Goal: Task Accomplishment & Management: Use online tool/utility

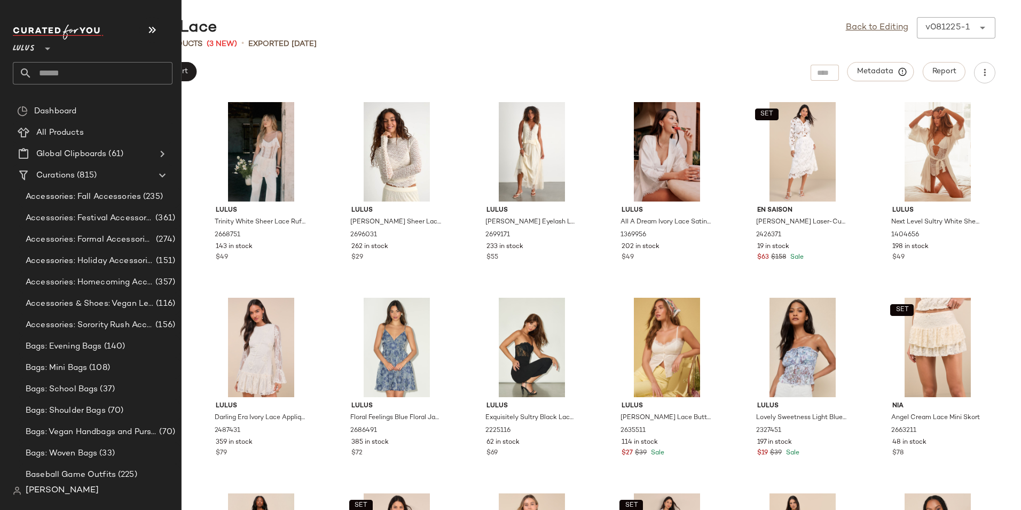
click at [72, 68] on input "text" at bounding box center [102, 73] width 141 height 22
type input "*"
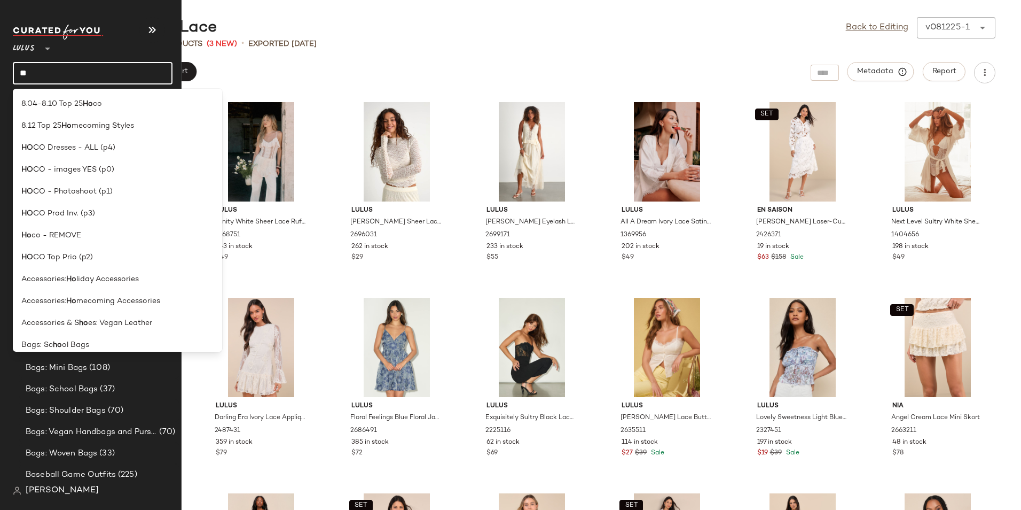
type input "*"
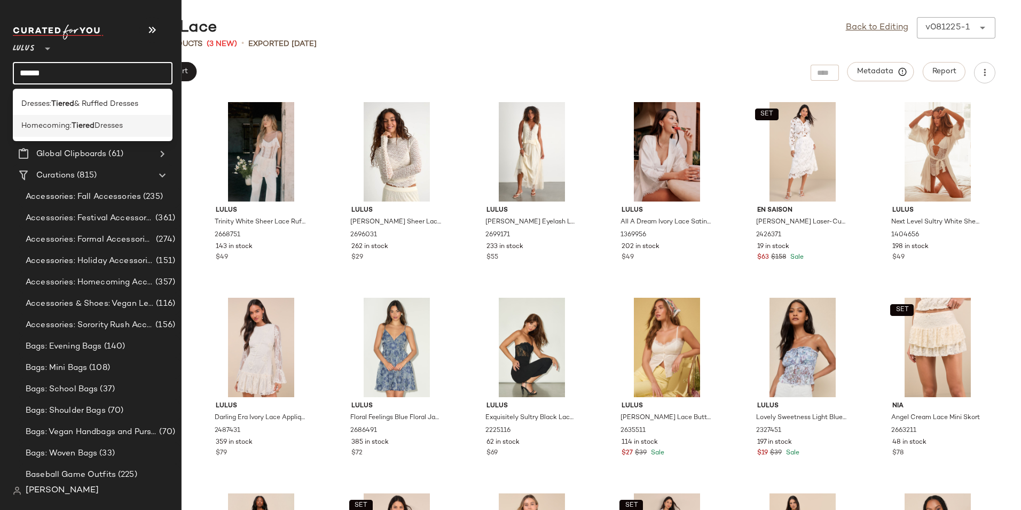
type input "******"
click at [104, 128] on span "Dresses" at bounding box center [109, 125] width 28 height 11
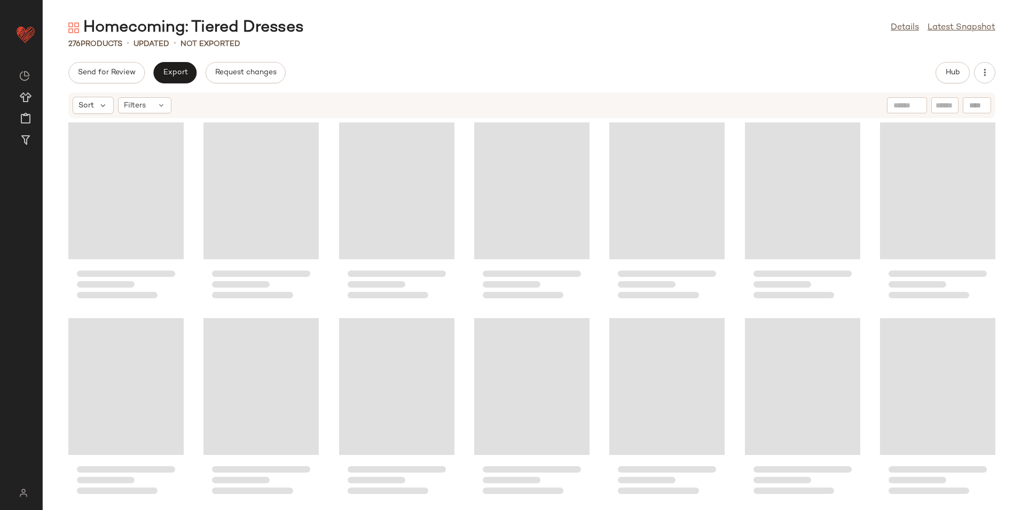
scroll to position [7445, 0]
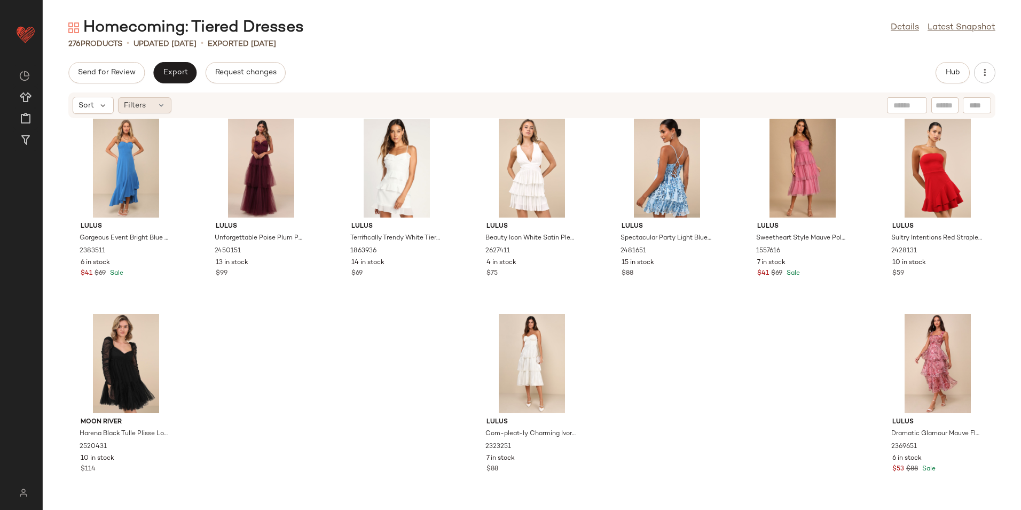
click at [158, 108] on icon at bounding box center [161, 105] width 9 height 9
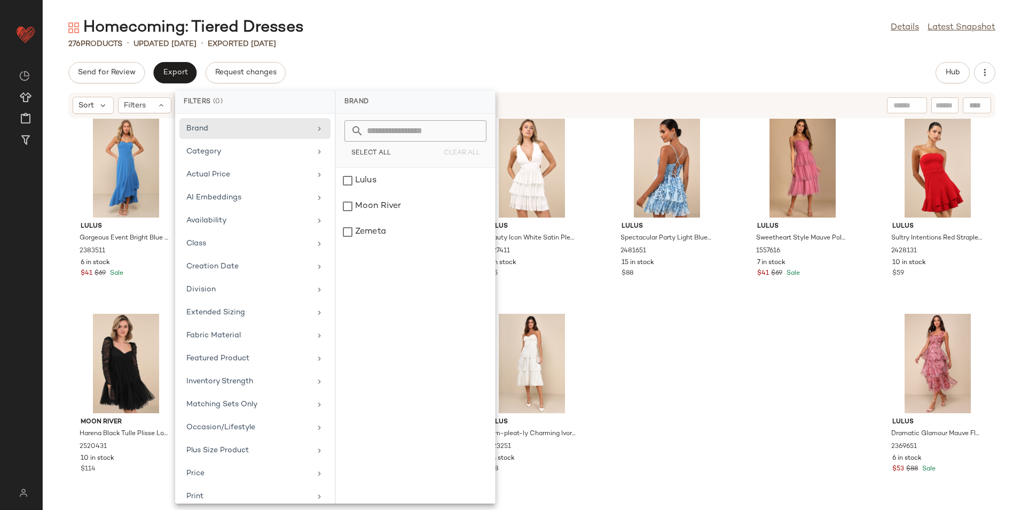
click at [571, 31] on div "Homecoming: Tiered Dresses Details Latest Snapshot" at bounding box center [532, 27] width 979 height 21
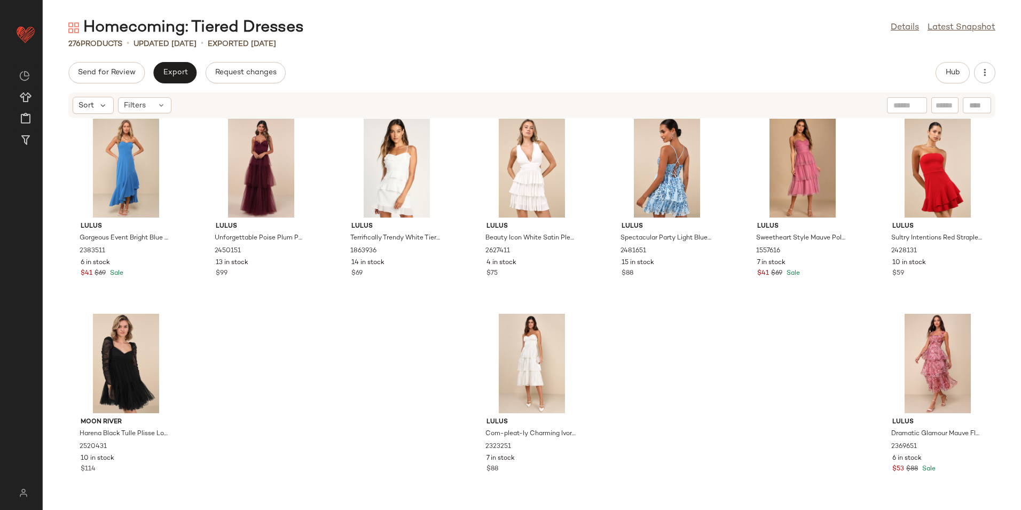
click at [941, 105] on input "text" at bounding box center [945, 105] width 19 height 11
type input "****"
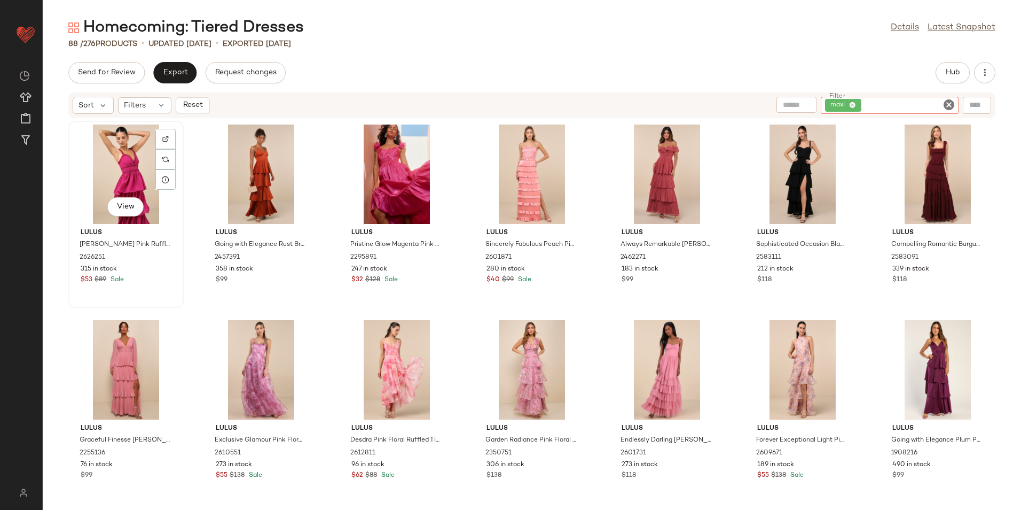
click at [130, 153] on div "View" at bounding box center [126, 173] width 108 height 99
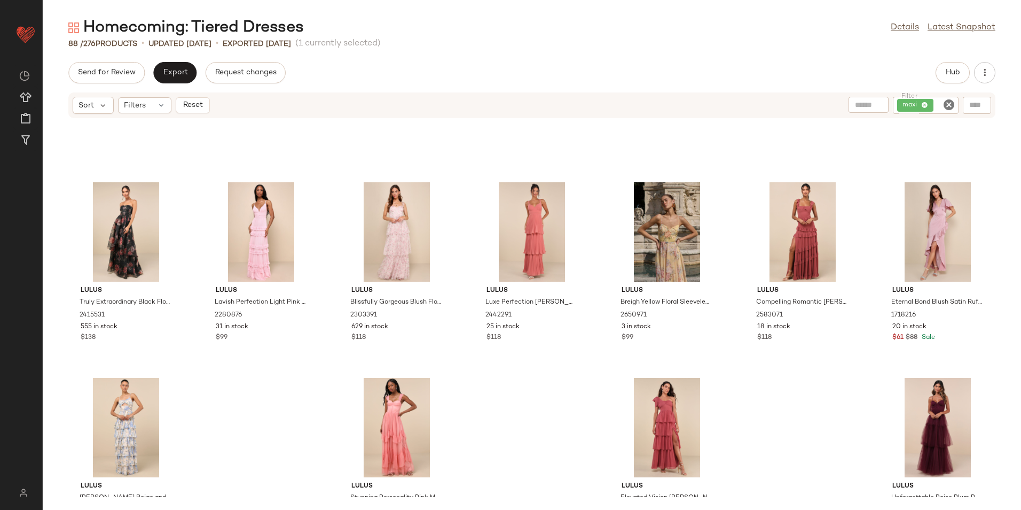
scroll to position [2166, 0]
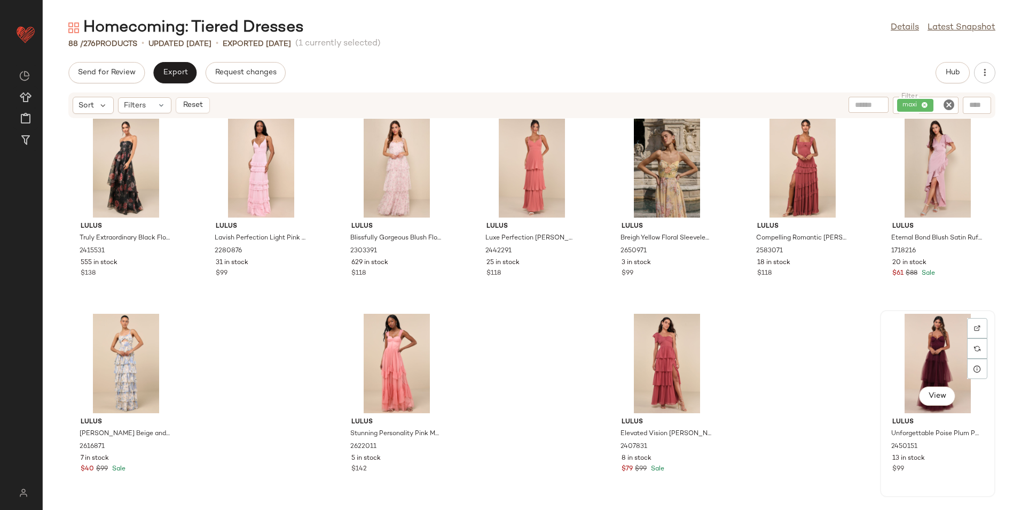
click at [914, 363] on div "View" at bounding box center [938, 363] width 108 height 99
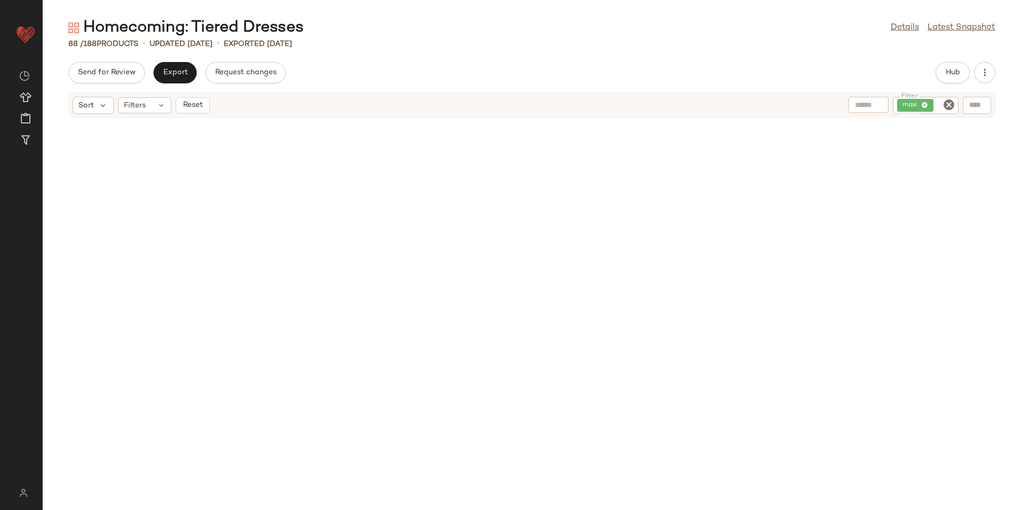
click at [947, 103] on icon "Clear Filter" at bounding box center [949, 104] width 13 height 13
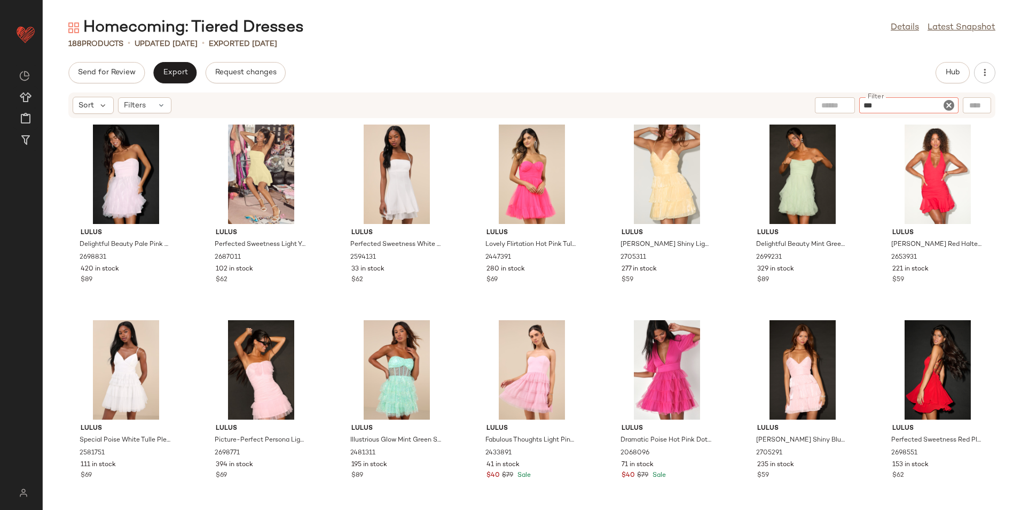
type input "****"
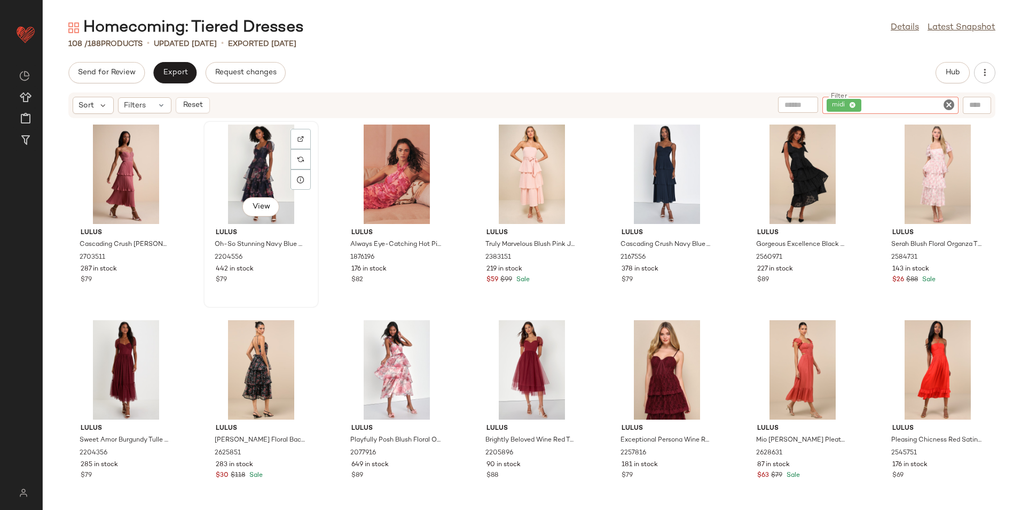
click at [254, 178] on div "View" at bounding box center [261, 173] width 108 height 99
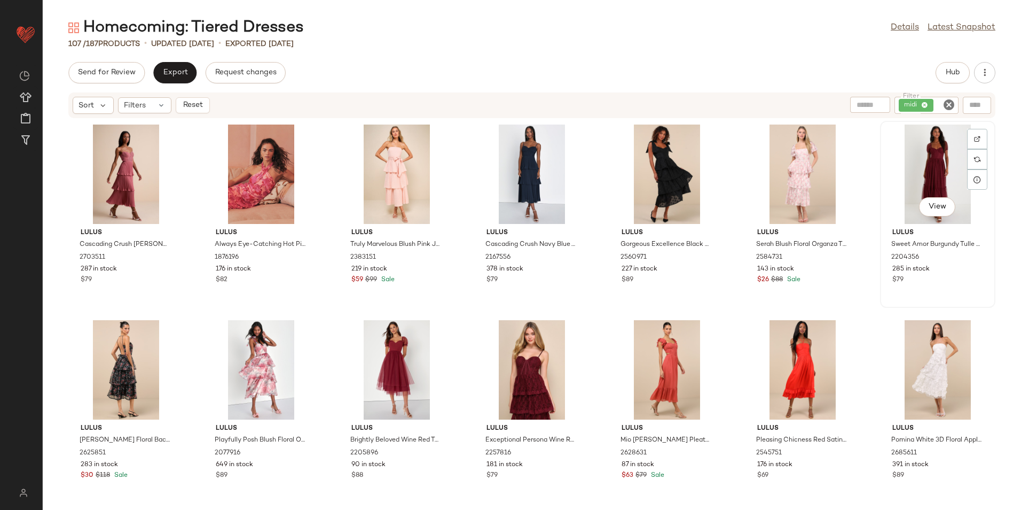
click at [939, 165] on div "View" at bounding box center [938, 173] width 108 height 99
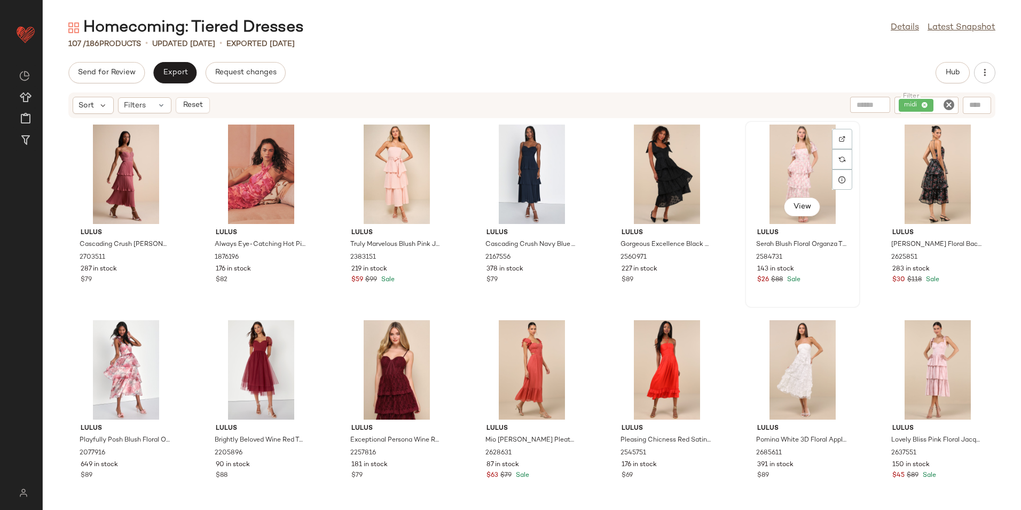
click at [786, 166] on div "View" at bounding box center [803, 173] width 108 height 99
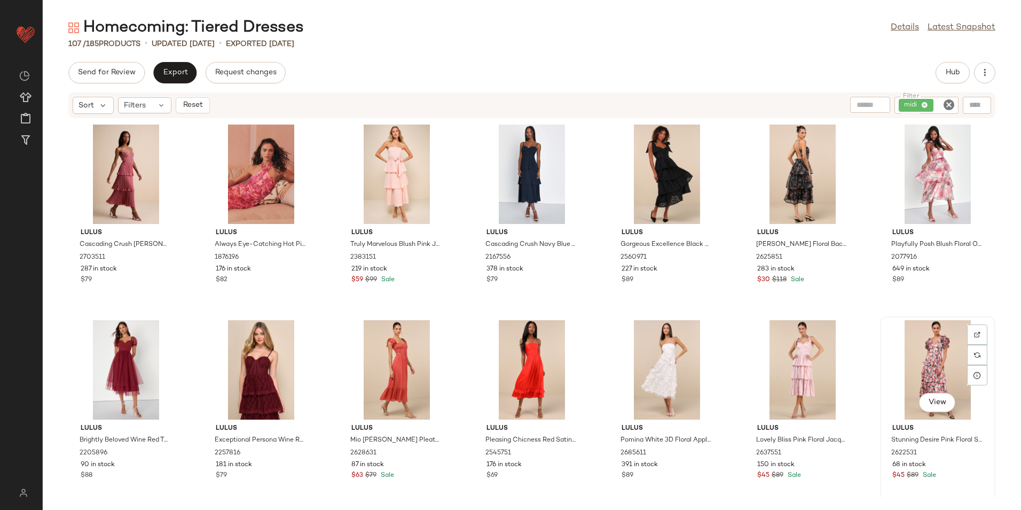
click at [933, 360] on div "View" at bounding box center [938, 369] width 108 height 99
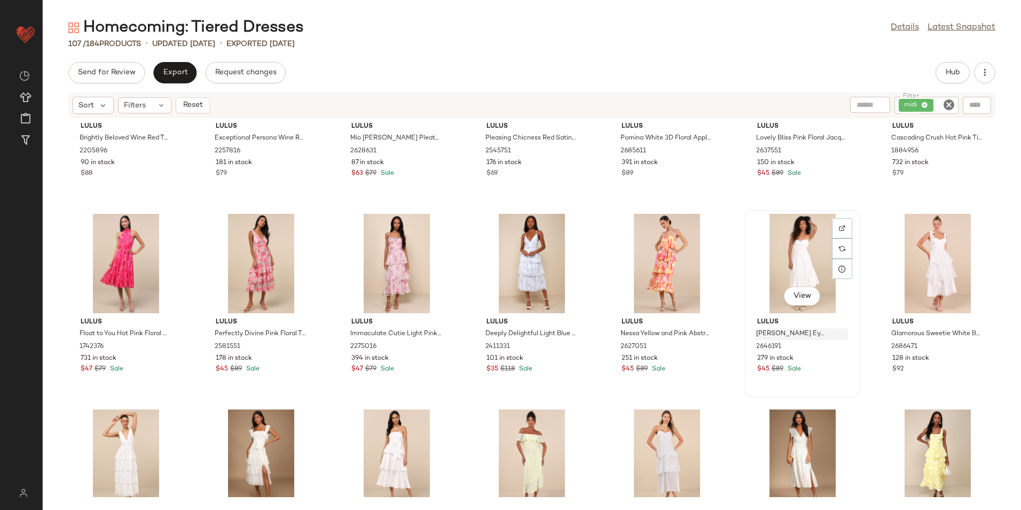
scroll to position [329, 0]
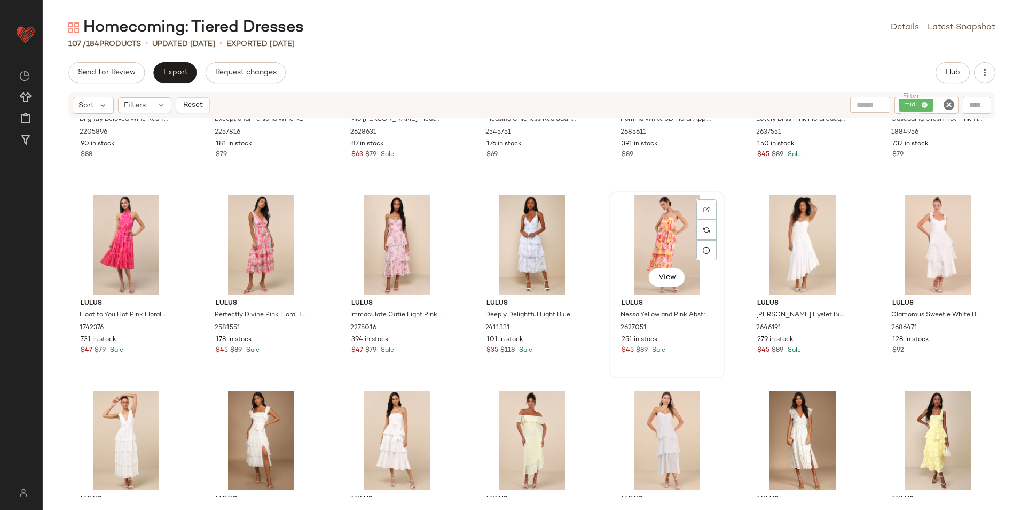
click at [657, 236] on div "View" at bounding box center [667, 244] width 108 height 99
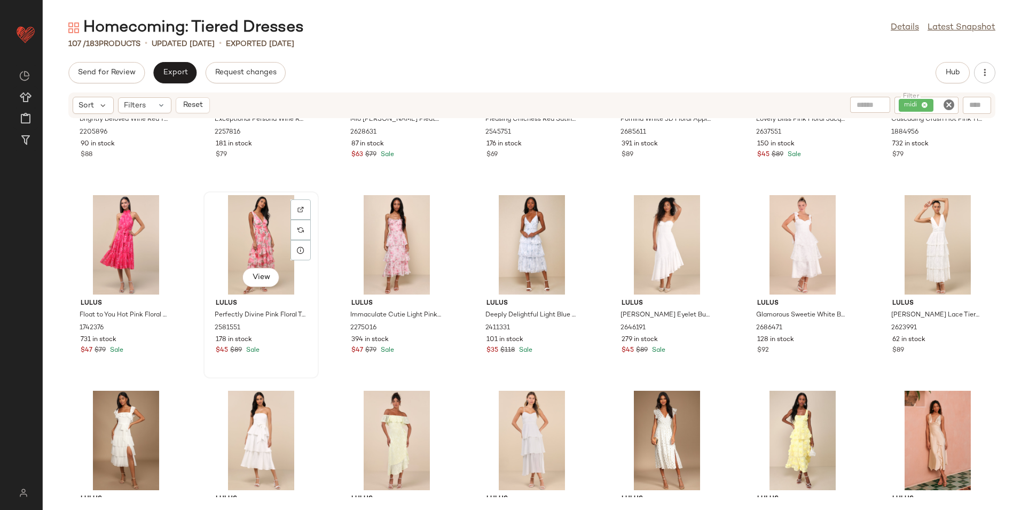
click at [272, 246] on div "View" at bounding box center [261, 244] width 108 height 99
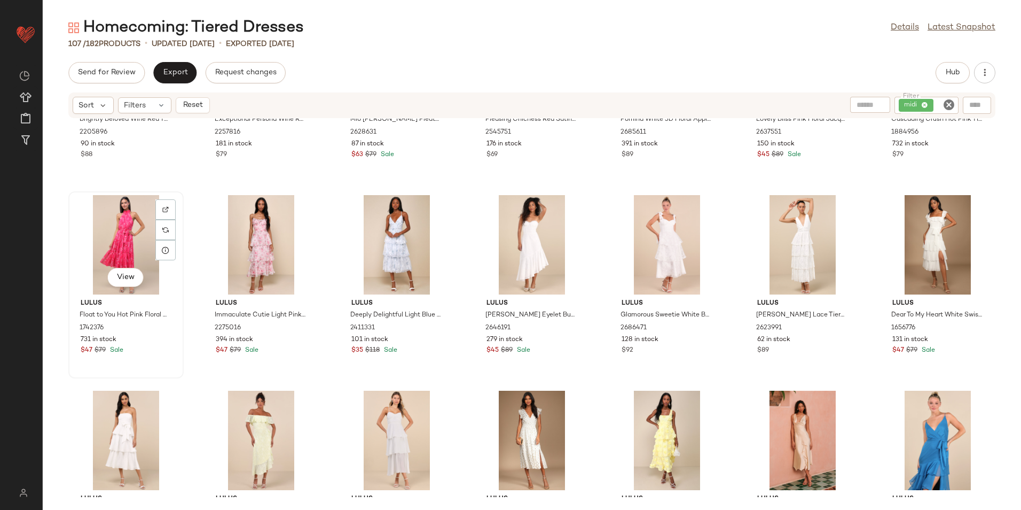
click at [132, 238] on div "View" at bounding box center [126, 244] width 108 height 99
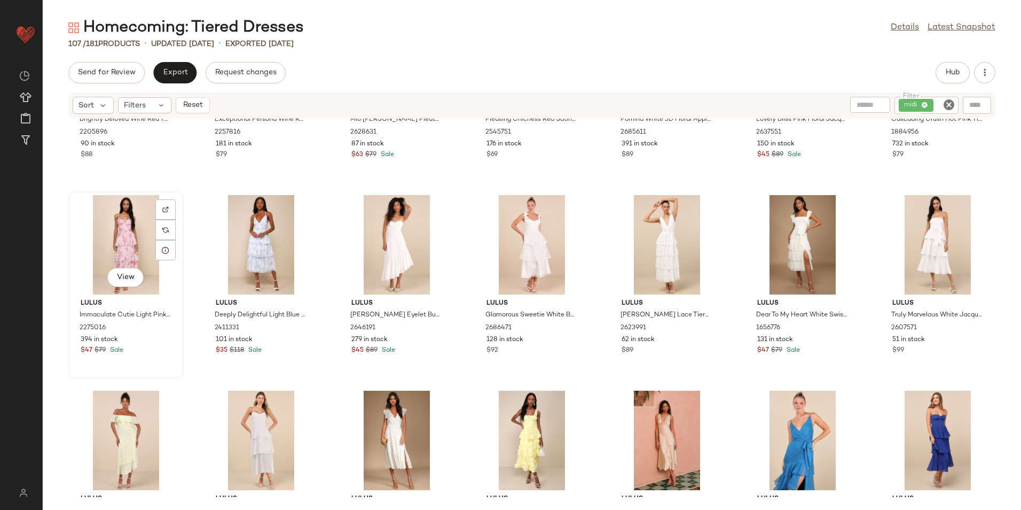
click at [124, 231] on div "View" at bounding box center [126, 244] width 108 height 99
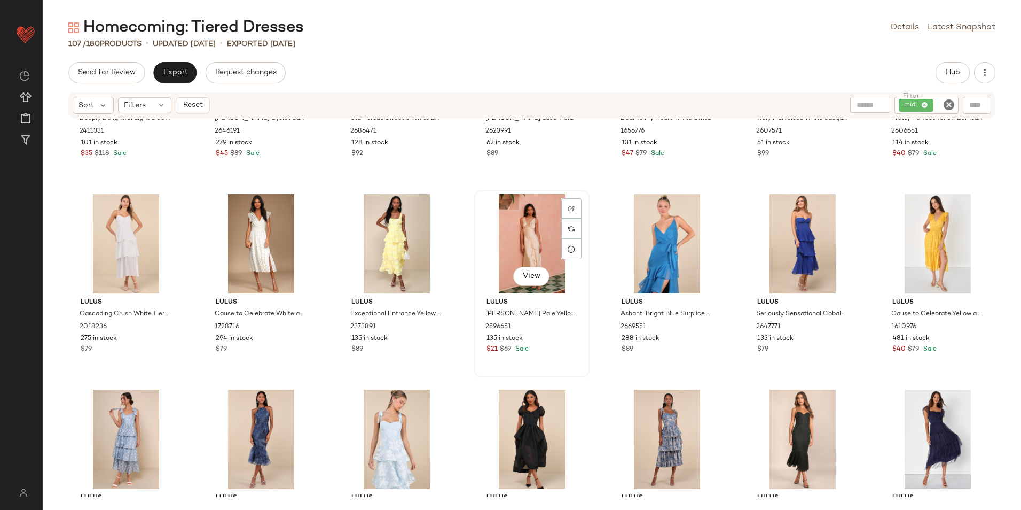
scroll to position [543, 0]
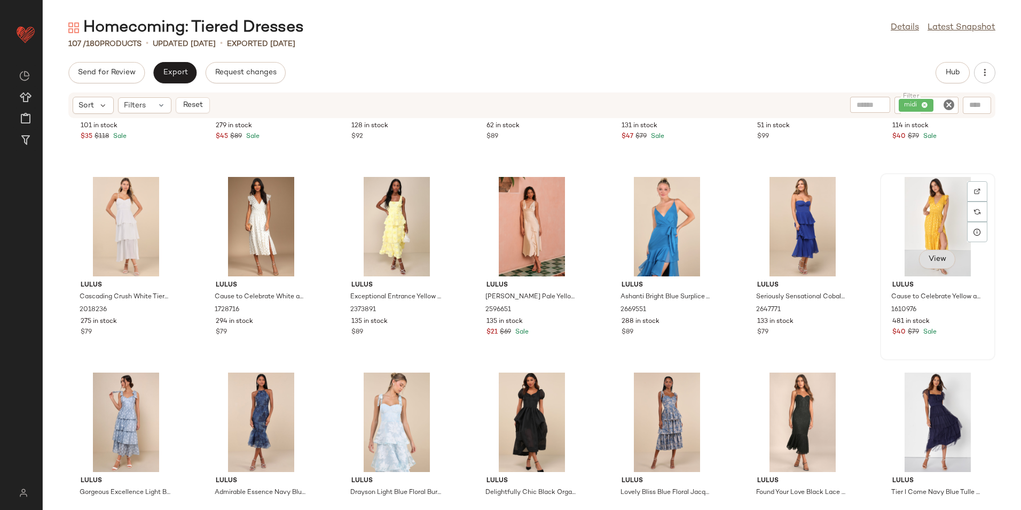
click at [930, 253] on button "View" at bounding box center [937, 258] width 36 height 19
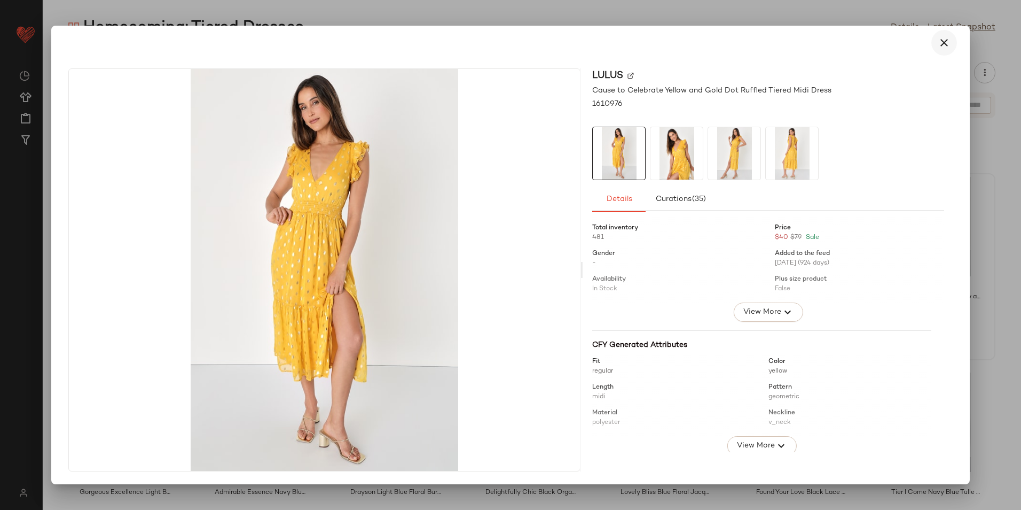
click at [945, 49] on icon "button" at bounding box center [944, 42] width 13 height 13
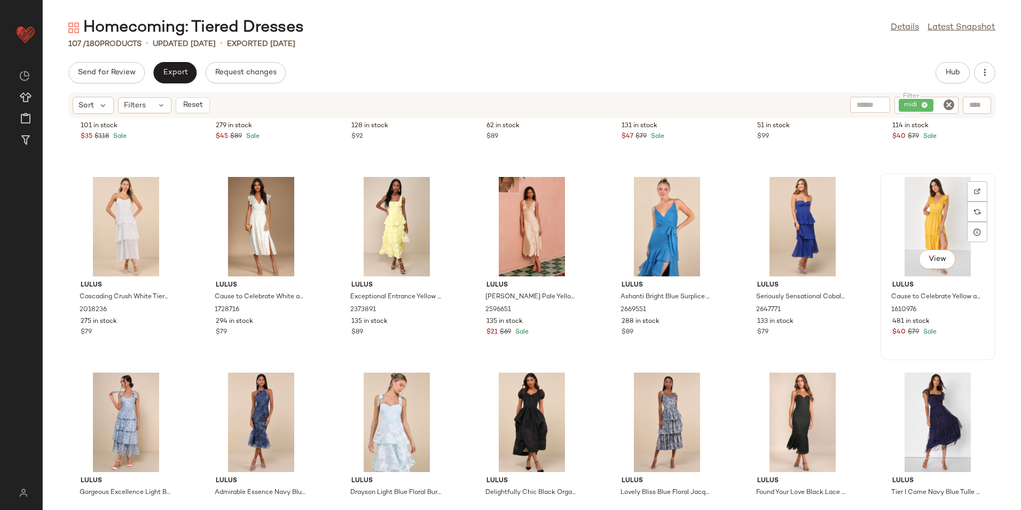
click at [932, 214] on div "View" at bounding box center [938, 226] width 108 height 99
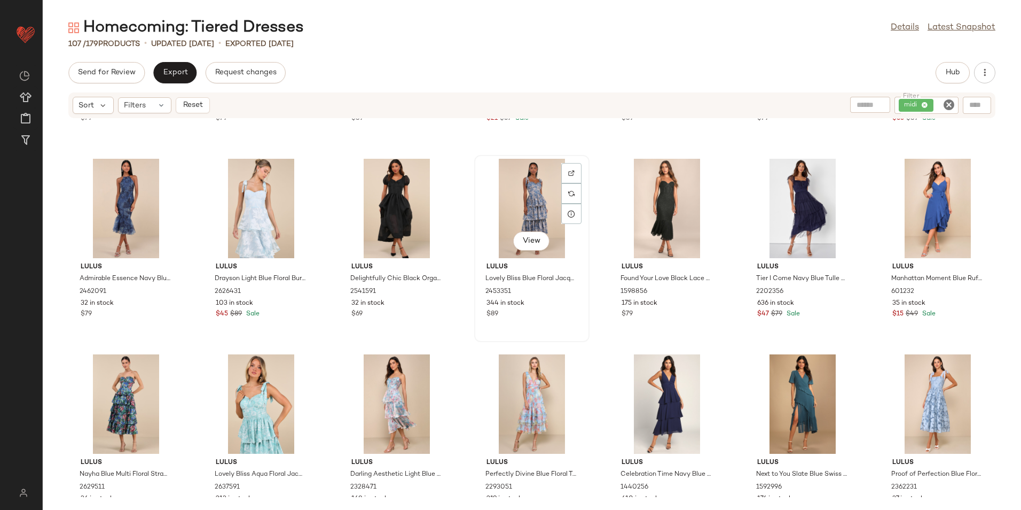
scroll to position [810, 0]
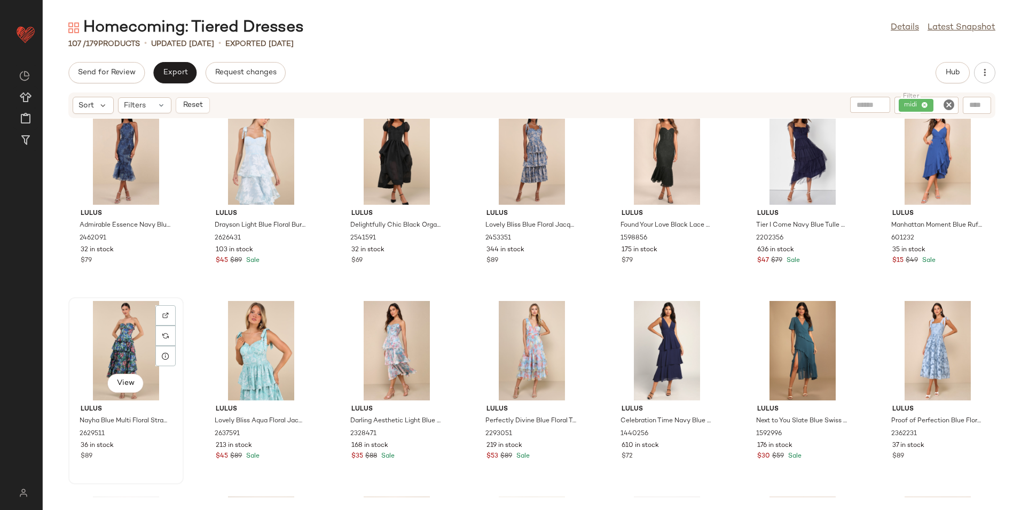
click at [123, 350] on div "View" at bounding box center [126, 350] width 108 height 99
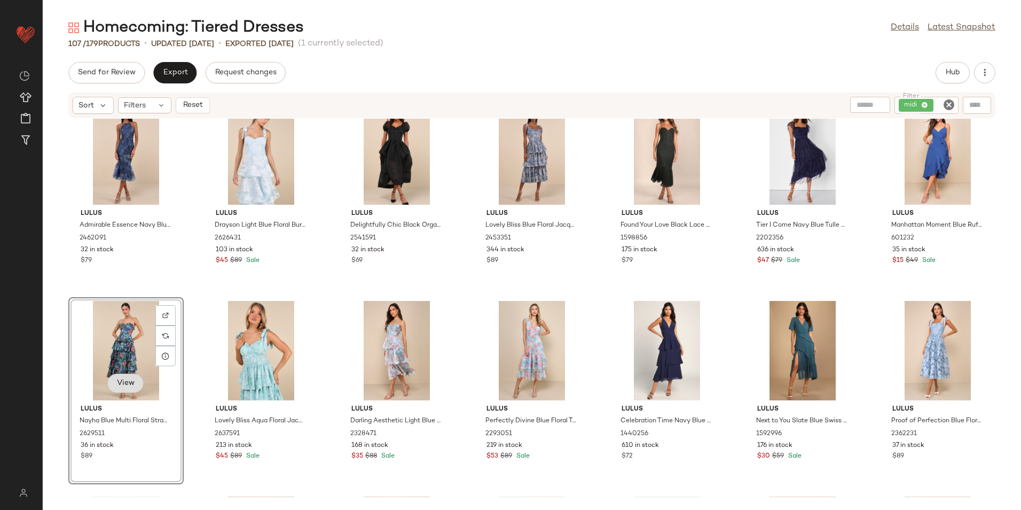
click at [126, 383] on span "View" at bounding box center [125, 383] width 18 height 9
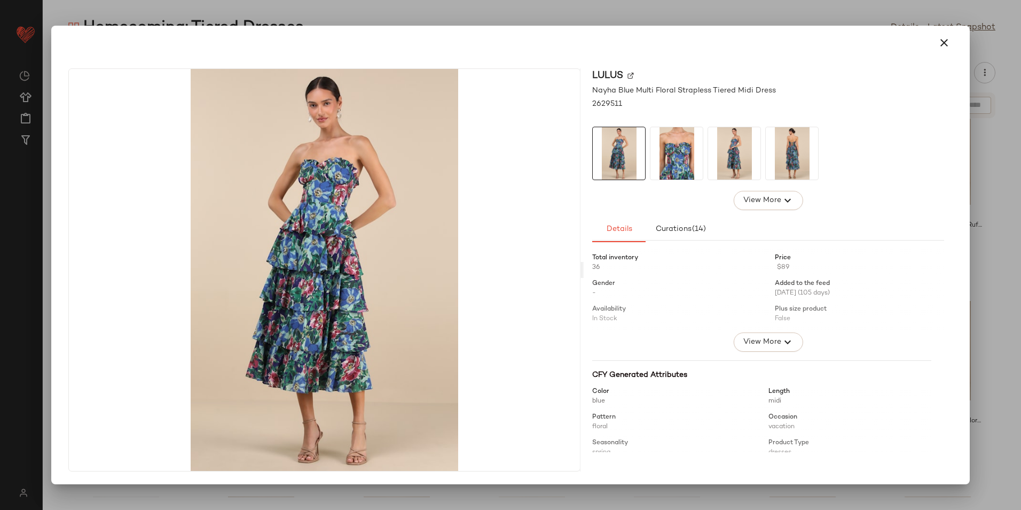
click at [946, 38] on icon "button" at bounding box center [944, 42] width 13 height 13
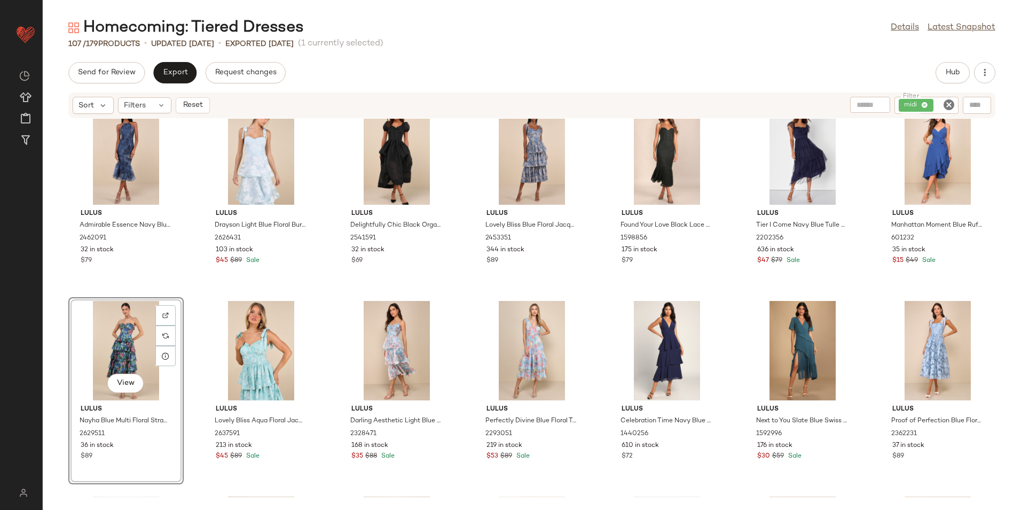
click at [84, 336] on div "View" at bounding box center [126, 350] width 108 height 99
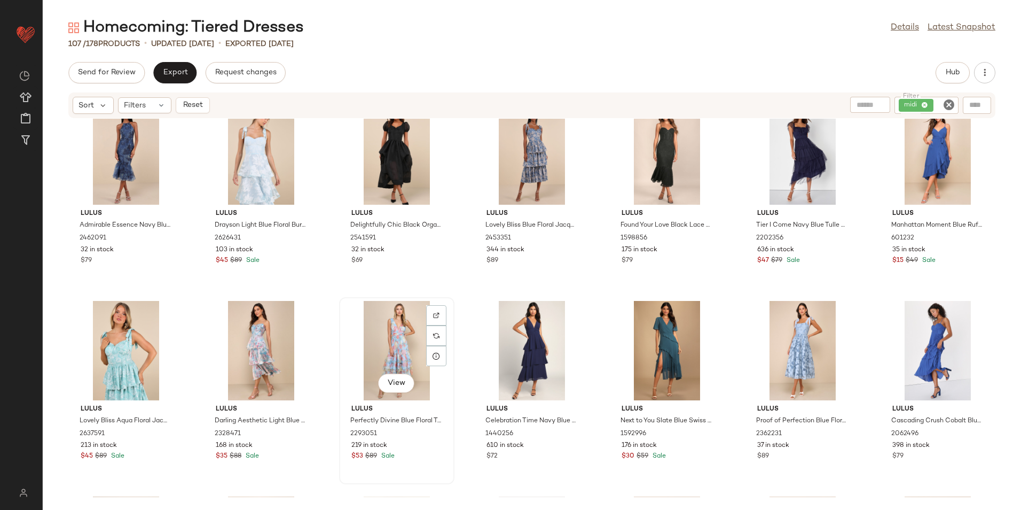
click at [390, 362] on div "View" at bounding box center [397, 350] width 108 height 99
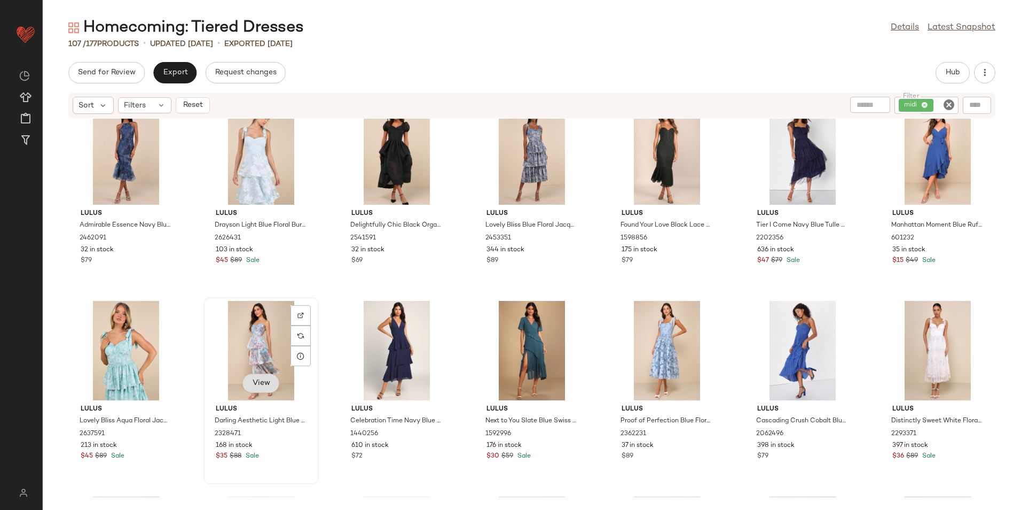
click at [257, 384] on span "View" at bounding box center [261, 383] width 18 height 9
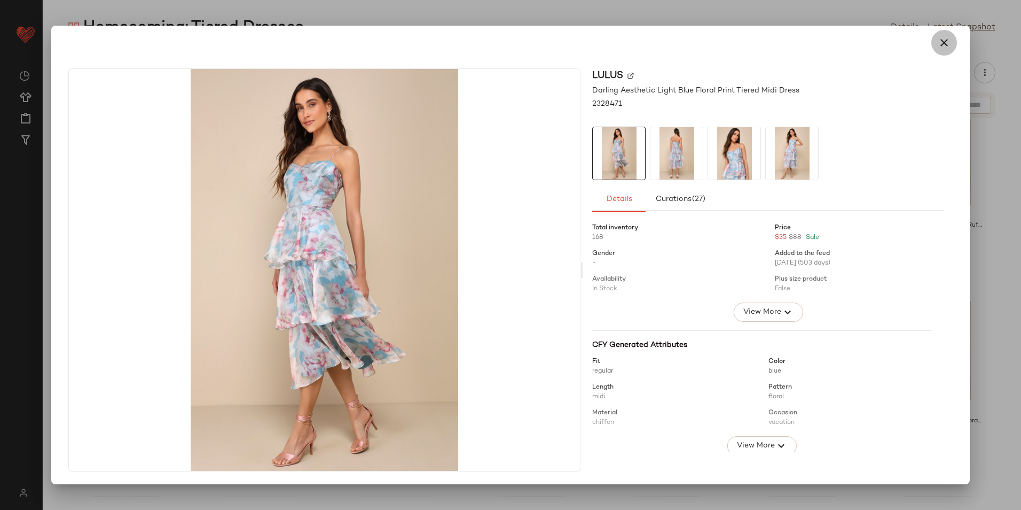
click at [943, 40] on icon "button" at bounding box center [944, 42] width 13 height 13
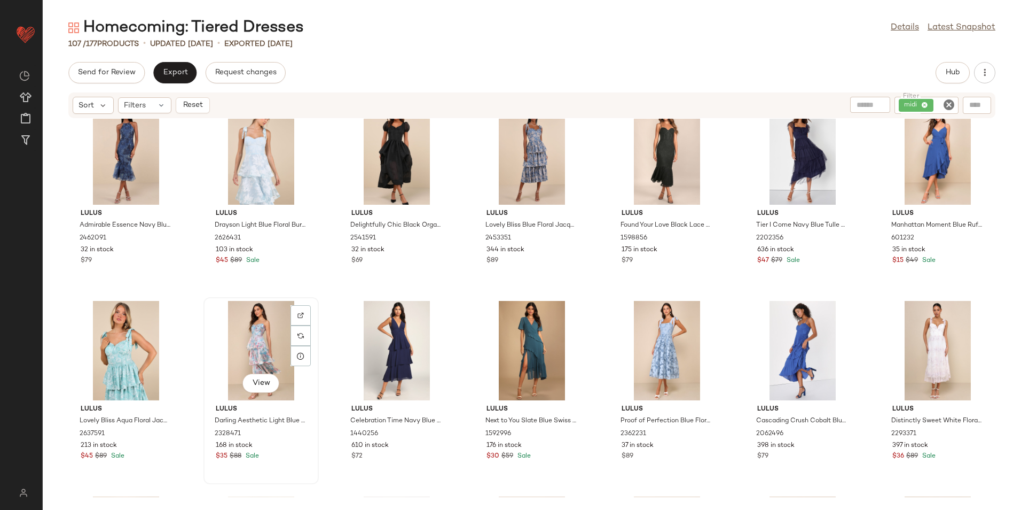
click at [252, 333] on div "View" at bounding box center [261, 350] width 108 height 99
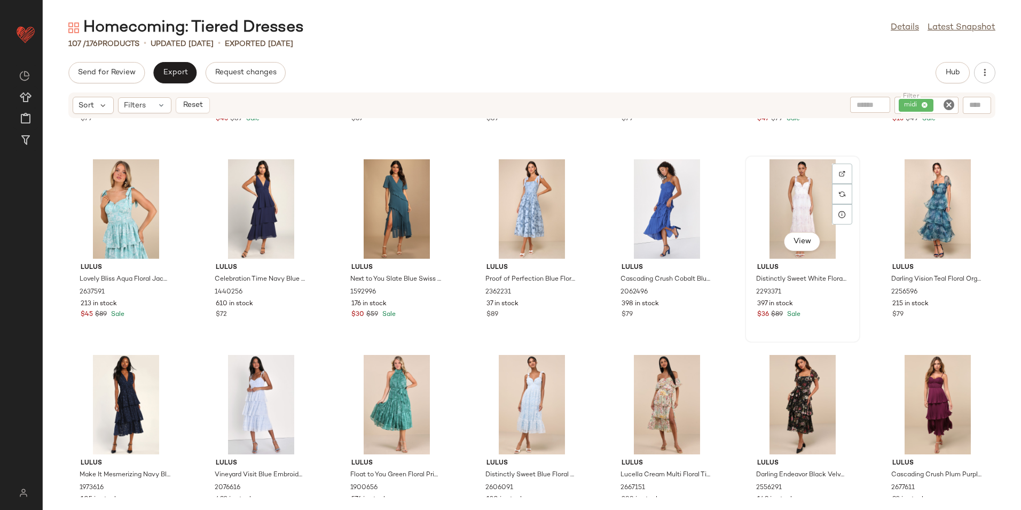
scroll to position [970, 0]
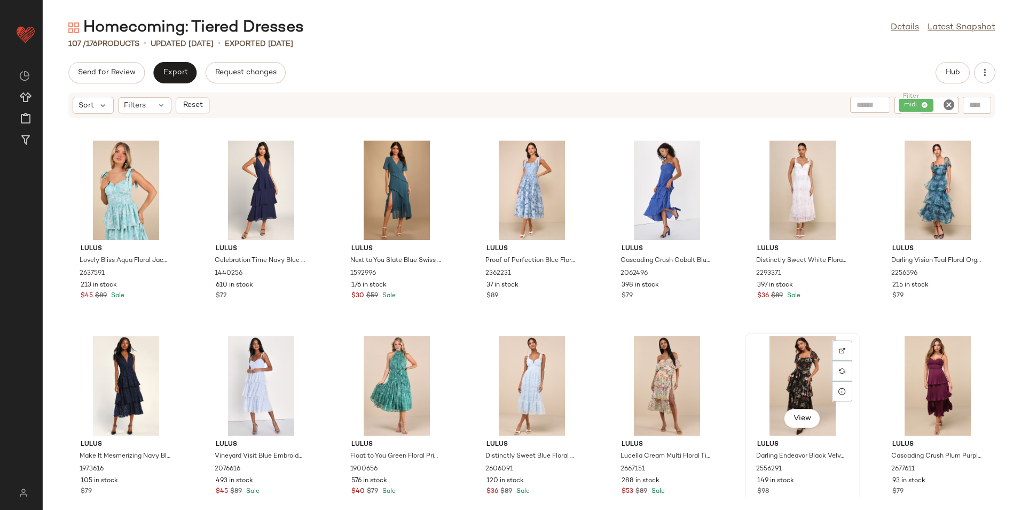
click at [821, 393] on div "View" at bounding box center [803, 385] width 108 height 99
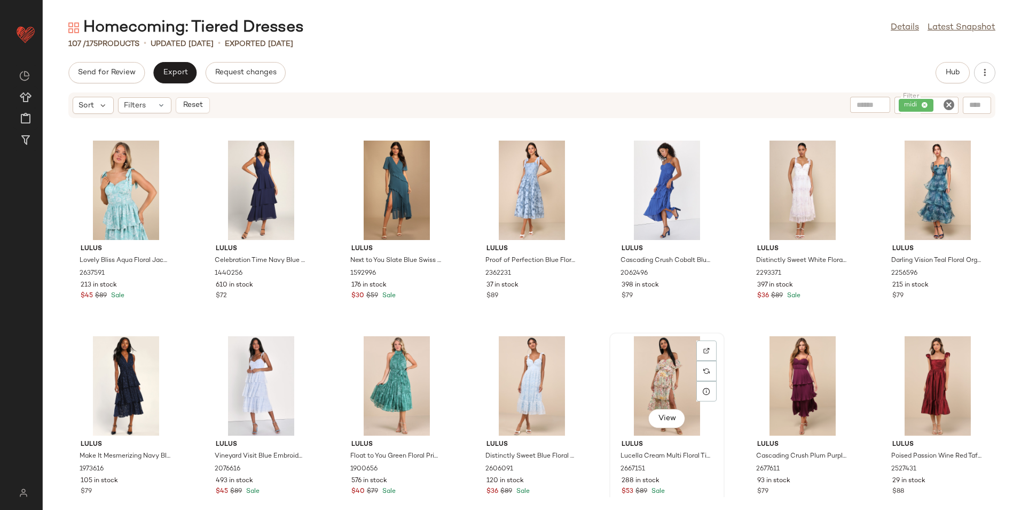
click at [672, 379] on div "View" at bounding box center [667, 385] width 108 height 99
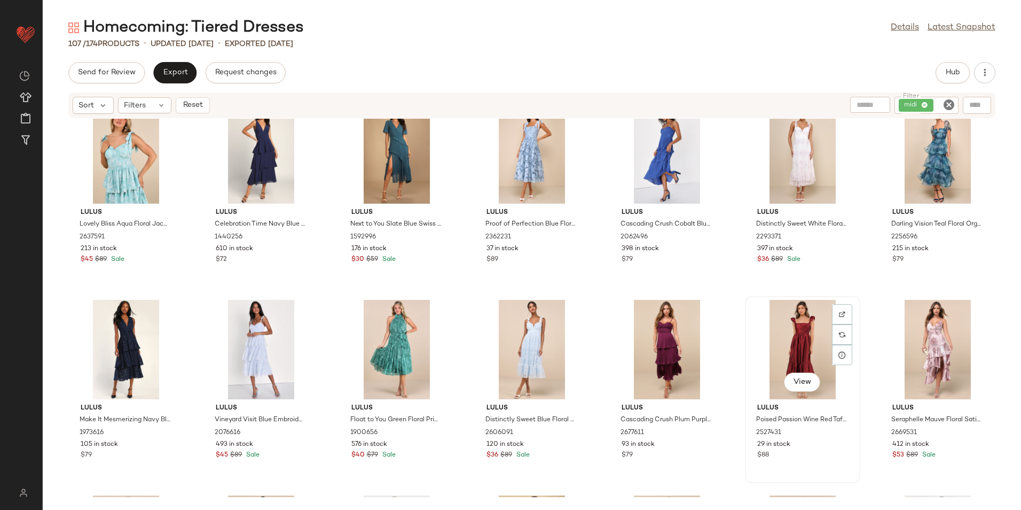
scroll to position [1077, 0]
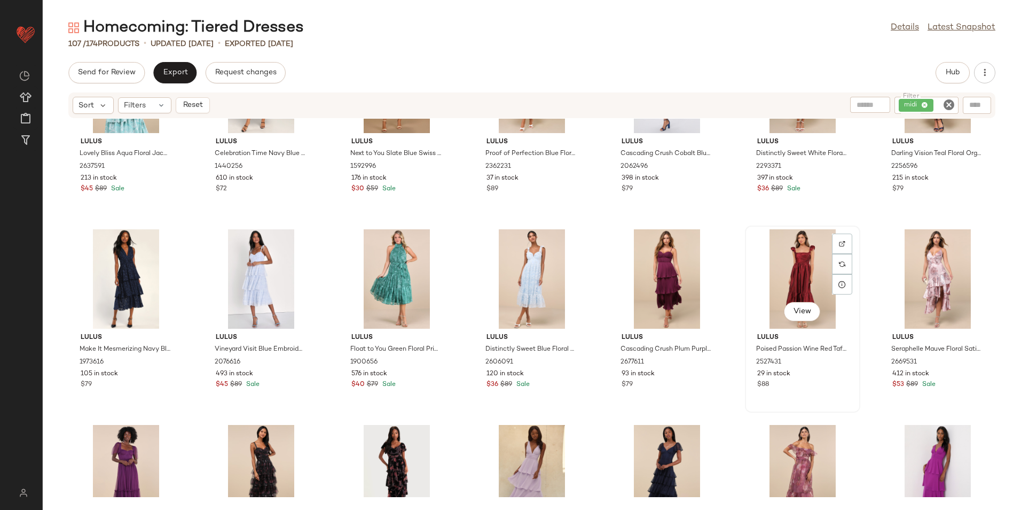
click at [798, 286] on div "View" at bounding box center [803, 278] width 108 height 99
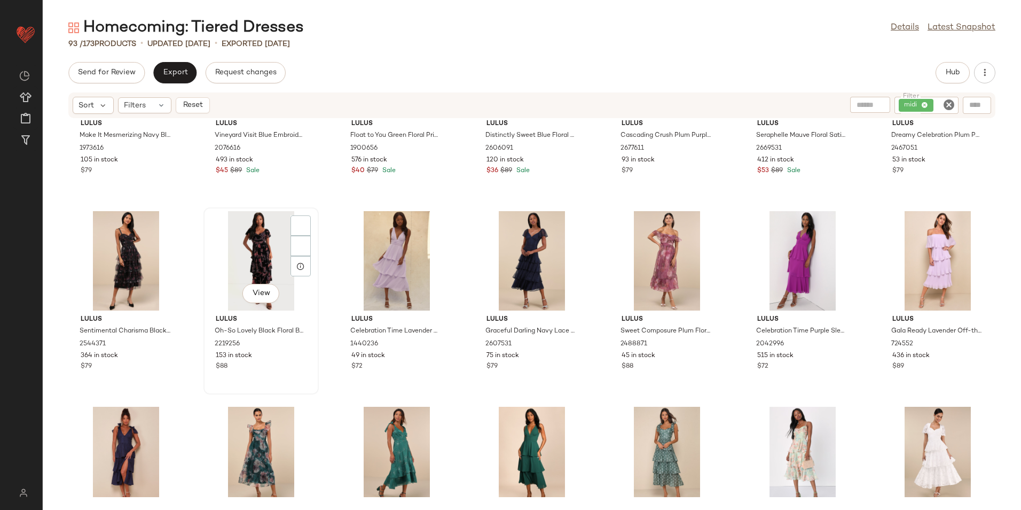
scroll to position [1344, 0]
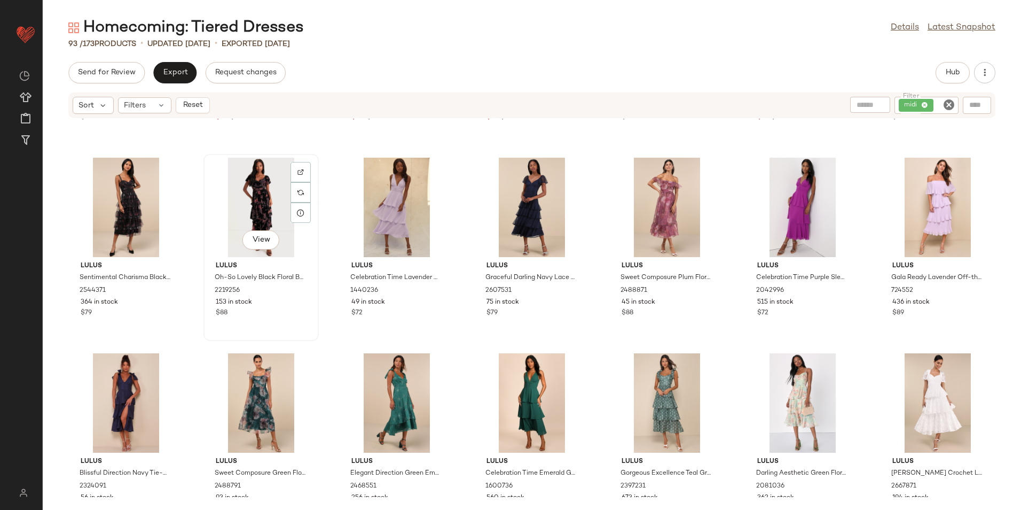
click at [261, 178] on div "View" at bounding box center [261, 207] width 108 height 99
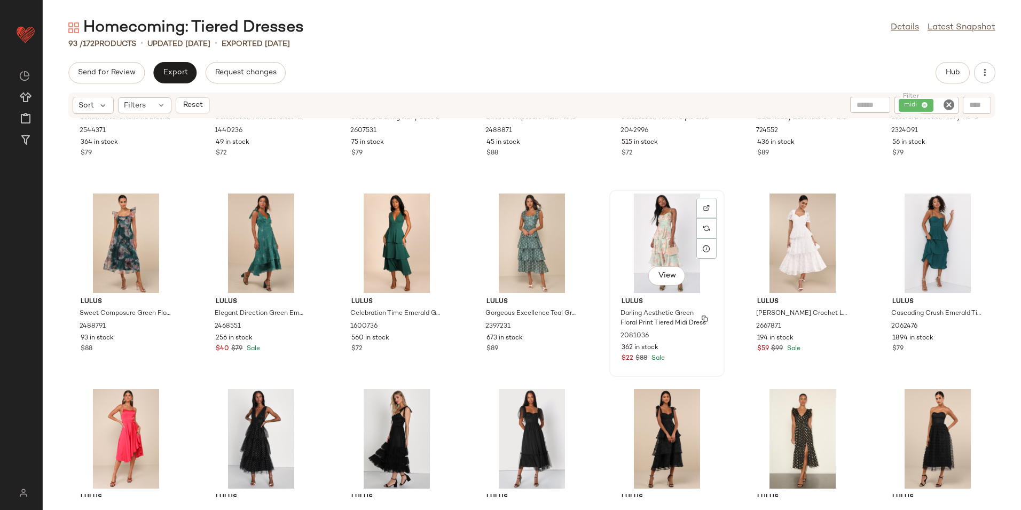
scroll to position [1504, 0]
click at [522, 278] on span "View" at bounding box center [531, 275] width 18 height 9
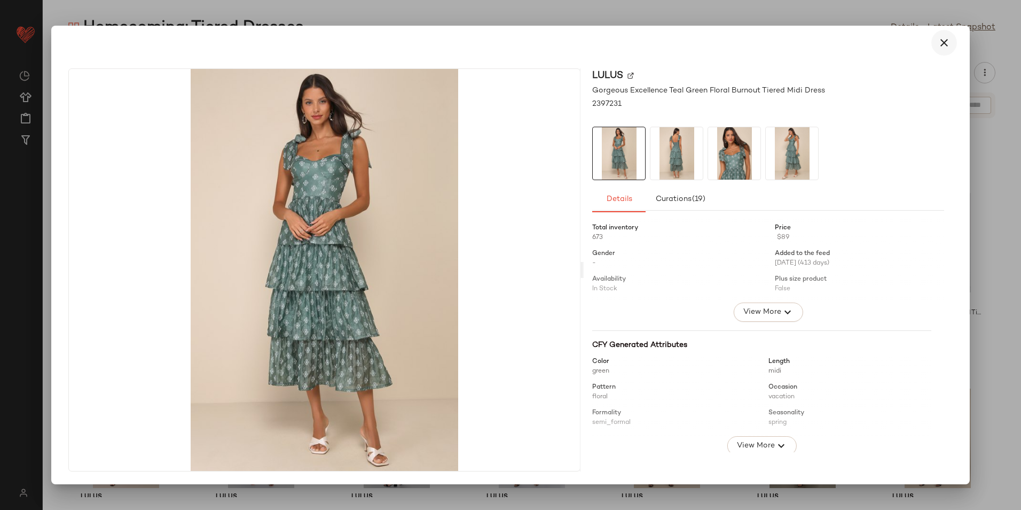
click at [949, 42] on icon "button" at bounding box center [944, 42] width 13 height 13
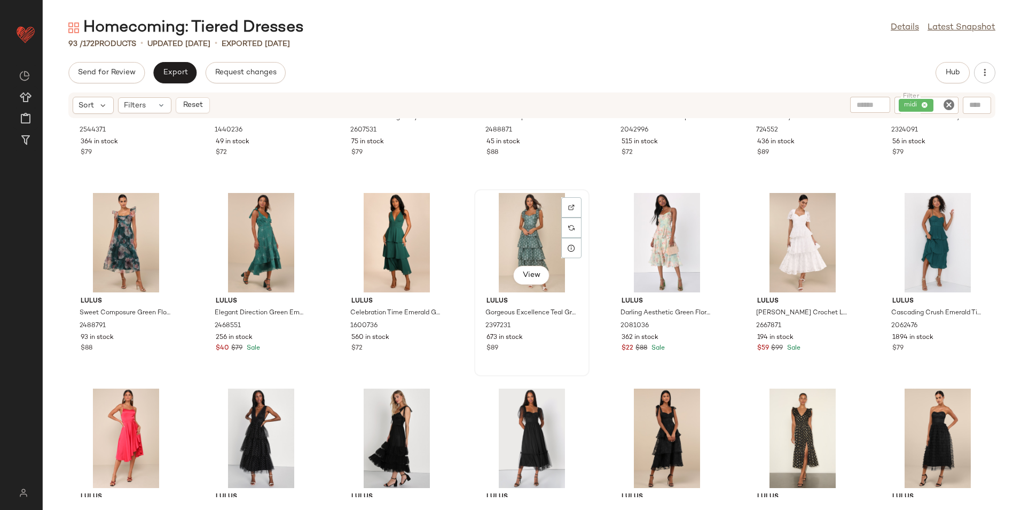
click at [514, 214] on div "View" at bounding box center [532, 242] width 108 height 99
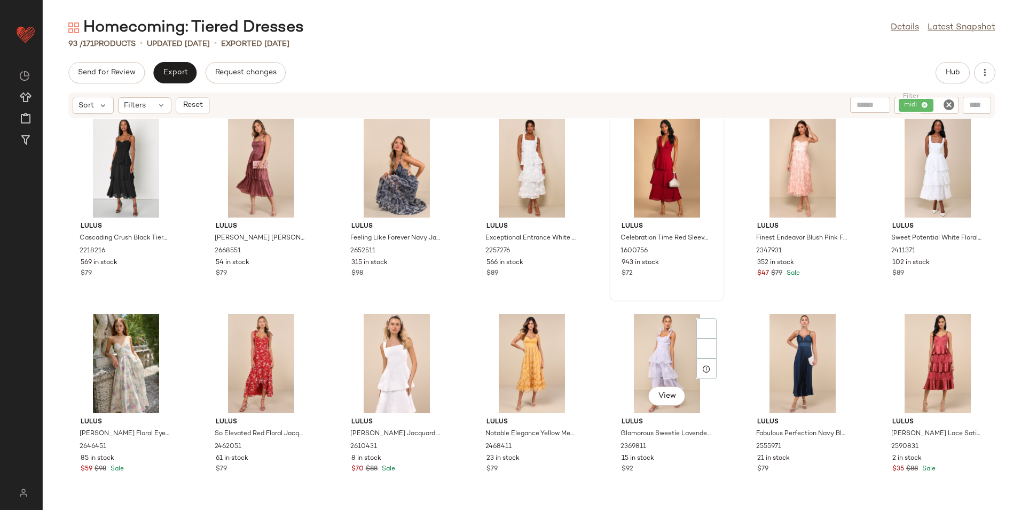
scroll to position [1985, 0]
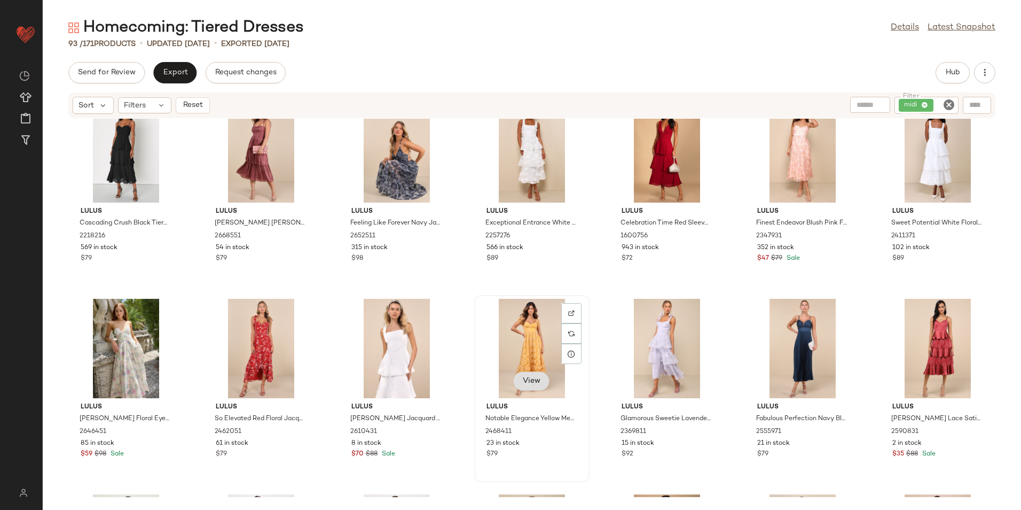
click at [528, 372] on button "View" at bounding box center [531, 380] width 36 height 19
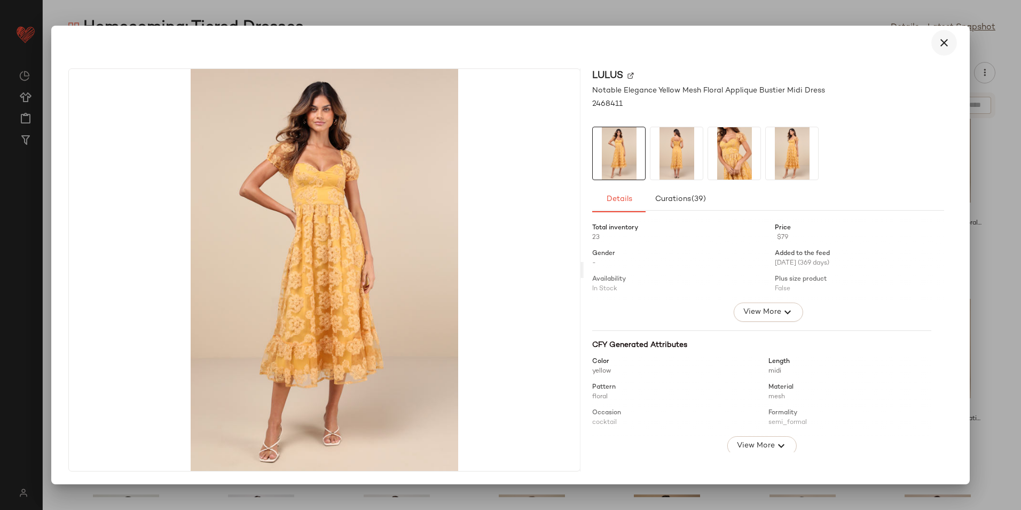
click at [949, 40] on icon "button" at bounding box center [944, 42] width 13 height 13
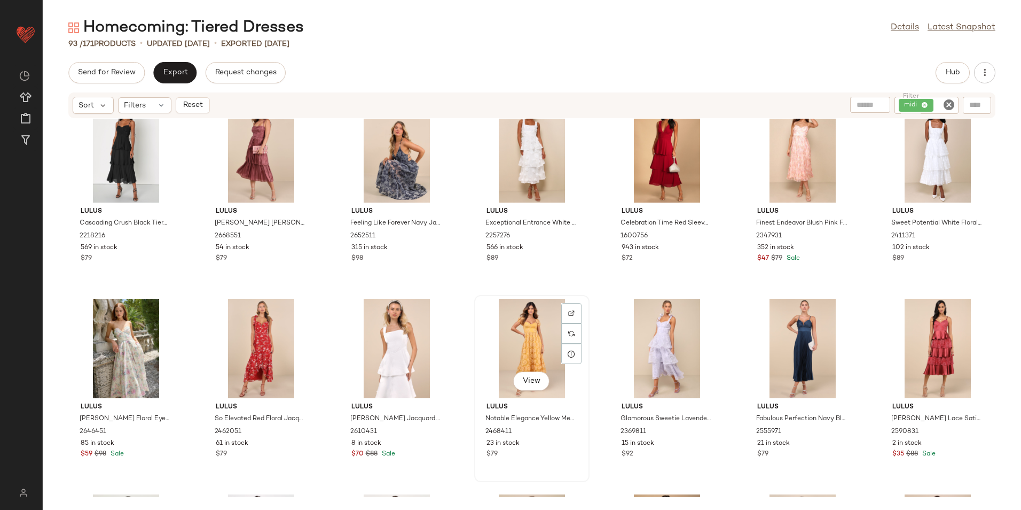
click at [533, 332] on div "View" at bounding box center [532, 348] width 108 height 99
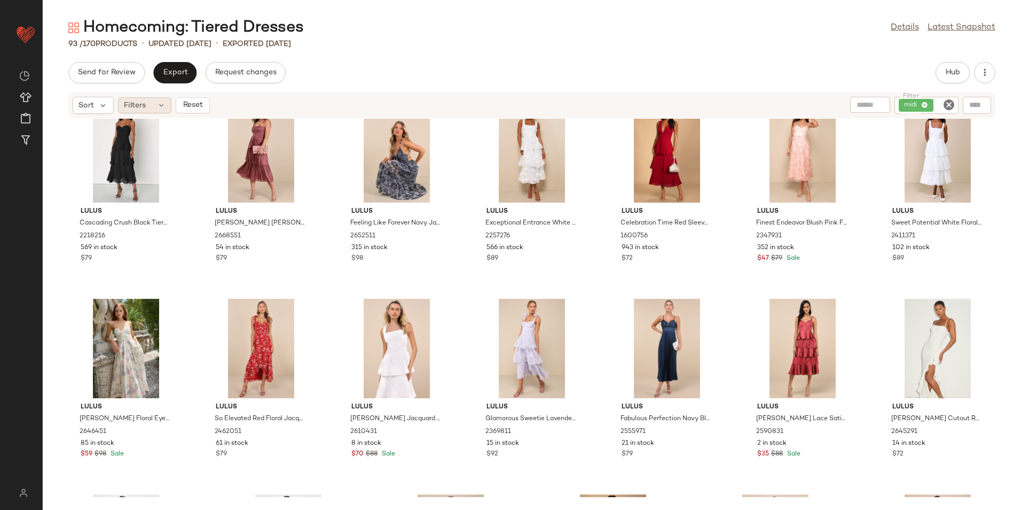
click at [164, 107] on icon at bounding box center [161, 105] width 9 height 9
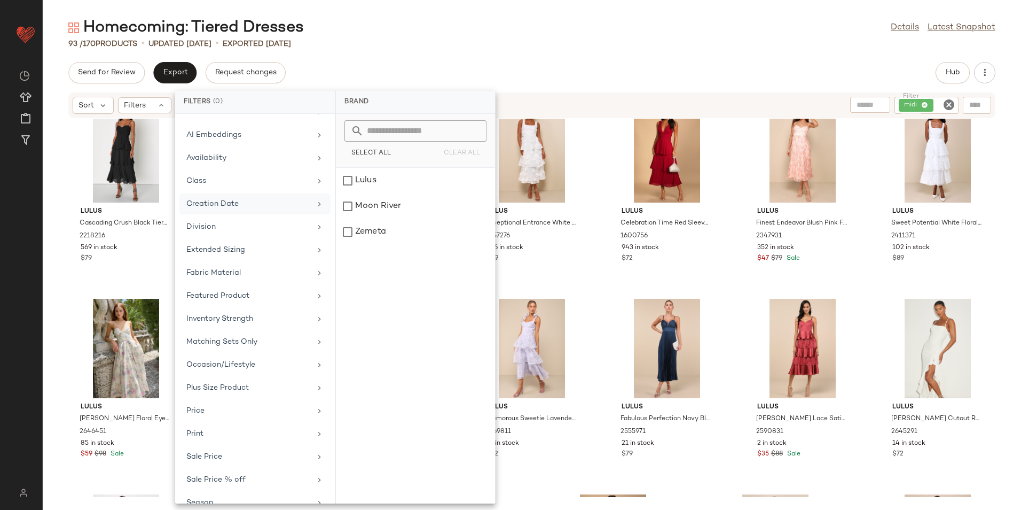
scroll to position [124, 0]
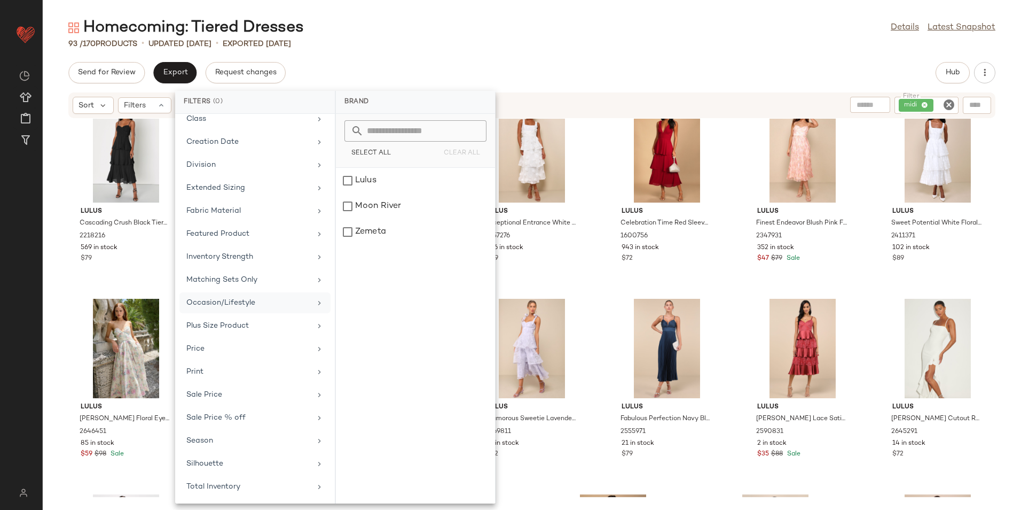
click at [251, 301] on div "Occasion/Lifestyle" at bounding box center [248, 302] width 124 height 11
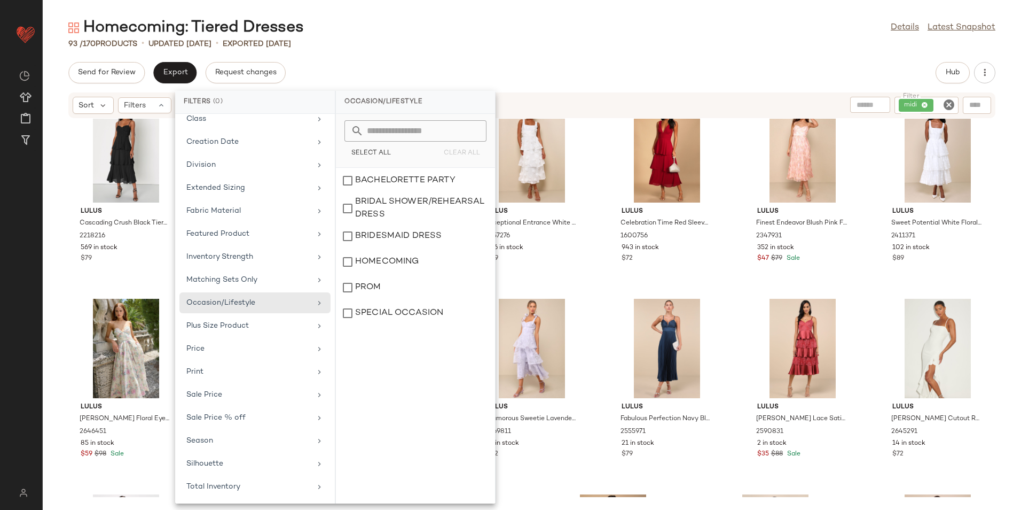
click at [410, 67] on div "Send for Review Export Request changes Hub" at bounding box center [531, 72] width 927 height 21
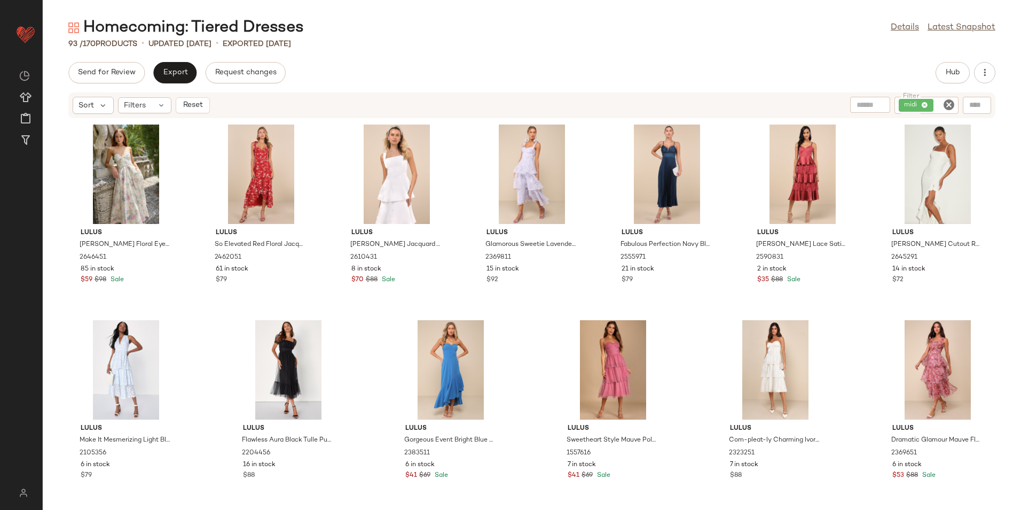
scroll to position [2166, 0]
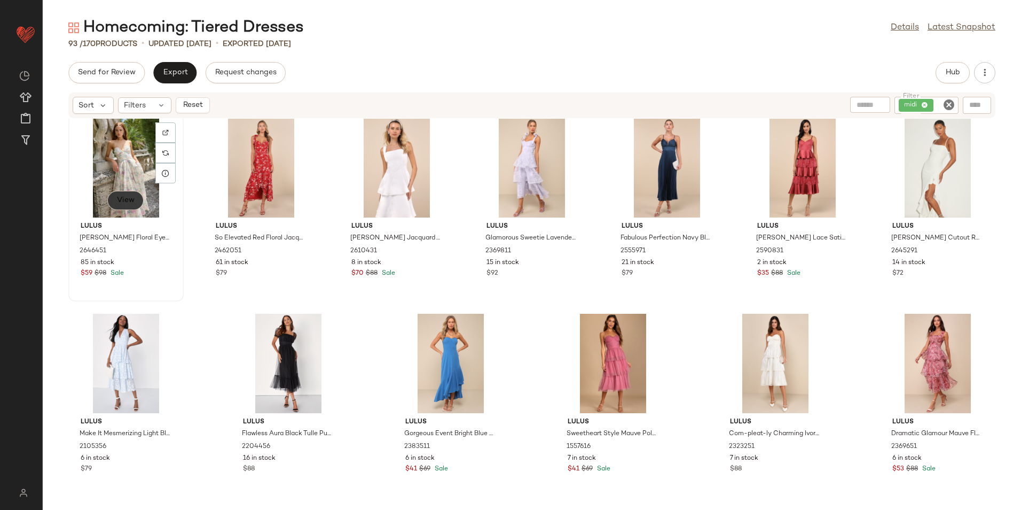
click at [123, 206] on button "View" at bounding box center [125, 200] width 36 height 19
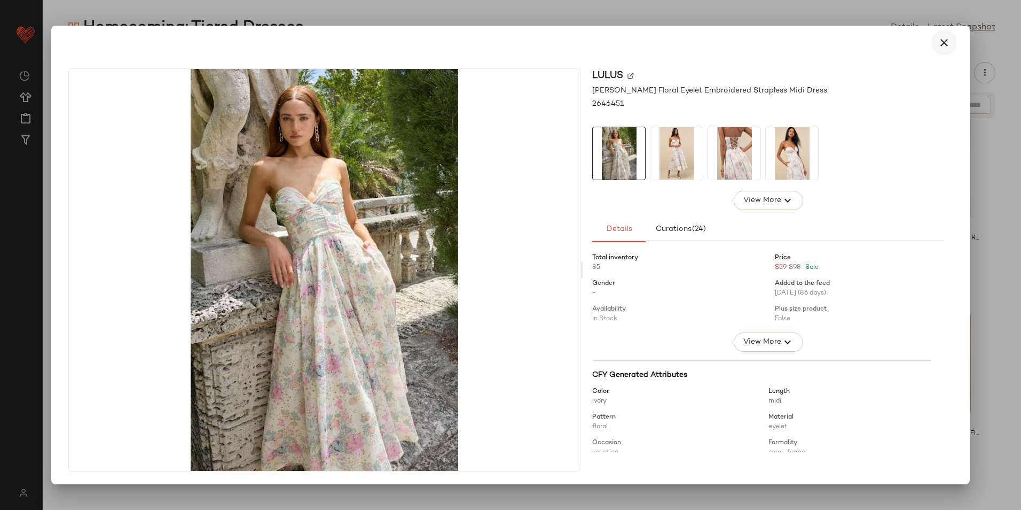
click at [944, 41] on icon "button" at bounding box center [944, 42] width 13 height 13
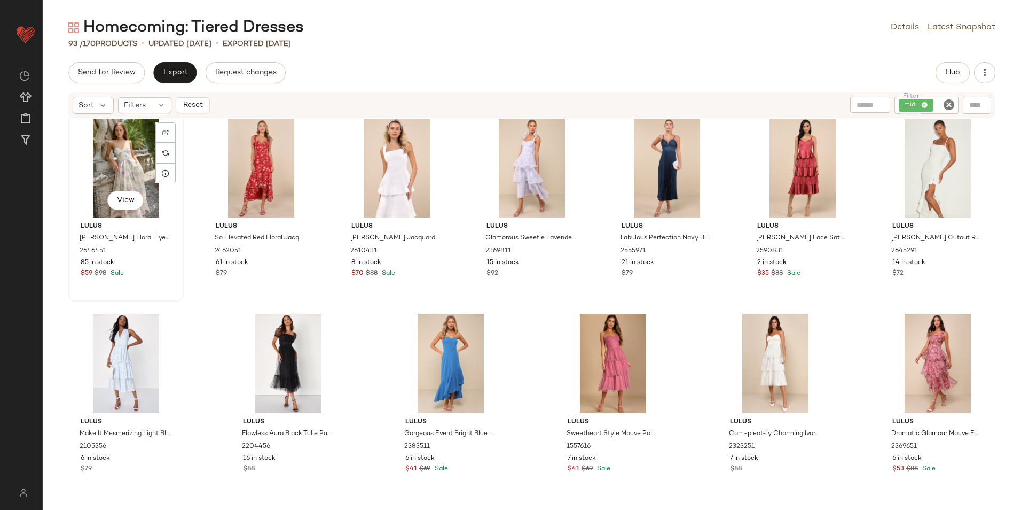
click at [120, 153] on div "View" at bounding box center [126, 167] width 108 height 99
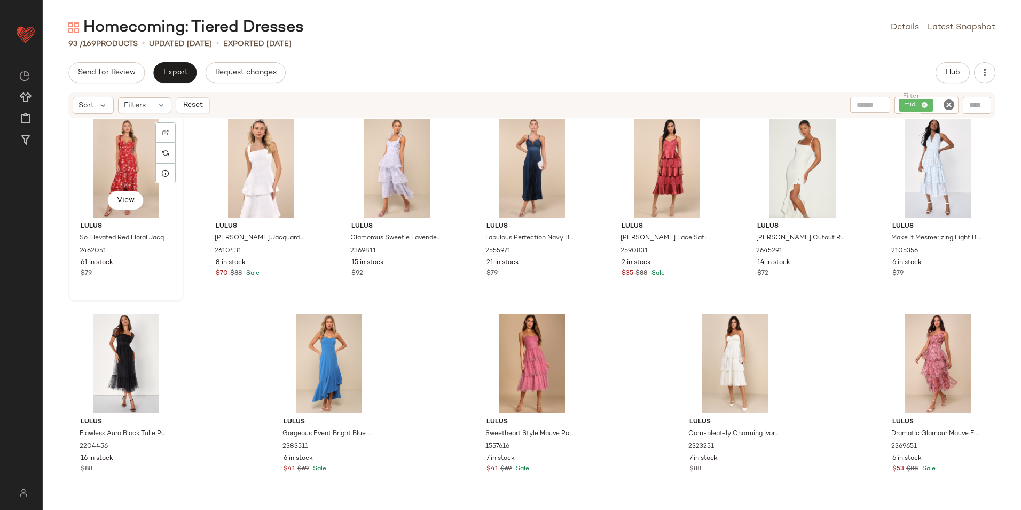
click at [115, 160] on div "View" at bounding box center [126, 167] width 108 height 99
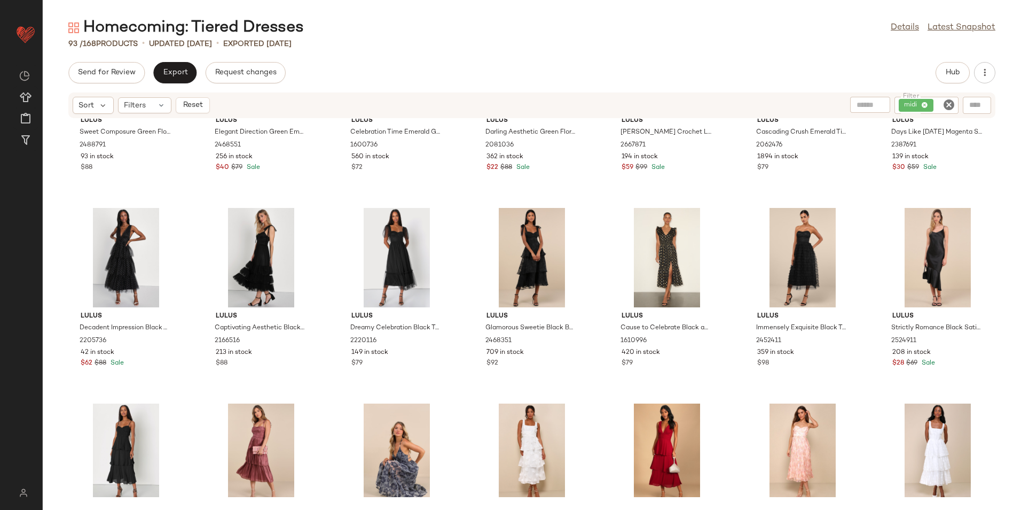
scroll to position [1632, 0]
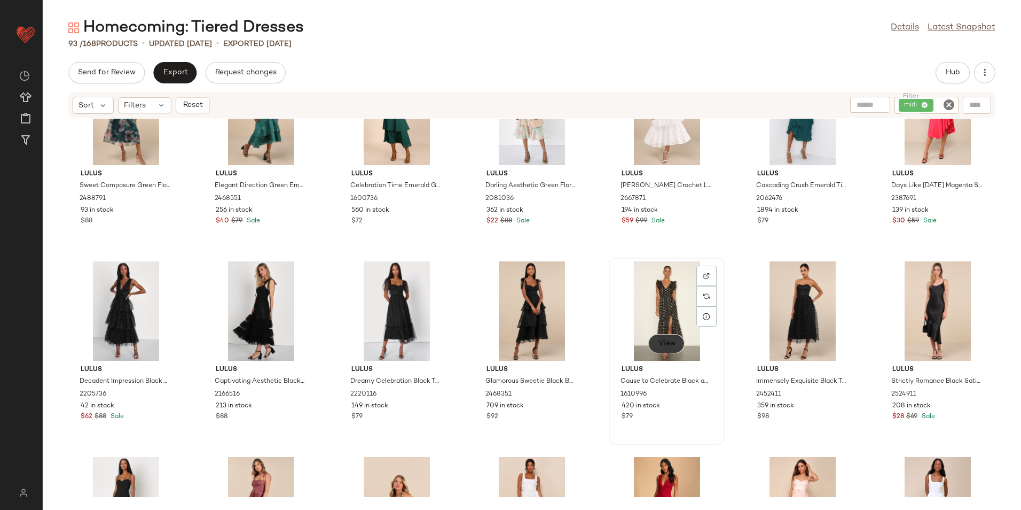
click at [668, 339] on span "View" at bounding box center [667, 343] width 18 height 9
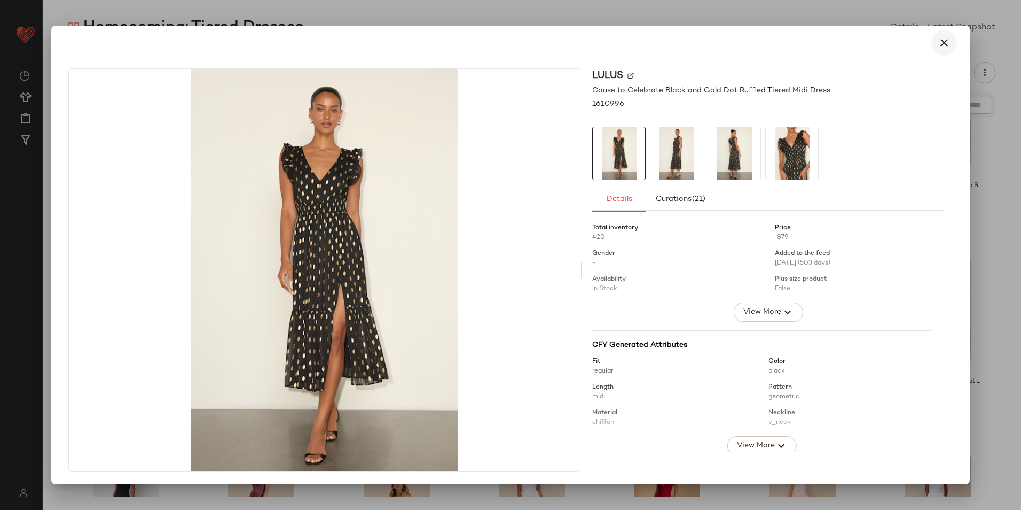
click at [941, 41] on icon "button" at bounding box center [944, 42] width 13 height 13
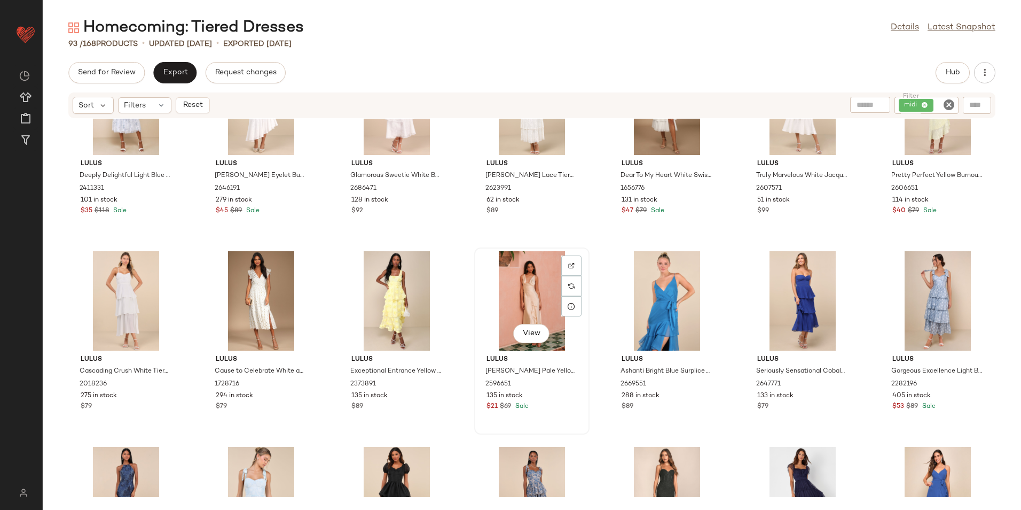
scroll to position [456, 0]
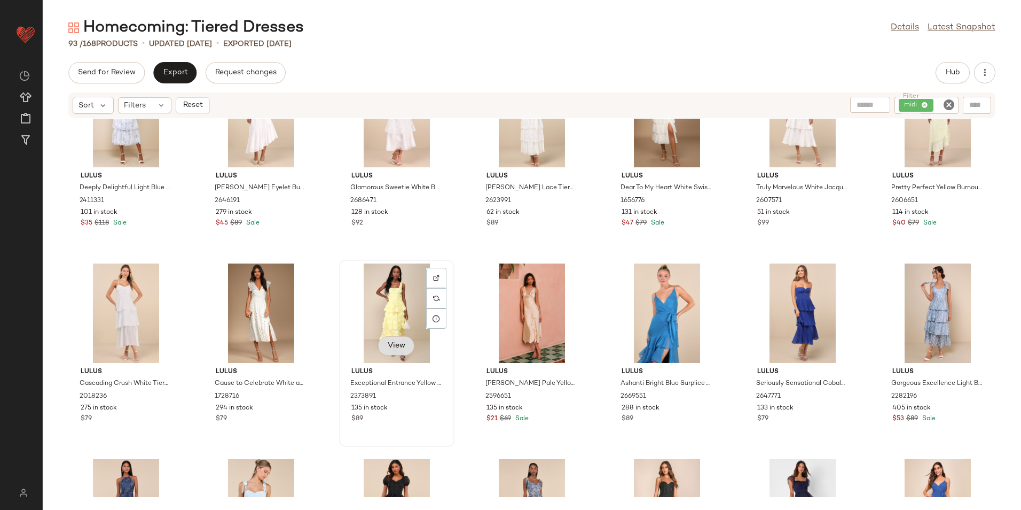
click at [398, 346] on span "View" at bounding box center [396, 345] width 18 height 9
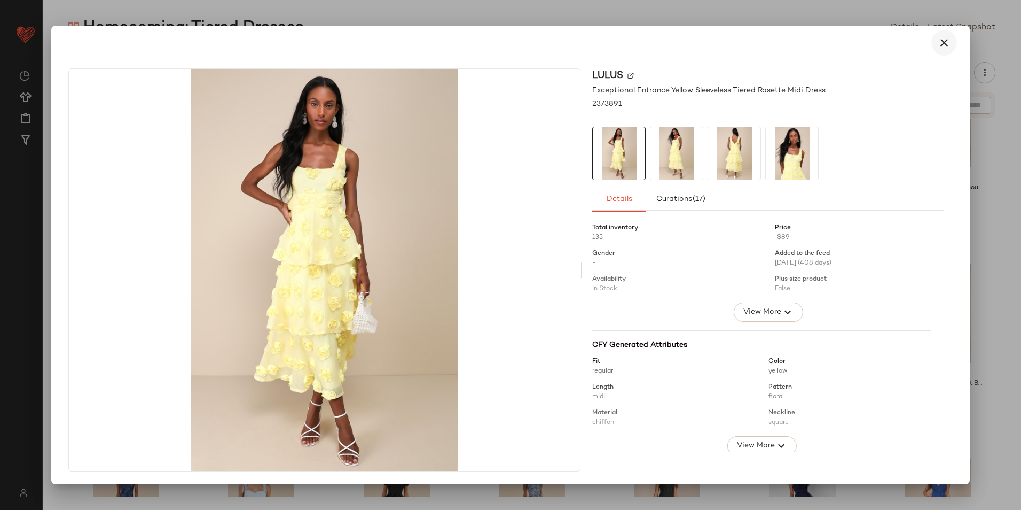
click at [947, 40] on icon "button" at bounding box center [944, 42] width 13 height 13
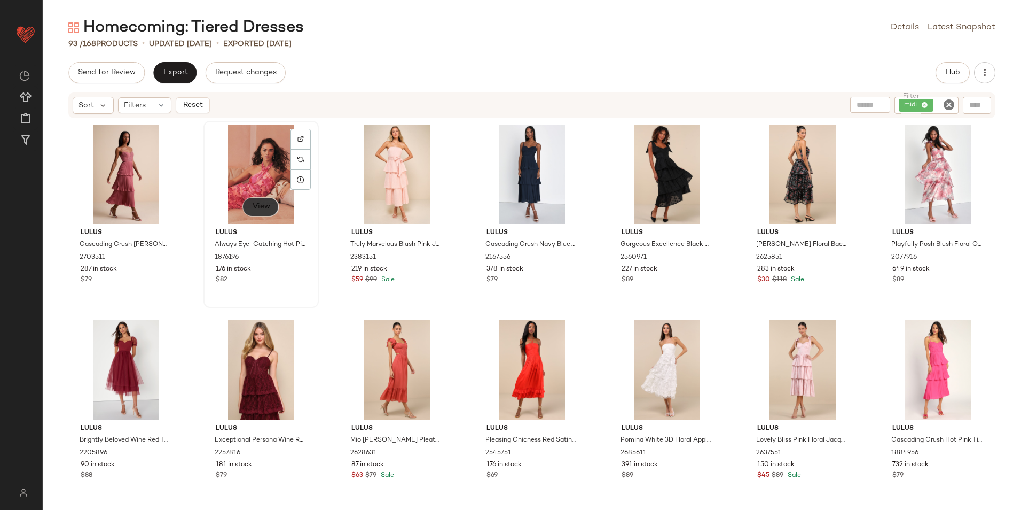
click at [254, 202] on span "View" at bounding box center [261, 206] width 18 height 9
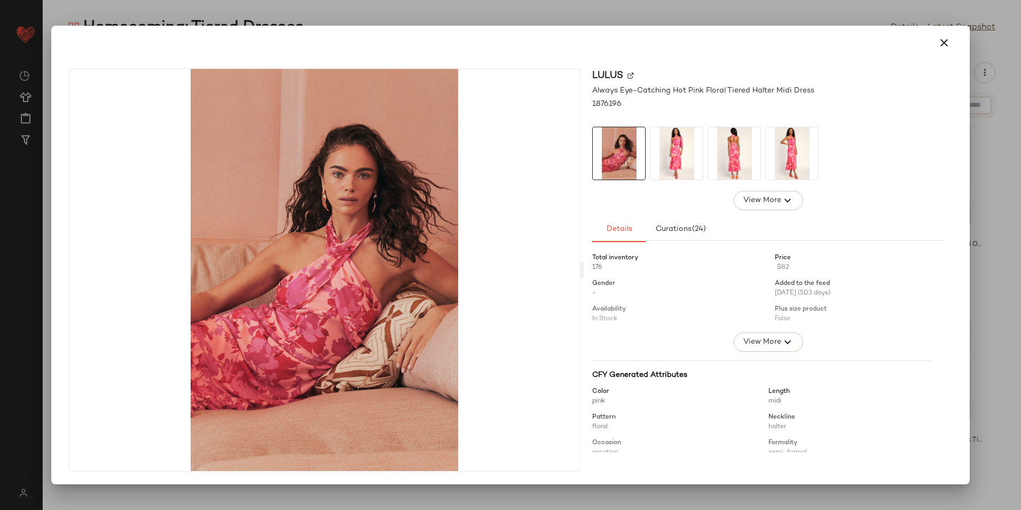
click at [672, 160] on img at bounding box center [677, 153] width 52 height 52
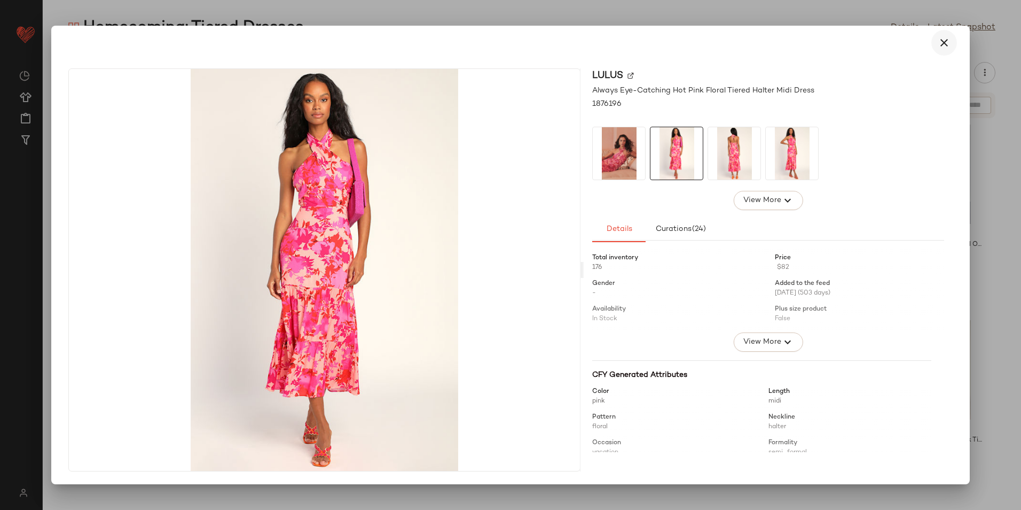
click at [940, 42] on icon "button" at bounding box center [944, 42] width 13 height 13
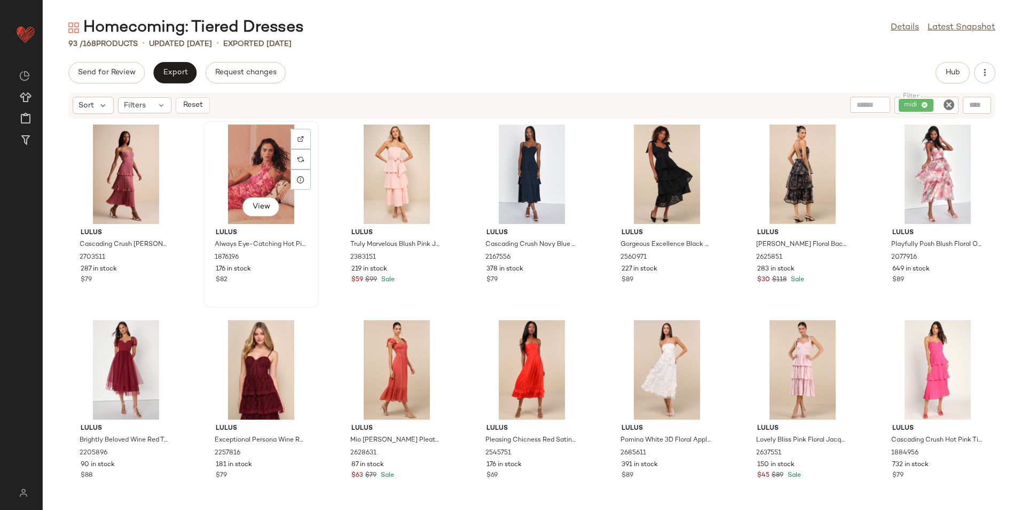
click at [233, 172] on div "View" at bounding box center [261, 173] width 108 height 99
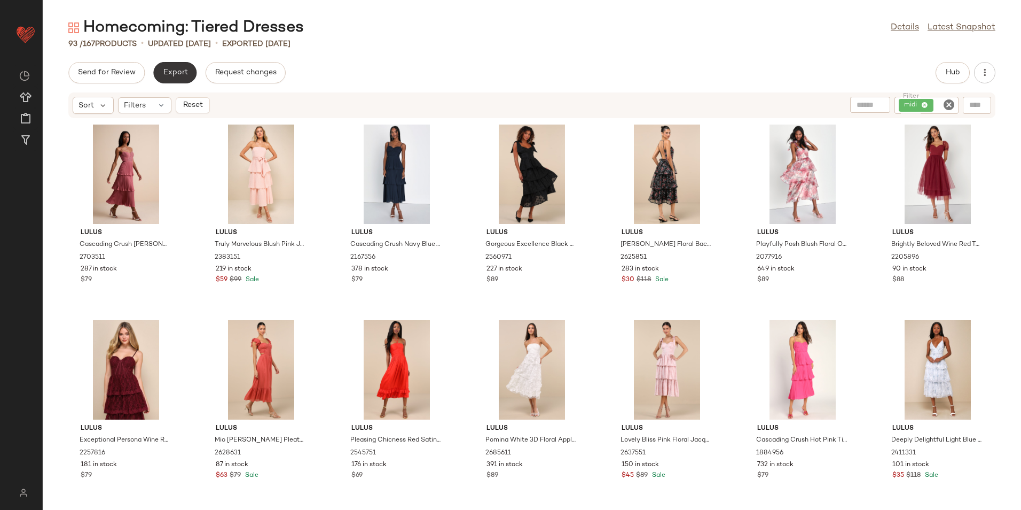
click at [174, 67] on button "Export" at bounding box center [174, 72] width 43 height 21
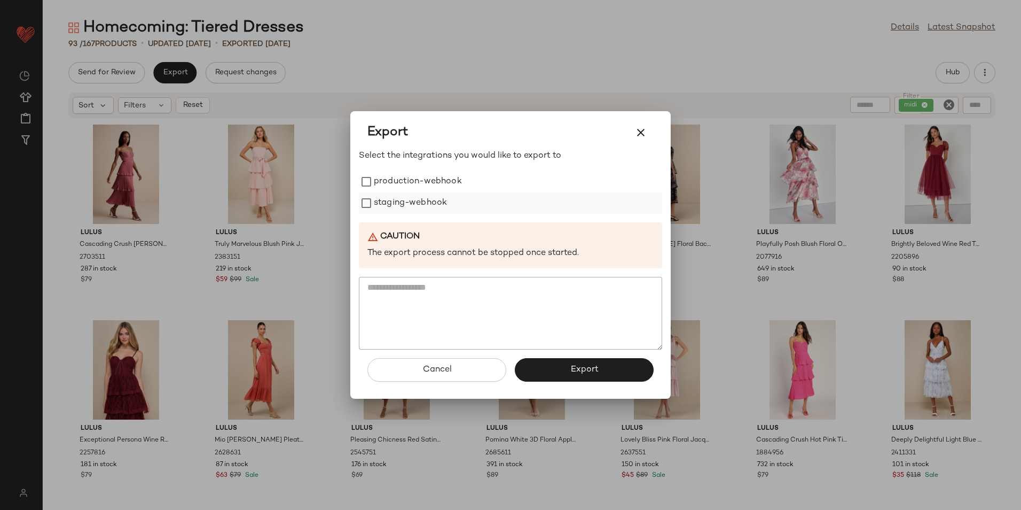
drag, startPoint x: 391, startPoint y: 181, endPoint x: 392, endPoint y: 204, distance: 22.5
click at [392, 185] on label "production-webhook" at bounding box center [418, 181] width 88 height 21
click at [392, 208] on label "staging-webhook" at bounding box center [410, 202] width 73 height 21
click at [600, 365] on button "Export" at bounding box center [584, 370] width 139 height 24
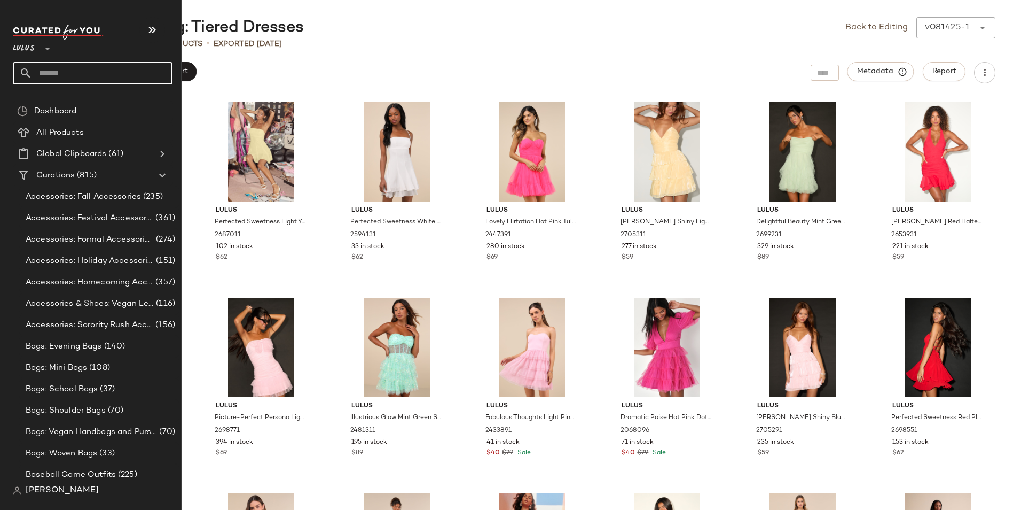
click at [54, 71] on input "text" at bounding box center [102, 73] width 141 height 22
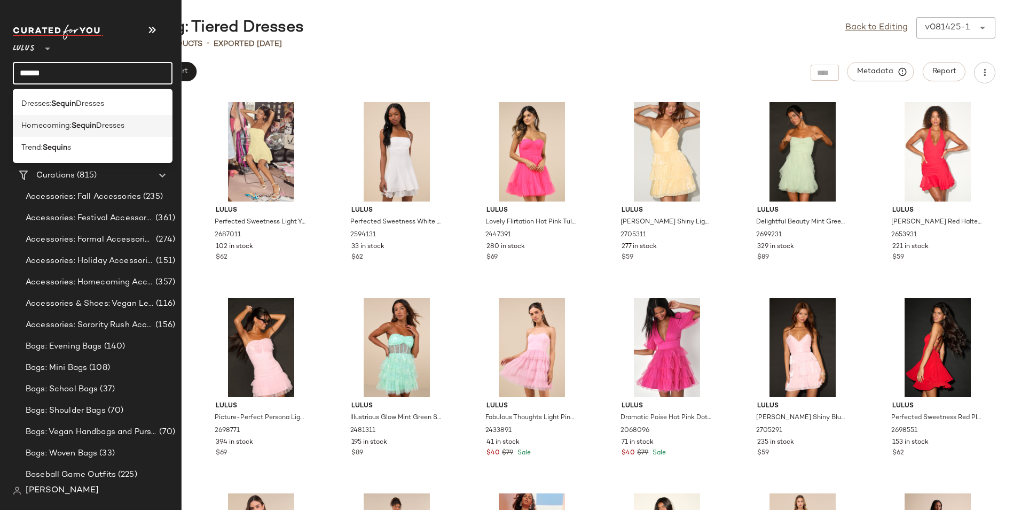
type input "******"
drag, startPoint x: 77, startPoint y: 127, endPoint x: 85, endPoint y: 119, distance: 11.4
click at [77, 127] on b "Sequin" at bounding box center [84, 125] width 25 height 11
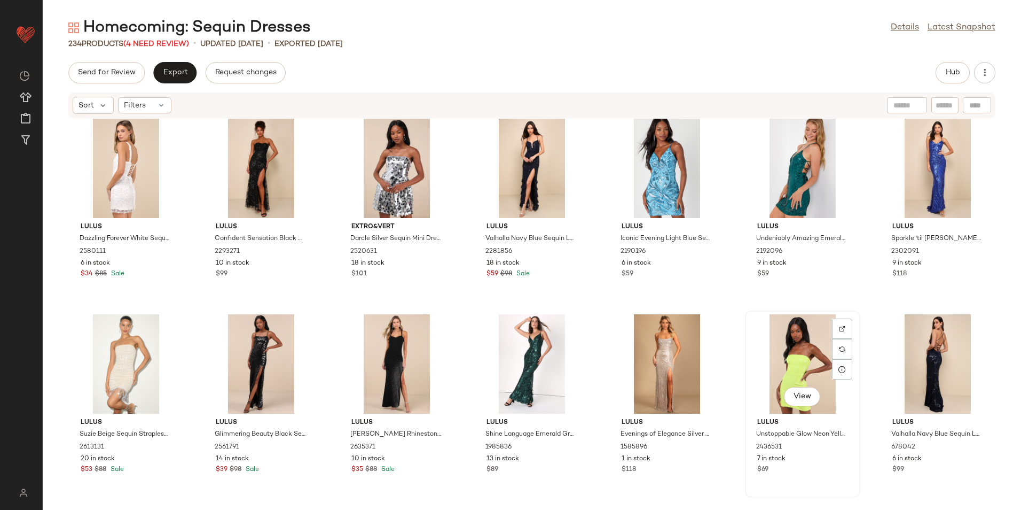
scroll to position [5150, 0]
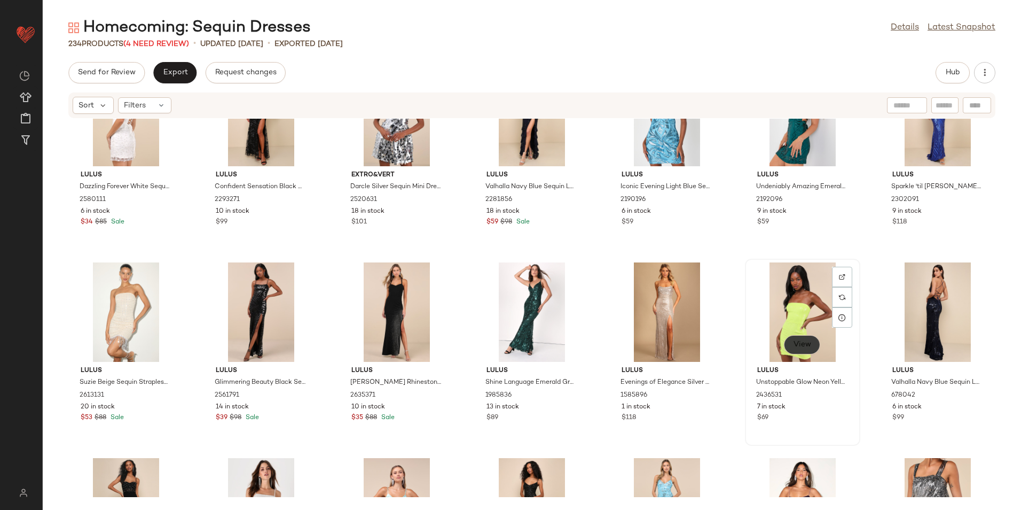
click at [800, 352] on button "View" at bounding box center [802, 344] width 36 height 19
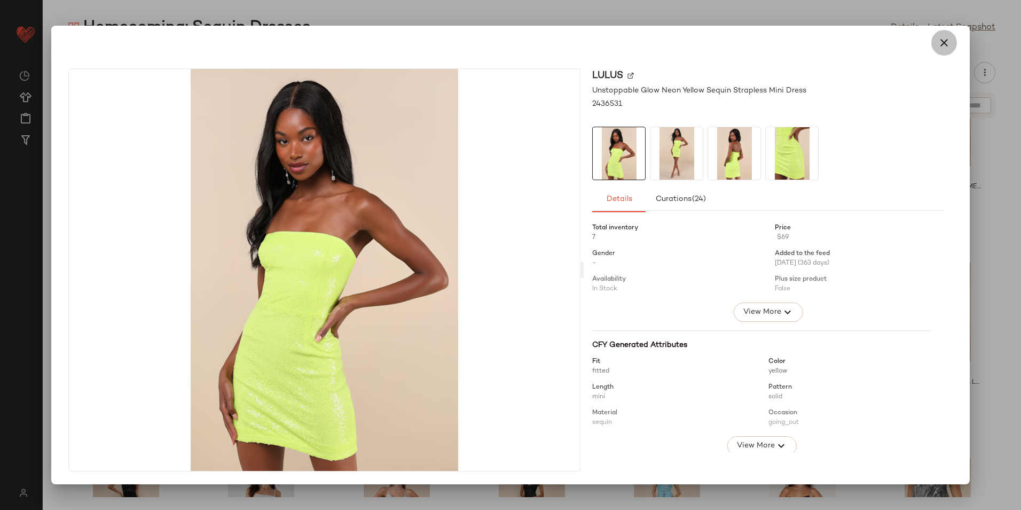
click at [943, 41] on icon "button" at bounding box center [944, 42] width 13 height 13
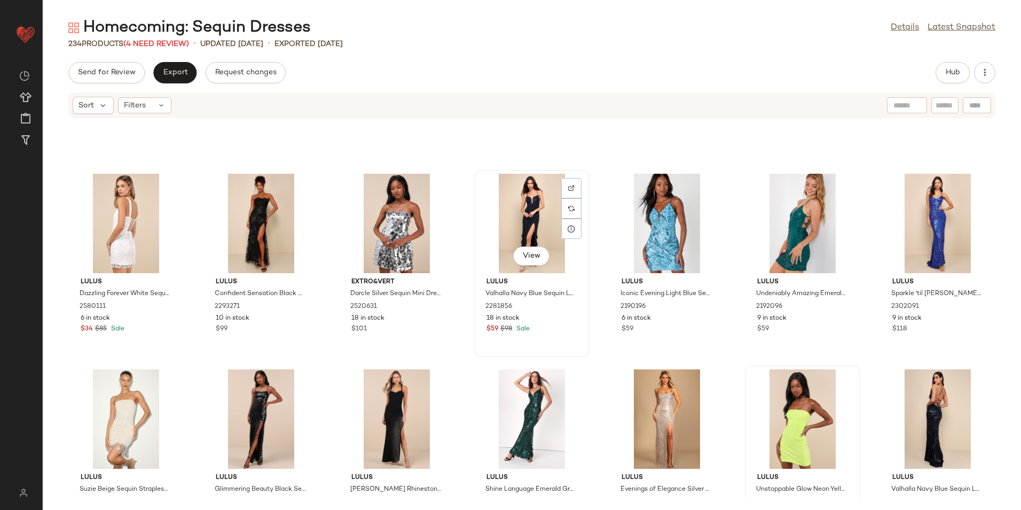
scroll to position [4936, 0]
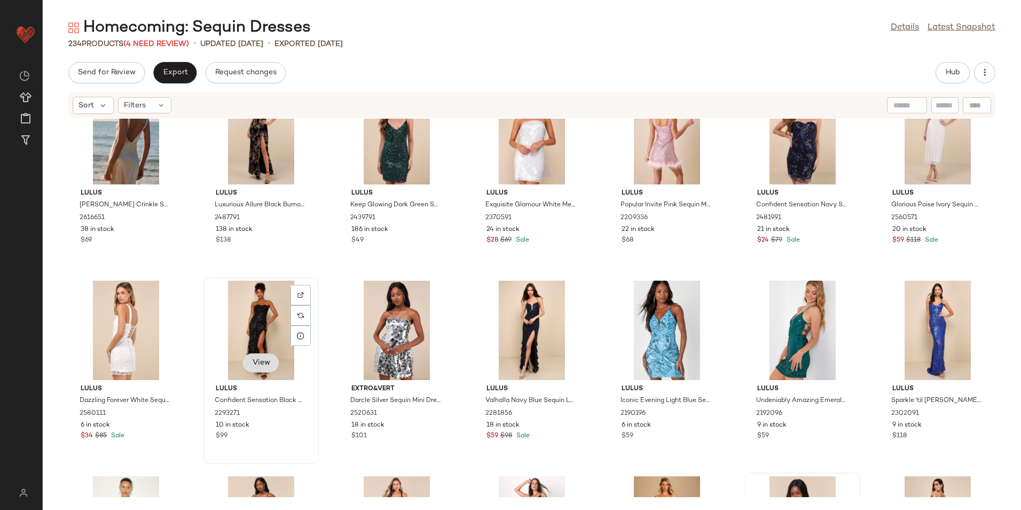
click at [260, 360] on span "View" at bounding box center [261, 362] width 18 height 9
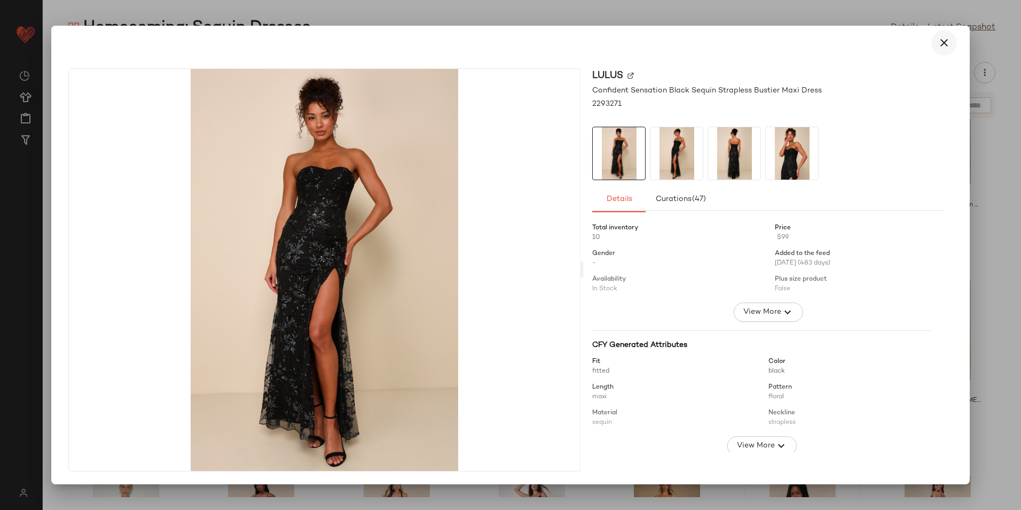
click at [943, 38] on icon "button" at bounding box center [944, 42] width 13 height 13
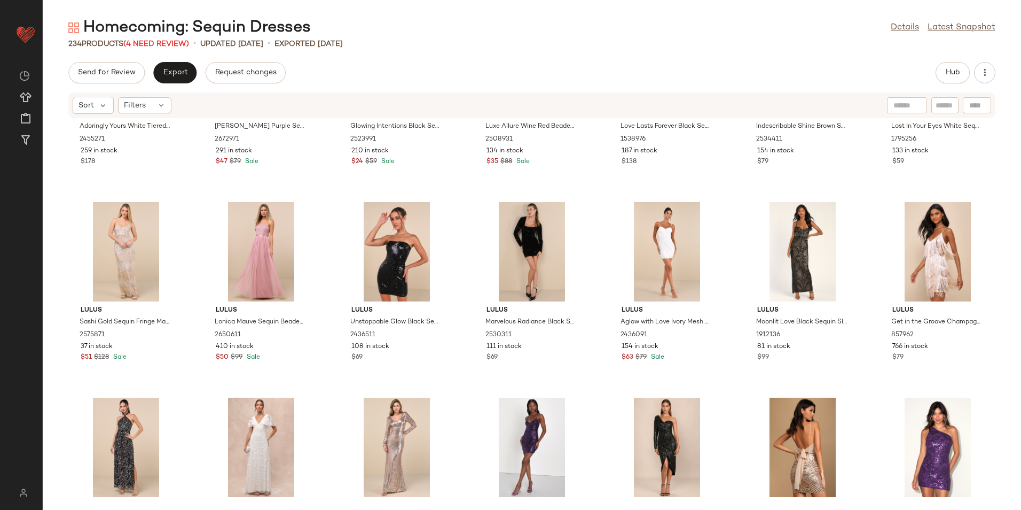
scroll to position [2906, 0]
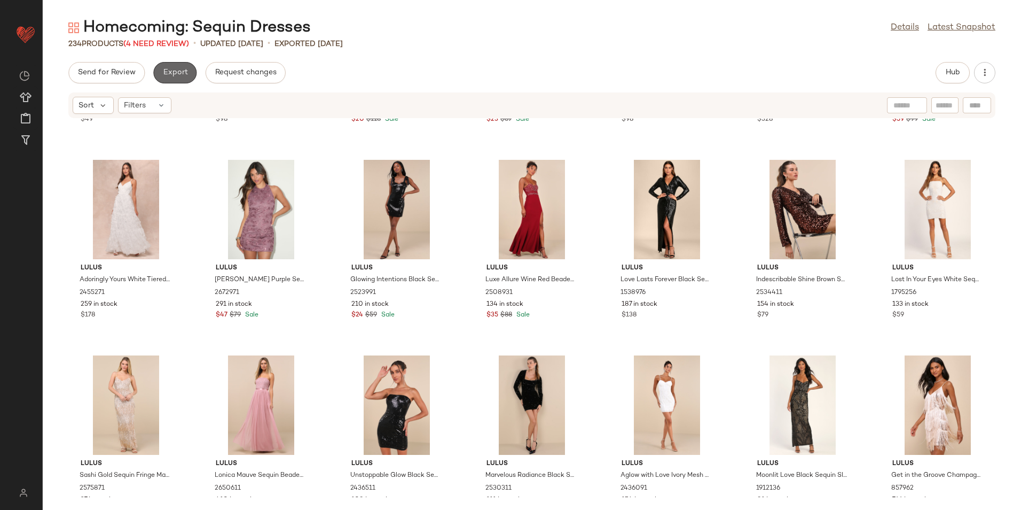
click at [172, 68] on span "Export" at bounding box center [174, 72] width 25 height 9
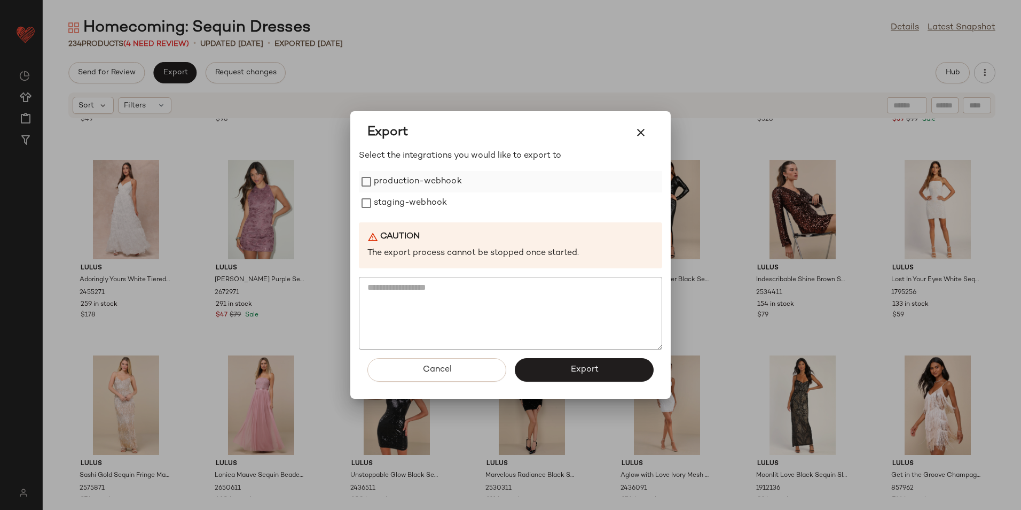
click at [399, 184] on label "production-webhook" at bounding box center [418, 181] width 88 height 21
drag, startPoint x: 401, startPoint y: 197, endPoint x: 409, endPoint y: 207, distance: 12.6
click at [402, 197] on label "staging-webhook" at bounding box center [410, 202] width 73 height 21
click at [602, 360] on button "Export" at bounding box center [584, 370] width 139 height 24
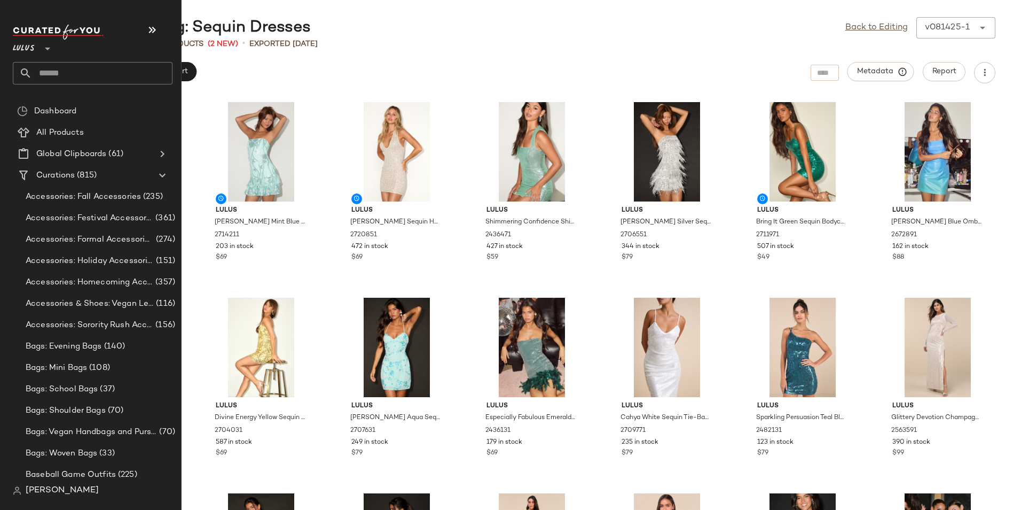
click at [74, 73] on input "text" at bounding box center [102, 73] width 141 height 22
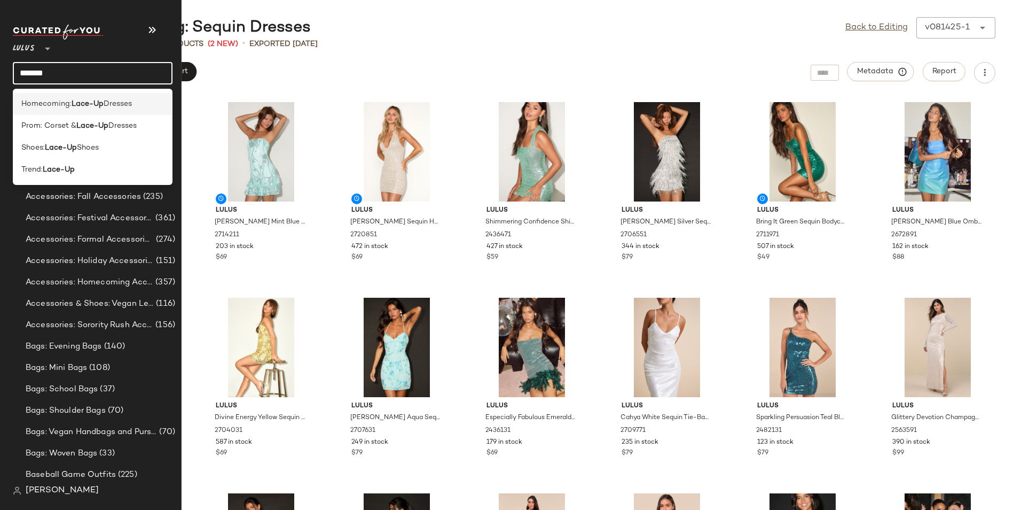
type input "*******"
click at [74, 100] on b "Lace-Up" at bounding box center [88, 103] width 32 height 11
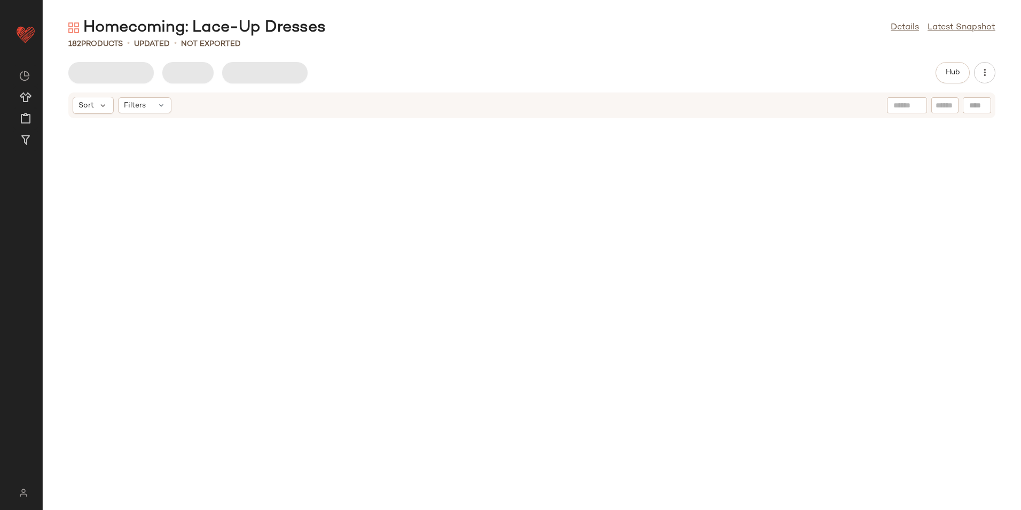
scroll to position [4708, 0]
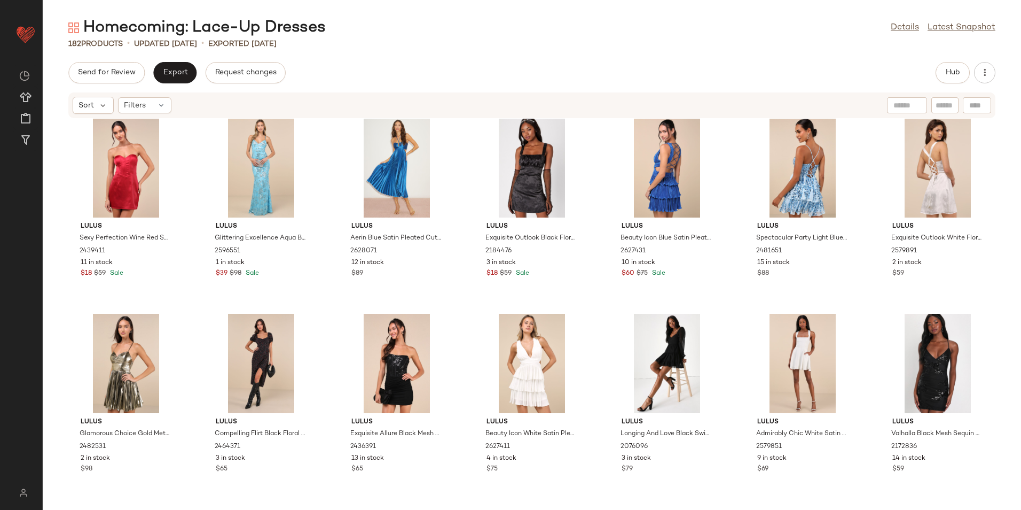
click at [471, 61] on div "Homecoming: Lace-Up Dresses Details Latest Snapshot 182 Products • updated [DAT…" at bounding box center [532, 263] width 979 height 493
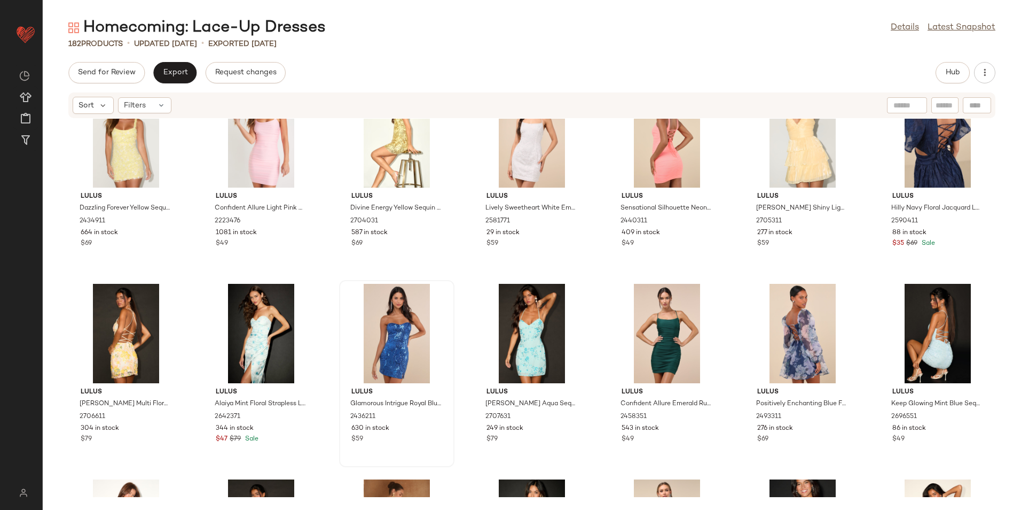
scroll to position [489, 0]
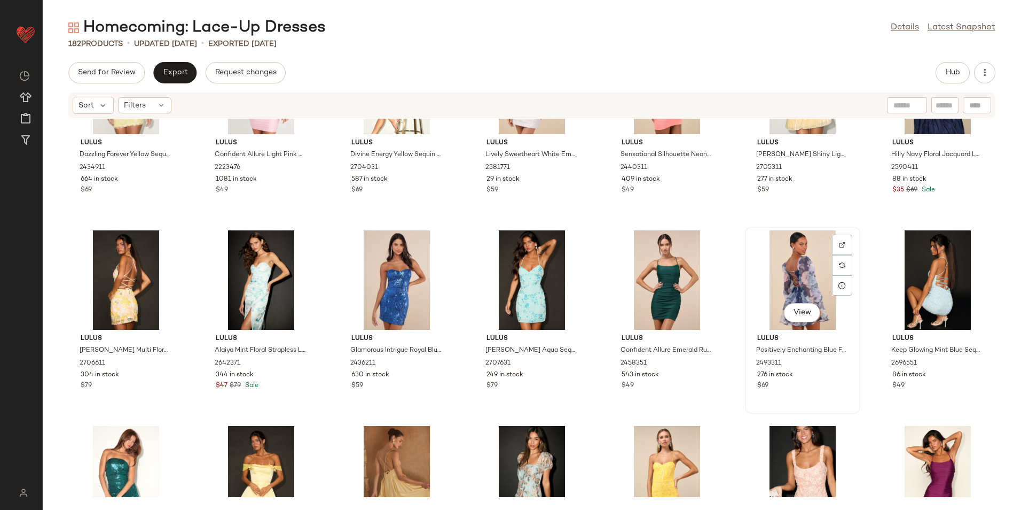
click at [801, 291] on div "View" at bounding box center [803, 279] width 108 height 99
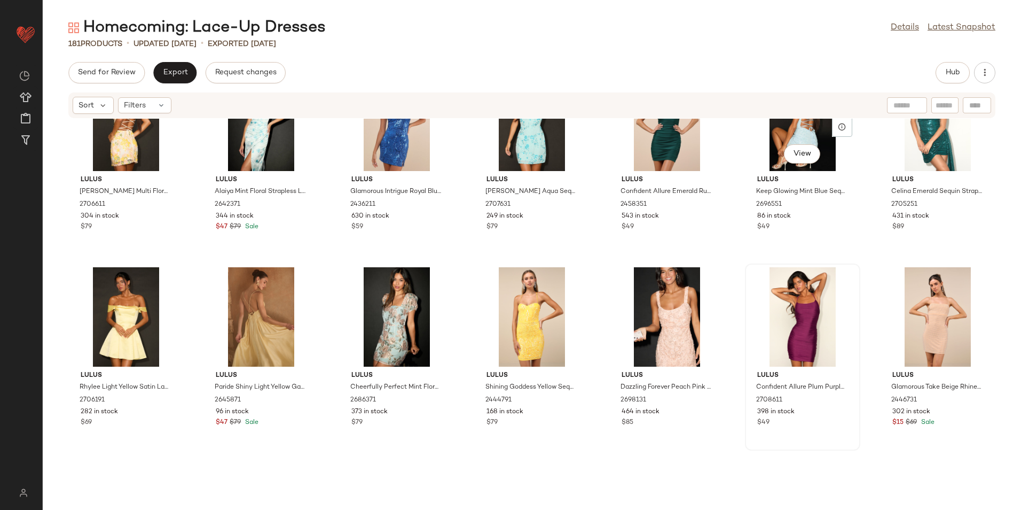
scroll to position [650, 0]
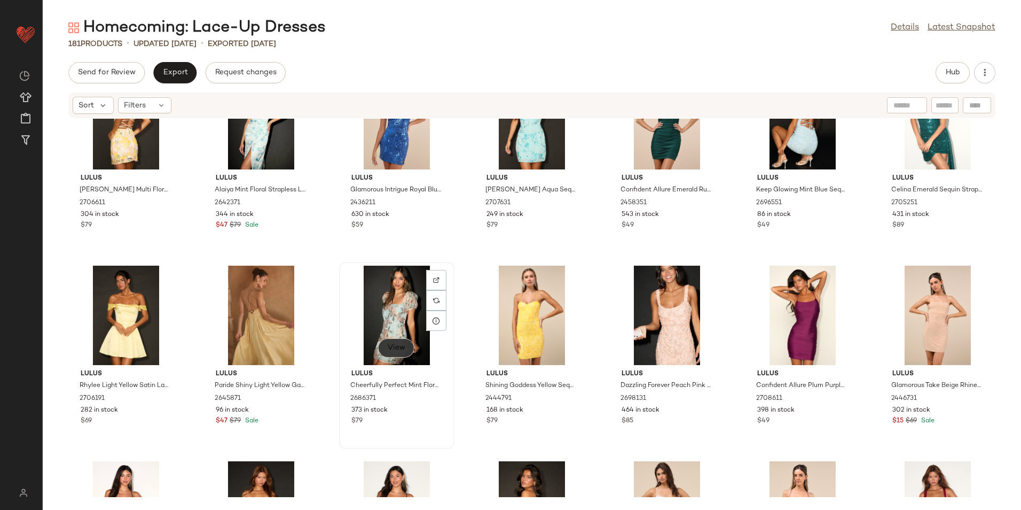
click at [388, 346] on span "View" at bounding box center [396, 348] width 18 height 9
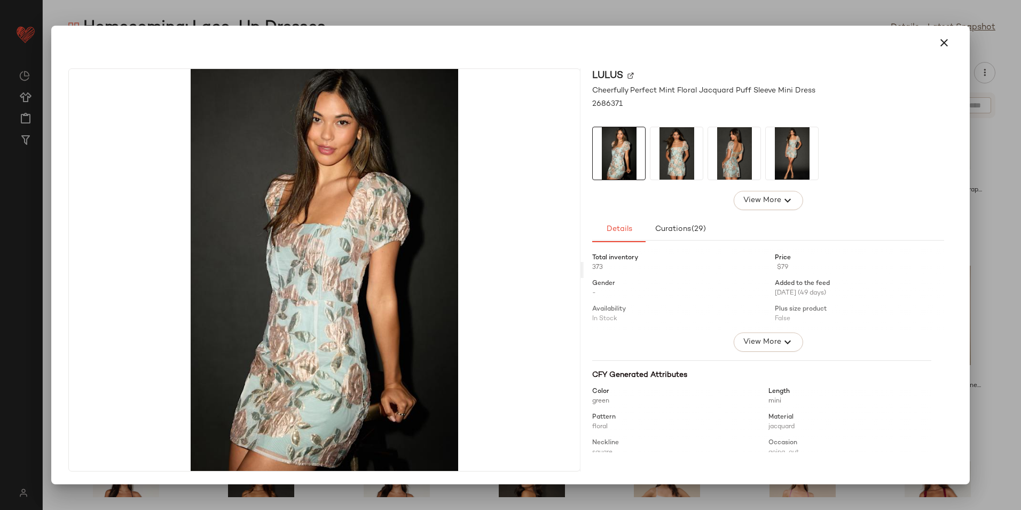
click at [689, 161] on img at bounding box center [677, 153] width 52 height 52
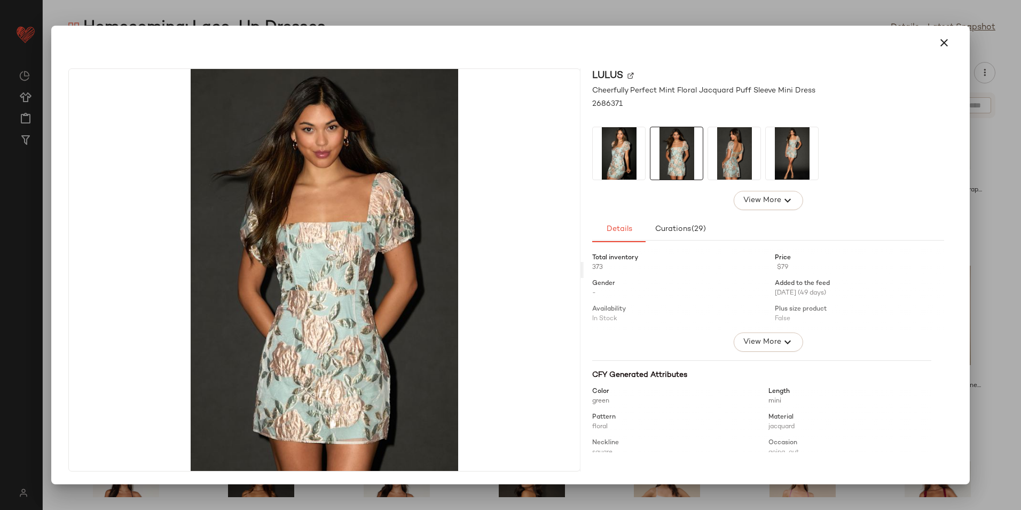
click at [738, 153] on img at bounding box center [734, 153] width 52 height 52
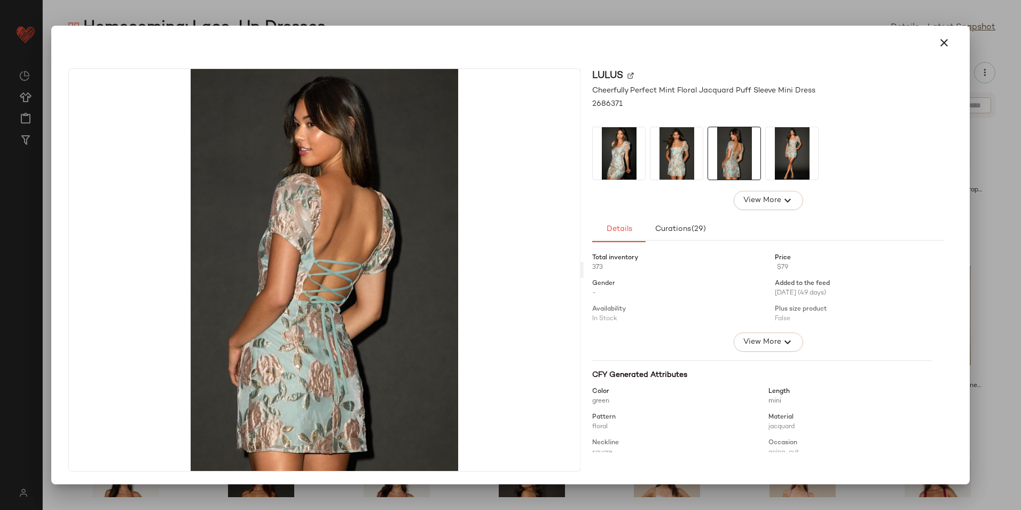
click at [774, 153] on img at bounding box center [792, 153] width 52 height 52
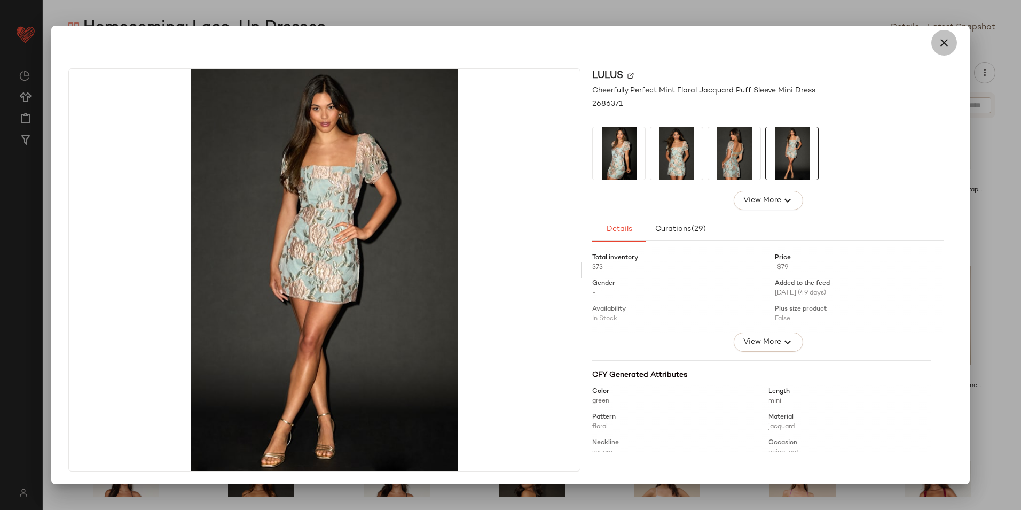
click at [945, 46] on icon "button" at bounding box center [944, 42] width 13 height 13
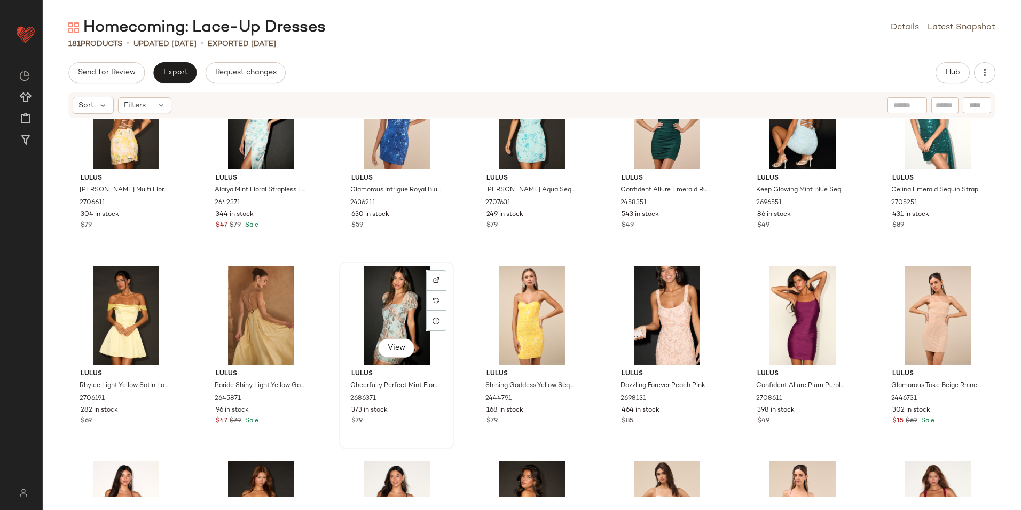
click at [407, 310] on div "View" at bounding box center [397, 315] width 108 height 99
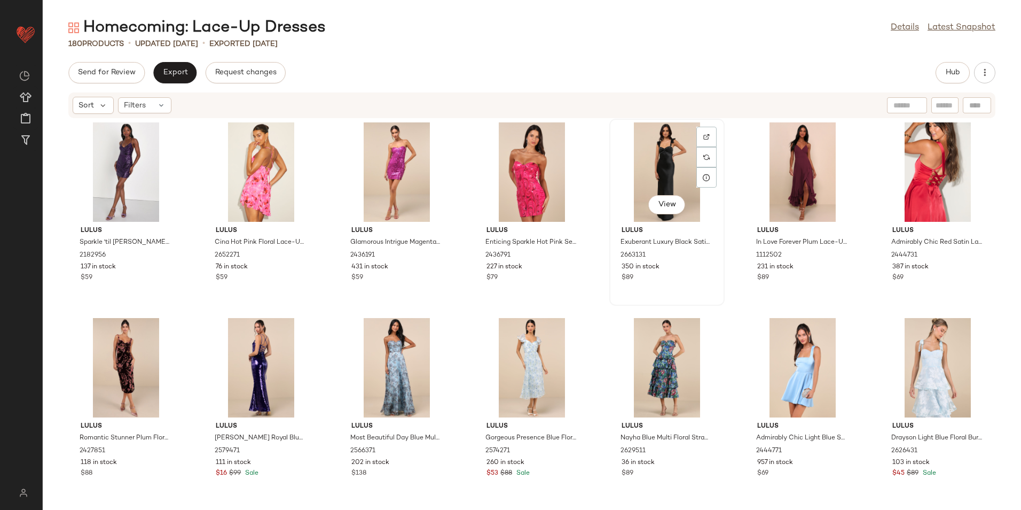
scroll to position [1237, 0]
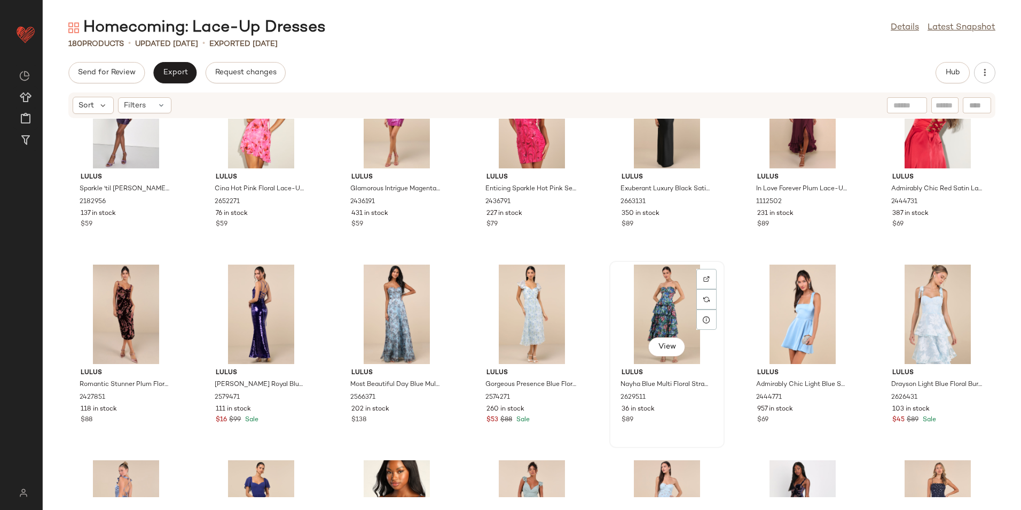
click at [666, 287] on div "View" at bounding box center [667, 313] width 108 height 99
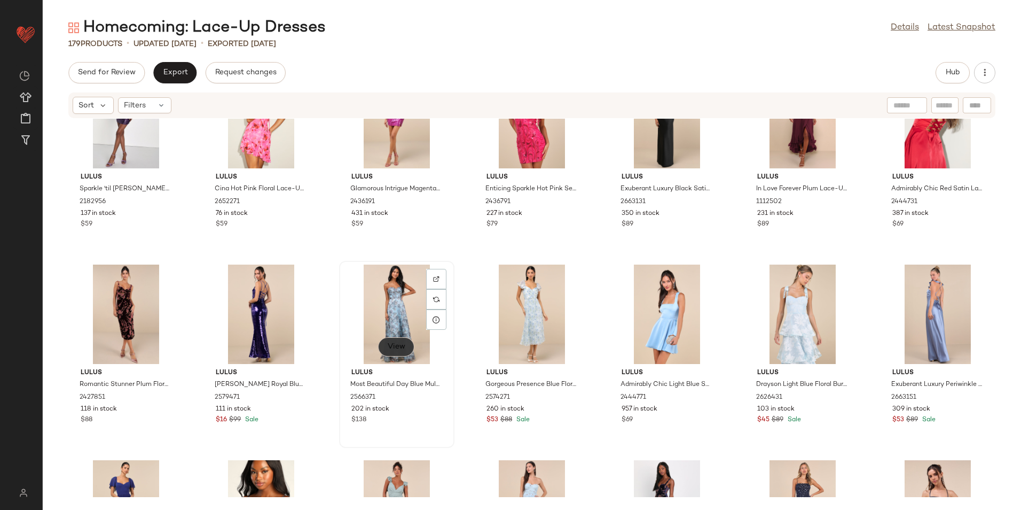
click at [399, 339] on button "View" at bounding box center [396, 346] width 36 height 19
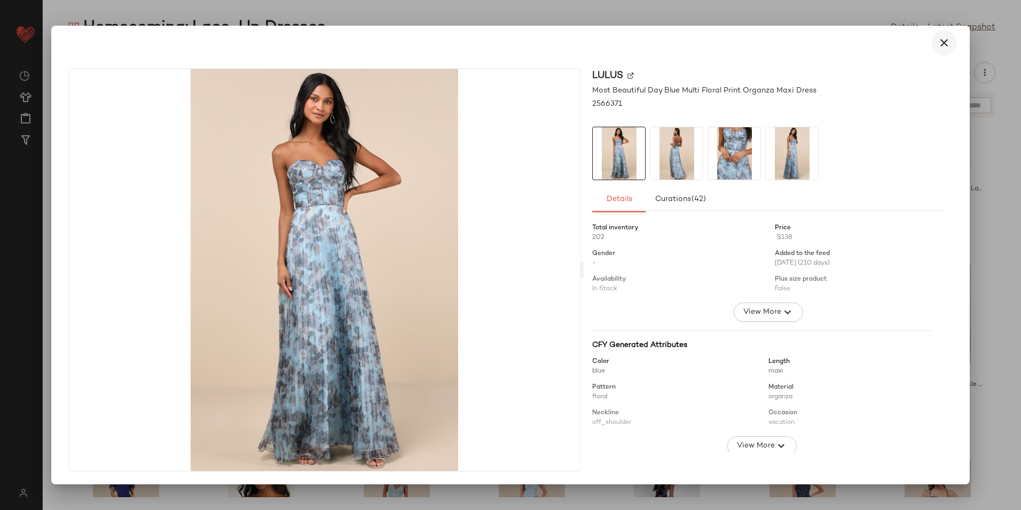
click at [950, 45] on icon "button" at bounding box center [944, 42] width 13 height 13
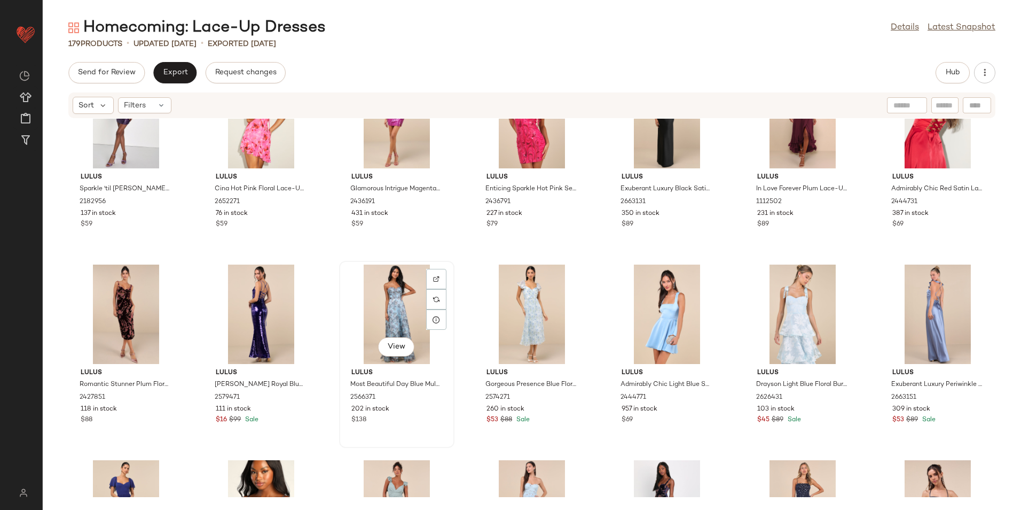
click at [372, 296] on div "View" at bounding box center [397, 313] width 108 height 99
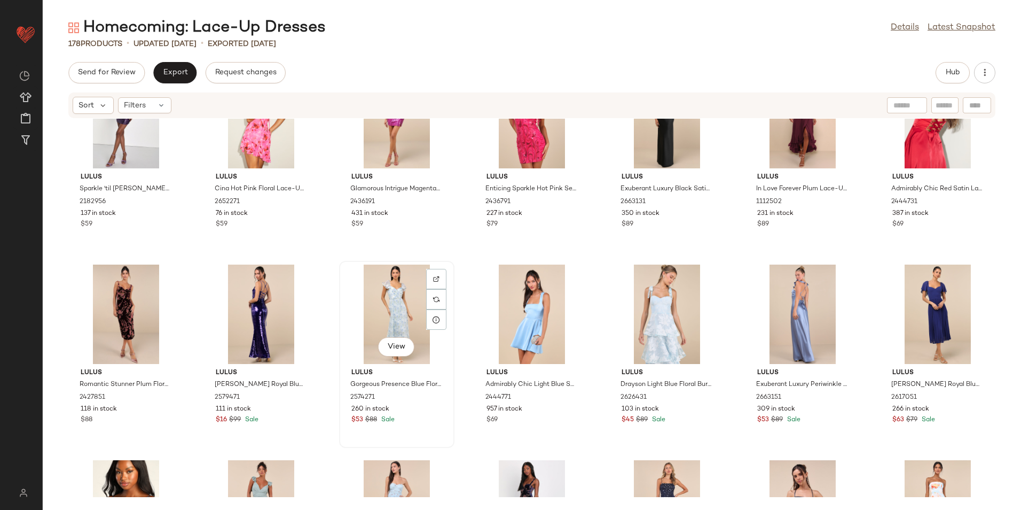
click at [393, 313] on div "View" at bounding box center [397, 313] width 108 height 99
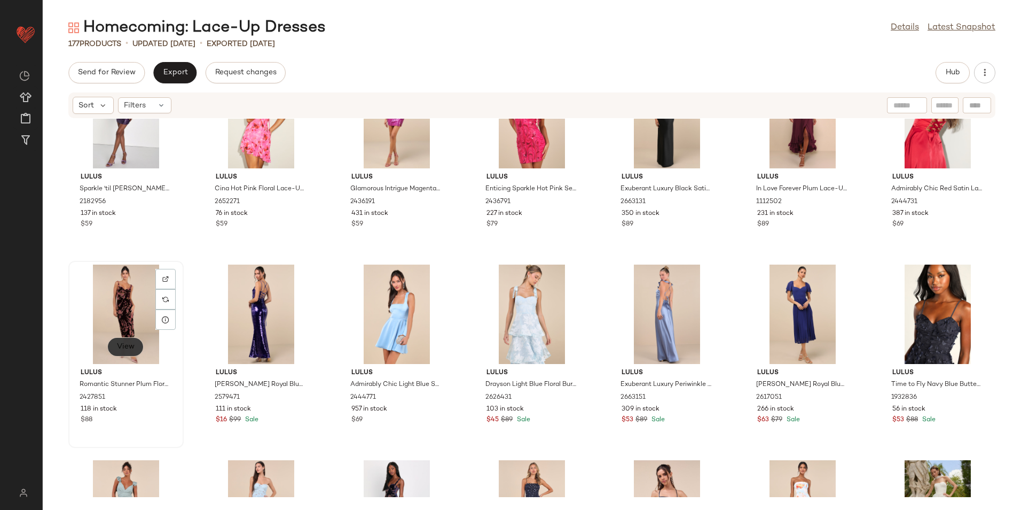
click at [123, 340] on button "View" at bounding box center [125, 346] width 36 height 19
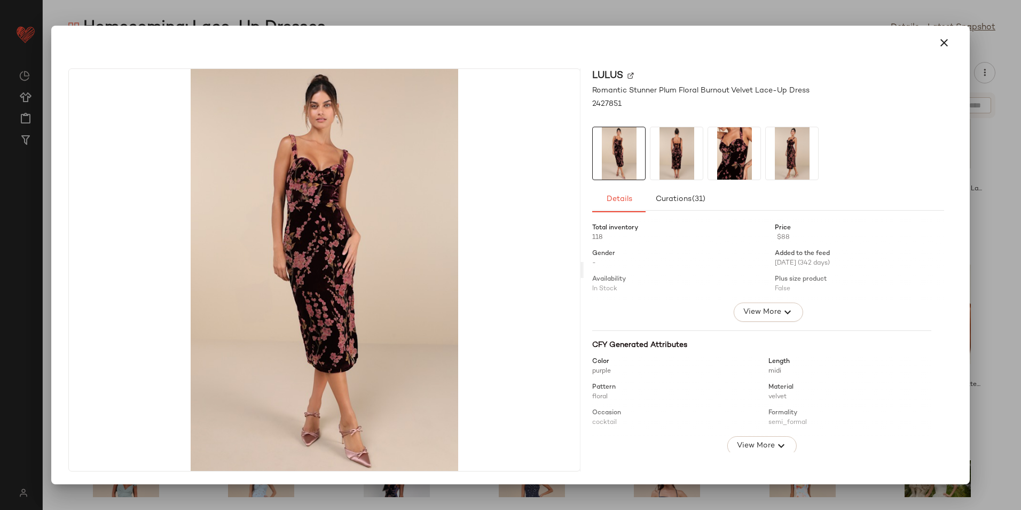
click at [941, 43] on icon "button" at bounding box center [944, 42] width 13 height 13
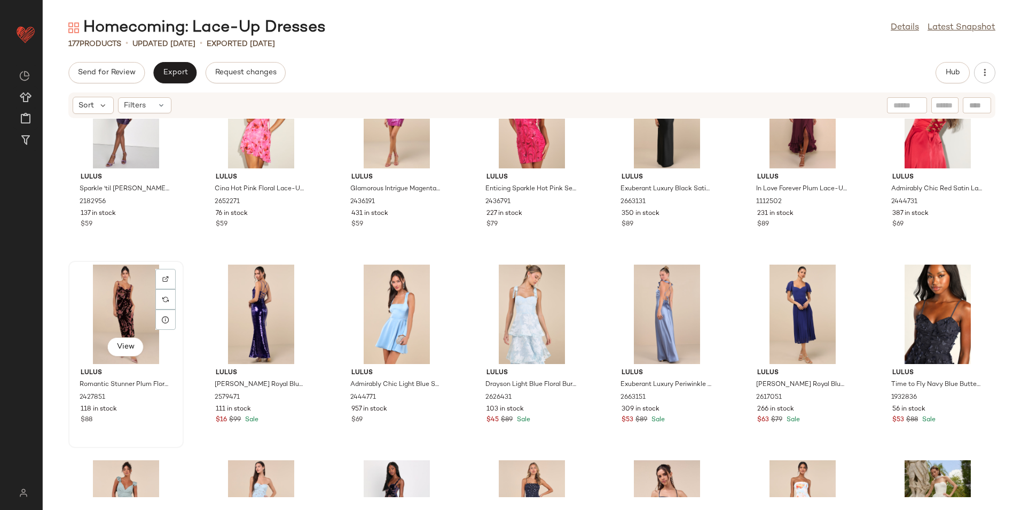
click at [114, 294] on div "View" at bounding box center [126, 313] width 108 height 99
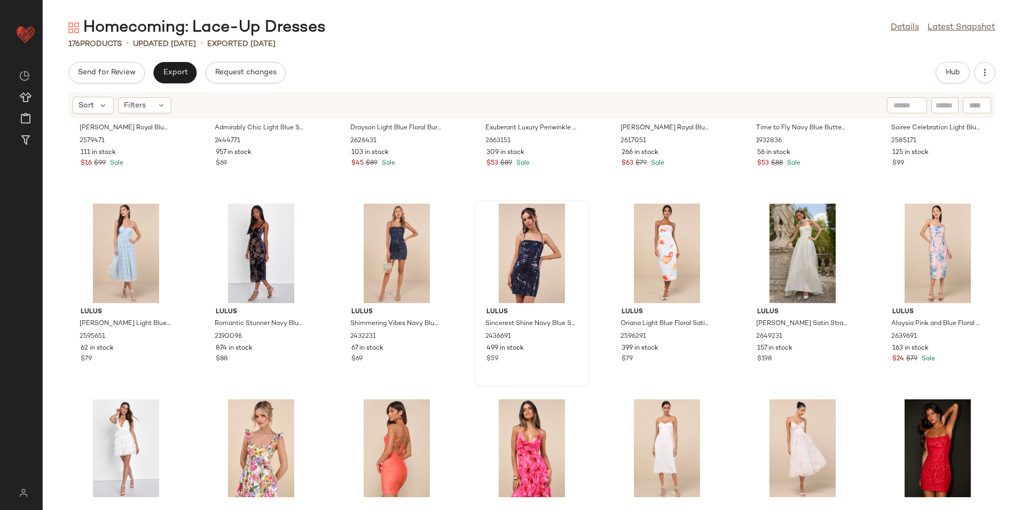
scroll to position [1504, 0]
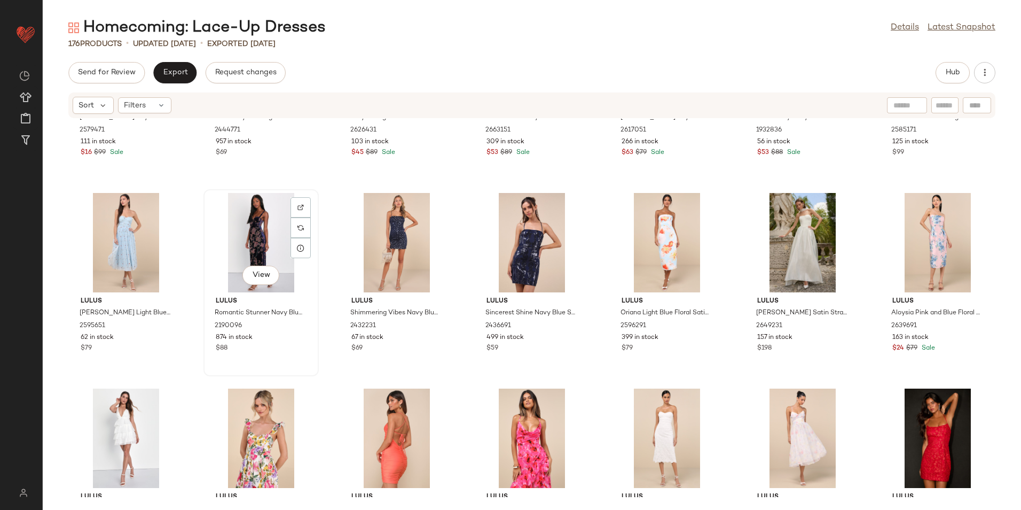
click at [252, 243] on div "View" at bounding box center [261, 242] width 108 height 99
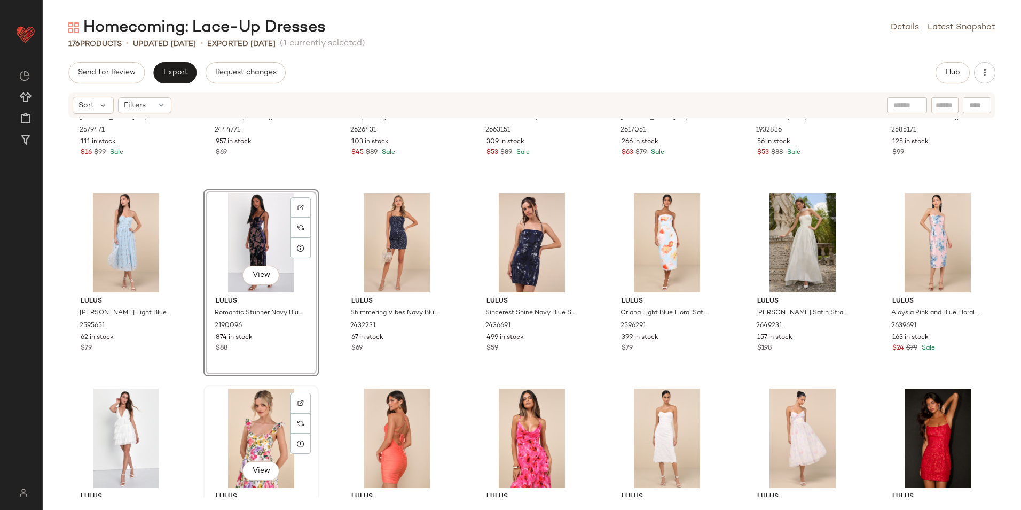
click at [252, 410] on div "View" at bounding box center [261, 437] width 108 height 99
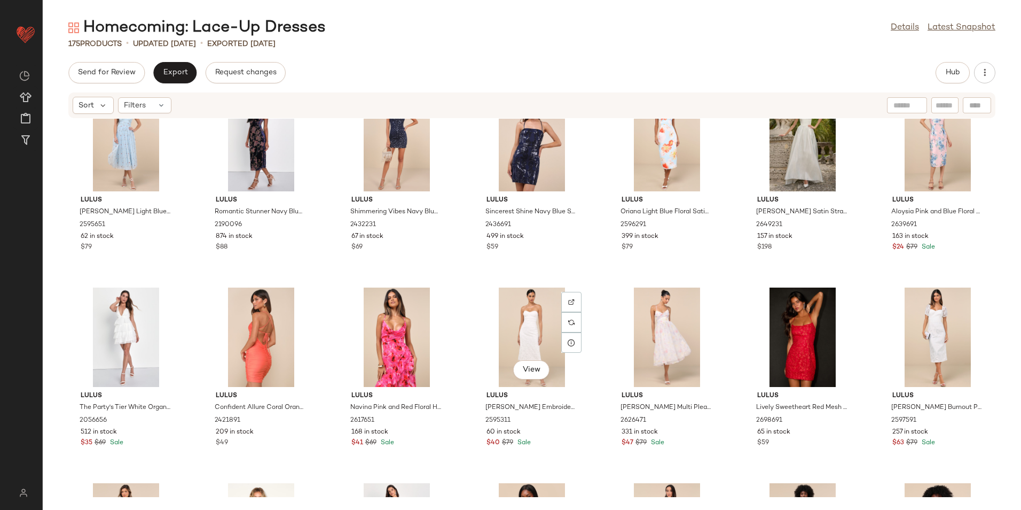
scroll to position [1611, 0]
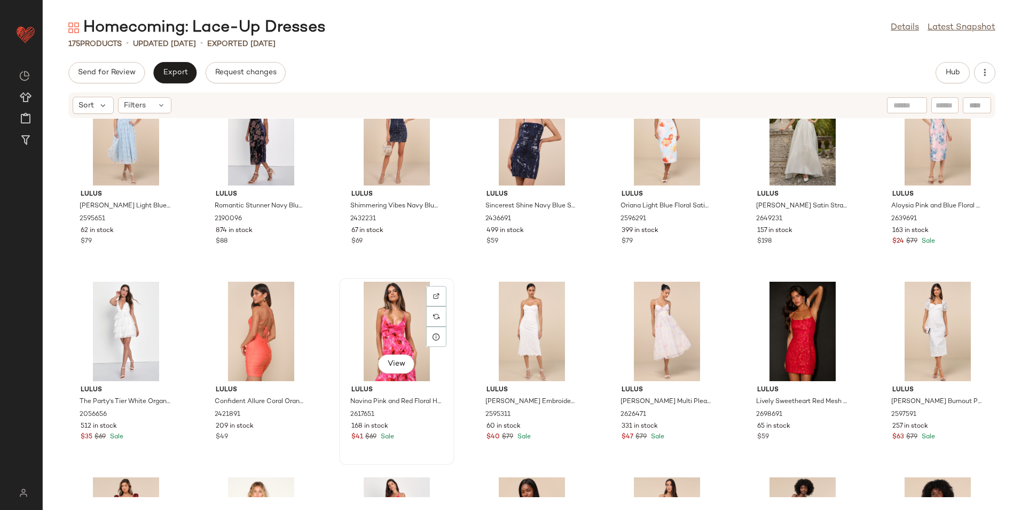
click at [385, 332] on div "View" at bounding box center [397, 331] width 108 height 99
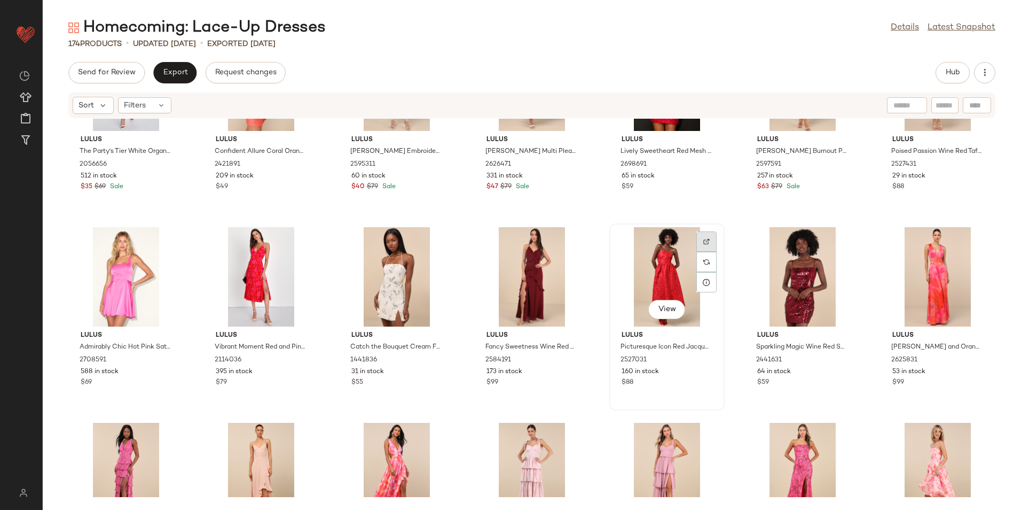
scroll to position [1878, 0]
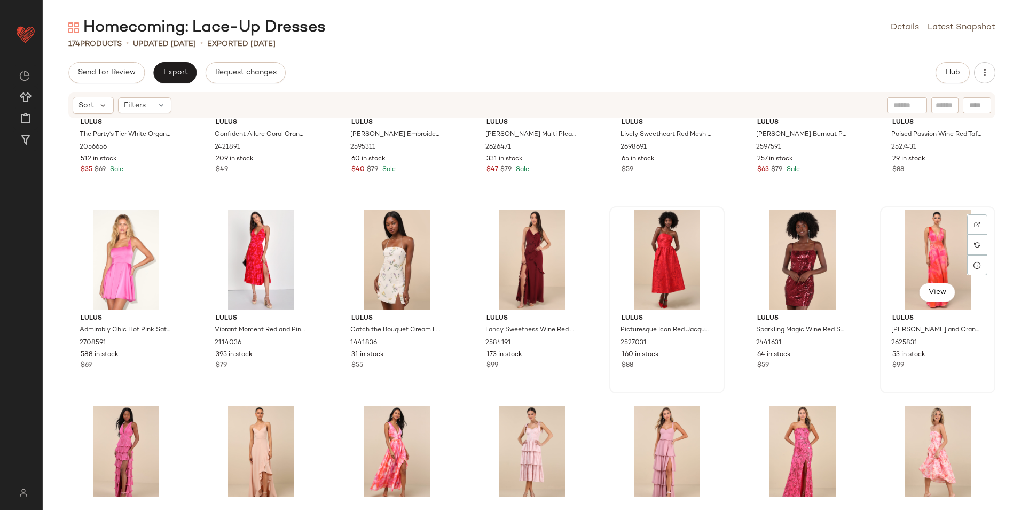
click at [924, 259] on div "View" at bounding box center [938, 259] width 108 height 99
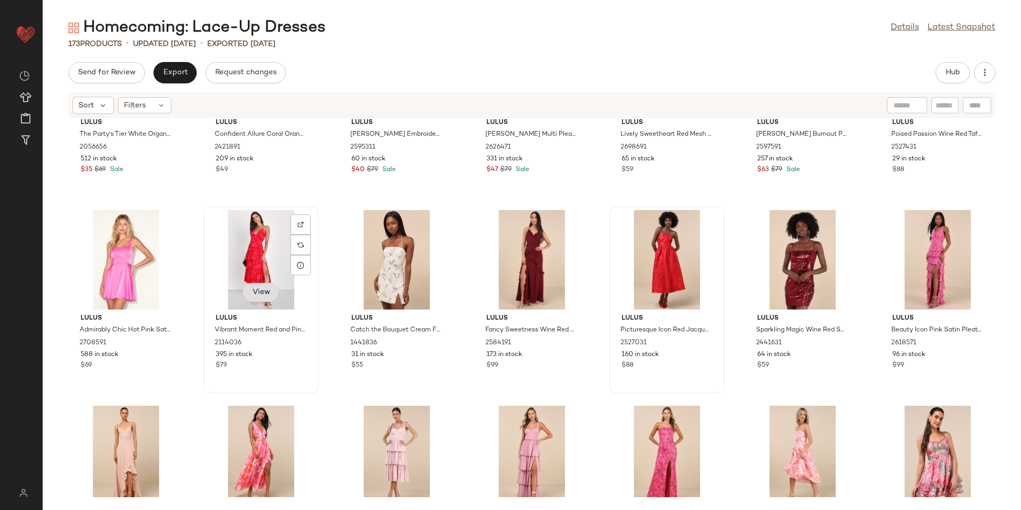
click at [252, 296] on span "View" at bounding box center [261, 292] width 18 height 9
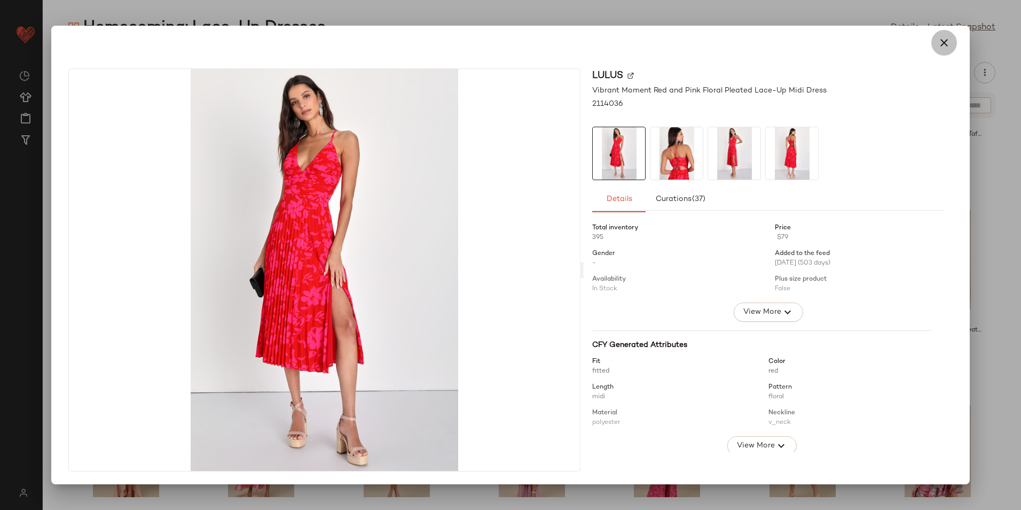
click at [941, 38] on icon "button" at bounding box center [944, 42] width 13 height 13
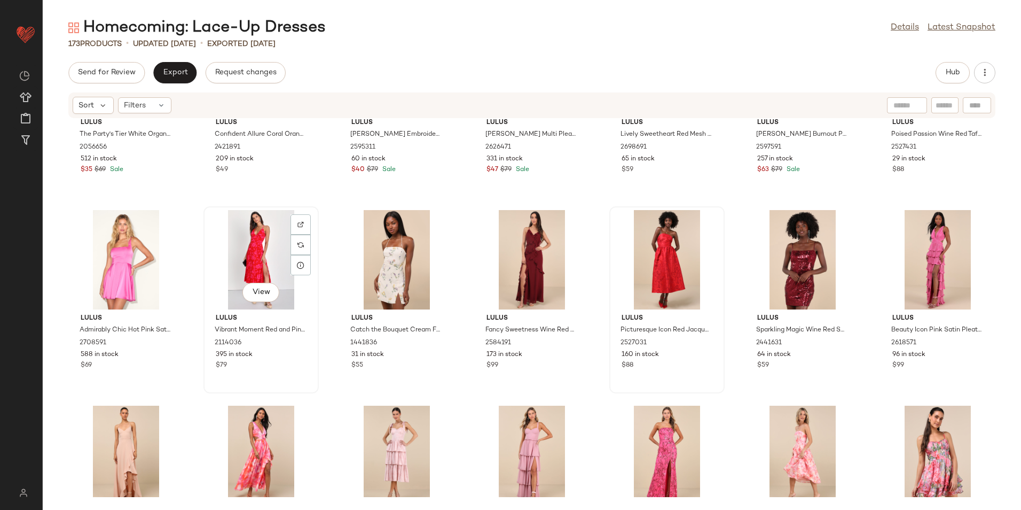
click at [245, 247] on div "View" at bounding box center [261, 259] width 108 height 99
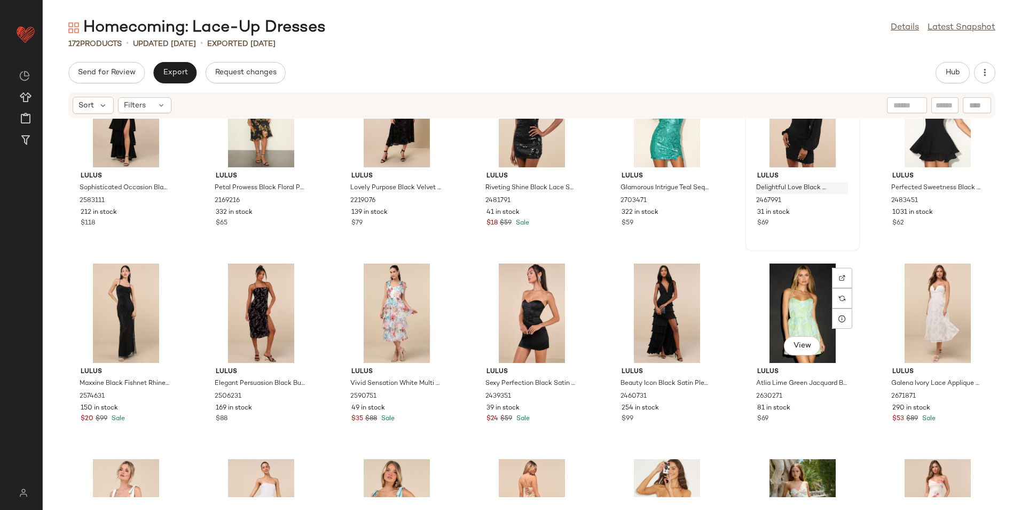
scroll to position [2626, 0]
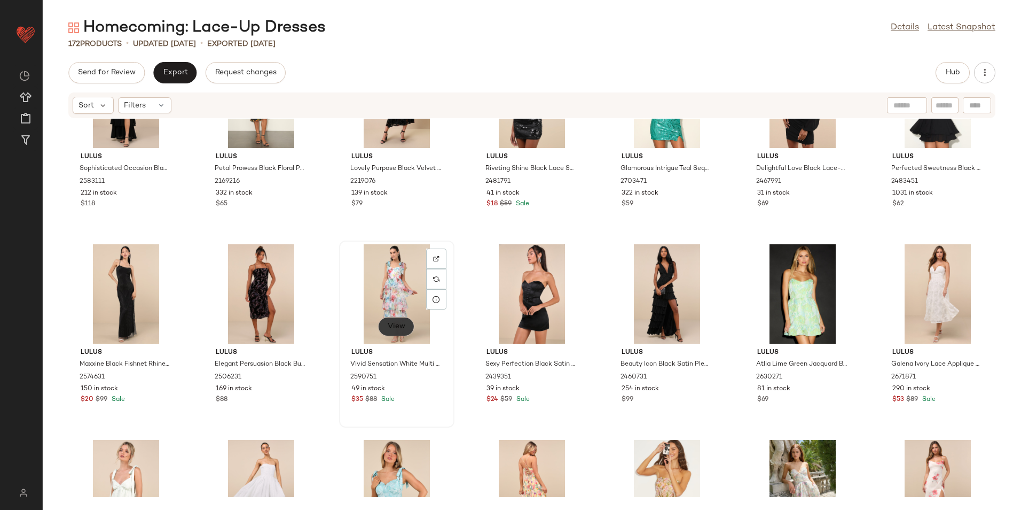
click at [391, 322] on span "View" at bounding box center [396, 326] width 18 height 9
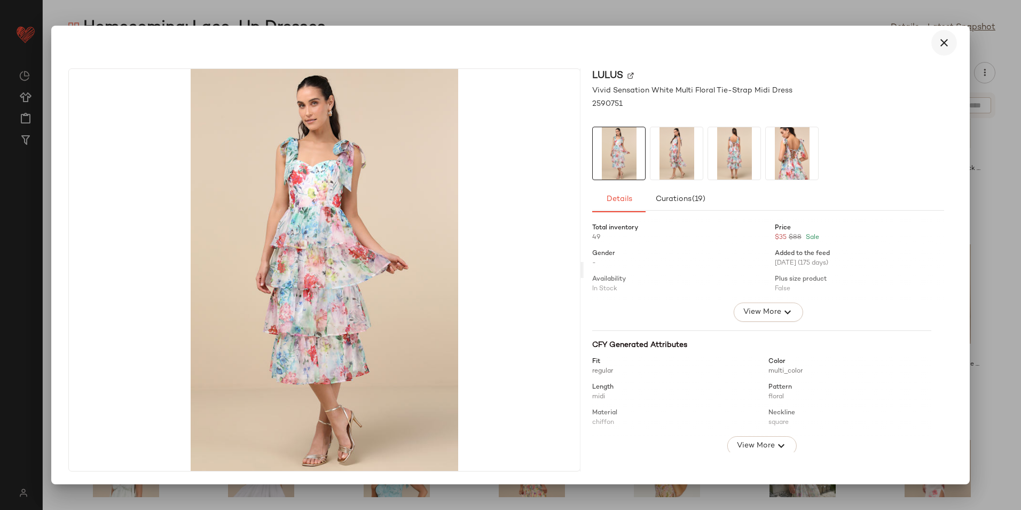
click at [949, 42] on icon "button" at bounding box center [944, 42] width 13 height 13
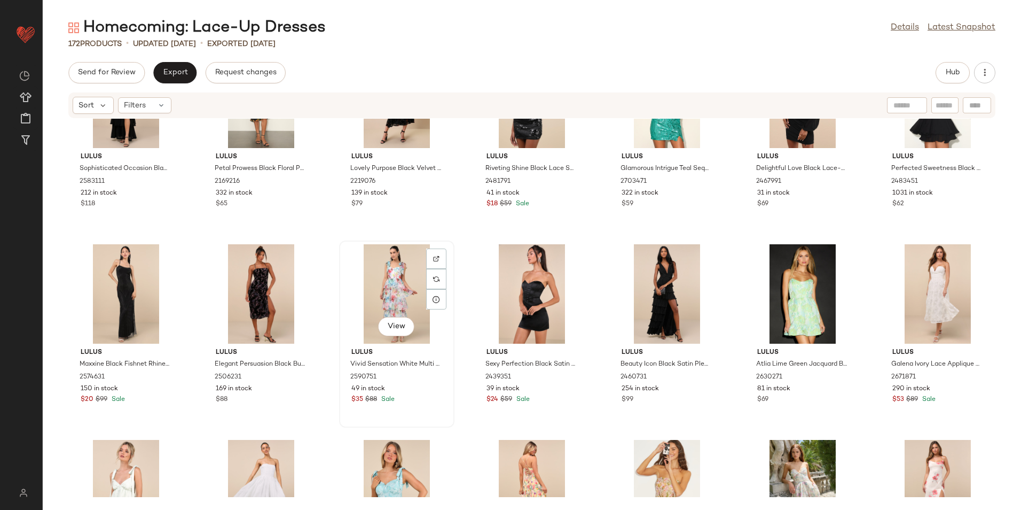
click at [385, 272] on div "View" at bounding box center [397, 293] width 108 height 99
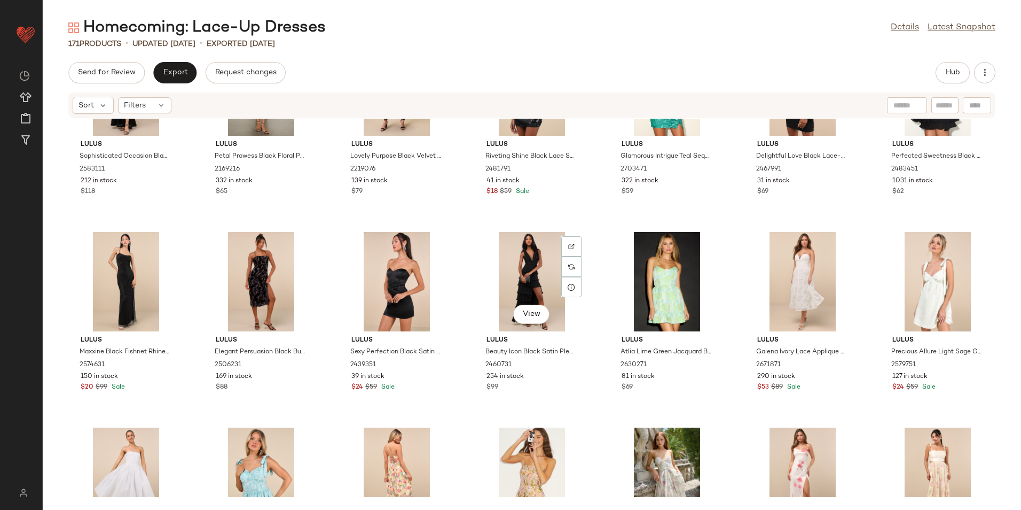
scroll to position [2786, 0]
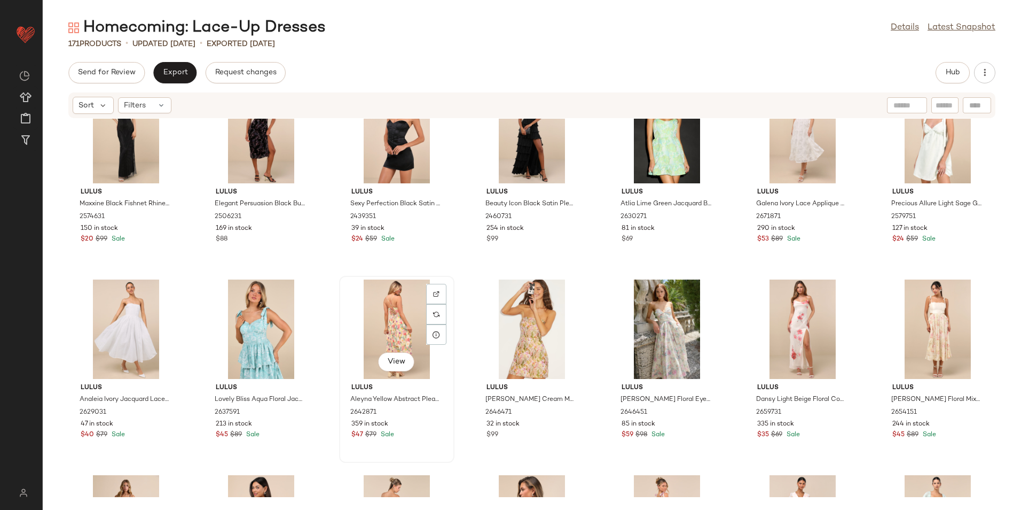
click at [393, 298] on div "View" at bounding box center [397, 328] width 108 height 99
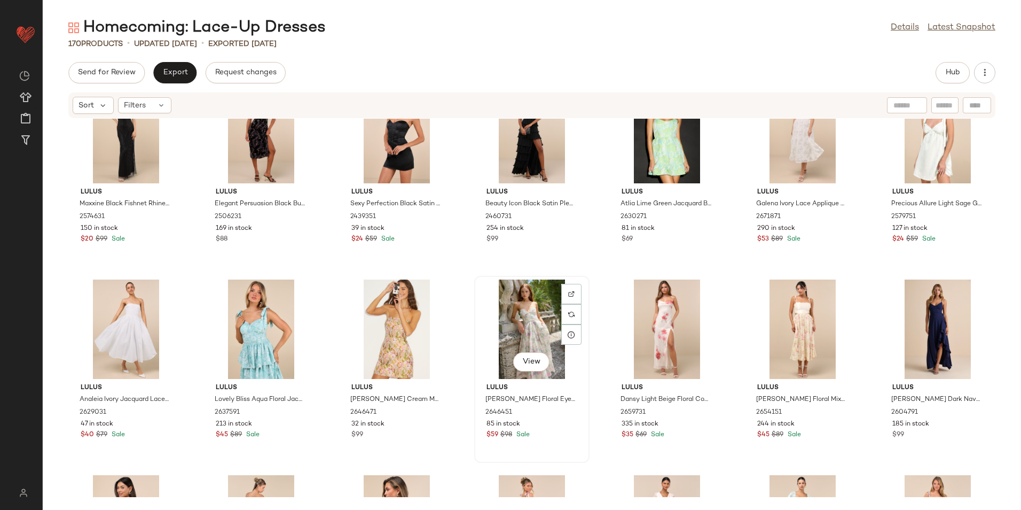
click at [518, 322] on div "View" at bounding box center [532, 328] width 108 height 99
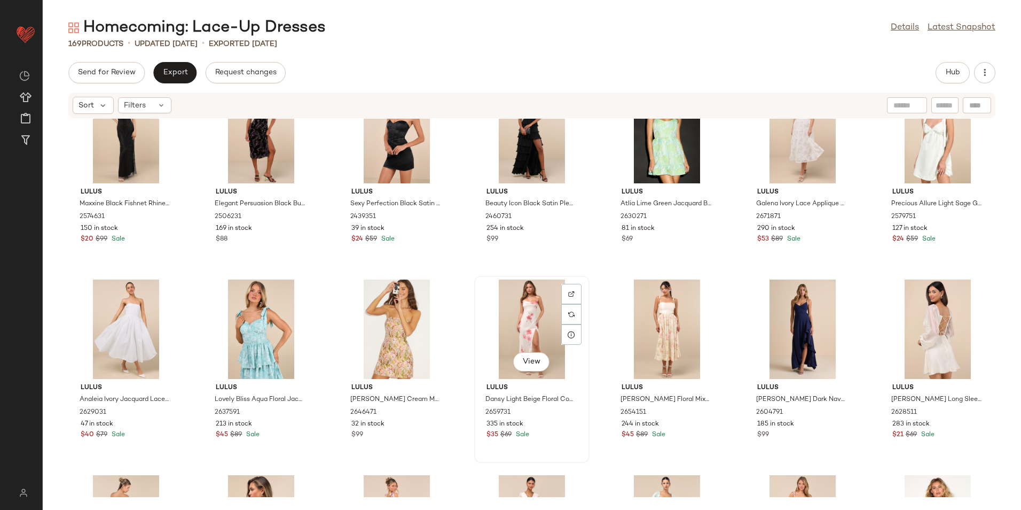
click at [521, 322] on div "View" at bounding box center [532, 328] width 108 height 99
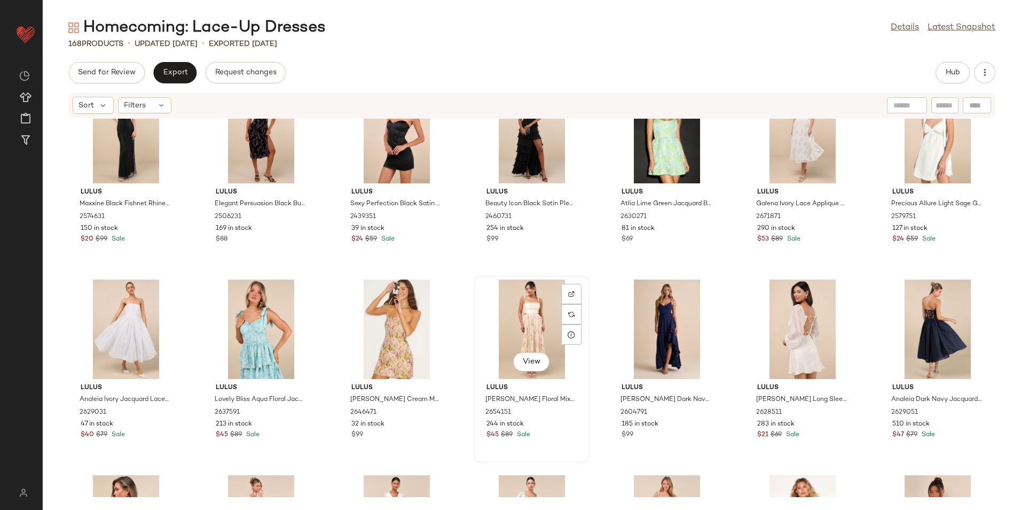
click at [536, 317] on div "View" at bounding box center [532, 328] width 108 height 99
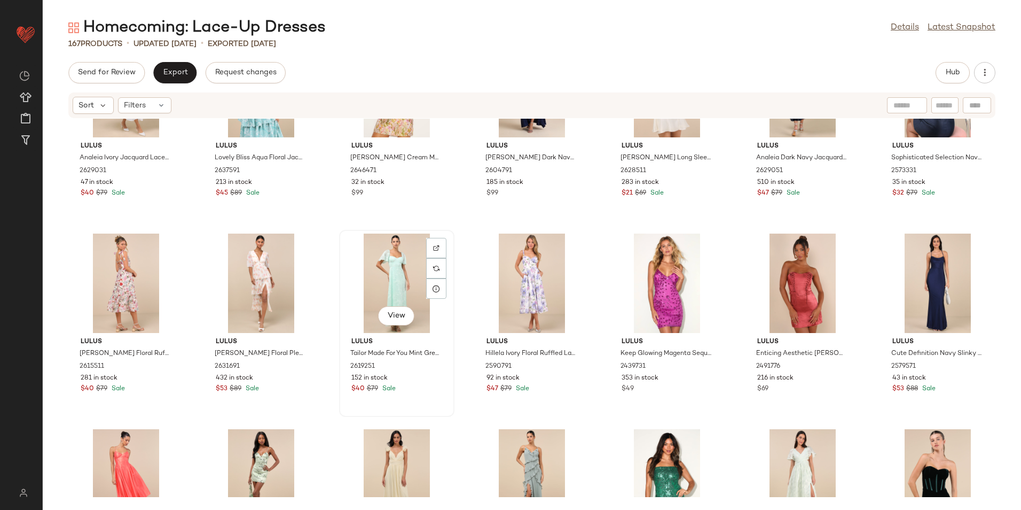
scroll to position [3054, 0]
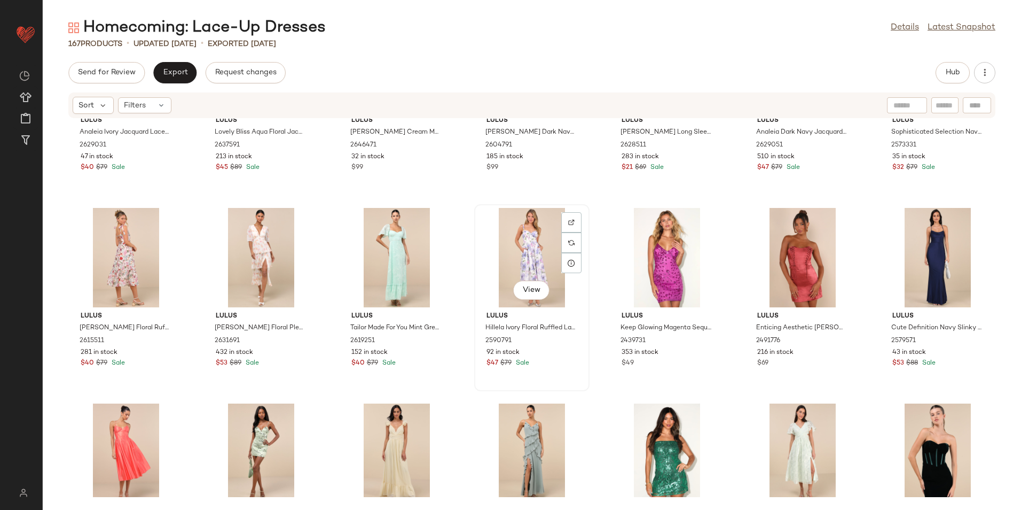
click at [538, 254] on div "View" at bounding box center [532, 257] width 108 height 99
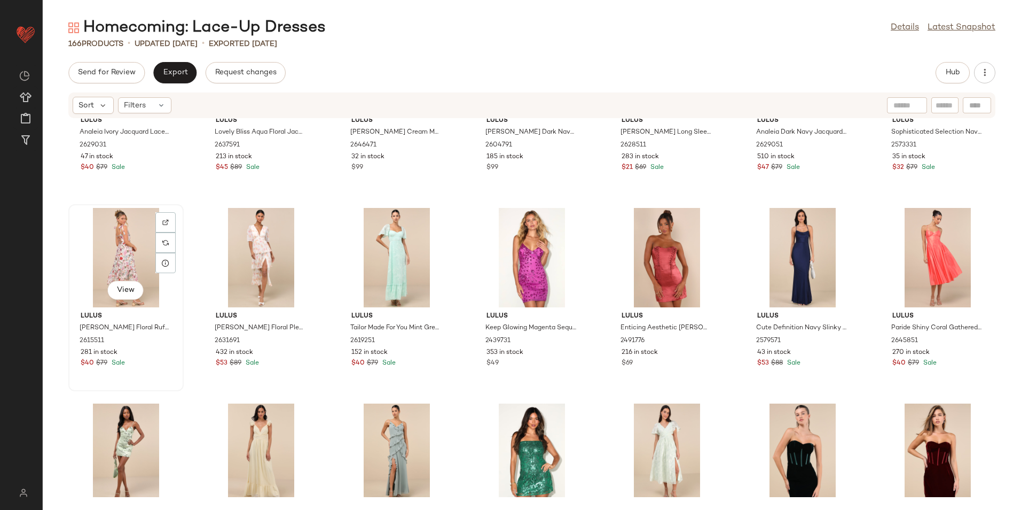
click at [110, 268] on div "View" at bounding box center [126, 257] width 108 height 99
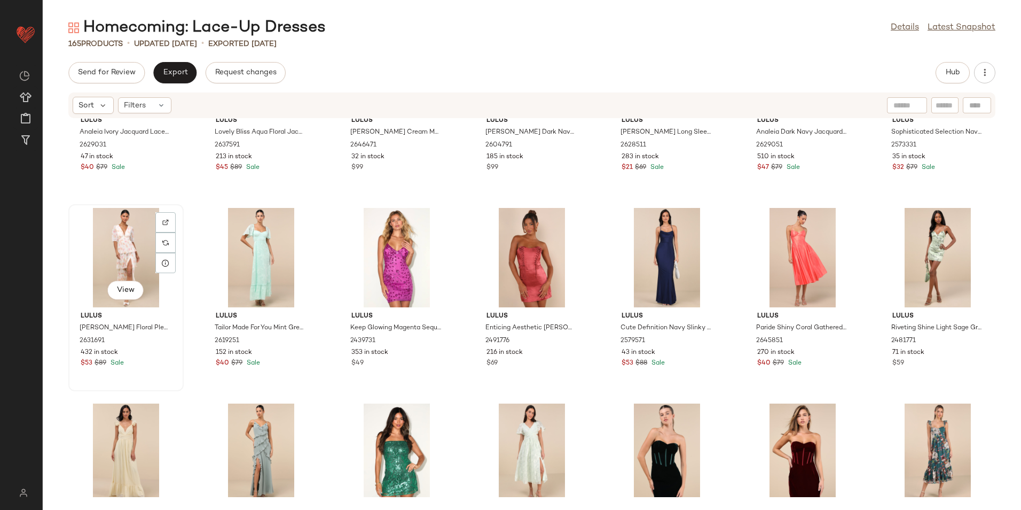
click at [134, 251] on div "View" at bounding box center [126, 257] width 108 height 99
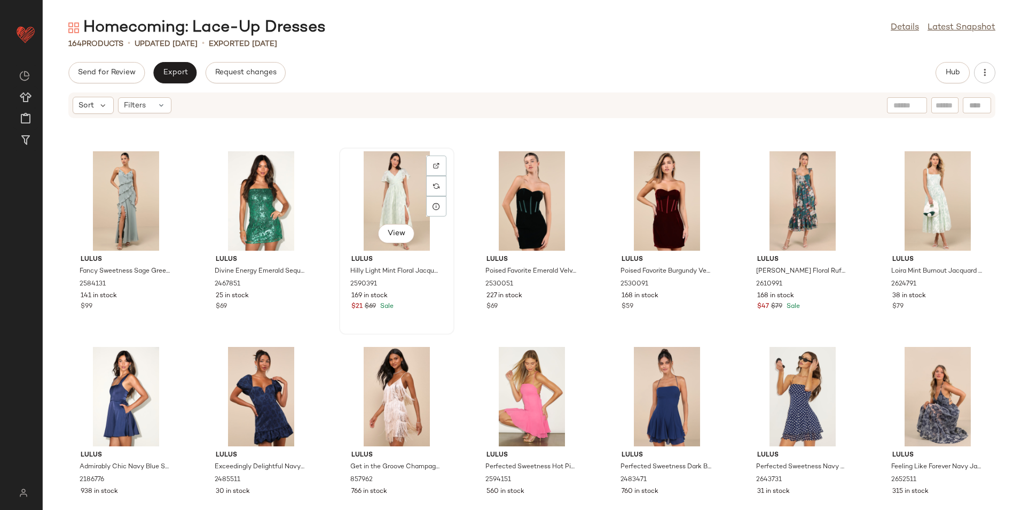
scroll to position [3321, 0]
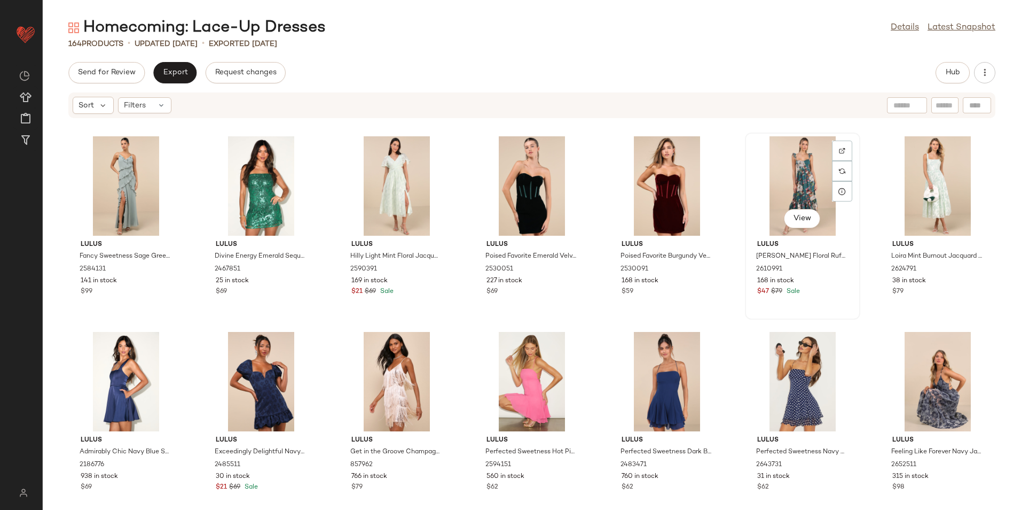
click at [795, 189] on div "View" at bounding box center [803, 185] width 108 height 99
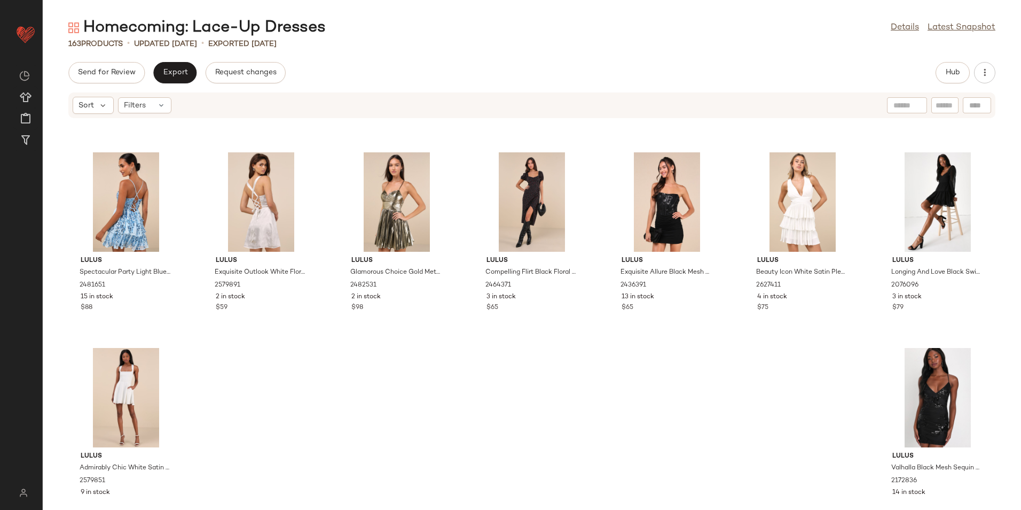
scroll to position [4317, 0]
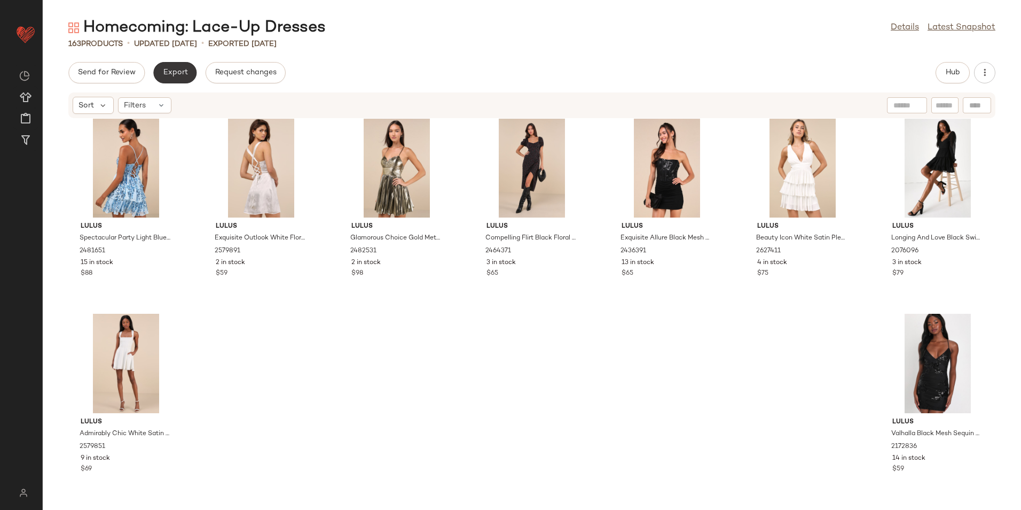
click at [174, 75] on span "Export" at bounding box center [174, 72] width 25 height 9
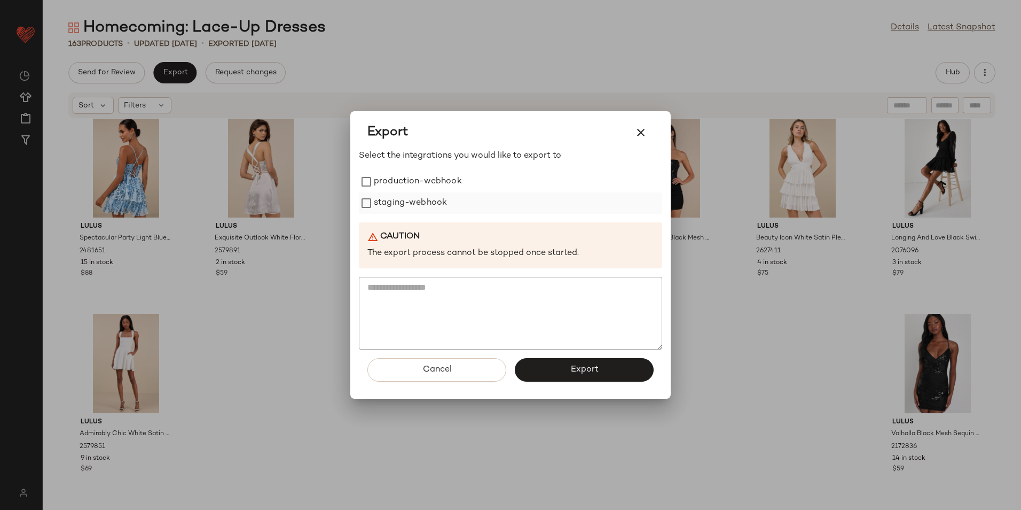
drag, startPoint x: 383, startPoint y: 175, endPoint x: 383, endPoint y: 195, distance: 19.8
click at [383, 184] on label "production-webhook" at bounding box center [418, 181] width 88 height 21
drag, startPoint x: 383, startPoint y: 198, endPoint x: 443, endPoint y: 241, distance: 74.6
click at [384, 202] on label "staging-webhook" at bounding box center [410, 202] width 73 height 21
click at [559, 370] on button "Export" at bounding box center [584, 370] width 139 height 24
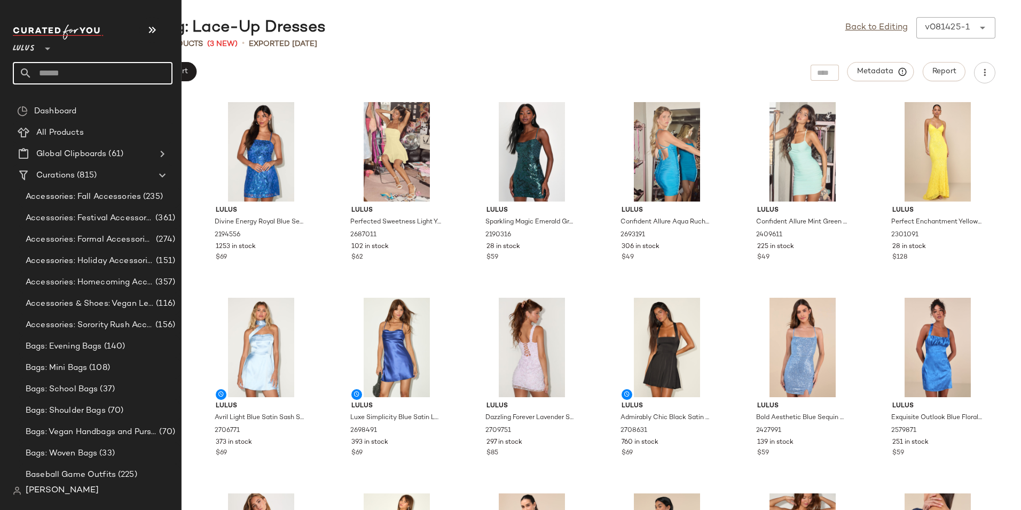
click at [68, 70] on input "text" at bounding box center [102, 73] width 141 height 22
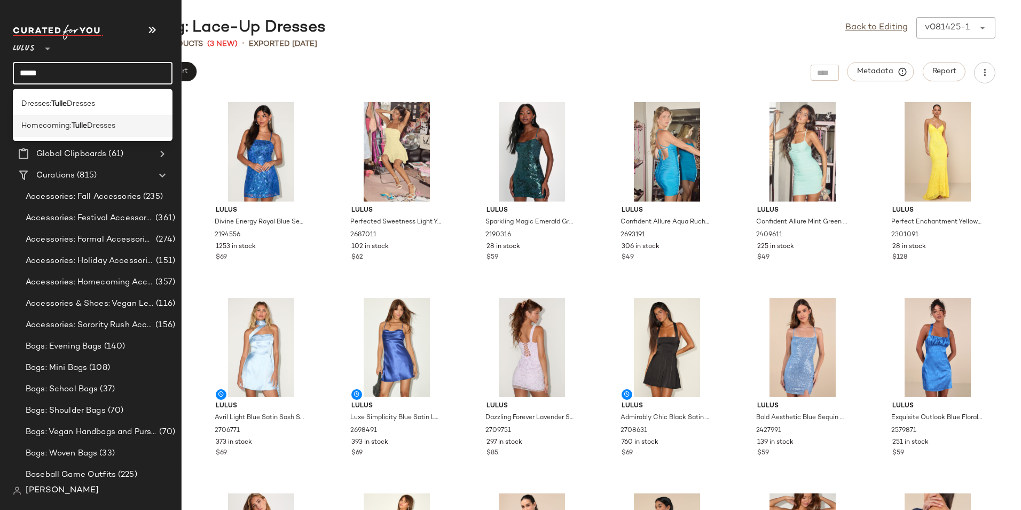
type input "*****"
click at [90, 126] on span "Dresses" at bounding box center [101, 125] width 28 height 11
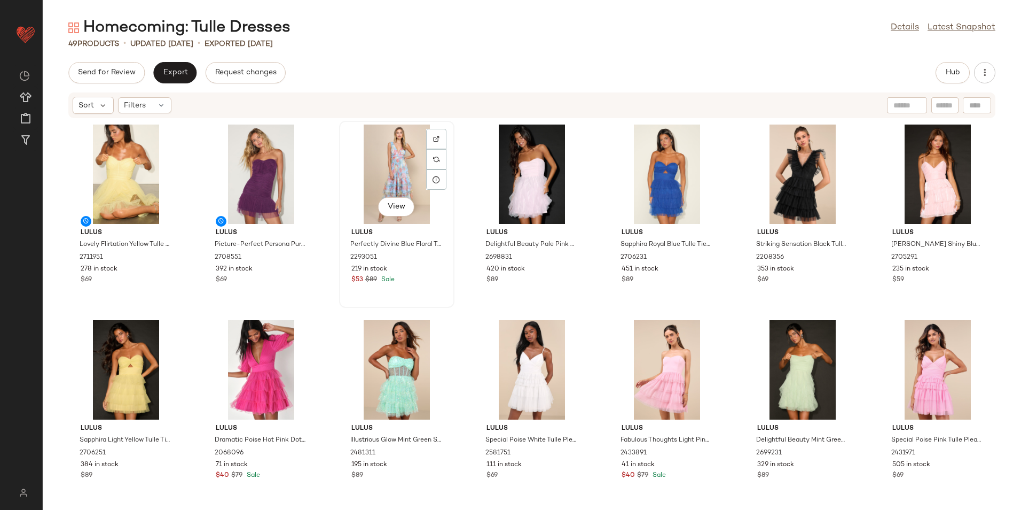
click at [401, 175] on div "View" at bounding box center [397, 173] width 108 height 99
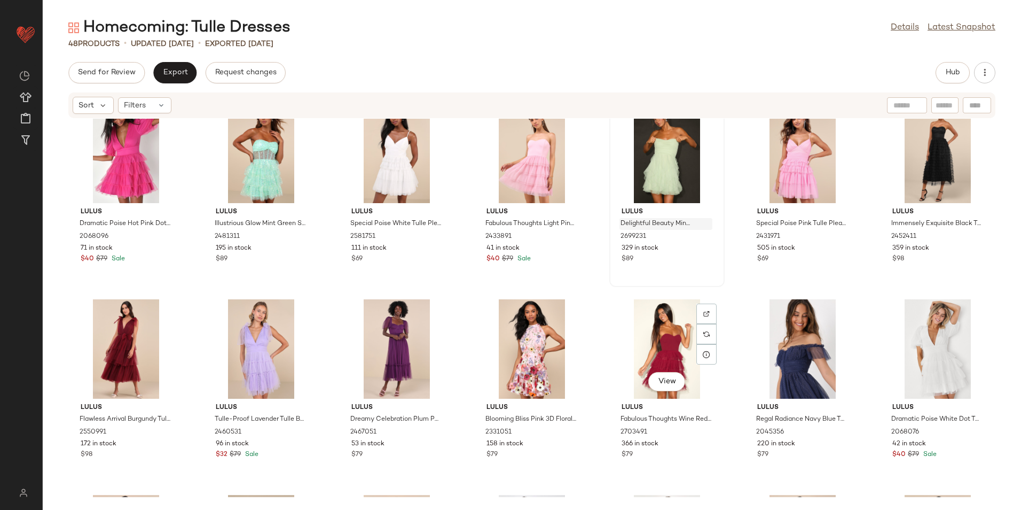
scroll to position [276, 0]
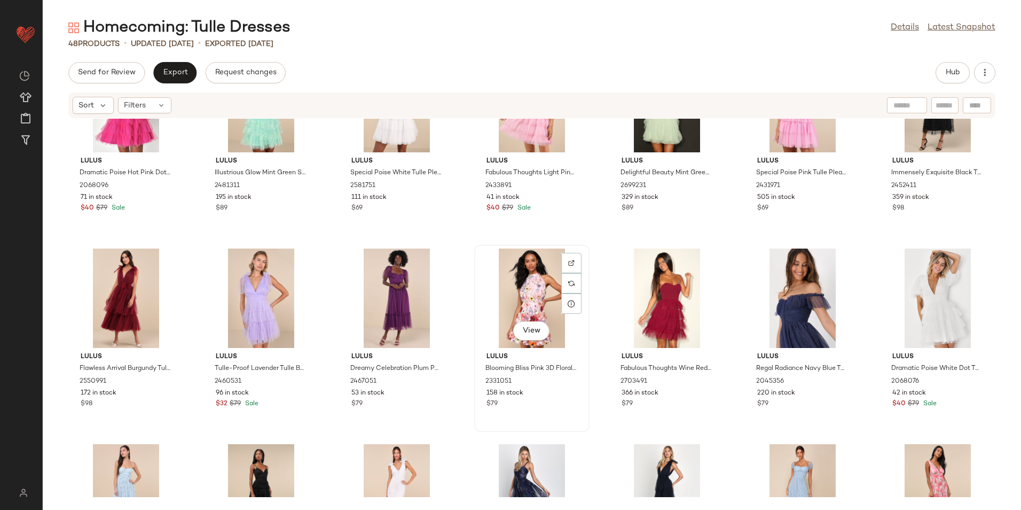
click at [528, 309] on div "View" at bounding box center [532, 297] width 108 height 99
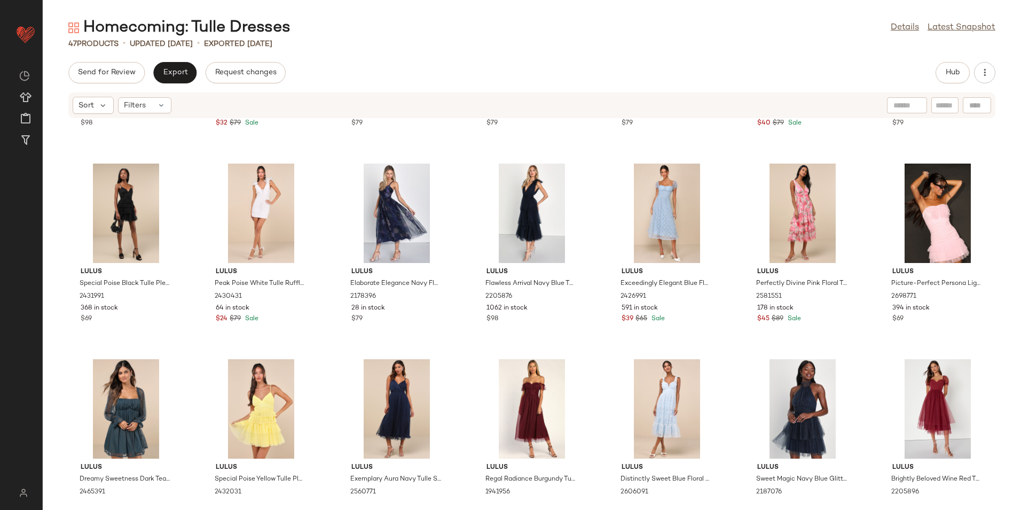
scroll to position [596, 0]
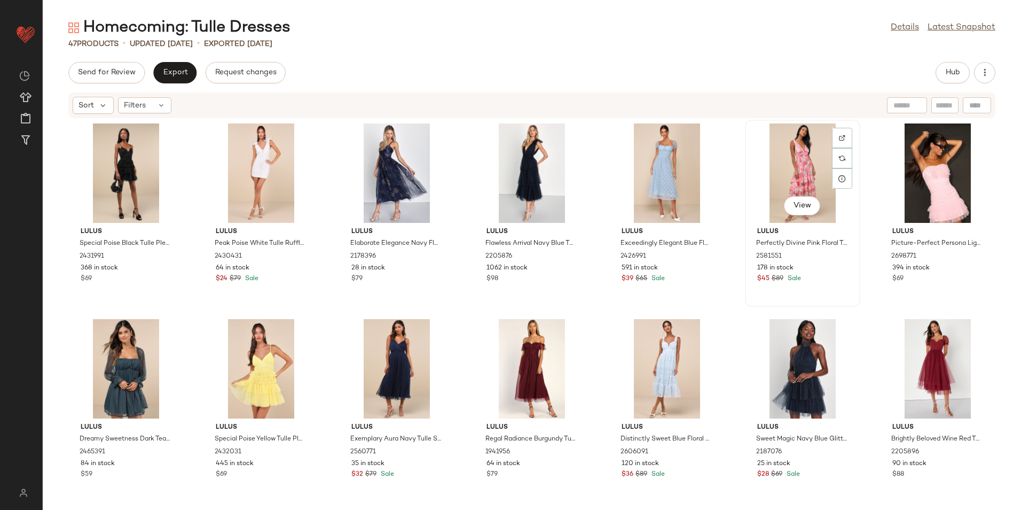
click at [807, 176] on div "View" at bounding box center [803, 172] width 108 height 99
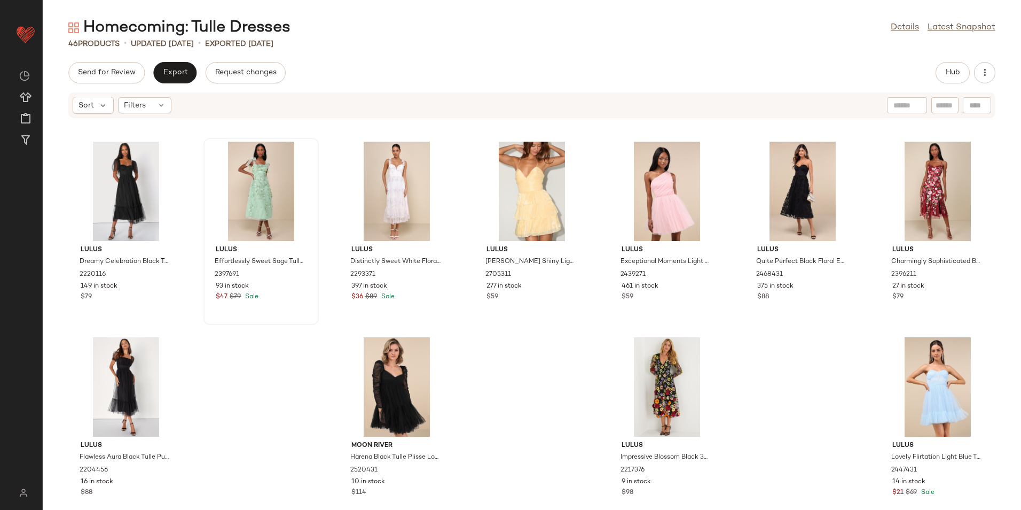
scroll to position [970, 0]
click at [400, 224] on span "View" at bounding box center [396, 222] width 18 height 9
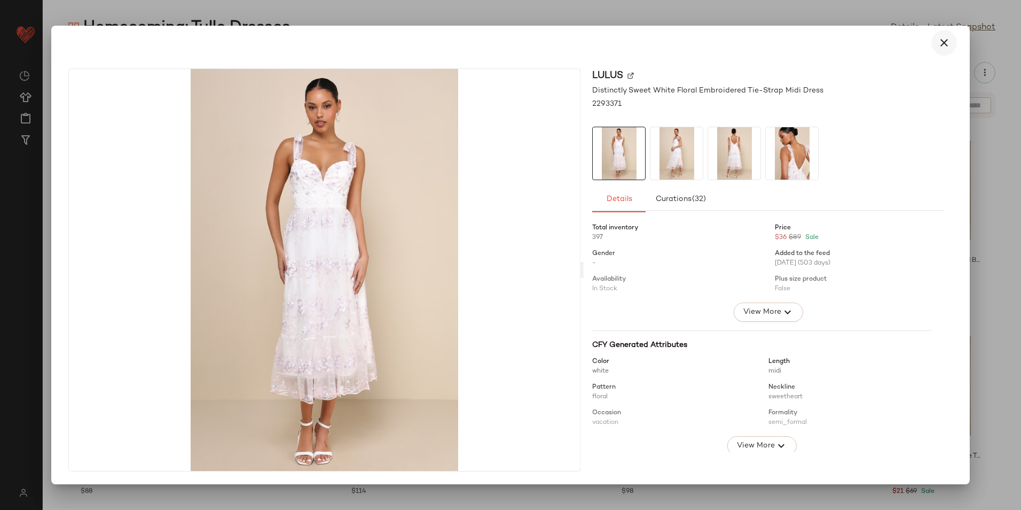
click at [947, 44] on icon "button" at bounding box center [944, 42] width 13 height 13
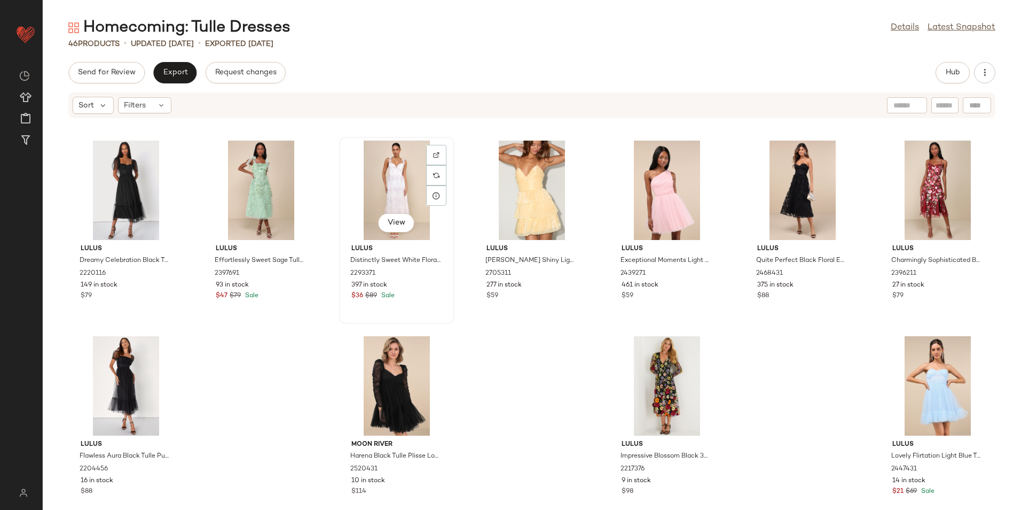
click at [377, 174] on div "View" at bounding box center [397, 190] width 108 height 99
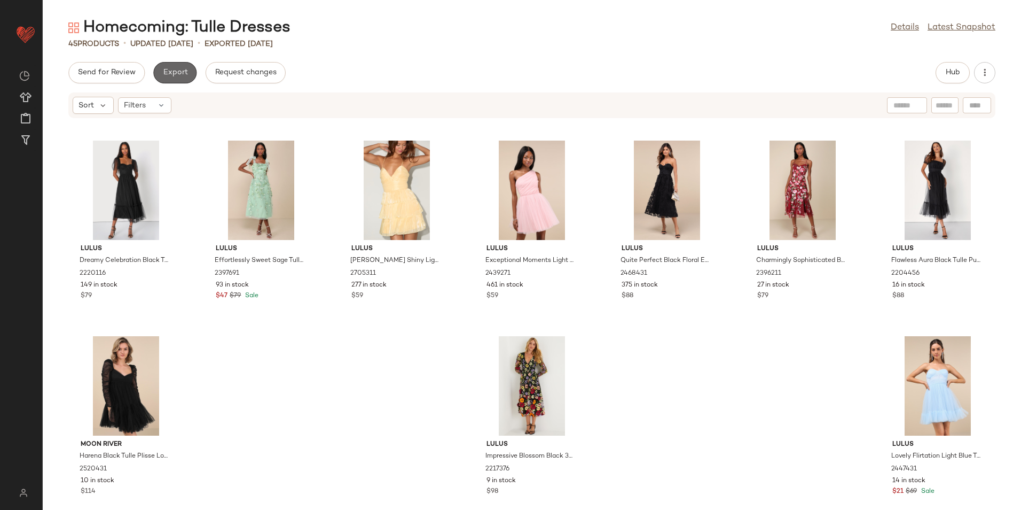
click at [168, 69] on span "Export" at bounding box center [174, 72] width 25 height 9
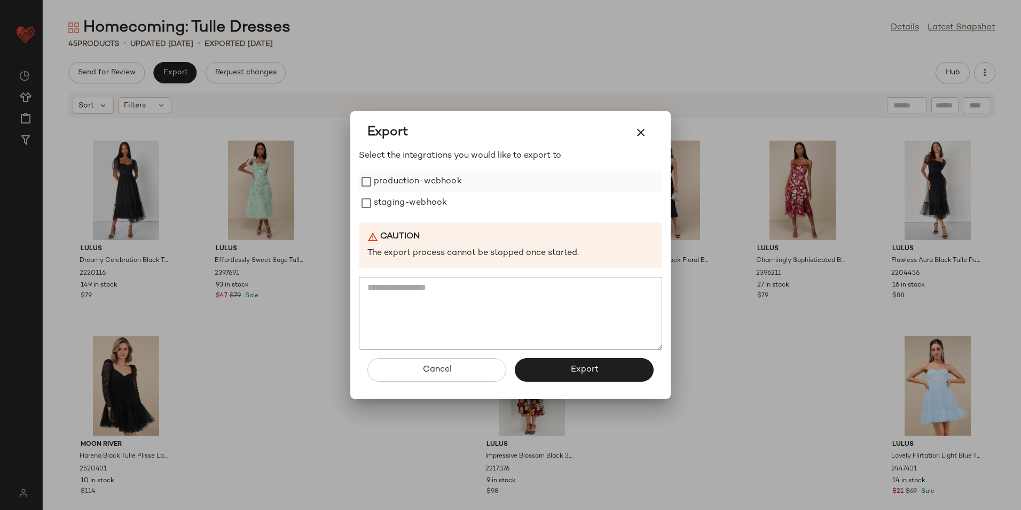
click at [394, 189] on label "production-webhook" at bounding box center [418, 181] width 88 height 21
click at [395, 200] on label "staging-webhook" at bounding box center [410, 202] width 73 height 21
click at [556, 370] on button "Export" at bounding box center [584, 370] width 139 height 24
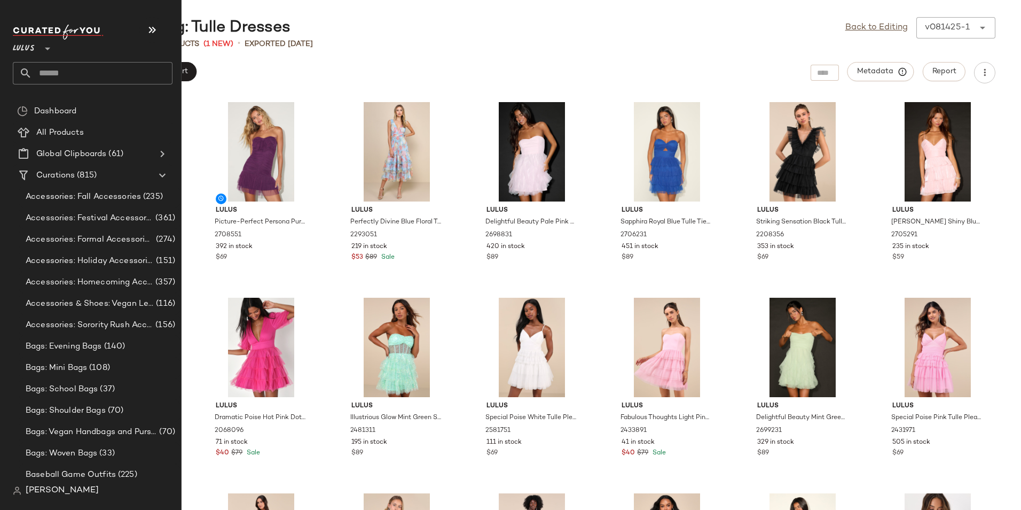
click at [57, 69] on input "text" at bounding box center [102, 73] width 141 height 22
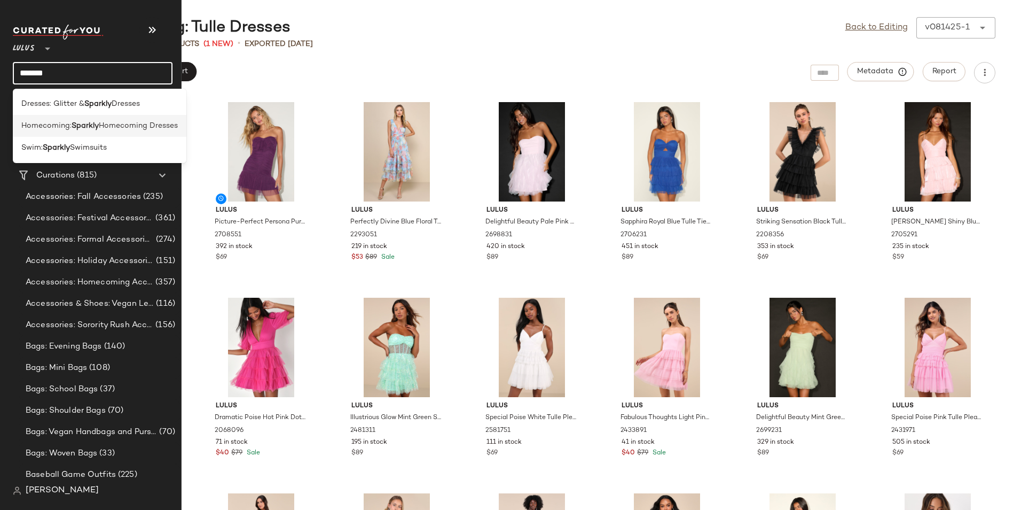
type input "*******"
click at [120, 122] on span "Homecoming Dresses" at bounding box center [138, 125] width 79 height 11
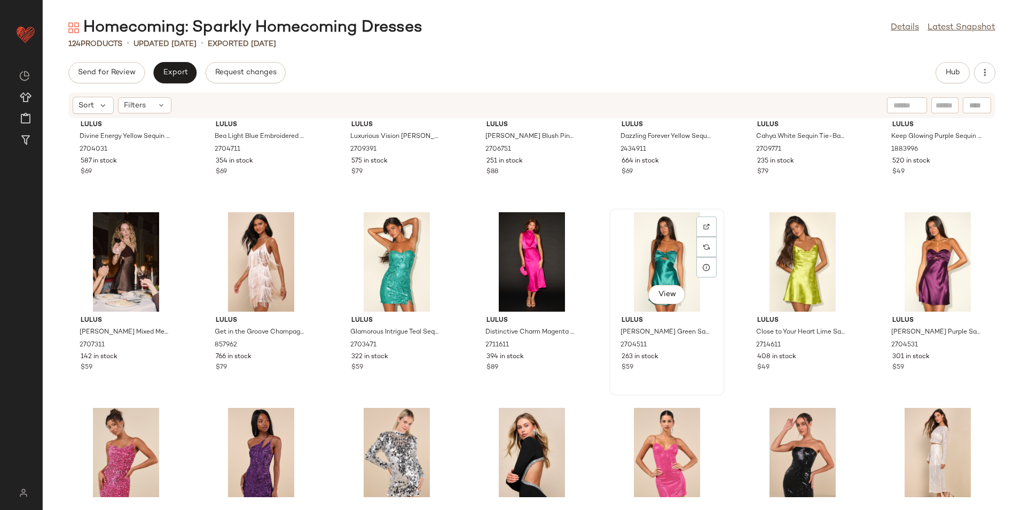
scroll to position [526, 0]
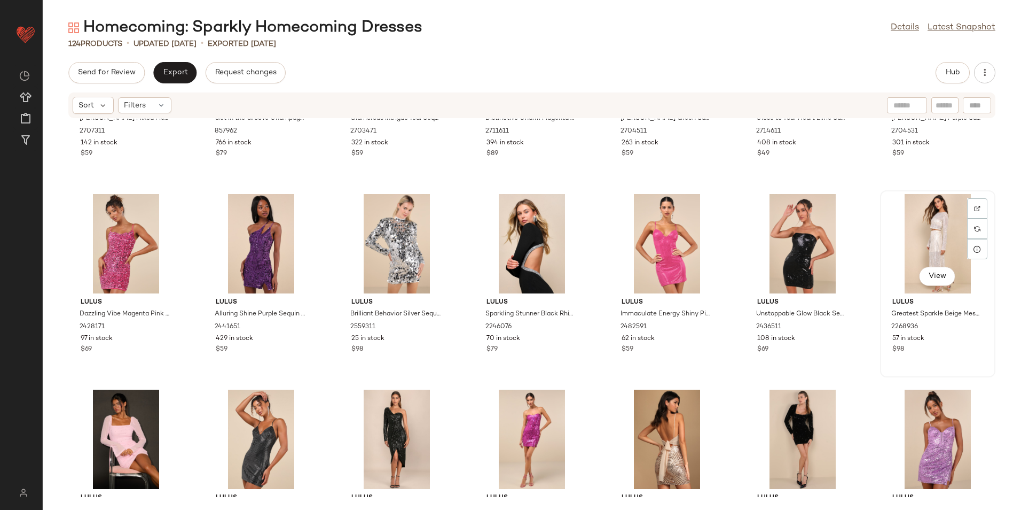
click at [943, 246] on div "View" at bounding box center [938, 243] width 108 height 99
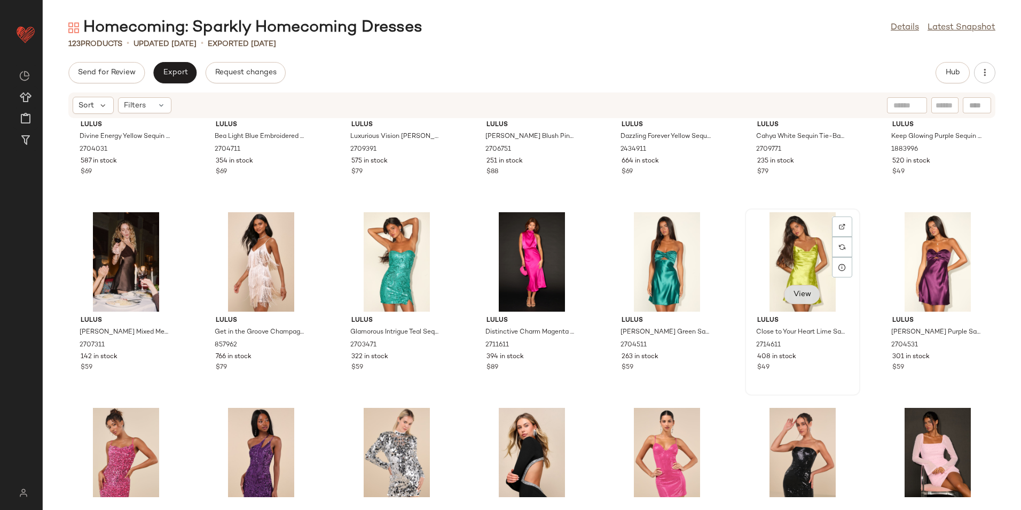
scroll to position [259, 0]
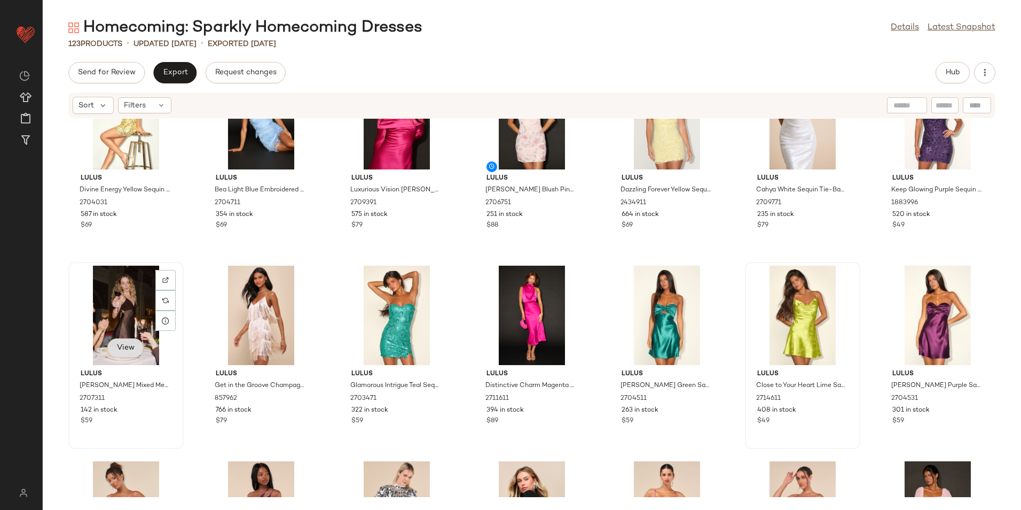
click at [120, 346] on span "View" at bounding box center [125, 348] width 18 height 9
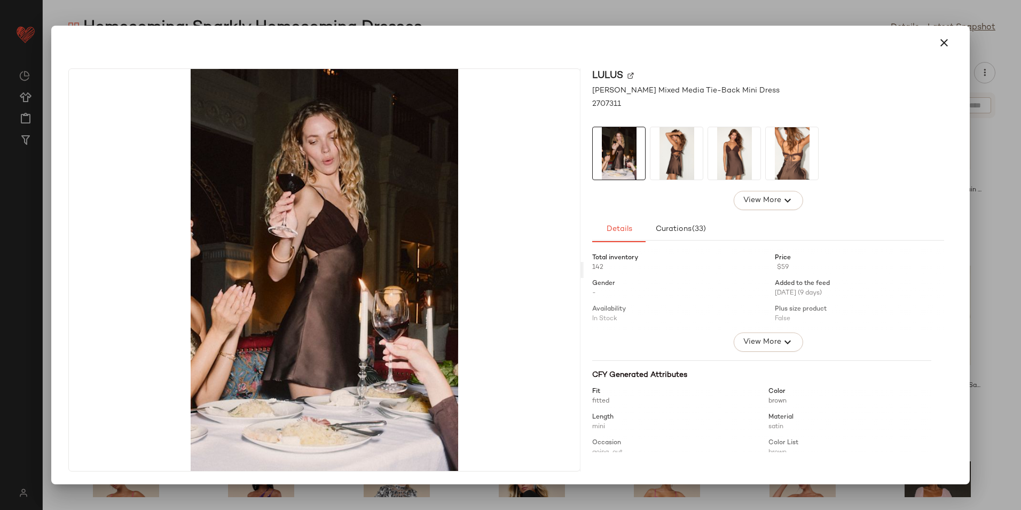
click at [685, 152] on img at bounding box center [677, 153] width 52 height 52
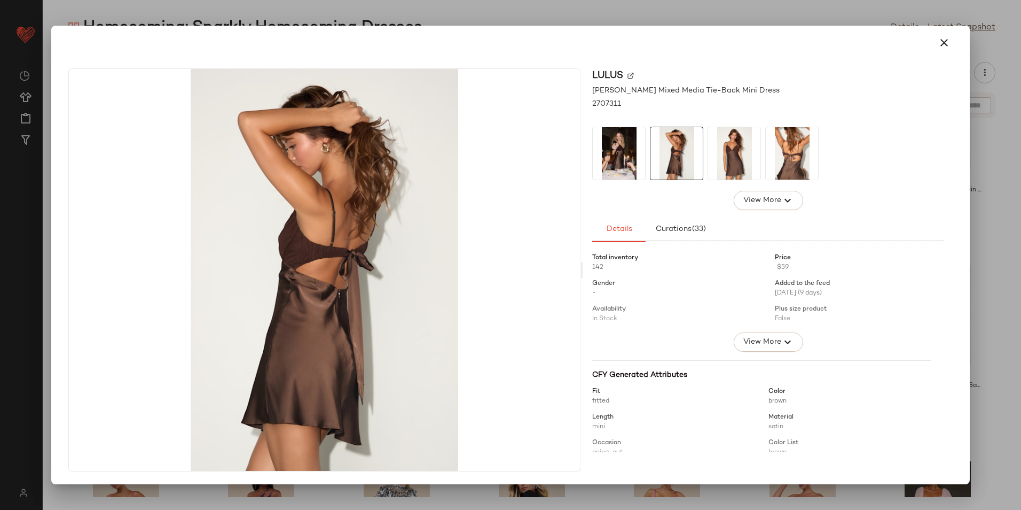
click at [721, 150] on img at bounding box center [734, 153] width 52 height 52
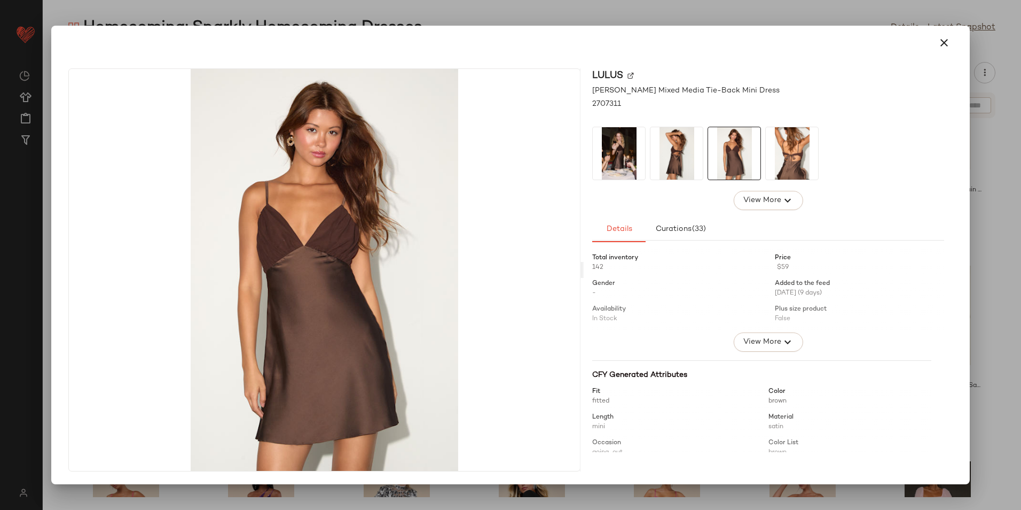
click at [787, 150] on img at bounding box center [792, 153] width 52 height 52
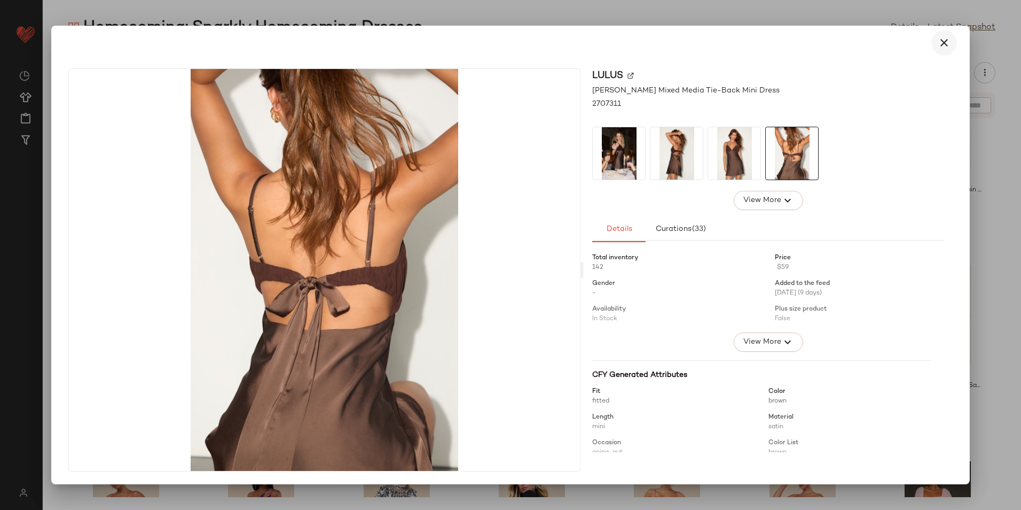
click at [939, 42] on icon "button" at bounding box center [944, 42] width 13 height 13
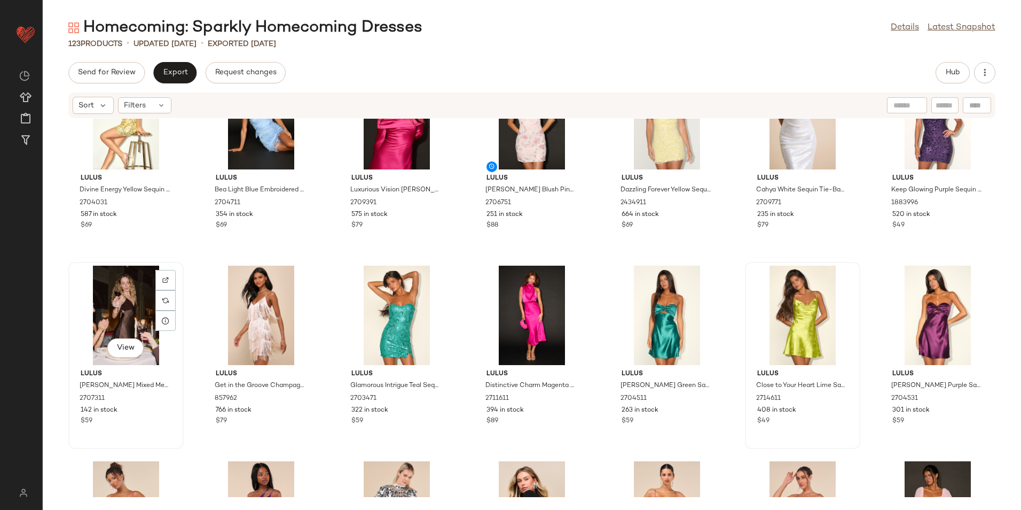
click at [111, 295] on div "View" at bounding box center [126, 315] width 108 height 99
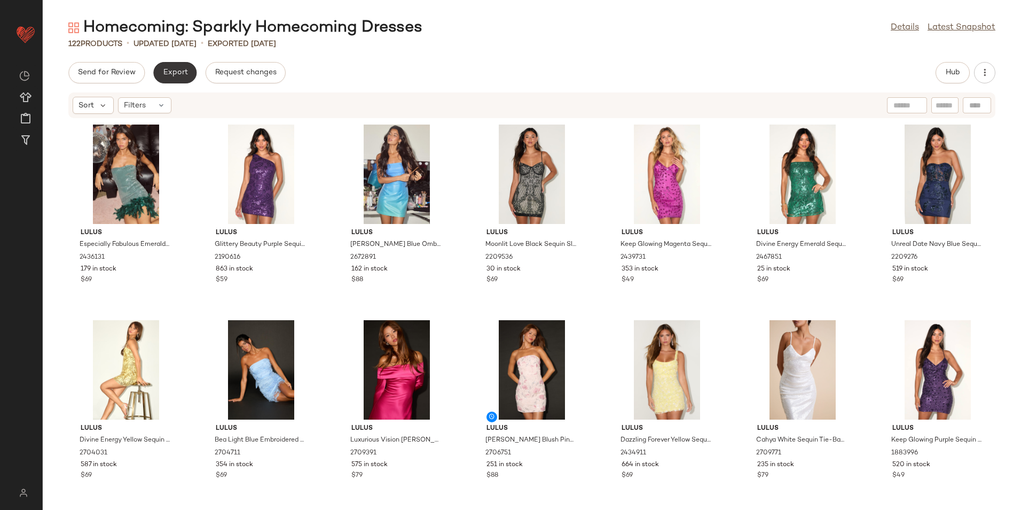
click at [170, 75] on span "Export" at bounding box center [174, 72] width 25 height 9
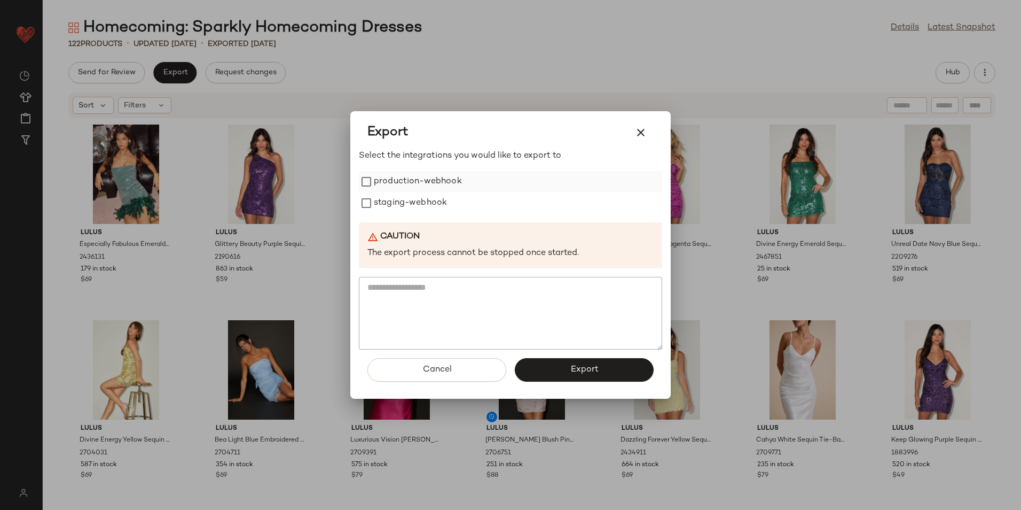
click at [416, 178] on label "production-webhook" at bounding box center [418, 181] width 88 height 21
click at [410, 207] on label "staging-webhook" at bounding box center [410, 202] width 73 height 21
click at [526, 363] on button "Export" at bounding box center [584, 370] width 139 height 24
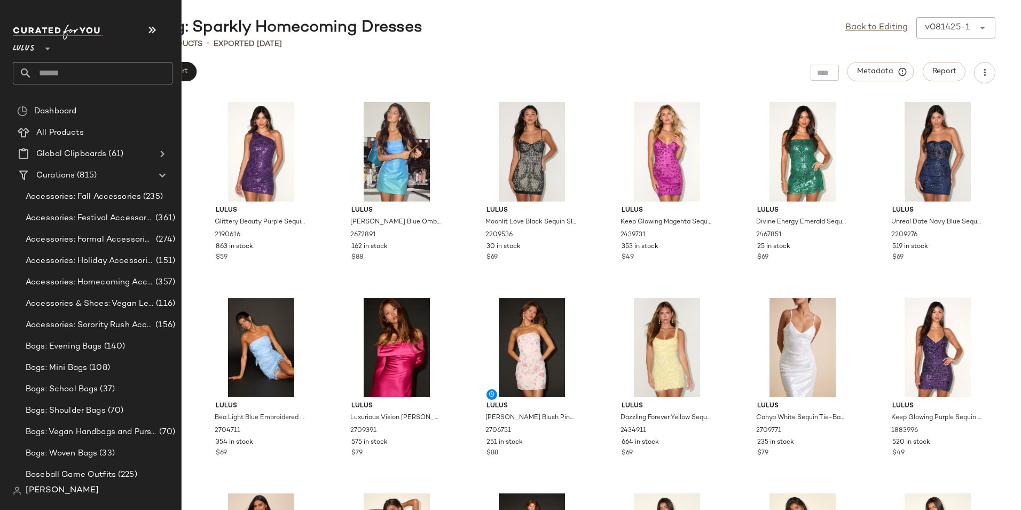
click at [67, 69] on input "text" at bounding box center [102, 73] width 141 height 22
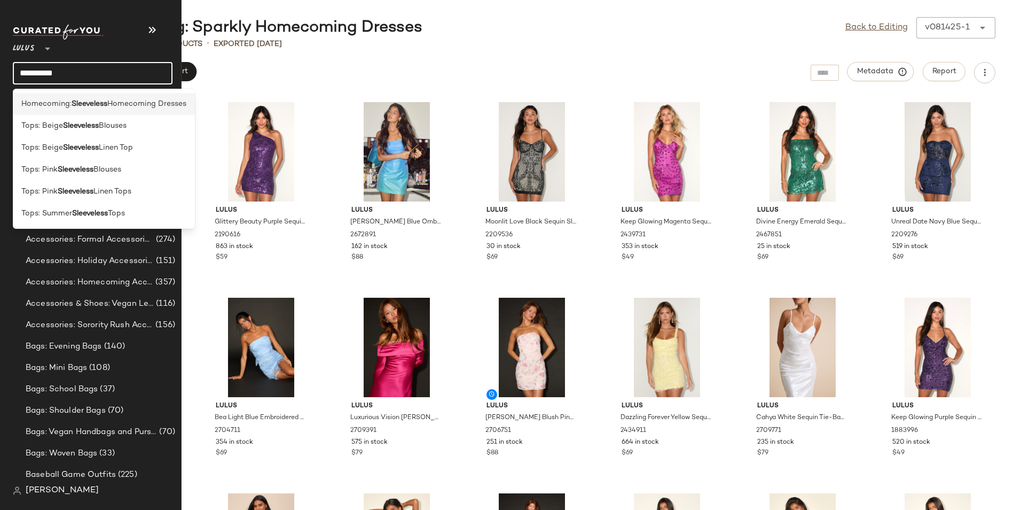
type input "**********"
click at [105, 106] on b "Sleeveless" at bounding box center [90, 103] width 36 height 11
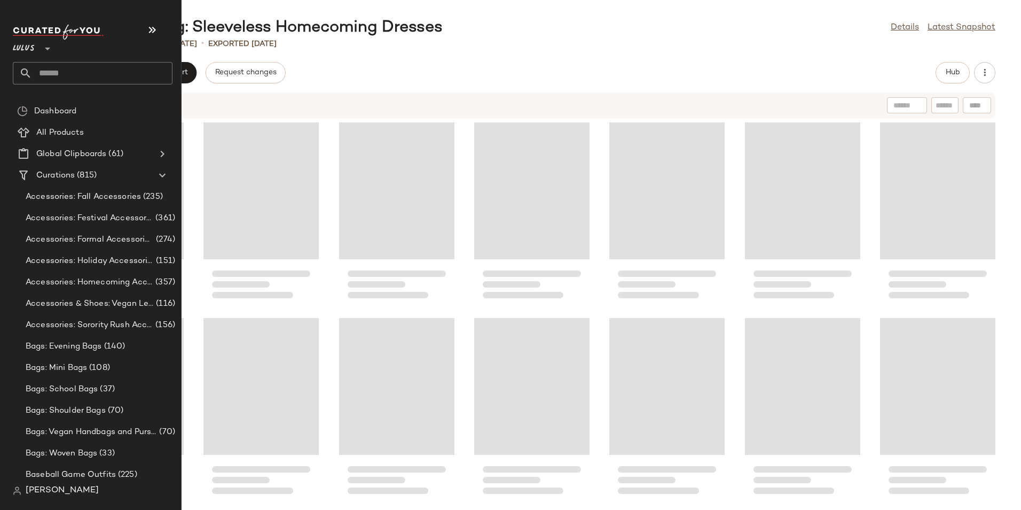
scroll to position [10378, 0]
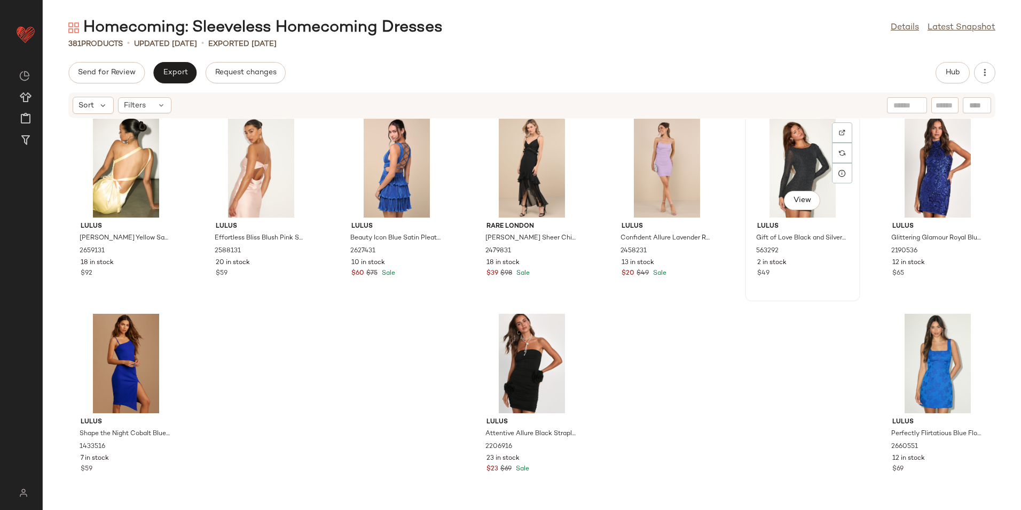
click at [799, 156] on div "View" at bounding box center [803, 167] width 108 height 99
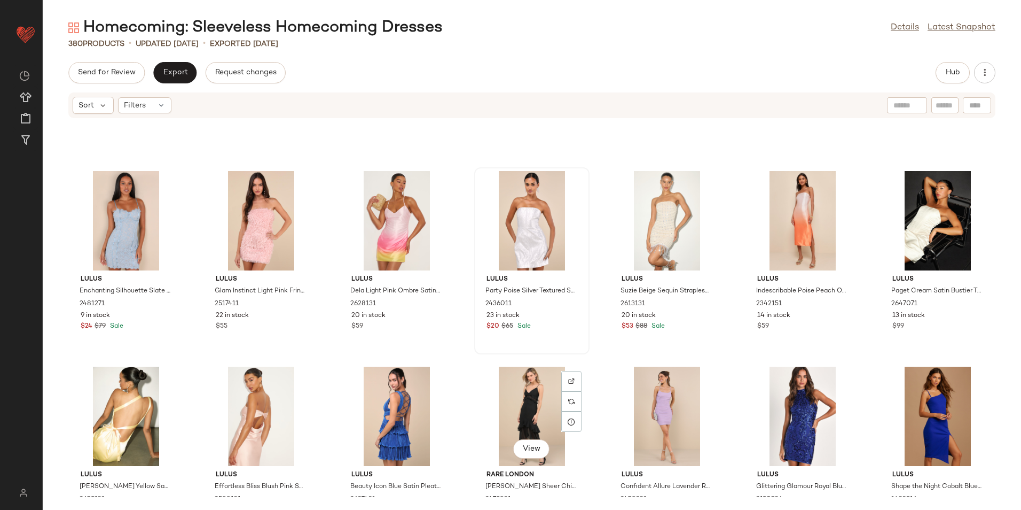
scroll to position [10111, 0]
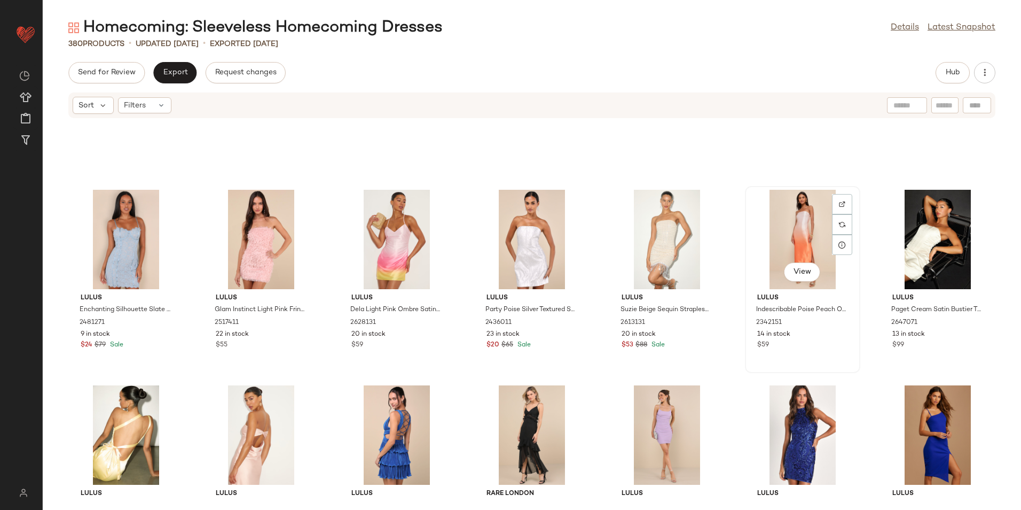
click at [780, 229] on div "View" at bounding box center [803, 239] width 108 height 99
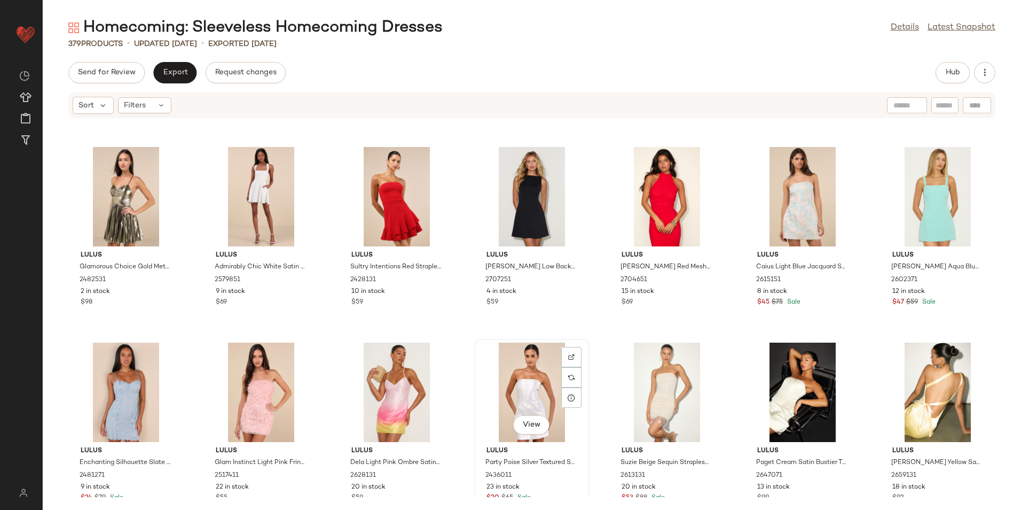
scroll to position [9950, 0]
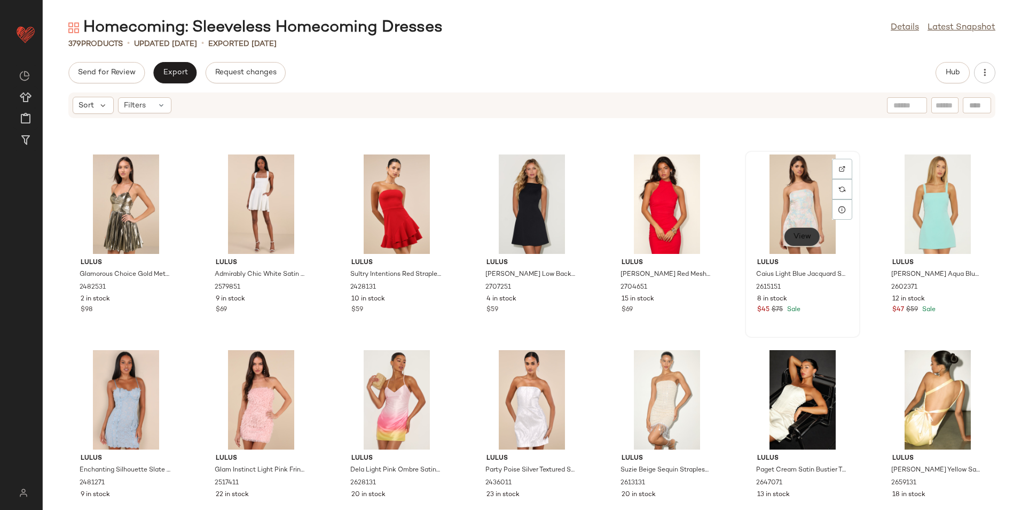
click at [797, 235] on span "View" at bounding box center [802, 236] width 18 height 9
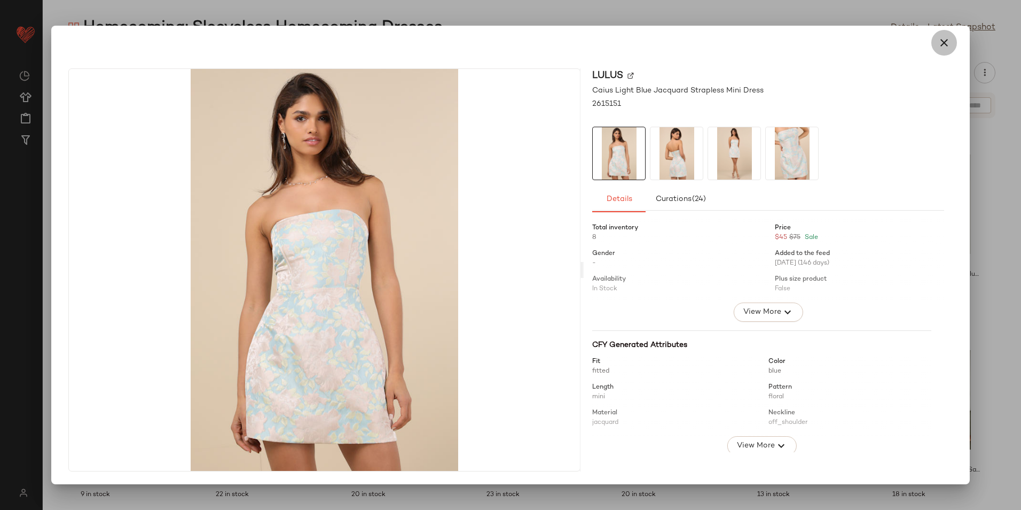
click at [941, 43] on icon "button" at bounding box center [944, 42] width 13 height 13
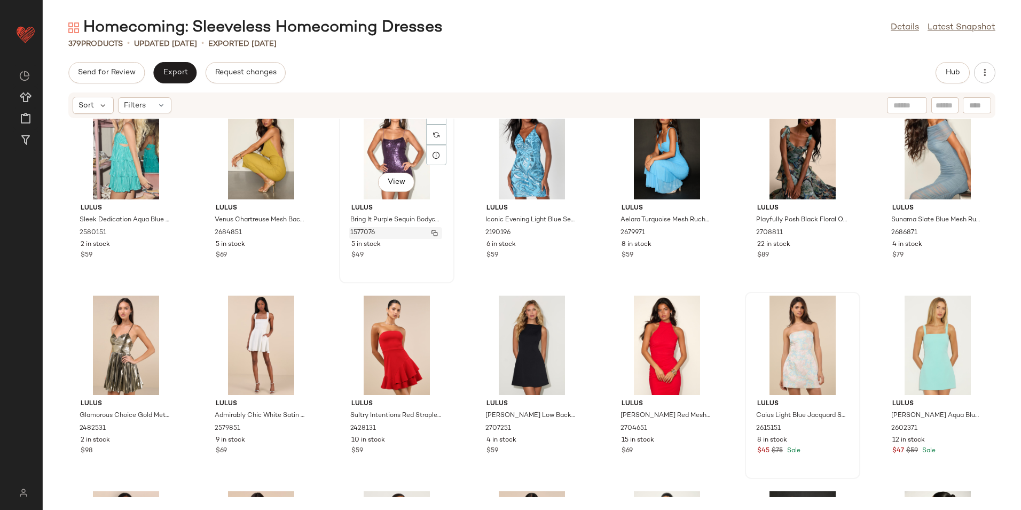
scroll to position [9790, 0]
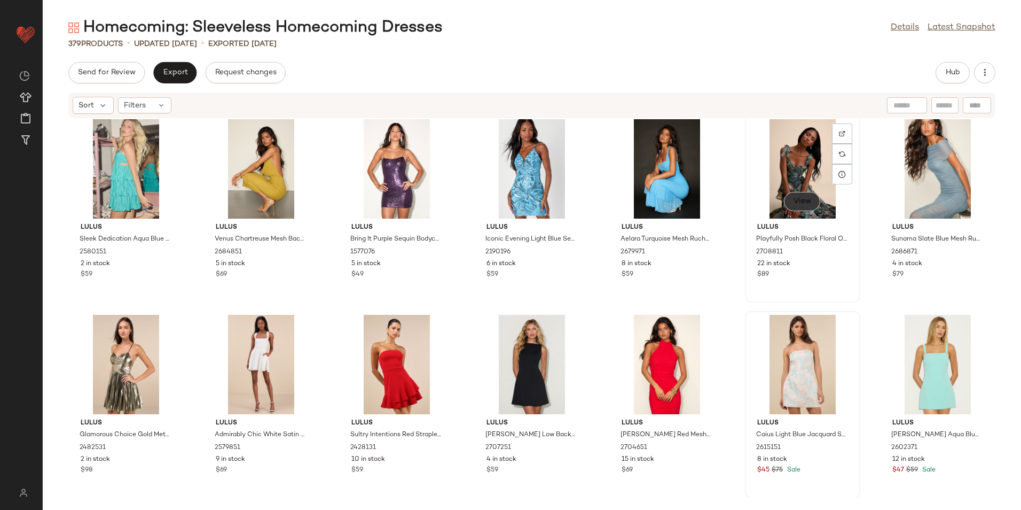
click at [810, 195] on button "View" at bounding box center [802, 201] width 36 height 19
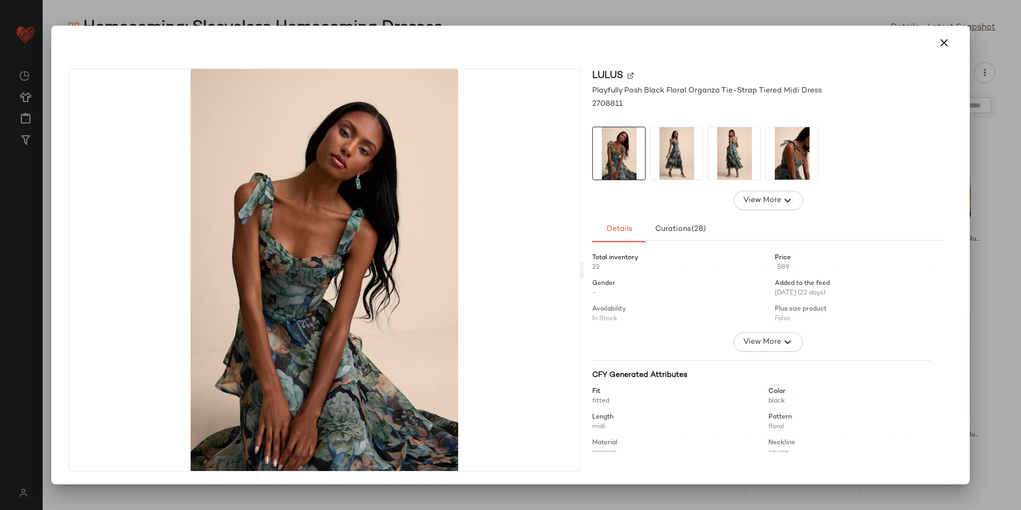
click at [665, 166] on img at bounding box center [677, 153] width 52 height 52
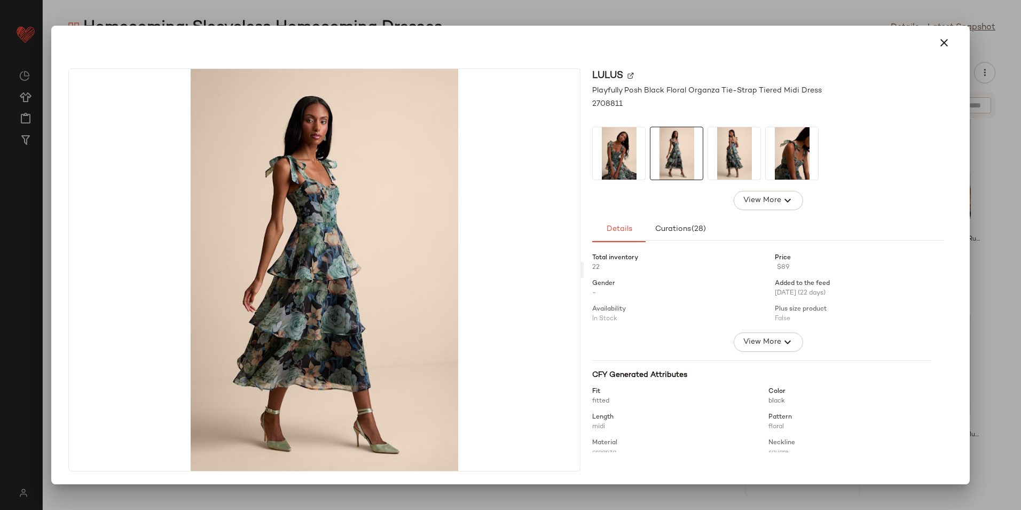
click at [701, 159] on img at bounding box center [677, 153] width 52 height 52
click at [778, 145] on img at bounding box center [792, 153] width 52 height 52
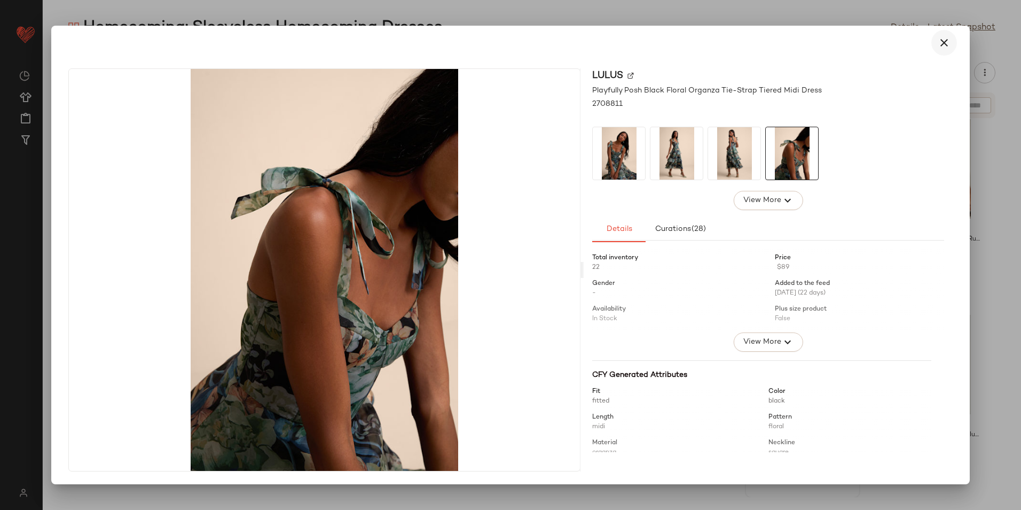
click at [950, 40] on icon "button" at bounding box center [944, 42] width 13 height 13
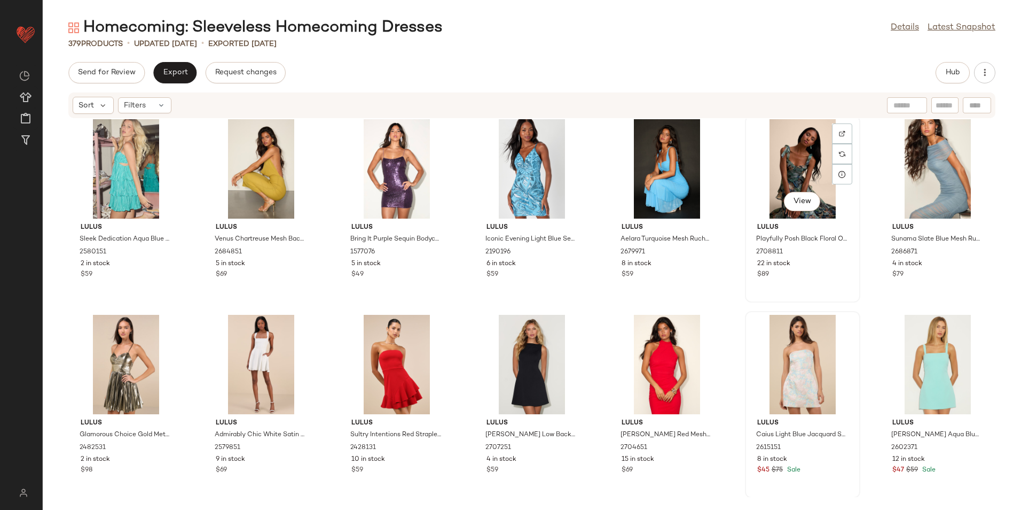
click at [780, 154] on div "View" at bounding box center [803, 168] width 108 height 99
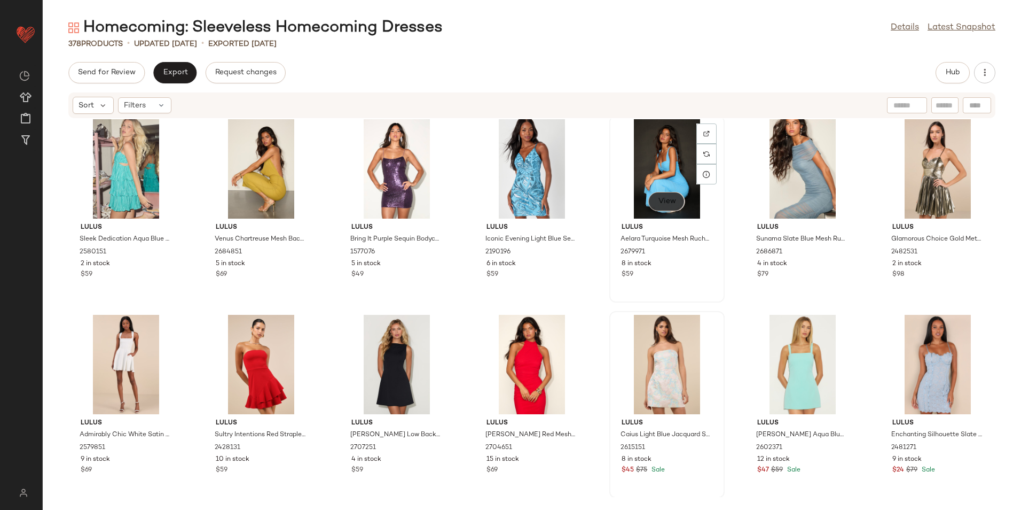
click at [658, 197] on span "View" at bounding box center [667, 201] width 18 height 9
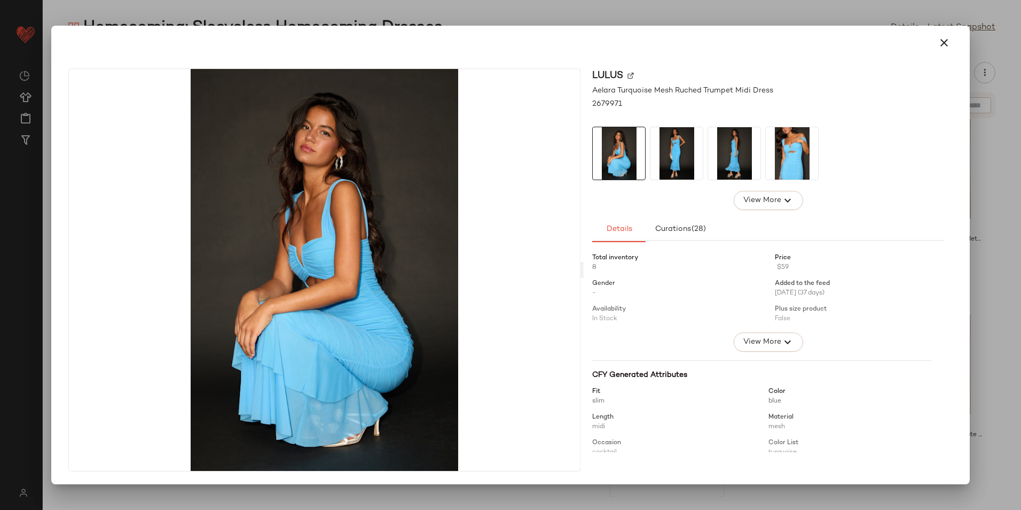
click at [670, 156] on img at bounding box center [677, 153] width 52 height 52
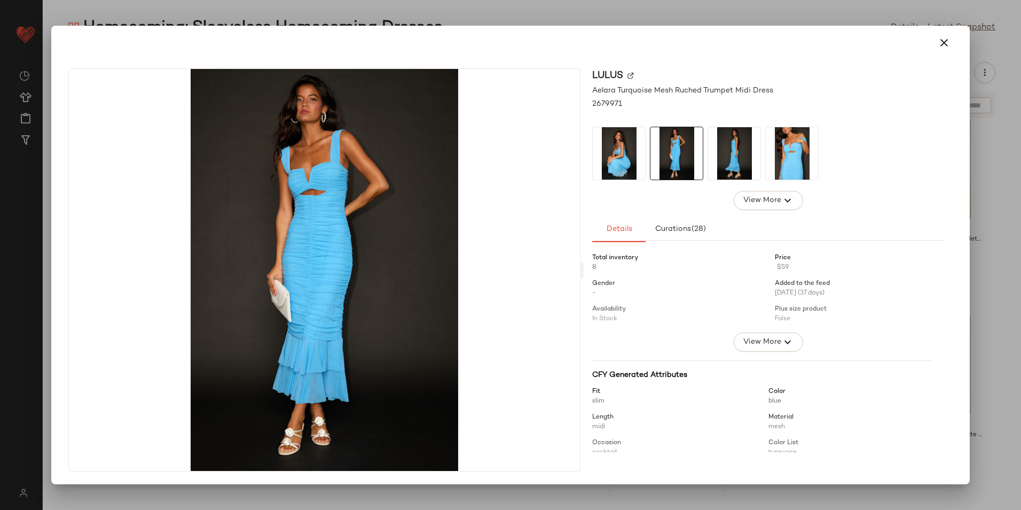
click at [721, 142] on img at bounding box center [734, 153] width 52 height 52
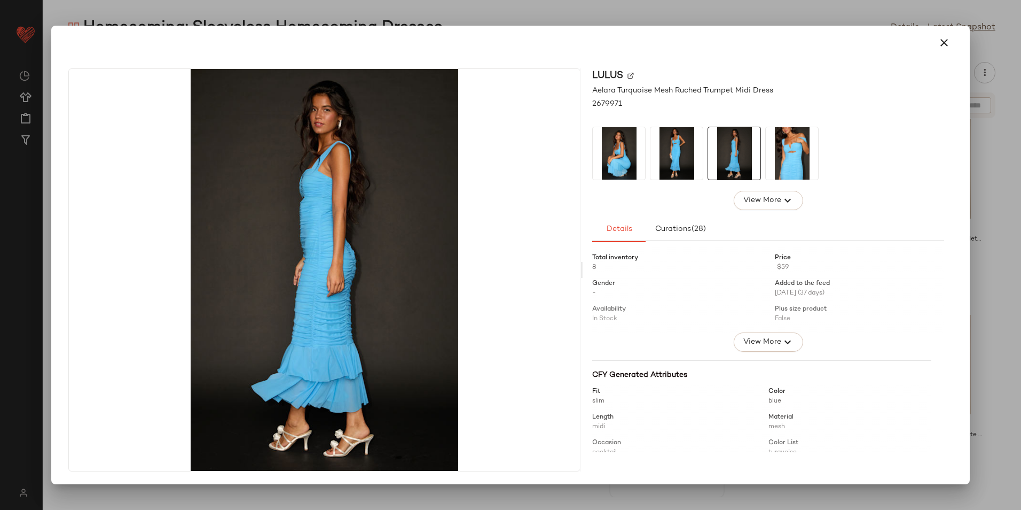
click at [777, 150] on img at bounding box center [792, 153] width 52 height 52
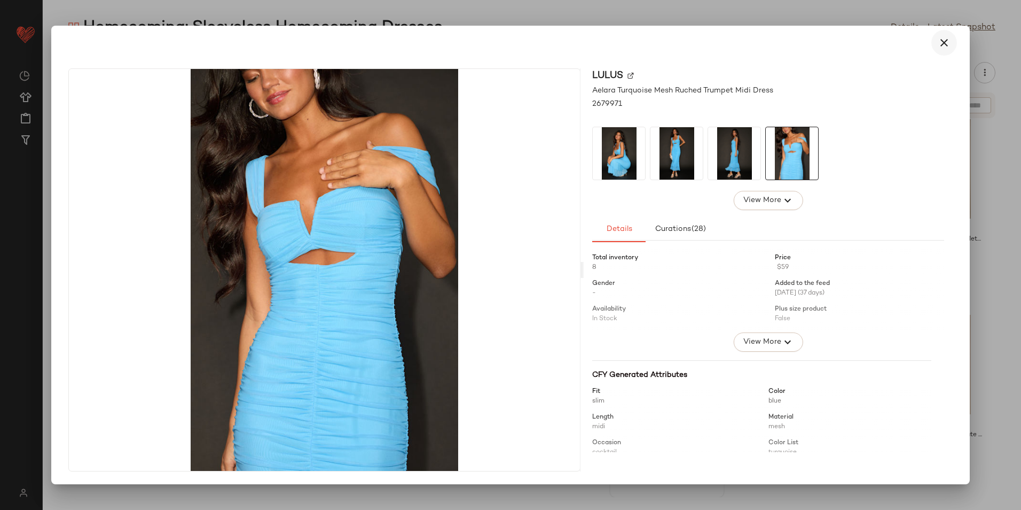
click at [942, 41] on icon "button" at bounding box center [944, 42] width 13 height 13
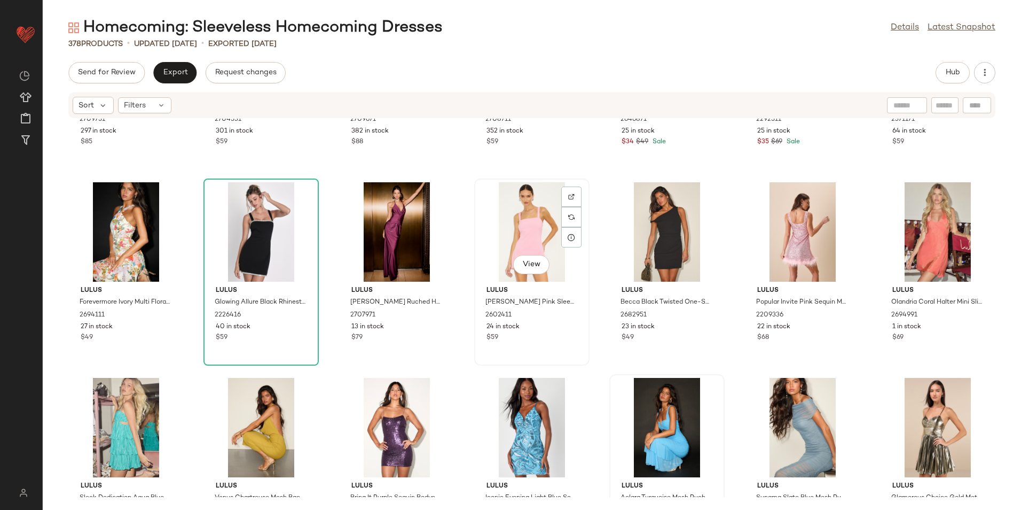
scroll to position [9523, 0]
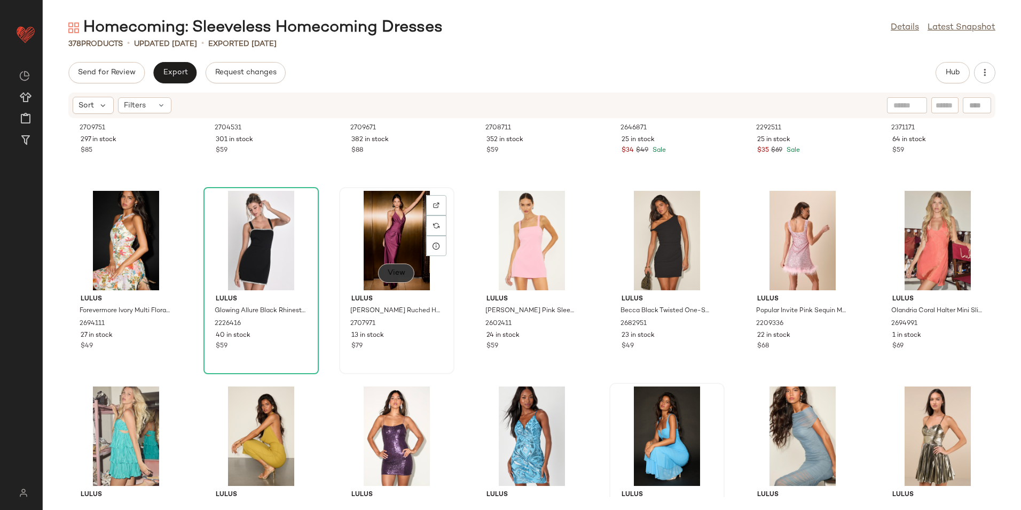
click at [387, 269] on span "View" at bounding box center [396, 273] width 18 height 9
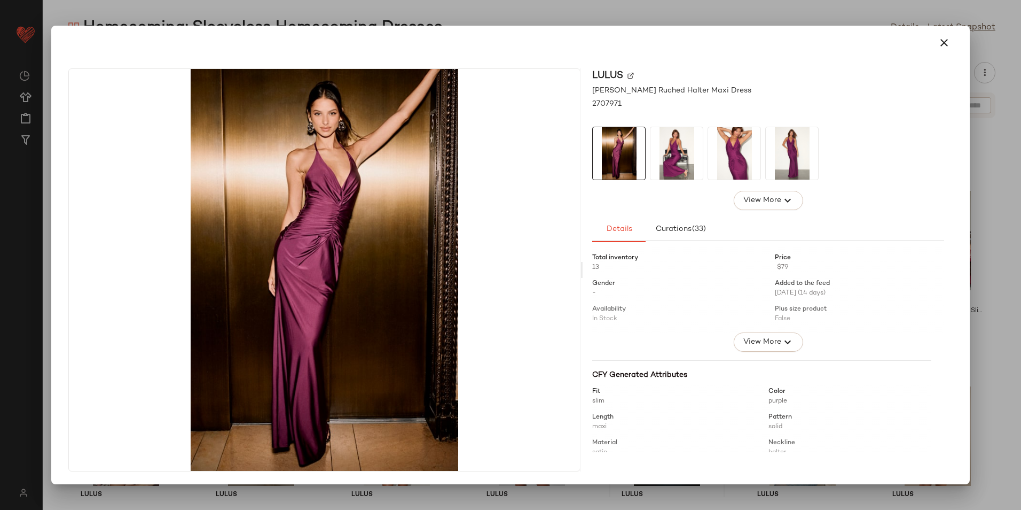
click at [676, 159] on img at bounding box center [677, 153] width 52 height 52
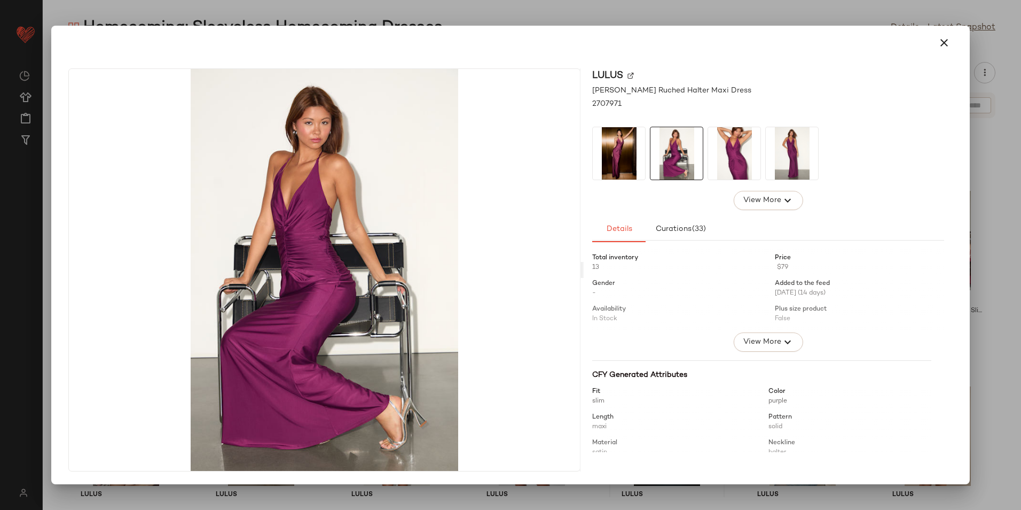
click at [714, 148] on img at bounding box center [734, 153] width 52 height 52
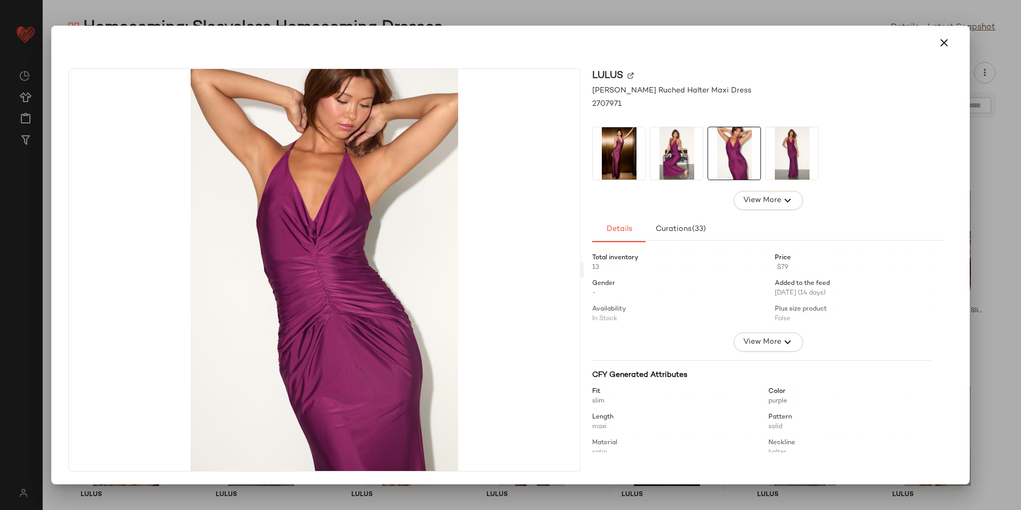
click at [763, 157] on div at bounding box center [768, 153] width 352 height 53
drag, startPoint x: 763, startPoint y: 157, endPoint x: 875, endPoint y: 71, distance: 140.9
click at [862, 85] on div "Lulus" at bounding box center [768, 90] width 352 height 11
click at [942, 42] on icon "button" at bounding box center [944, 42] width 13 height 13
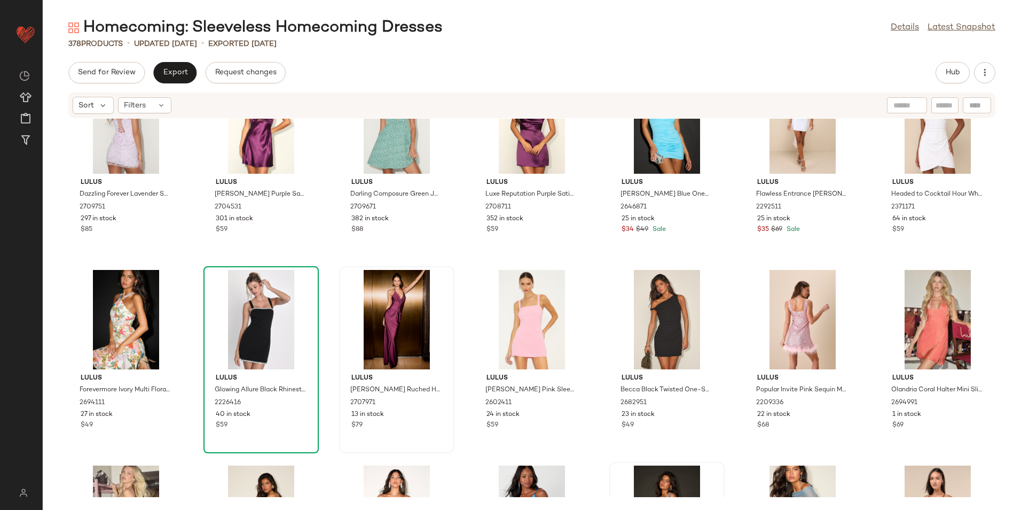
scroll to position [9416, 0]
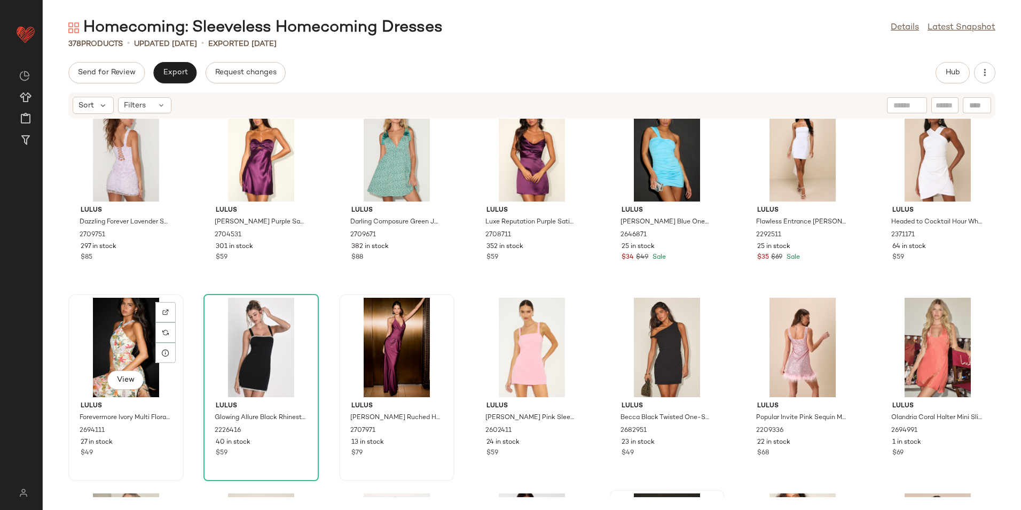
click at [126, 329] on div "View" at bounding box center [126, 347] width 108 height 99
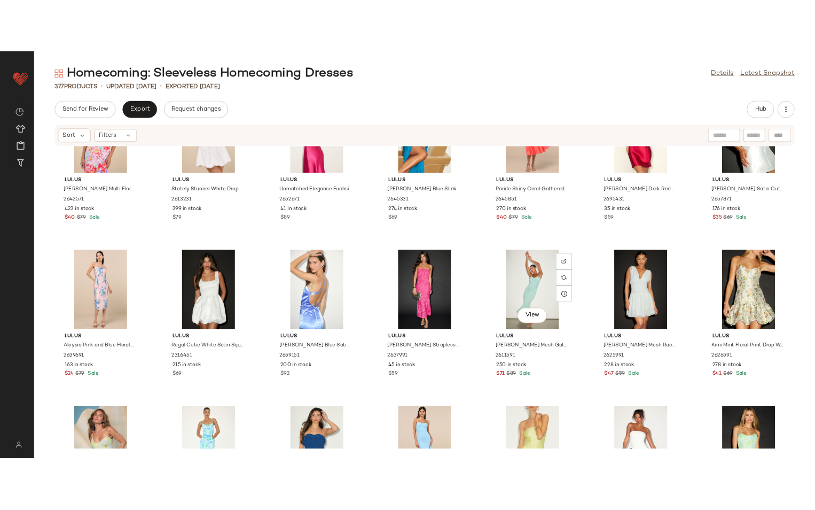
scroll to position [7493, 0]
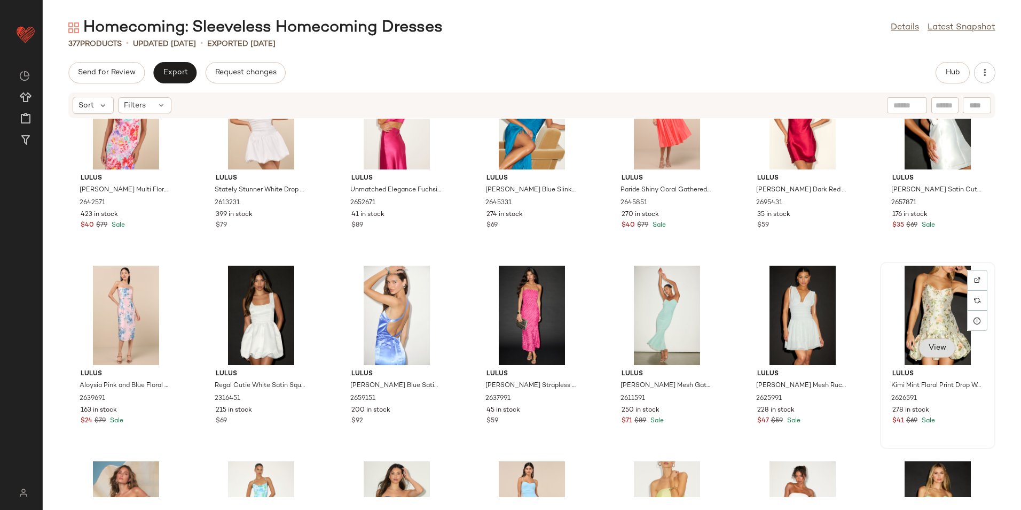
click at [934, 346] on span "View" at bounding box center [937, 348] width 18 height 9
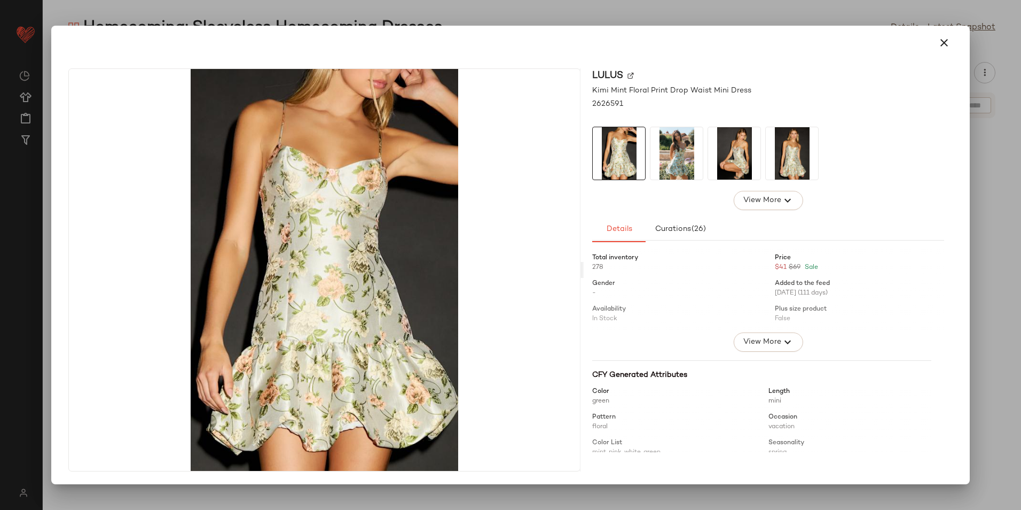
scroll to position [7625, 0]
click at [673, 155] on img at bounding box center [677, 153] width 52 height 52
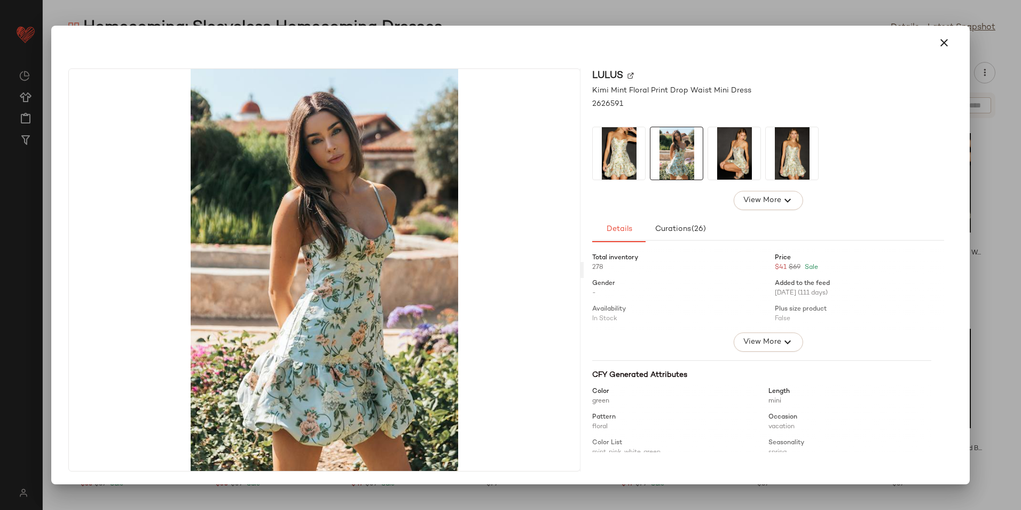
click at [742, 160] on img at bounding box center [734, 153] width 52 height 52
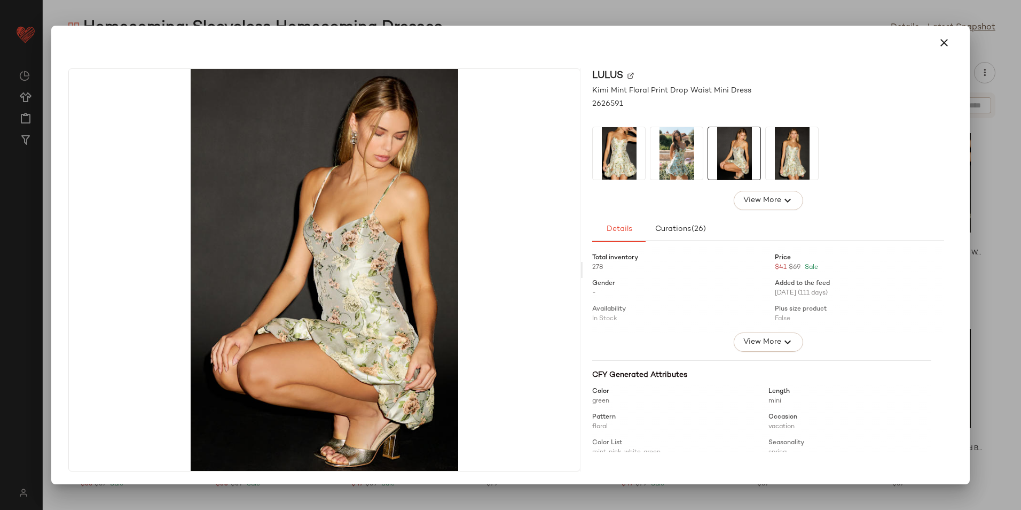
click at [774, 160] on img at bounding box center [792, 153] width 52 height 52
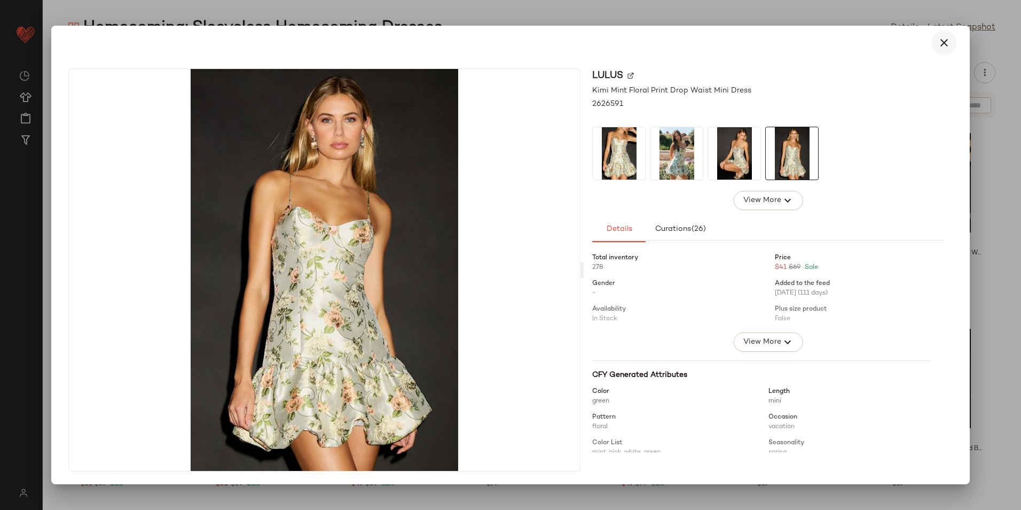
click at [946, 46] on icon "button" at bounding box center [944, 42] width 13 height 13
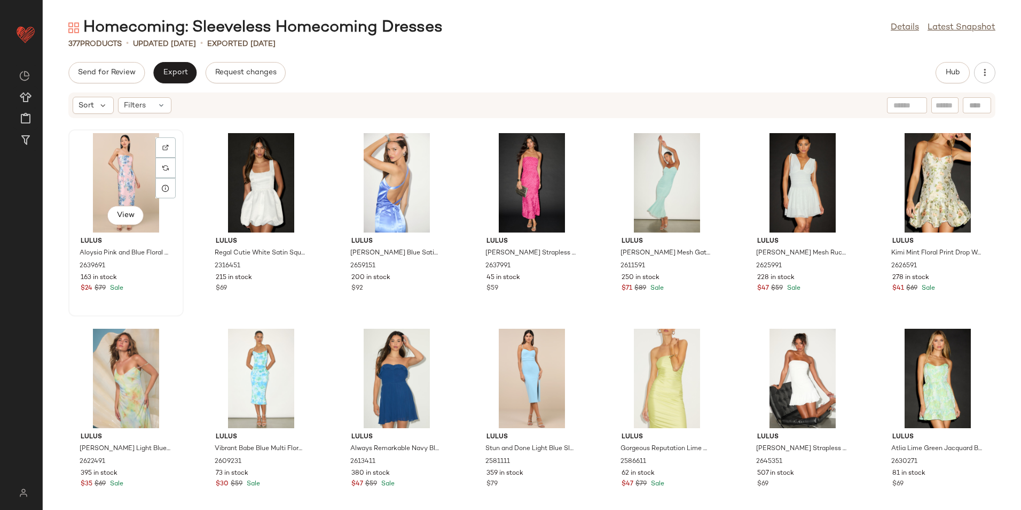
click at [124, 183] on div "View" at bounding box center [126, 182] width 108 height 99
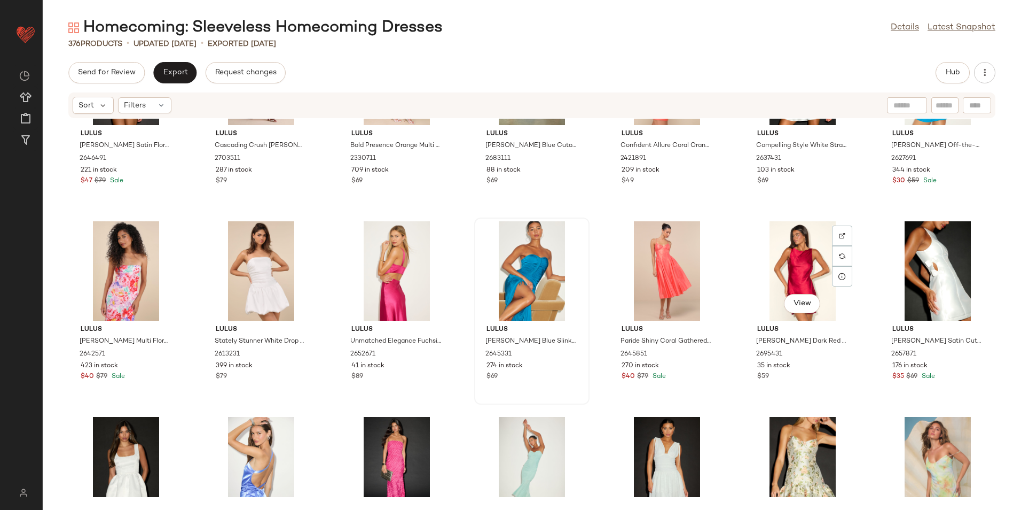
scroll to position [7358, 0]
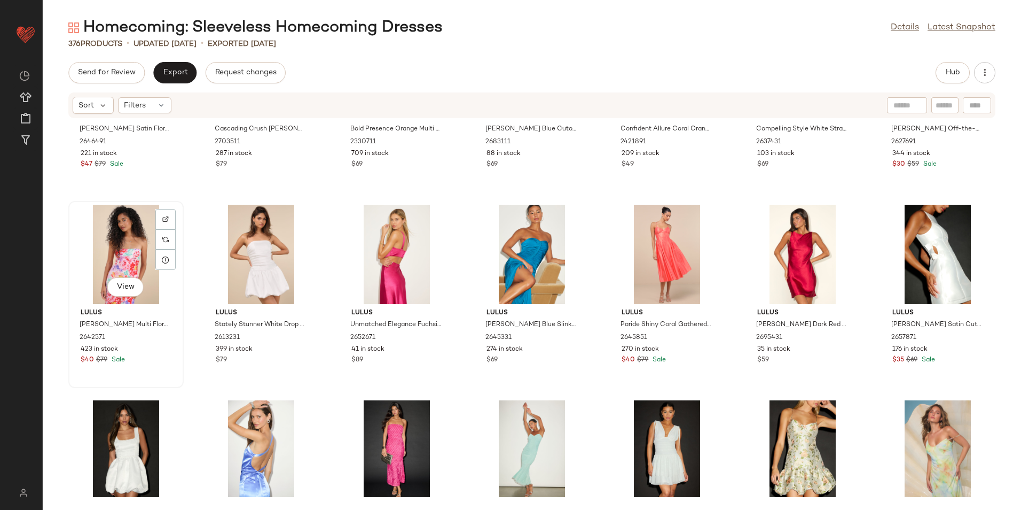
click at [115, 235] on div "View" at bounding box center [126, 254] width 108 height 99
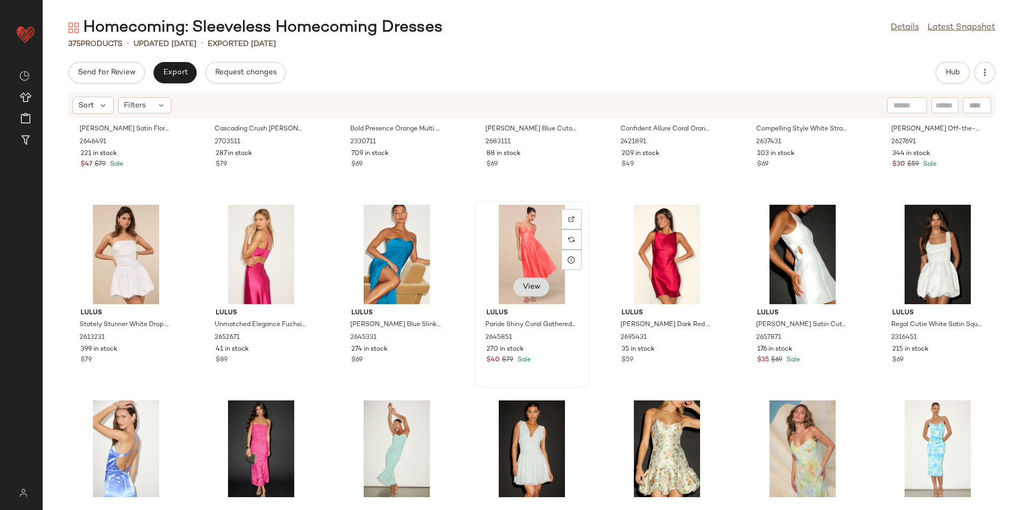
click at [522, 284] on span "View" at bounding box center [531, 287] width 18 height 9
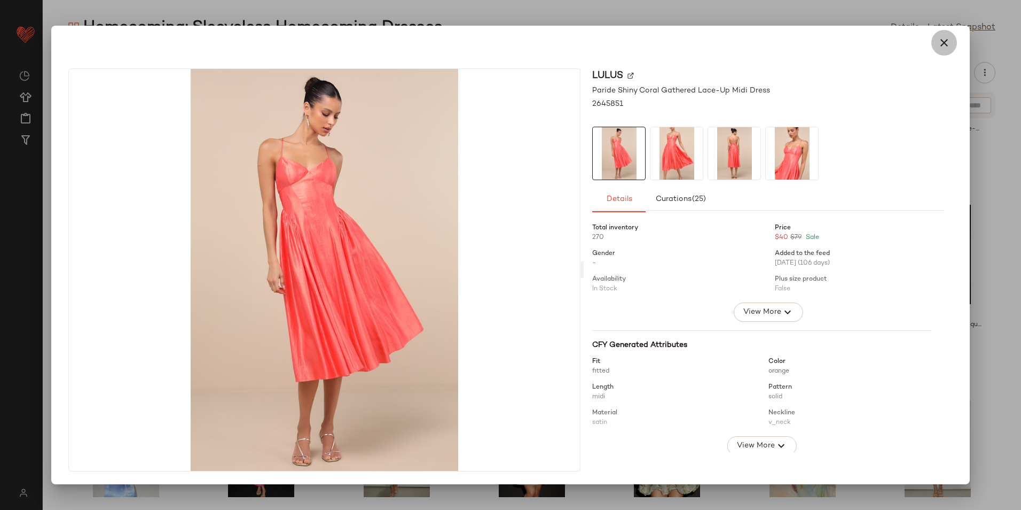
click at [946, 45] on icon "button" at bounding box center [944, 42] width 13 height 13
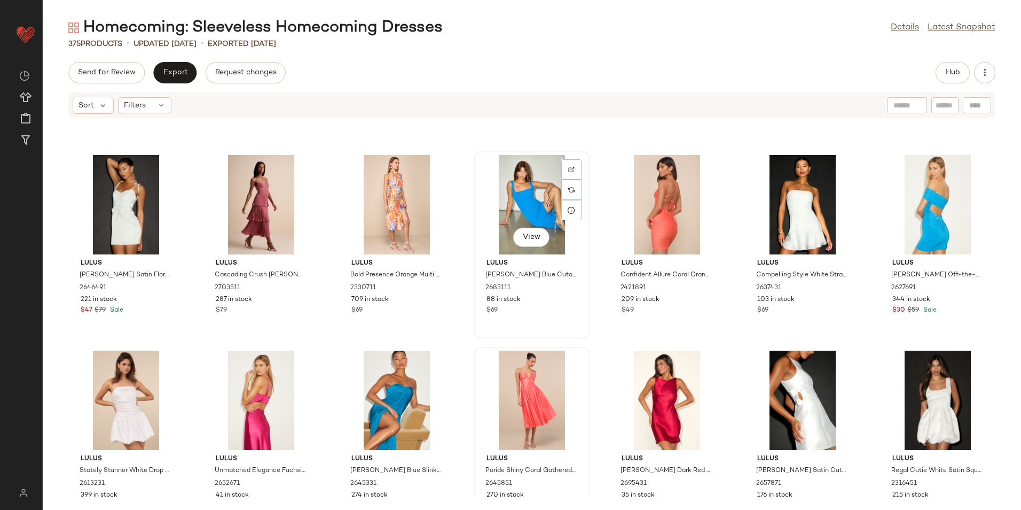
scroll to position [7198, 0]
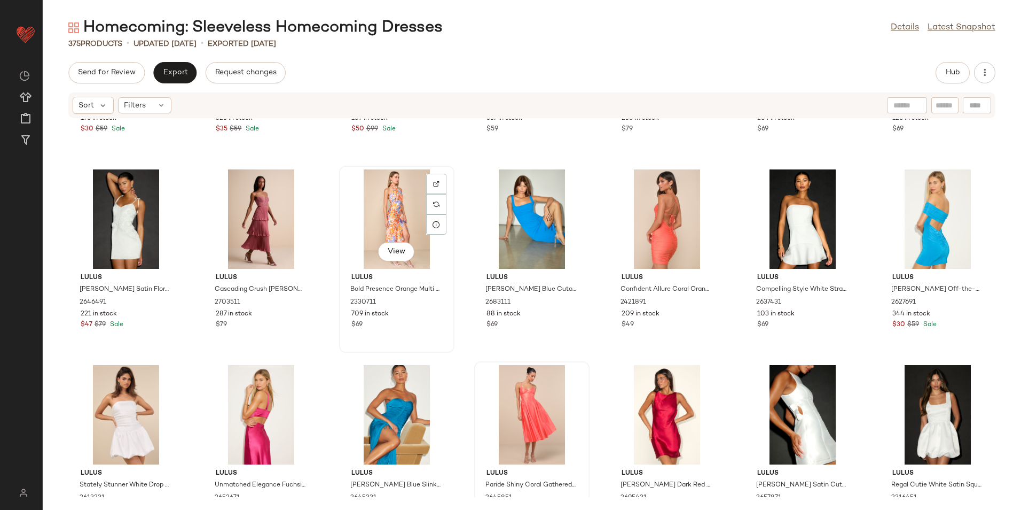
click at [401, 221] on div "View" at bounding box center [397, 218] width 108 height 99
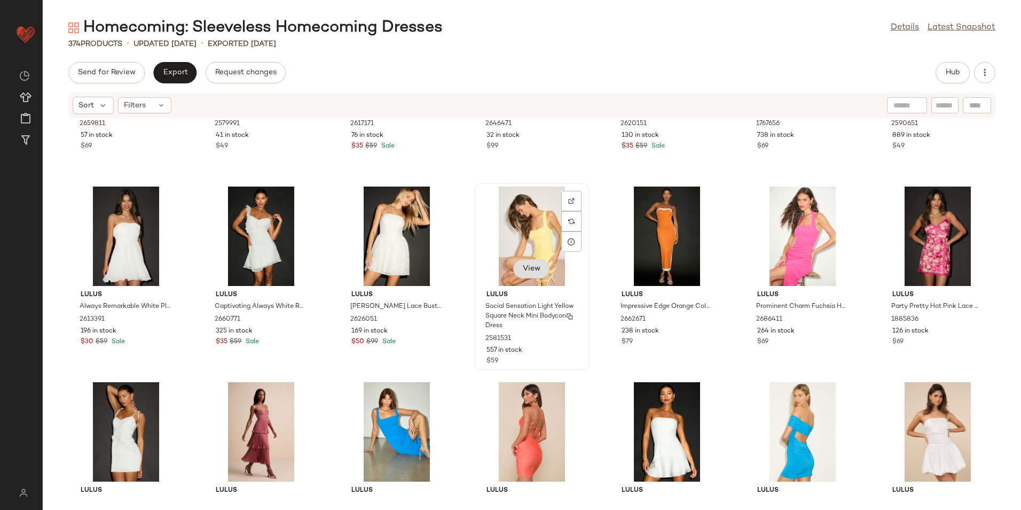
scroll to position [6984, 0]
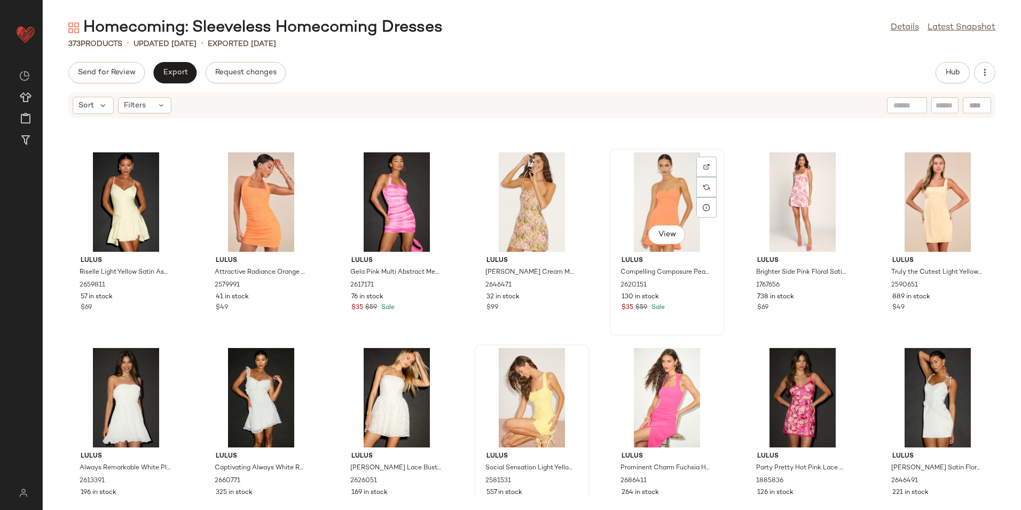
scroll to position [6771, 0]
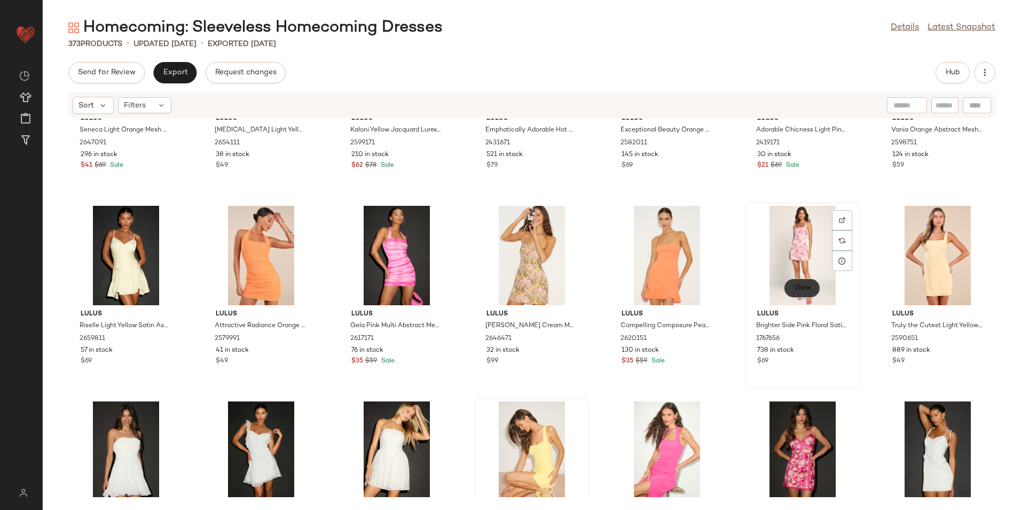
click at [799, 281] on button "View" at bounding box center [802, 287] width 36 height 19
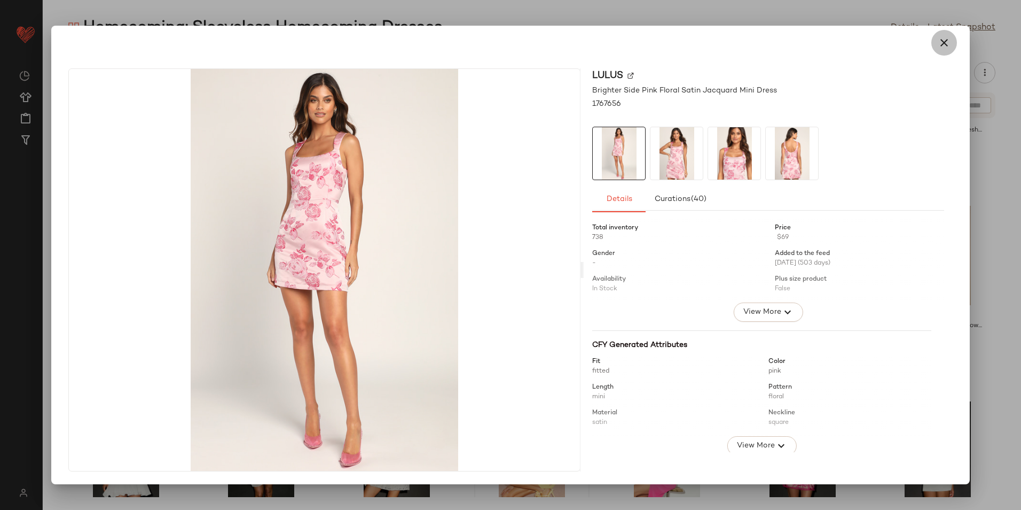
click at [942, 41] on icon "button" at bounding box center [944, 42] width 13 height 13
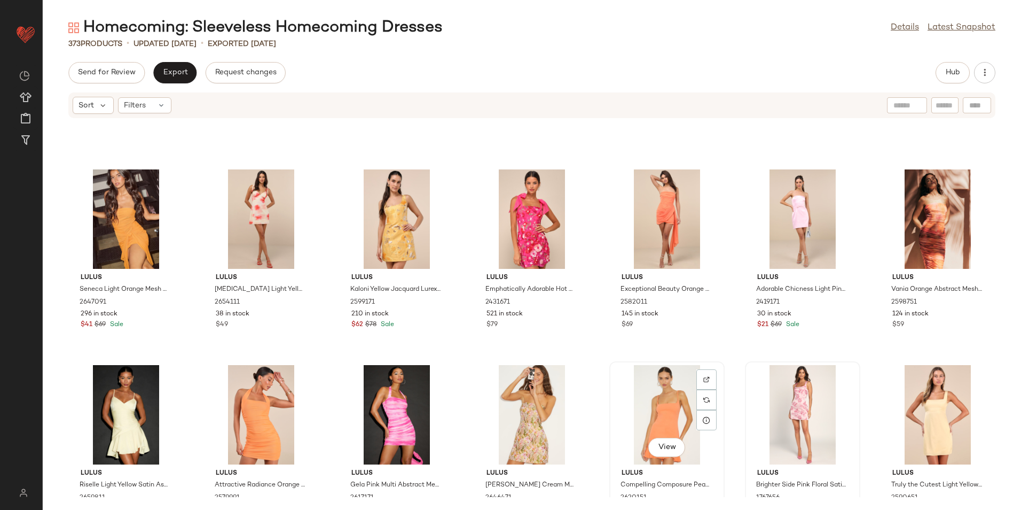
scroll to position [6610, 0]
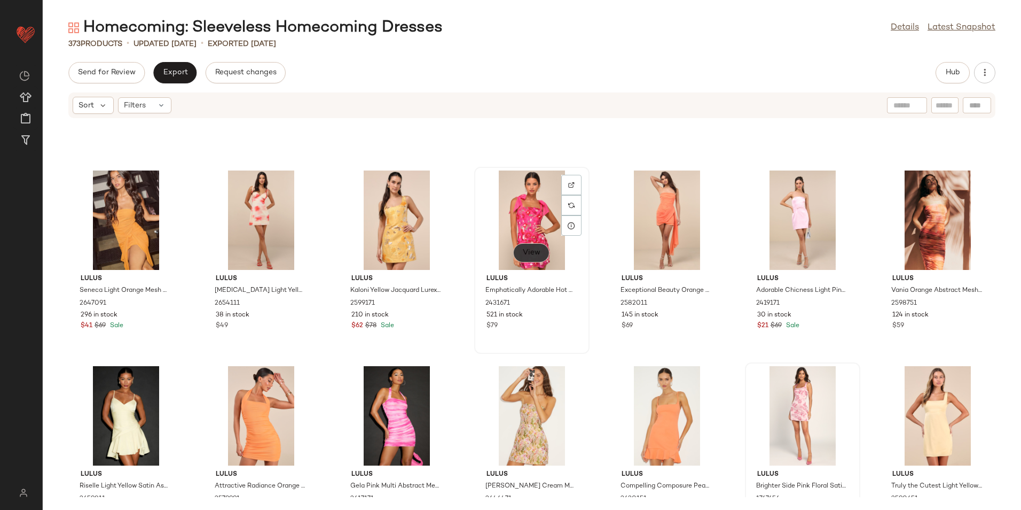
click at [518, 253] on button "View" at bounding box center [531, 252] width 36 height 19
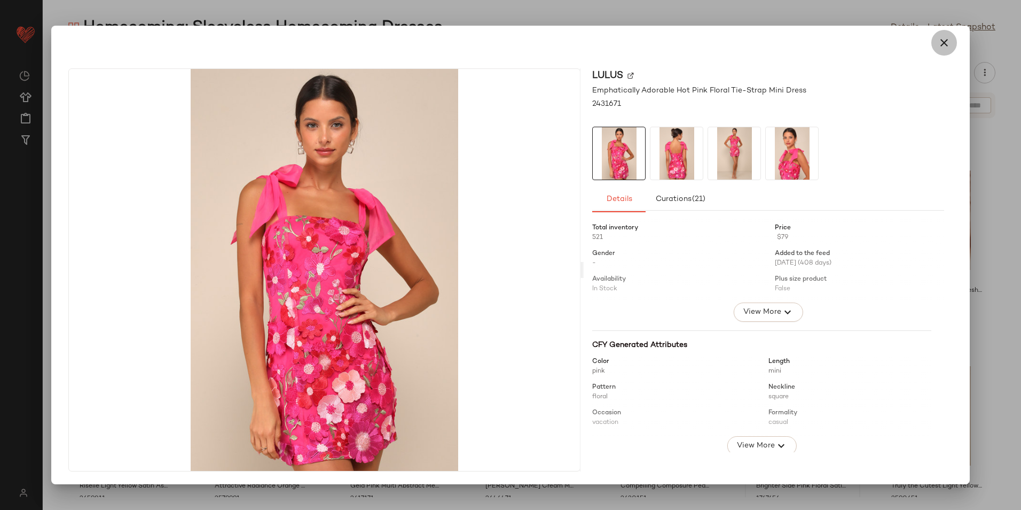
click at [943, 46] on icon "button" at bounding box center [944, 42] width 13 height 13
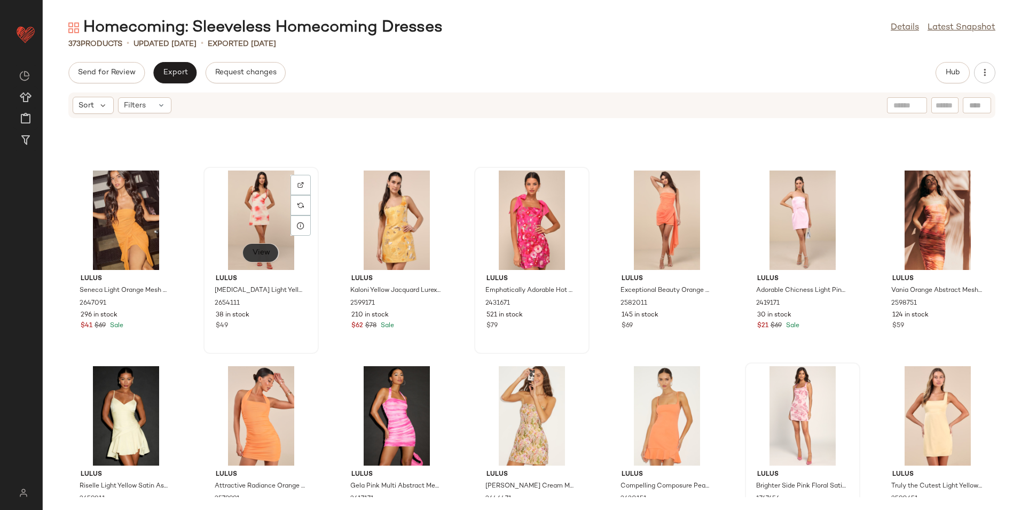
click at [259, 252] on span "View" at bounding box center [261, 252] width 18 height 9
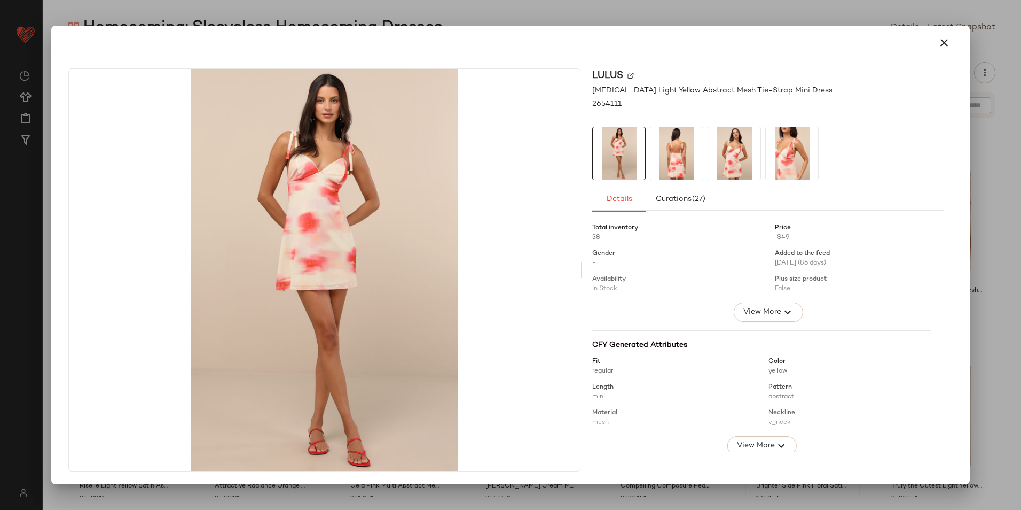
click at [936, 40] on button "button" at bounding box center [945, 43] width 26 height 26
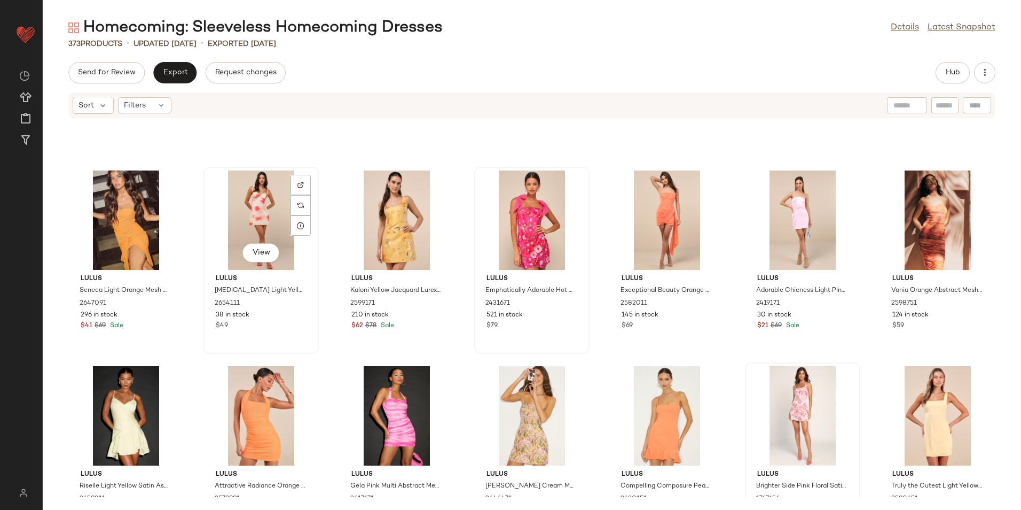
click at [268, 182] on div "View" at bounding box center [261, 219] width 108 height 99
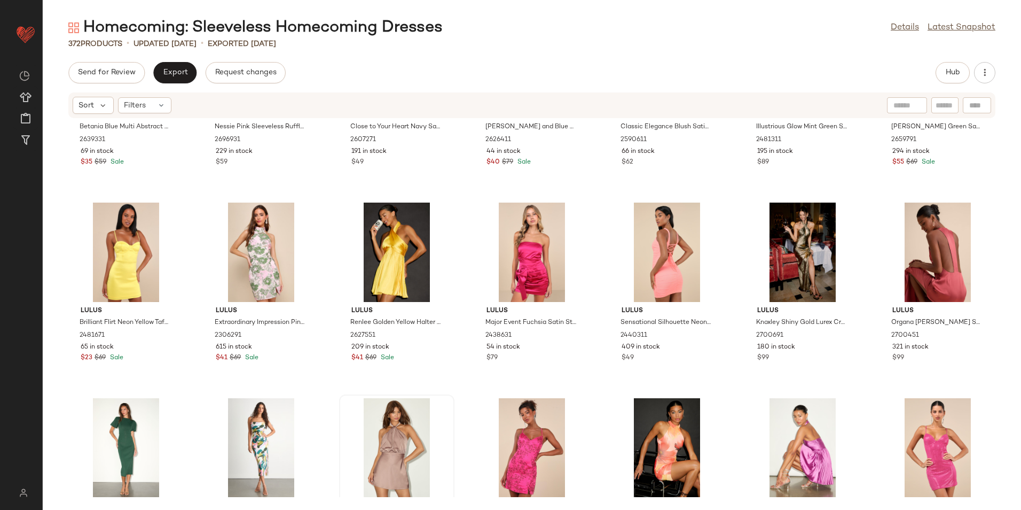
scroll to position [6183, 0]
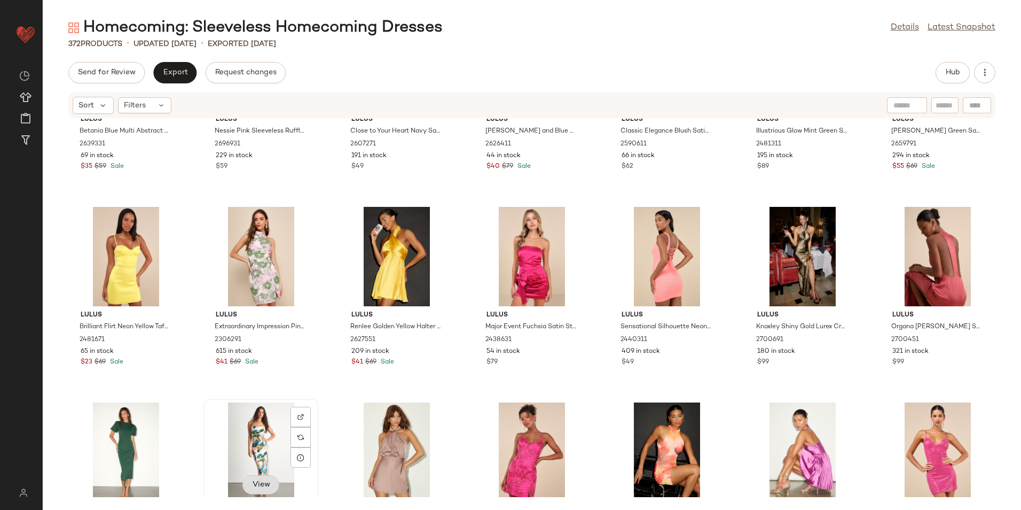
click at [252, 486] on span "View" at bounding box center [261, 484] width 18 height 9
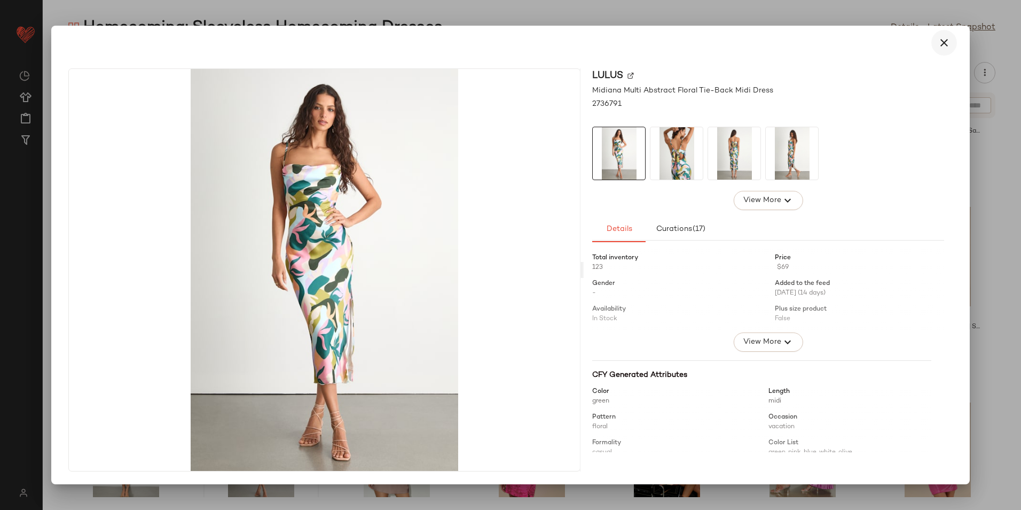
click at [942, 47] on icon "button" at bounding box center [944, 42] width 13 height 13
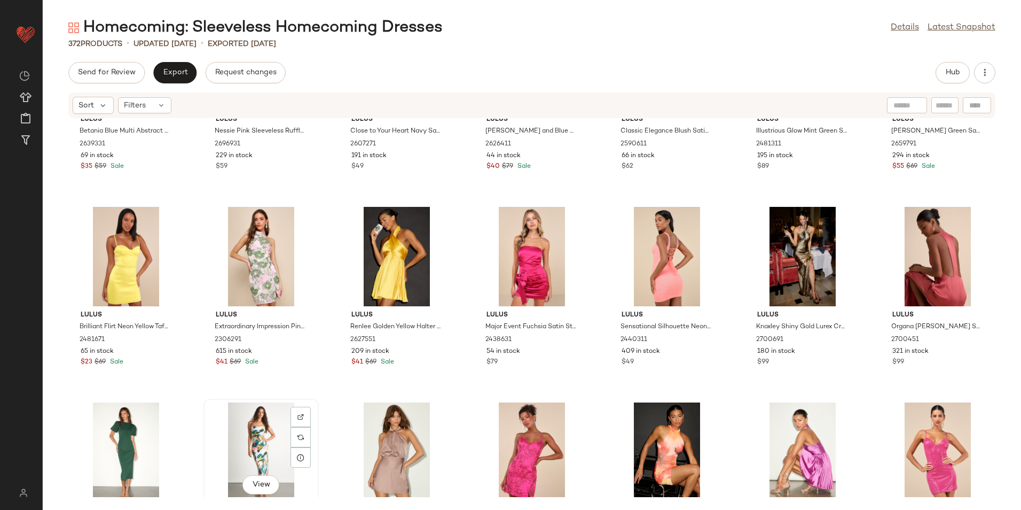
click at [252, 423] on div "View" at bounding box center [261, 451] width 108 height 99
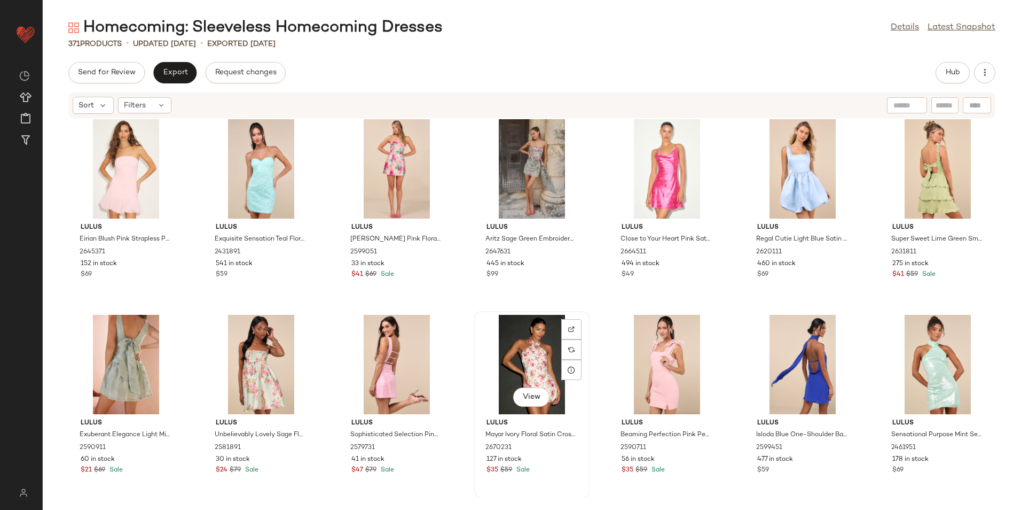
scroll to position [5649, 0]
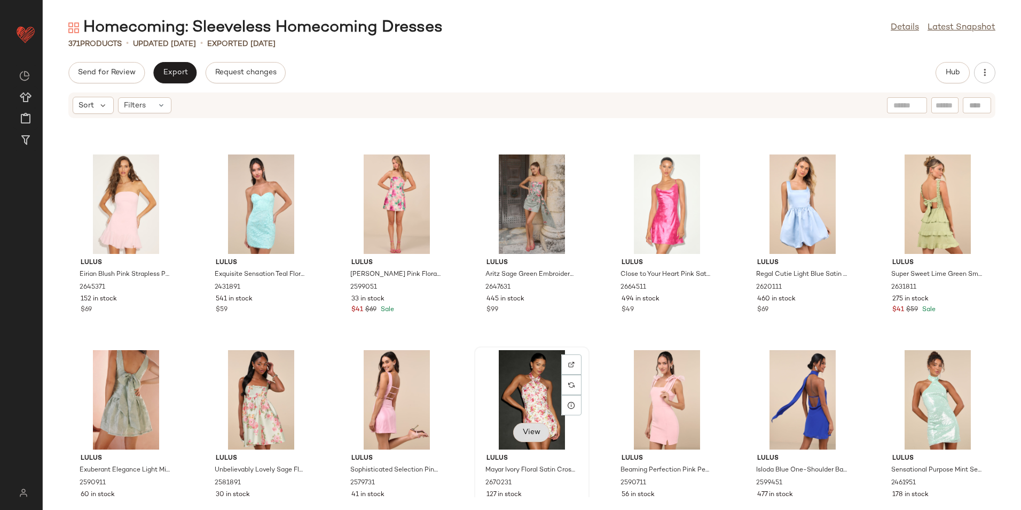
click at [530, 424] on button "View" at bounding box center [531, 432] width 36 height 19
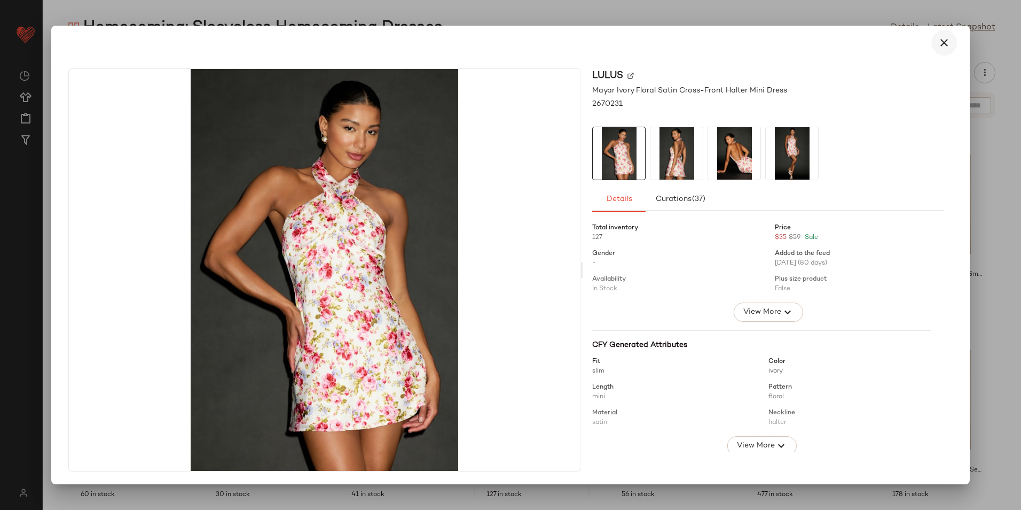
click at [939, 44] on icon "button" at bounding box center [944, 42] width 13 height 13
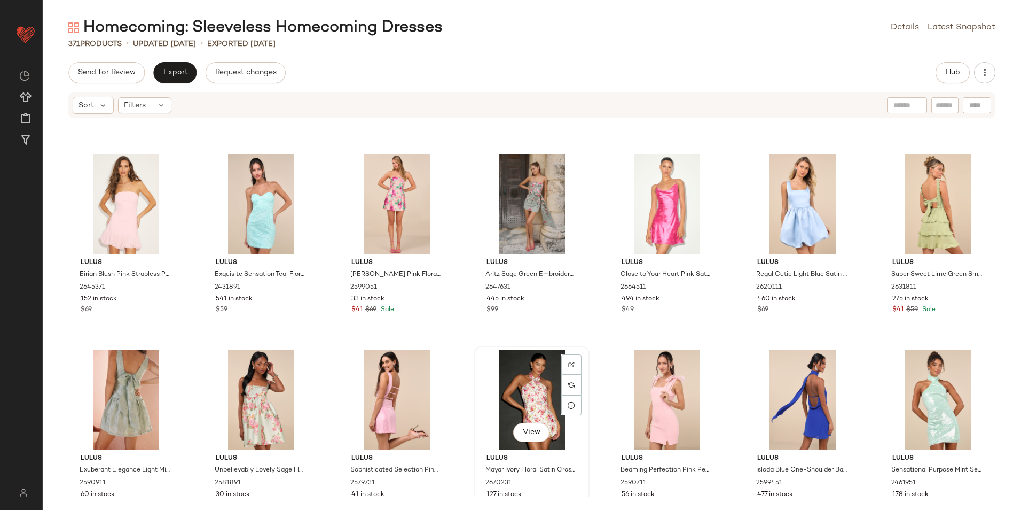
click at [526, 373] on div "View" at bounding box center [532, 399] width 108 height 99
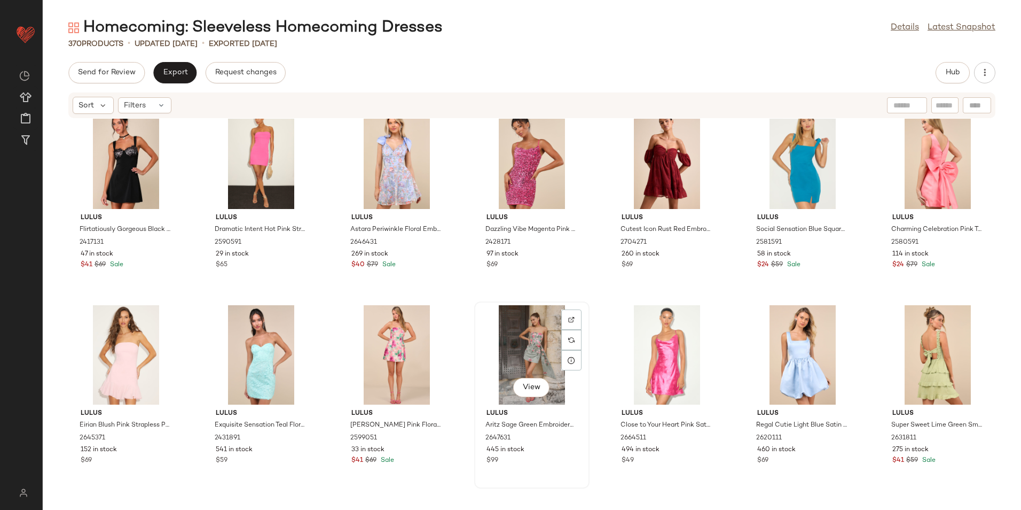
scroll to position [5489, 0]
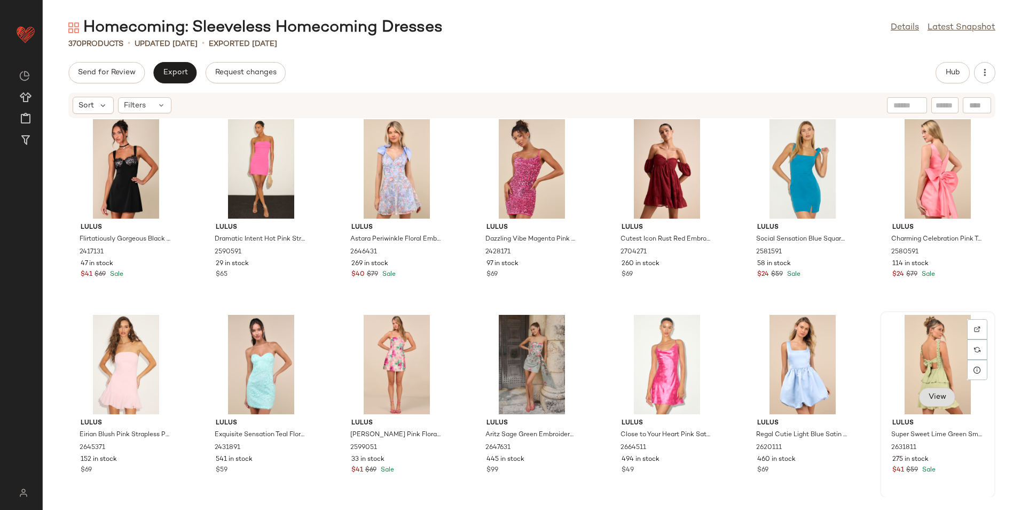
click at [946, 395] on button "View" at bounding box center [937, 396] width 36 height 19
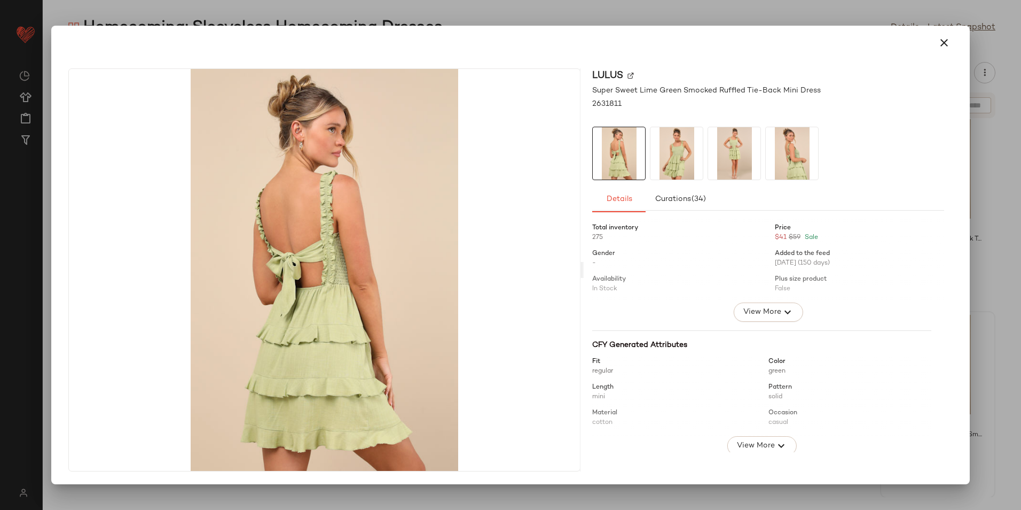
click at [682, 159] on img at bounding box center [677, 153] width 52 height 52
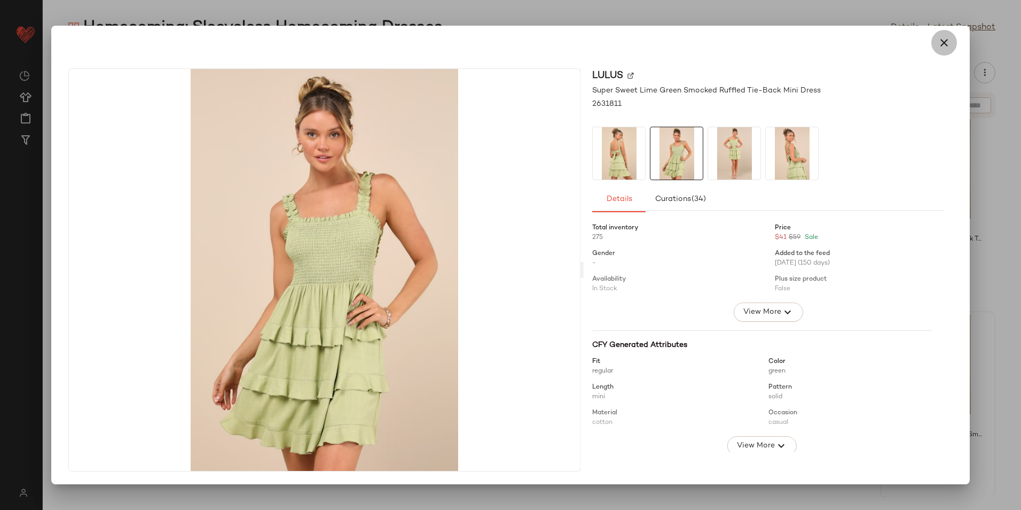
click at [947, 42] on icon "button" at bounding box center [944, 42] width 13 height 13
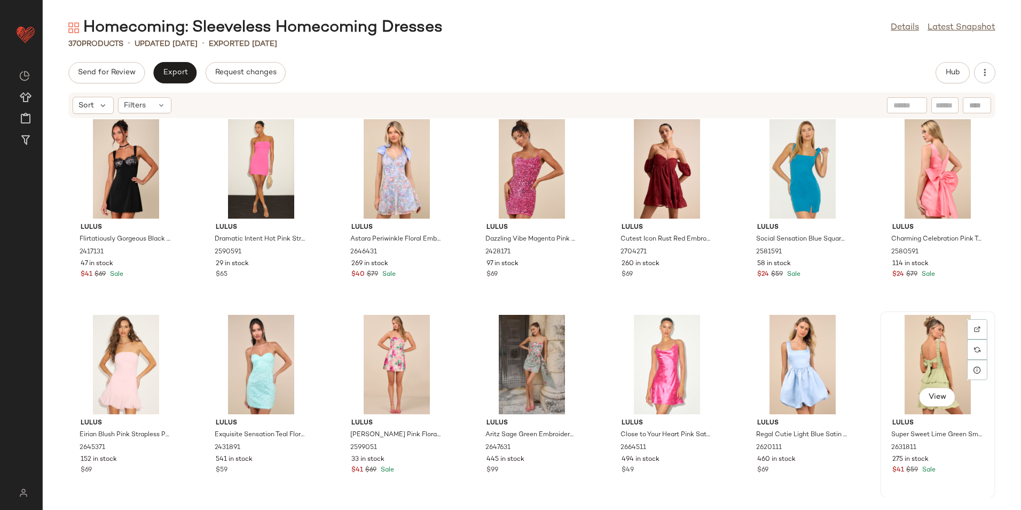
click at [922, 343] on div "View" at bounding box center [938, 364] width 108 height 99
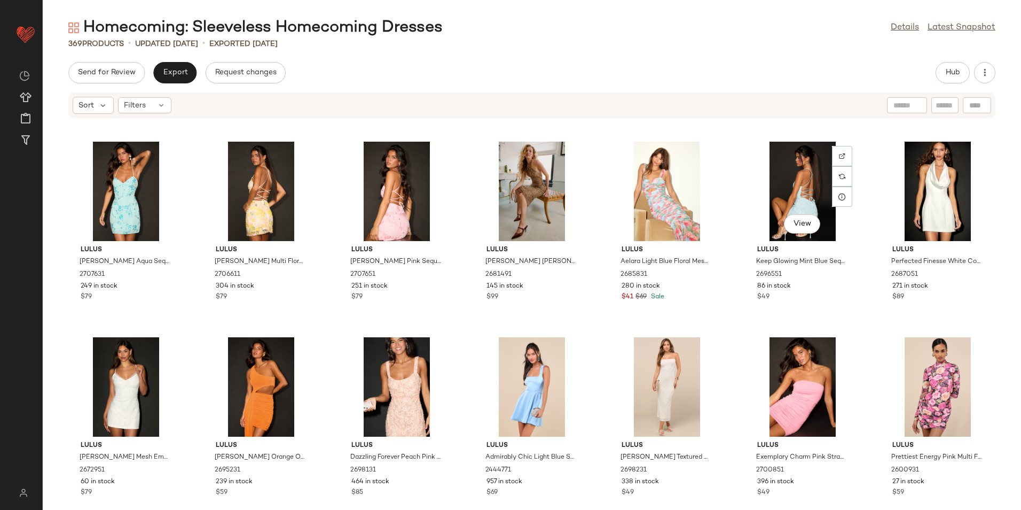
scroll to position [2871, 0]
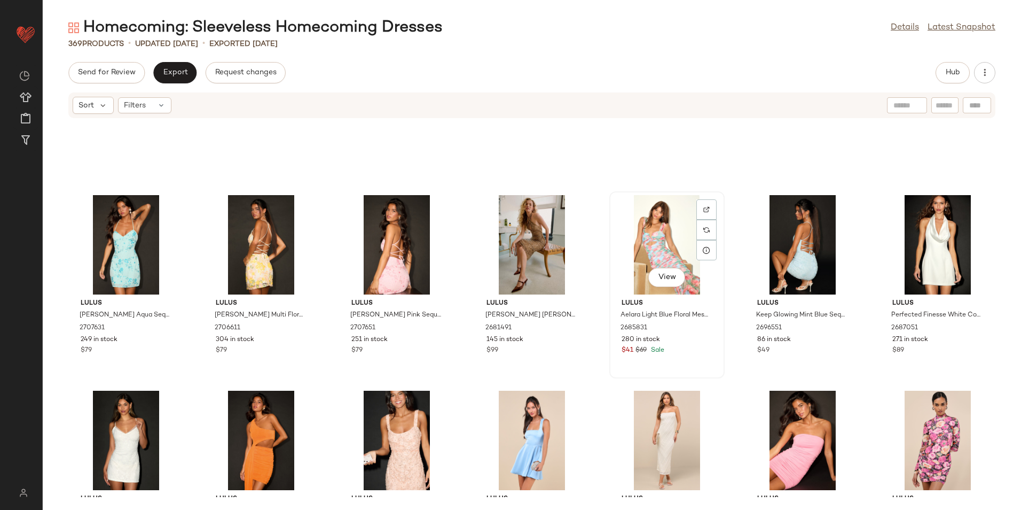
click at [672, 263] on div "View" at bounding box center [667, 244] width 108 height 99
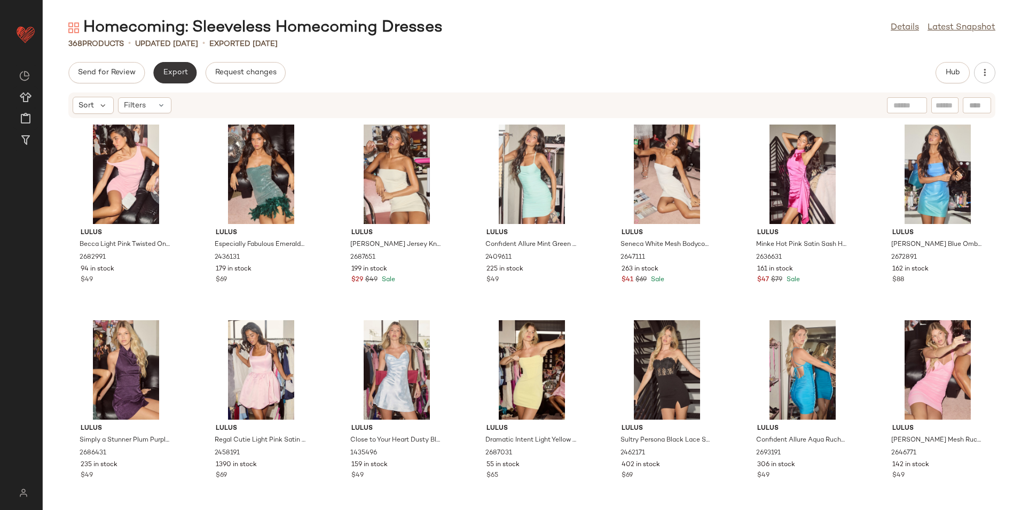
click at [173, 74] on span "Export" at bounding box center [174, 72] width 25 height 9
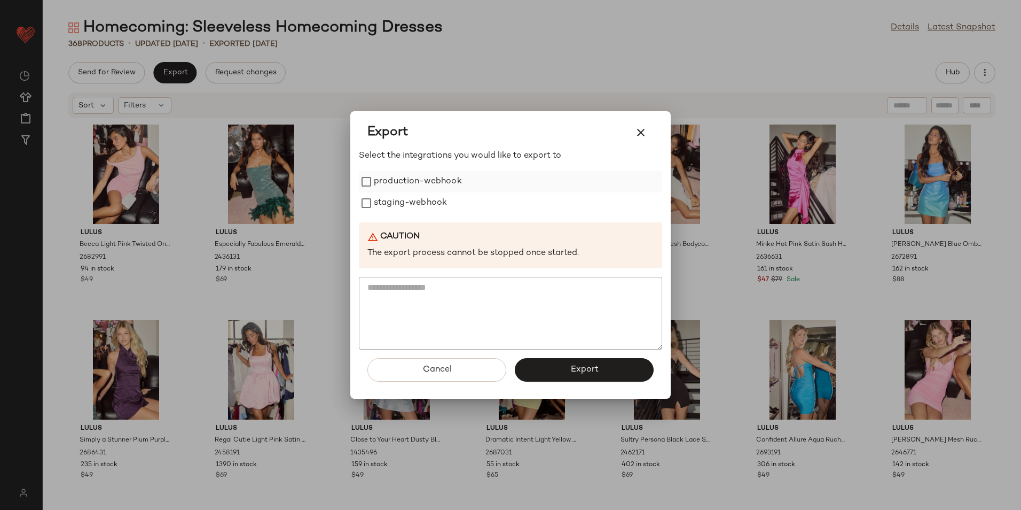
click at [424, 184] on label "production-webhook" at bounding box center [418, 181] width 88 height 21
click at [419, 205] on label "staging-webhook" at bounding box center [410, 202] width 73 height 21
click at [542, 362] on button "Export" at bounding box center [584, 370] width 139 height 24
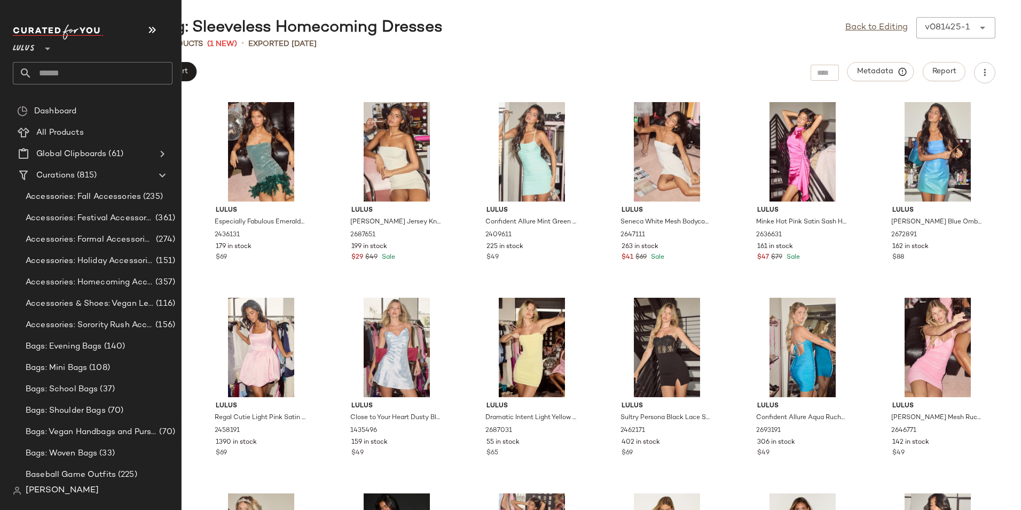
click at [71, 68] on input "text" at bounding box center [102, 73] width 141 height 22
click at [74, 68] on input "text" at bounding box center [102, 73] width 141 height 22
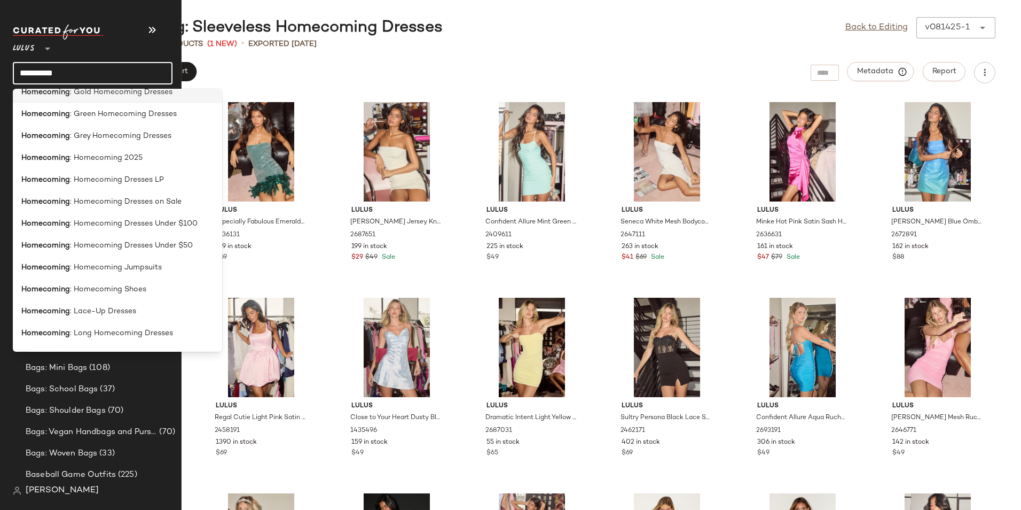
scroll to position [321, 0]
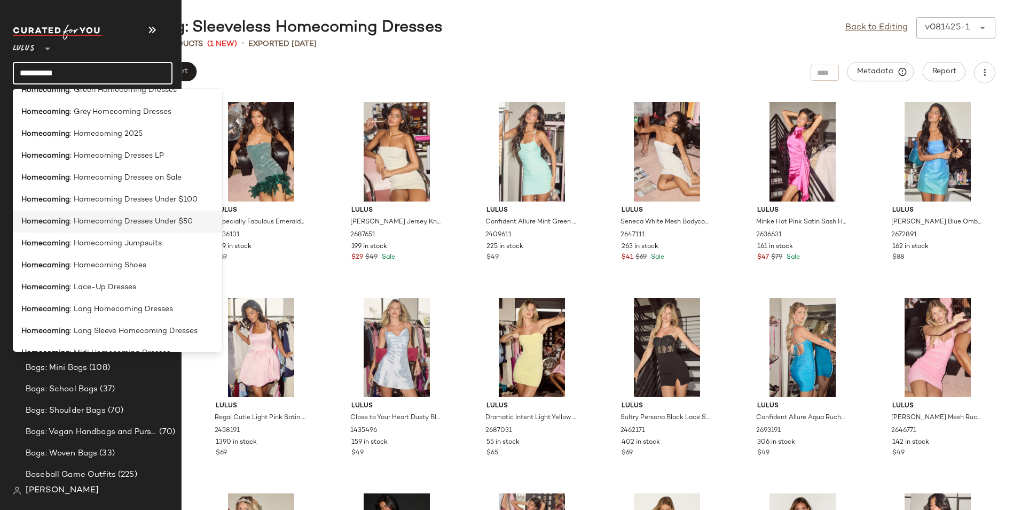
type input "**********"
click at [126, 222] on span ": Homecoming Dresses Under $50" at bounding box center [131, 221] width 123 height 11
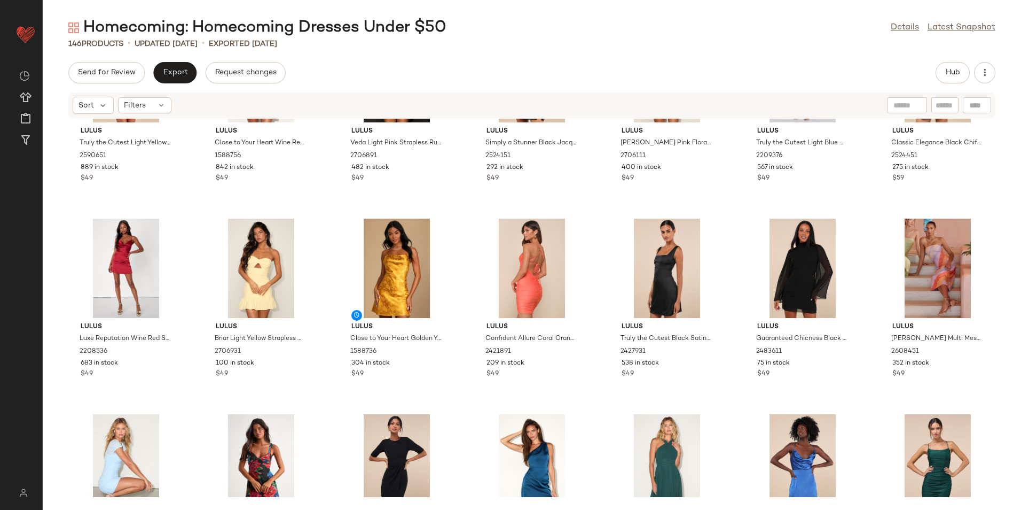
scroll to position [970, 0]
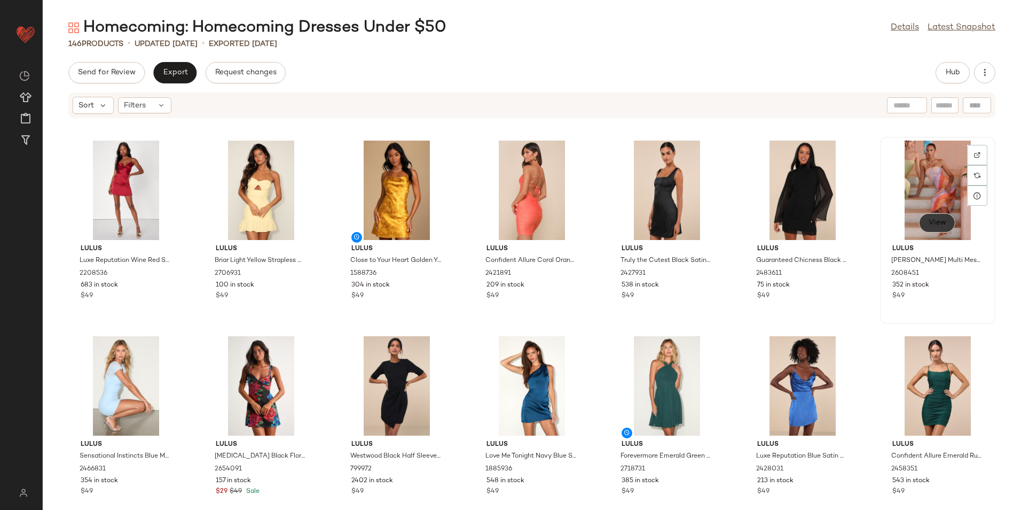
click at [931, 220] on span "View" at bounding box center [937, 222] width 18 height 9
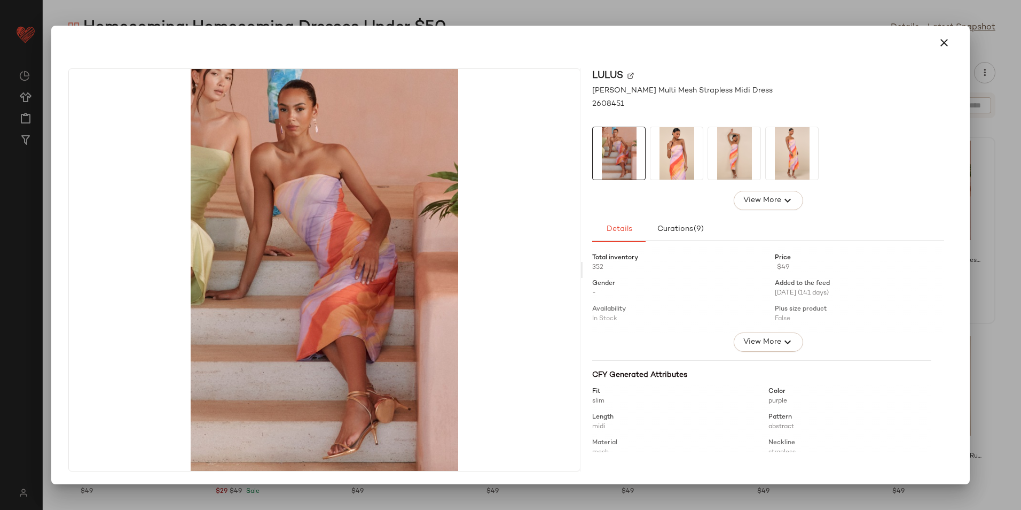
click at [675, 155] on img at bounding box center [677, 153] width 52 height 52
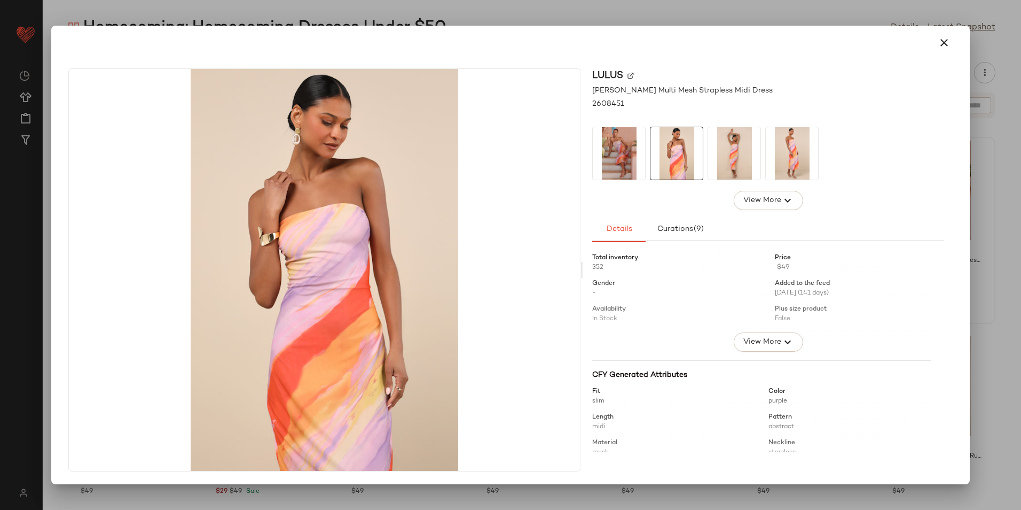
click at [725, 163] on img at bounding box center [734, 153] width 52 height 52
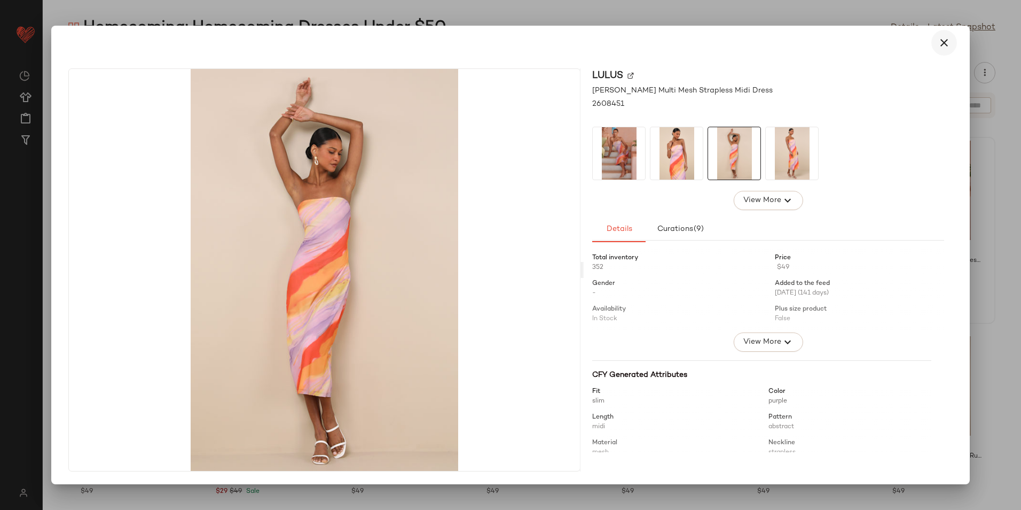
click at [937, 49] on button "button" at bounding box center [945, 43] width 26 height 26
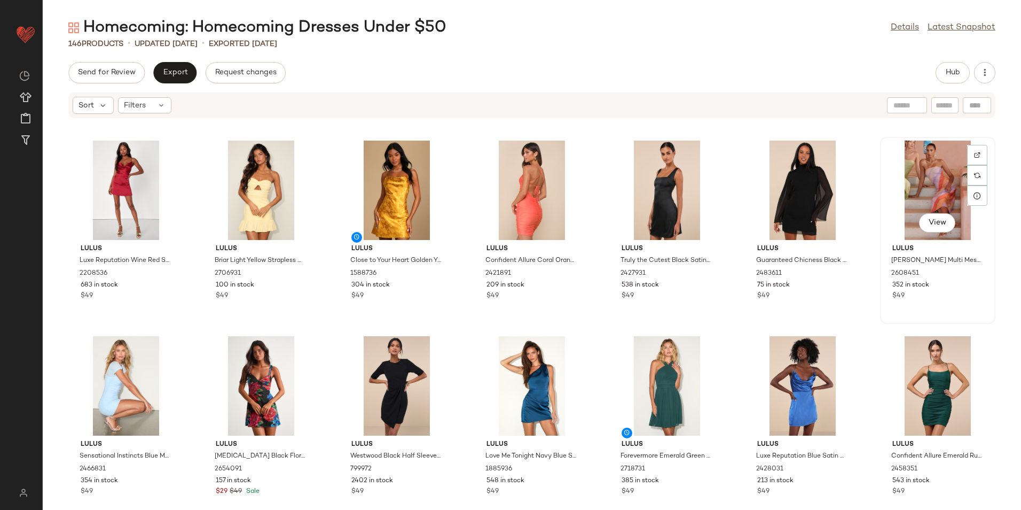
click at [940, 176] on div "View" at bounding box center [938, 190] width 108 height 99
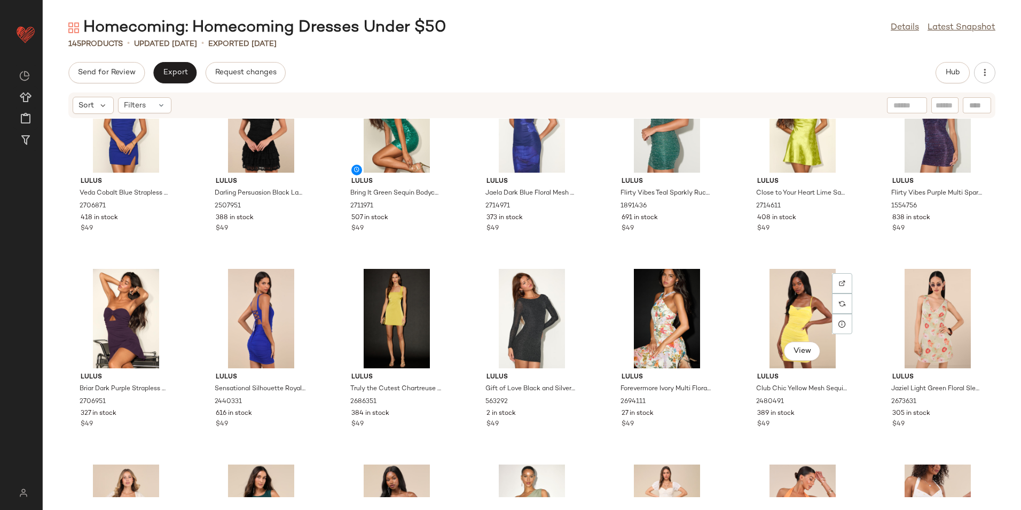
scroll to position [1451, 0]
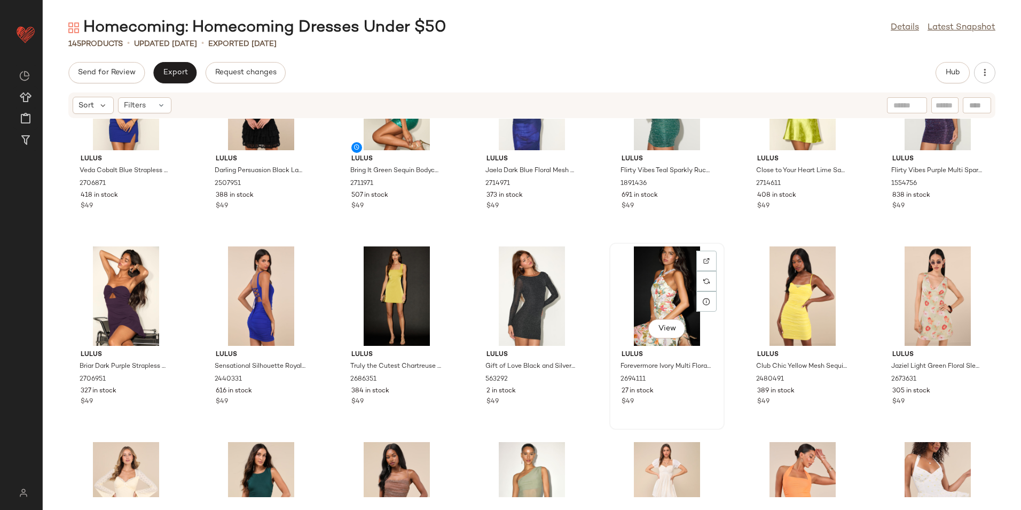
click at [668, 299] on div "View" at bounding box center [667, 295] width 108 height 99
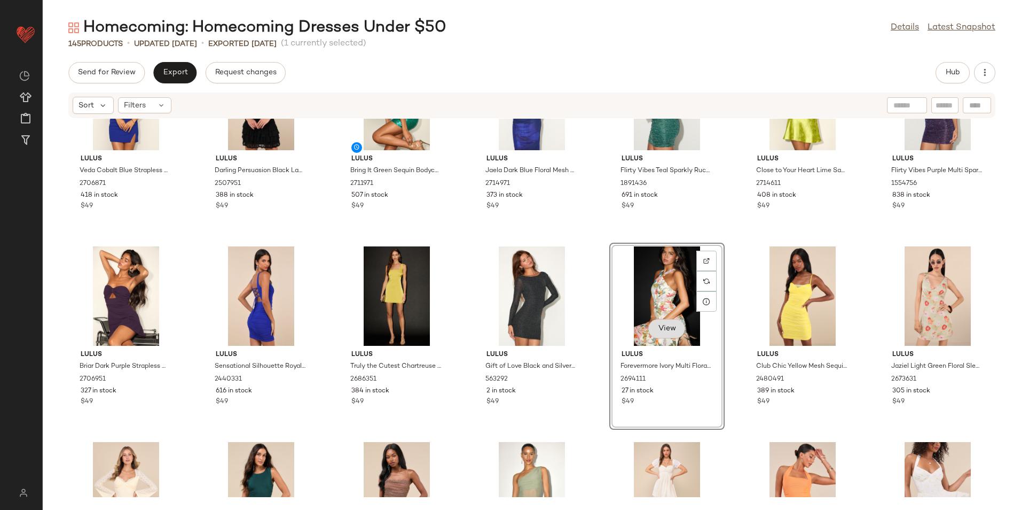
click at [650, 327] on button "View" at bounding box center [667, 328] width 36 height 19
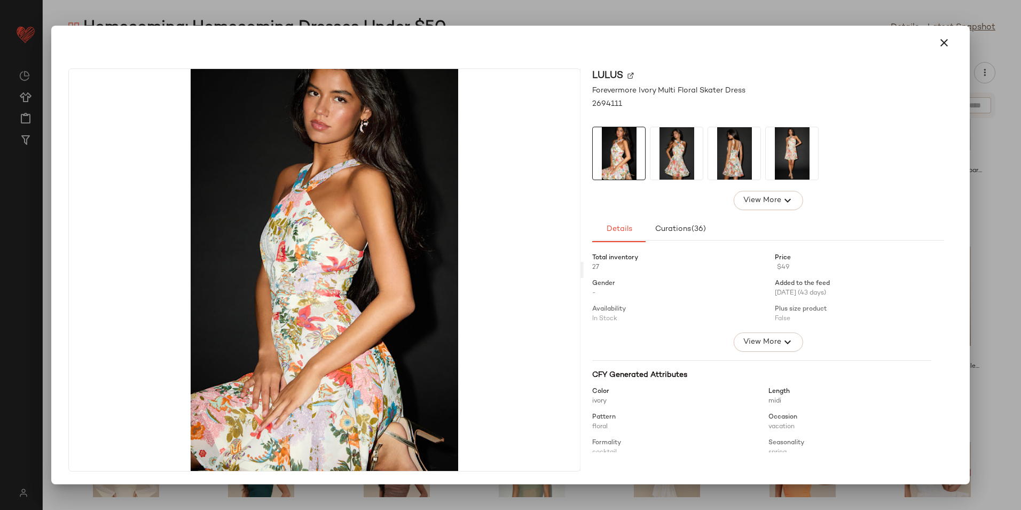
click at [687, 164] on img at bounding box center [677, 153] width 52 height 52
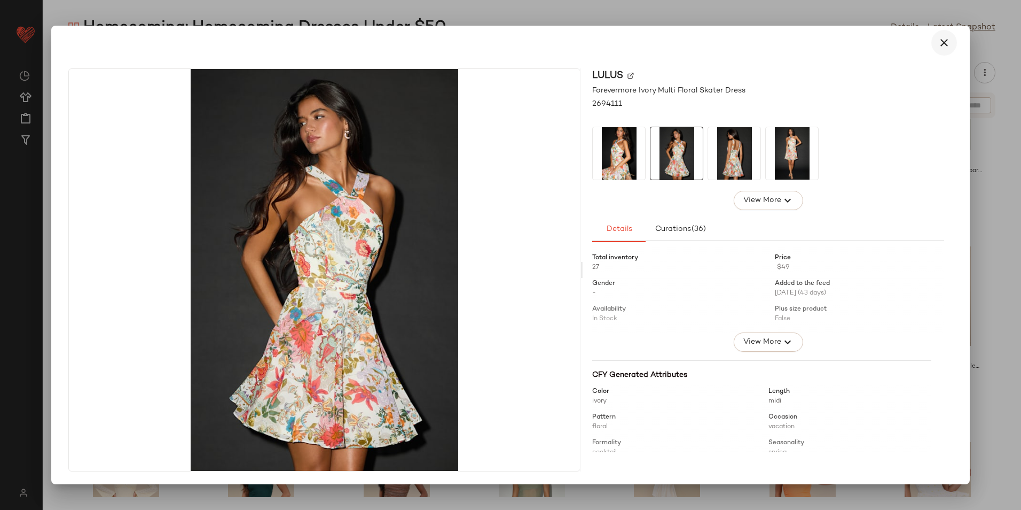
click at [942, 44] on icon "button" at bounding box center [944, 42] width 13 height 13
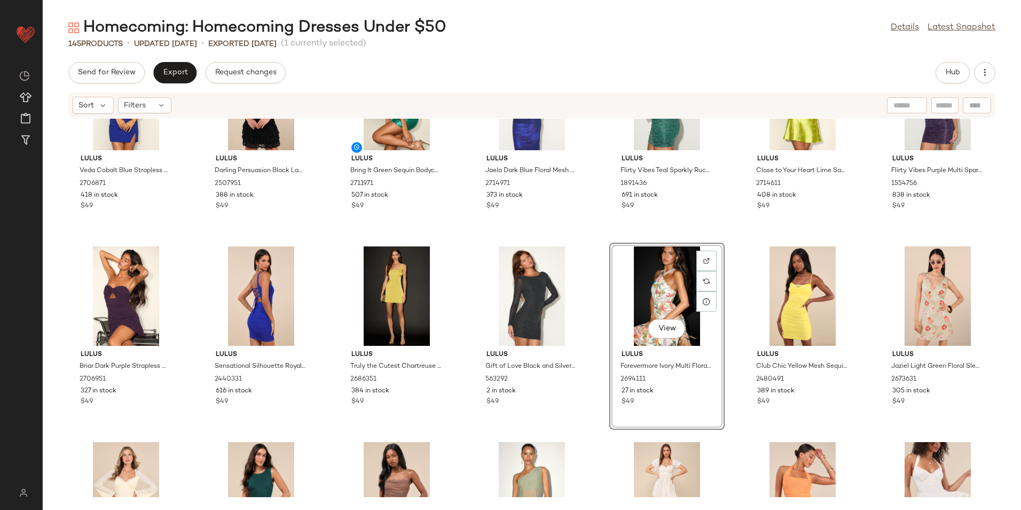
click at [652, 283] on div "View" at bounding box center [667, 295] width 108 height 99
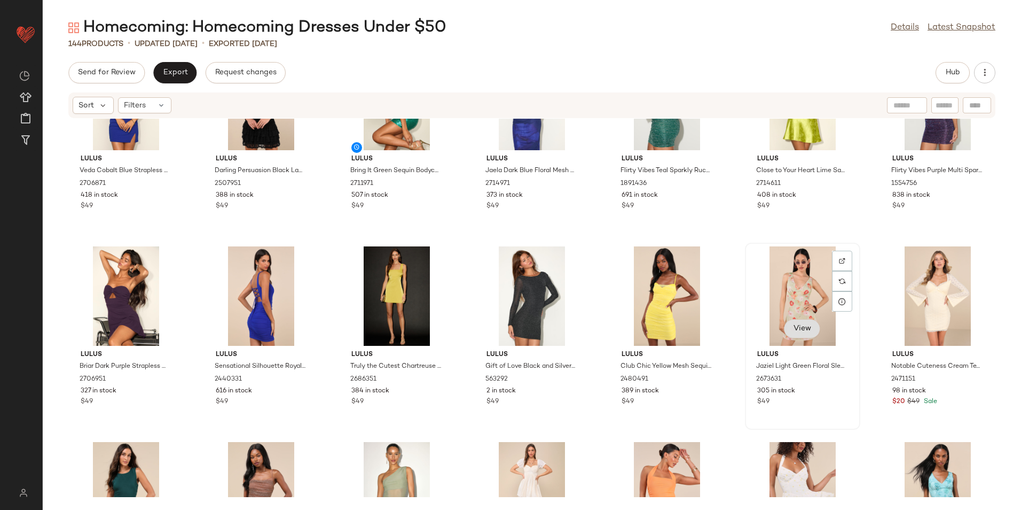
click at [796, 327] on span "View" at bounding box center [802, 328] width 18 height 9
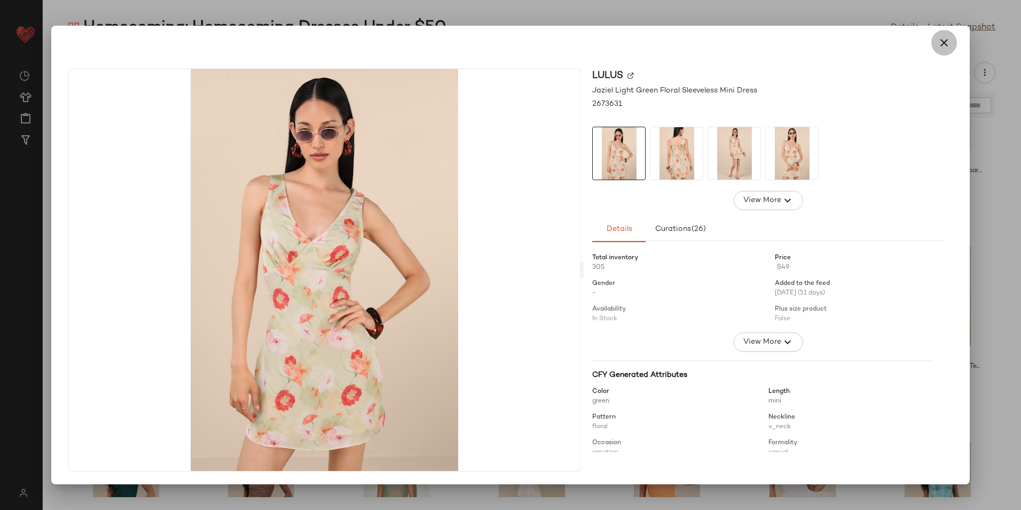
click at [941, 42] on icon "button" at bounding box center [944, 42] width 13 height 13
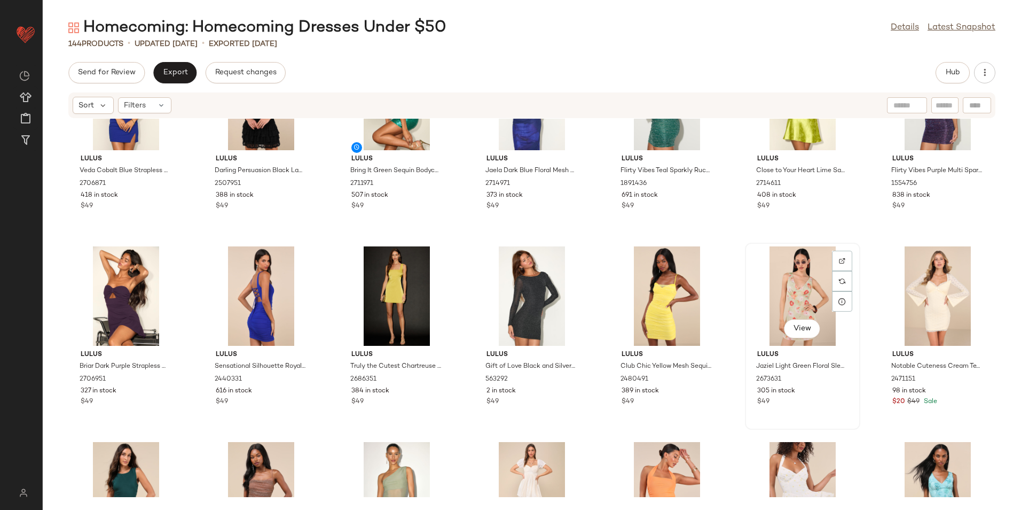
click at [790, 279] on div "View" at bounding box center [803, 295] width 108 height 99
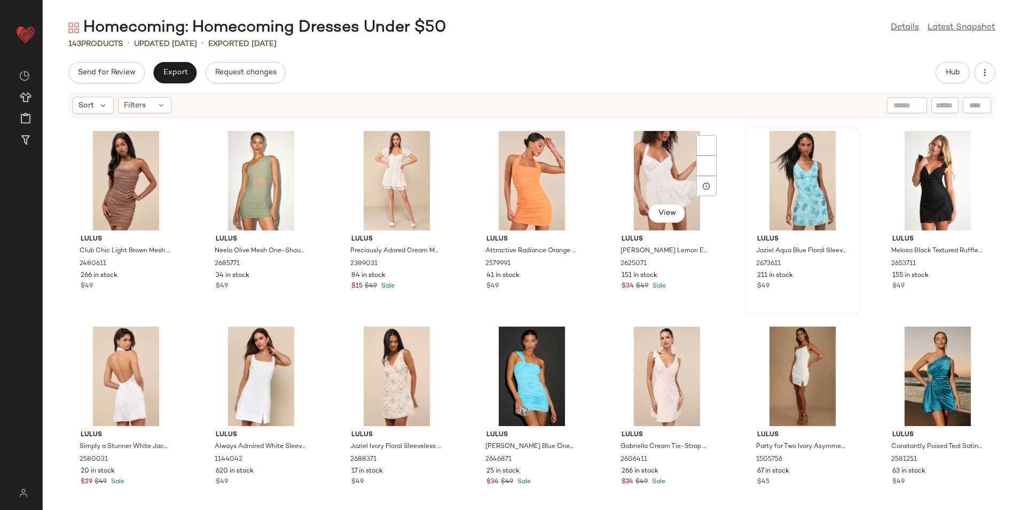
scroll to position [1771, 0]
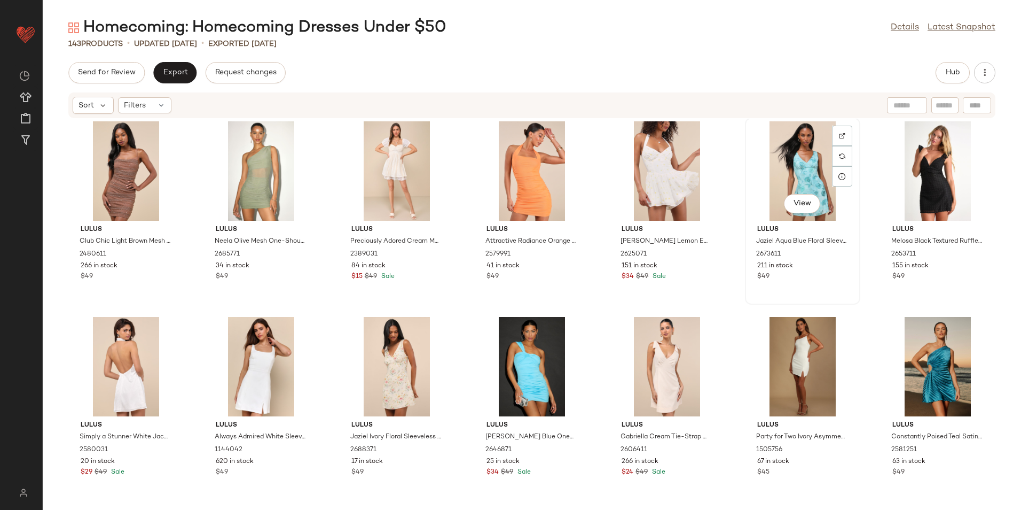
click at [772, 165] on div "View" at bounding box center [803, 170] width 108 height 99
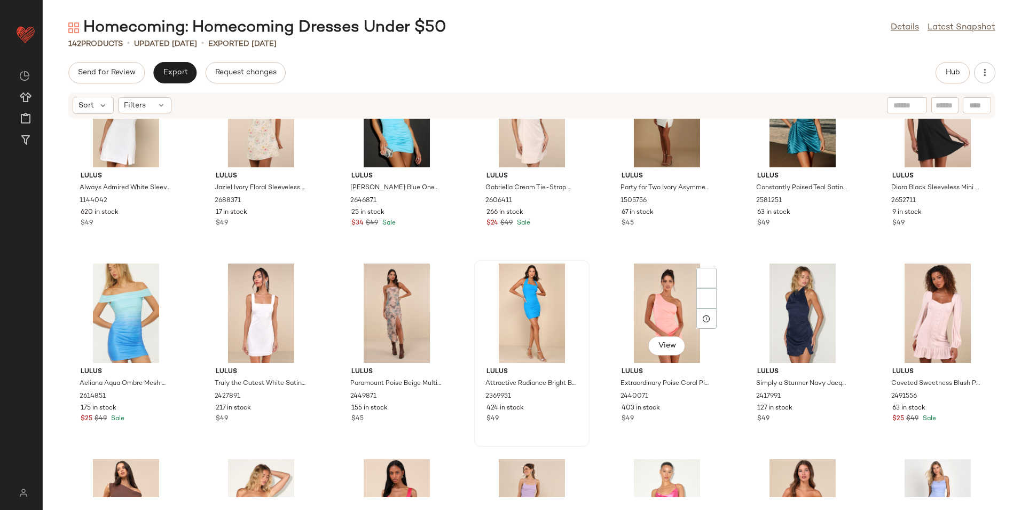
scroll to position [2039, 0]
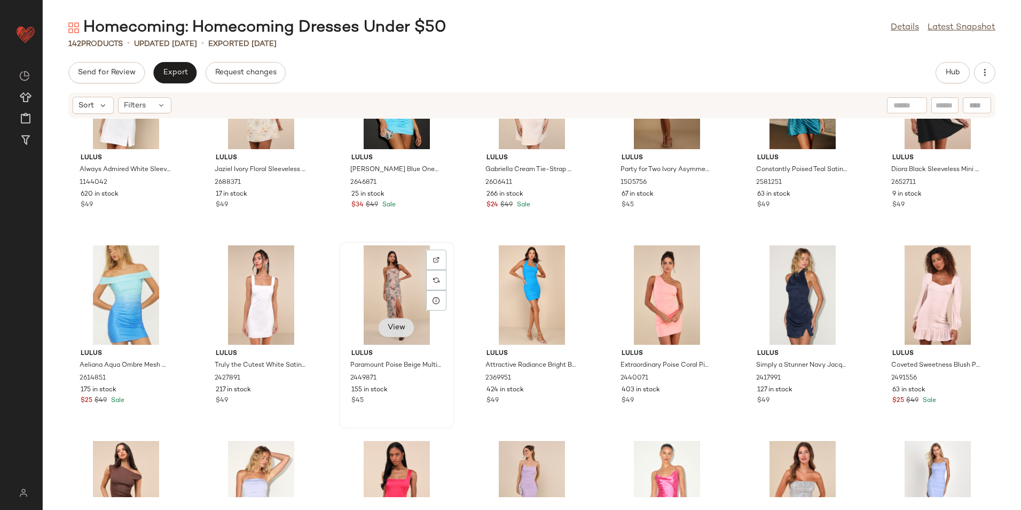
click at [387, 330] on span "View" at bounding box center [396, 327] width 18 height 9
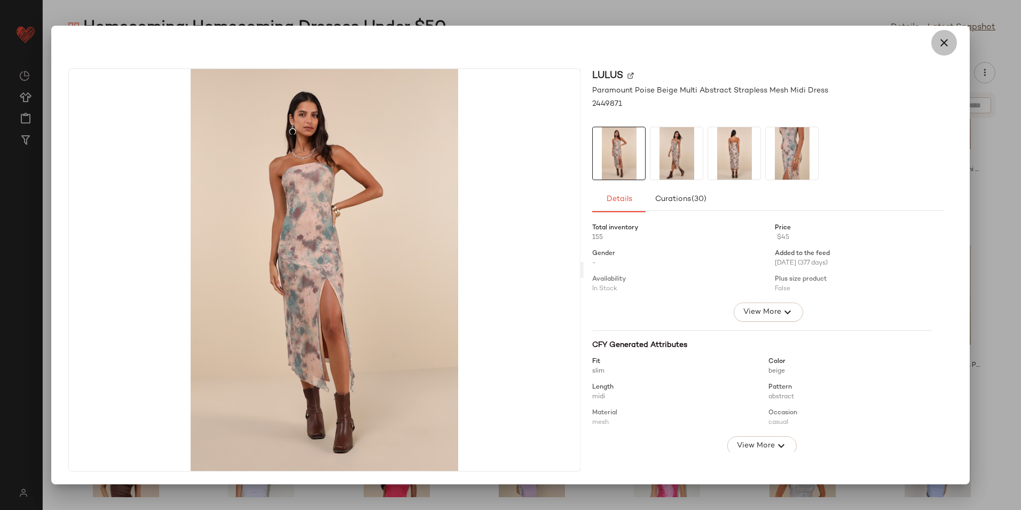
click at [943, 40] on icon "button" at bounding box center [944, 42] width 13 height 13
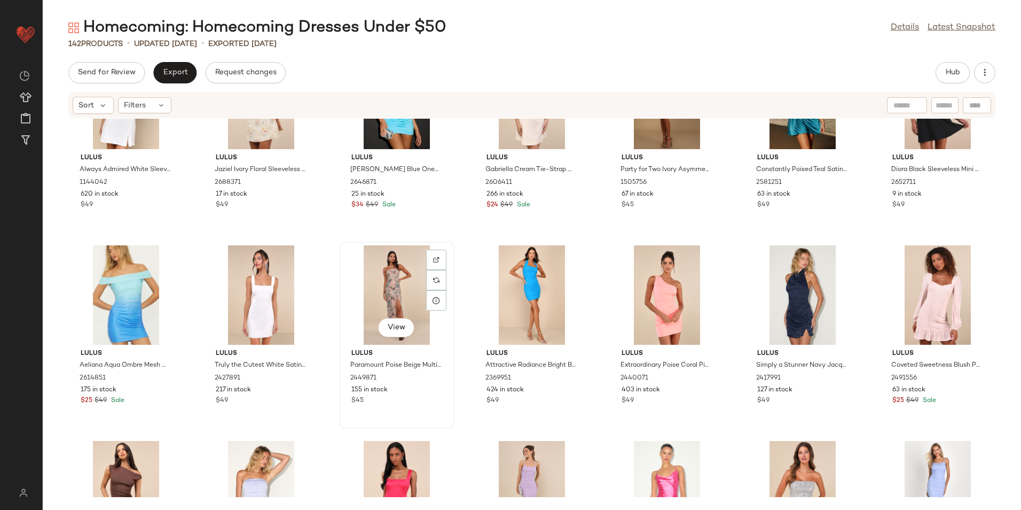
click at [378, 287] on div "View" at bounding box center [397, 294] width 108 height 99
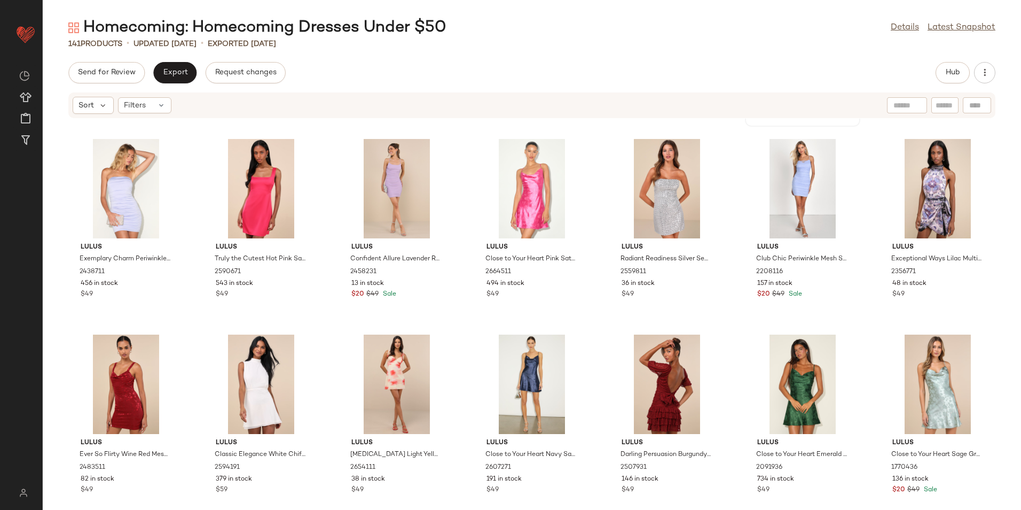
scroll to position [2359, 0]
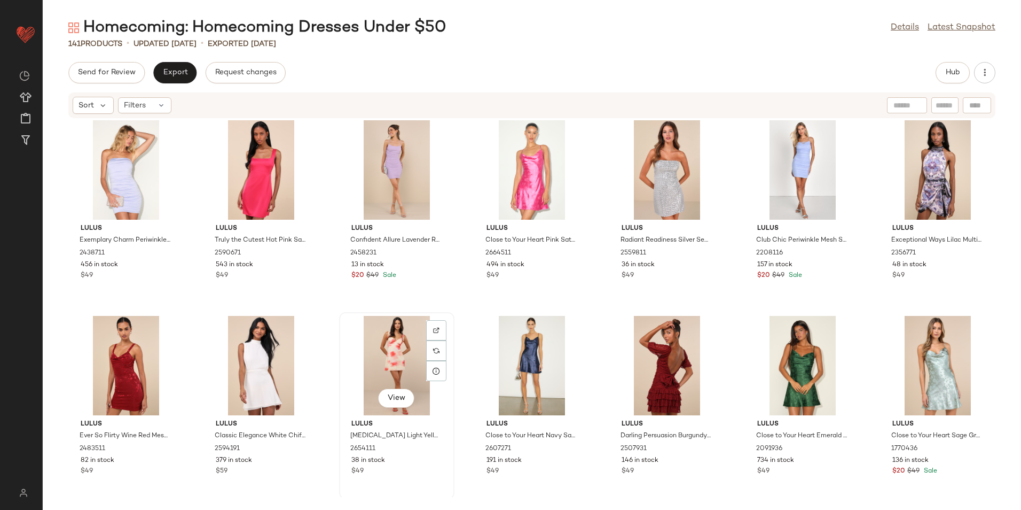
click at [378, 368] on div "View" at bounding box center [397, 365] width 108 height 99
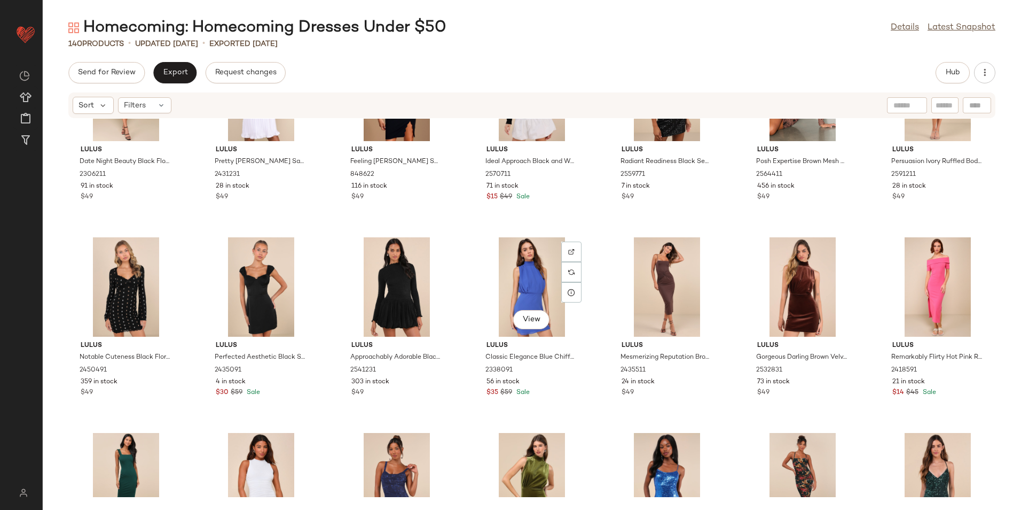
scroll to position [3428, 0]
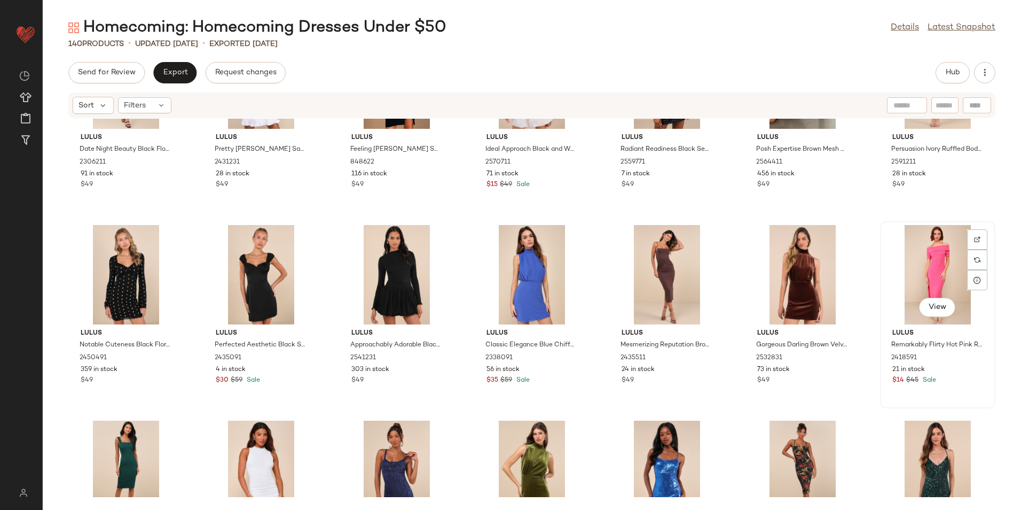
click at [930, 252] on div "View" at bounding box center [938, 274] width 108 height 99
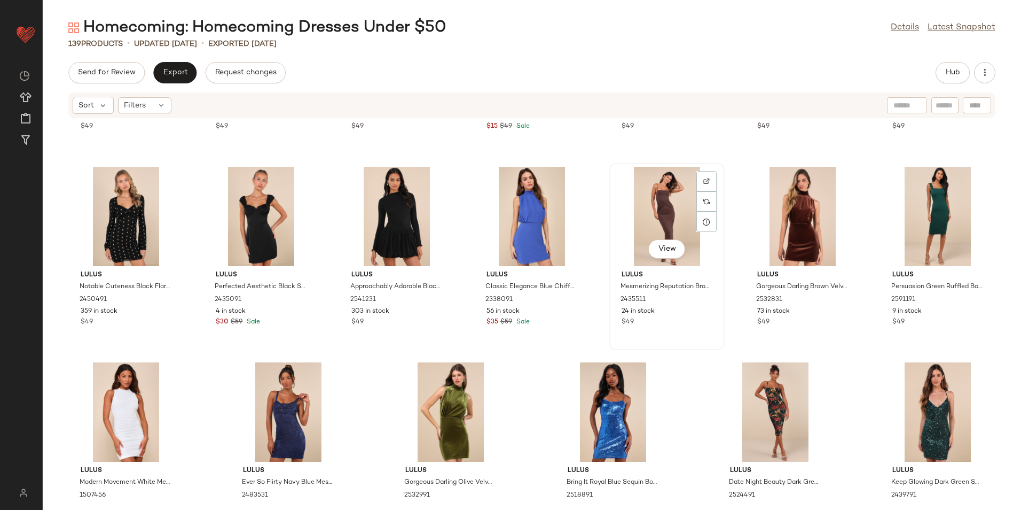
scroll to position [3534, 0]
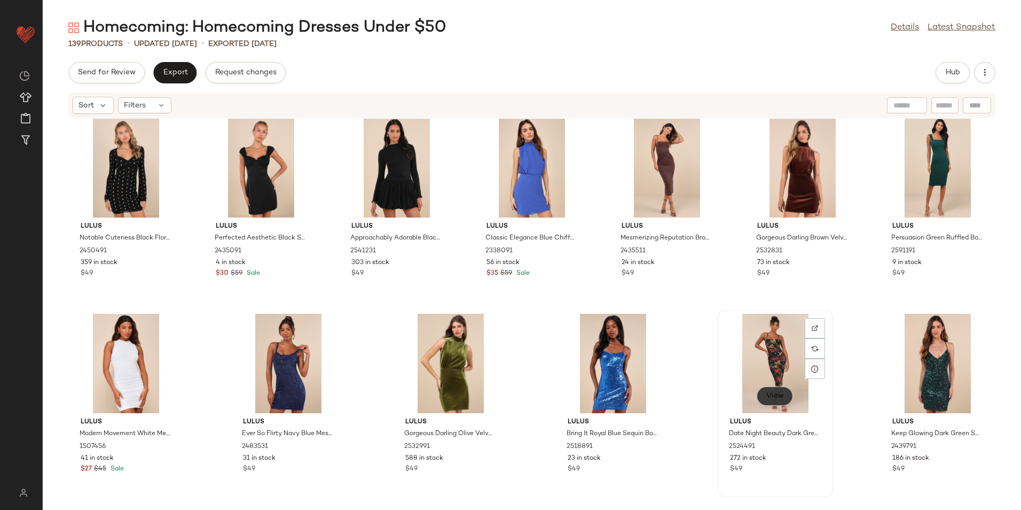
click at [768, 400] on span "View" at bounding box center [775, 396] width 18 height 9
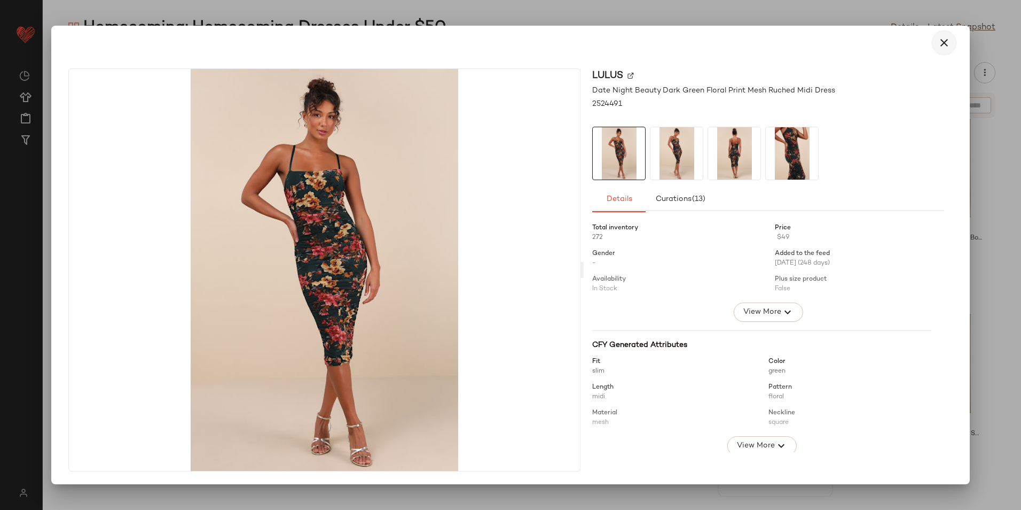
click at [947, 46] on icon "button" at bounding box center [944, 42] width 13 height 13
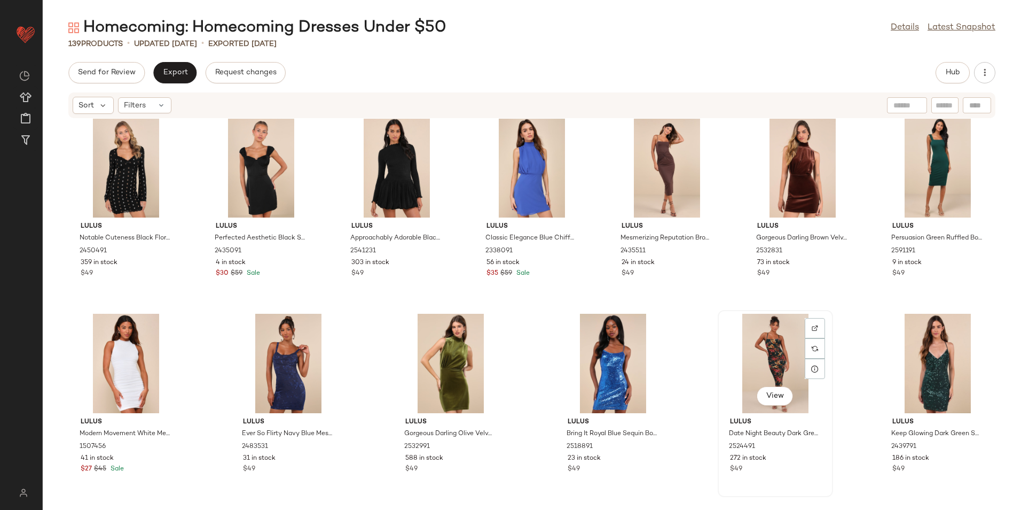
click at [761, 341] on div "View" at bounding box center [776, 363] width 108 height 99
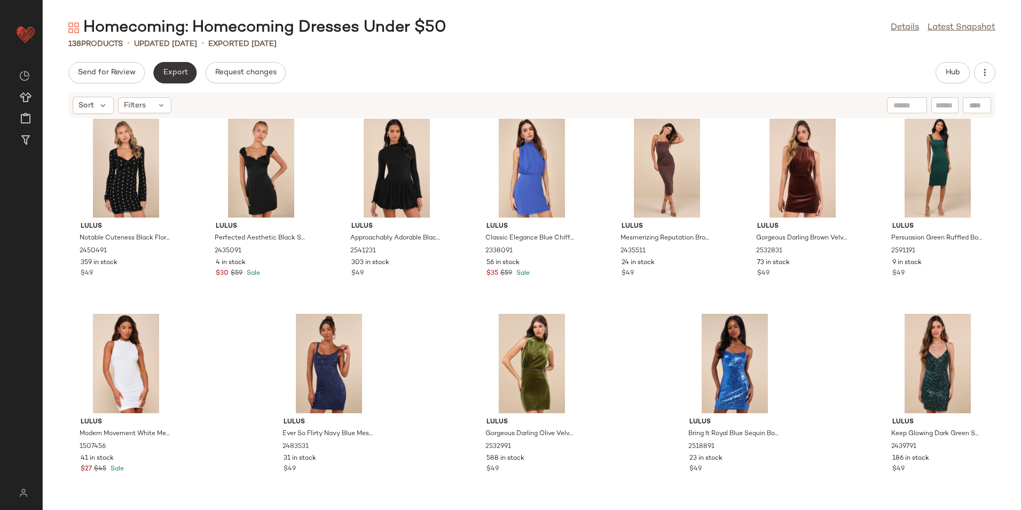
click at [169, 66] on button "Export" at bounding box center [174, 72] width 43 height 21
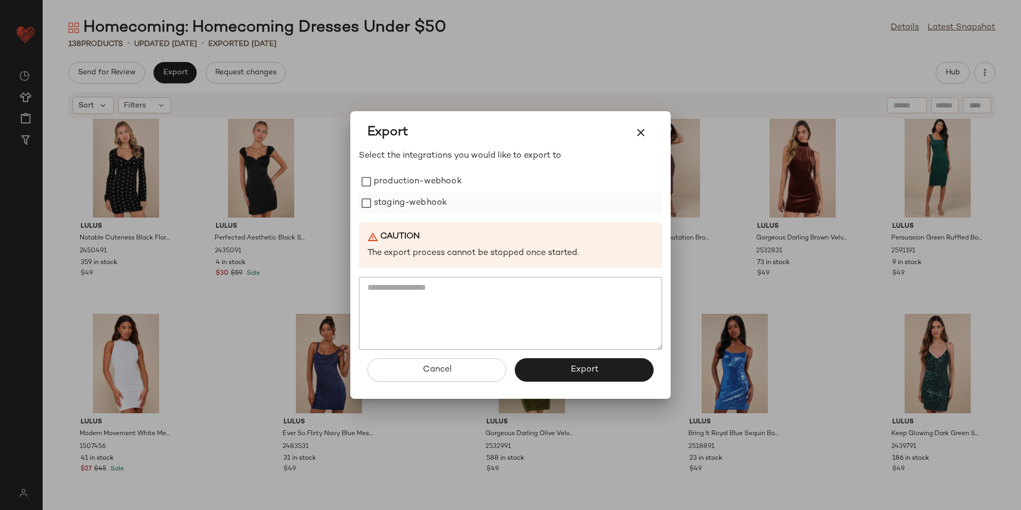
drag, startPoint x: 402, startPoint y: 184, endPoint x: 405, endPoint y: 199, distance: 15.2
click at [404, 189] on label "production-webhook" at bounding box center [418, 181] width 88 height 21
drag, startPoint x: 405, startPoint y: 199, endPoint x: 410, endPoint y: 205, distance: 7.6
click at [405, 200] on label "staging-webhook" at bounding box center [410, 202] width 73 height 21
click at [581, 377] on button "Export" at bounding box center [584, 370] width 139 height 24
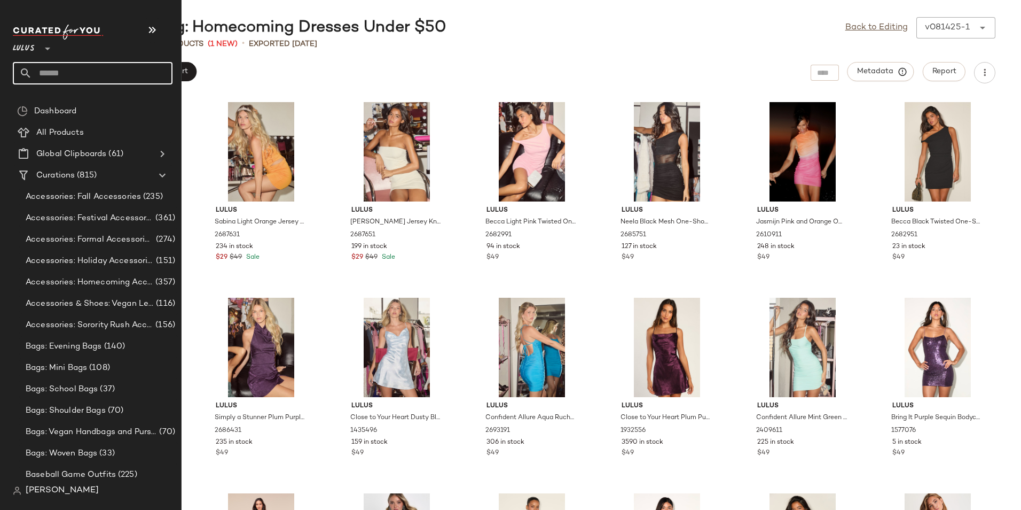
click at [80, 68] on input "text" at bounding box center [102, 73] width 141 height 22
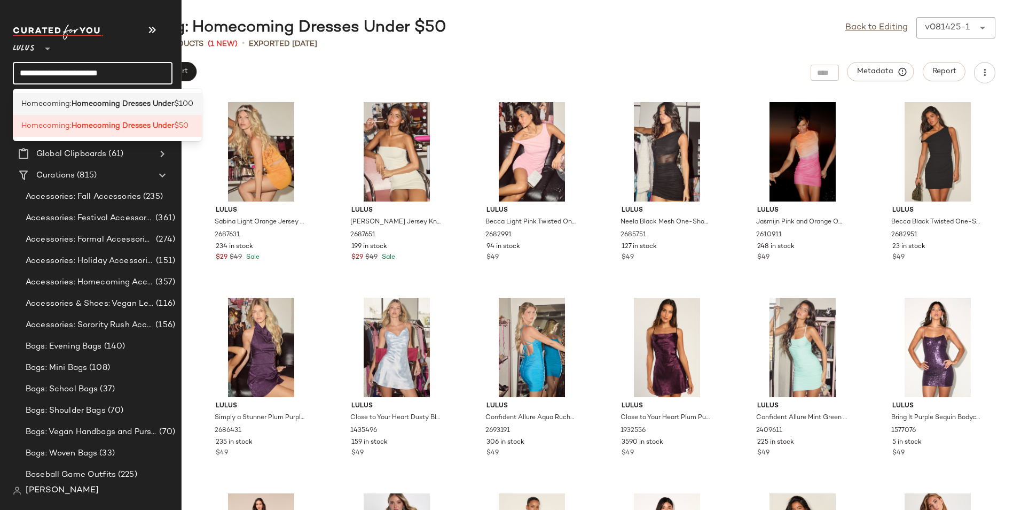
type input "**********"
click at [114, 104] on b "Homecoming Dresses Under" at bounding box center [123, 103] width 103 height 11
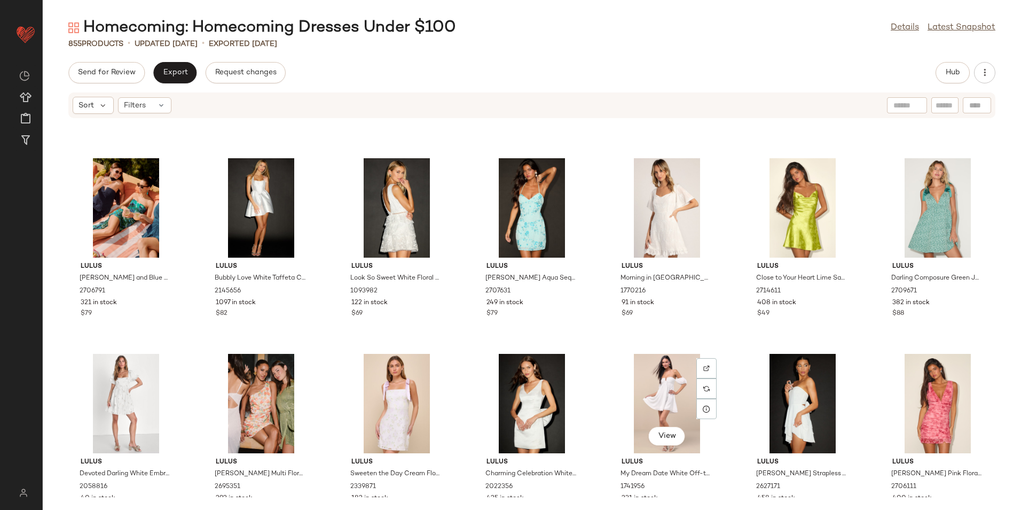
scroll to position [5244, 0]
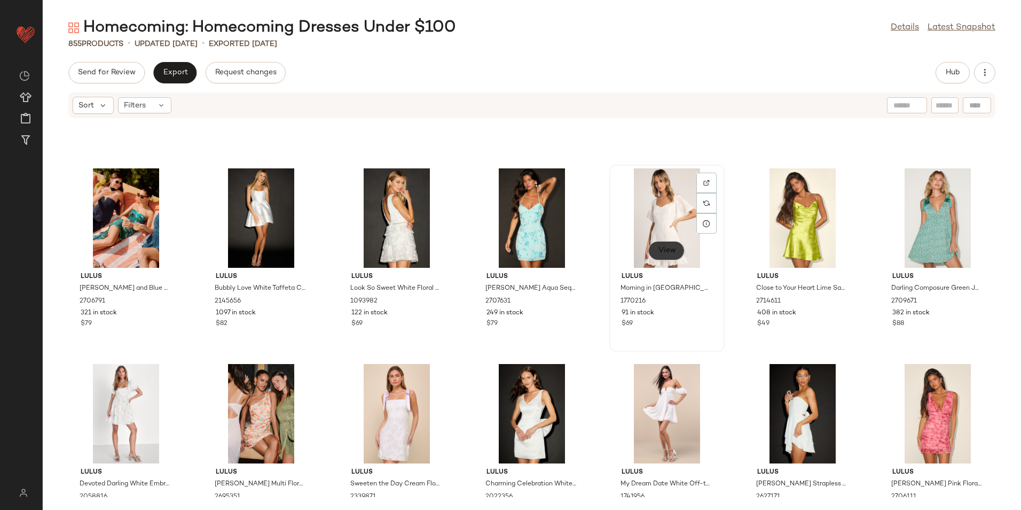
click at [659, 246] on span "View" at bounding box center [667, 250] width 18 height 9
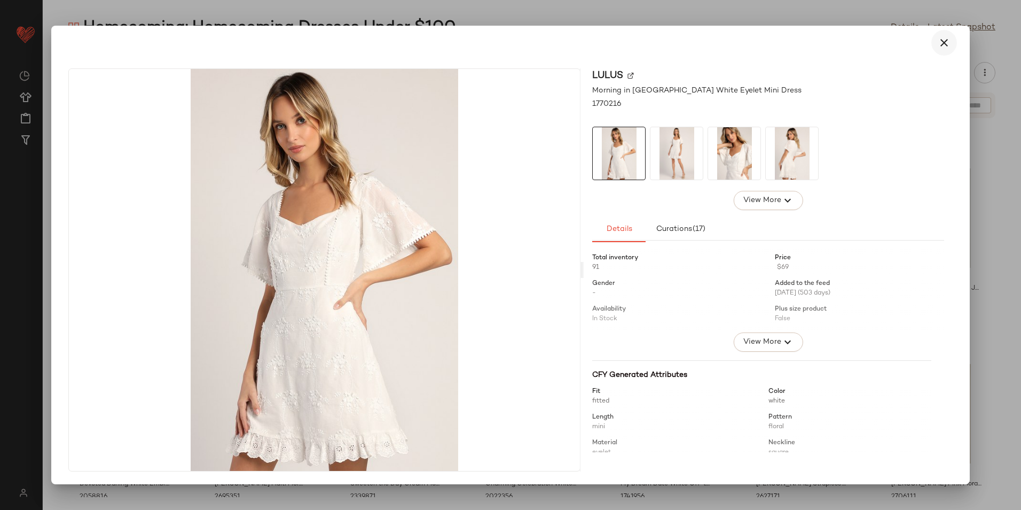
click at [951, 42] on button "button" at bounding box center [945, 43] width 26 height 26
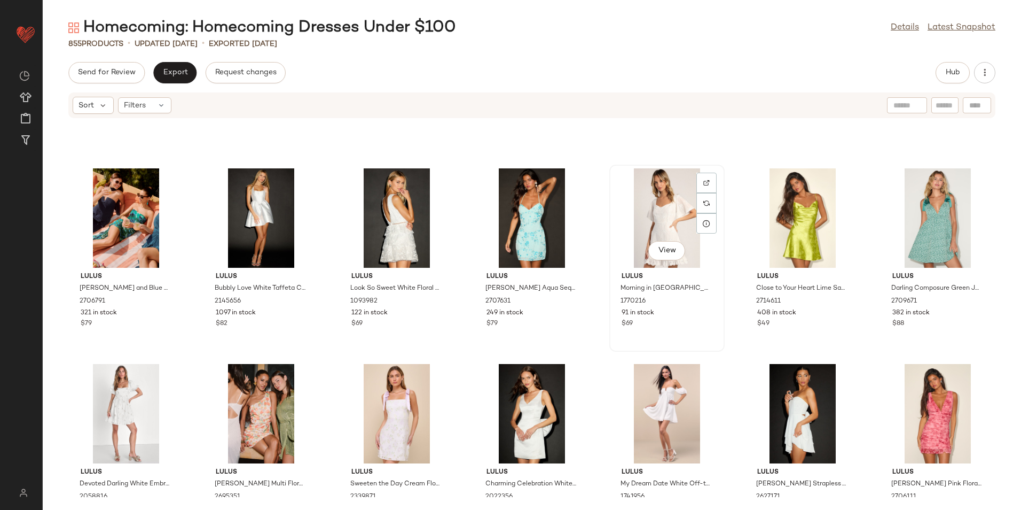
click at [658, 216] on div "View" at bounding box center [667, 217] width 108 height 99
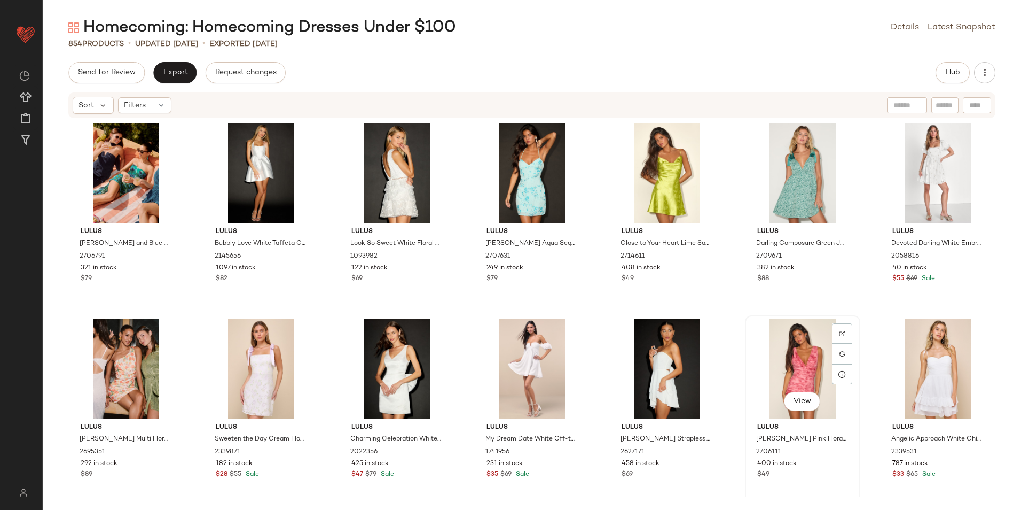
scroll to position [5244, 0]
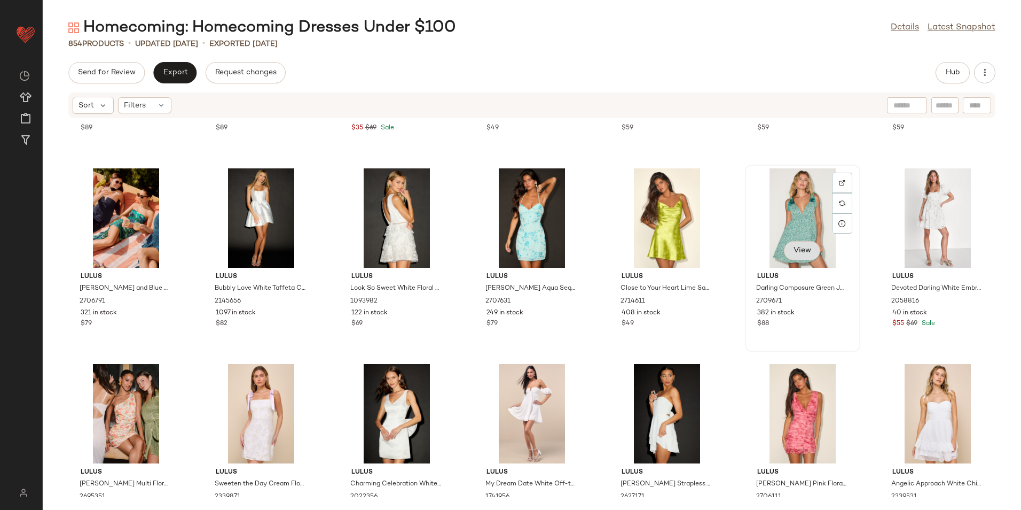
click at [784, 251] on button "View" at bounding box center [802, 250] width 36 height 19
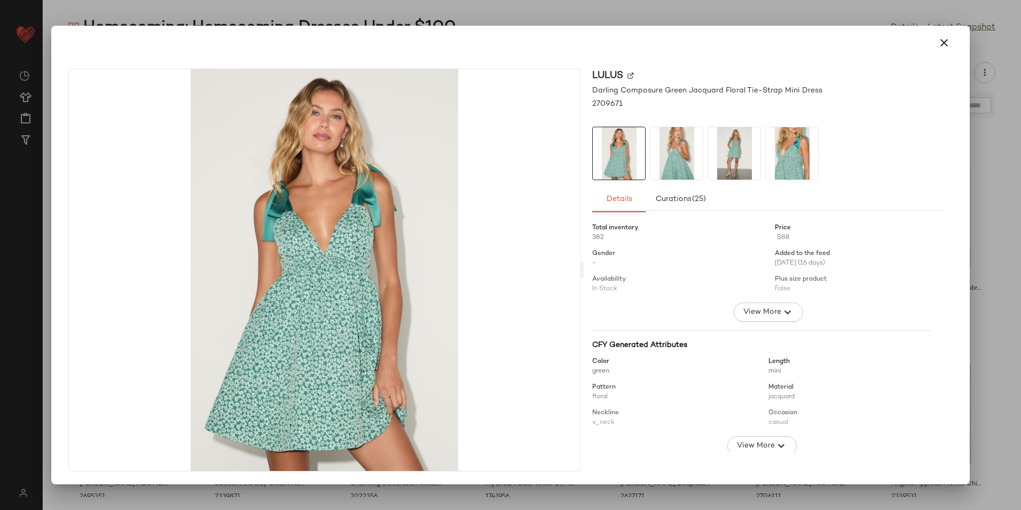
click at [663, 155] on img at bounding box center [677, 153] width 52 height 52
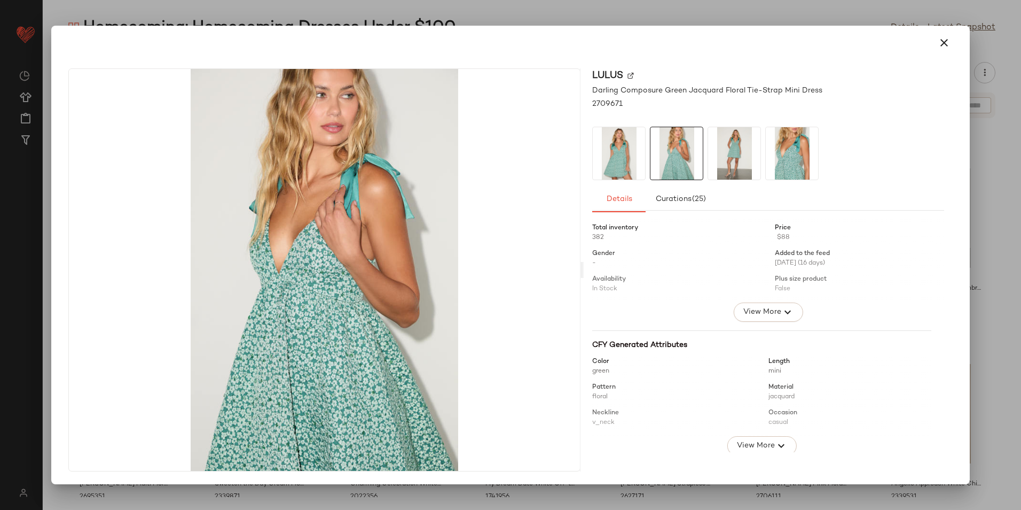
click at [695, 149] on img at bounding box center [677, 153] width 52 height 52
click at [753, 152] on img at bounding box center [734, 153] width 52 height 52
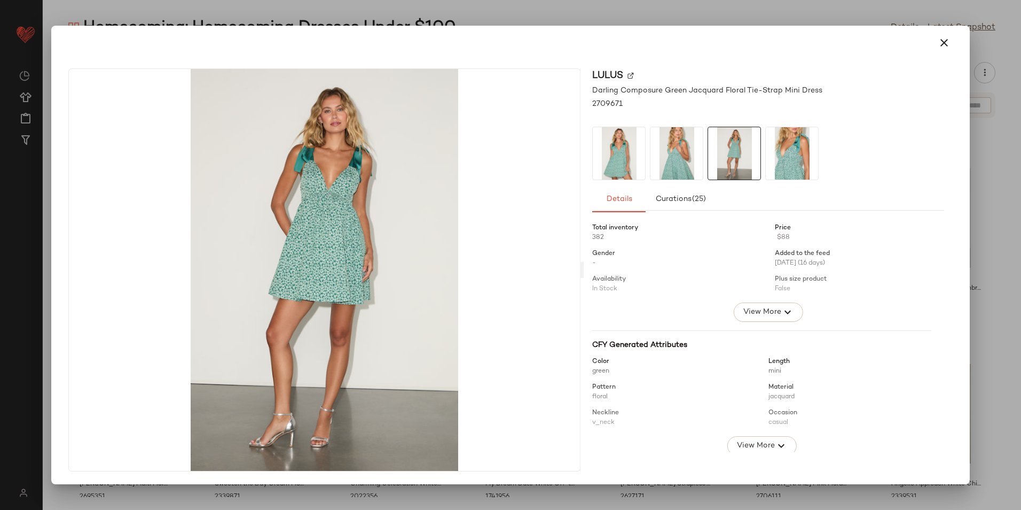
click at [774, 159] on img at bounding box center [792, 153] width 52 height 52
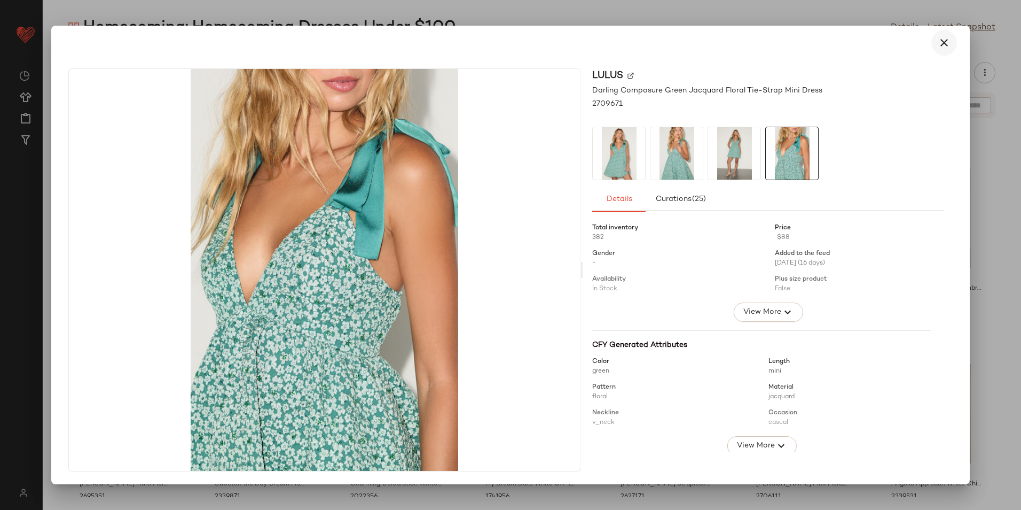
click at [940, 50] on button "button" at bounding box center [945, 43] width 26 height 26
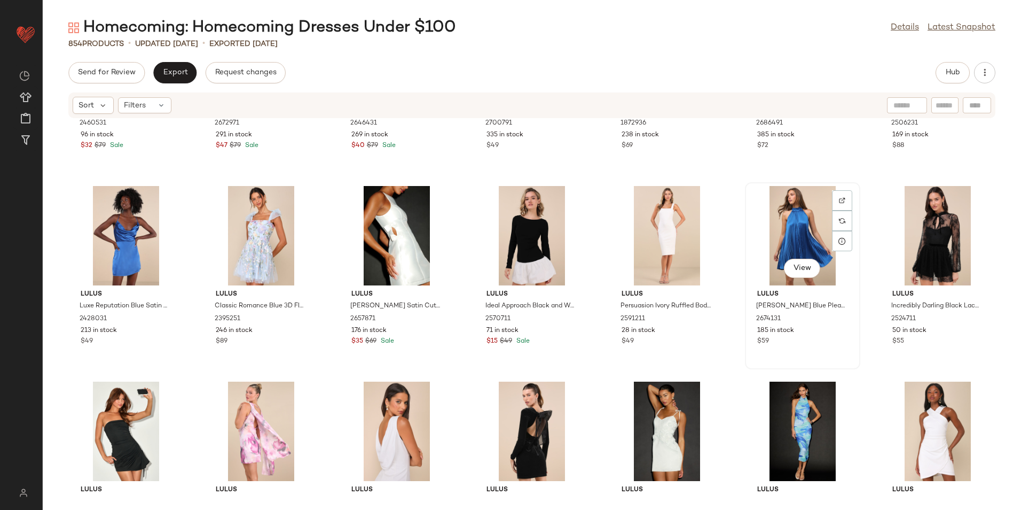
scroll to position [9571, 0]
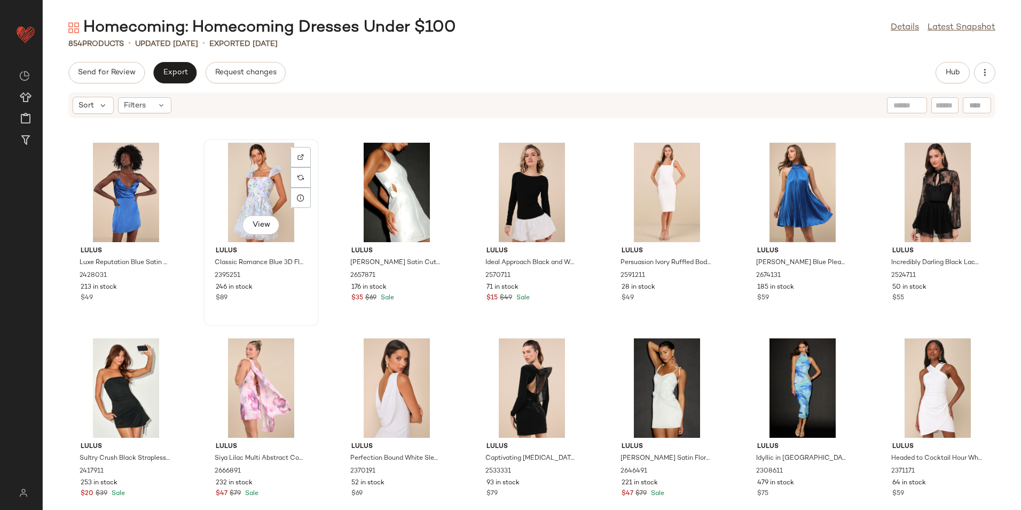
click at [253, 193] on div "View" at bounding box center [261, 192] width 108 height 99
click at [253, 221] on span "View" at bounding box center [261, 225] width 18 height 9
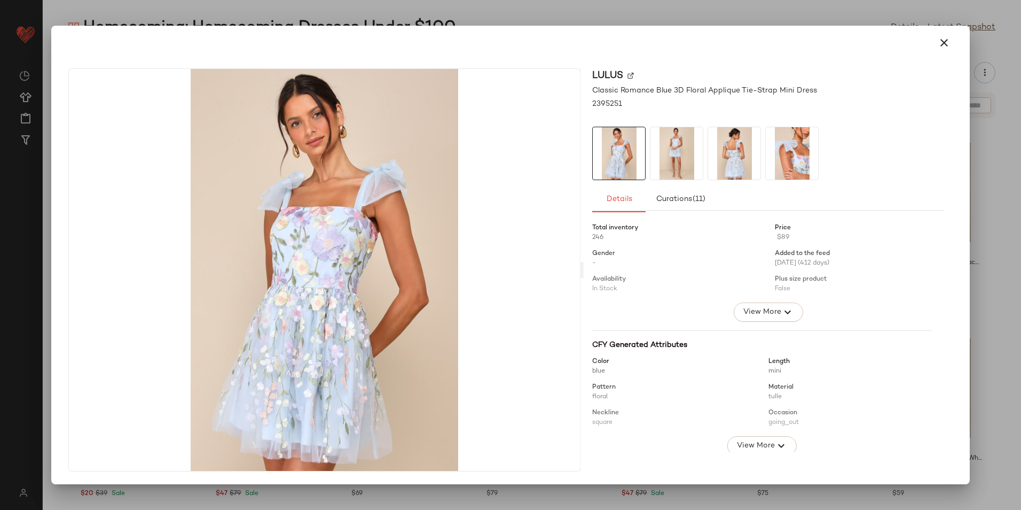
click at [678, 155] on img at bounding box center [677, 153] width 52 height 52
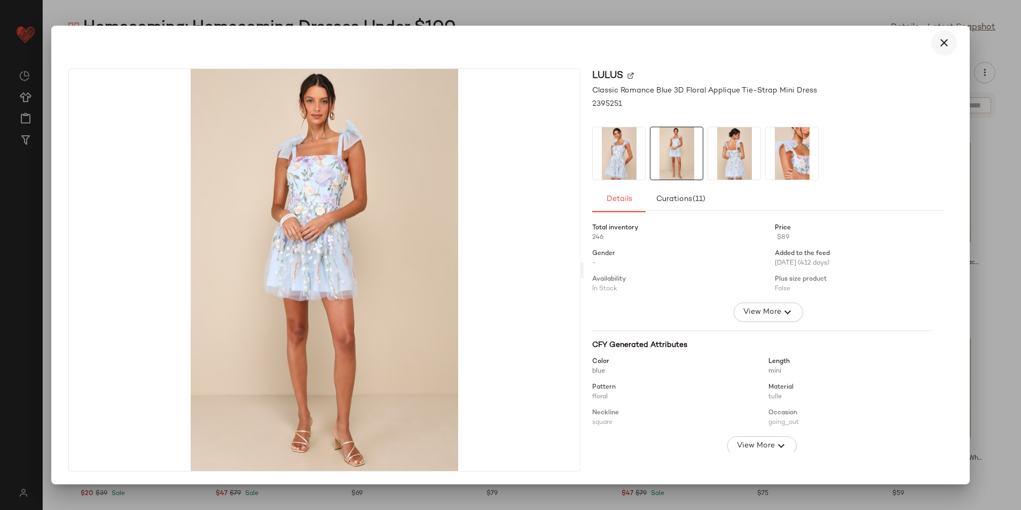
click at [946, 46] on icon "button" at bounding box center [944, 42] width 13 height 13
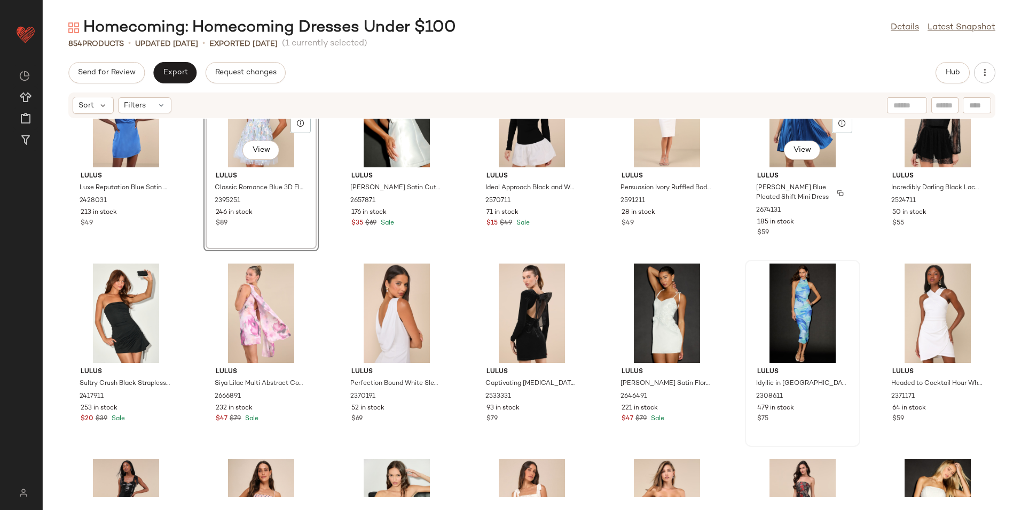
scroll to position [9678, 0]
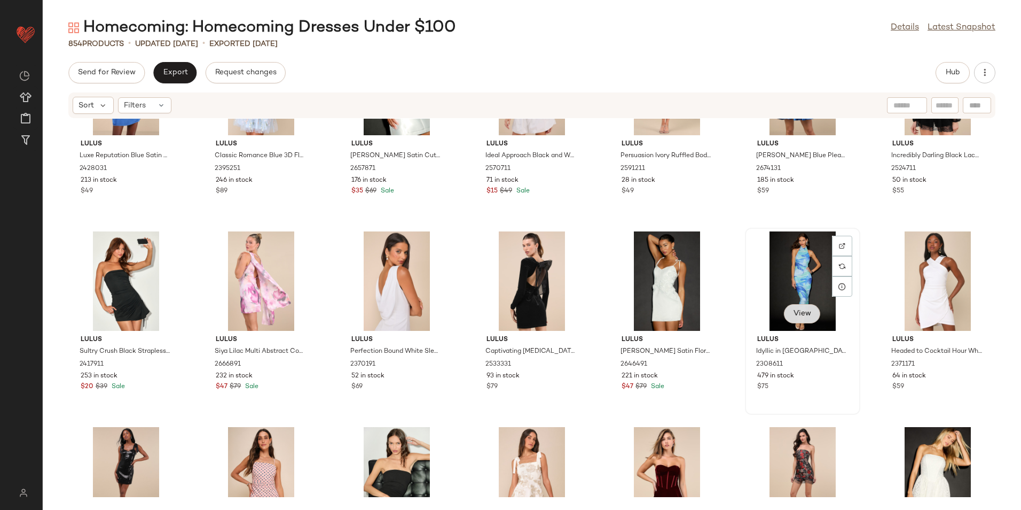
click at [802, 313] on span "View" at bounding box center [802, 313] width 18 height 9
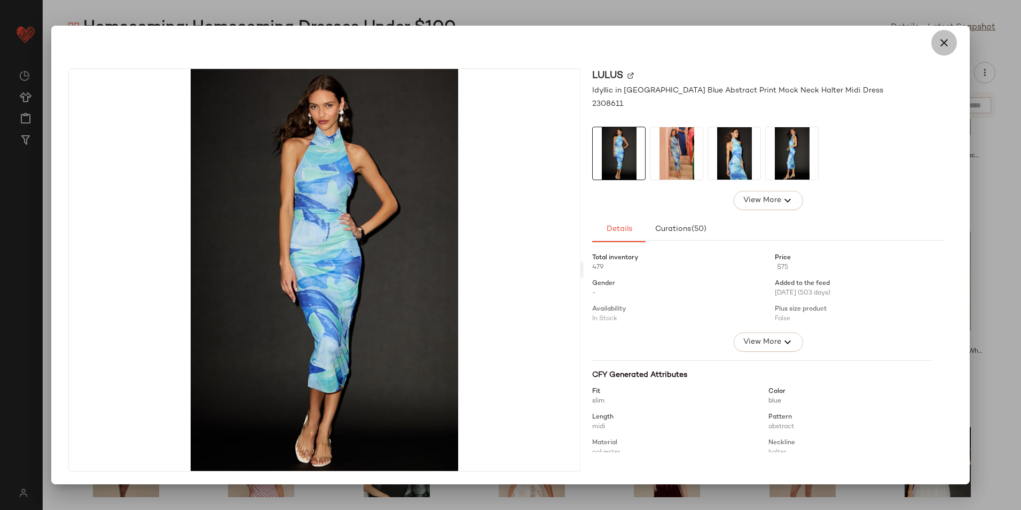
click at [952, 44] on button "button" at bounding box center [945, 43] width 26 height 26
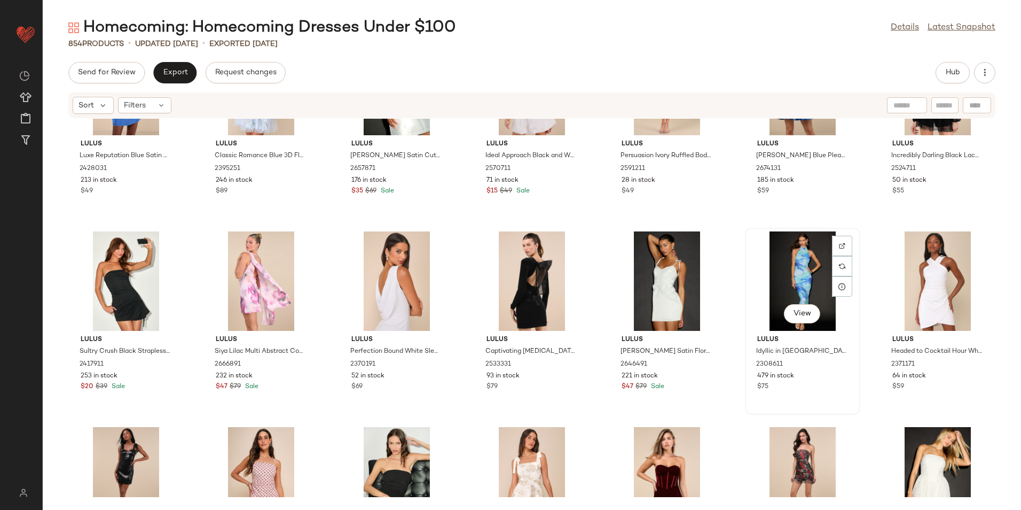
click at [798, 271] on div "View" at bounding box center [803, 280] width 108 height 99
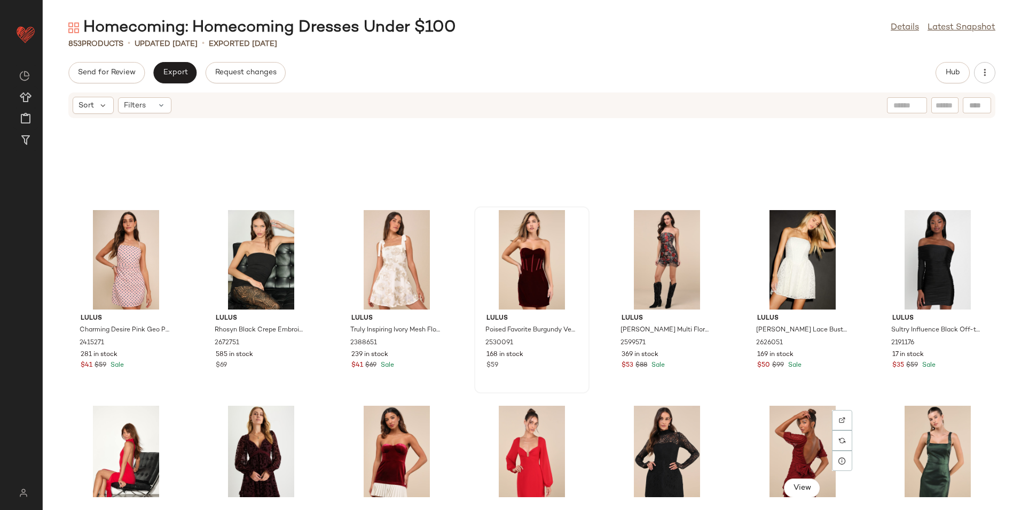
scroll to position [9892, 0]
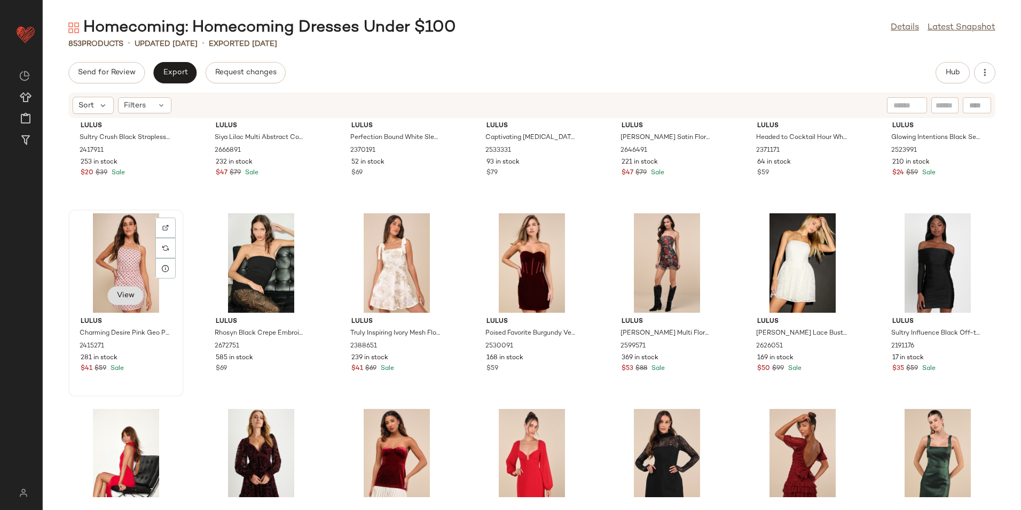
click at [136, 301] on button "View" at bounding box center [125, 295] width 36 height 19
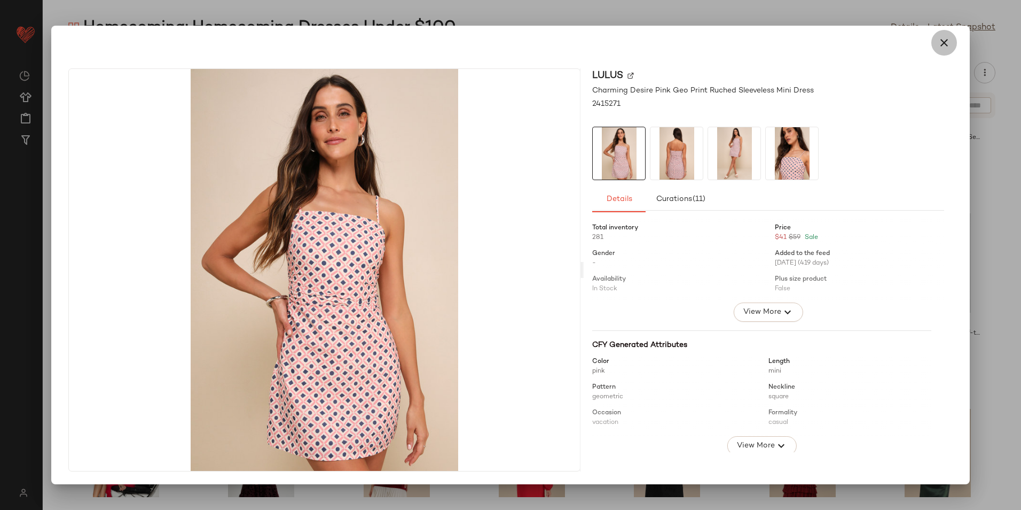
click at [943, 38] on icon "button" at bounding box center [944, 42] width 13 height 13
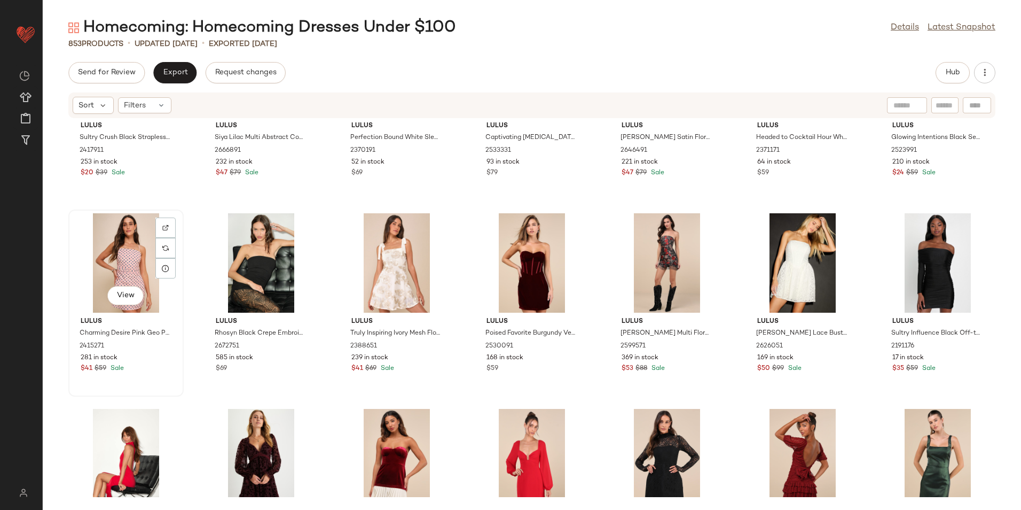
click at [144, 261] on div "View" at bounding box center [126, 262] width 108 height 99
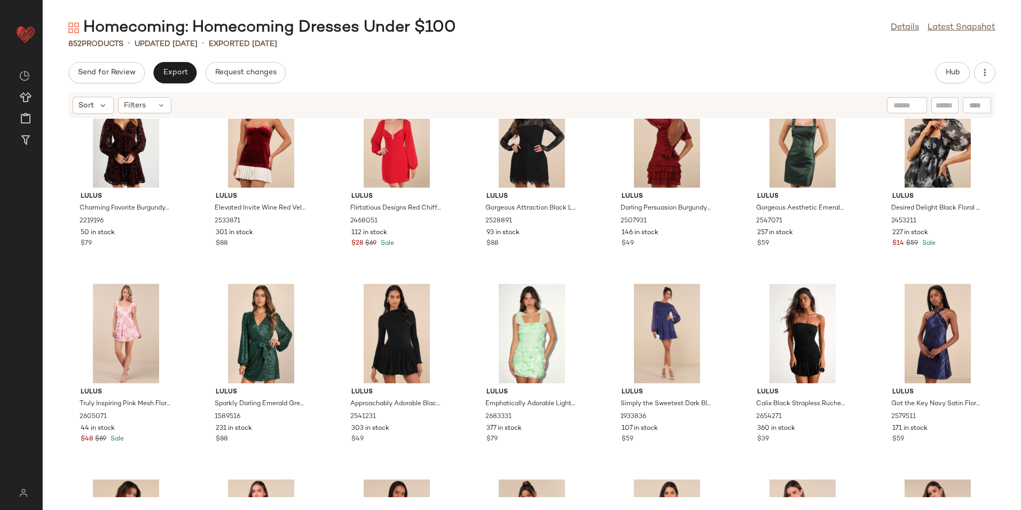
scroll to position [10266, 0]
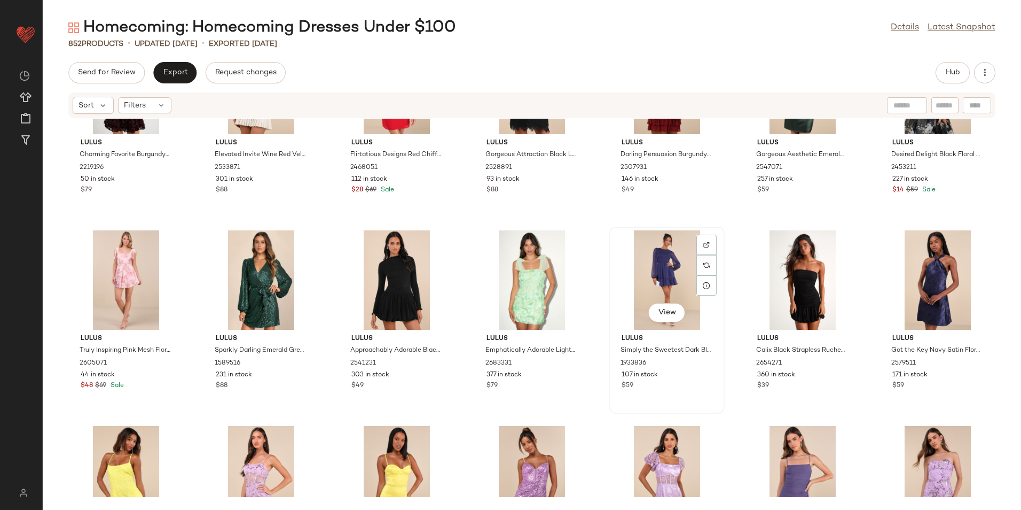
click at [666, 284] on div "View" at bounding box center [667, 279] width 108 height 99
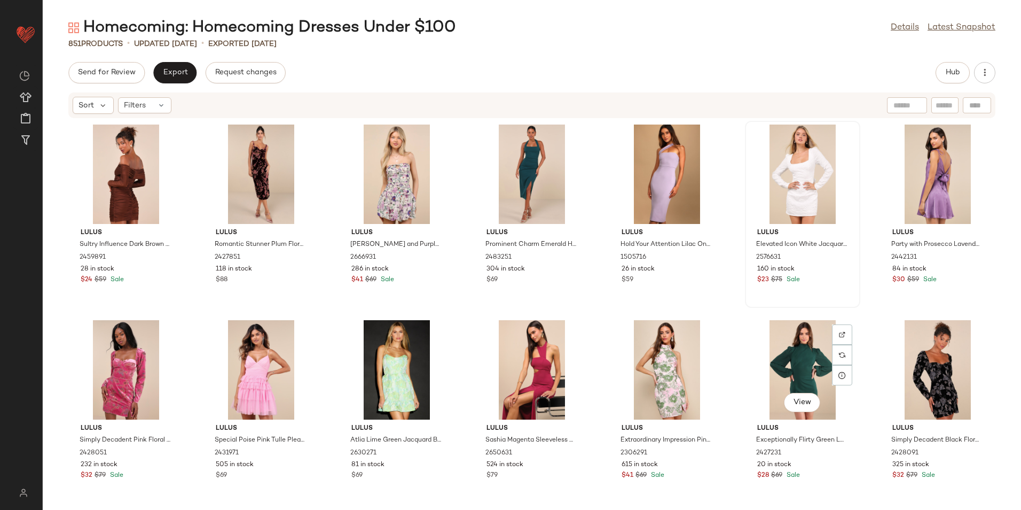
scroll to position [14379, 0]
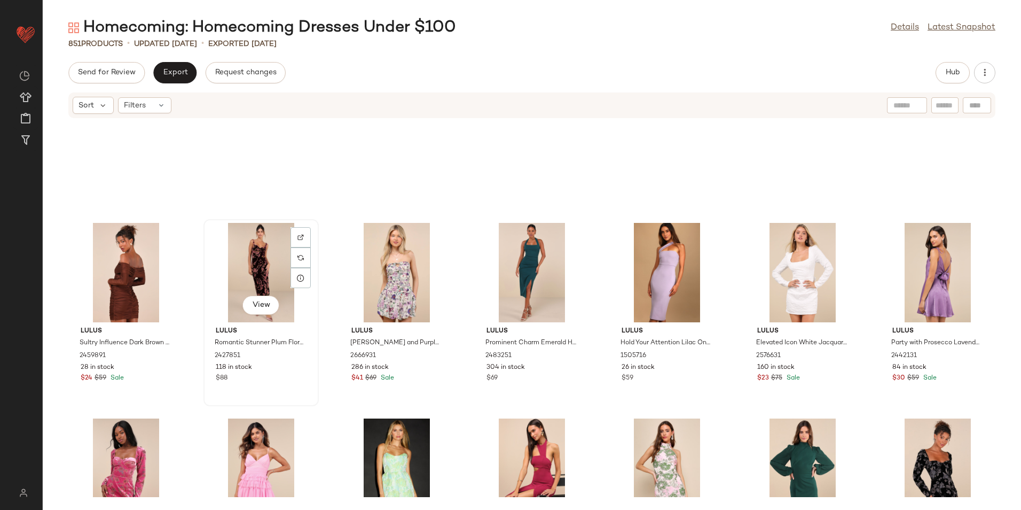
click at [257, 293] on div "View" at bounding box center [261, 272] width 108 height 99
click at [257, 299] on button "View" at bounding box center [261, 304] width 36 height 19
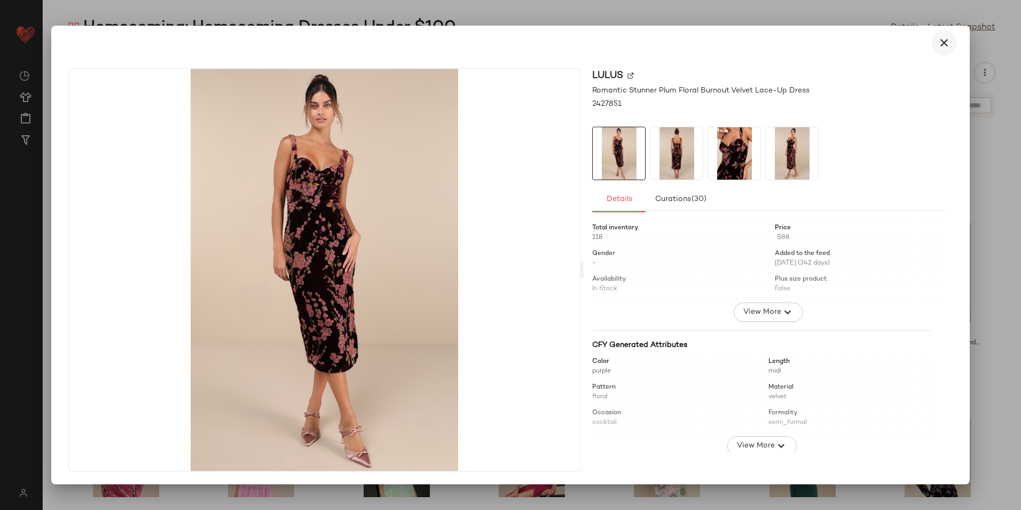
click at [942, 45] on icon "button" at bounding box center [944, 42] width 13 height 13
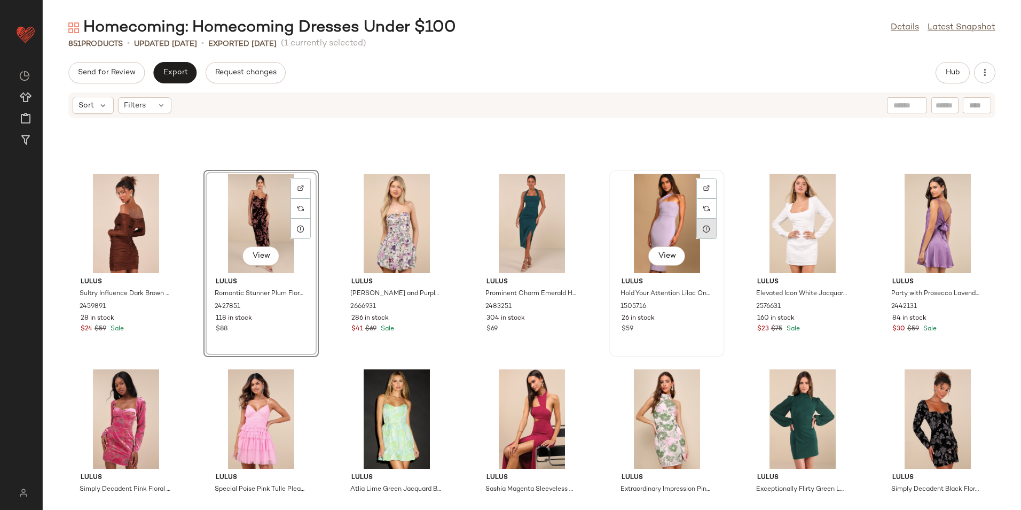
scroll to position [14539, 0]
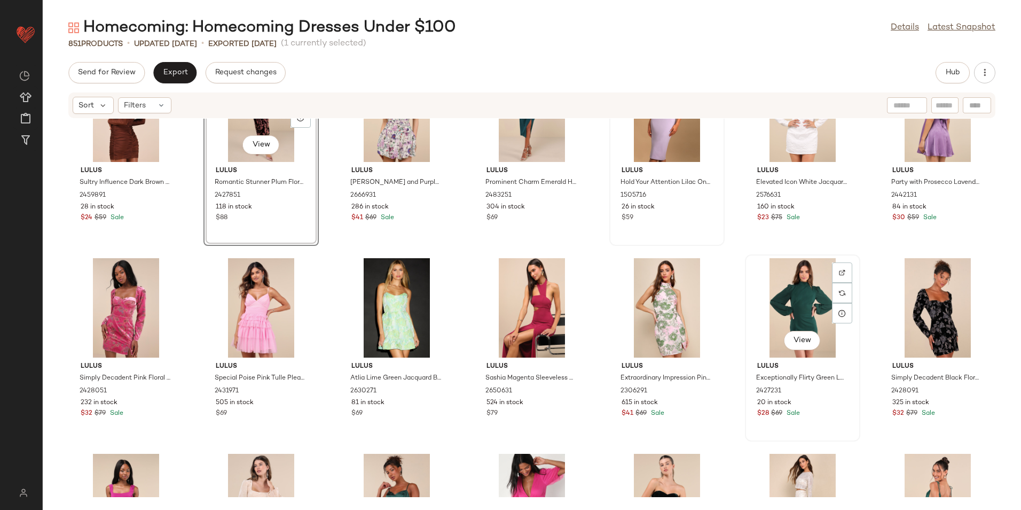
click at [790, 306] on div "View" at bounding box center [803, 307] width 108 height 99
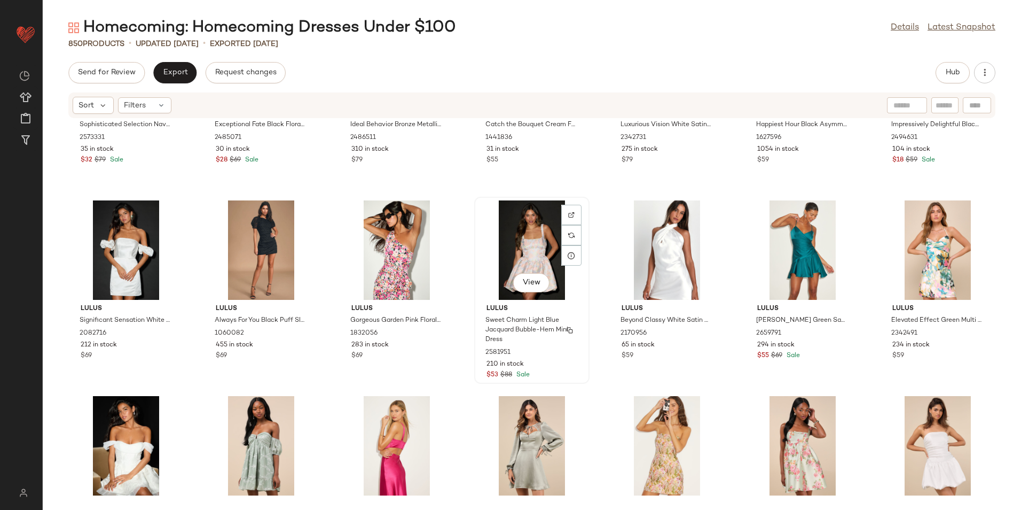
scroll to position [16569, 0]
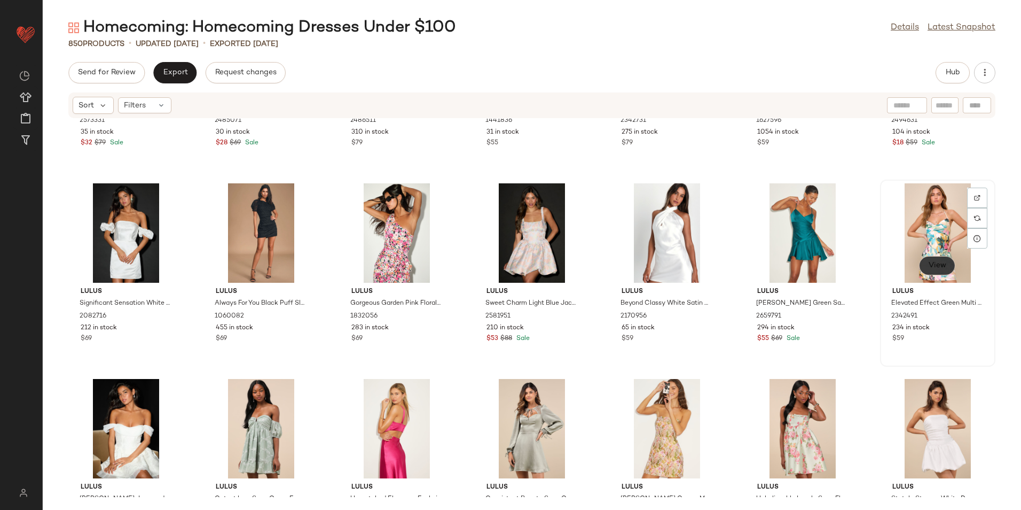
click at [930, 266] on span "View" at bounding box center [937, 265] width 18 height 9
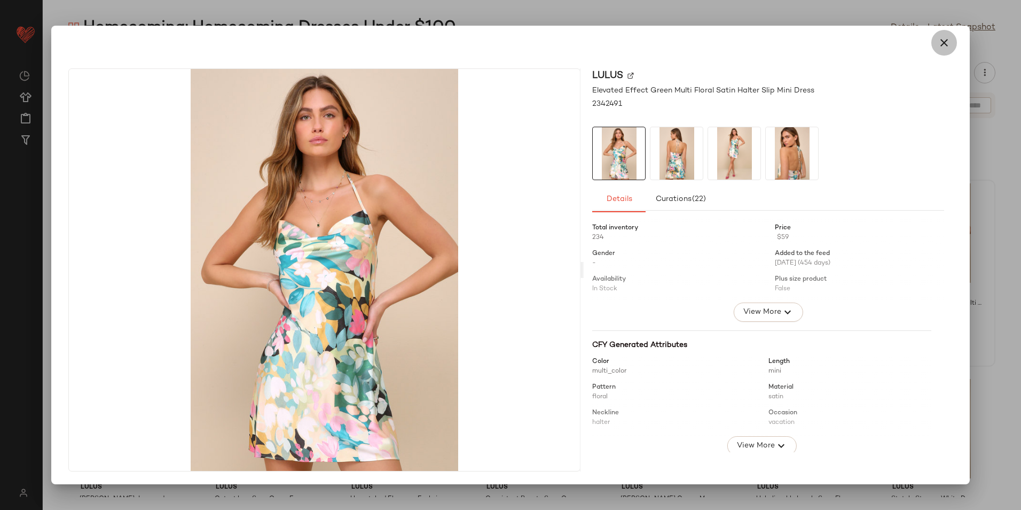
click at [945, 43] on icon "button" at bounding box center [944, 42] width 13 height 13
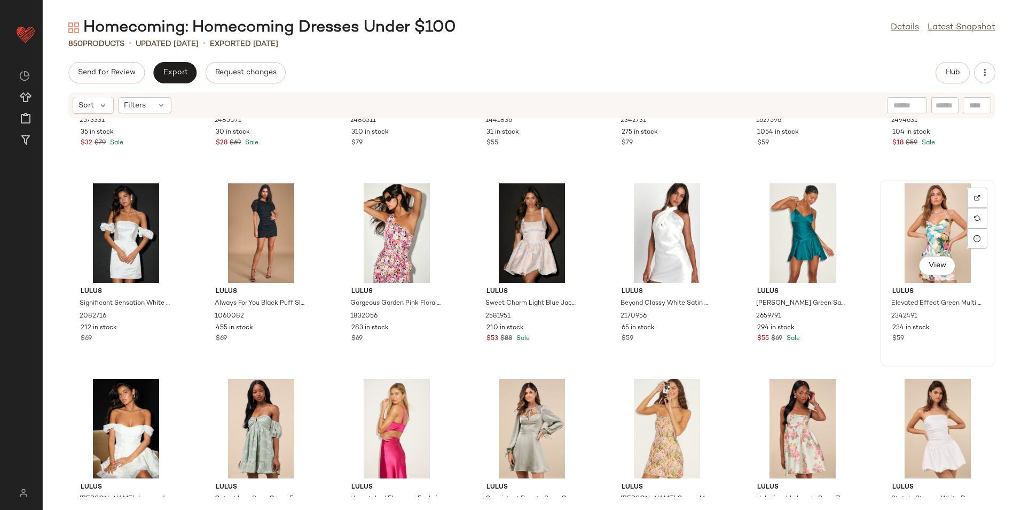
click at [935, 215] on div "View" at bounding box center [938, 232] width 108 height 99
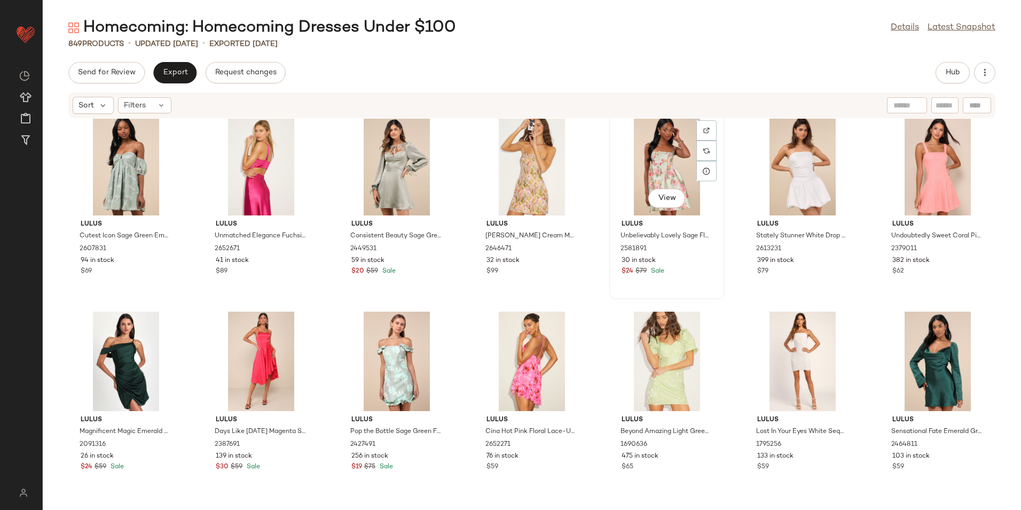
scroll to position [16837, 0]
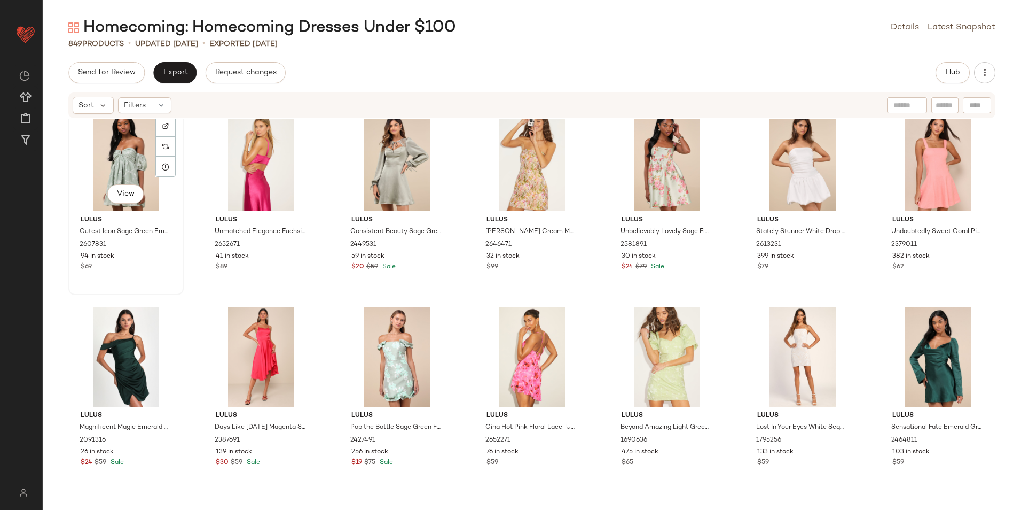
click at [127, 151] on div "View" at bounding box center [126, 161] width 108 height 99
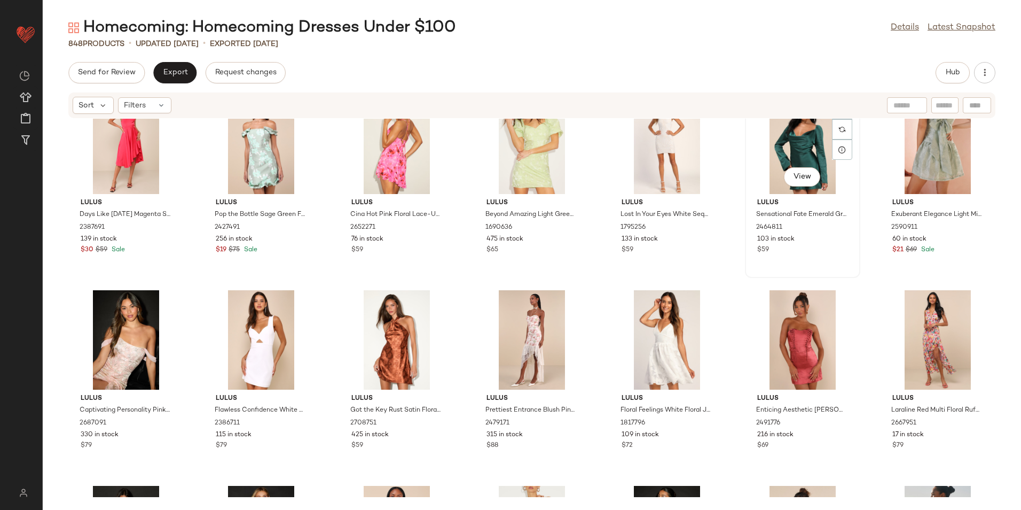
scroll to position [17050, 0]
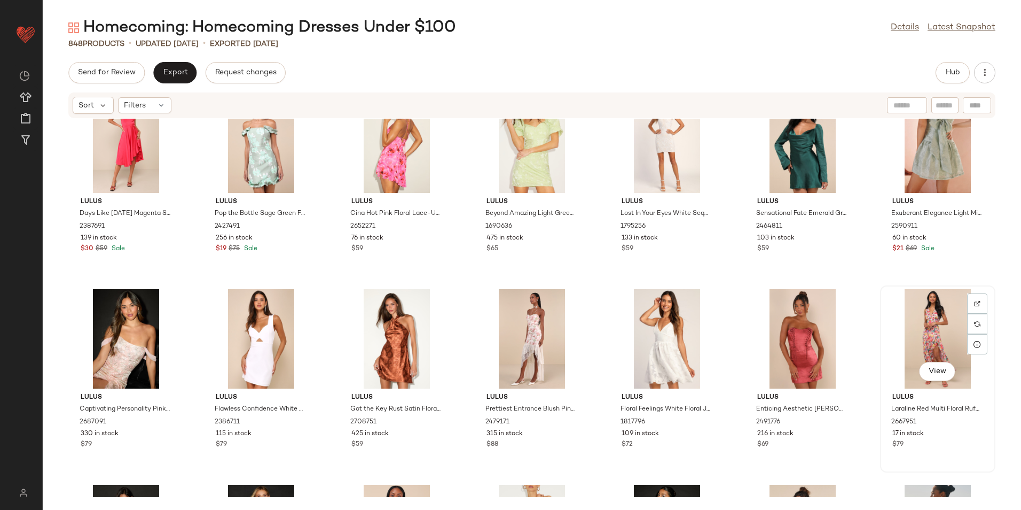
click at [927, 328] on div "View" at bounding box center [938, 338] width 108 height 99
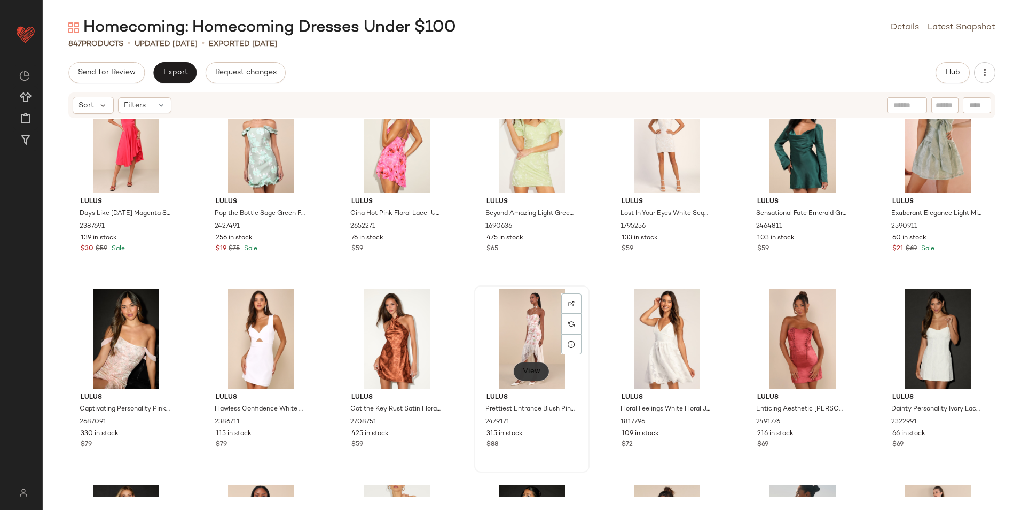
click at [522, 370] on span "View" at bounding box center [531, 371] width 18 height 9
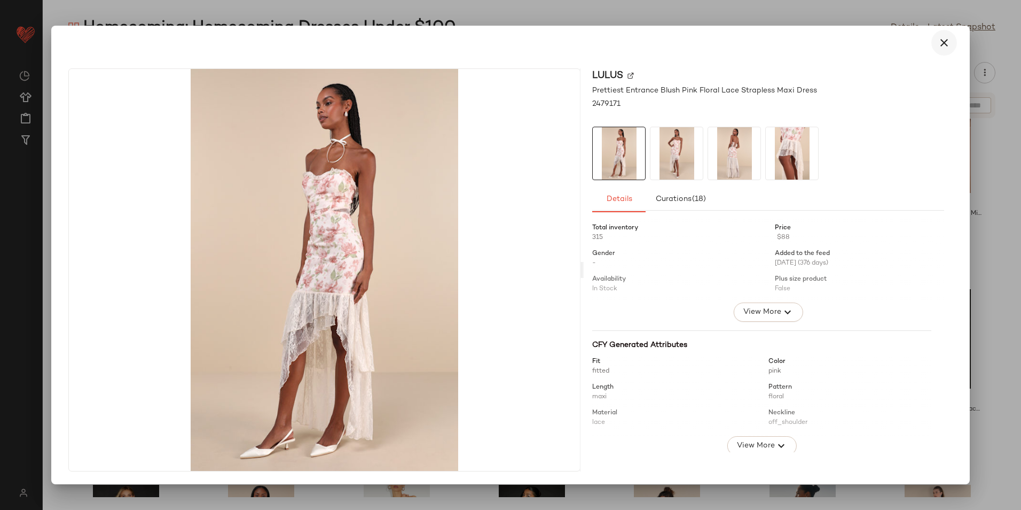
click at [945, 48] on icon "button" at bounding box center [944, 42] width 13 height 13
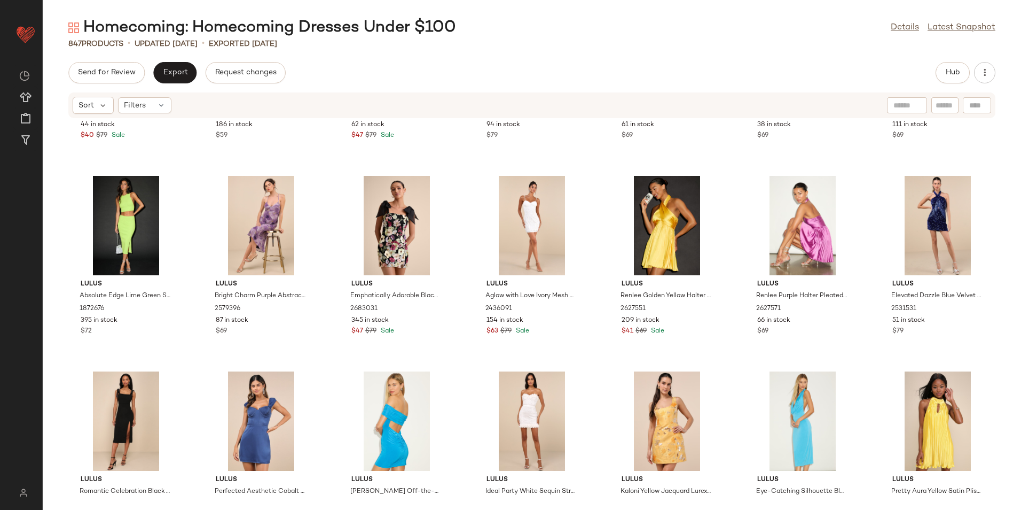
scroll to position [17638, 0]
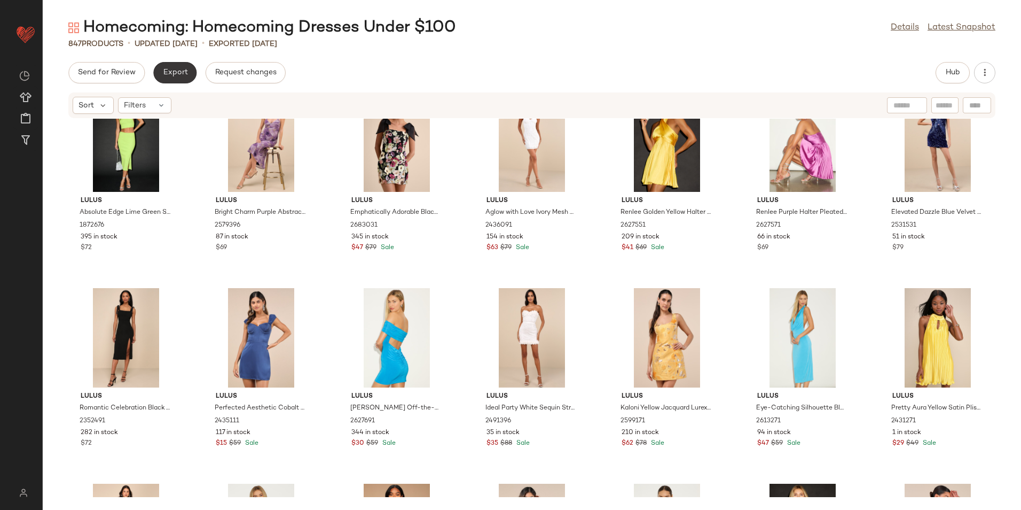
click at [178, 72] on span "Export" at bounding box center [174, 72] width 25 height 9
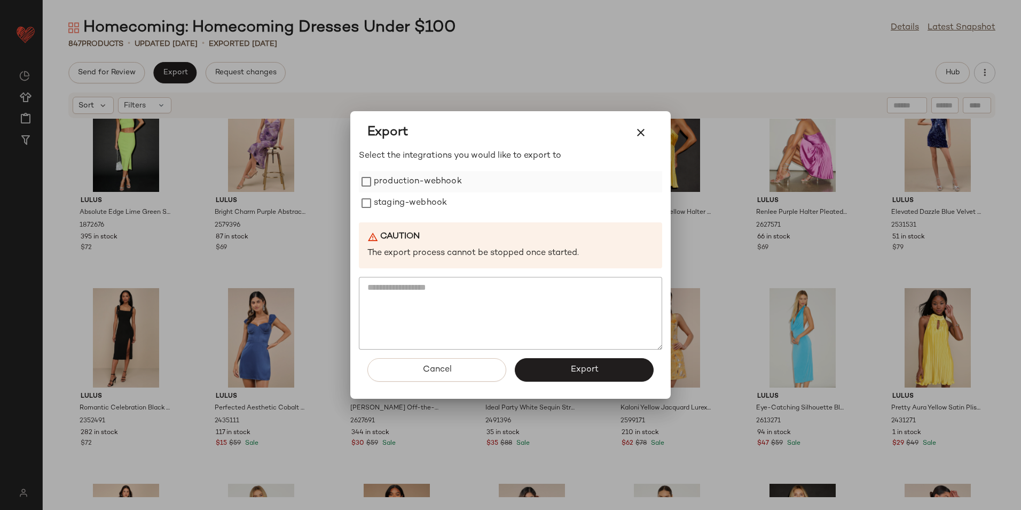
click at [451, 188] on label "production-webhook" at bounding box center [418, 181] width 88 height 21
click at [440, 199] on label "staging-webhook" at bounding box center [410, 202] width 73 height 21
click at [583, 368] on span "Export" at bounding box center [584, 369] width 28 height 10
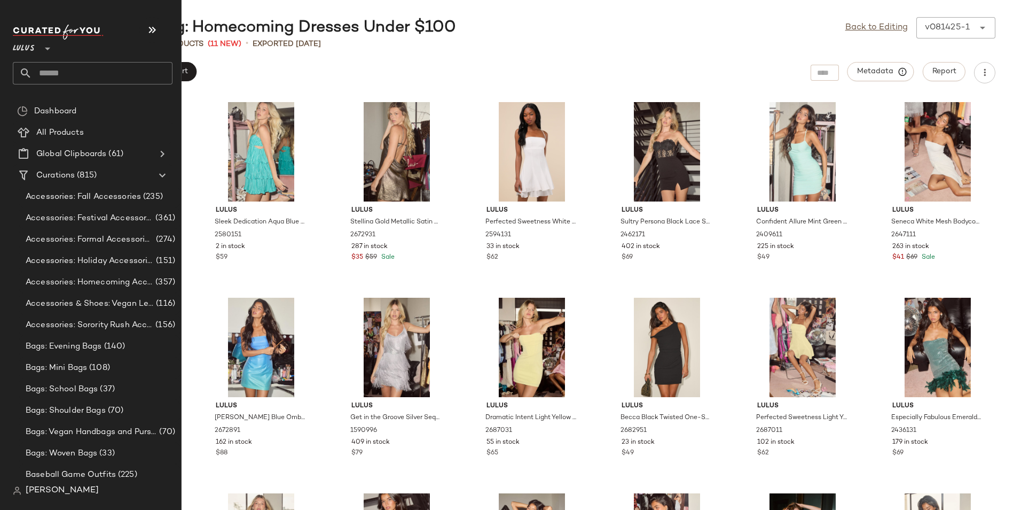
click at [54, 74] on input "text" at bounding box center [102, 73] width 141 height 22
type input "****"
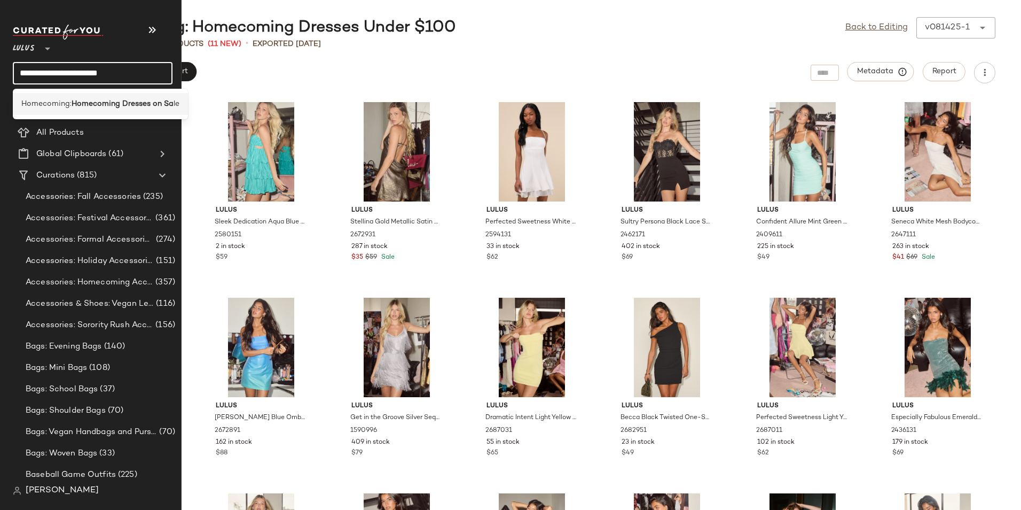
type input "**********"
click at [76, 99] on b "Homecoming Dresses on Sa" at bounding box center [123, 103] width 102 height 11
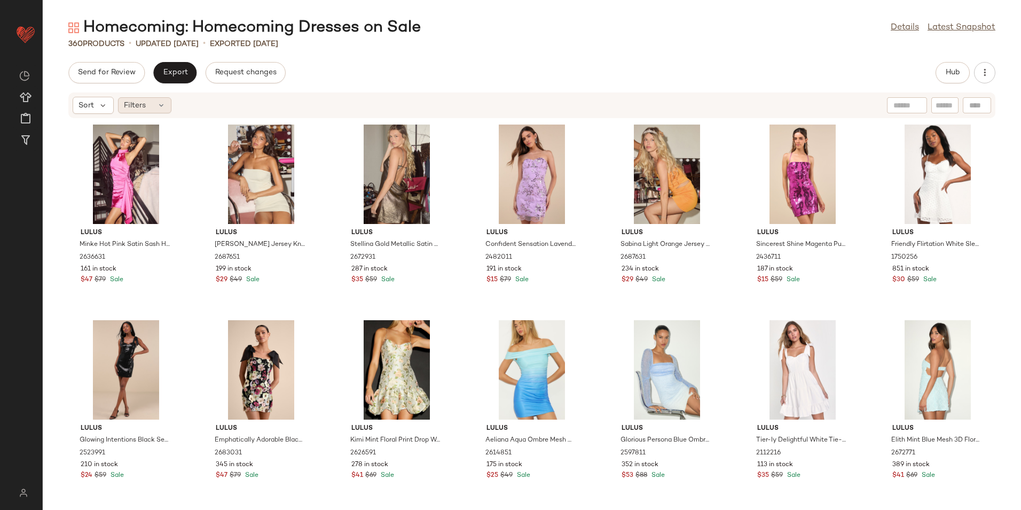
click at [167, 106] on div "Filters" at bounding box center [144, 105] width 53 height 16
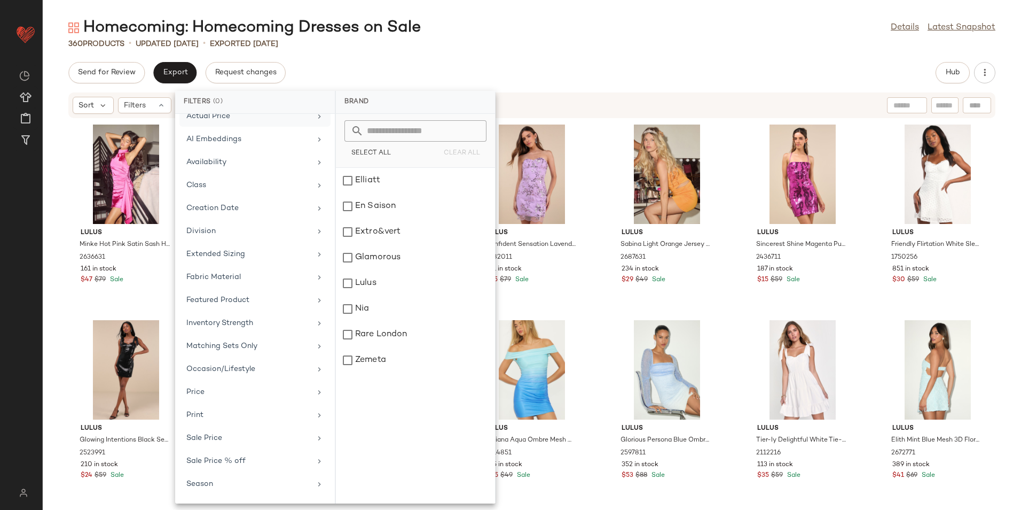
scroll to position [102, 0]
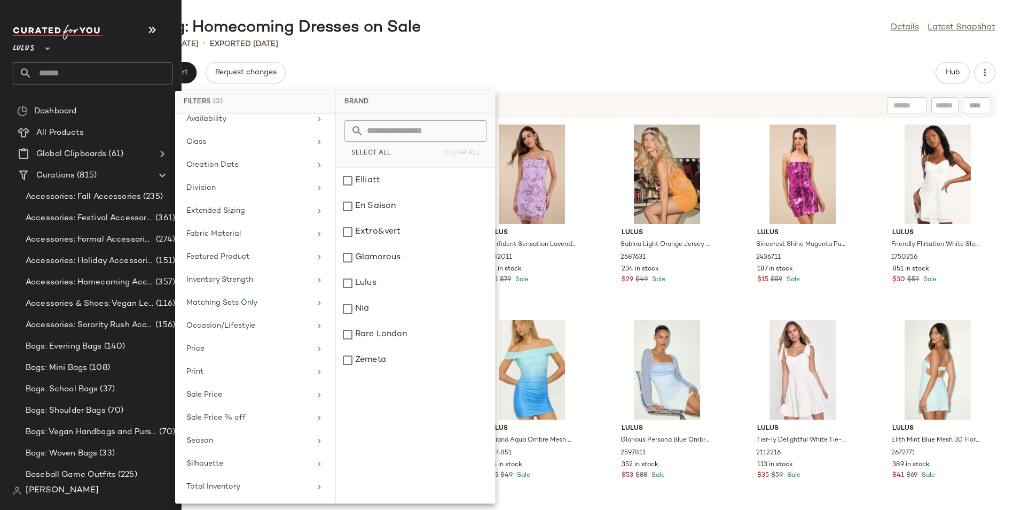
click at [109, 76] on input "text" at bounding box center [102, 73] width 141 height 22
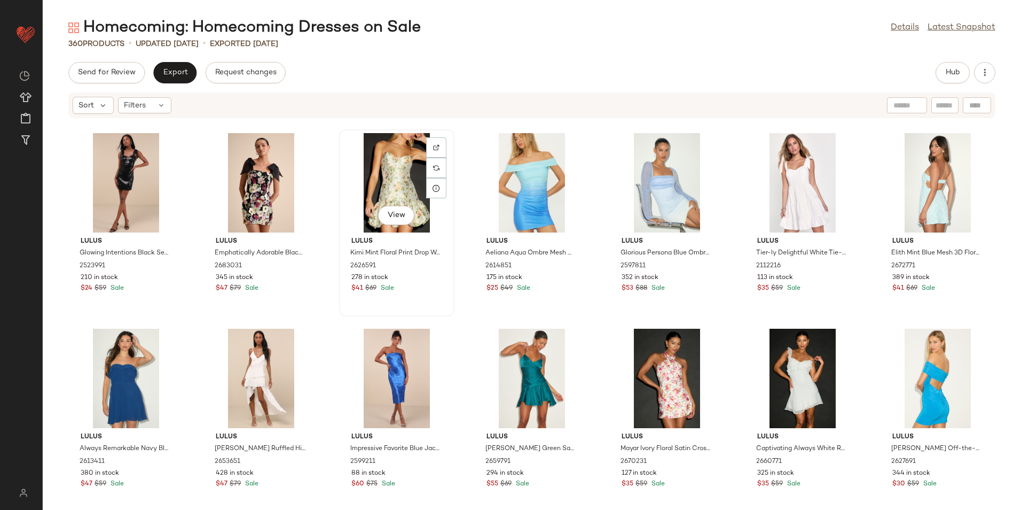
scroll to position [222, 0]
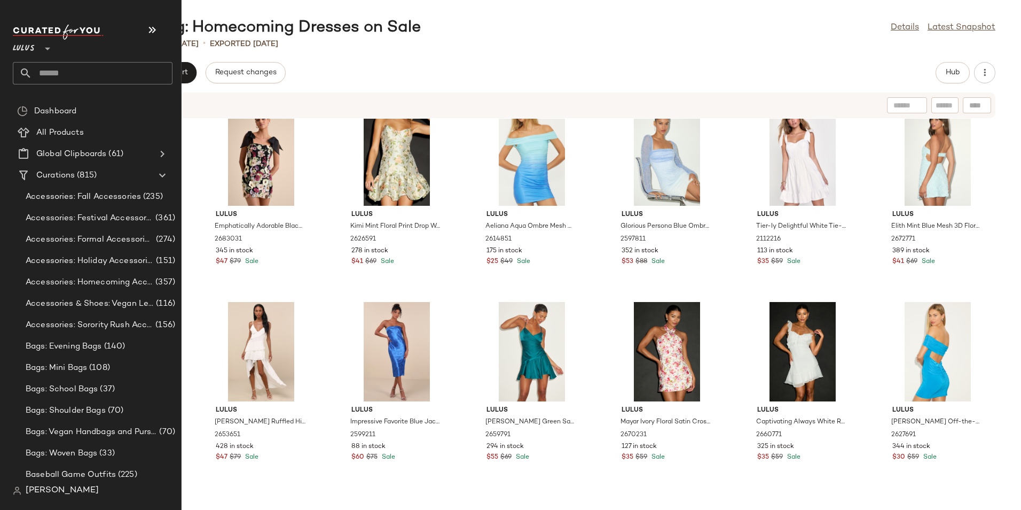
click at [82, 77] on input "text" at bounding box center [102, 73] width 141 height 22
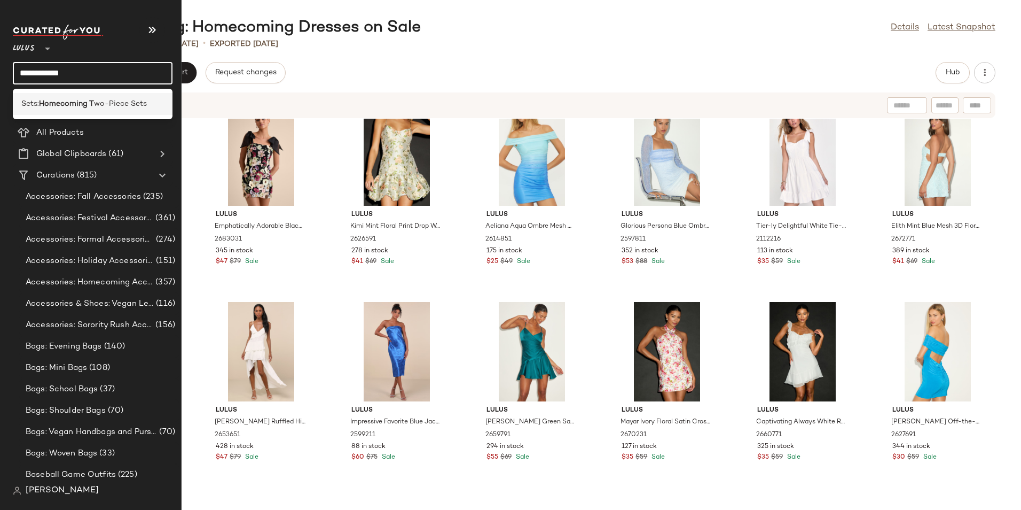
type input "**********"
click at [120, 99] on span "wo-Piece Sets" at bounding box center [120, 103] width 53 height 11
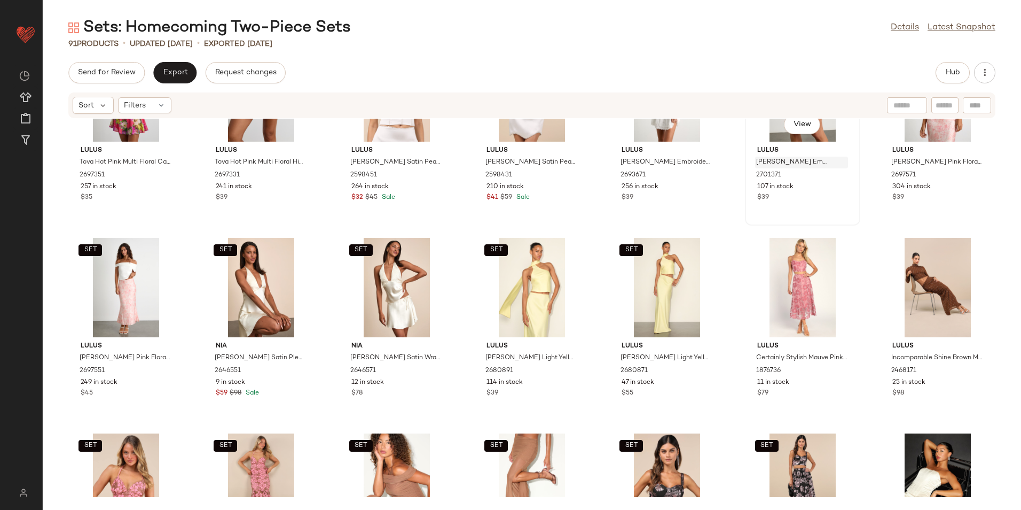
scroll to position [107, 0]
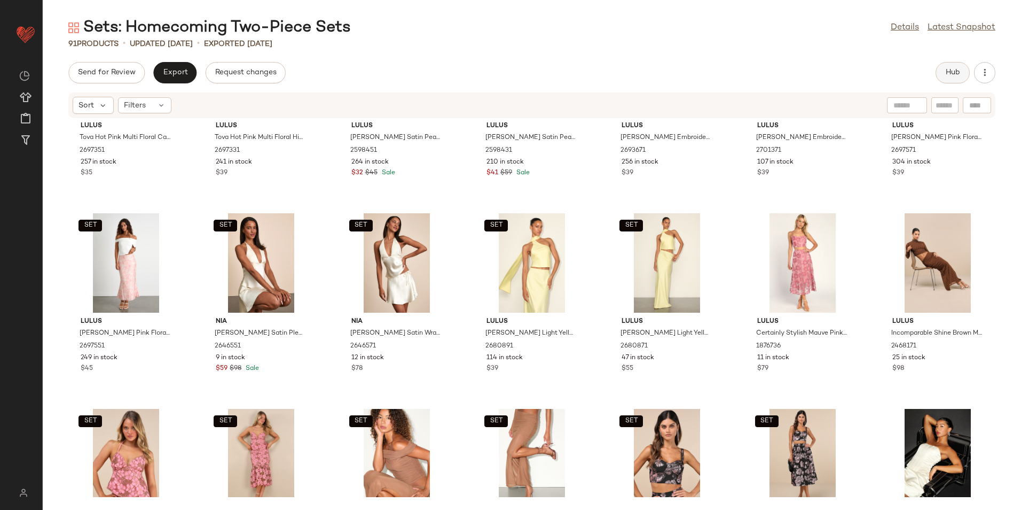
click at [954, 73] on span "Hub" at bounding box center [953, 72] width 15 height 9
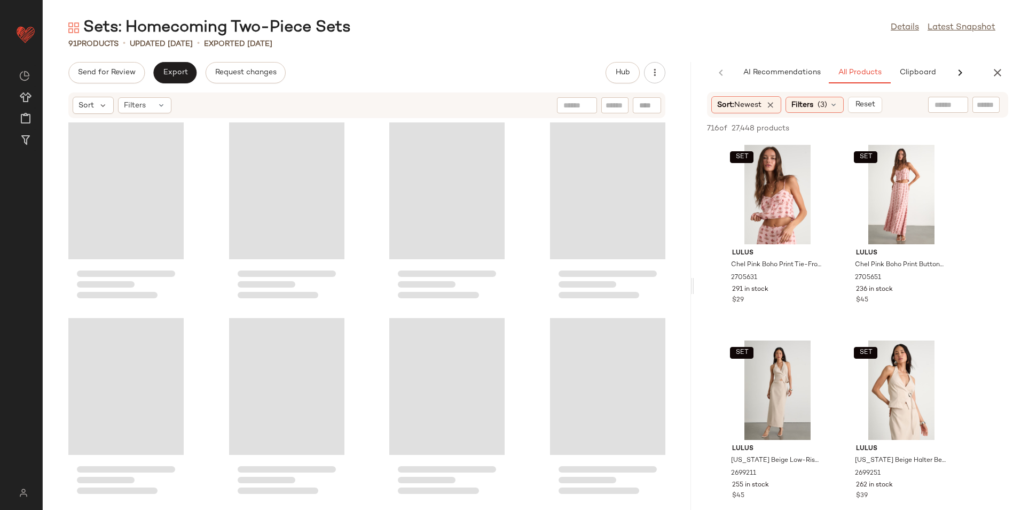
scroll to position [196, 0]
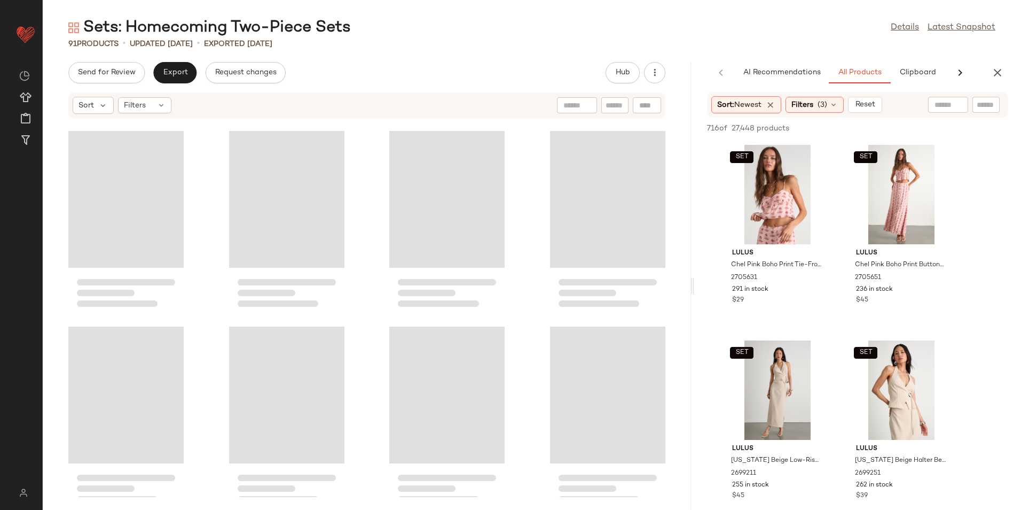
drag, startPoint x: 531, startPoint y: 285, endPoint x: 857, endPoint y: 285, distance: 326.4
click at [857, 285] on div "Sets: Homecoming Two-Piece Sets Details Latest Snapshot 91 Products • updated A…" at bounding box center [532, 263] width 979 height 493
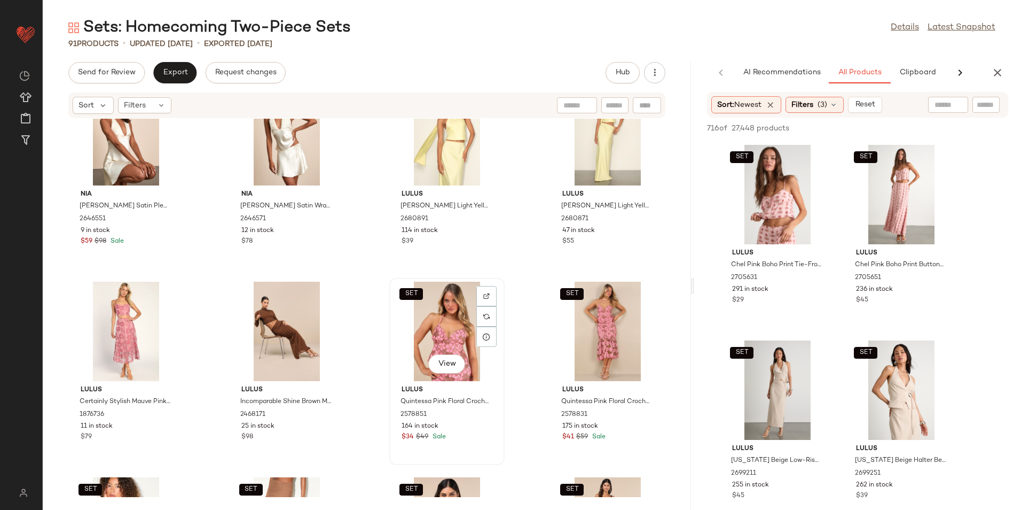
scroll to position [463, 0]
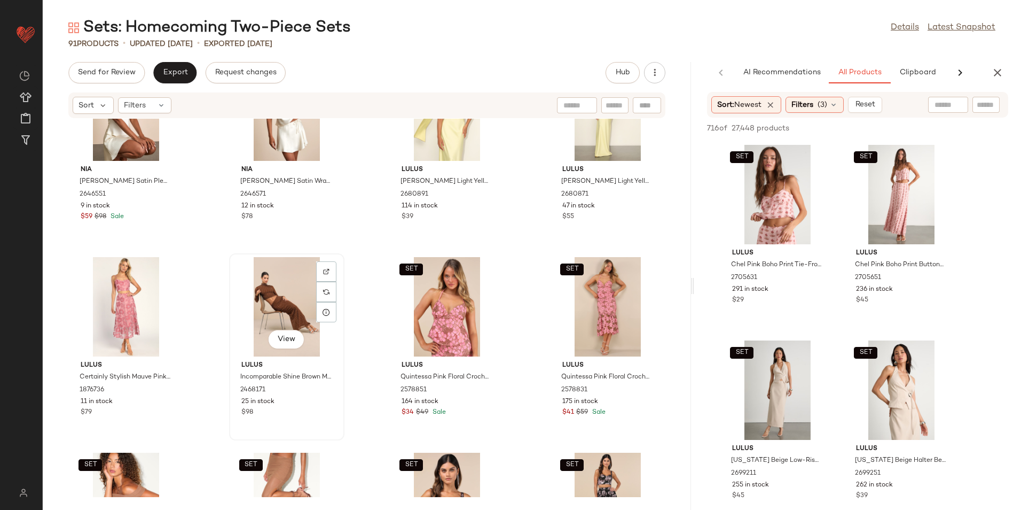
click at [279, 307] on div "View" at bounding box center [287, 306] width 108 height 99
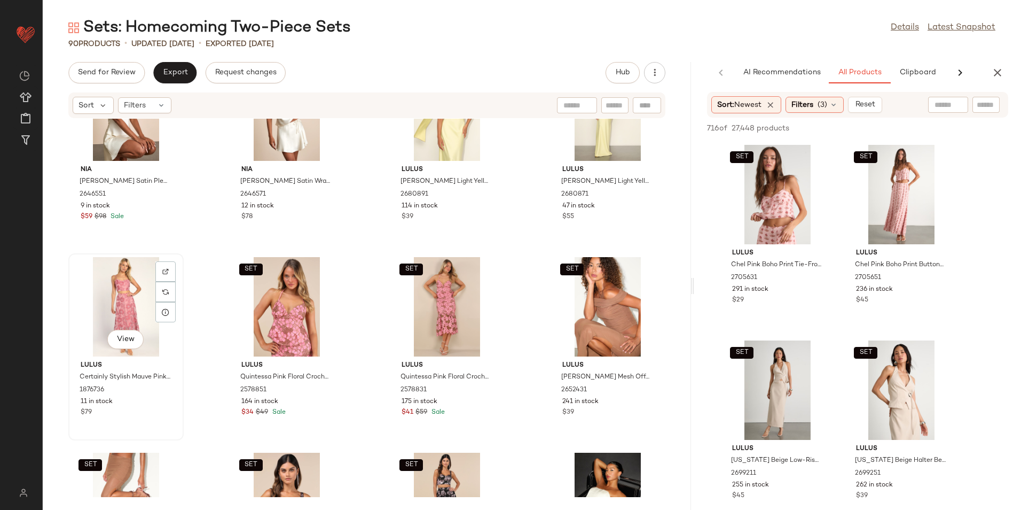
click at [116, 302] on div "View" at bounding box center [126, 306] width 108 height 99
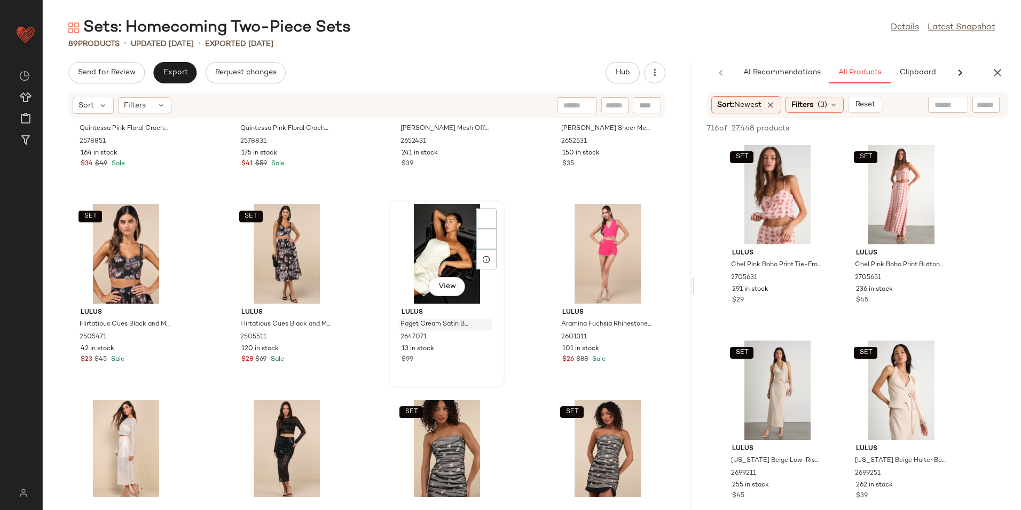
scroll to position [730, 0]
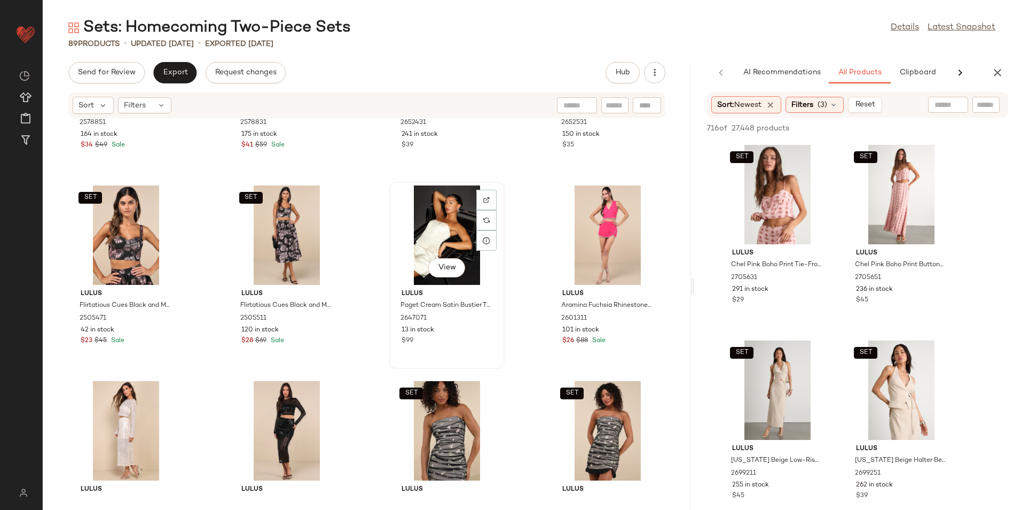
click at [447, 236] on div "View" at bounding box center [447, 234] width 108 height 99
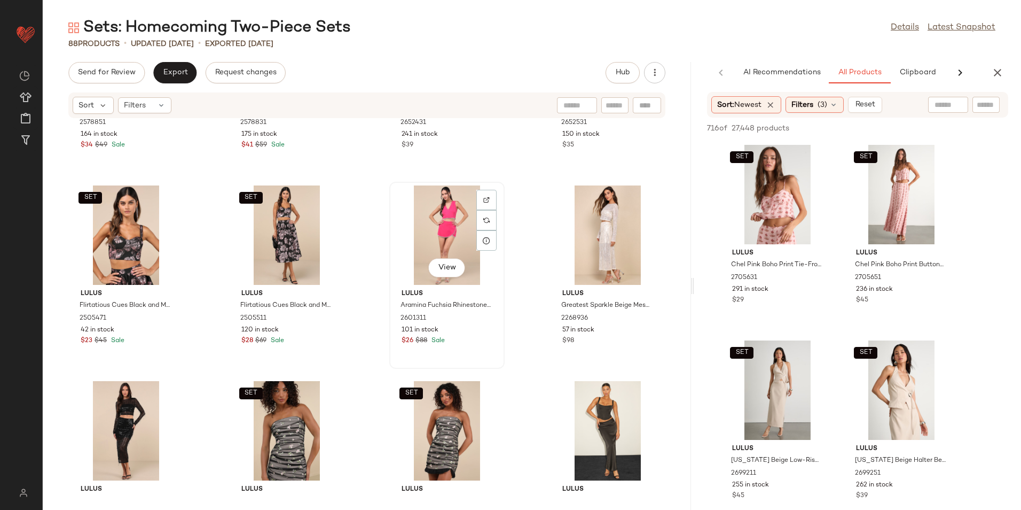
click at [417, 235] on div "View" at bounding box center [447, 234] width 108 height 99
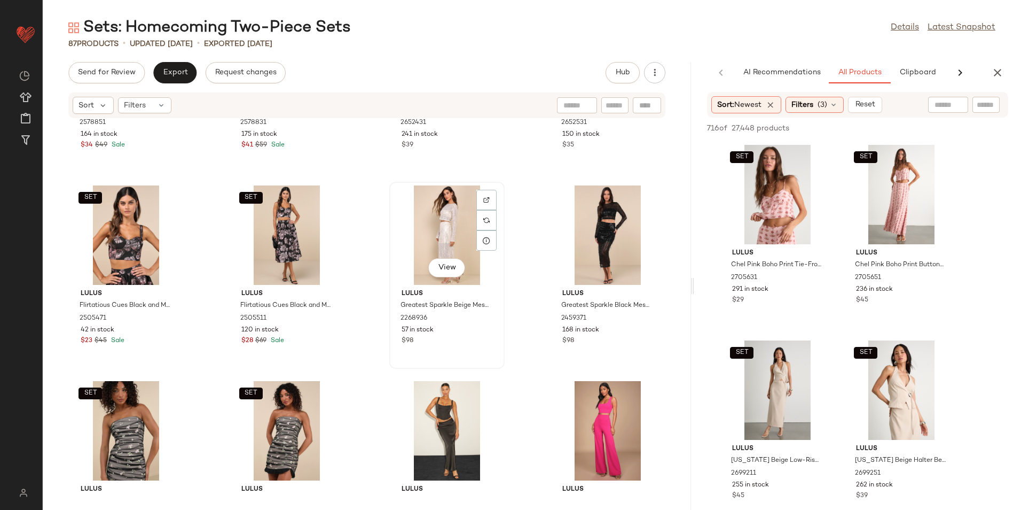
click at [445, 236] on div "View" at bounding box center [447, 234] width 108 height 99
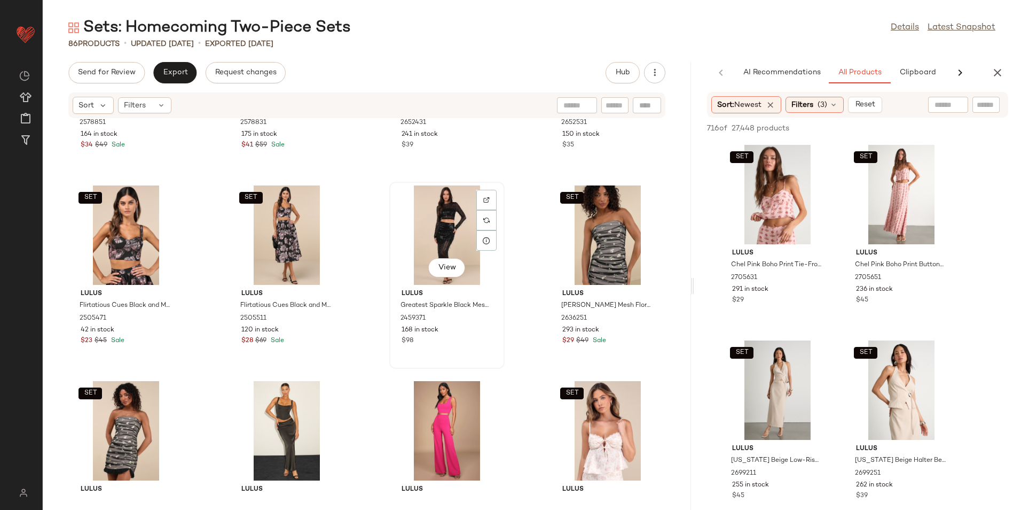
click at [441, 234] on div "View" at bounding box center [447, 234] width 108 height 99
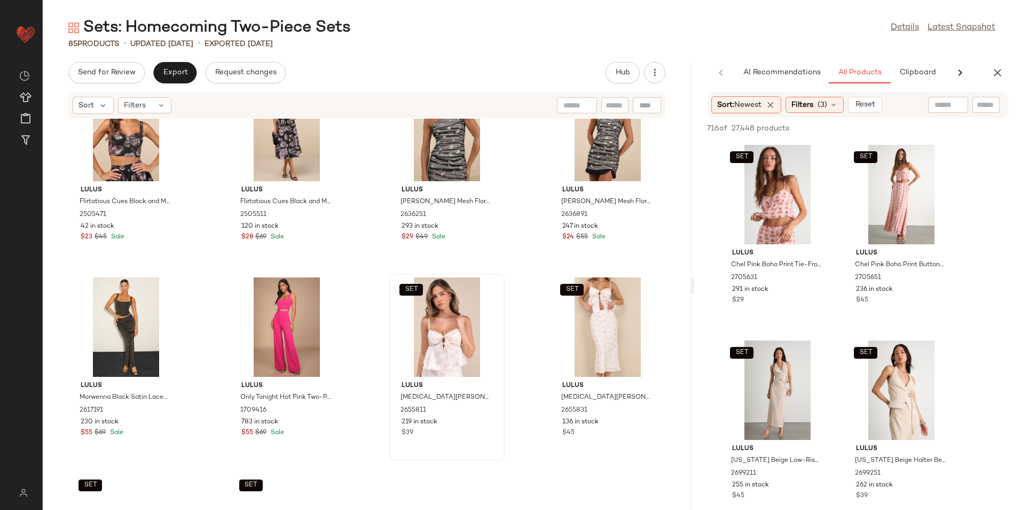
scroll to position [837, 0]
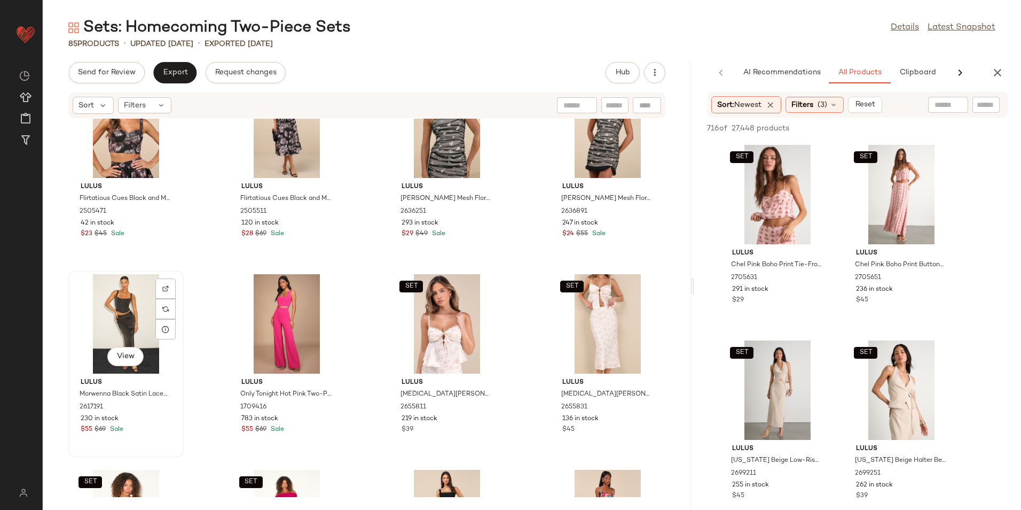
click at [114, 310] on div "View" at bounding box center [126, 323] width 108 height 99
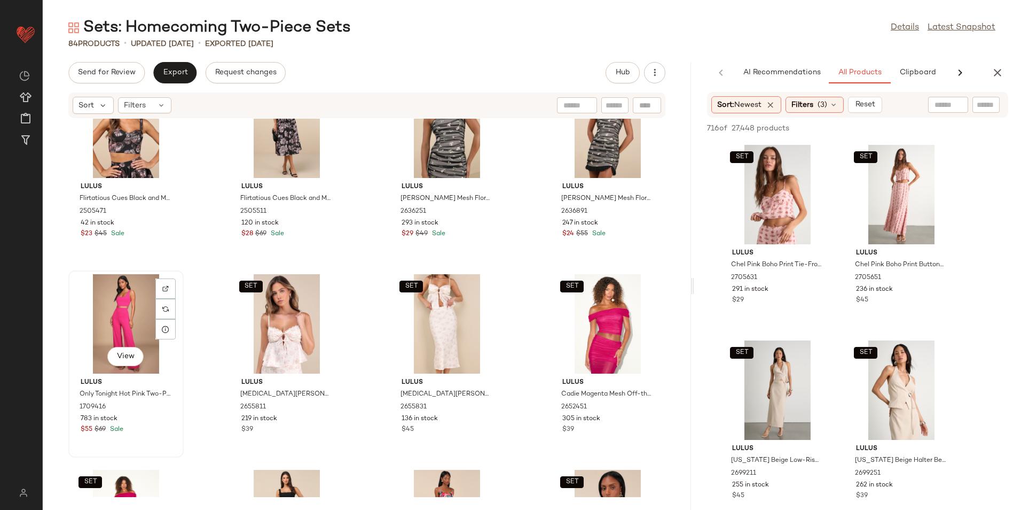
click at [112, 319] on div "View" at bounding box center [126, 323] width 108 height 99
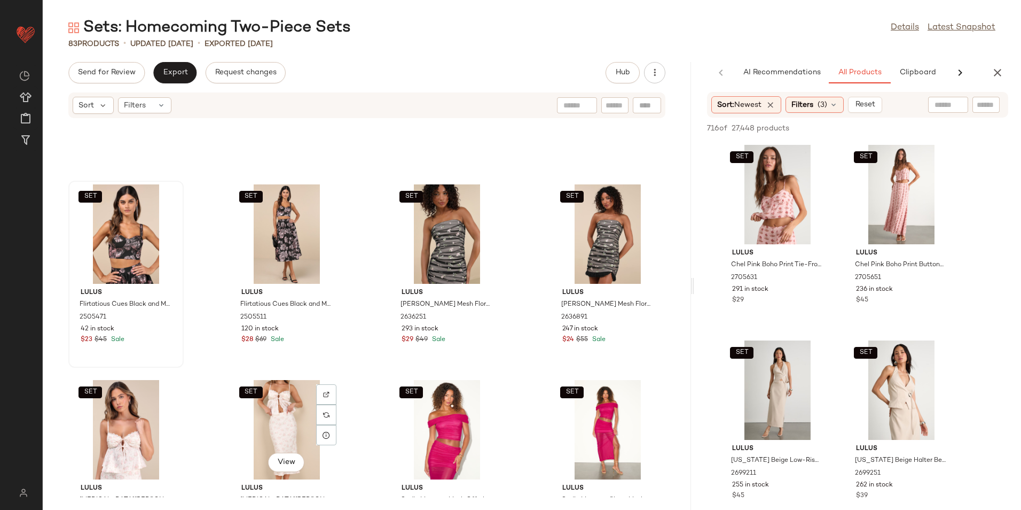
scroll to position [730, 0]
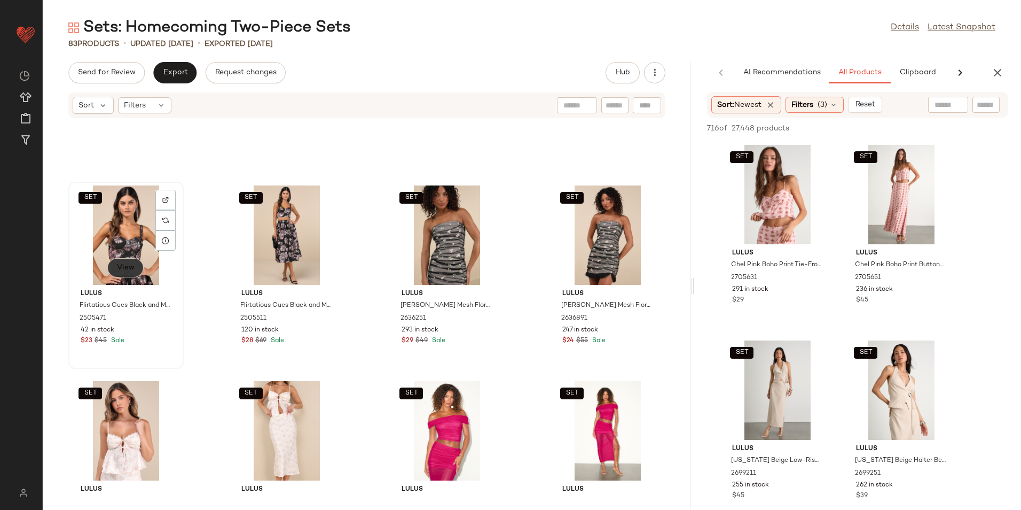
click at [131, 262] on button "View" at bounding box center [125, 267] width 36 height 19
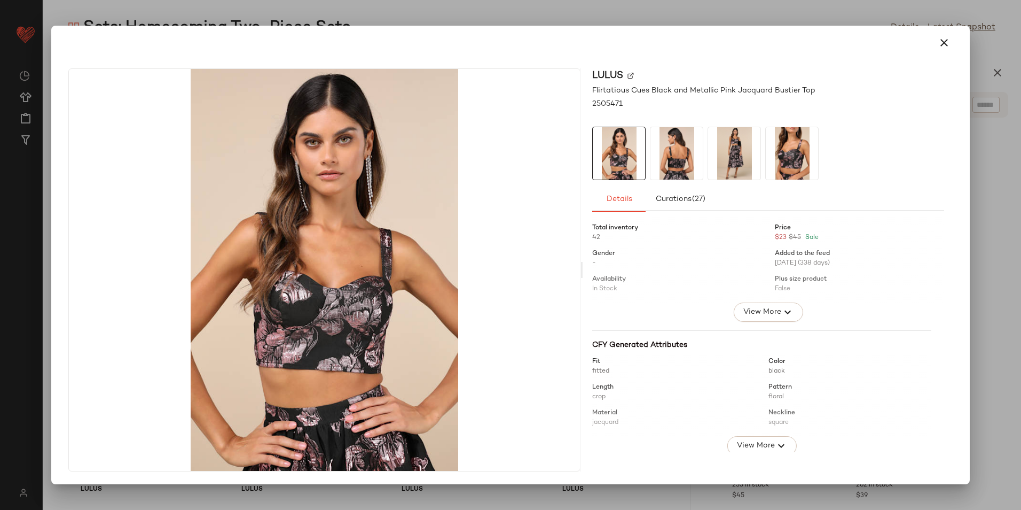
click at [675, 164] on img at bounding box center [677, 153] width 52 height 52
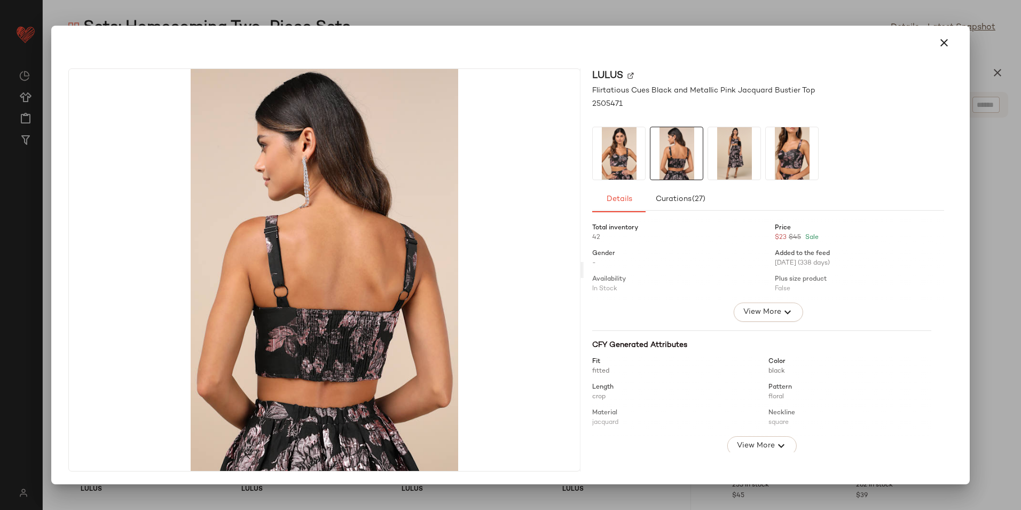
click at [706, 161] on div at bounding box center [768, 153] width 352 height 53
click at [733, 159] on img at bounding box center [734, 153] width 52 height 52
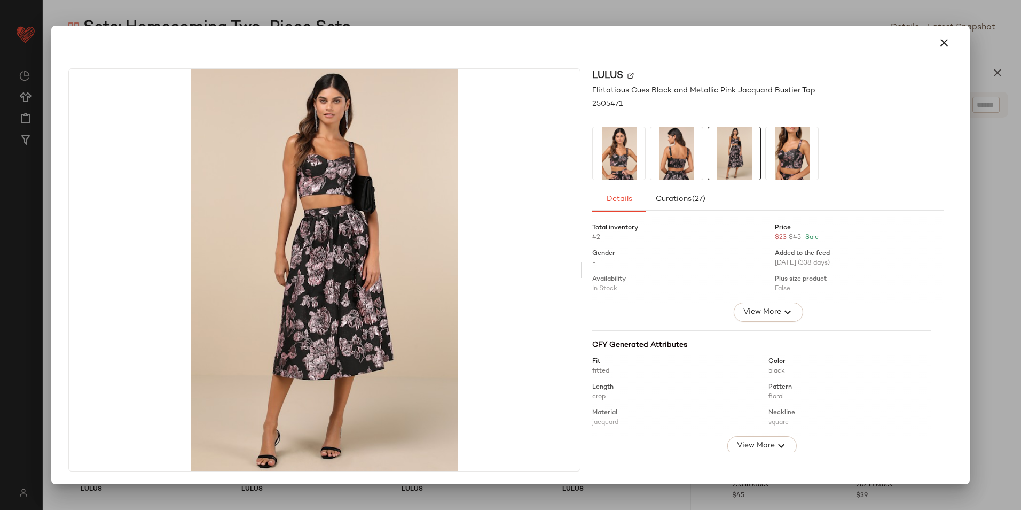
click at [799, 159] on img at bounding box center [792, 153] width 52 height 52
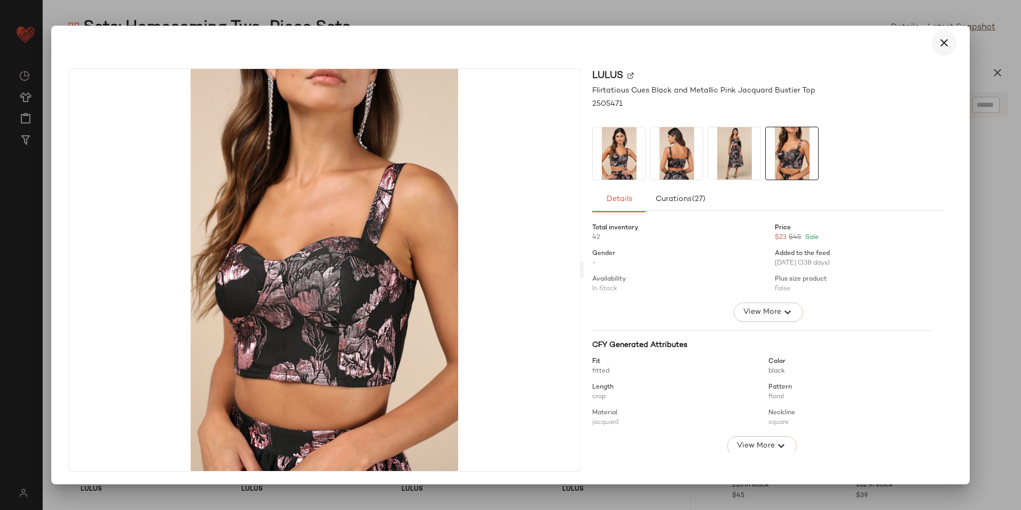
click at [951, 42] on icon "button" at bounding box center [944, 42] width 13 height 13
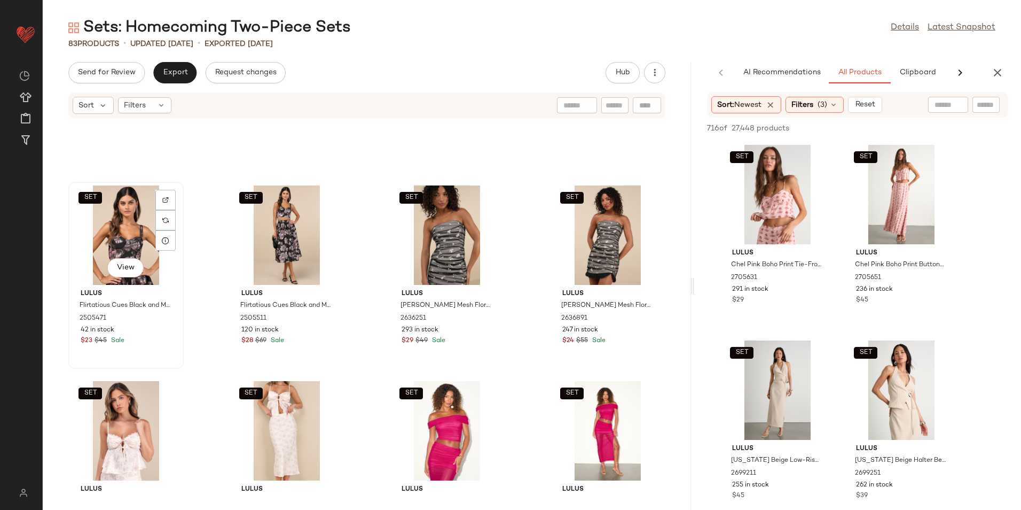
click at [142, 246] on div "SET View" at bounding box center [126, 234] width 108 height 99
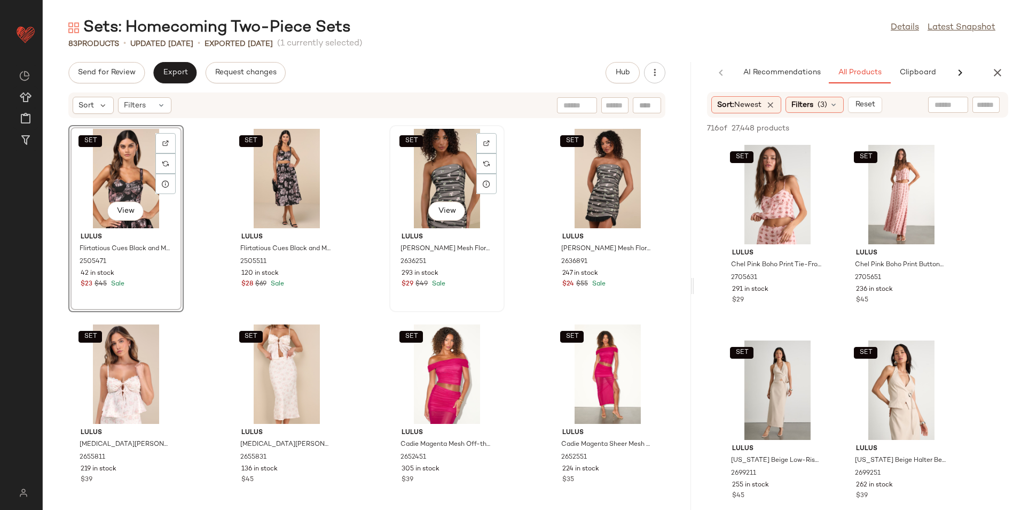
scroll to position [837, 0]
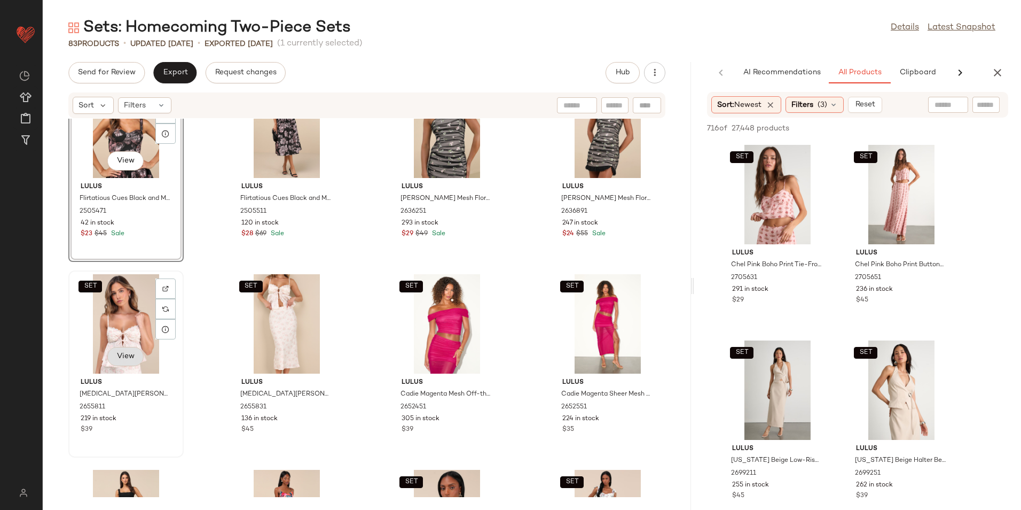
click at [120, 360] on span "View" at bounding box center [125, 356] width 18 height 9
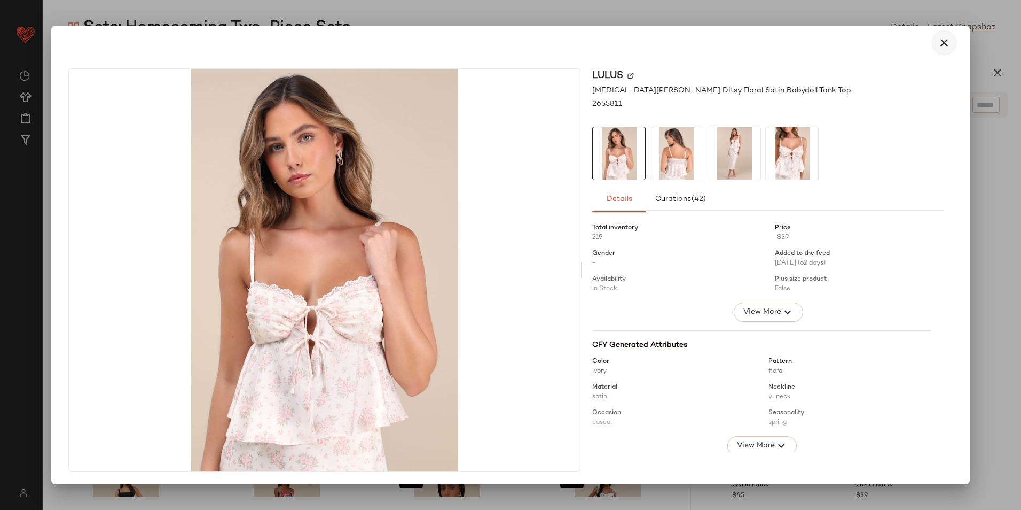
click at [943, 43] on icon "button" at bounding box center [944, 42] width 13 height 13
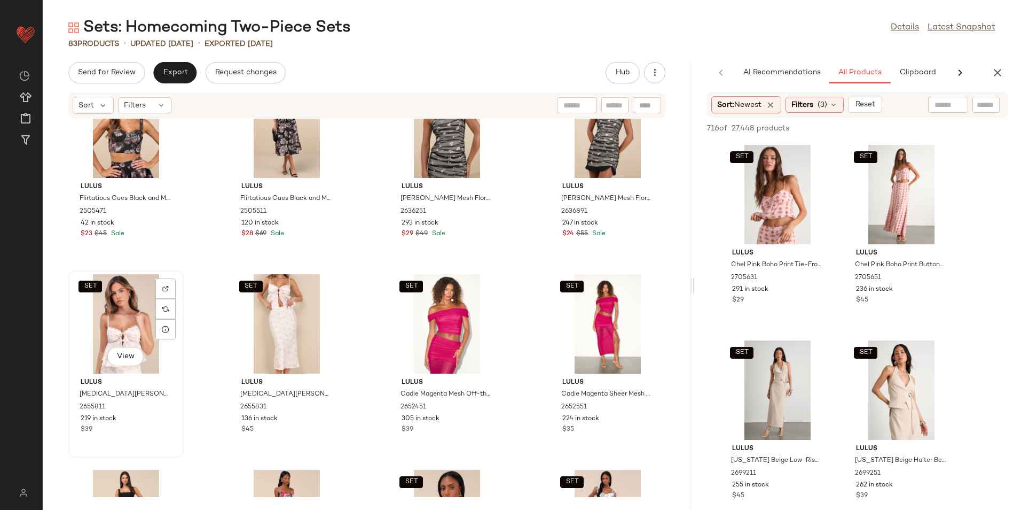
click at [128, 334] on div "SET View" at bounding box center [126, 323] width 108 height 99
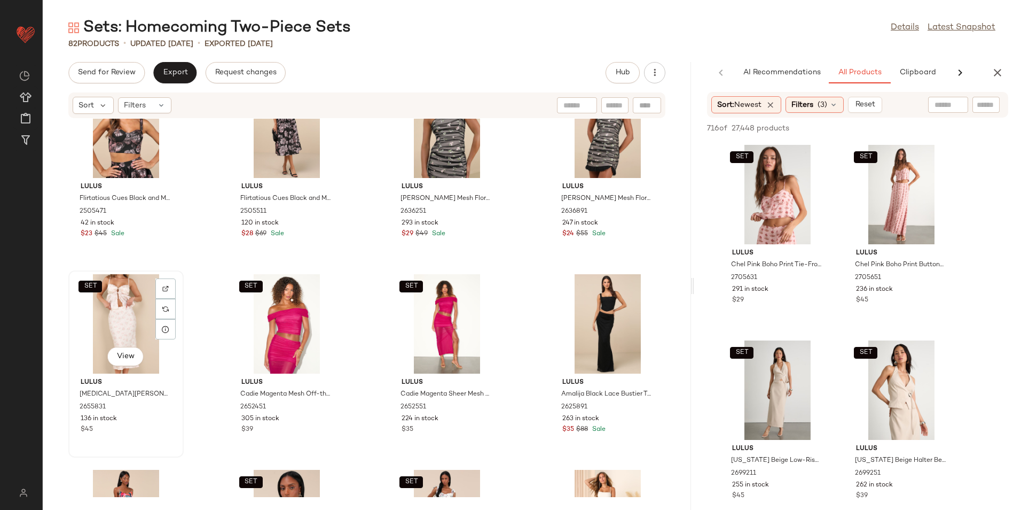
click at [138, 323] on div "SET View" at bounding box center [126, 323] width 108 height 99
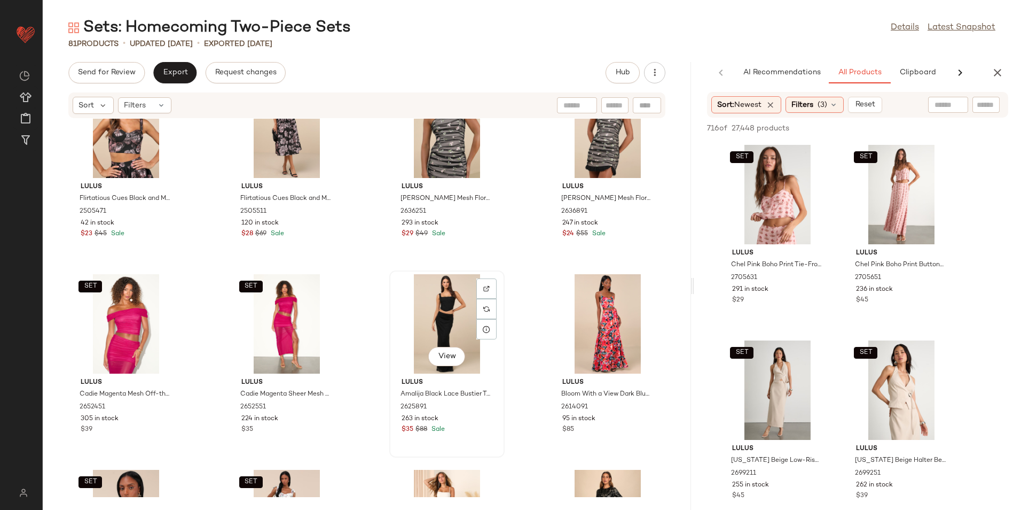
click at [452, 325] on div "View" at bounding box center [447, 323] width 108 height 99
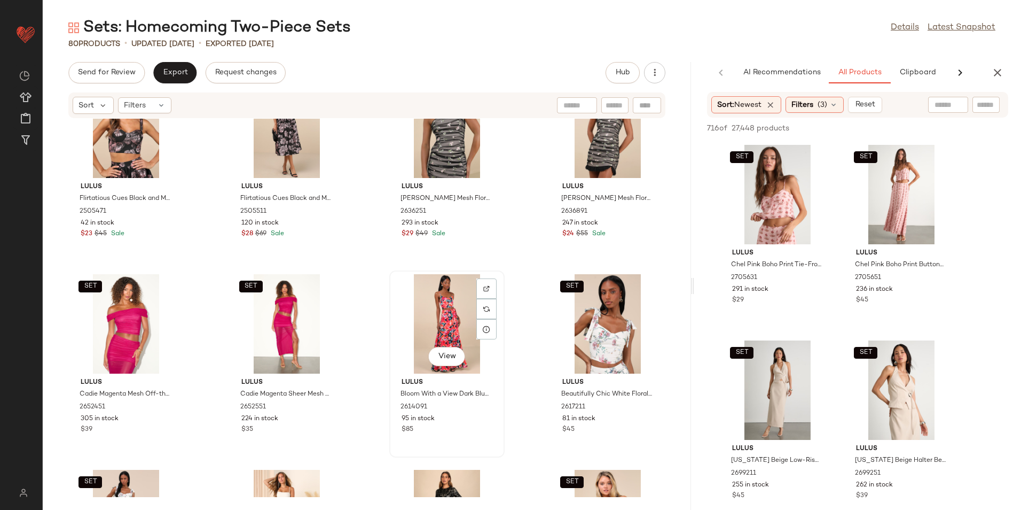
click at [452, 325] on div "View" at bounding box center [447, 323] width 108 height 99
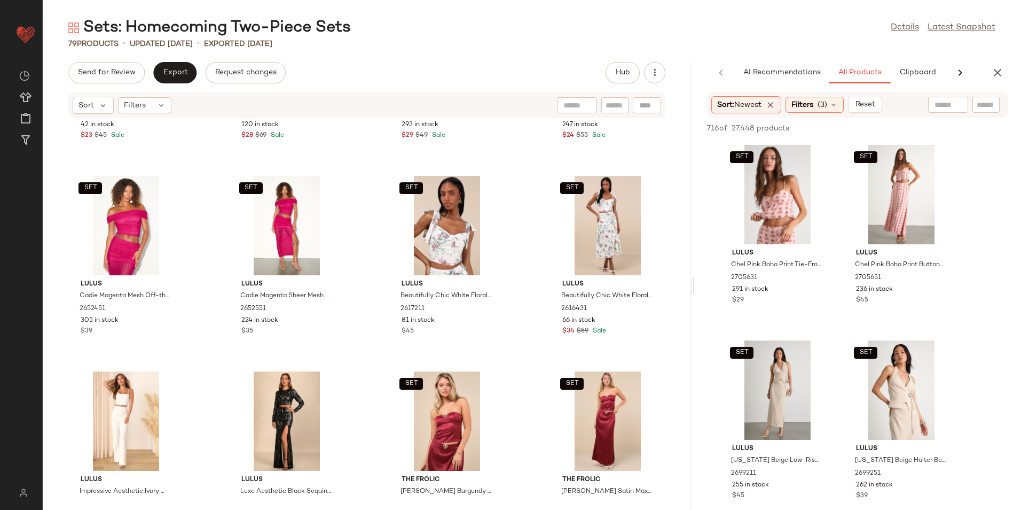
scroll to position [997, 0]
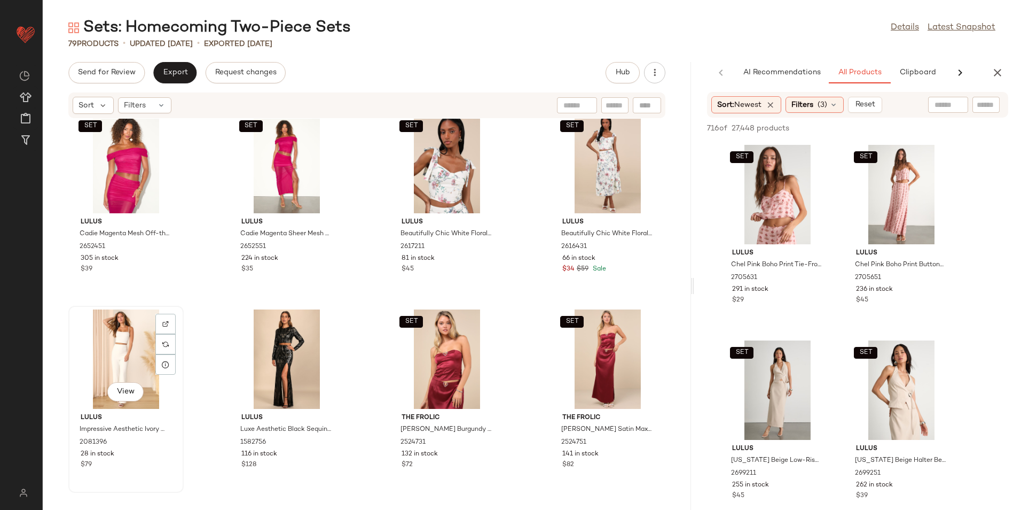
click at [132, 363] on div "View" at bounding box center [126, 358] width 108 height 99
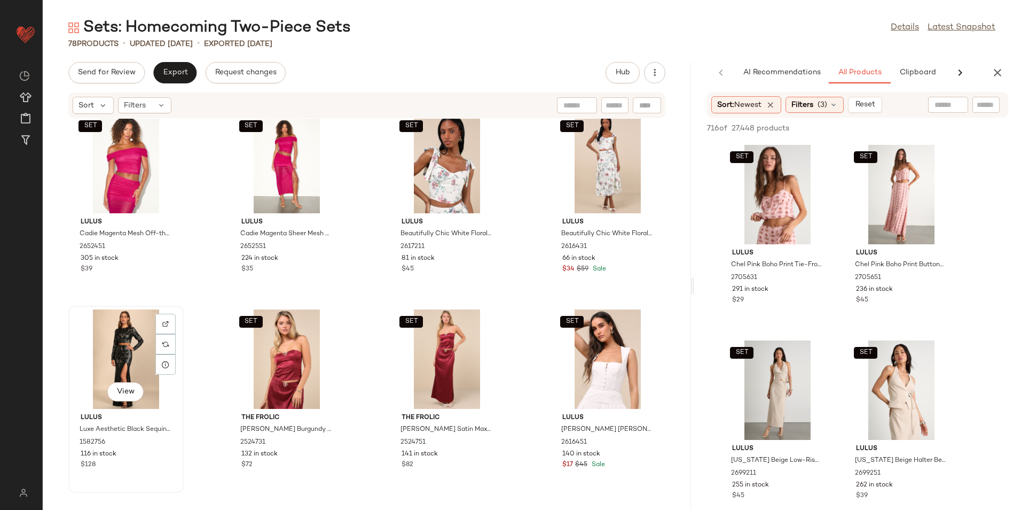
click at [127, 357] on div "View" at bounding box center [126, 358] width 108 height 99
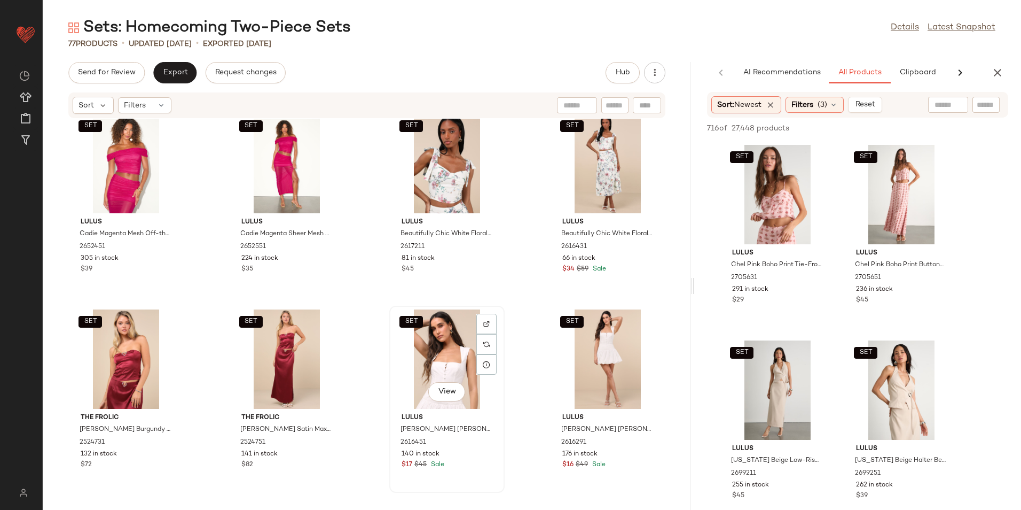
click at [441, 363] on div "SET View" at bounding box center [447, 358] width 108 height 99
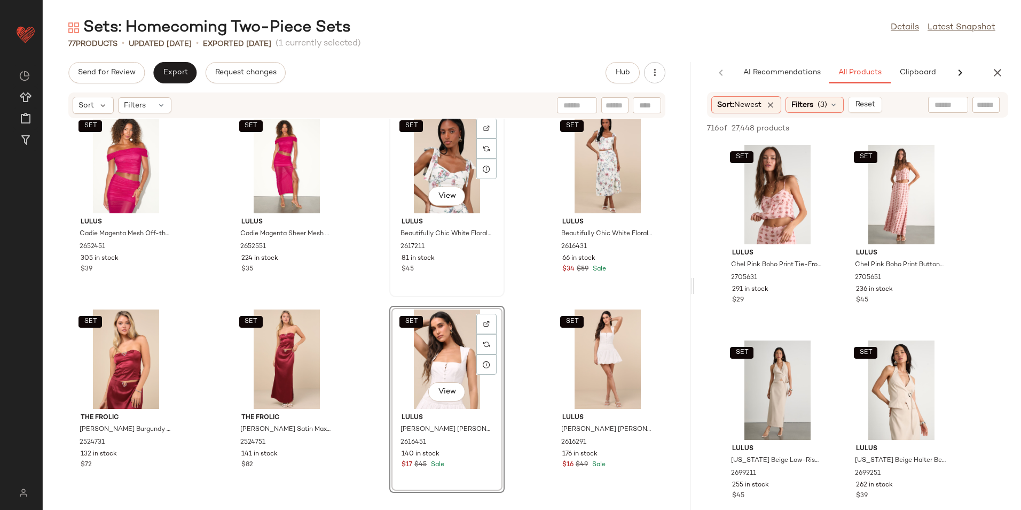
click at [448, 155] on div "SET View" at bounding box center [447, 163] width 108 height 99
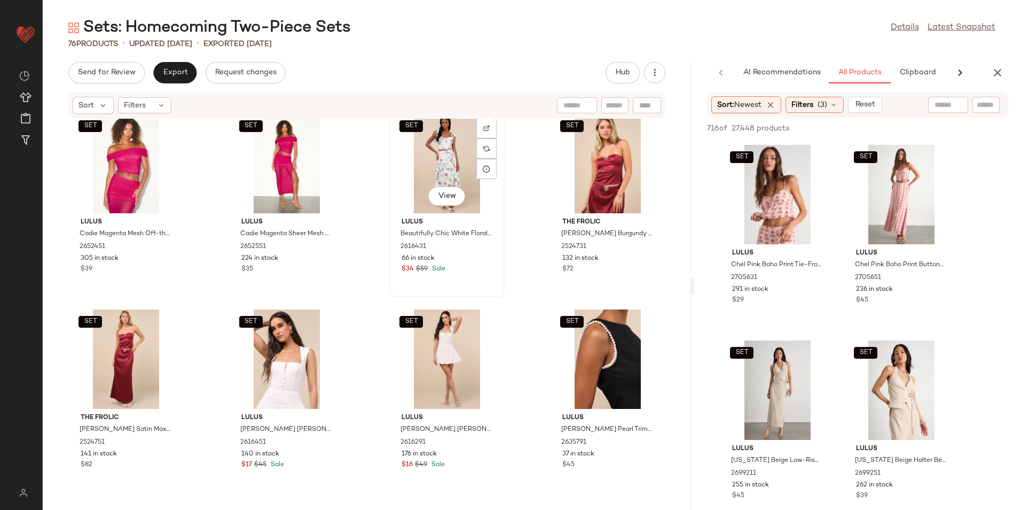
click at [440, 161] on div "SET View" at bounding box center [447, 163] width 108 height 99
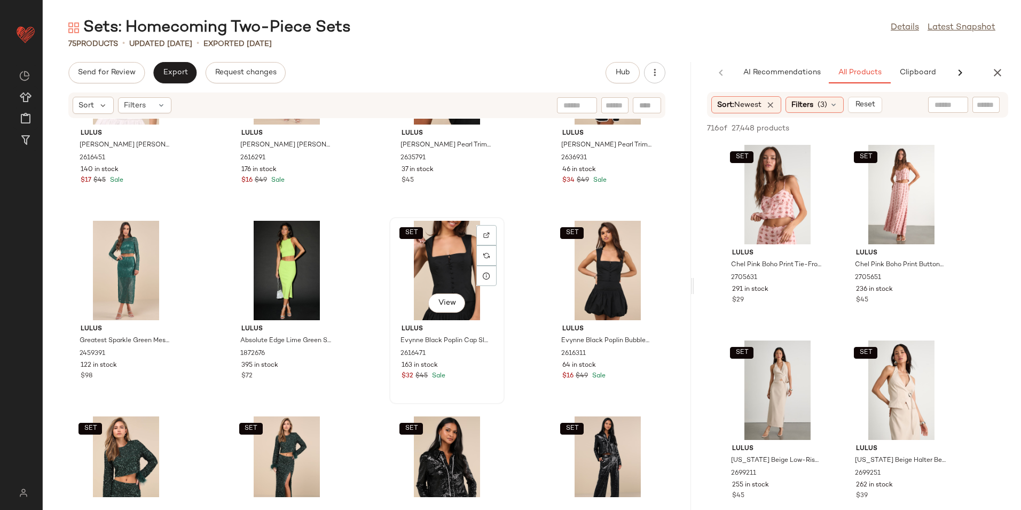
scroll to position [1317, 0]
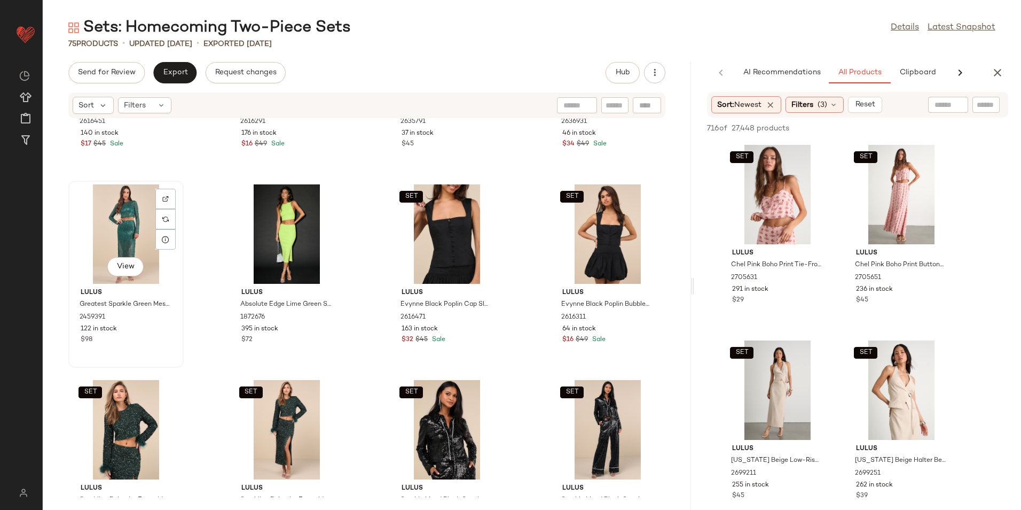
click at [120, 231] on div "View" at bounding box center [126, 233] width 108 height 99
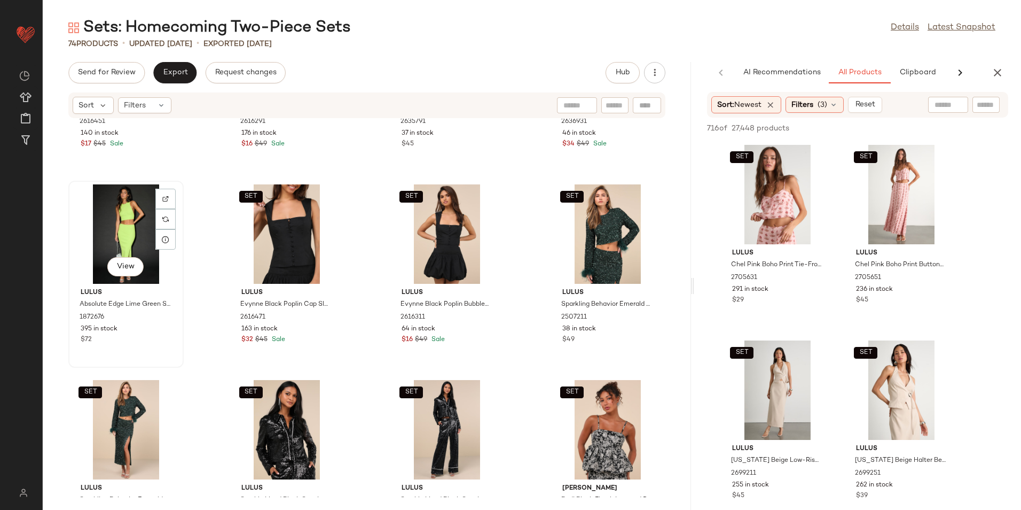
click at [134, 228] on div "View" at bounding box center [126, 233] width 108 height 99
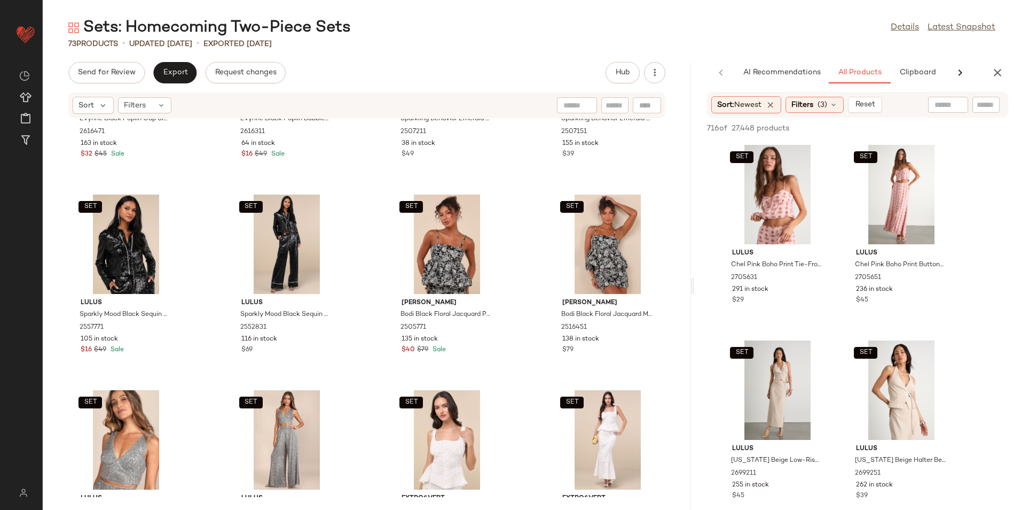
scroll to position [1531, 0]
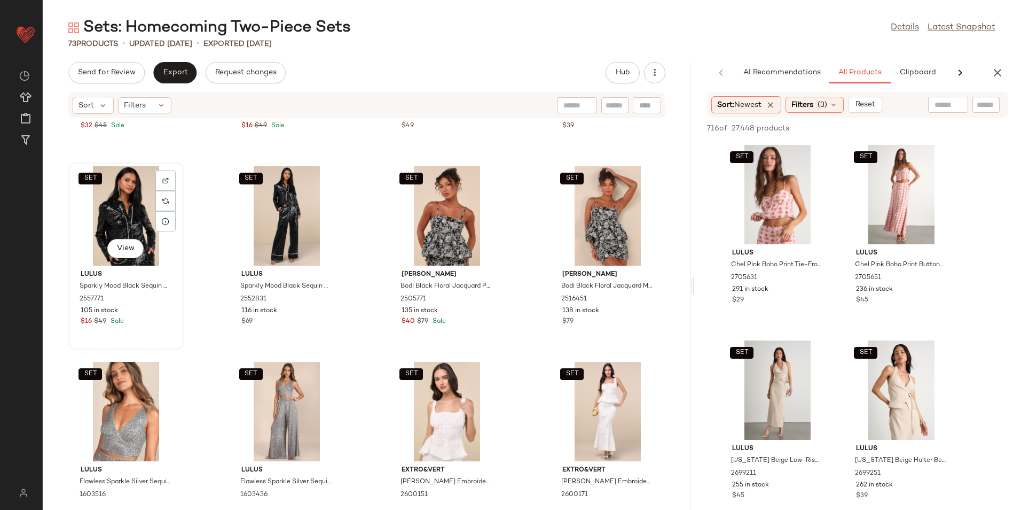
click at [128, 227] on div "SET View" at bounding box center [126, 215] width 108 height 99
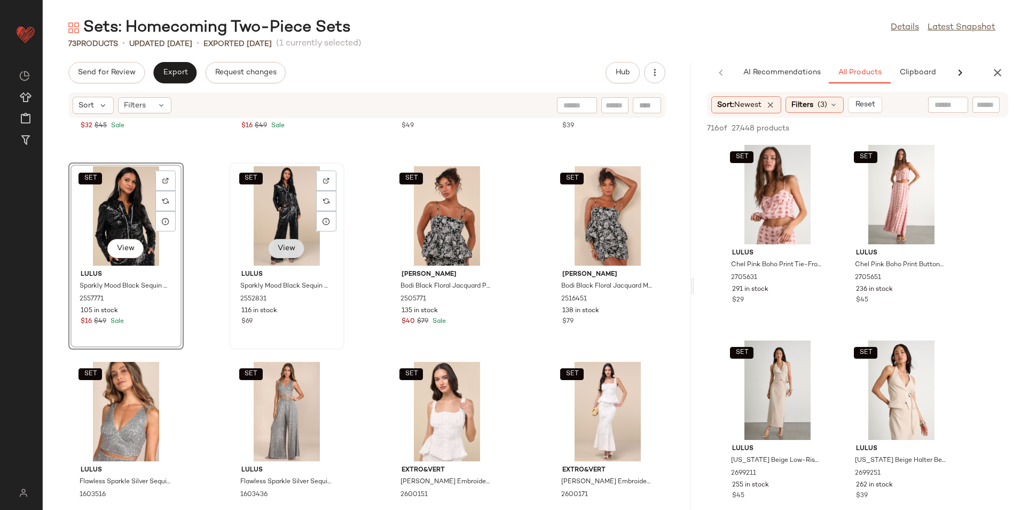
click at [286, 252] on span "View" at bounding box center [286, 248] width 18 height 9
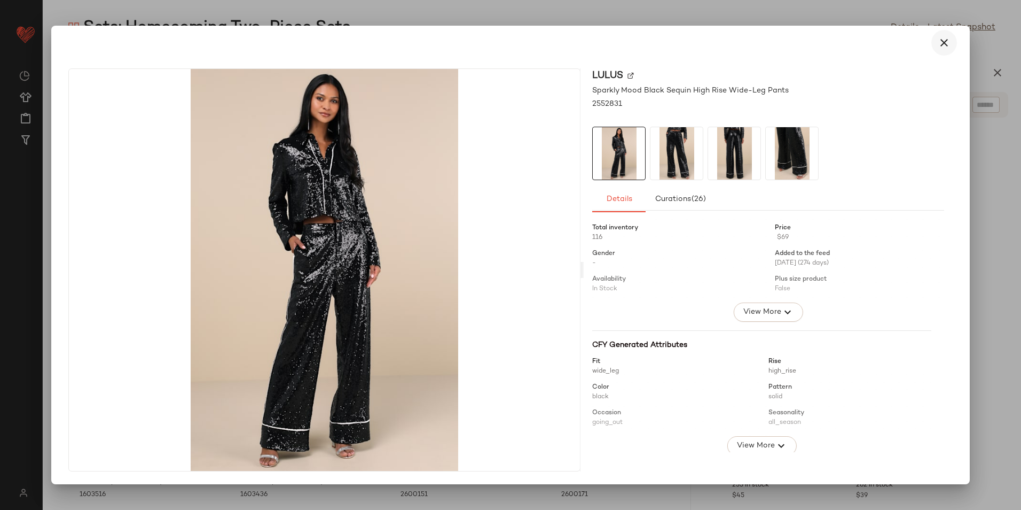
click at [945, 39] on icon "button" at bounding box center [944, 42] width 13 height 13
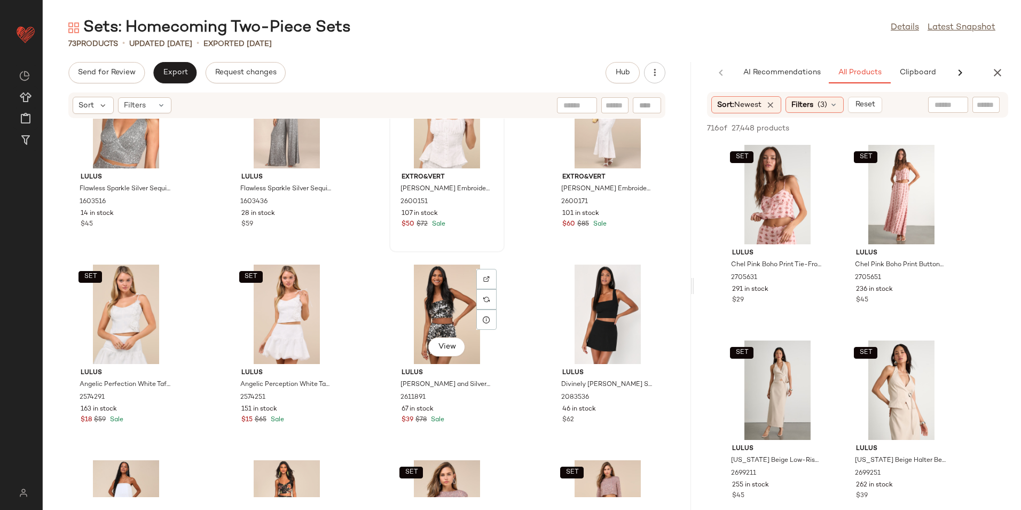
scroll to position [1852, 0]
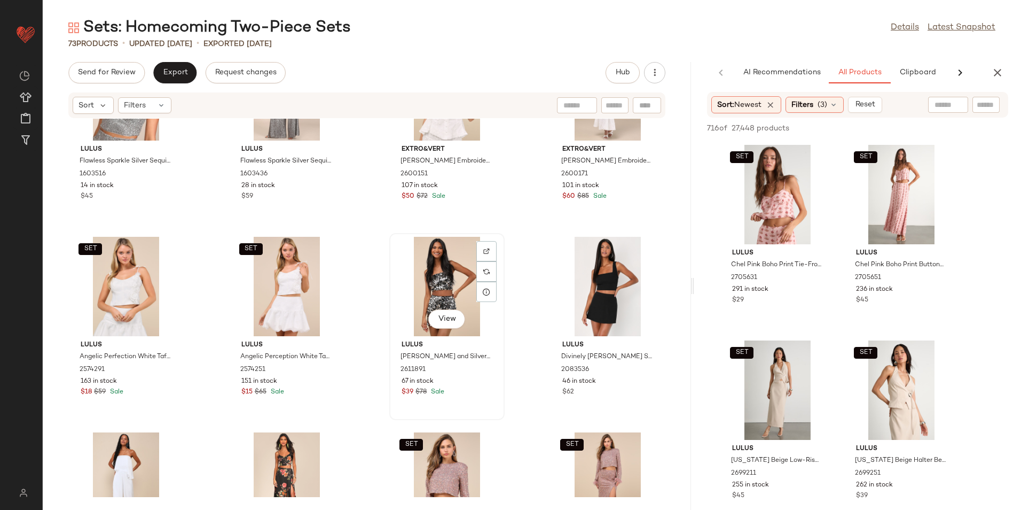
click at [419, 286] on div "View" at bounding box center [447, 286] width 108 height 99
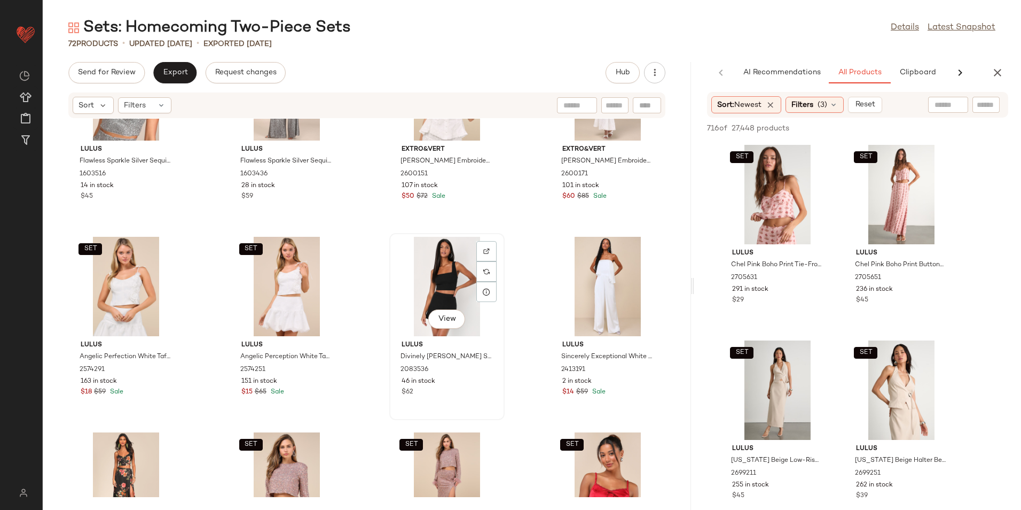
click at [443, 280] on div "View" at bounding box center [447, 286] width 108 height 99
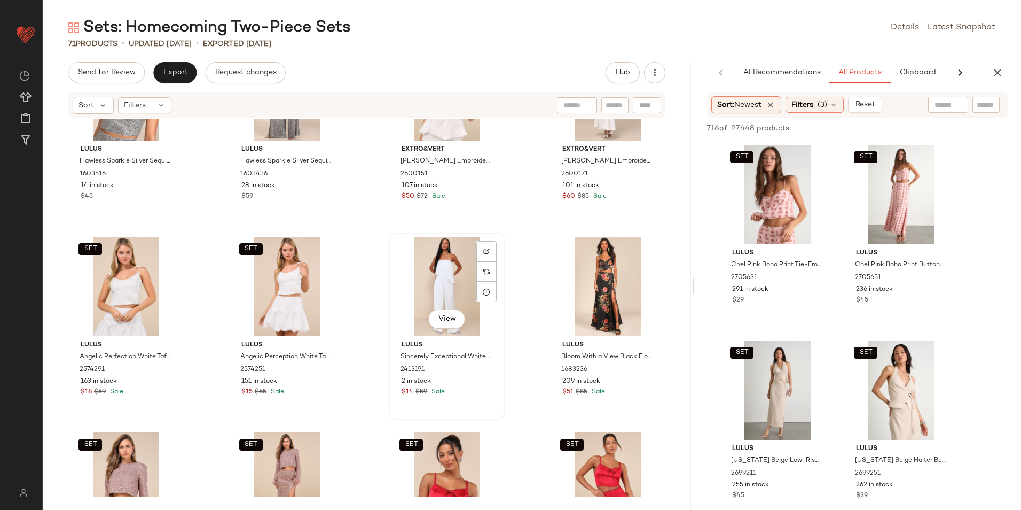
click at [448, 273] on div "View" at bounding box center [447, 286] width 108 height 99
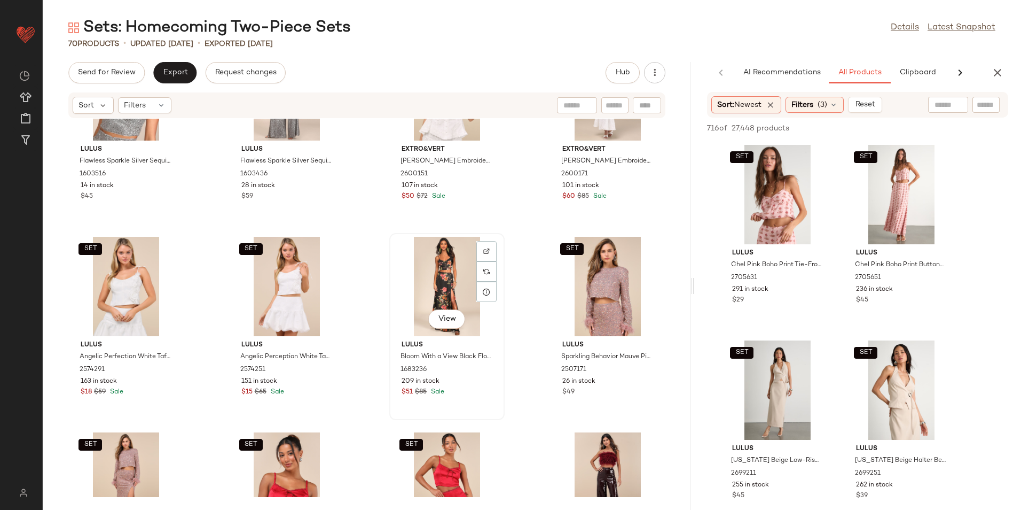
click at [443, 275] on div "View" at bounding box center [447, 286] width 108 height 99
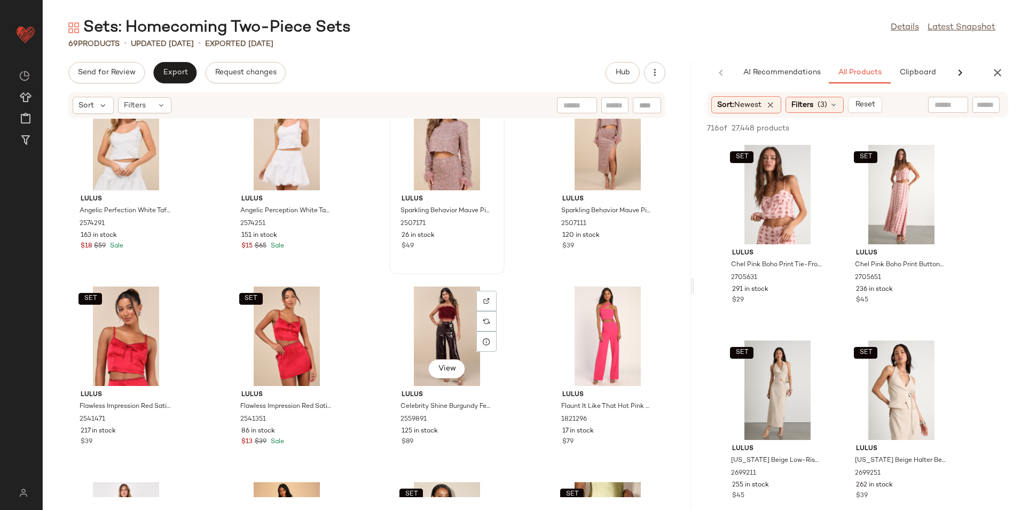
scroll to position [2012, 0]
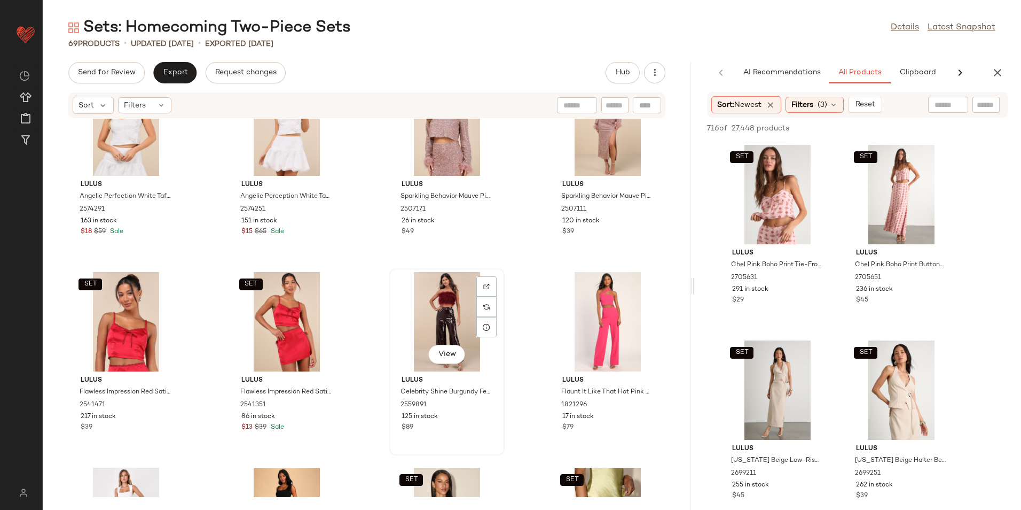
click at [443, 314] on div "View" at bounding box center [447, 321] width 108 height 99
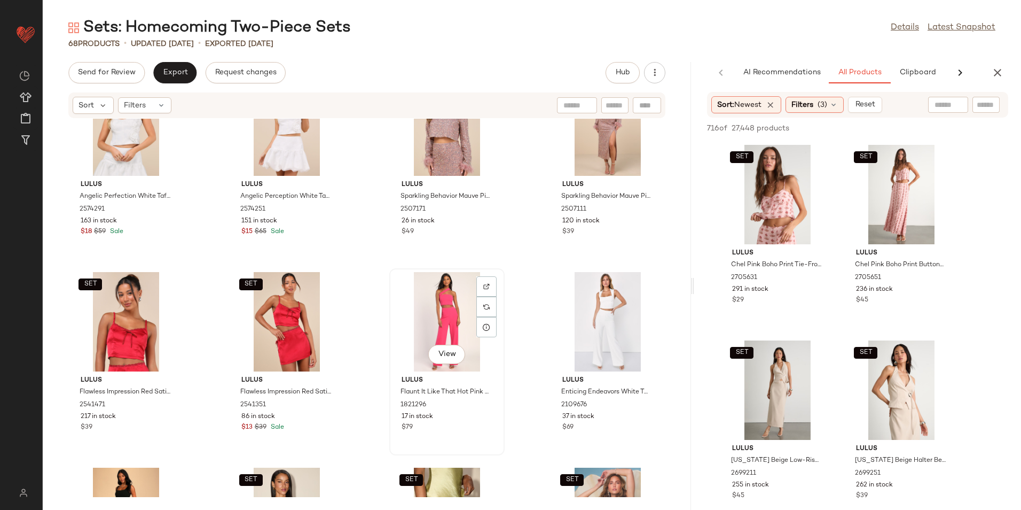
click at [443, 313] on div "View" at bounding box center [447, 321] width 108 height 99
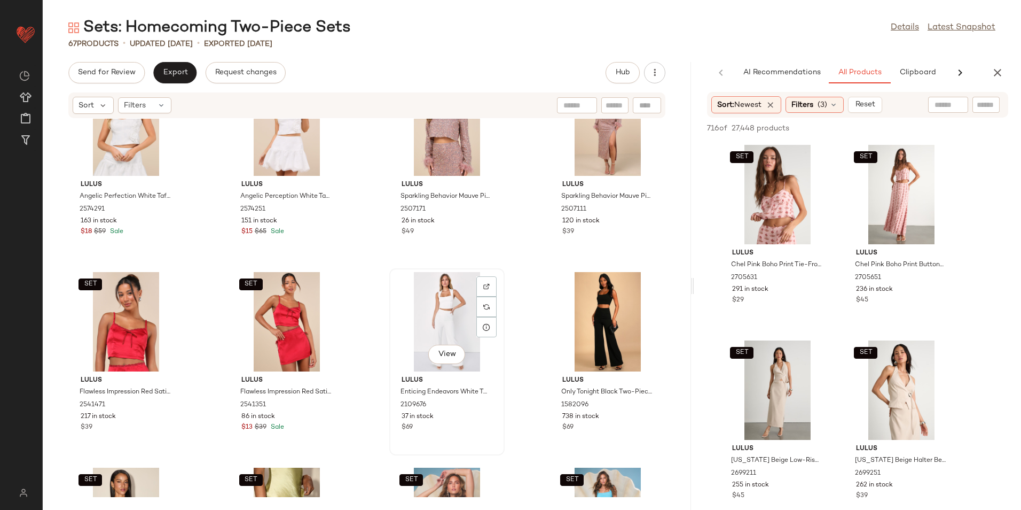
click at [445, 318] on div "View" at bounding box center [447, 321] width 108 height 99
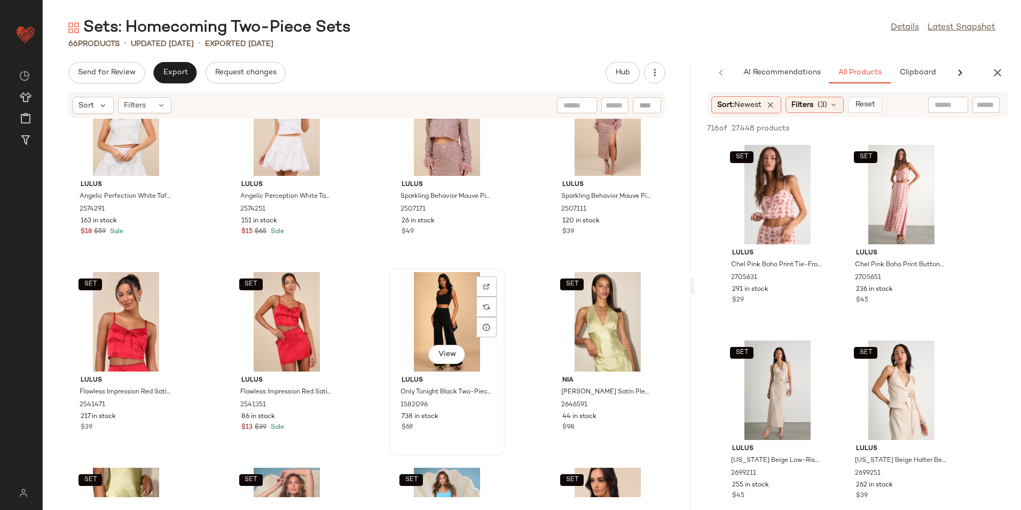
click at [442, 317] on div "View" at bounding box center [447, 321] width 108 height 99
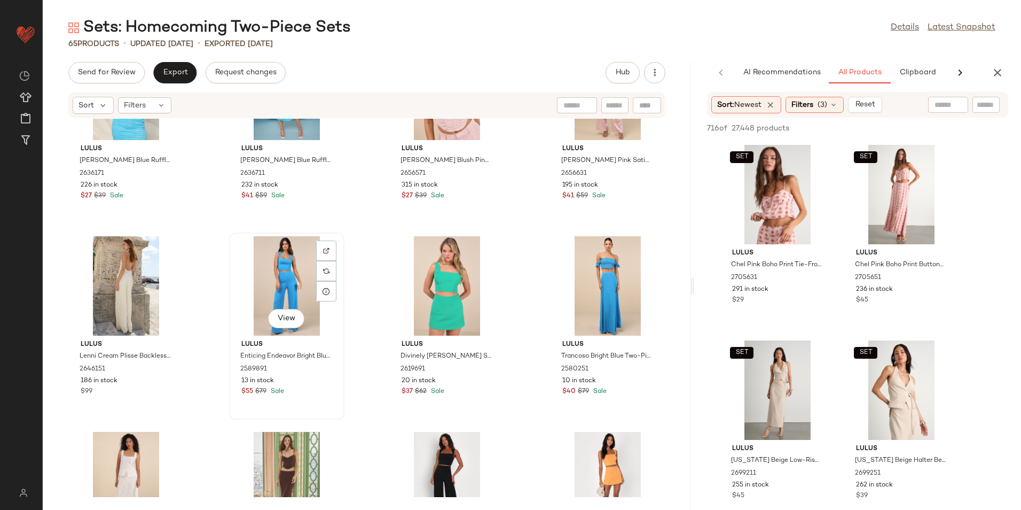
scroll to position [2439, 0]
click at [121, 283] on div "View" at bounding box center [126, 285] width 108 height 99
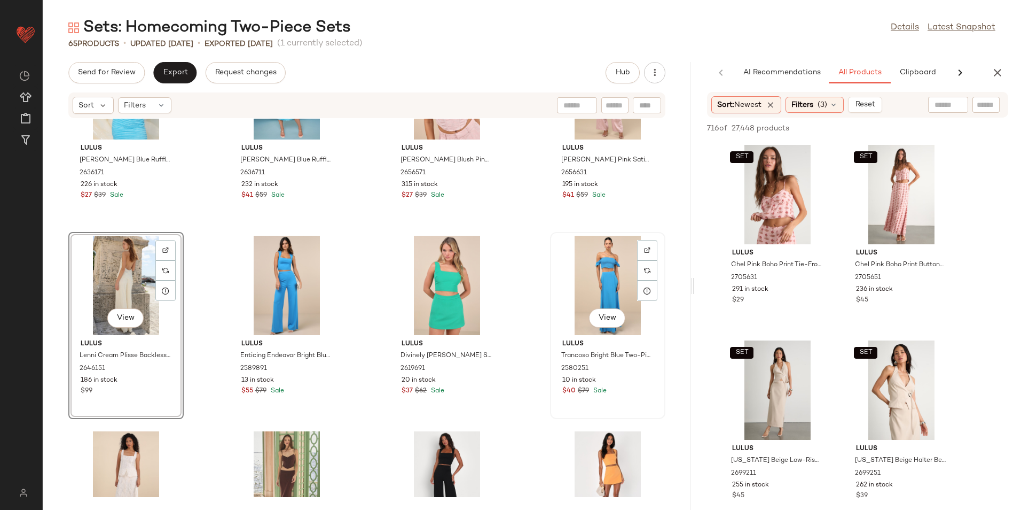
click at [592, 291] on div "View" at bounding box center [608, 285] width 108 height 99
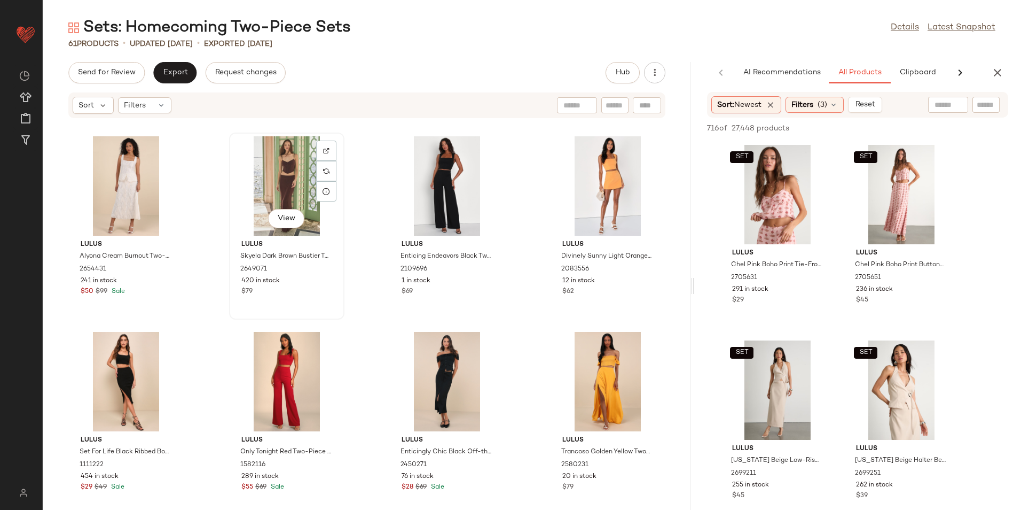
scroll to position [2378, 0]
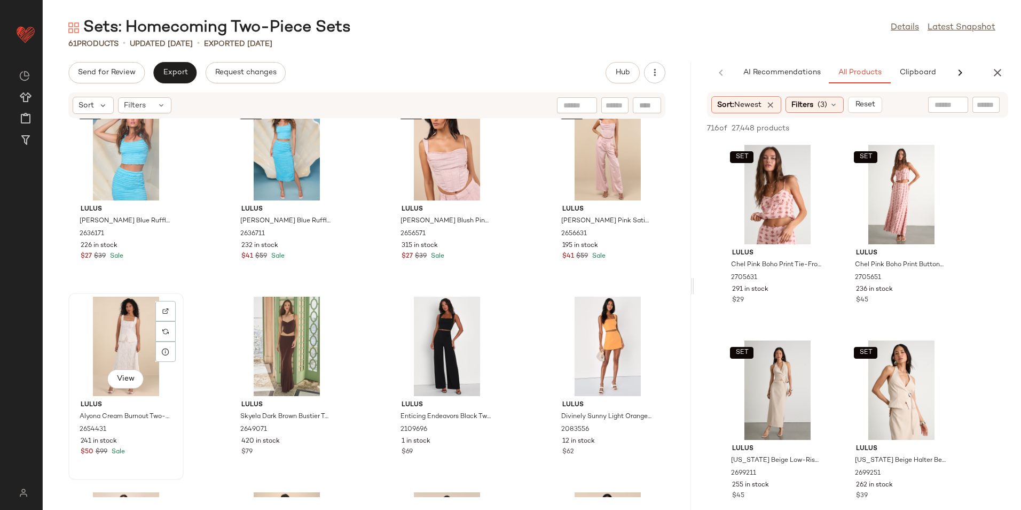
click at [116, 329] on div "View" at bounding box center [126, 345] width 108 height 99
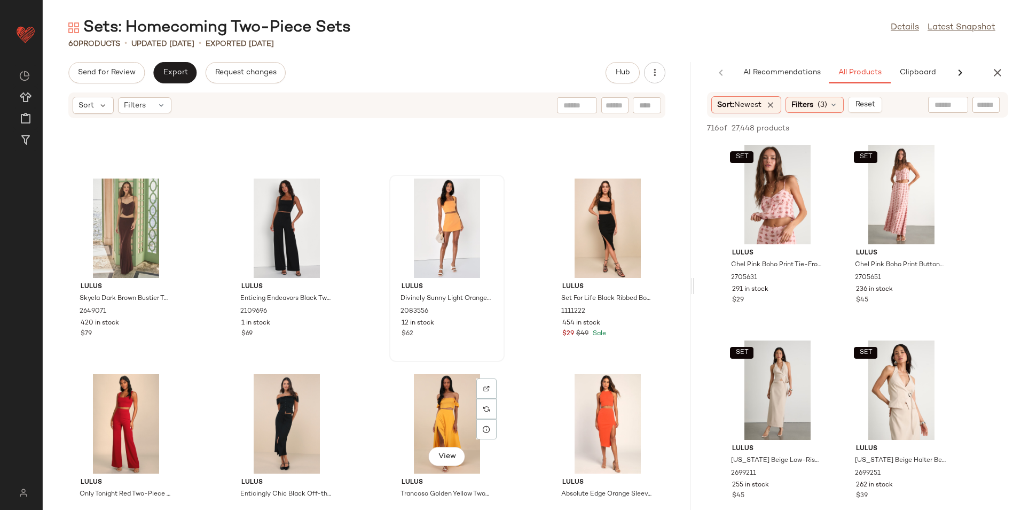
scroll to position [2397, 0]
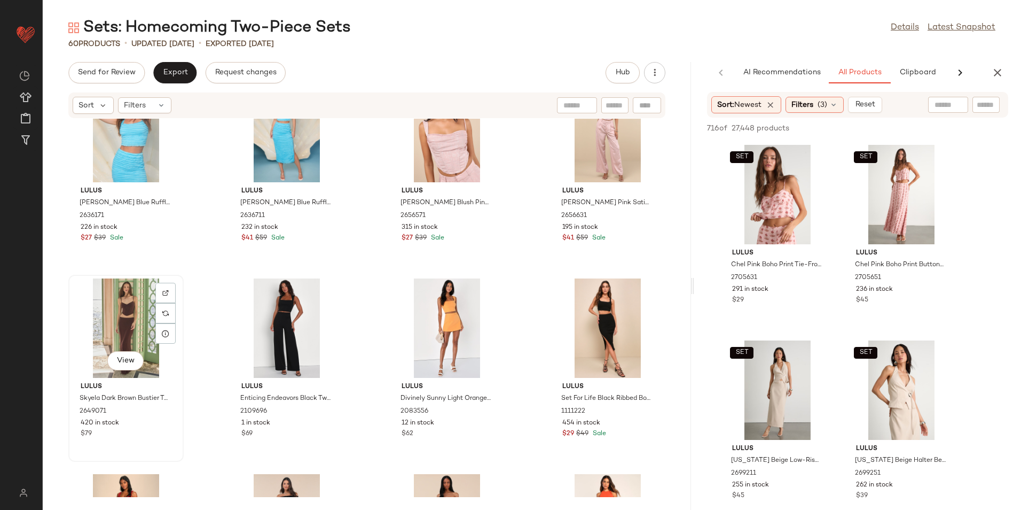
click at [143, 329] on div "View" at bounding box center [126, 327] width 108 height 99
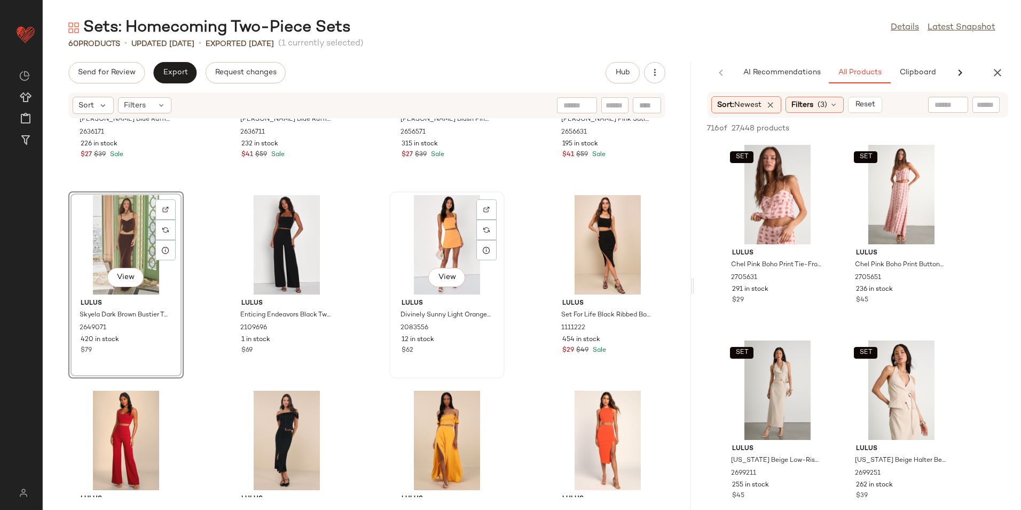
scroll to position [2557, 0]
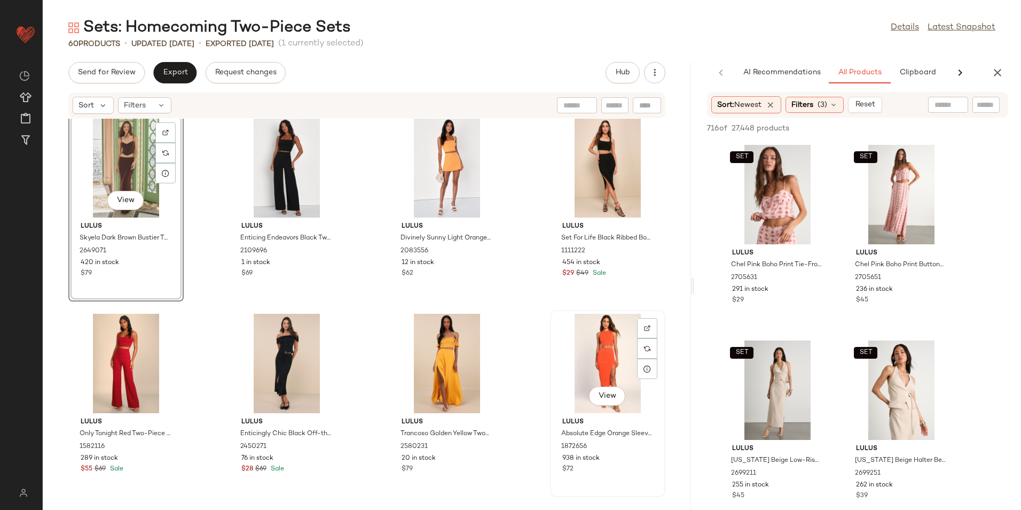
click at [606, 371] on div "View" at bounding box center [608, 363] width 108 height 99
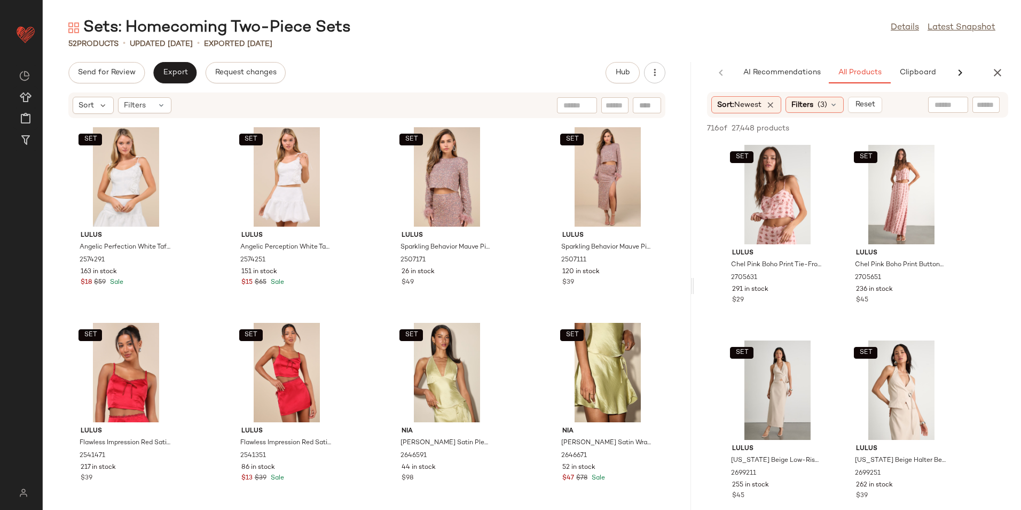
scroll to position [2092, 0]
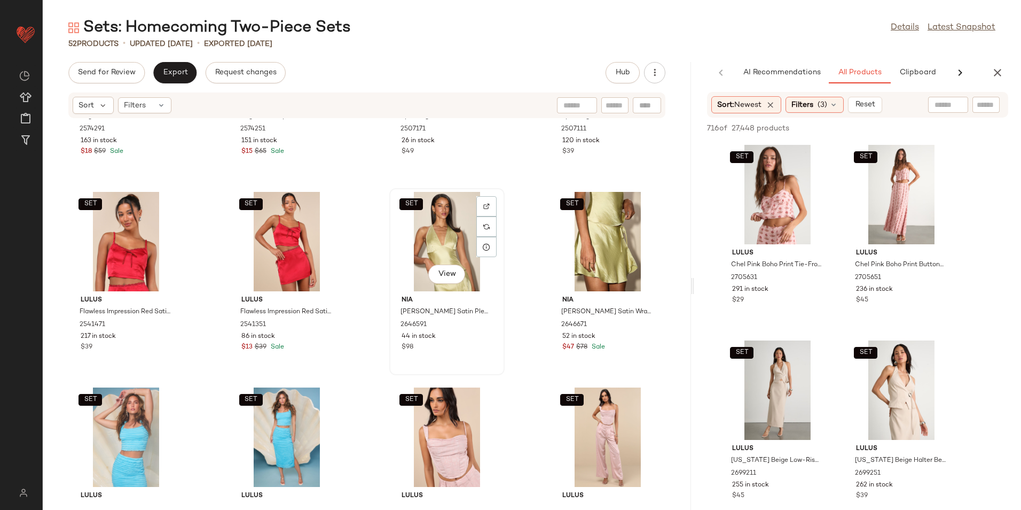
click at [428, 248] on div "SET View" at bounding box center [447, 241] width 108 height 99
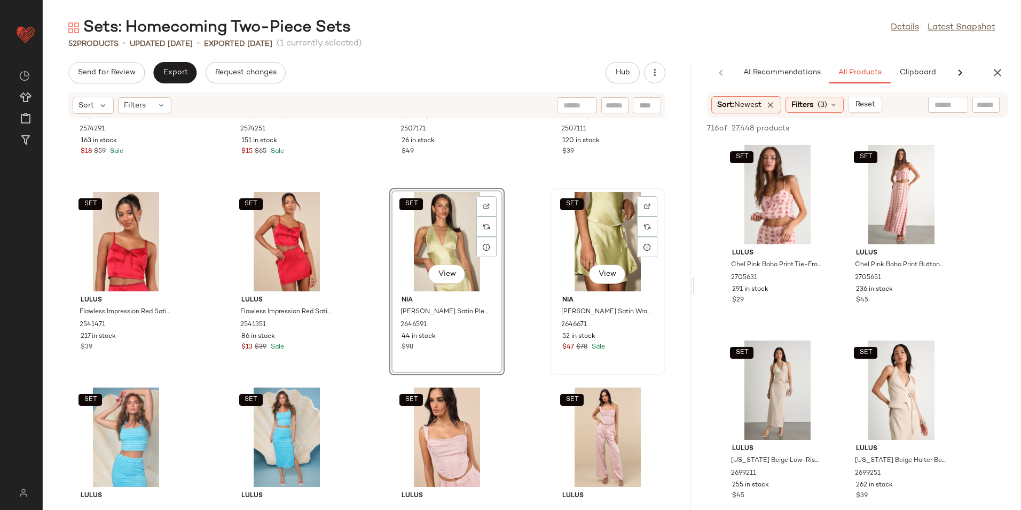
click at [604, 234] on div "SET View" at bounding box center [608, 241] width 108 height 99
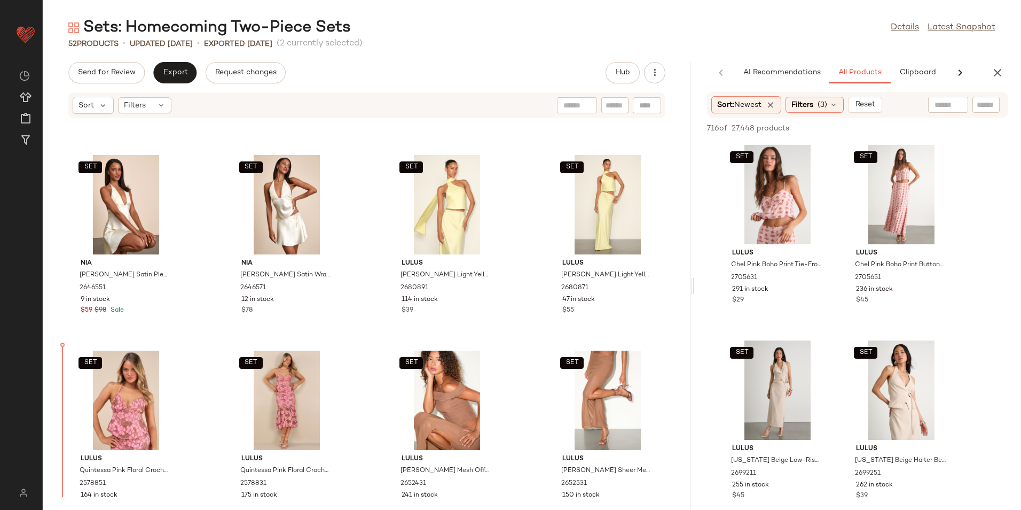
scroll to position [428, 0]
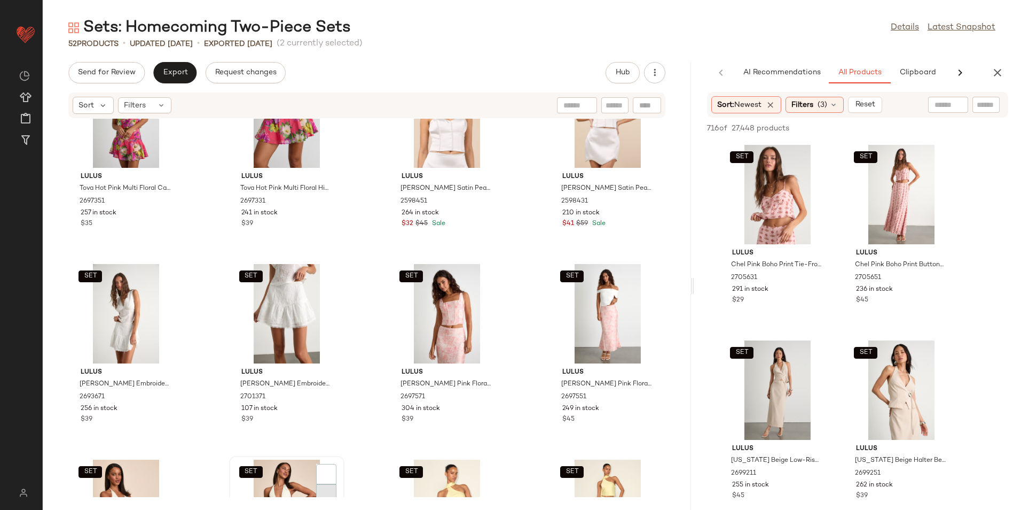
scroll to position [214, 0]
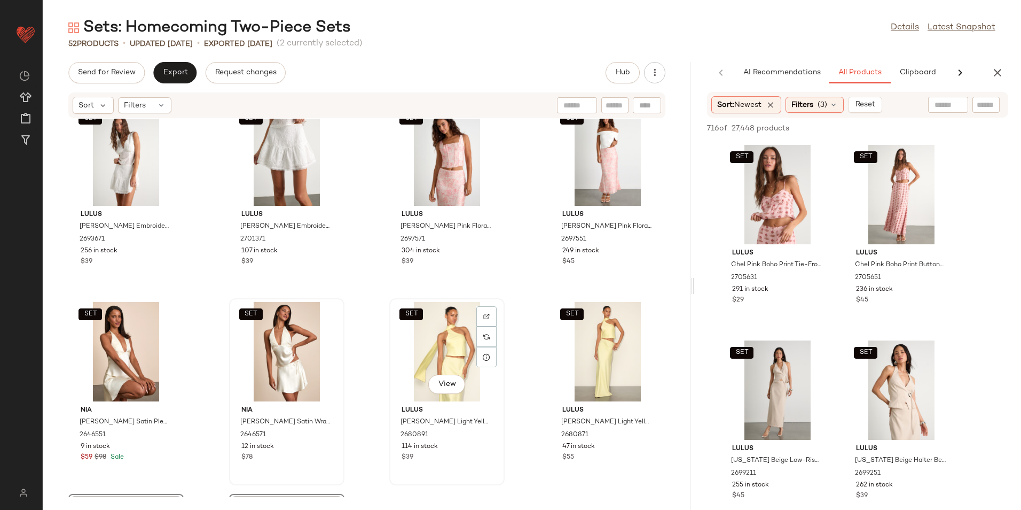
click at [444, 350] on div "SET View" at bounding box center [447, 351] width 108 height 99
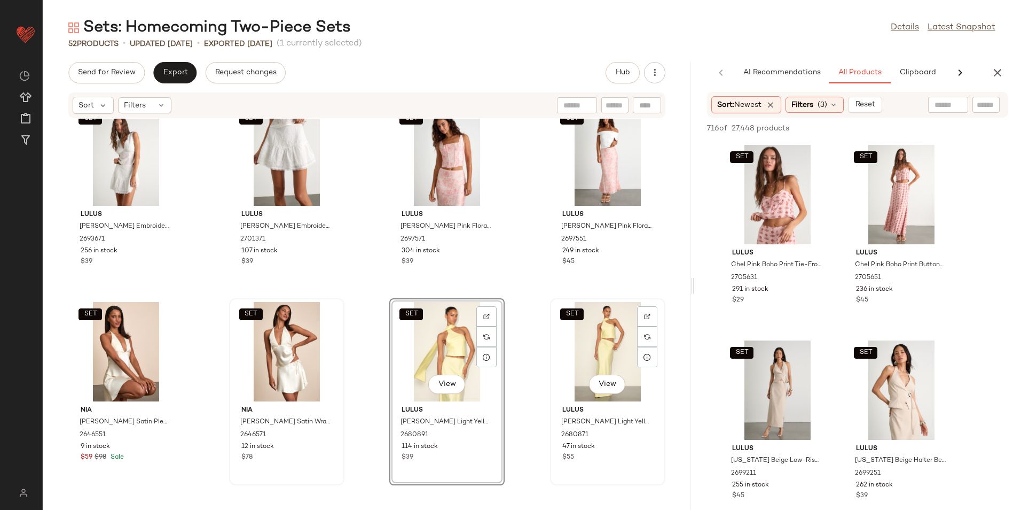
click at [580, 333] on div "SET View" at bounding box center [608, 351] width 108 height 99
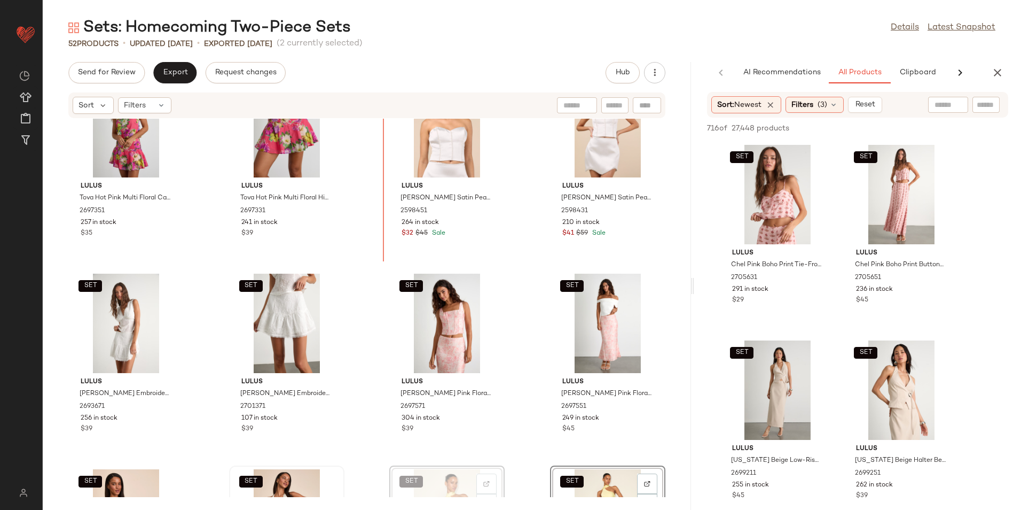
scroll to position [44, 0]
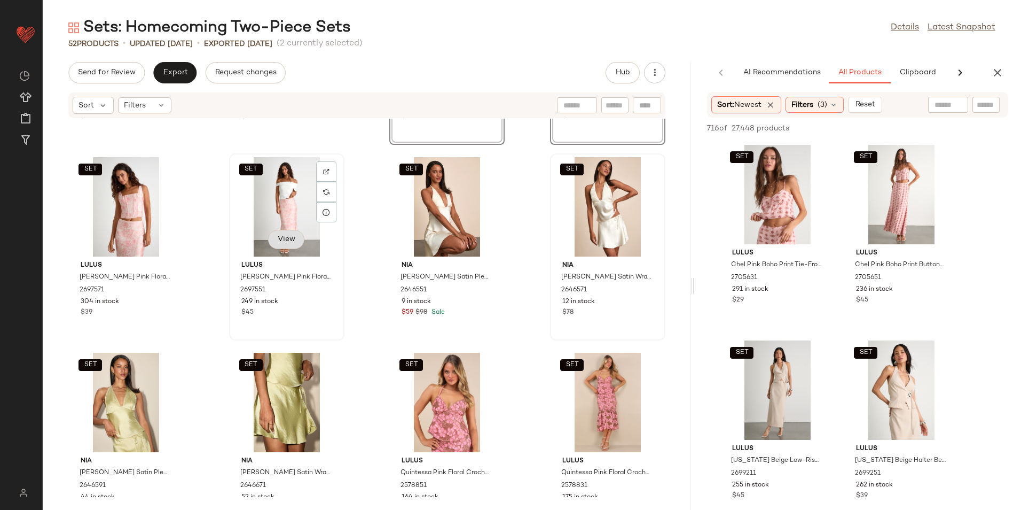
scroll to position [373, 0]
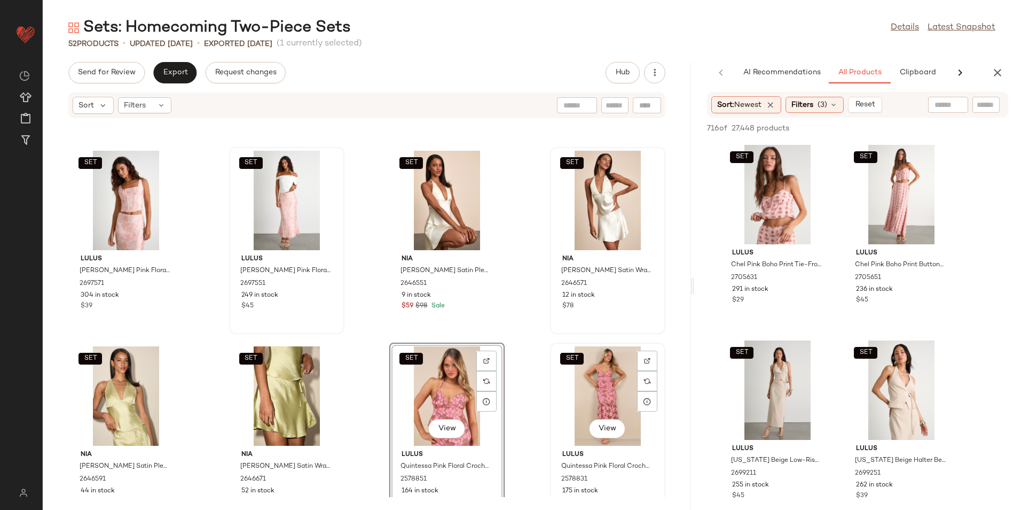
click at [597, 384] on div "SET View" at bounding box center [608, 395] width 108 height 99
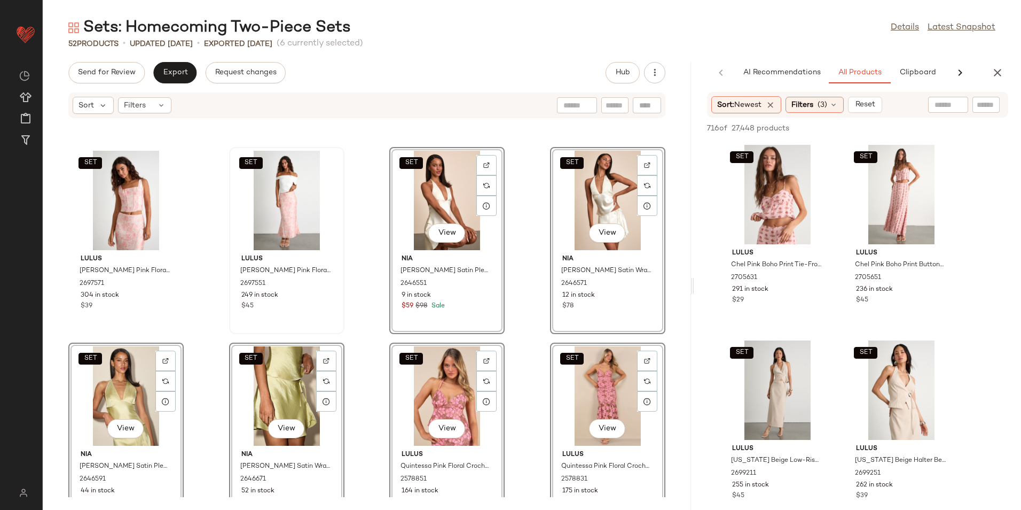
click at [365, 355] on div "SET Lulus Dessie Ivory Embroidered Tie-Back Tank Top 2693671 256 in stock $39 S…" at bounding box center [367, 308] width 649 height 378
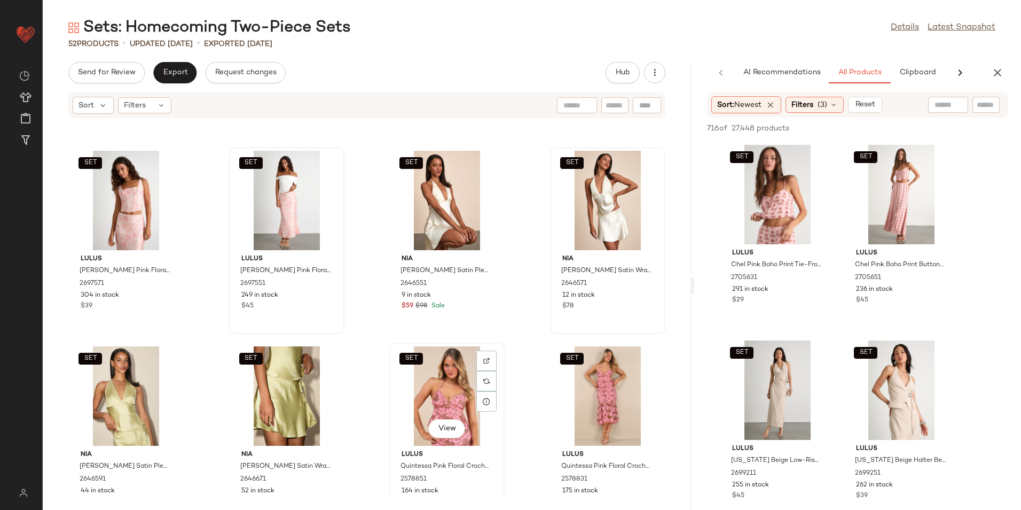
click at [455, 391] on div "SET View" at bounding box center [447, 395] width 108 height 99
click at [590, 393] on div "SET View" at bounding box center [608, 395] width 108 height 99
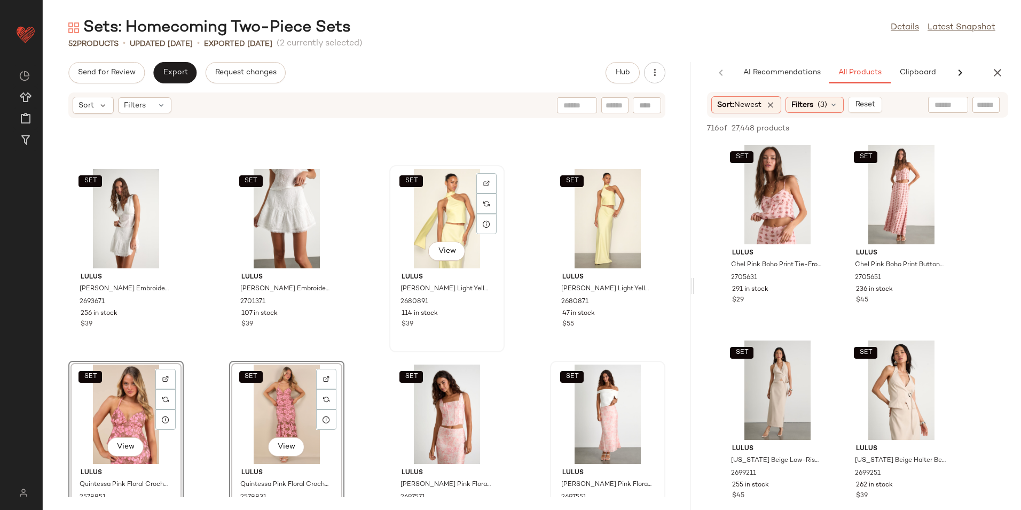
scroll to position [373, 0]
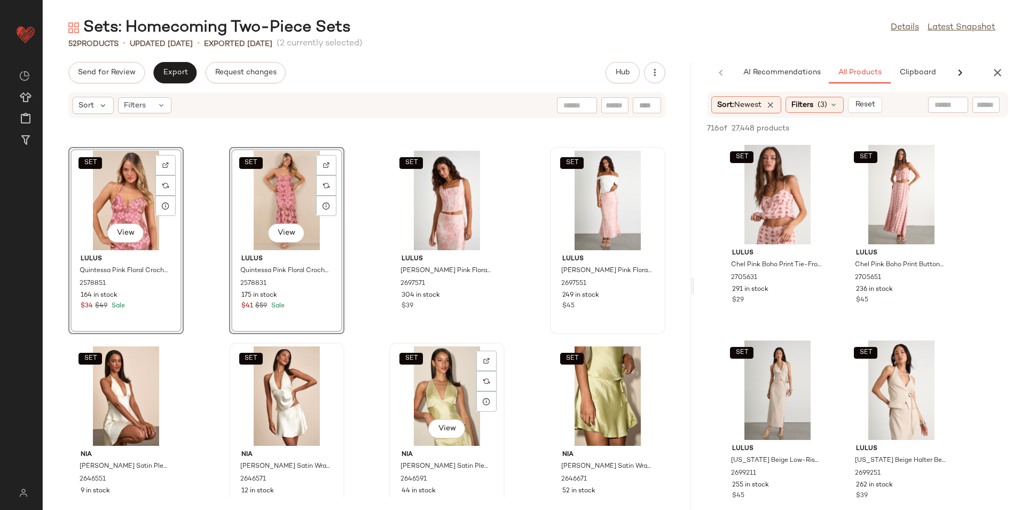
click at [418, 383] on div "SET View" at bounding box center [447, 395] width 108 height 99
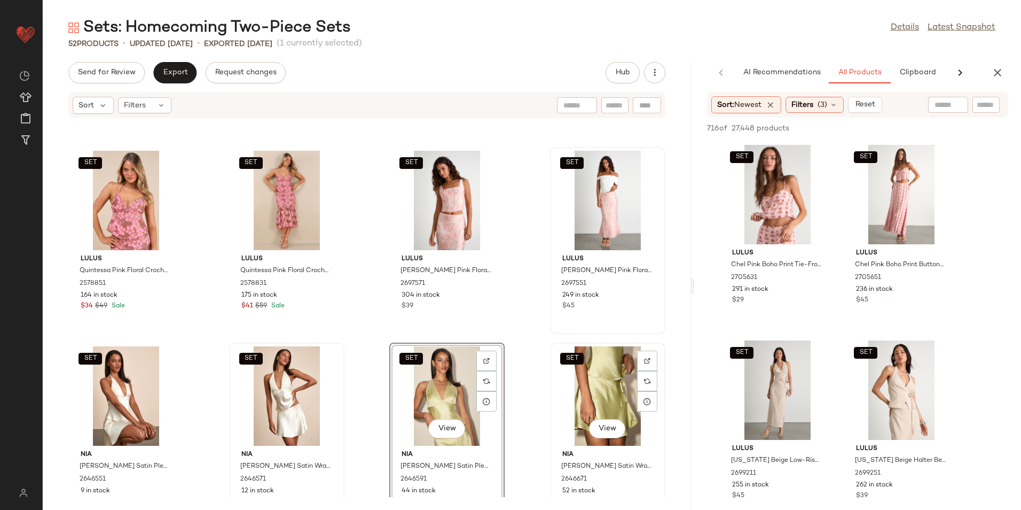
click at [575, 388] on div "SET View" at bounding box center [608, 395] width 108 height 99
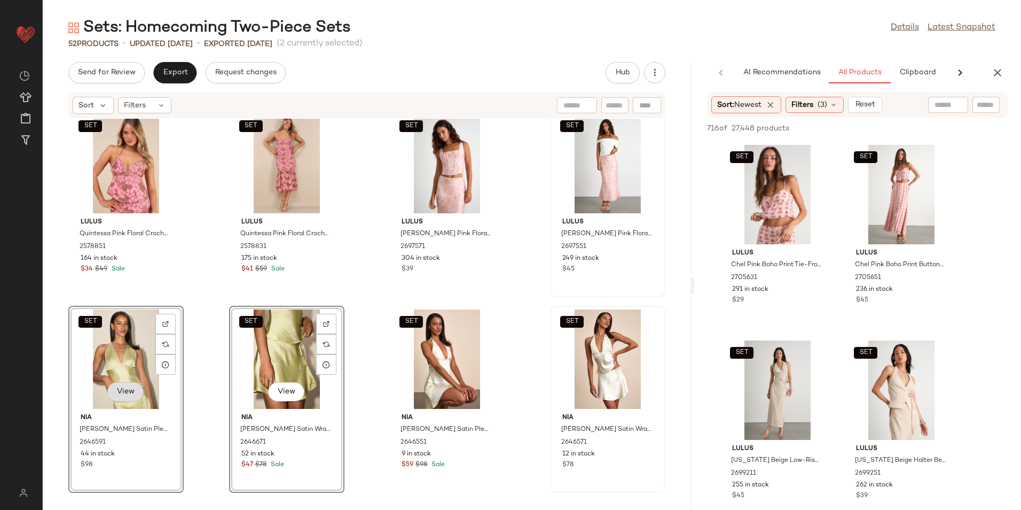
scroll to position [427, 0]
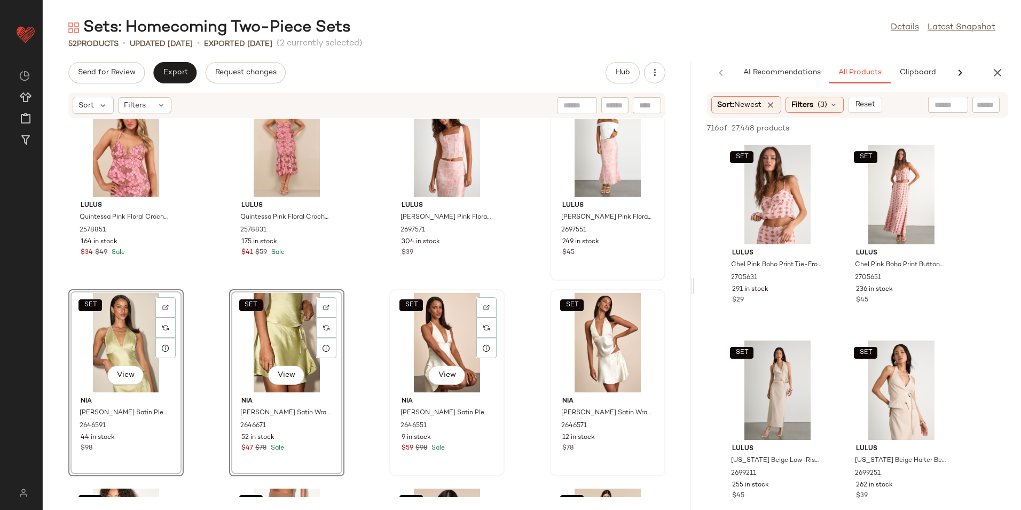
click at [438, 345] on div "SET View" at bounding box center [447, 342] width 108 height 99
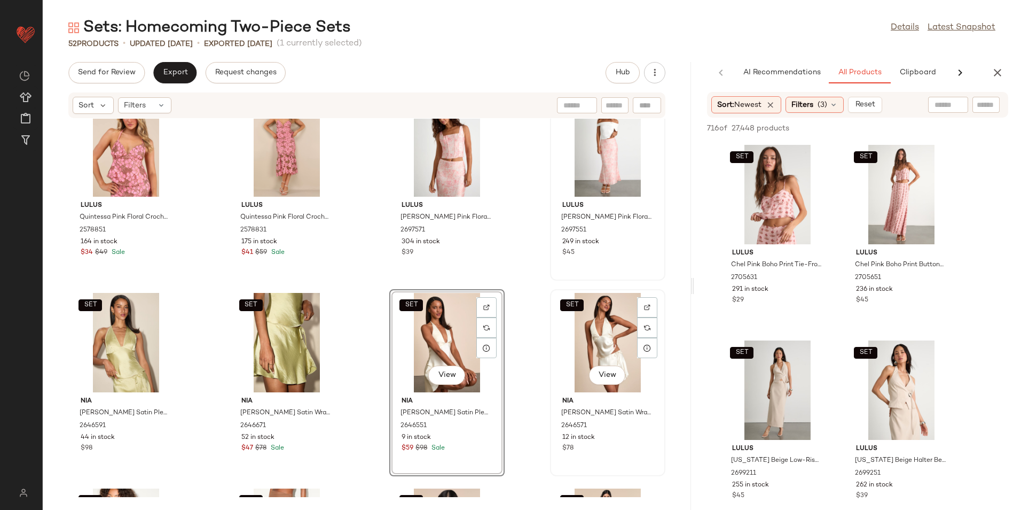
click at [592, 342] on div "SET View" at bounding box center [608, 342] width 108 height 99
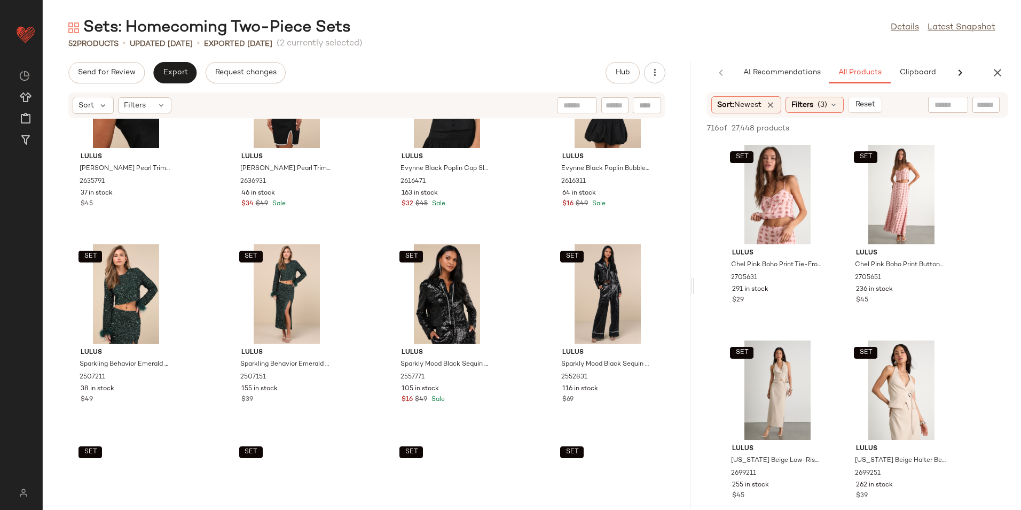
scroll to position [1549, 0]
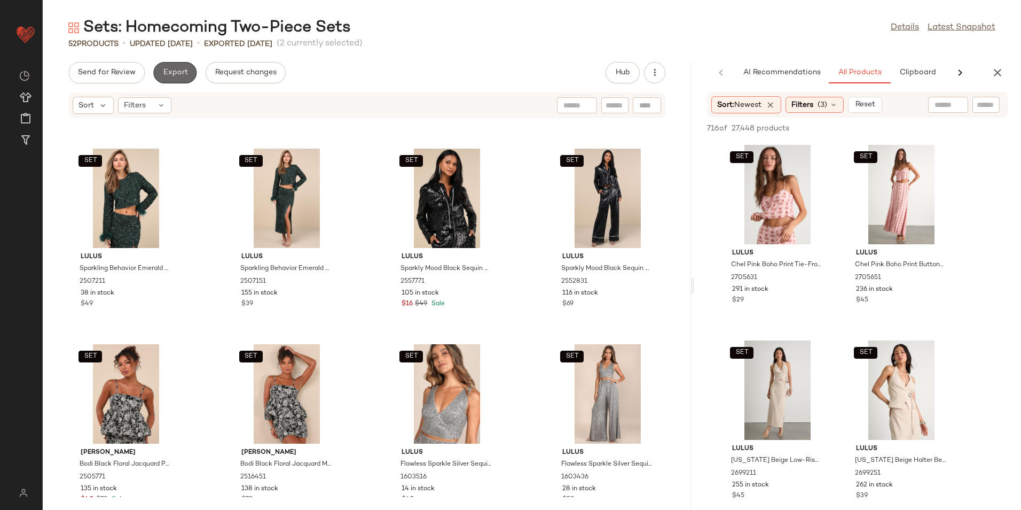
click at [165, 65] on button "Export" at bounding box center [174, 72] width 43 height 21
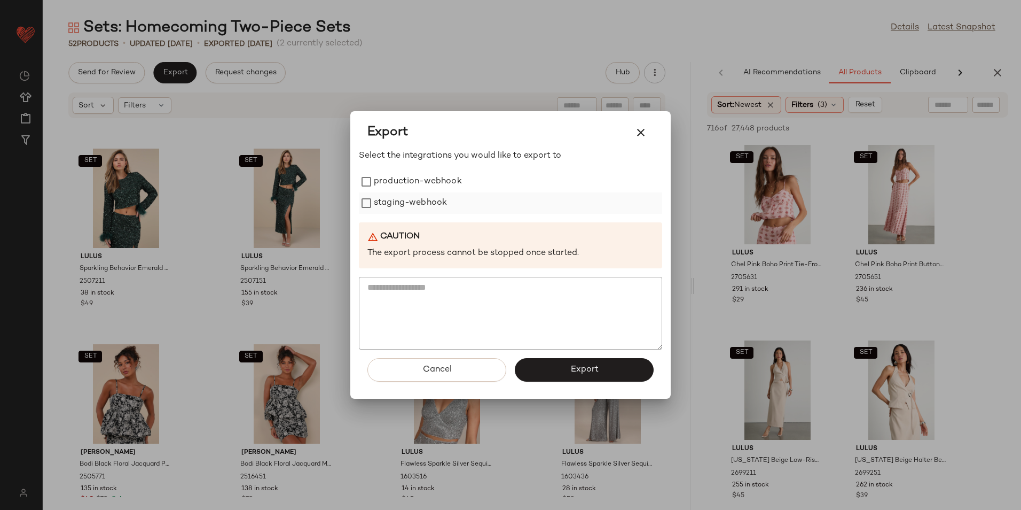
drag, startPoint x: 388, startPoint y: 179, endPoint x: 388, endPoint y: 198, distance: 19.2
click at [388, 178] on label "production-webhook" at bounding box center [418, 181] width 88 height 21
drag, startPoint x: 388, startPoint y: 201, endPoint x: 412, endPoint y: 229, distance: 36.7
click at [389, 202] on label "staging-webhook" at bounding box center [410, 202] width 73 height 21
click at [559, 365] on button "Export" at bounding box center [584, 370] width 139 height 24
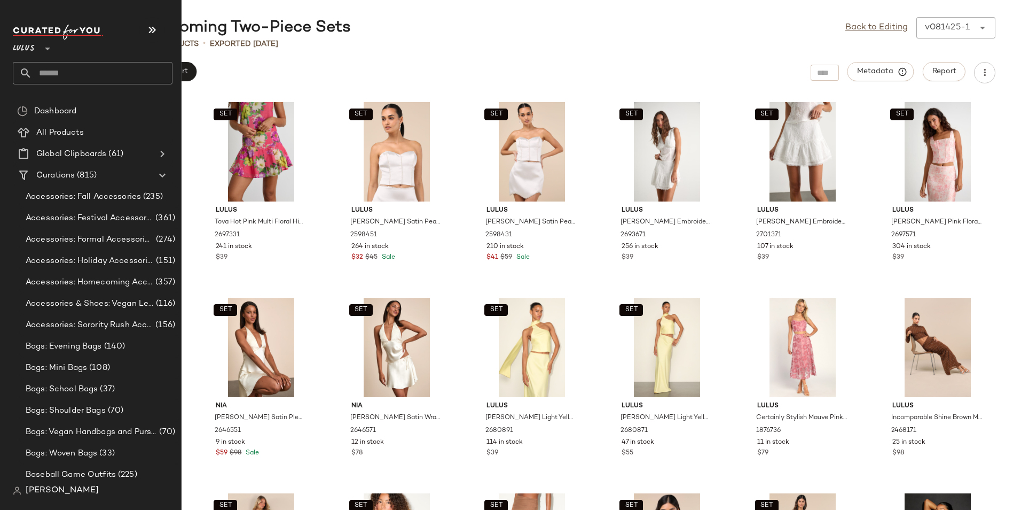
click at [83, 74] on input "text" at bounding box center [102, 73] width 141 height 22
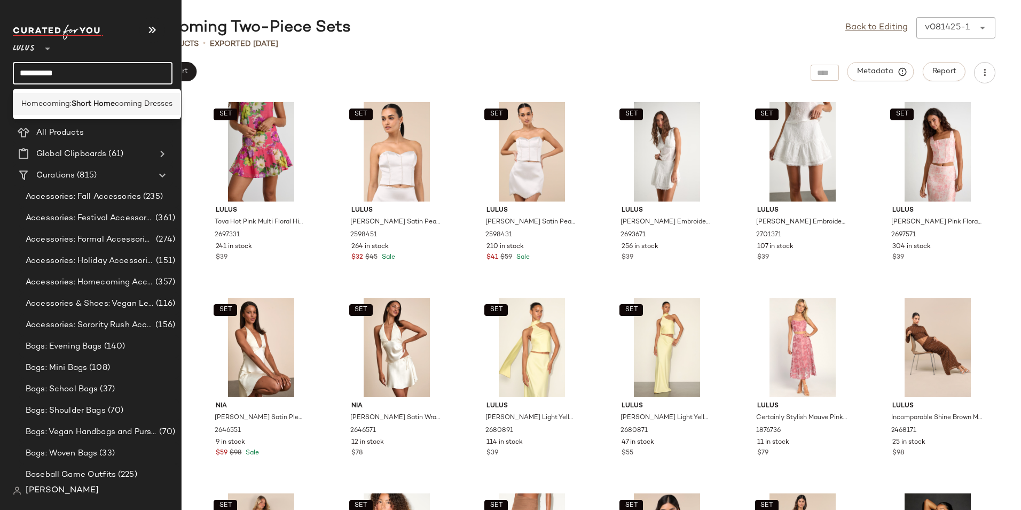
type input "**********"
click at [81, 103] on b "Short Home" at bounding box center [93, 103] width 43 height 11
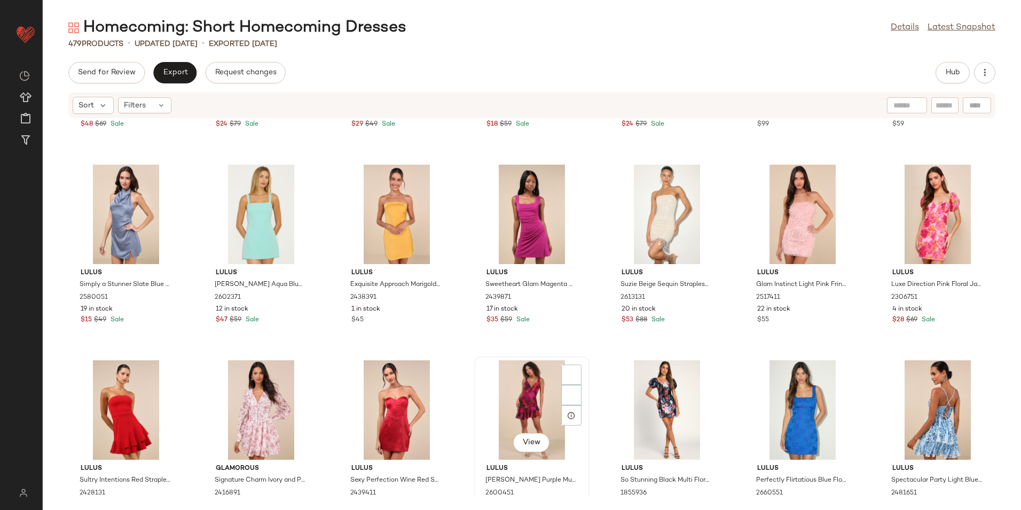
scroll to position [12527, 0]
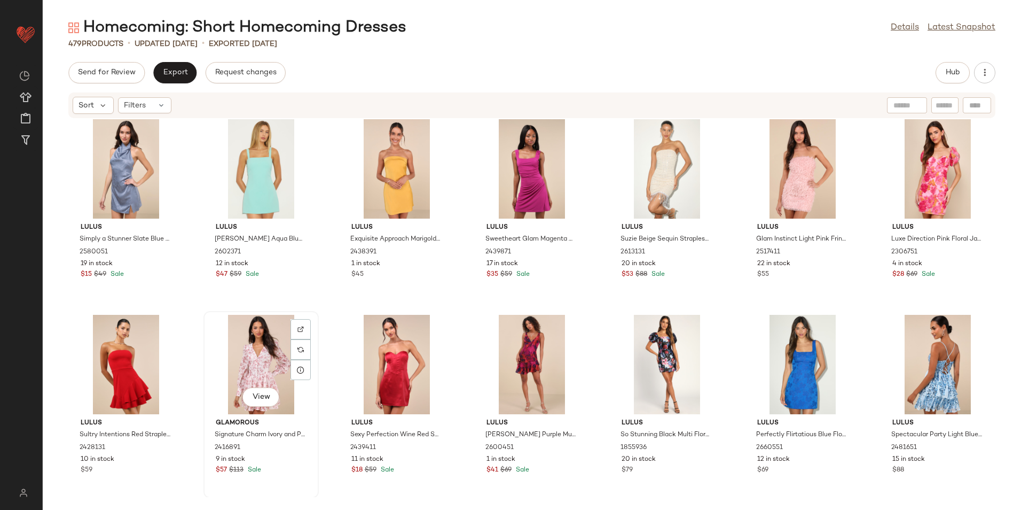
click at [263, 340] on div "View" at bounding box center [261, 364] width 108 height 99
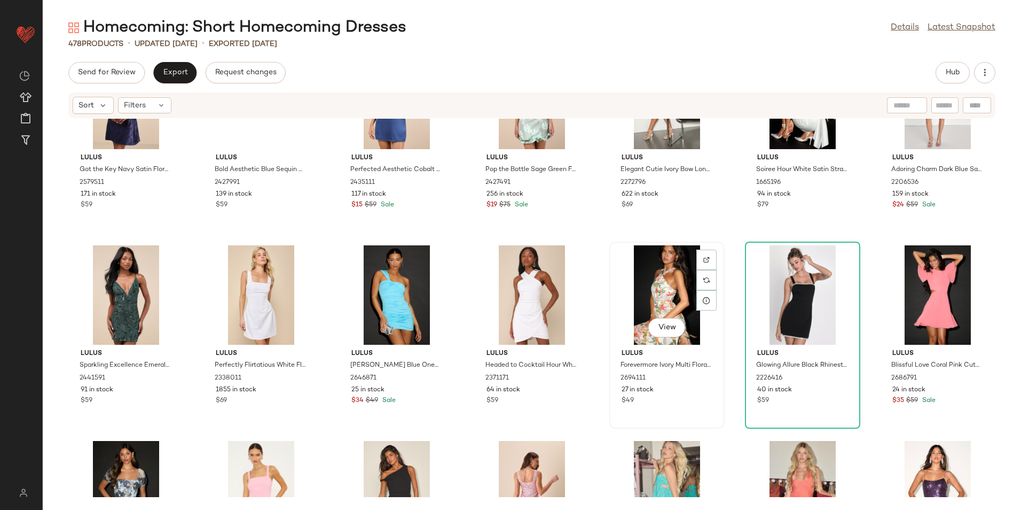
scroll to position [11566, 0]
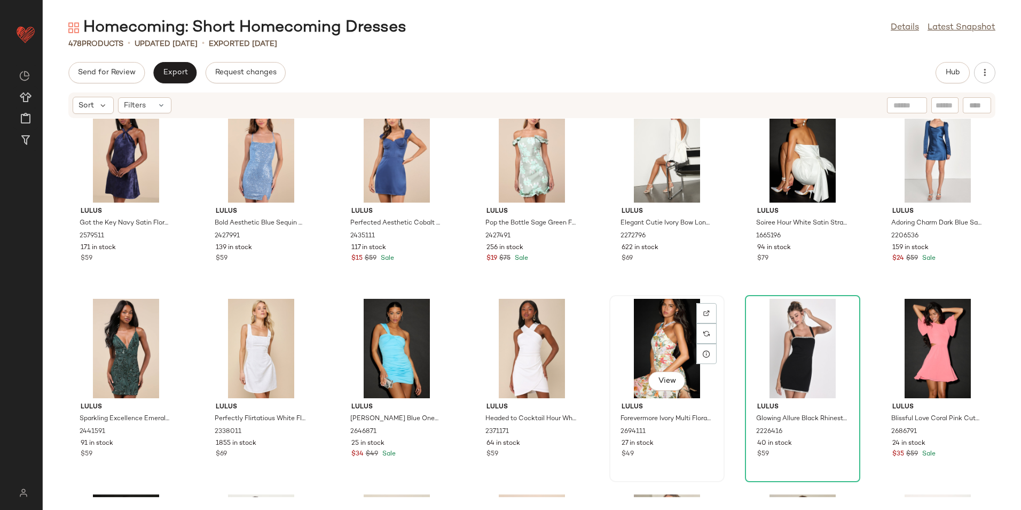
click at [669, 333] on div "View" at bounding box center [667, 348] width 108 height 99
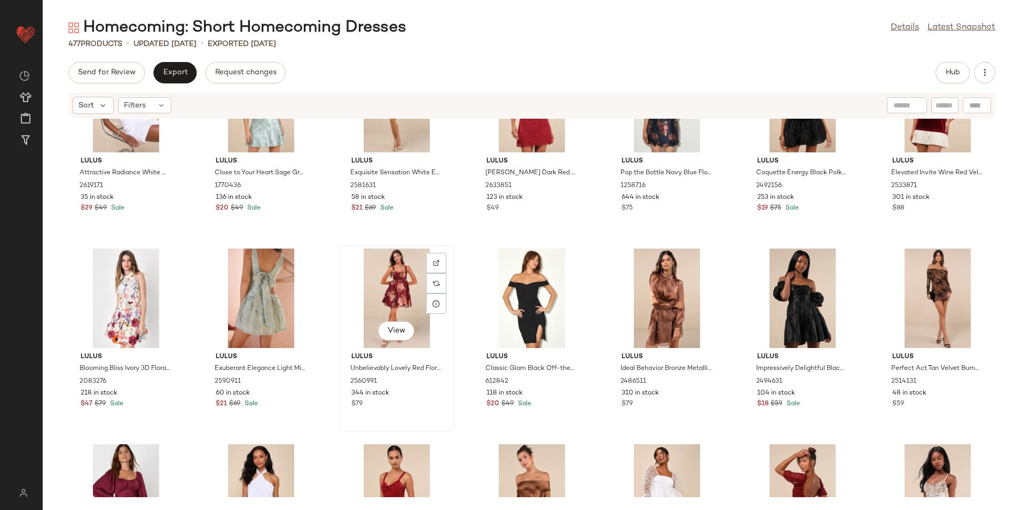
scroll to position [9750, 0]
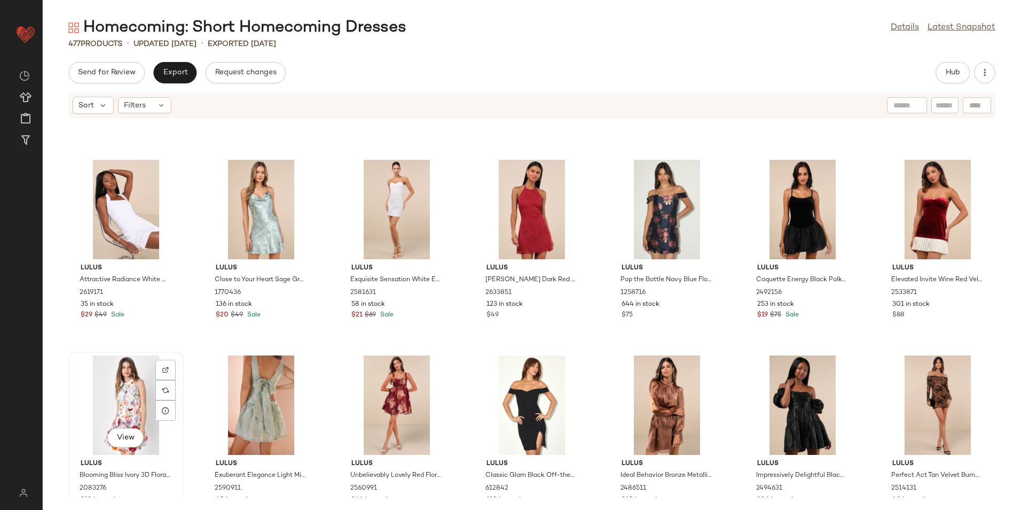
click at [131, 396] on div "View" at bounding box center [126, 404] width 108 height 99
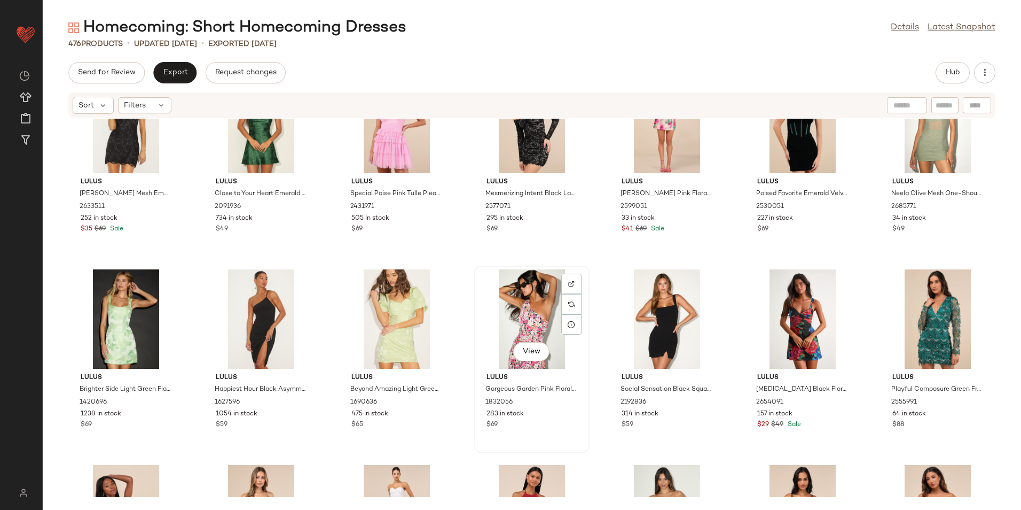
scroll to position [9429, 0]
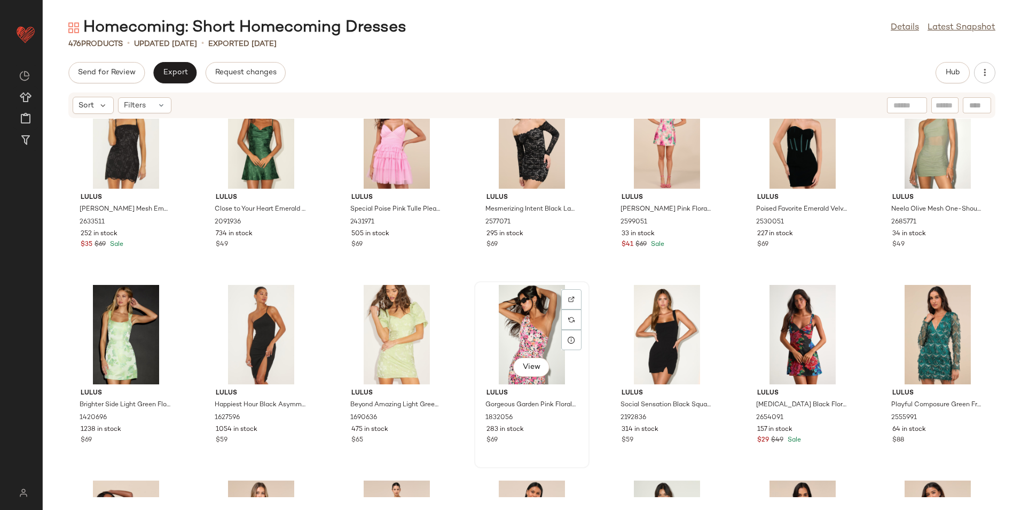
click at [549, 345] on div "View" at bounding box center [532, 334] width 108 height 99
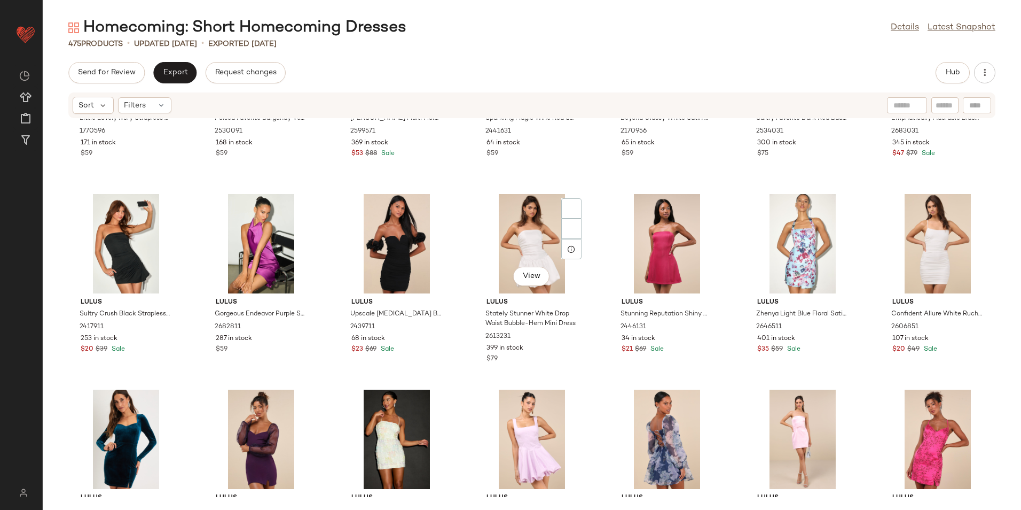
scroll to position [8307, 0]
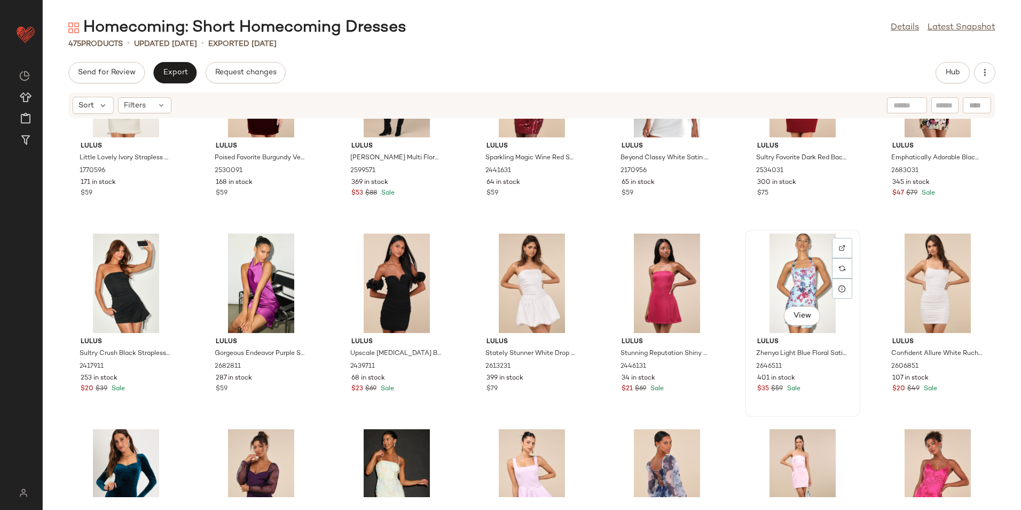
click at [781, 288] on div "View" at bounding box center [803, 282] width 108 height 99
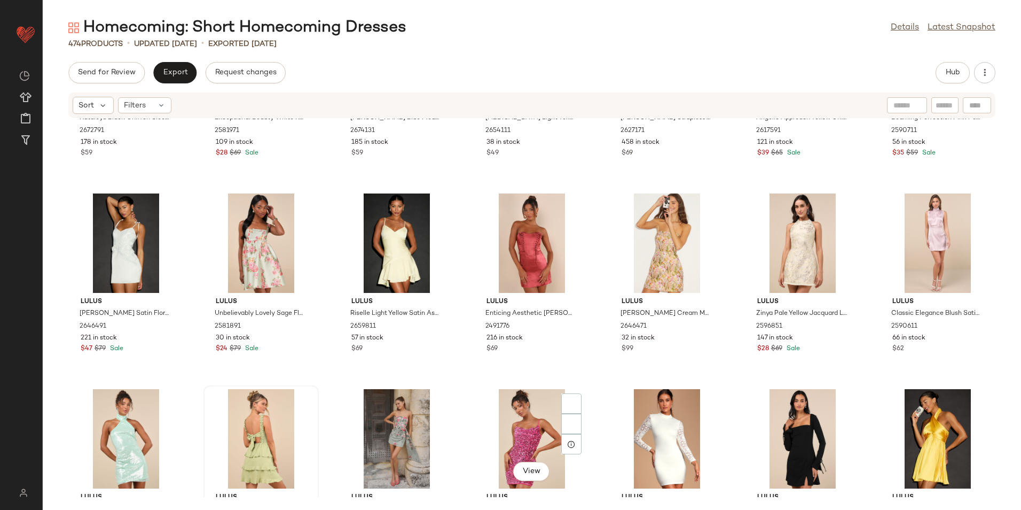
scroll to position [7399, 0]
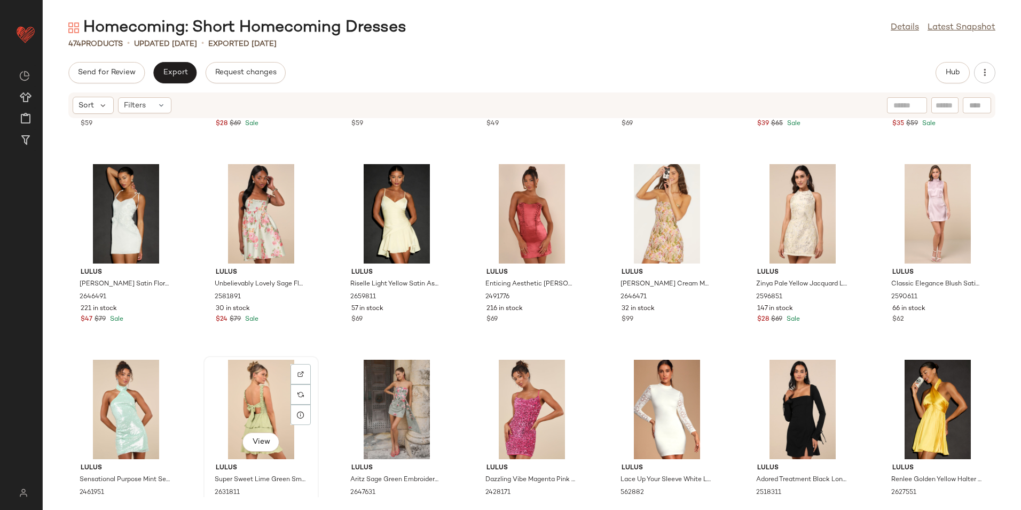
click at [269, 385] on div "View" at bounding box center [261, 409] width 108 height 99
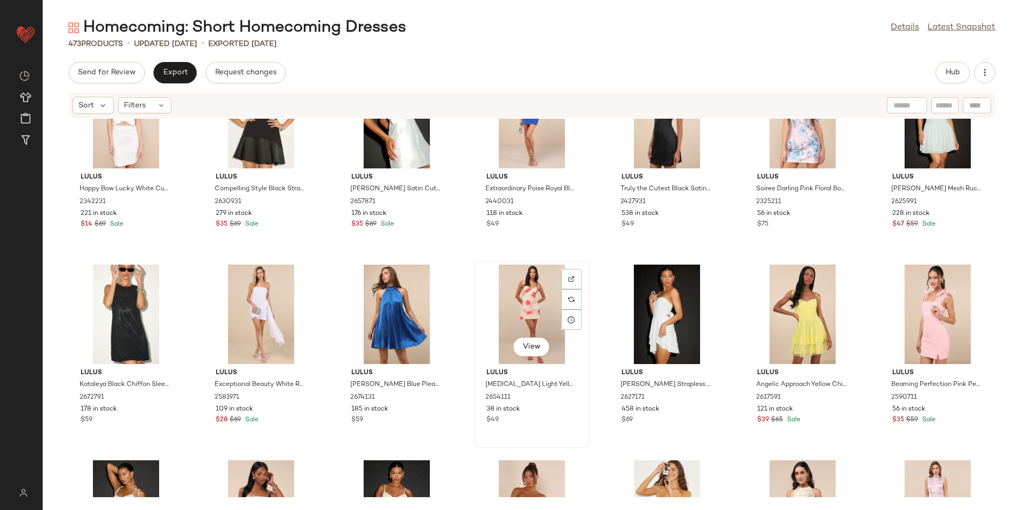
scroll to position [7078, 0]
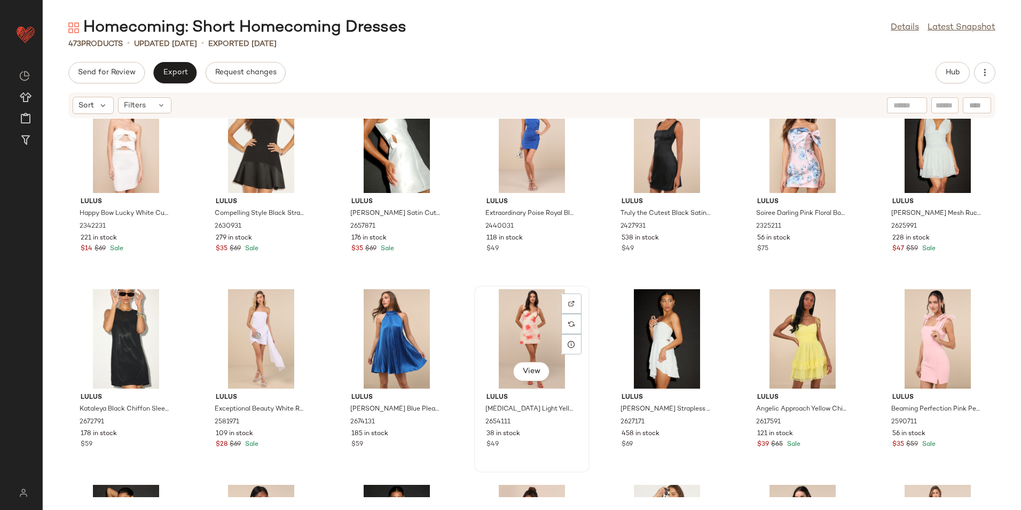
click at [506, 343] on div "View" at bounding box center [532, 338] width 108 height 99
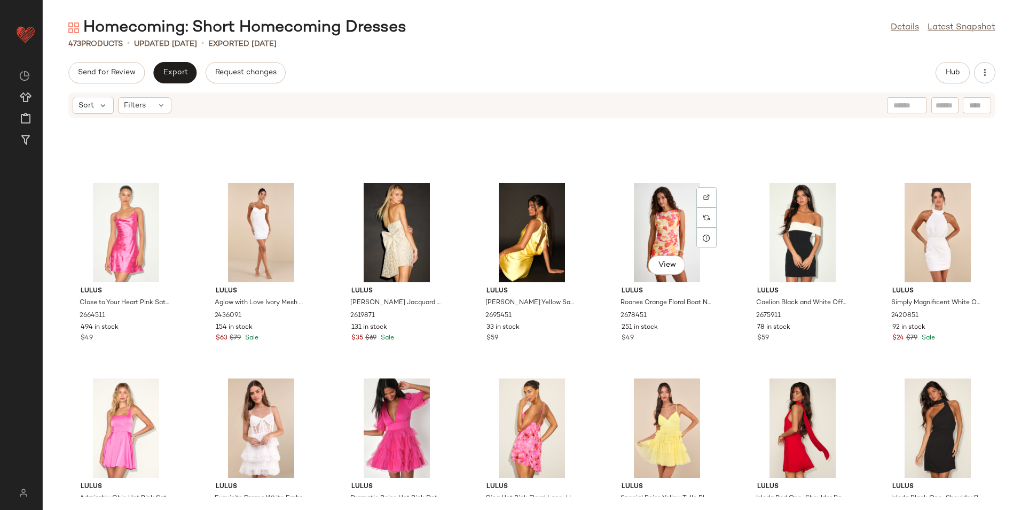
scroll to position [6384, 0]
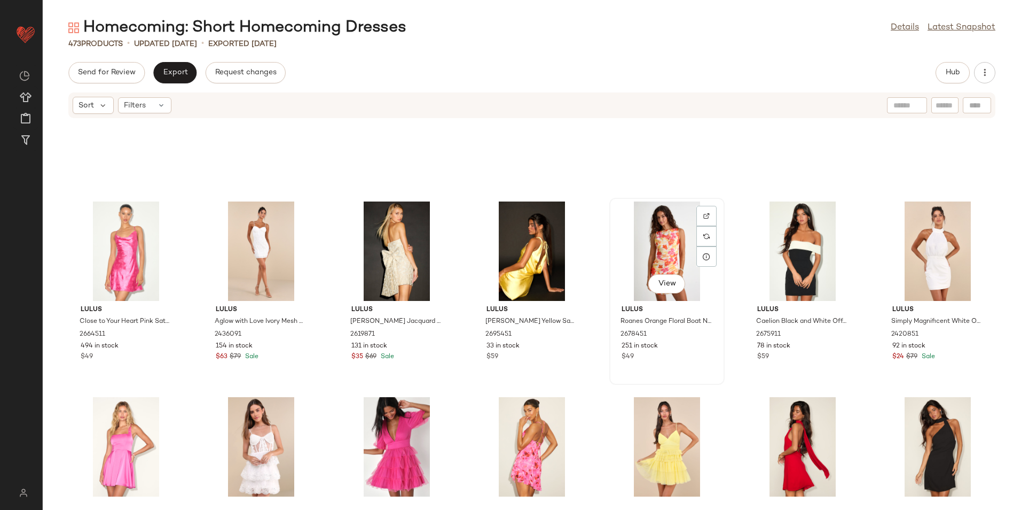
click at [644, 256] on div "View" at bounding box center [667, 250] width 108 height 99
click at [657, 262] on div "View" at bounding box center [667, 250] width 108 height 99
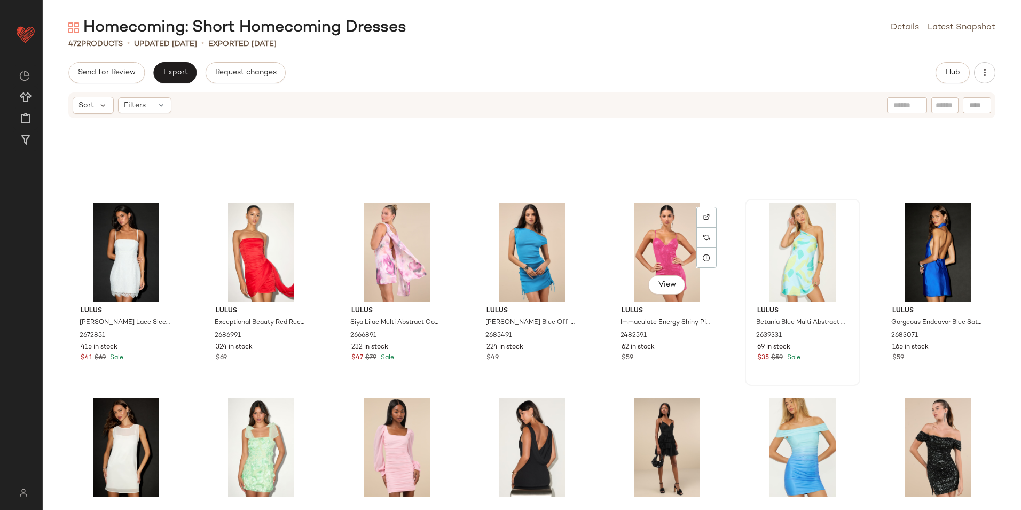
scroll to position [4995, 0]
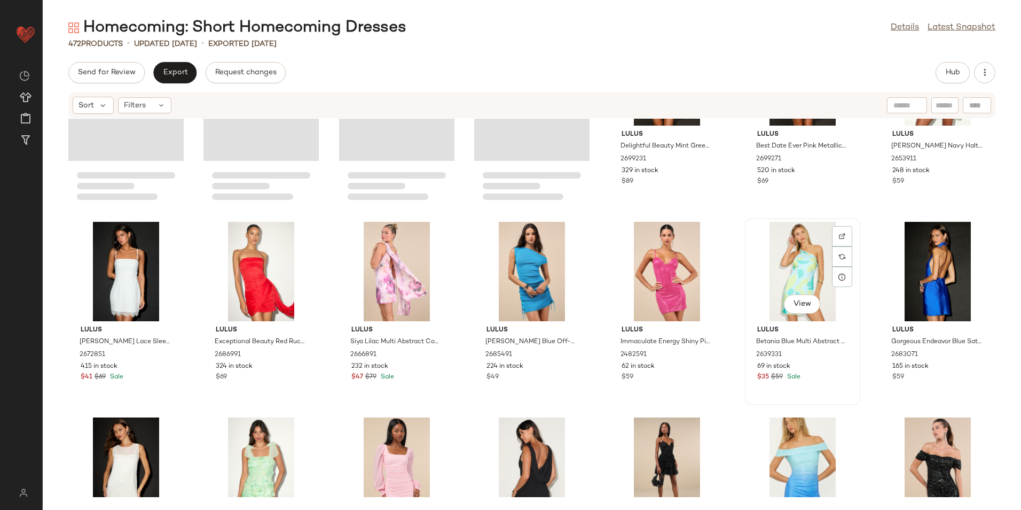
click at [773, 278] on div "View" at bounding box center [803, 271] width 108 height 99
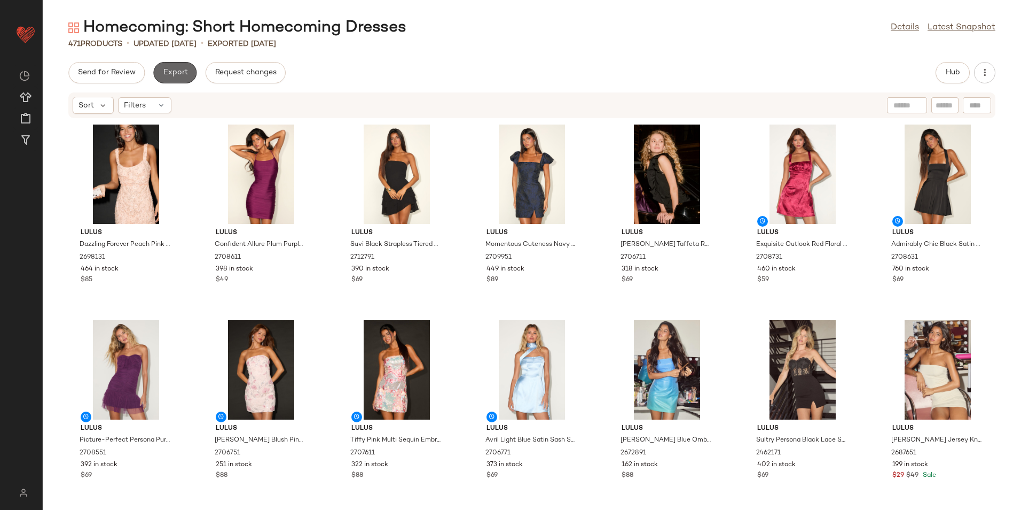
click at [171, 73] on span "Export" at bounding box center [174, 72] width 25 height 9
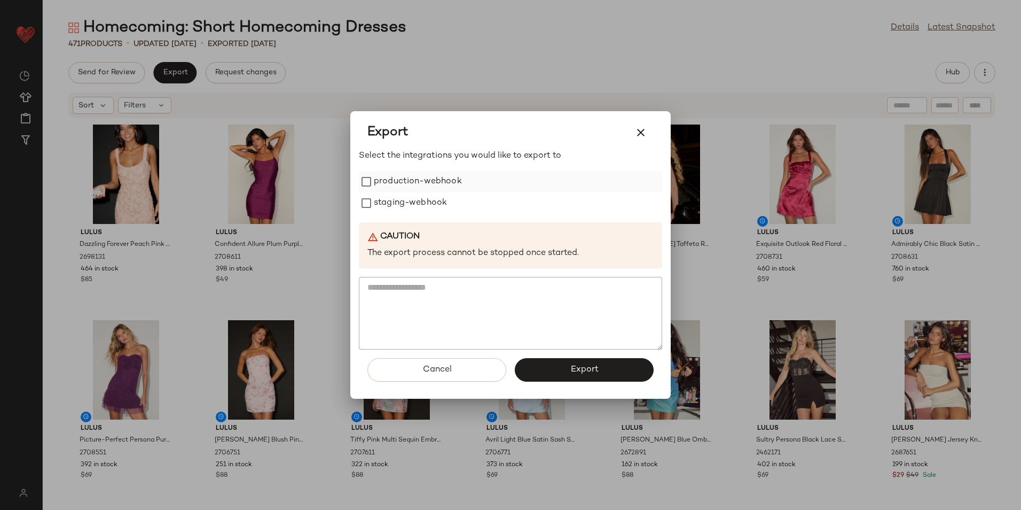
drag, startPoint x: 403, startPoint y: 174, endPoint x: 404, endPoint y: 189, distance: 15.0
click at [404, 174] on label "production-webhook" at bounding box center [418, 181] width 88 height 21
click at [404, 205] on label "staging-webhook" at bounding box center [410, 202] width 73 height 21
click at [572, 363] on button "Export" at bounding box center [584, 370] width 139 height 24
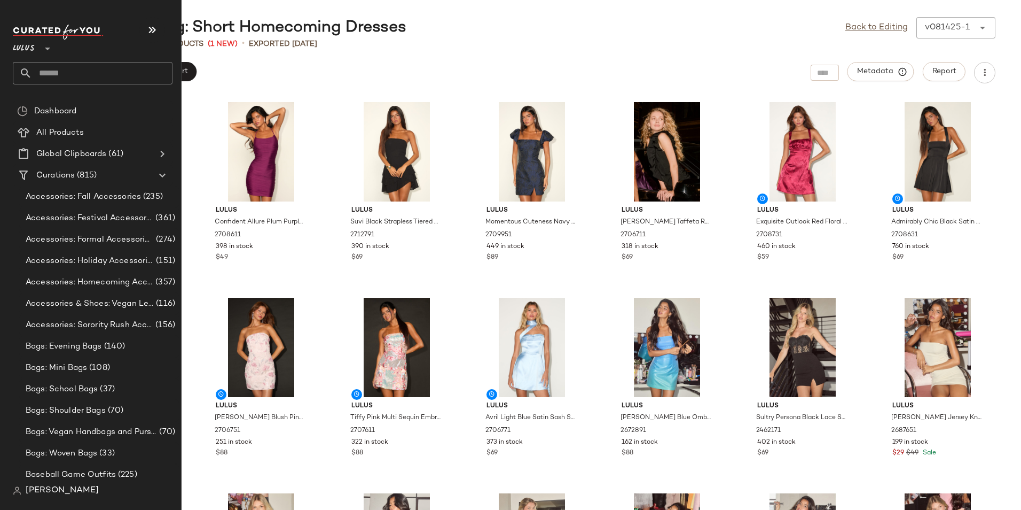
click at [56, 71] on input "text" at bounding box center [102, 73] width 141 height 22
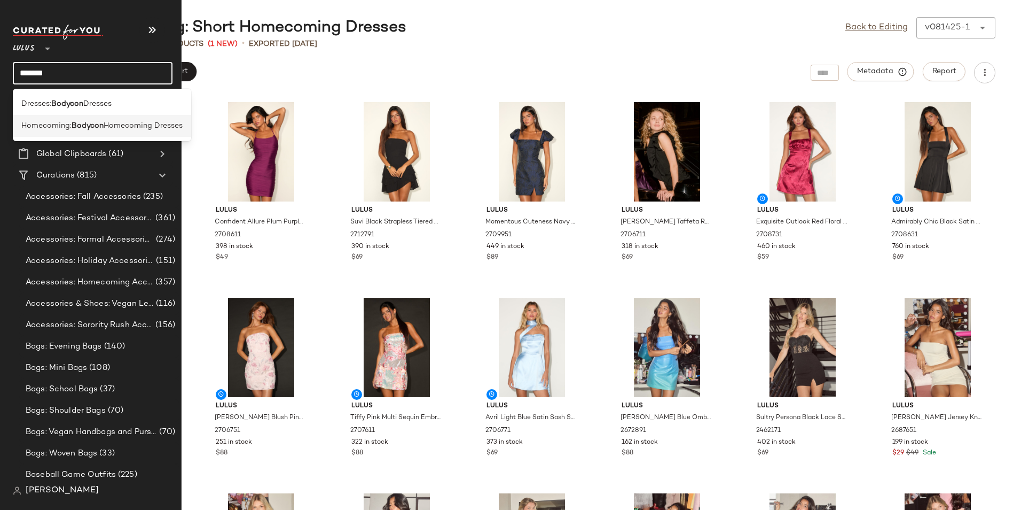
type input "*******"
click at [99, 129] on b "Bodycon" at bounding box center [88, 125] width 32 height 11
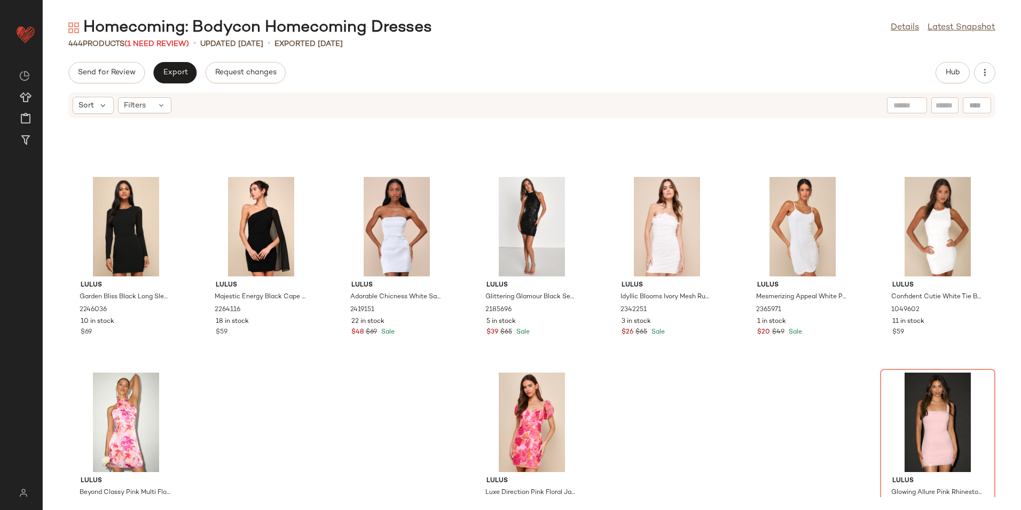
scroll to position [12138, 0]
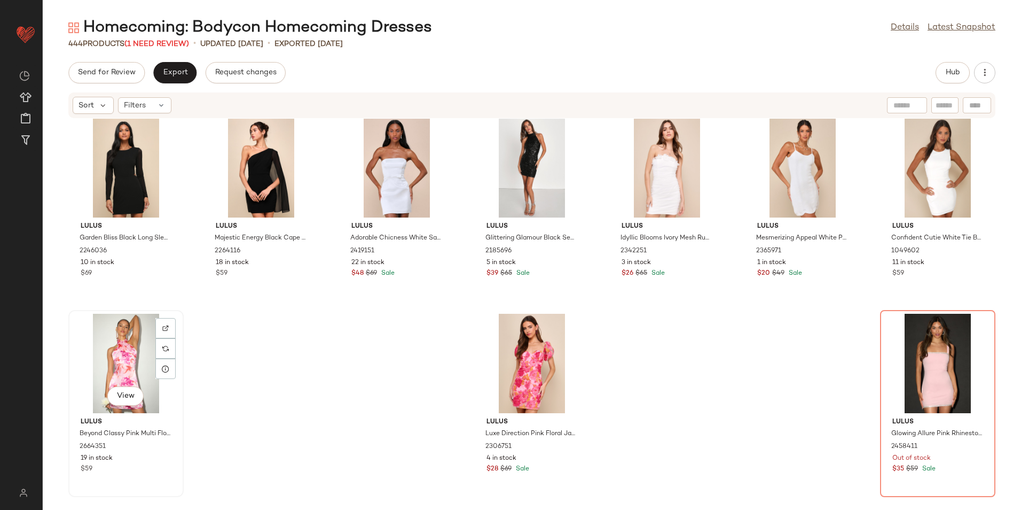
click at [122, 350] on div "View" at bounding box center [126, 363] width 108 height 99
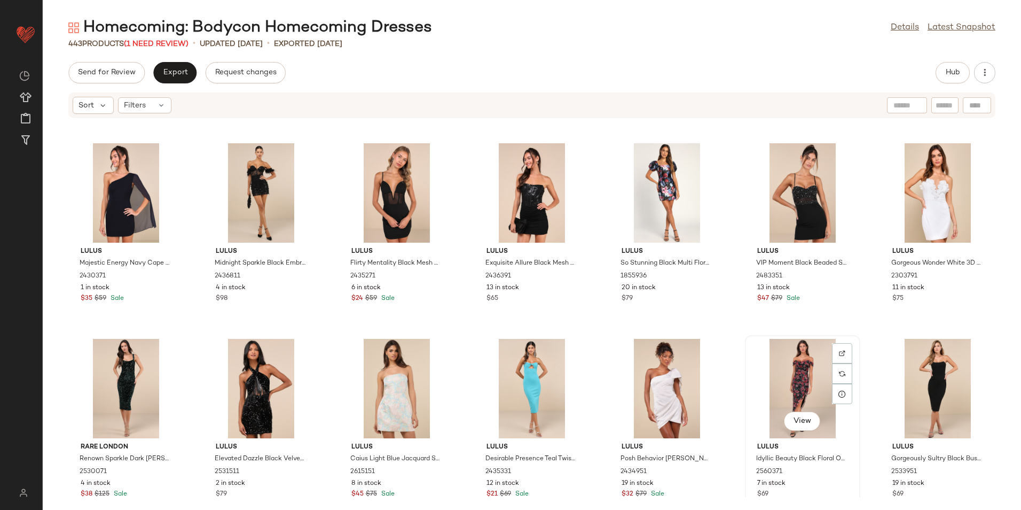
scroll to position [11550, 0]
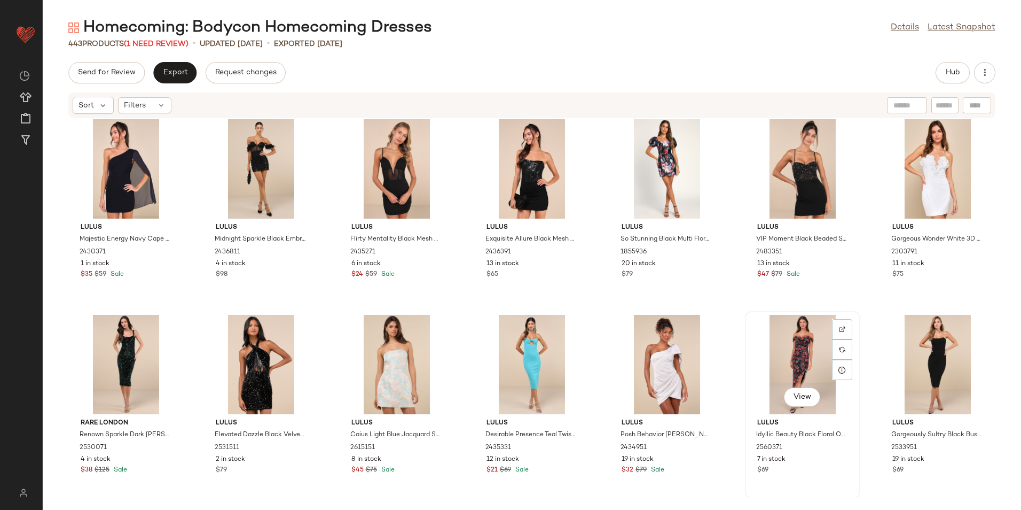
click at [793, 362] on div "View" at bounding box center [803, 364] width 108 height 99
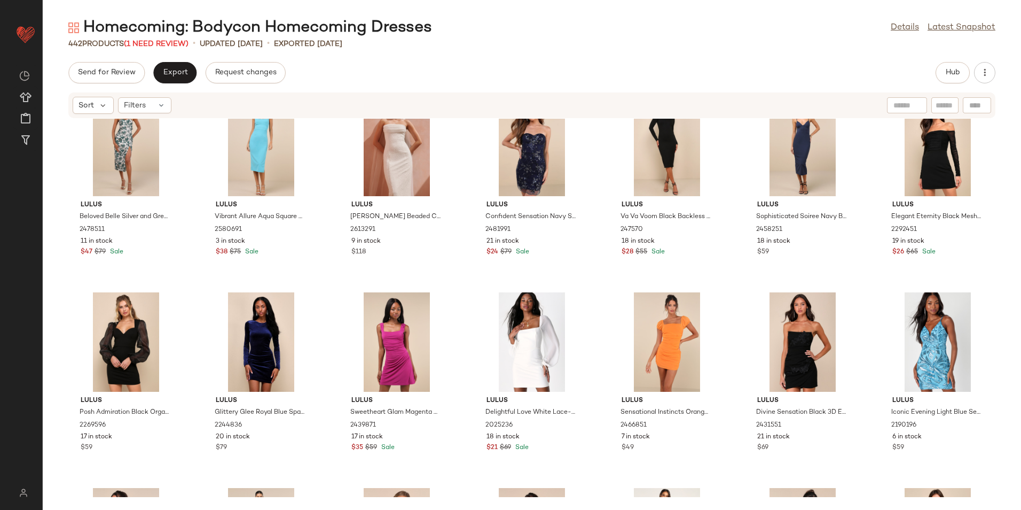
scroll to position [11122, 0]
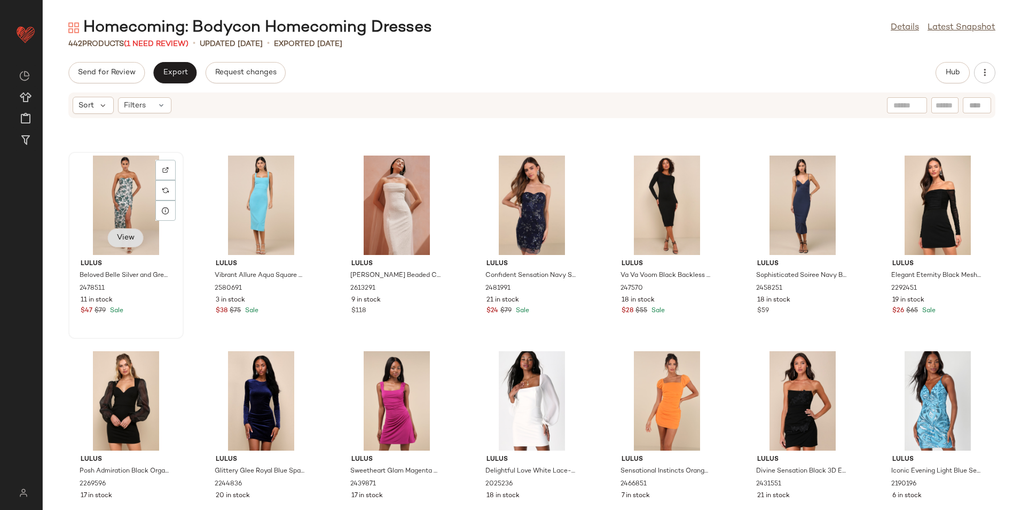
click at [113, 232] on button "View" at bounding box center [125, 237] width 36 height 19
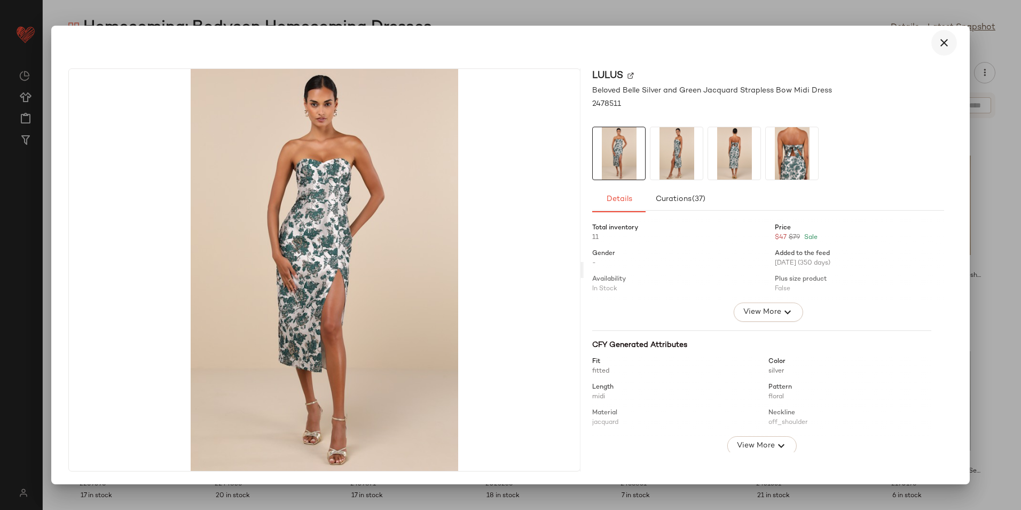
click at [942, 43] on icon "button" at bounding box center [944, 42] width 13 height 13
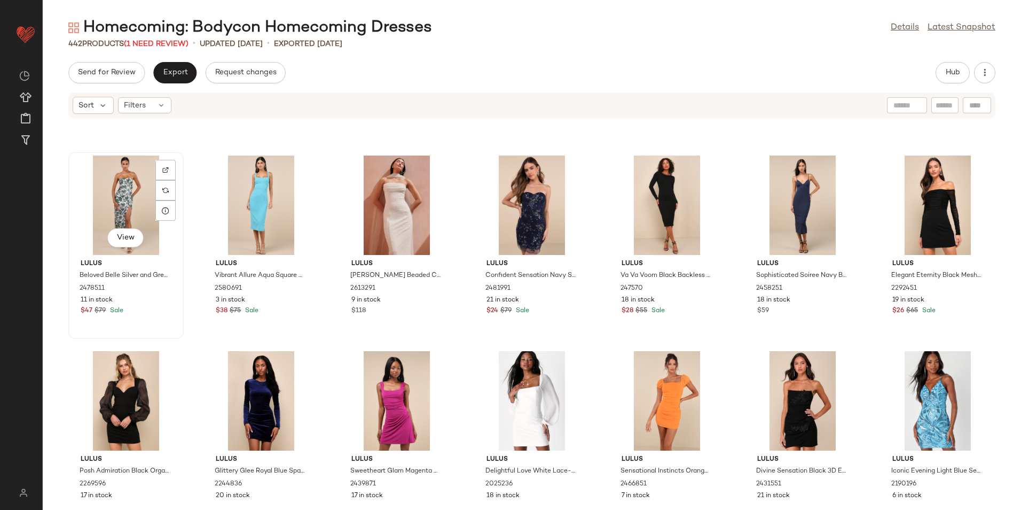
click at [131, 186] on div "View" at bounding box center [126, 204] width 108 height 99
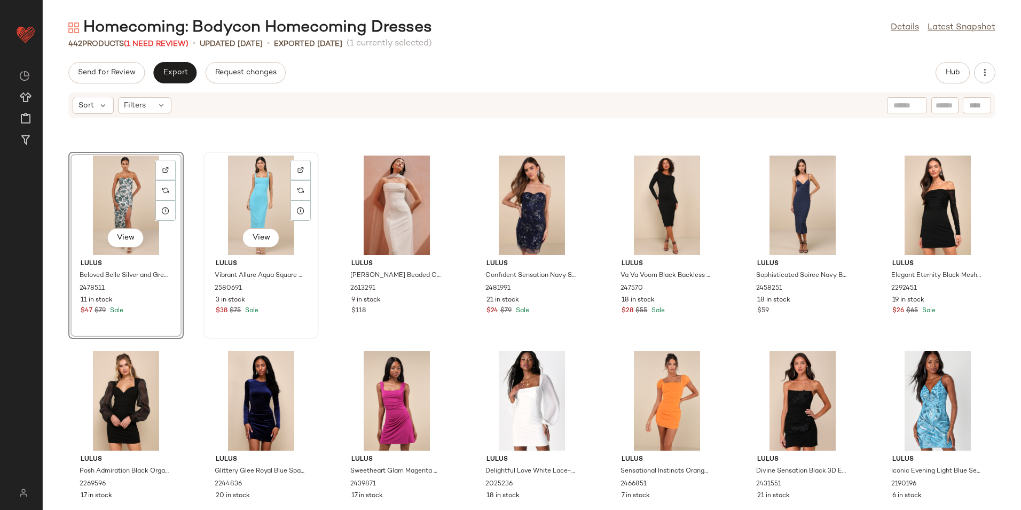
click at [235, 194] on div "View" at bounding box center [261, 204] width 108 height 99
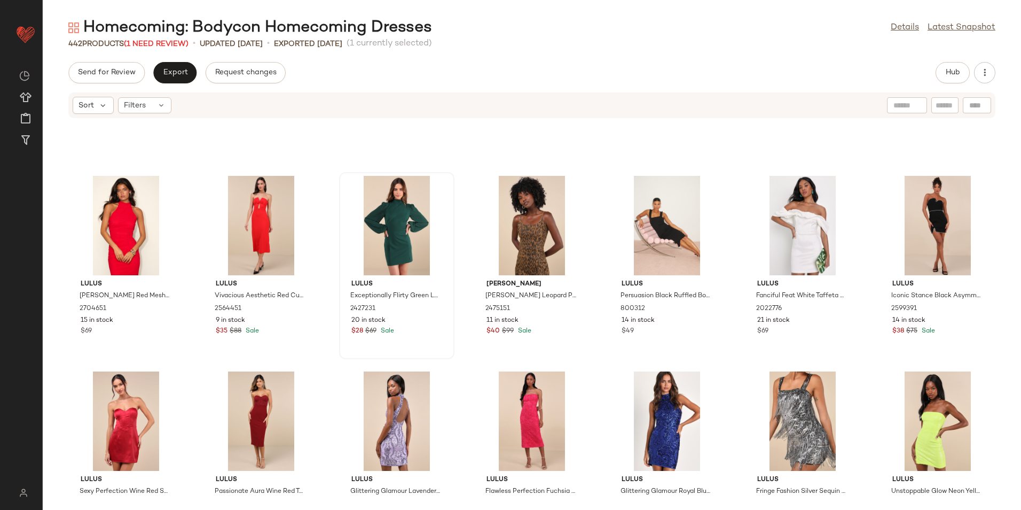
scroll to position [10642, 0]
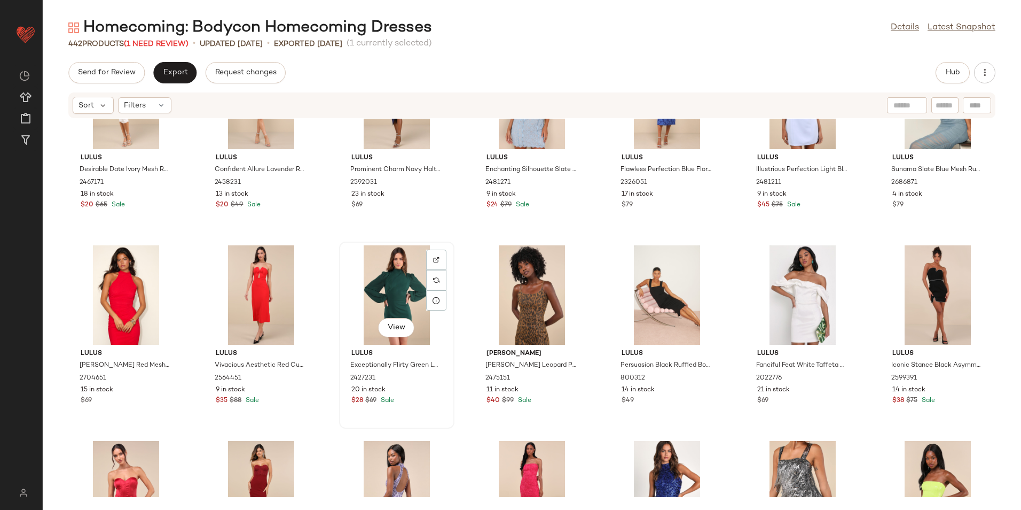
click at [381, 280] on div "View" at bounding box center [397, 294] width 108 height 99
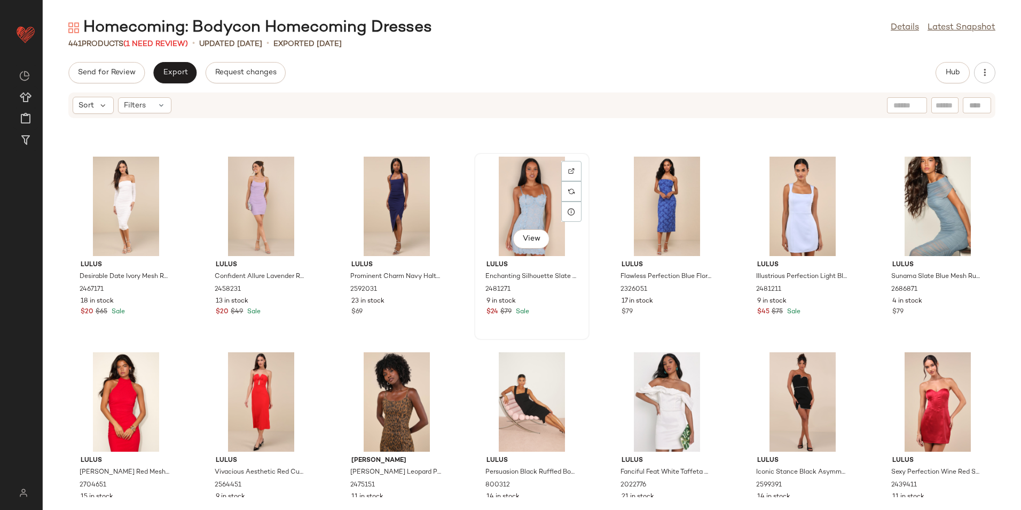
scroll to position [10481, 0]
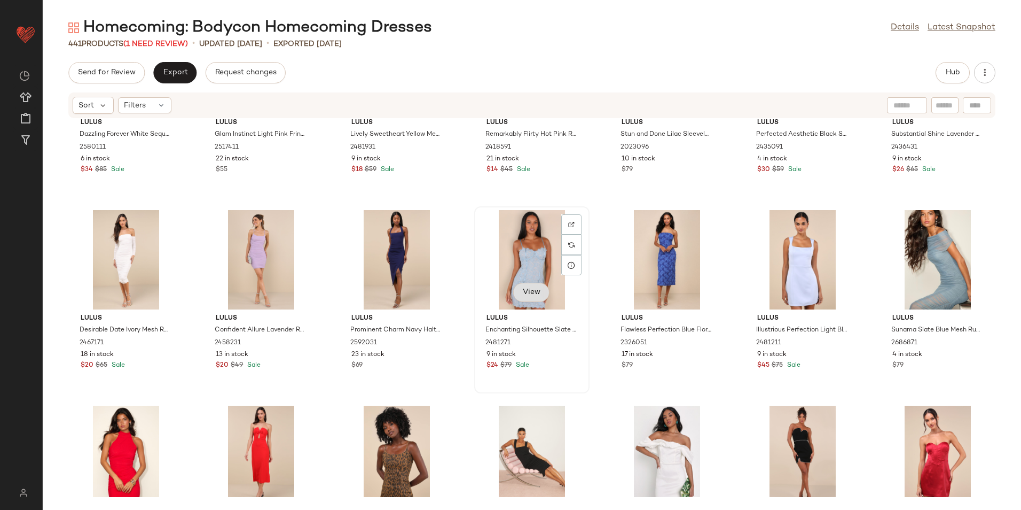
click at [530, 292] on span "View" at bounding box center [531, 292] width 18 height 9
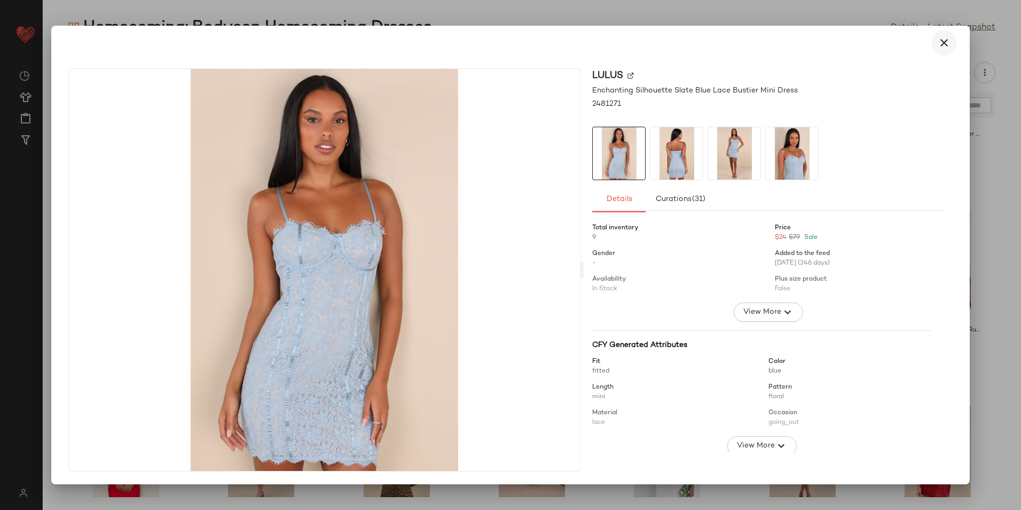
click at [950, 34] on button "button" at bounding box center [945, 43] width 26 height 26
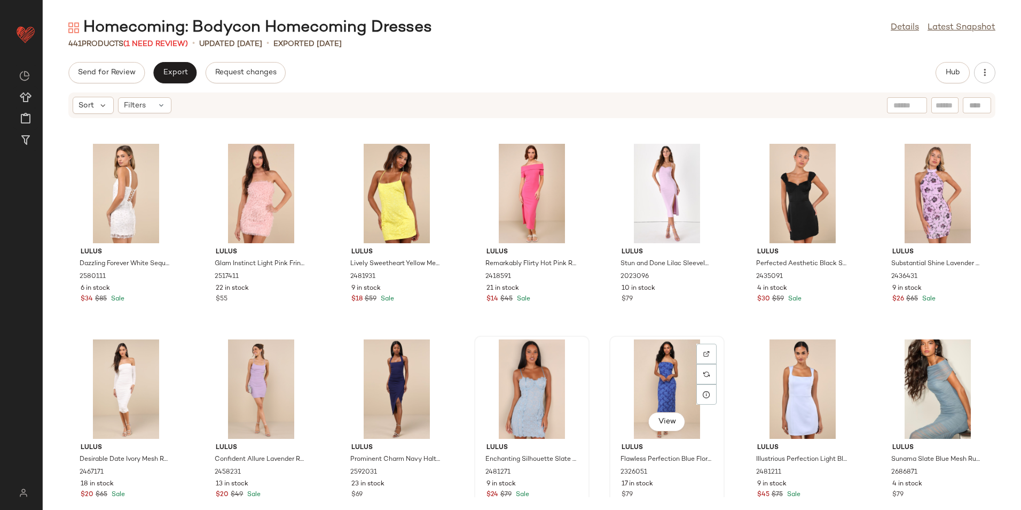
scroll to position [10321, 0]
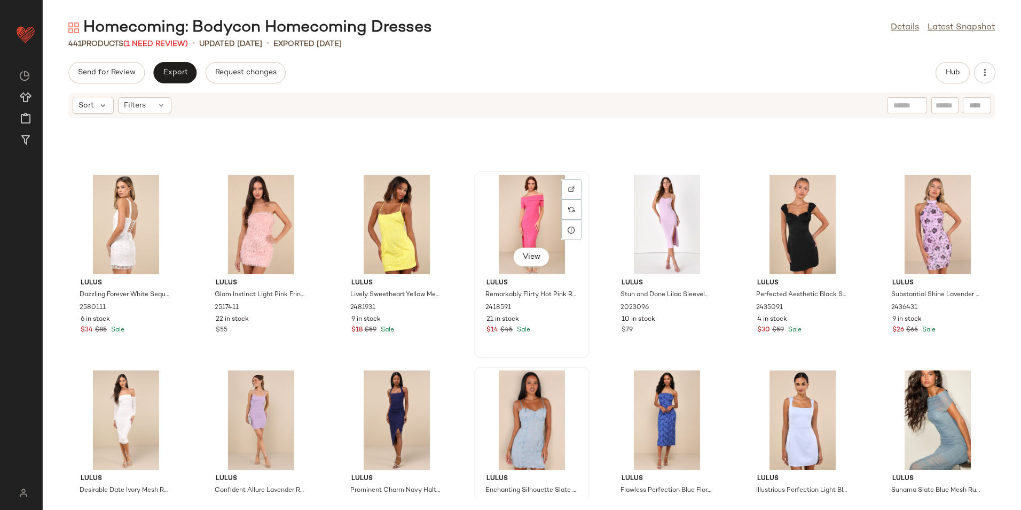
click at [525, 211] on div "View" at bounding box center [532, 224] width 108 height 99
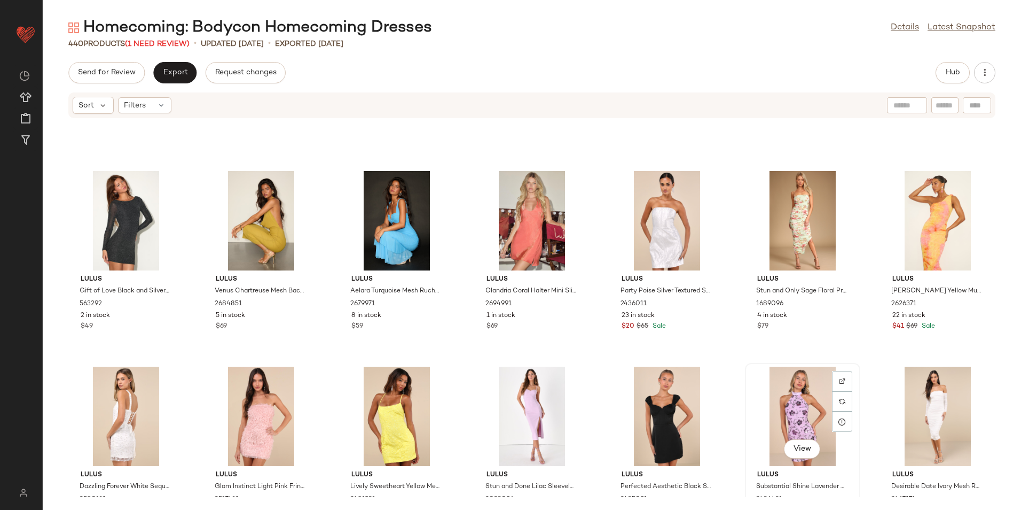
scroll to position [10107, 0]
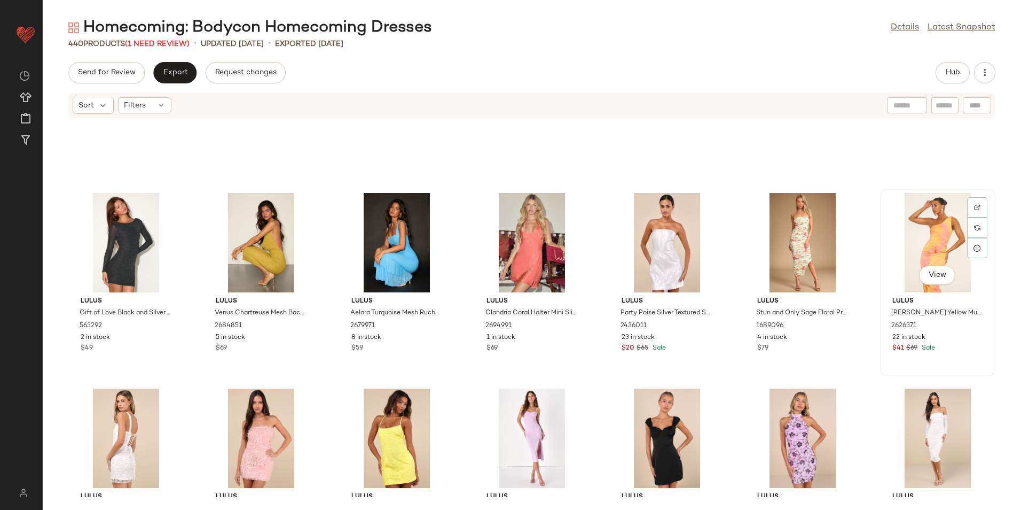
click at [924, 242] on div "View" at bounding box center [938, 242] width 108 height 99
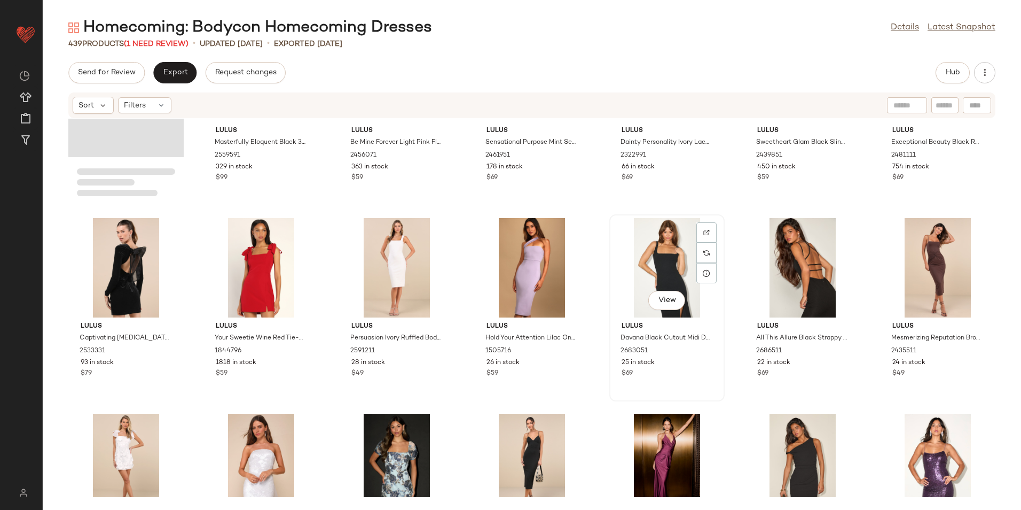
scroll to position [9680, 0]
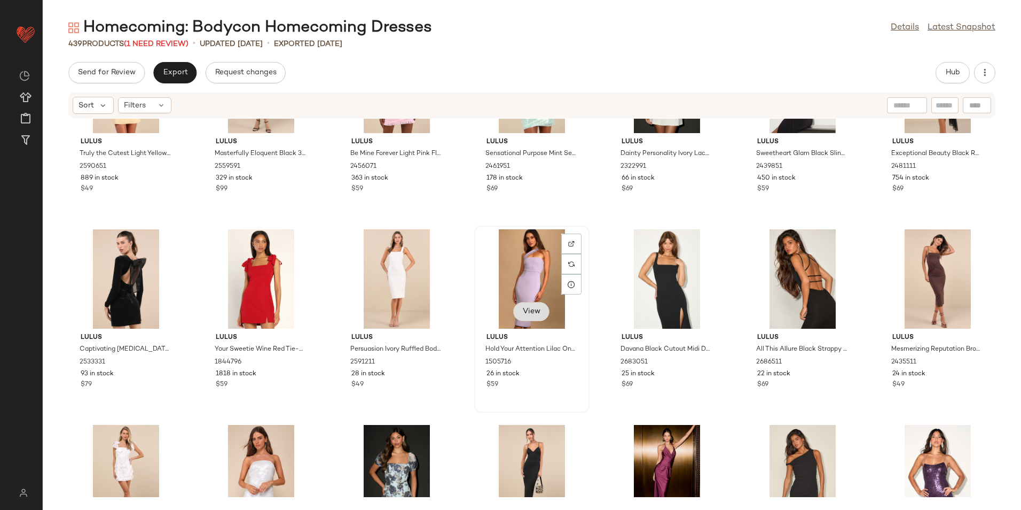
click at [527, 310] on span "View" at bounding box center [531, 311] width 18 height 9
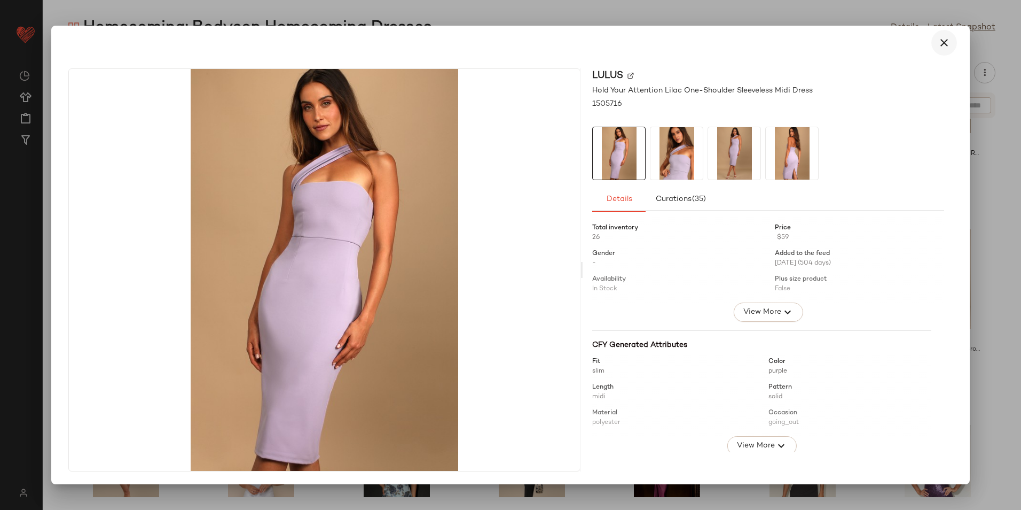
click at [945, 44] on icon "button" at bounding box center [944, 42] width 13 height 13
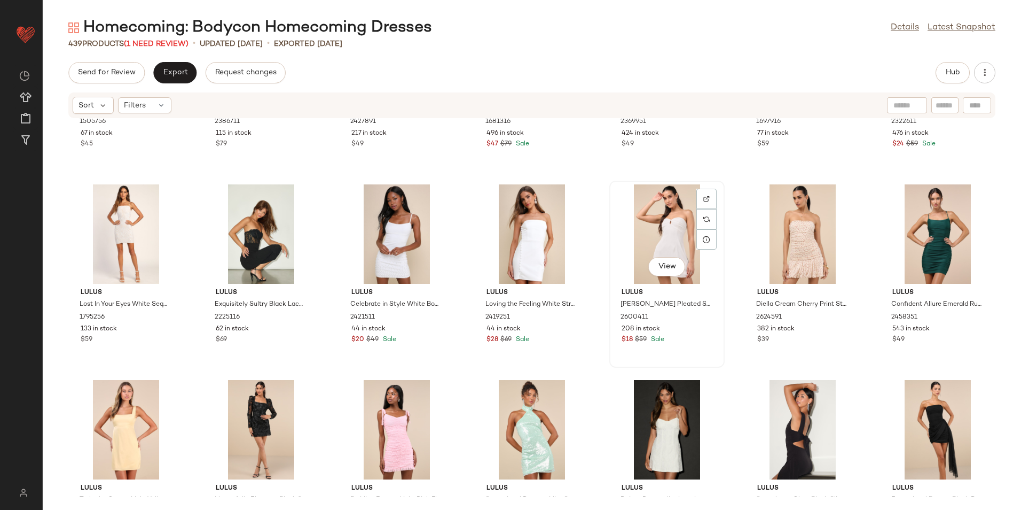
scroll to position [9306, 0]
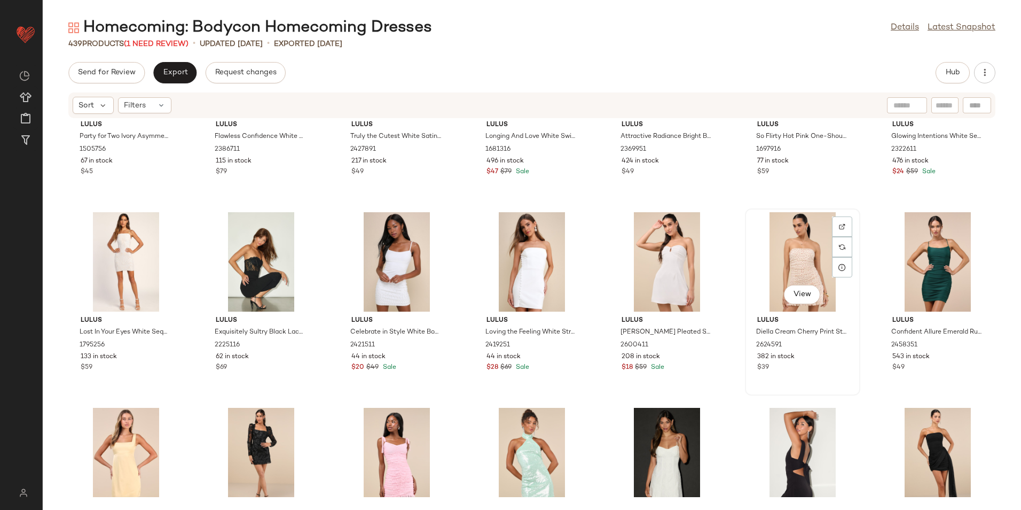
click at [793, 256] on div "View" at bounding box center [803, 261] width 108 height 99
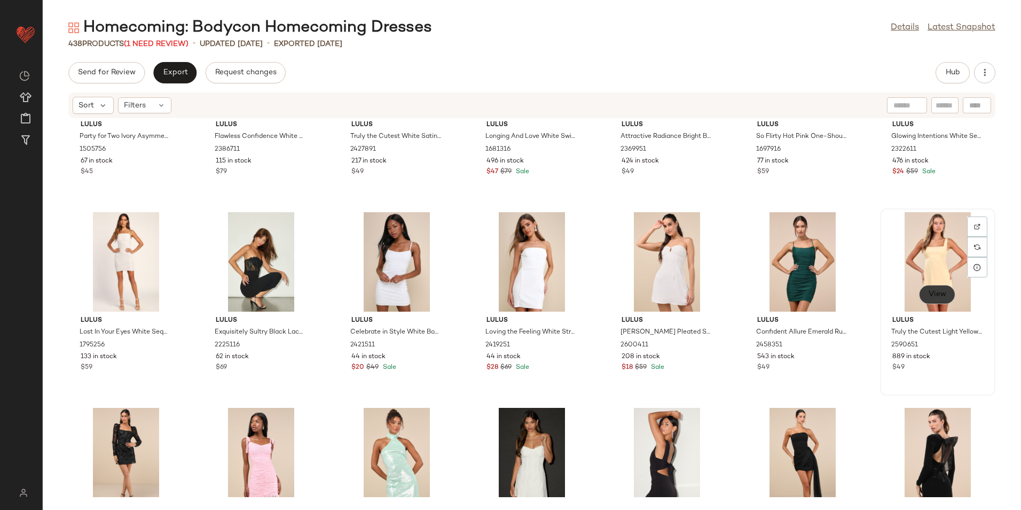
click at [935, 294] on span "View" at bounding box center [937, 294] width 18 height 9
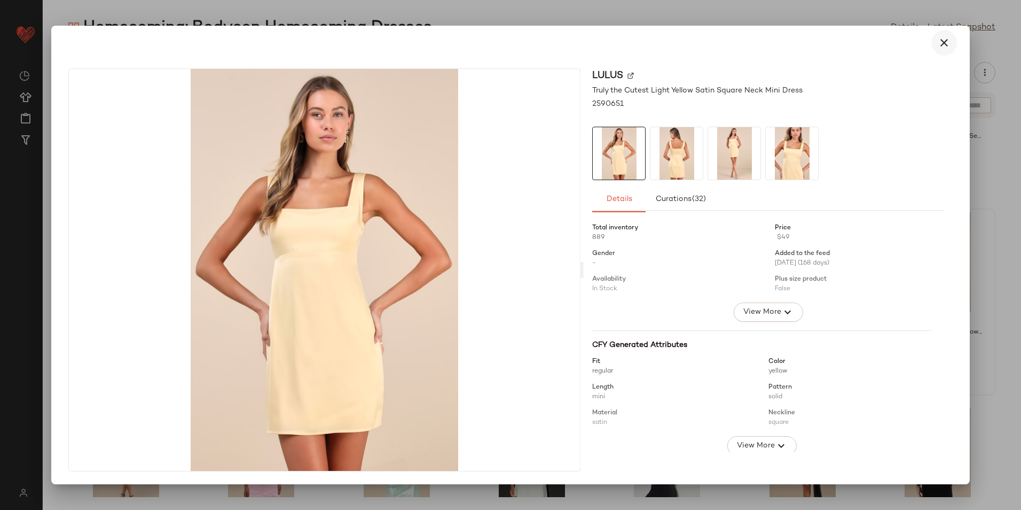
click at [947, 42] on icon "button" at bounding box center [944, 42] width 13 height 13
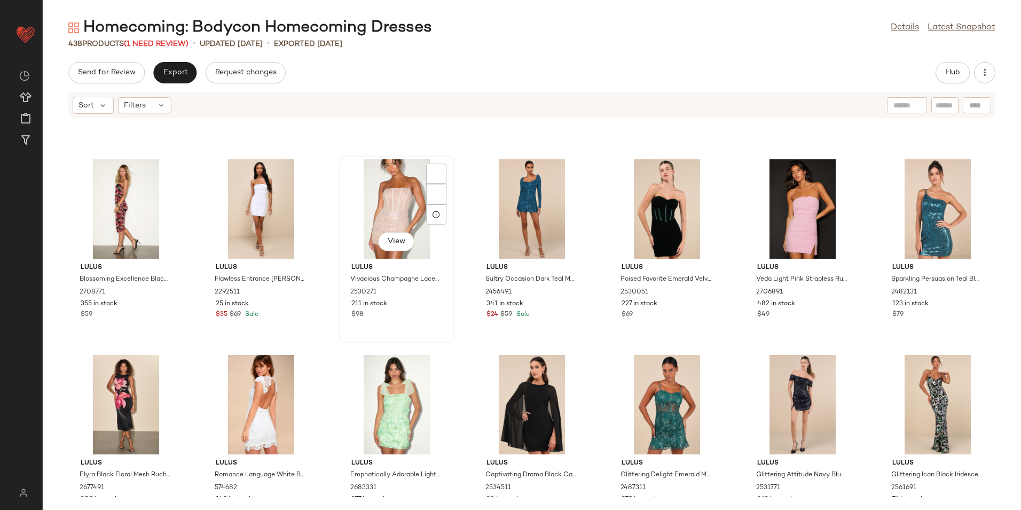
scroll to position [8184, 0]
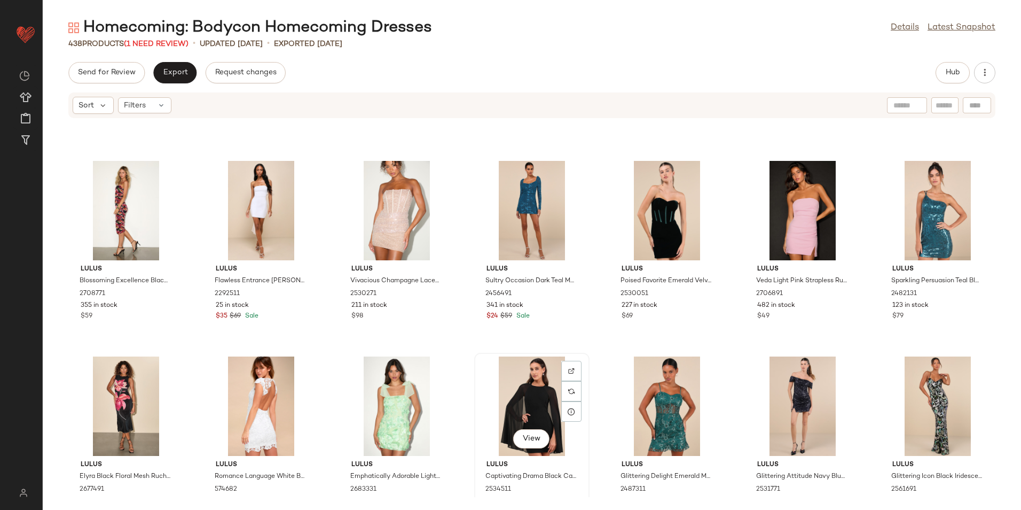
click at [532, 385] on div "View" at bounding box center [532, 405] width 108 height 99
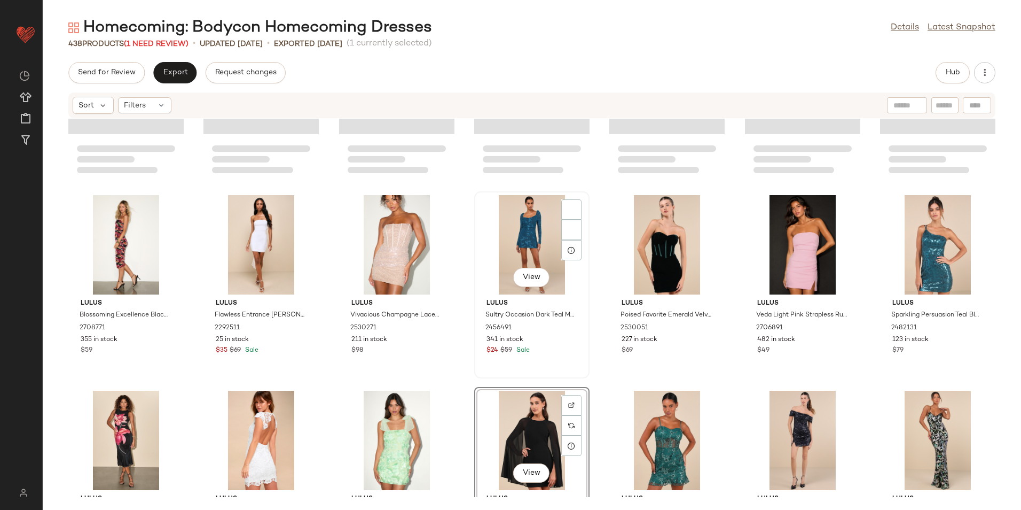
scroll to position [8131, 0]
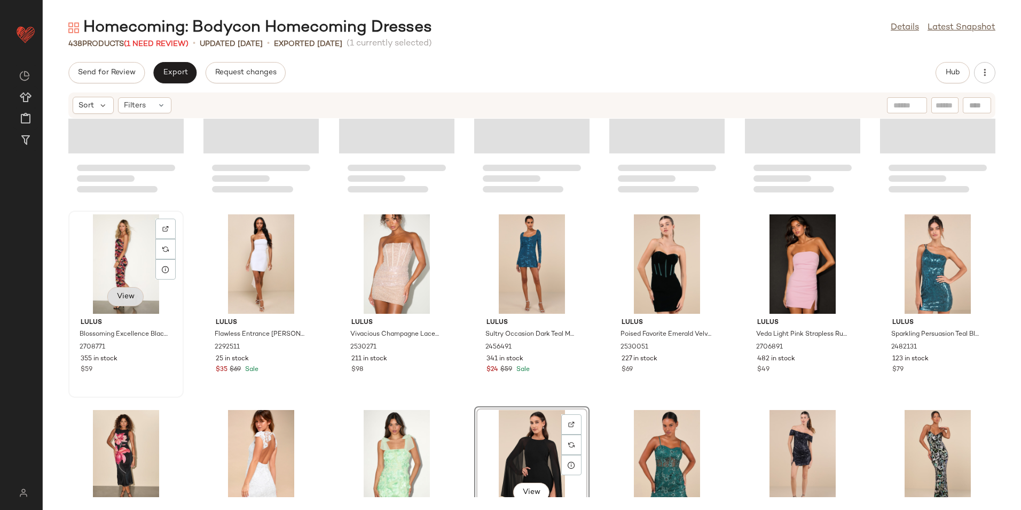
click at [130, 296] on span "View" at bounding box center [125, 296] width 18 height 9
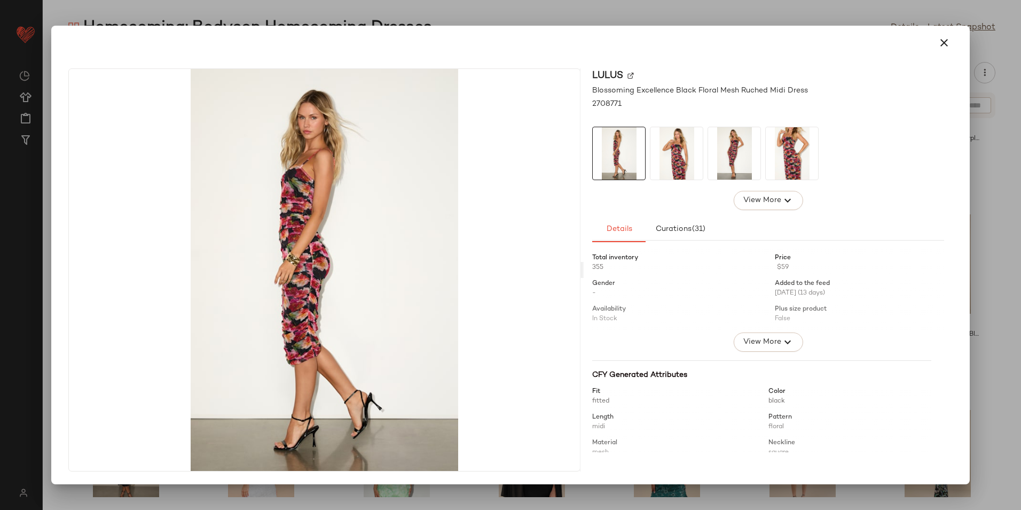
click at [677, 166] on img at bounding box center [677, 153] width 52 height 52
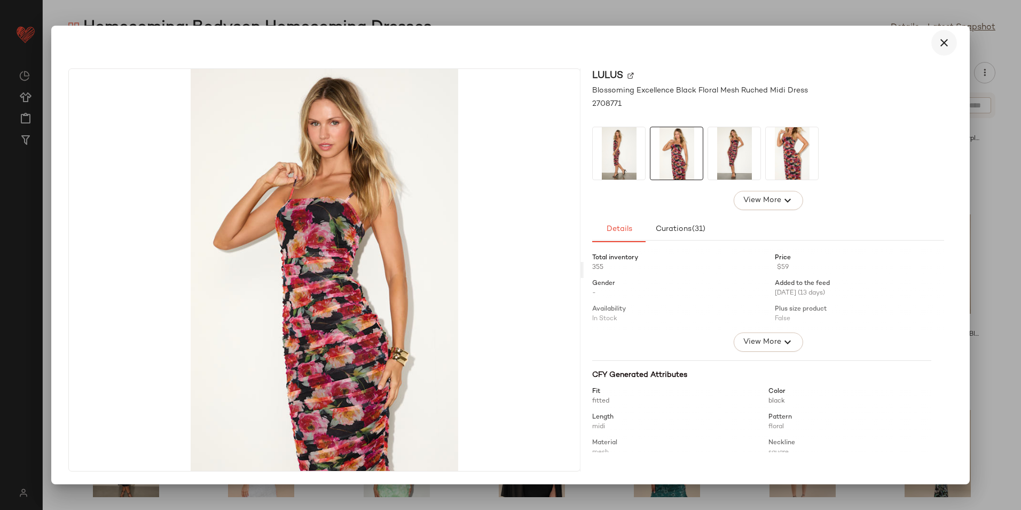
click at [941, 49] on icon "button" at bounding box center [944, 42] width 13 height 13
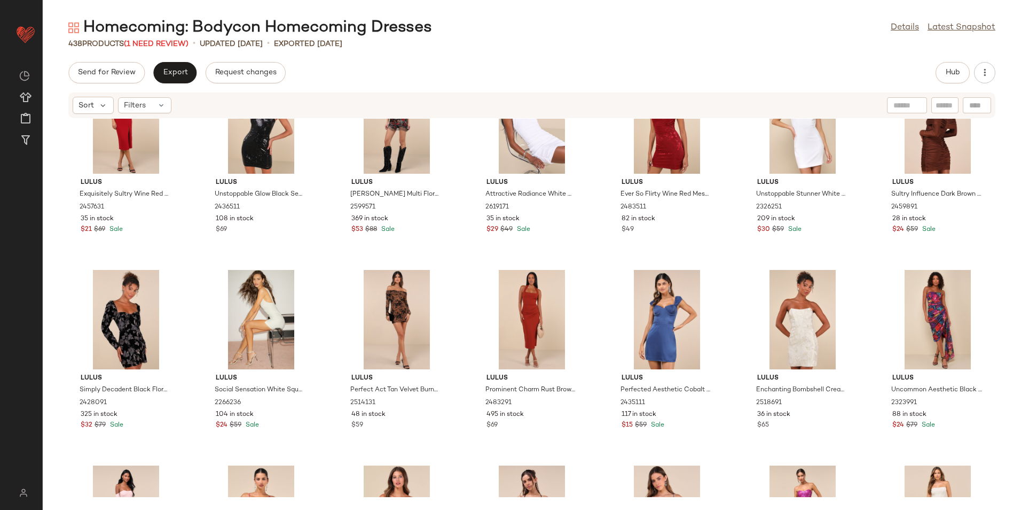
scroll to position [5887, 0]
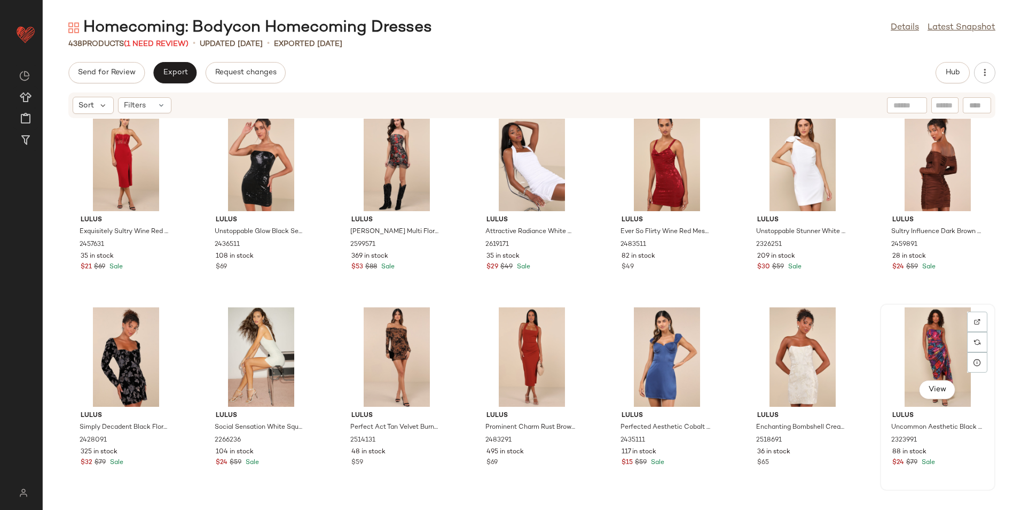
click at [906, 352] on div "View" at bounding box center [938, 356] width 108 height 99
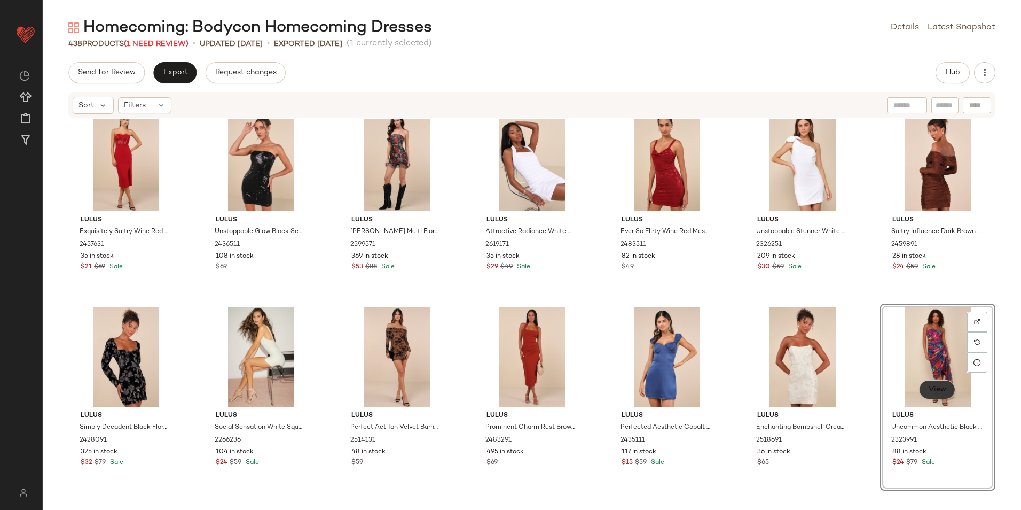
click at [934, 384] on button "View" at bounding box center [937, 389] width 36 height 19
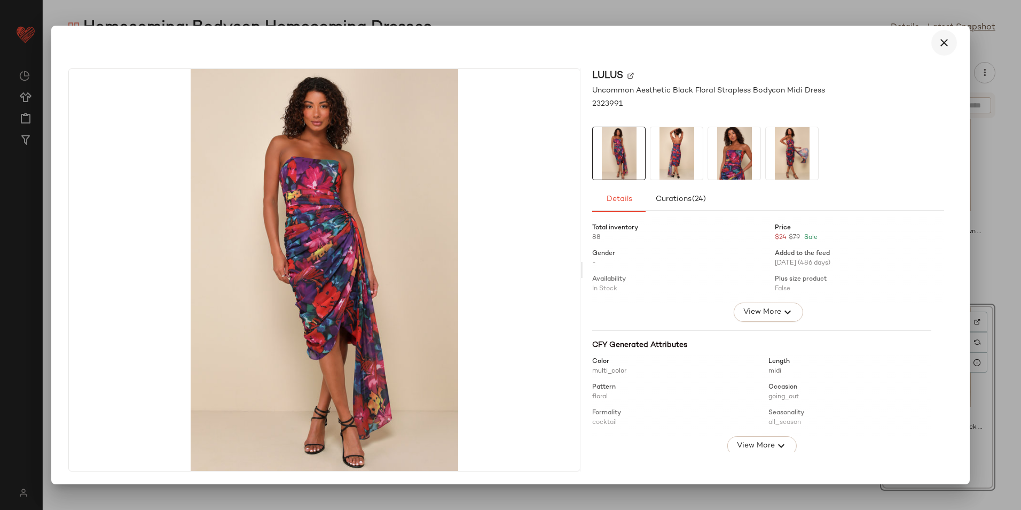
click at [936, 44] on button "button" at bounding box center [945, 43] width 26 height 26
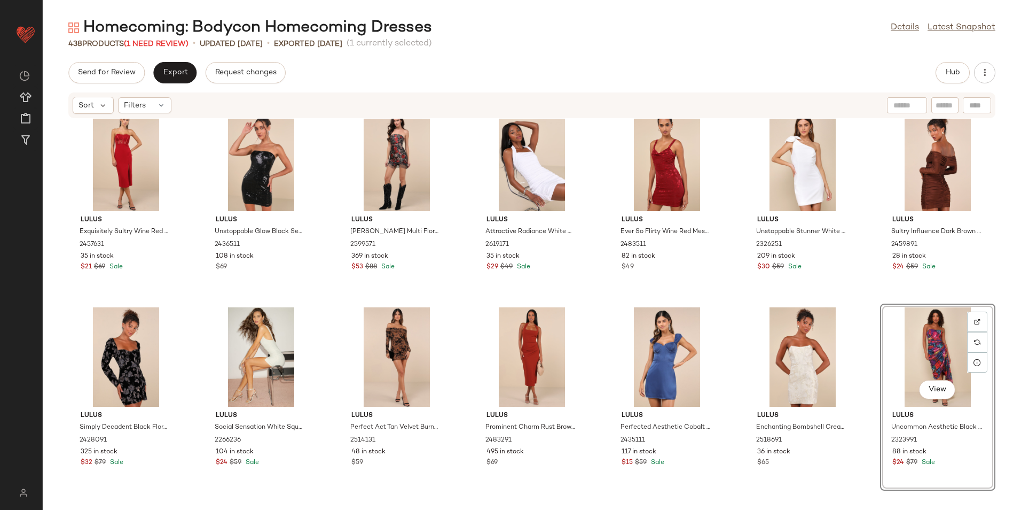
click at [912, 346] on div "View" at bounding box center [938, 356] width 108 height 99
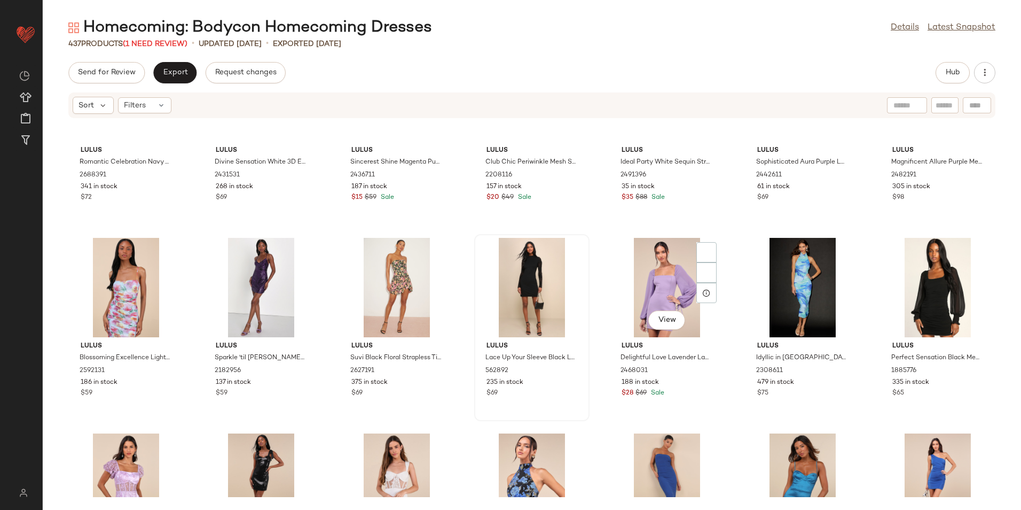
scroll to position [4338, 0]
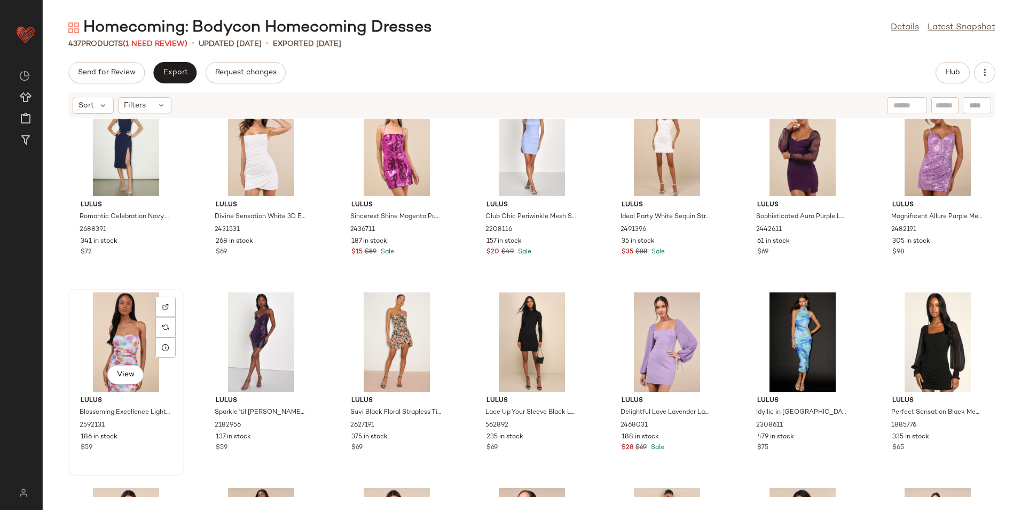
click at [121, 340] on div "View" at bounding box center [126, 341] width 108 height 99
click at [131, 368] on button "View" at bounding box center [125, 374] width 36 height 19
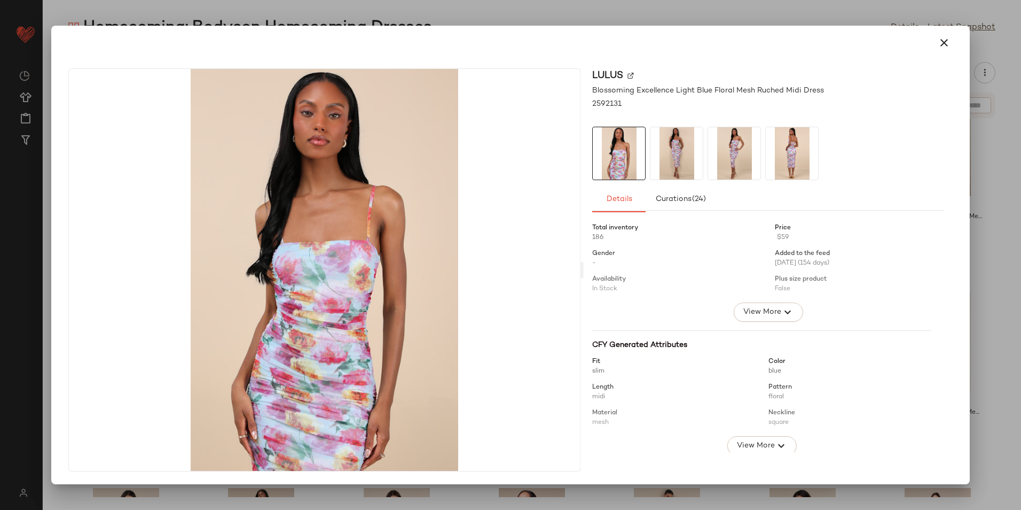
click at [666, 153] on img at bounding box center [677, 153] width 52 height 52
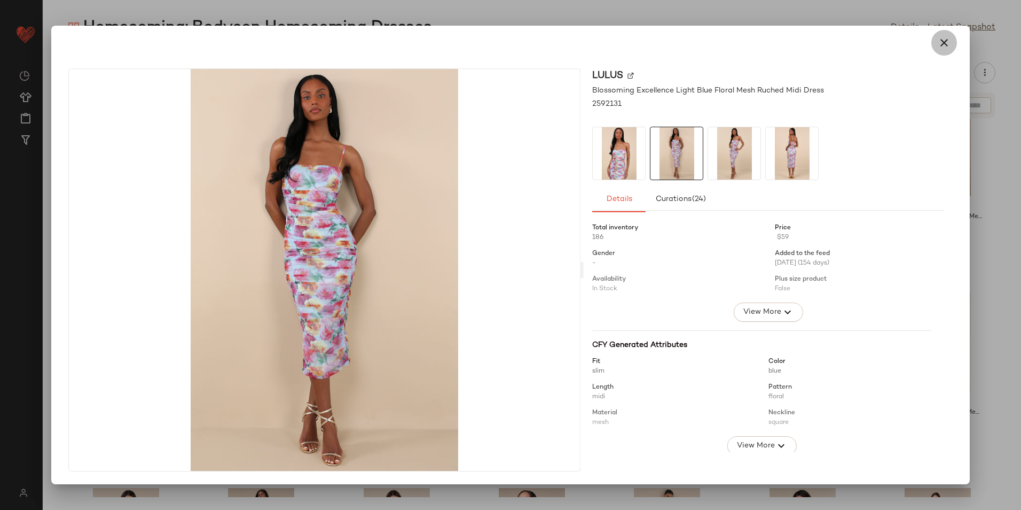
click at [943, 37] on icon "button" at bounding box center [944, 42] width 13 height 13
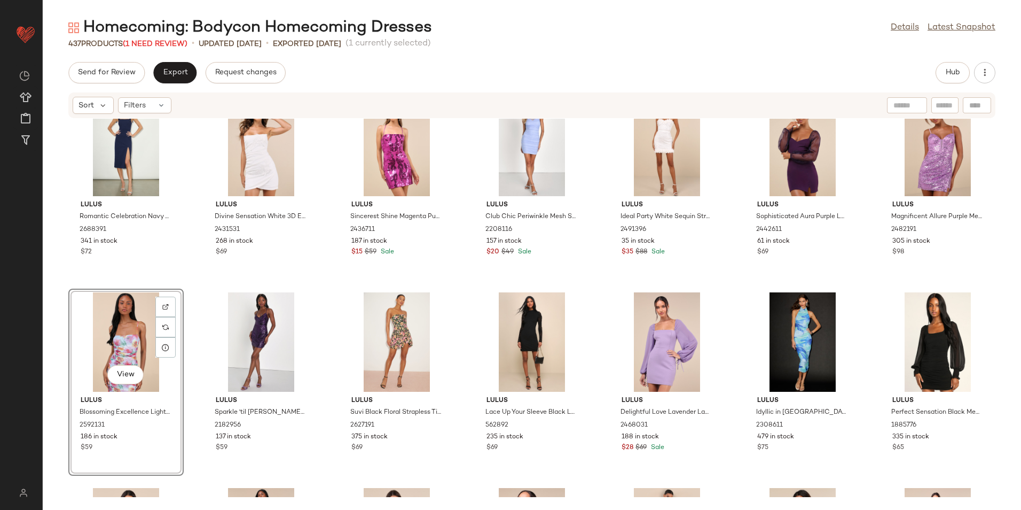
click at [114, 329] on div "View" at bounding box center [126, 341] width 108 height 99
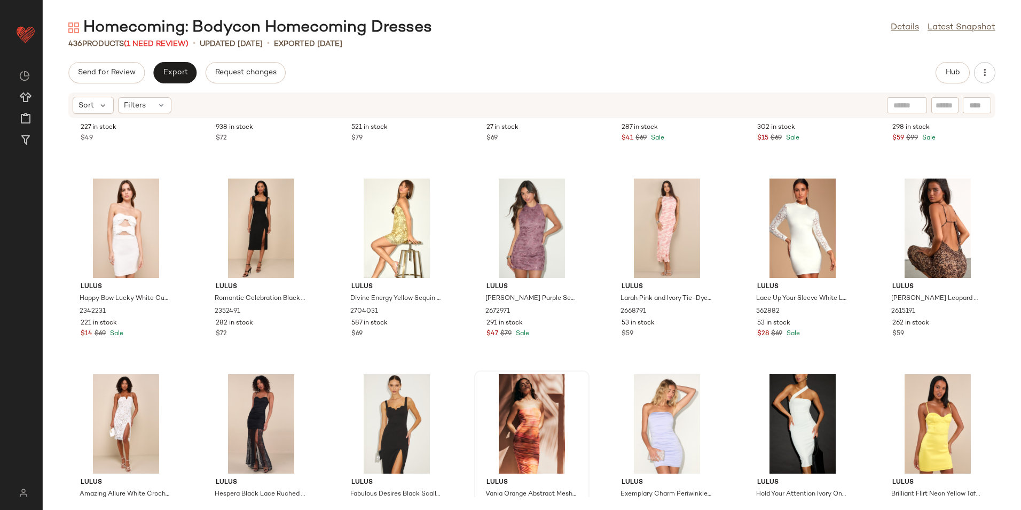
scroll to position [3911, 0]
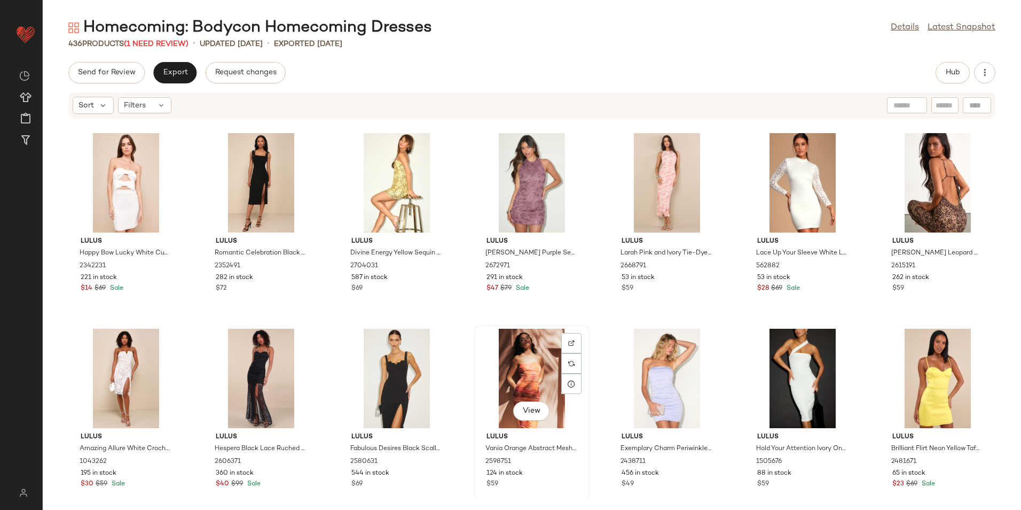
click at [522, 376] on div "View" at bounding box center [532, 378] width 108 height 99
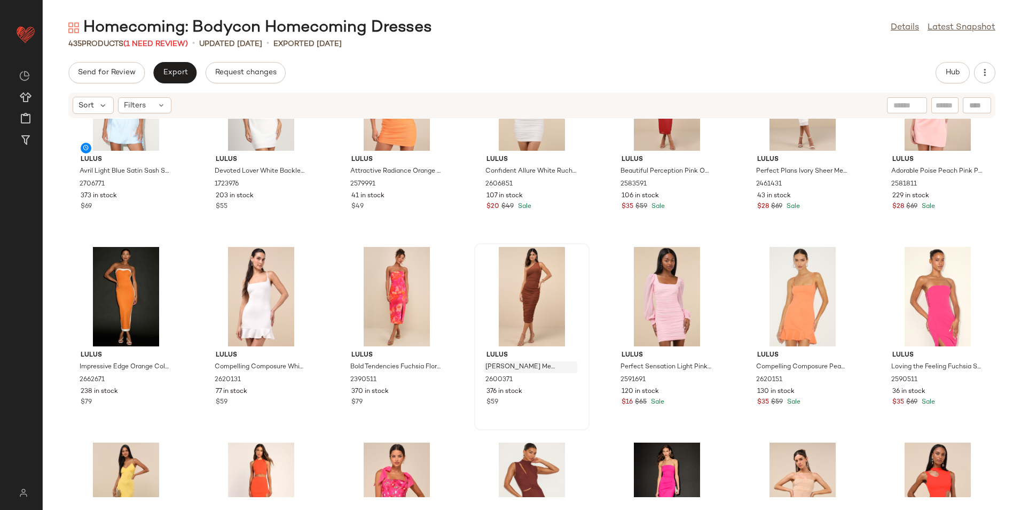
scroll to position [3376, 0]
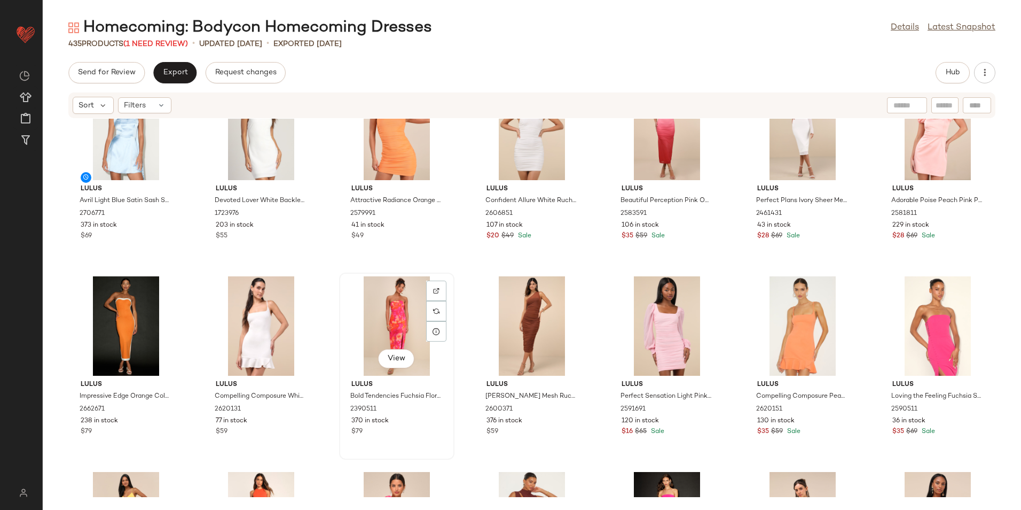
click at [396, 324] on div "View" at bounding box center [397, 325] width 108 height 99
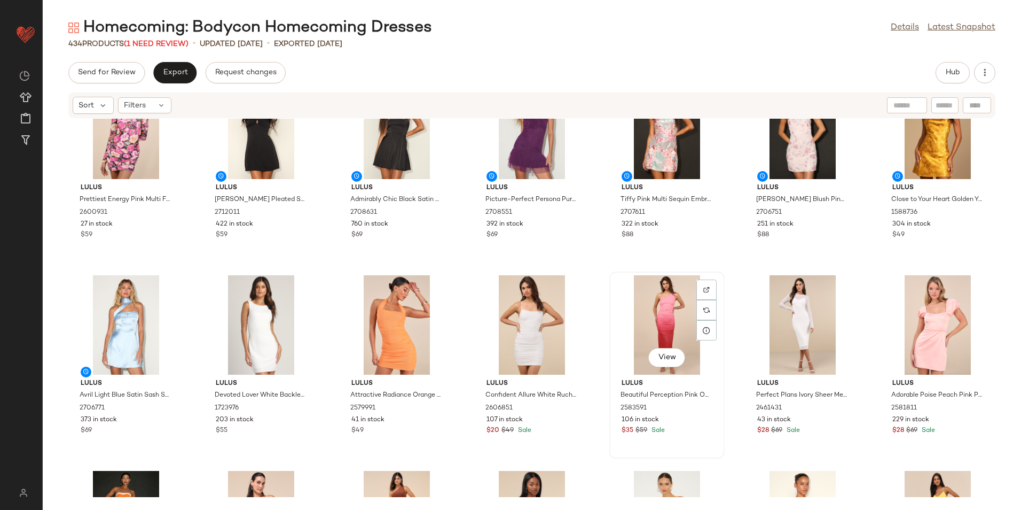
scroll to position [3163, 0]
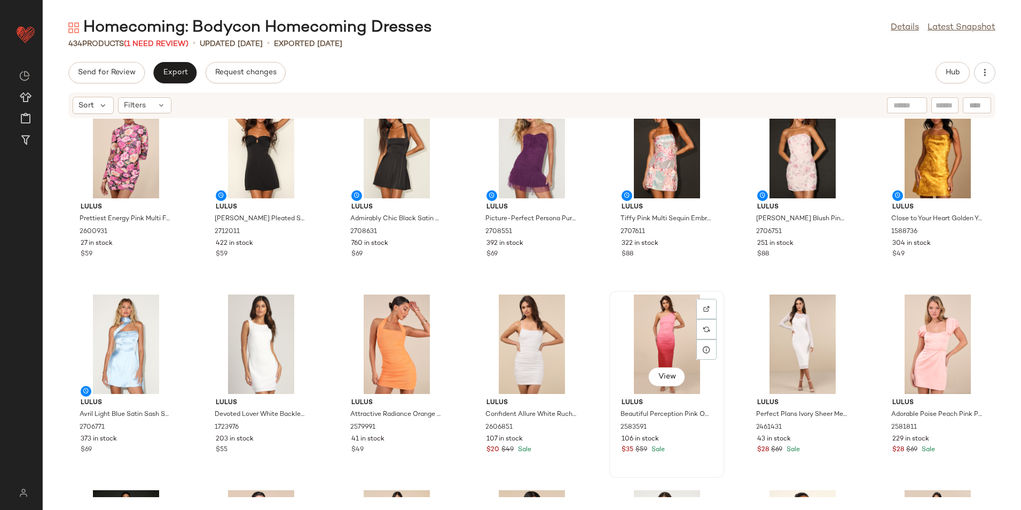
click at [643, 339] on div "View" at bounding box center [667, 343] width 108 height 99
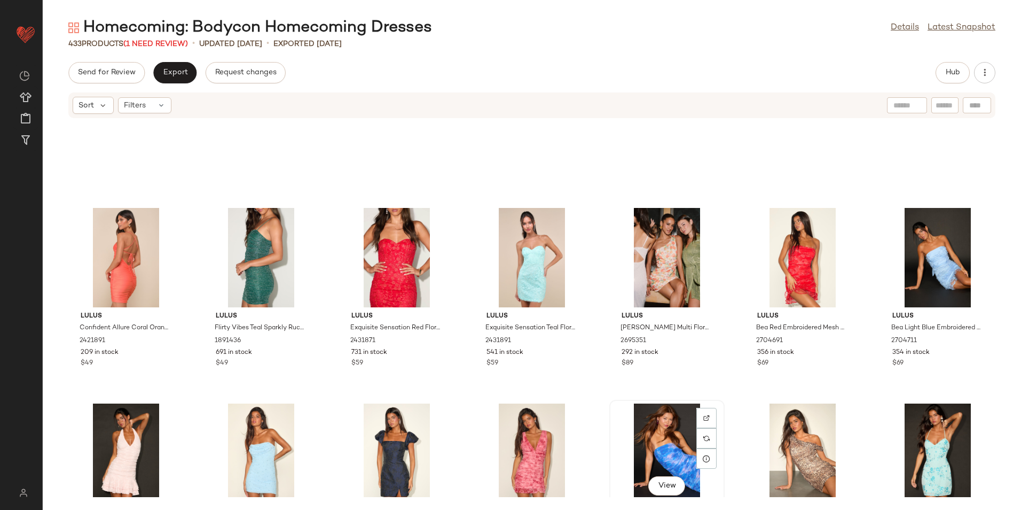
scroll to position [1293, 0]
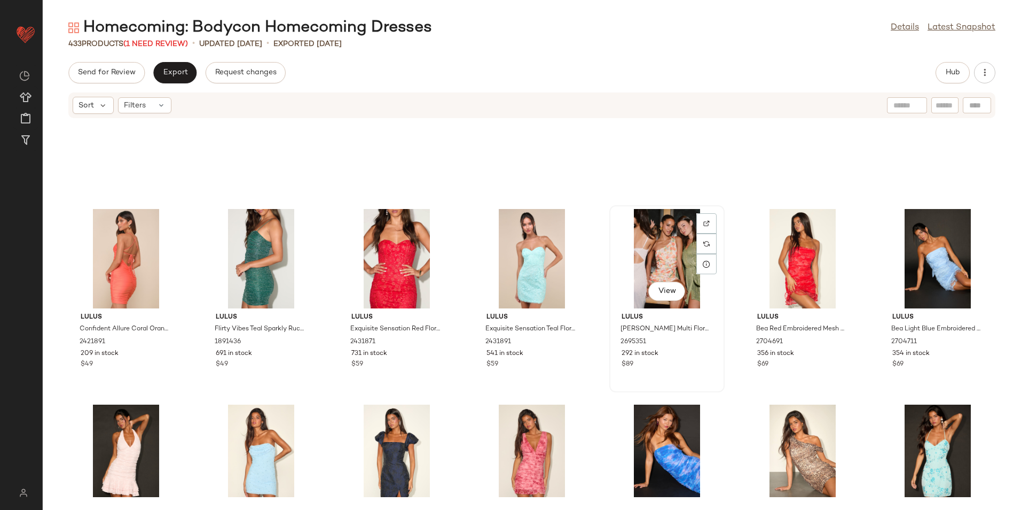
click at [667, 242] on div "View" at bounding box center [667, 258] width 108 height 99
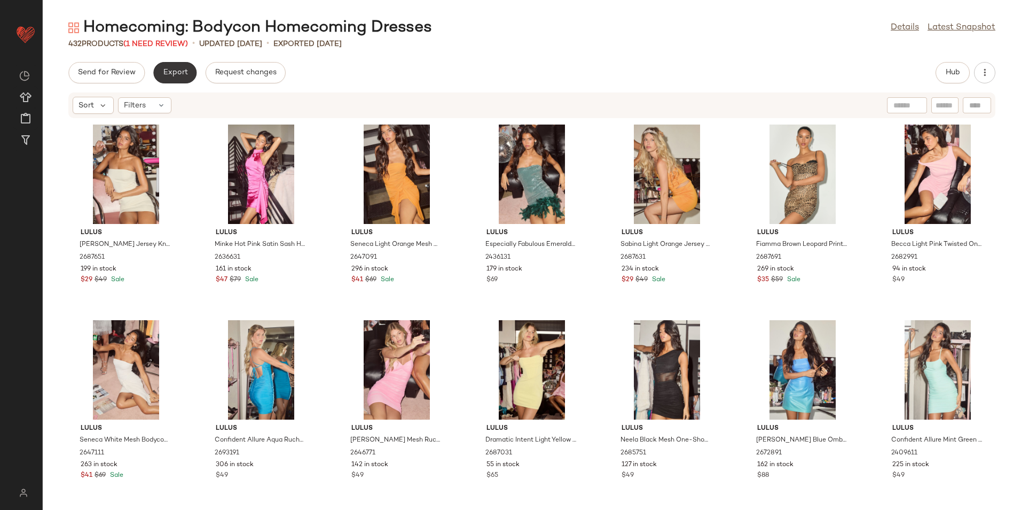
click at [171, 83] on button "Export" at bounding box center [174, 72] width 43 height 21
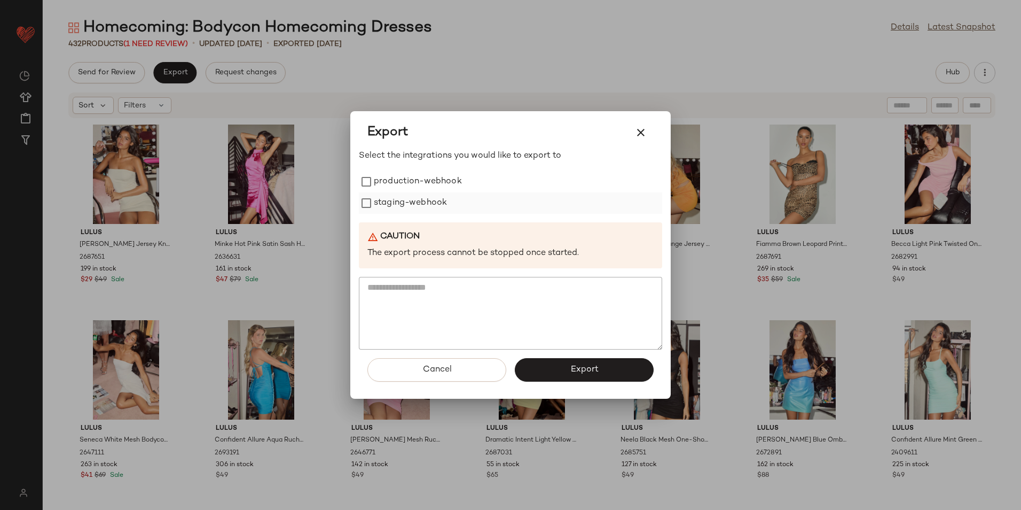
drag, startPoint x: 422, startPoint y: 177, endPoint x: 418, endPoint y: 196, distance: 19.1
click at [422, 177] on label "production-webhook" at bounding box center [418, 181] width 88 height 21
click at [418, 197] on label "staging-webhook" at bounding box center [410, 202] width 73 height 21
click at [564, 363] on button "Export" at bounding box center [584, 370] width 139 height 24
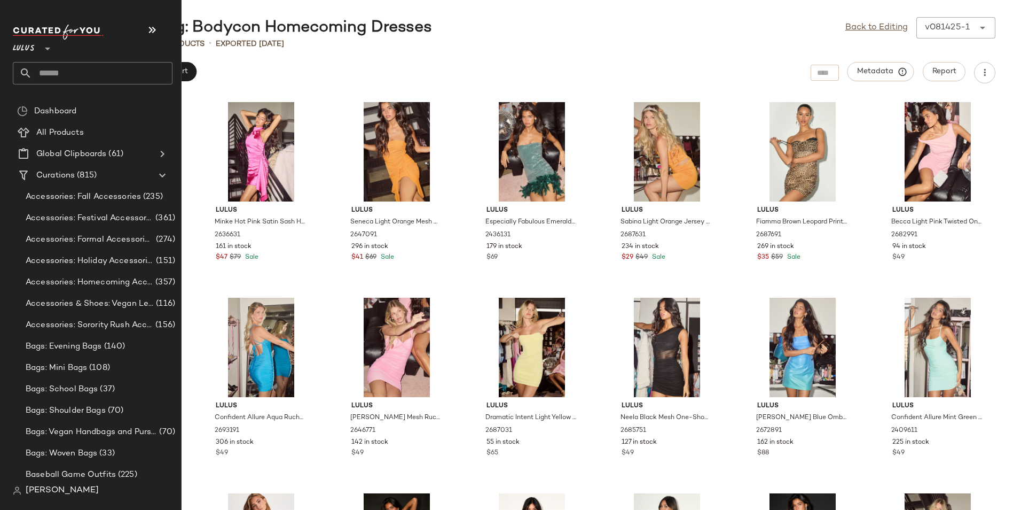
click at [29, 71] on icon at bounding box center [25, 73] width 13 height 13
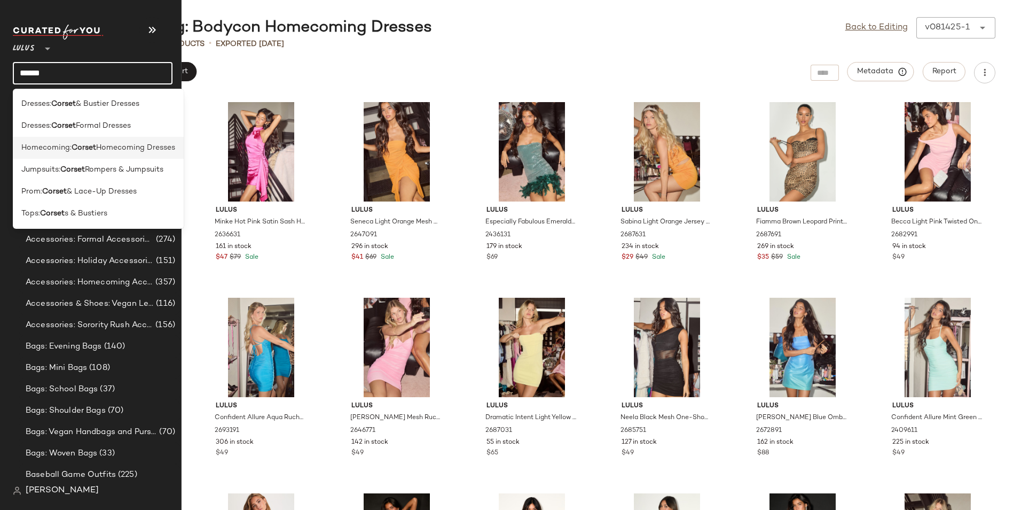
type input "******"
click at [84, 149] on b "Corset" at bounding box center [84, 147] width 25 height 11
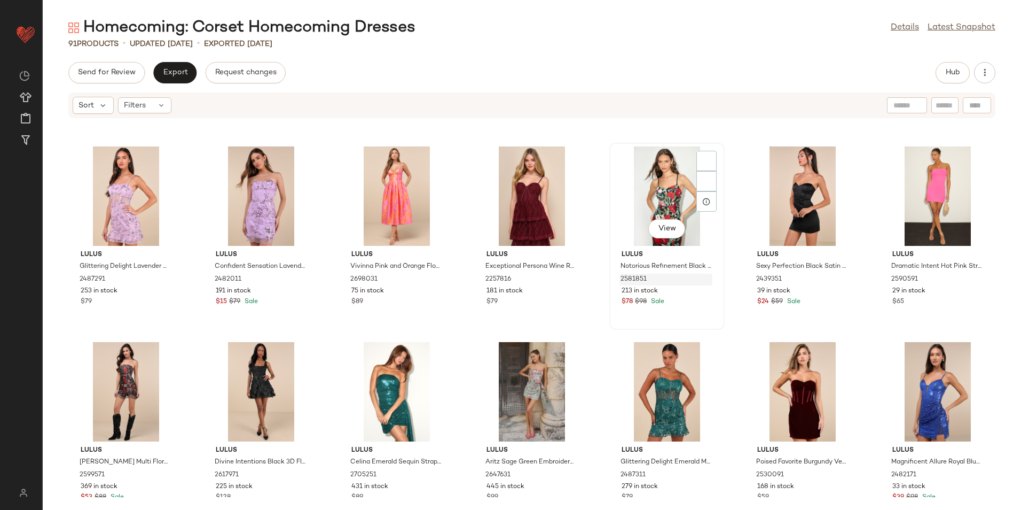
scroll to position [510, 0]
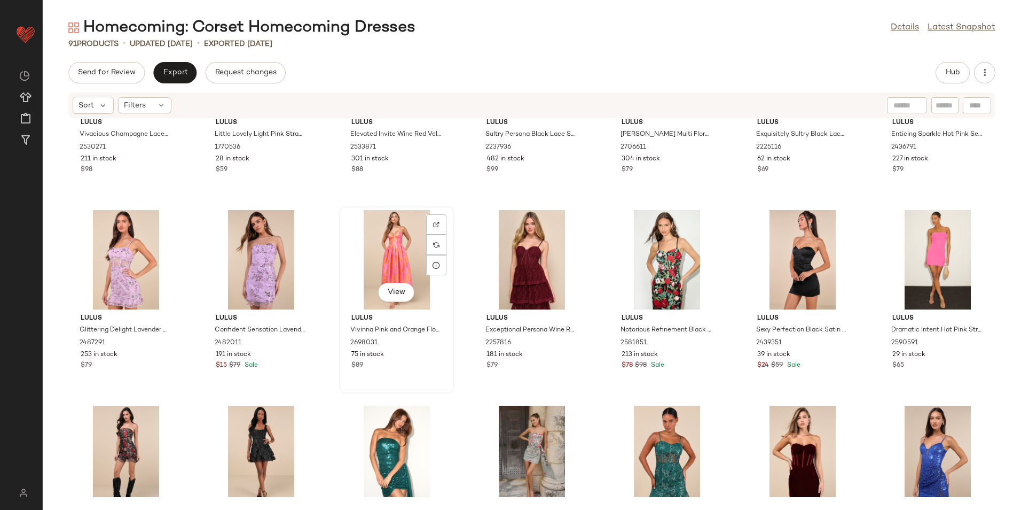
click at [383, 270] on div "View" at bounding box center [397, 259] width 108 height 99
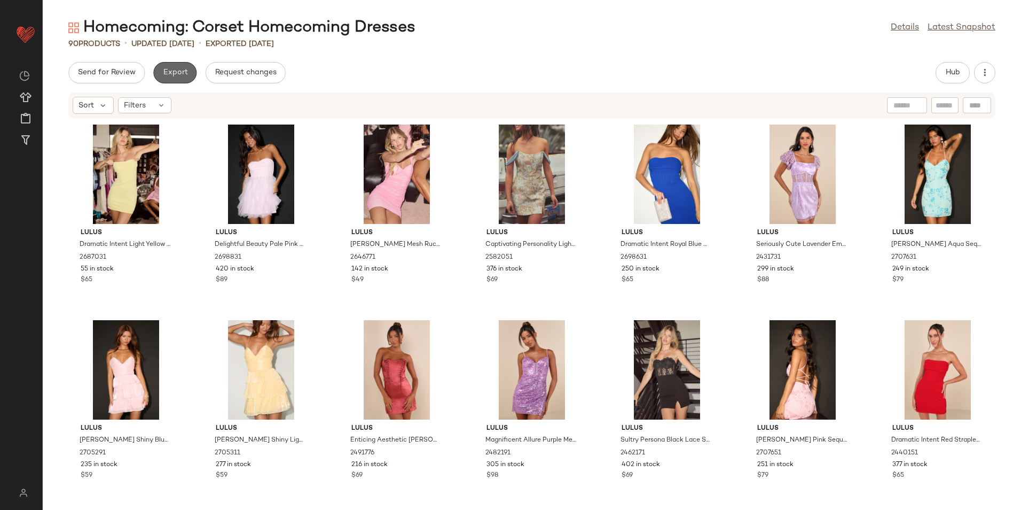
click at [172, 66] on button "Export" at bounding box center [174, 72] width 43 height 21
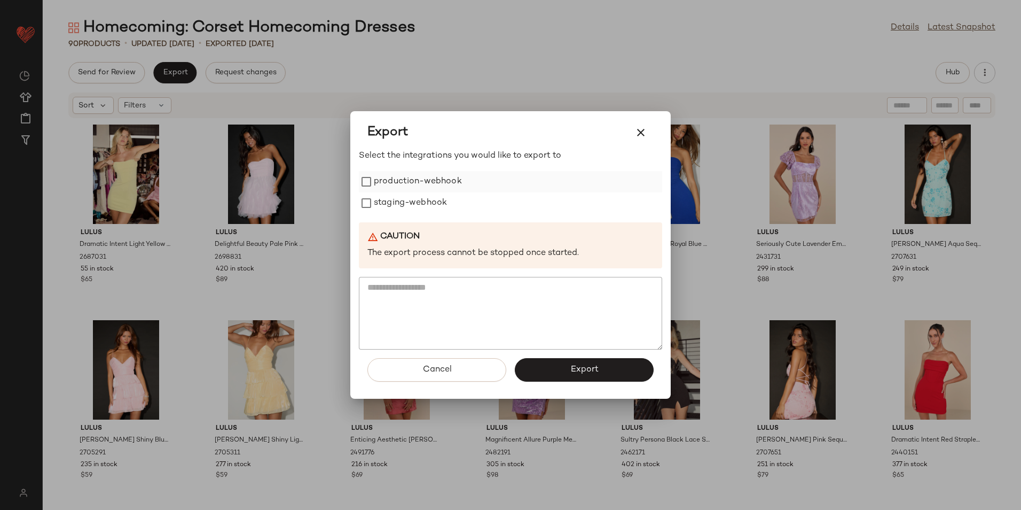
click at [398, 186] on label "production-webhook" at bounding box center [418, 181] width 88 height 21
drag, startPoint x: 400, startPoint y: 202, endPoint x: 574, endPoint y: 369, distance: 241.1
click at [400, 203] on label "staging-webhook" at bounding box center [410, 202] width 73 height 21
click at [596, 377] on button "Export" at bounding box center [584, 370] width 139 height 24
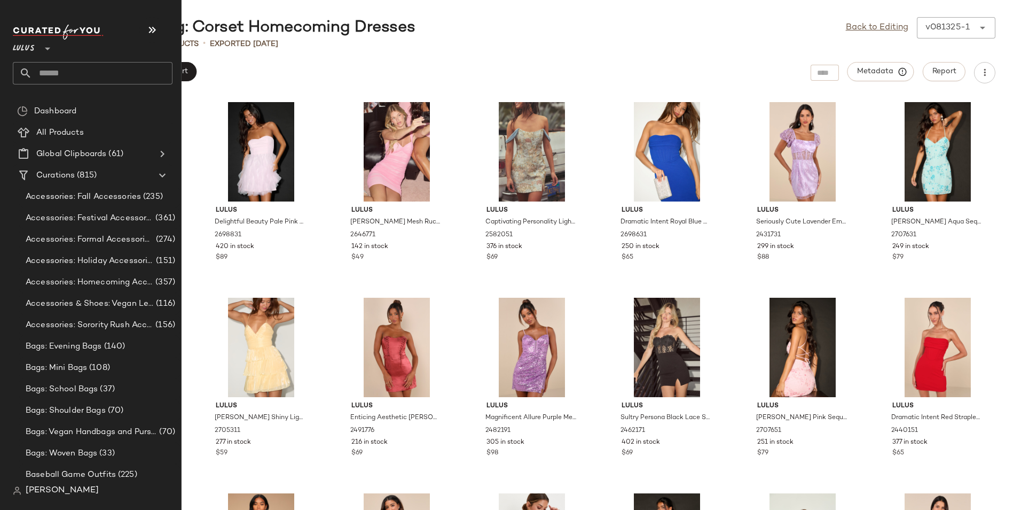
click at [63, 72] on input "text" at bounding box center [102, 73] width 141 height 22
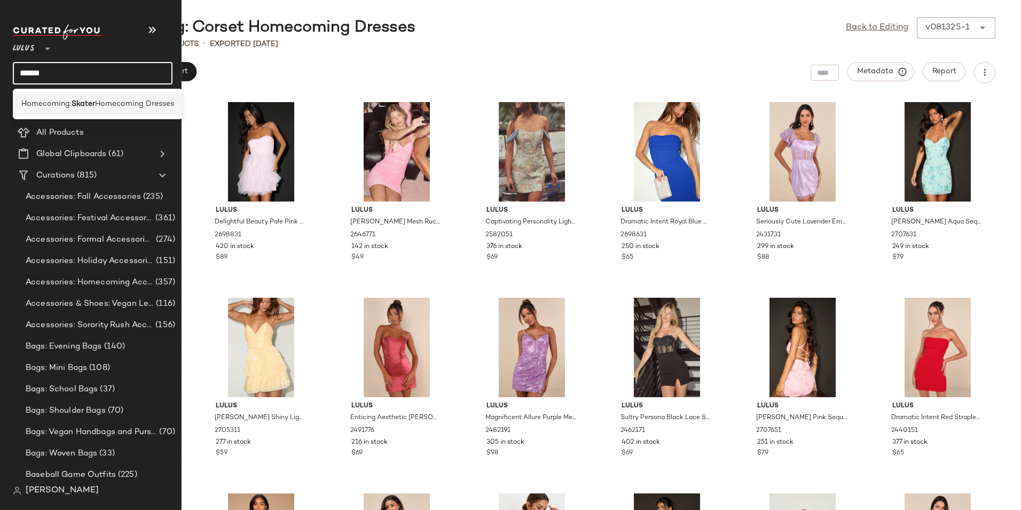
type input "******"
click at [112, 96] on div "Homecoming: Skater Homecoming Dresses" at bounding box center [98, 104] width 170 height 22
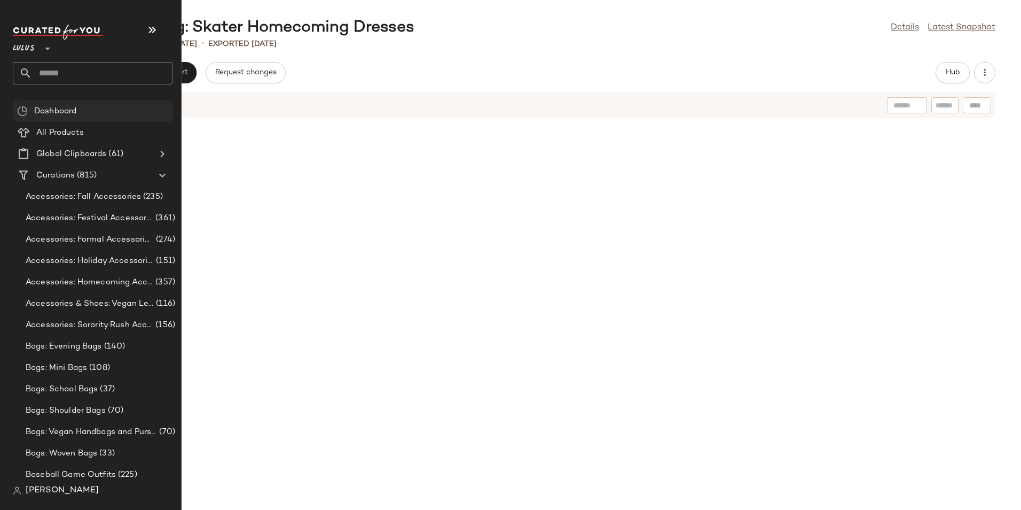
scroll to position [2752, 0]
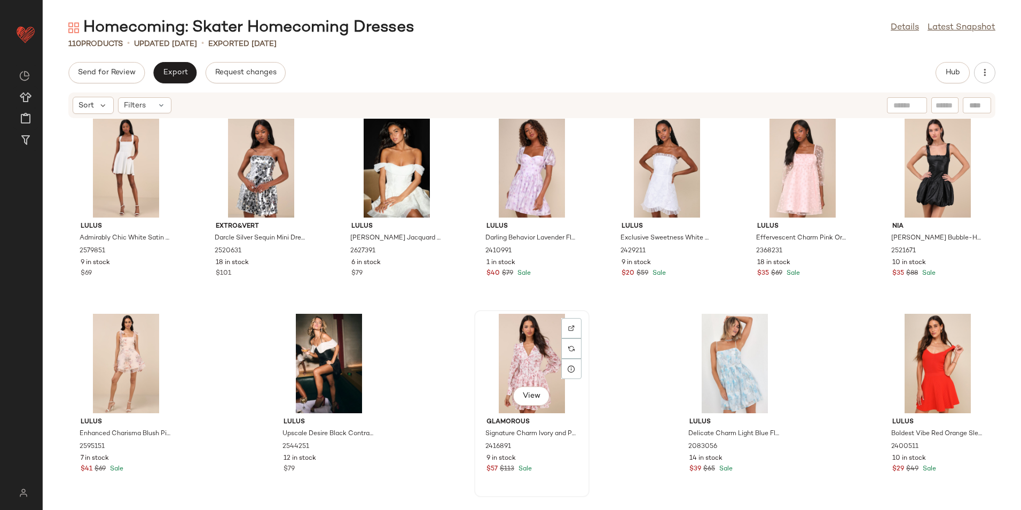
click at [524, 365] on div "View" at bounding box center [532, 363] width 108 height 99
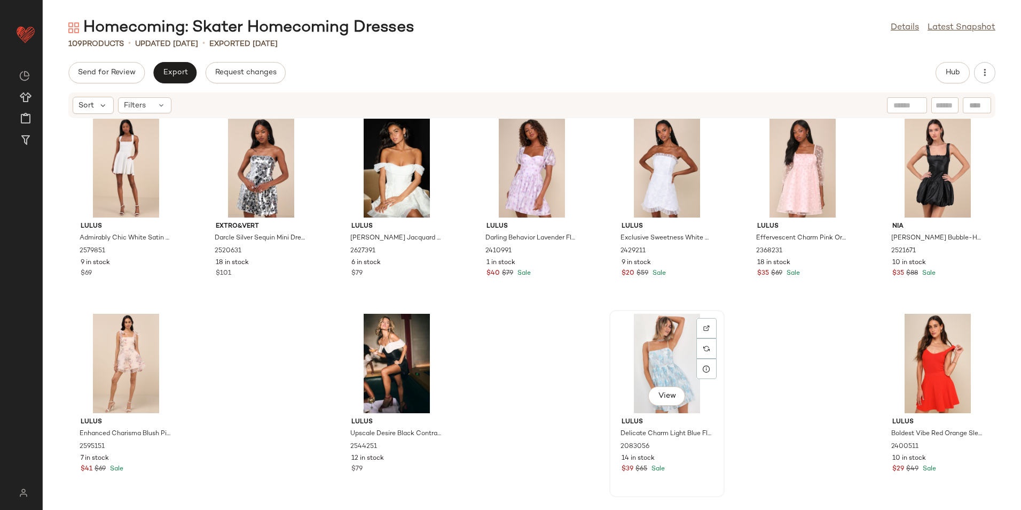
click at [668, 363] on div "View" at bounding box center [667, 363] width 108 height 99
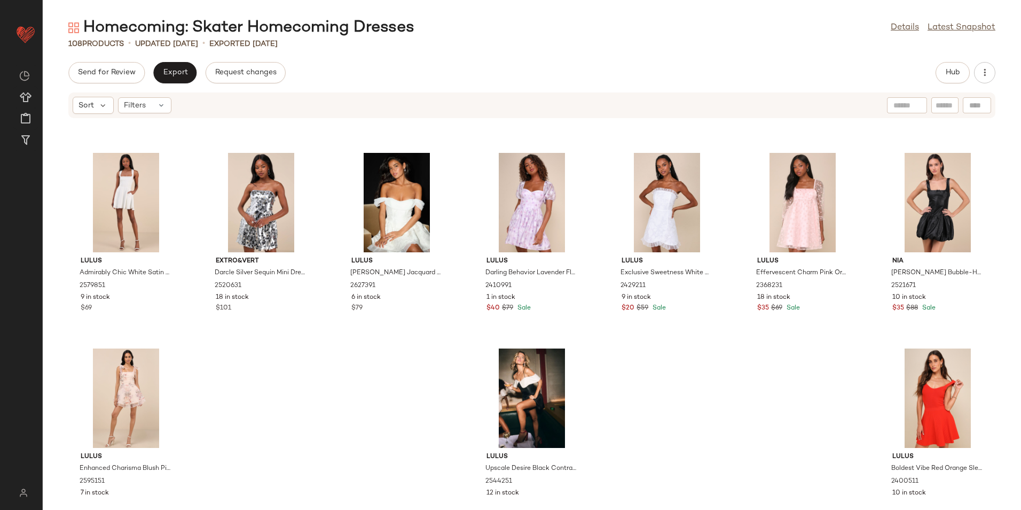
scroll to position [2699, 0]
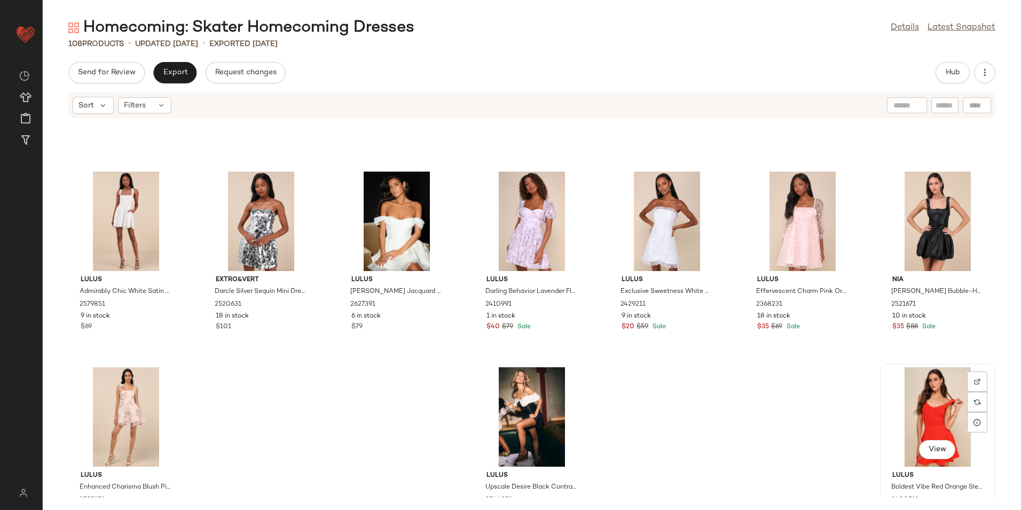
click at [924, 408] on div "View" at bounding box center [938, 416] width 108 height 99
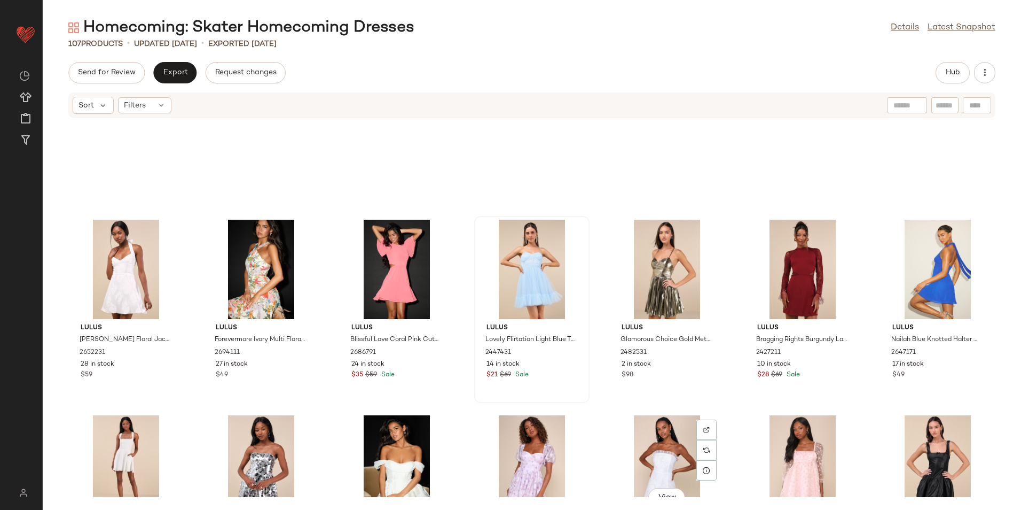
scroll to position [2432, 0]
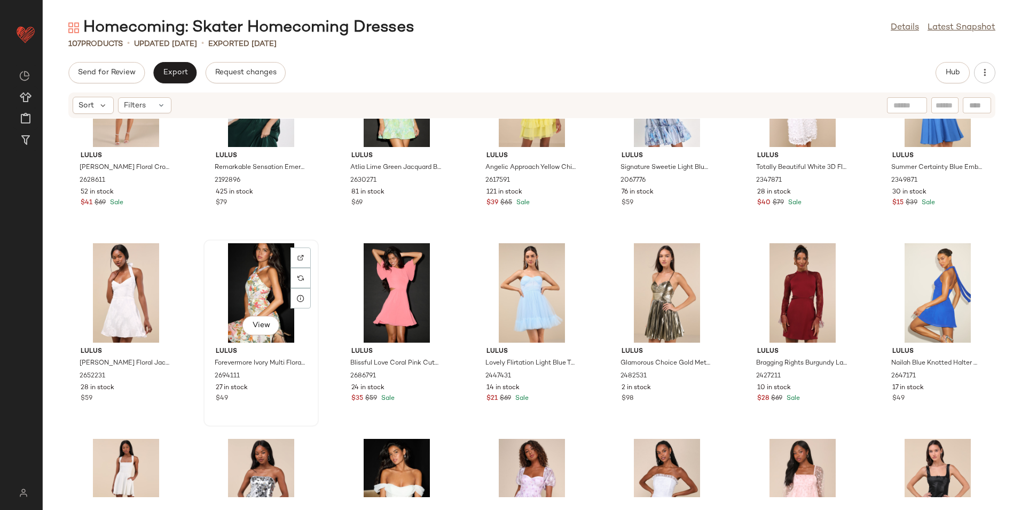
click at [264, 276] on div "View" at bounding box center [261, 292] width 108 height 99
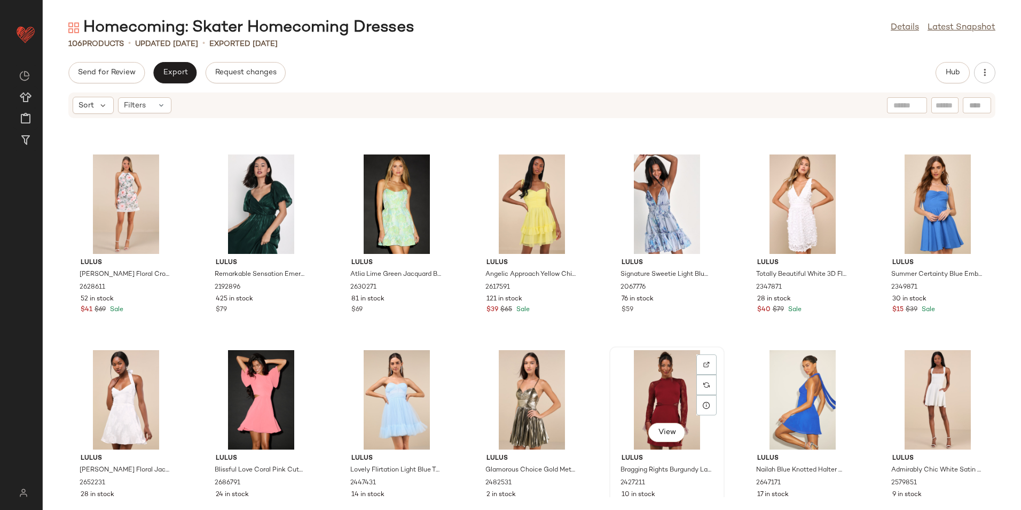
scroll to position [2272, 0]
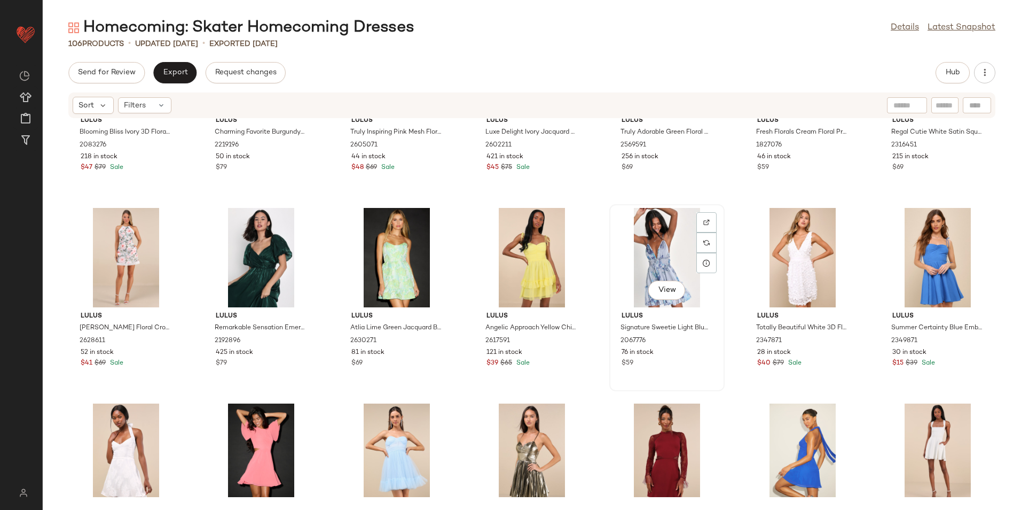
click at [635, 247] on div "View" at bounding box center [667, 257] width 108 height 99
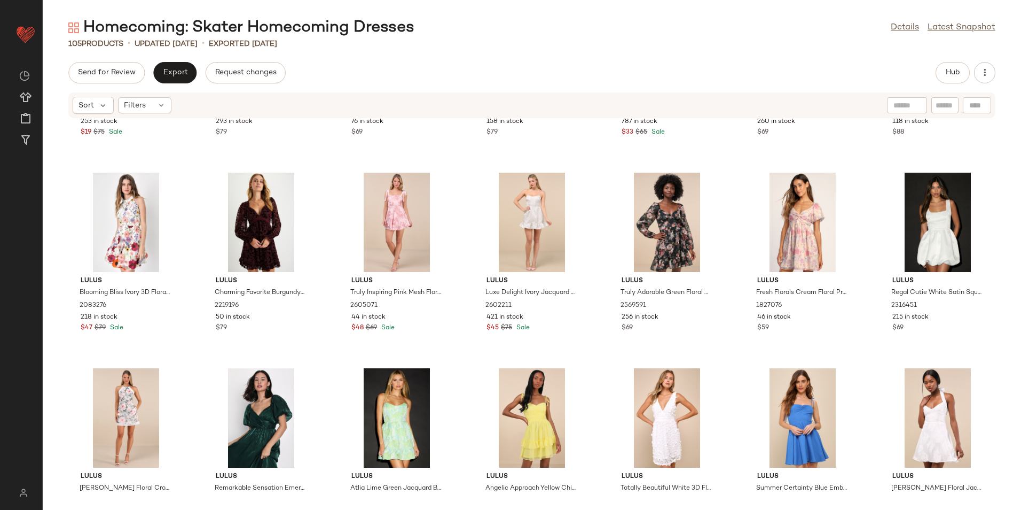
scroll to position [2058, 0]
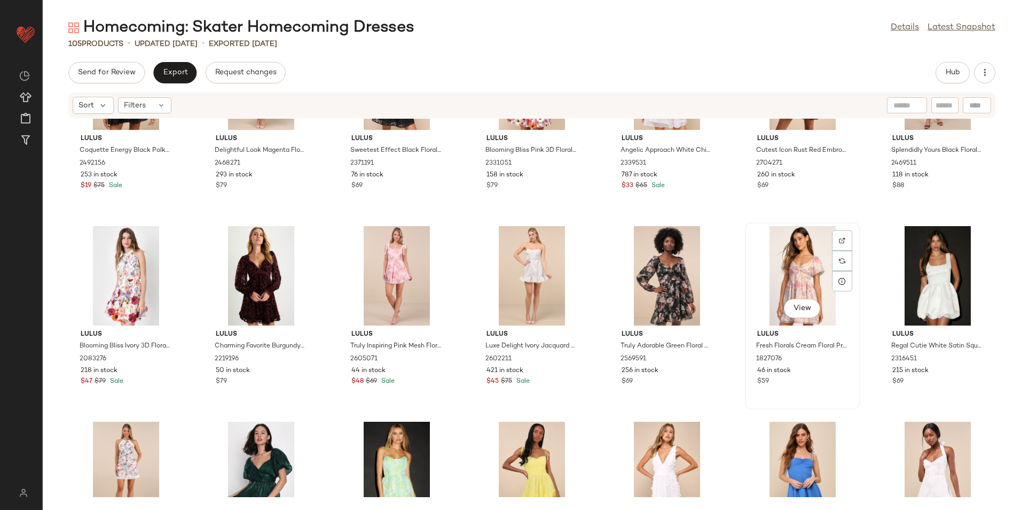
click at [789, 281] on div "View" at bounding box center [803, 275] width 108 height 99
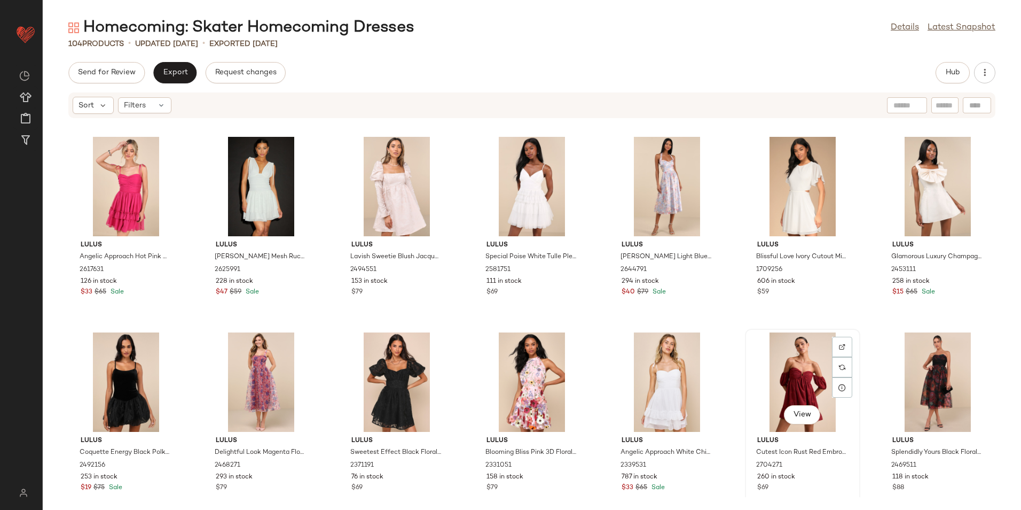
scroll to position [1737, 0]
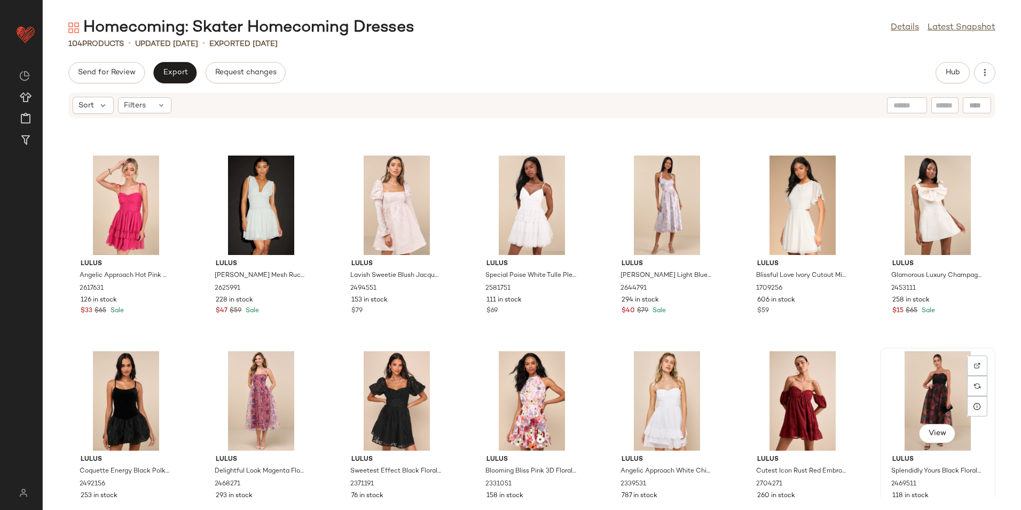
click at [939, 378] on div "View" at bounding box center [938, 400] width 108 height 99
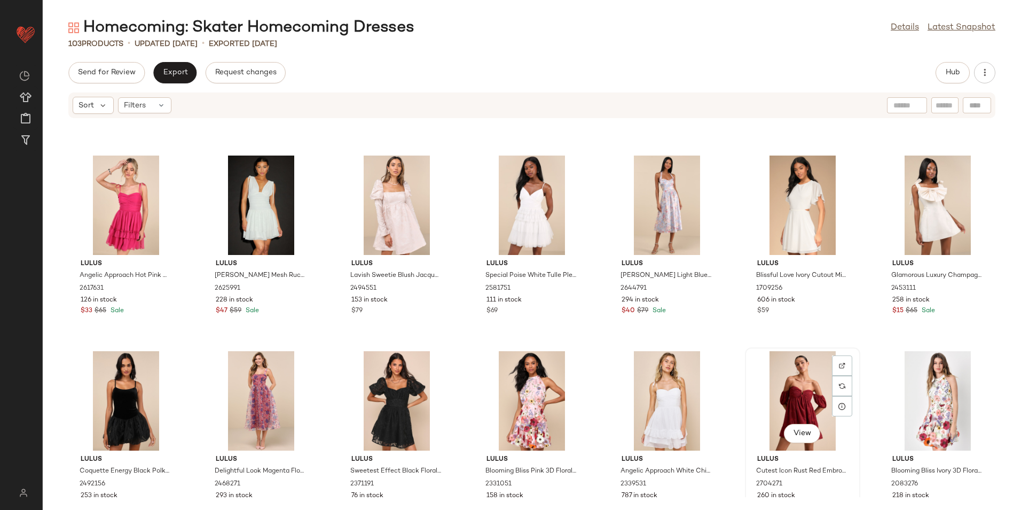
click at [795, 395] on div "View" at bounding box center [803, 400] width 108 height 99
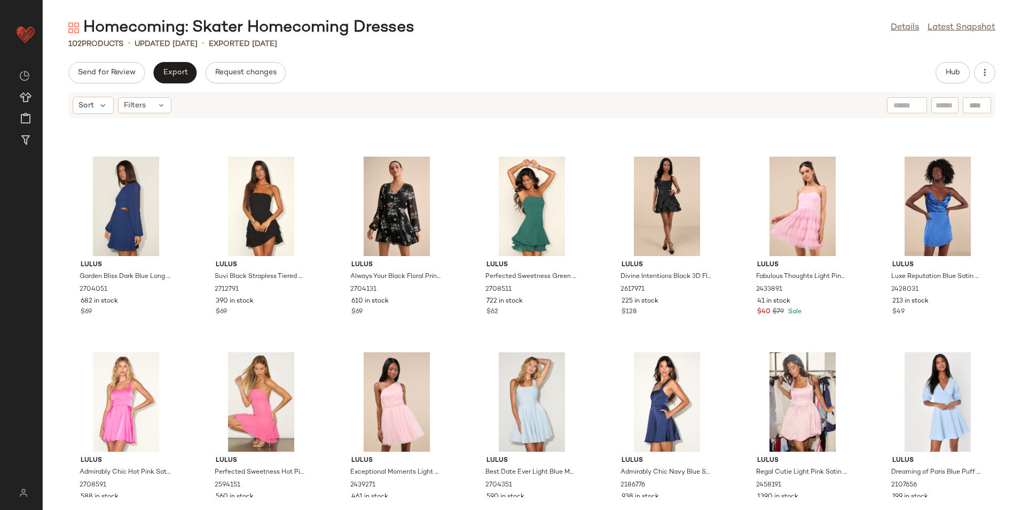
scroll to position [348, 0]
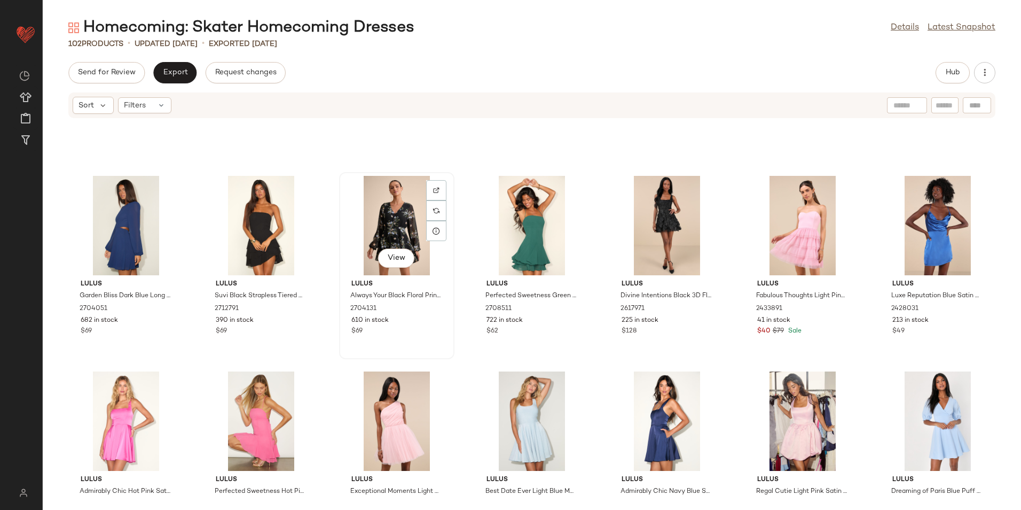
click at [386, 198] on div "View" at bounding box center [397, 225] width 108 height 99
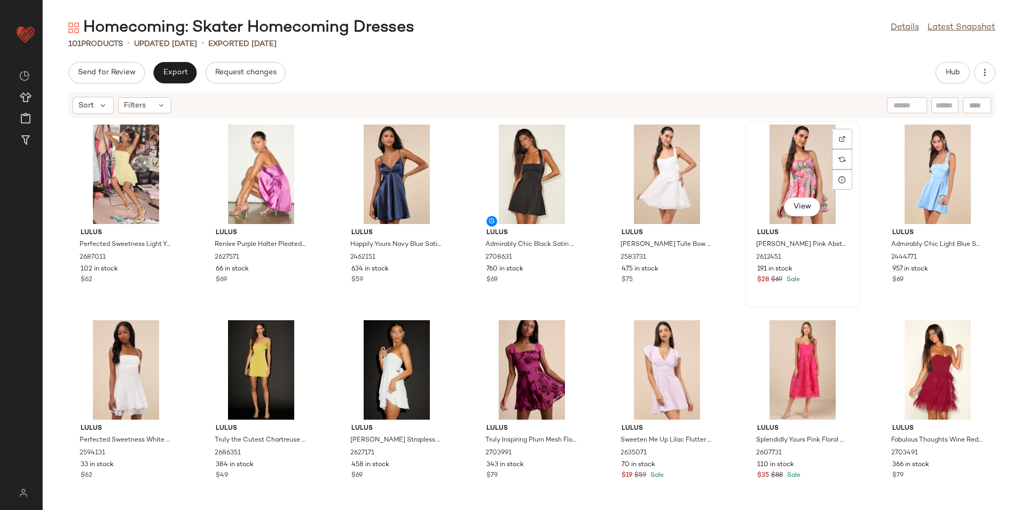
click at [798, 153] on div "View" at bounding box center [803, 173] width 108 height 99
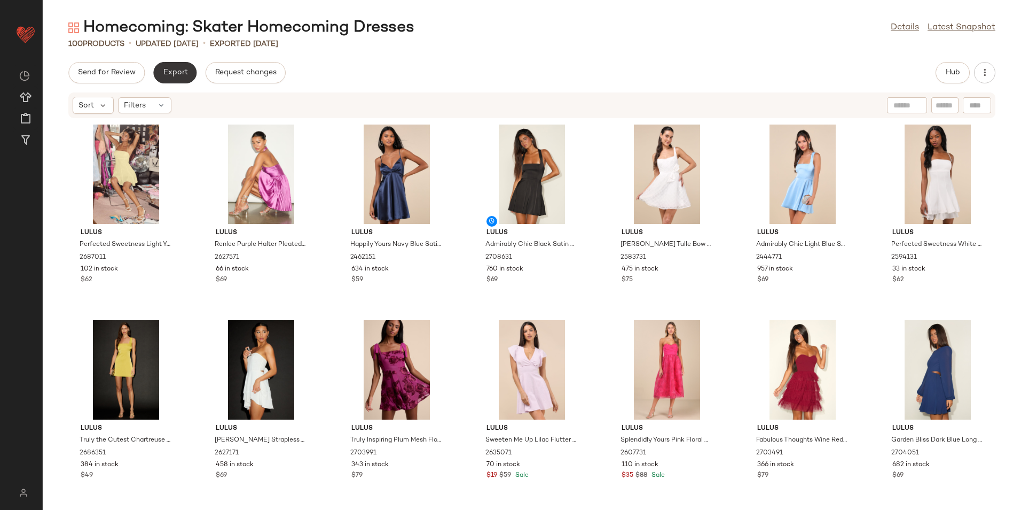
click at [189, 78] on button "Export" at bounding box center [174, 72] width 43 height 21
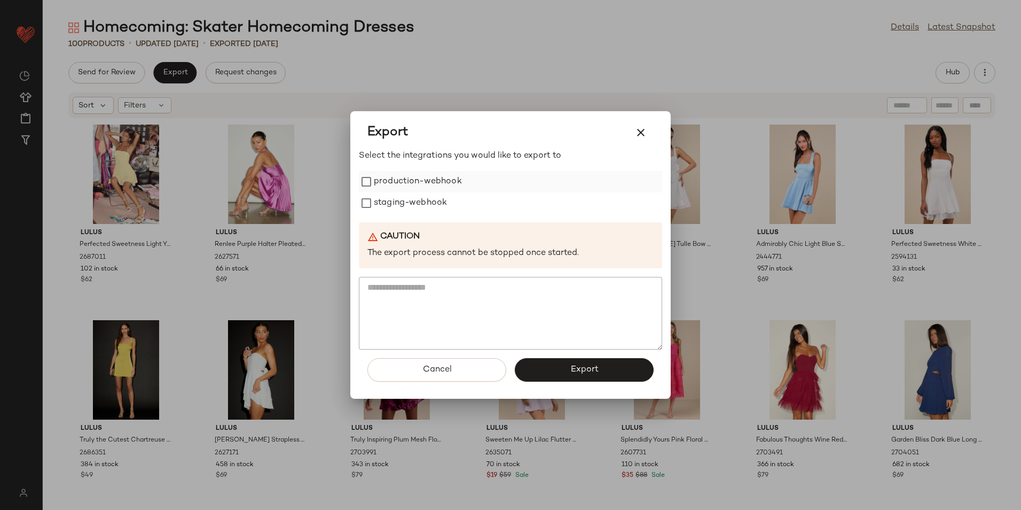
click at [389, 182] on label "production-webhook" at bounding box center [418, 181] width 88 height 21
click at [393, 201] on label "staging-webhook" at bounding box center [410, 202] width 73 height 21
click at [579, 368] on span "Export" at bounding box center [584, 369] width 28 height 10
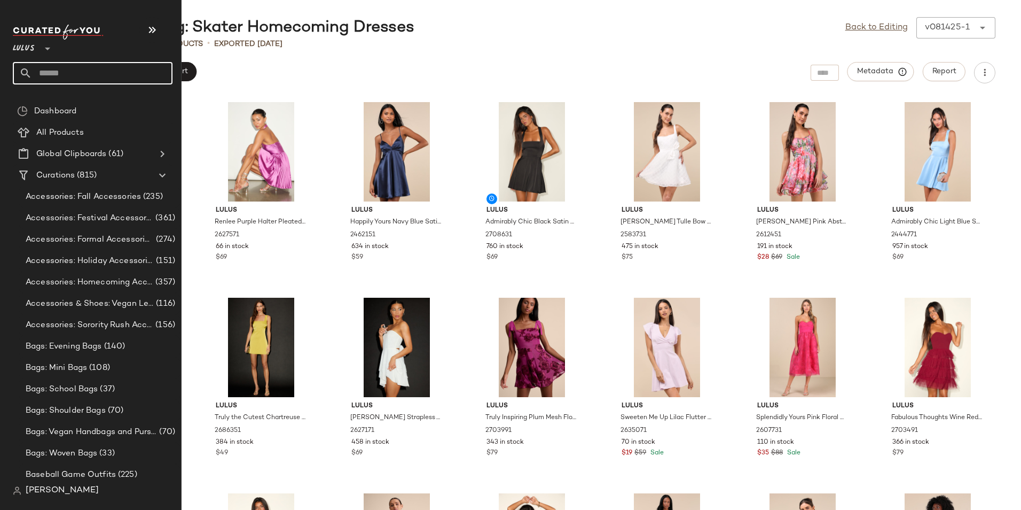
click at [63, 66] on input "text" at bounding box center [102, 73] width 141 height 22
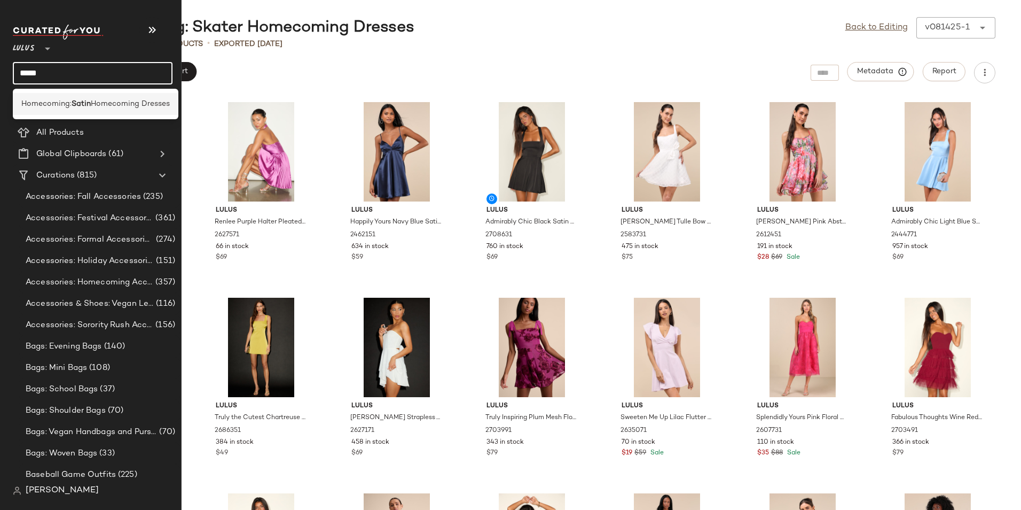
type input "*****"
click at [76, 98] on b "Satin" at bounding box center [81, 103] width 19 height 11
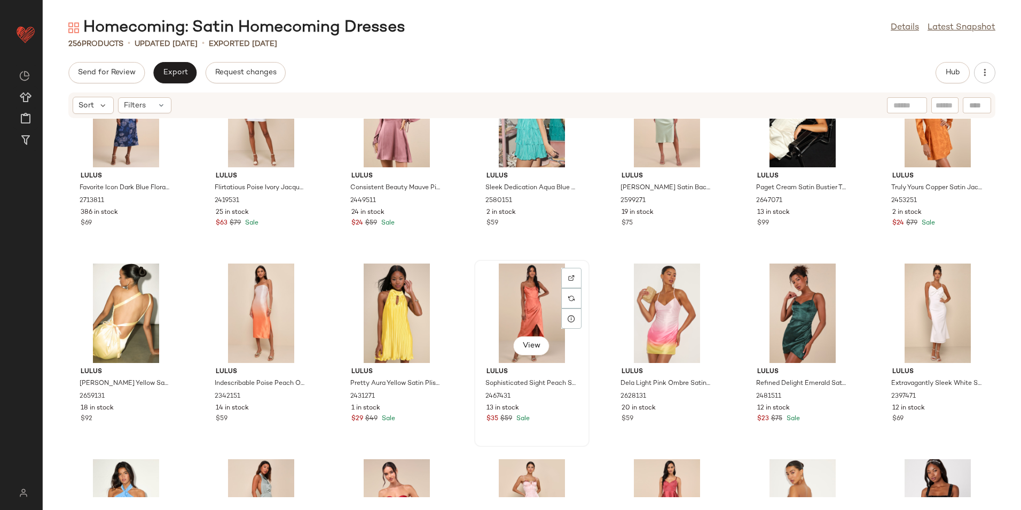
scroll to position [6271, 0]
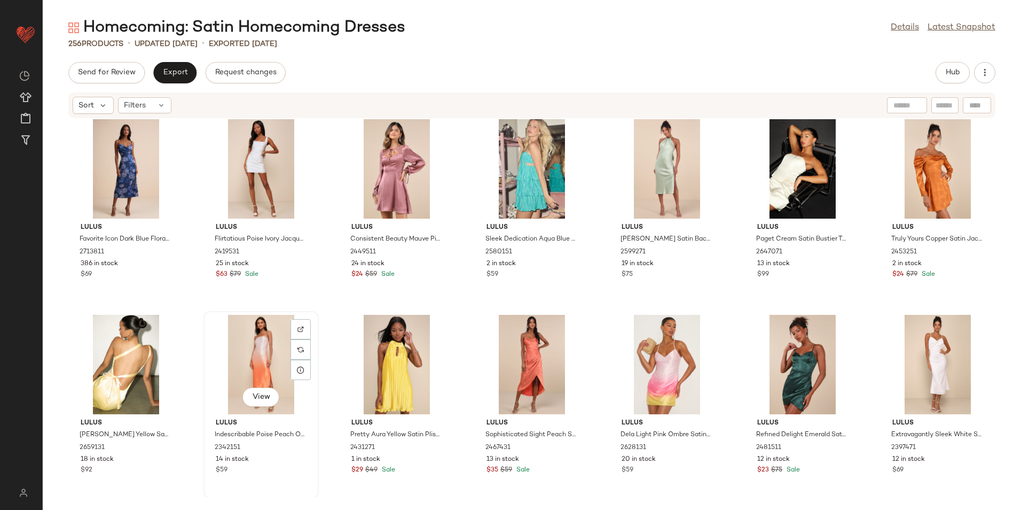
click at [276, 352] on div "View" at bounding box center [261, 364] width 108 height 99
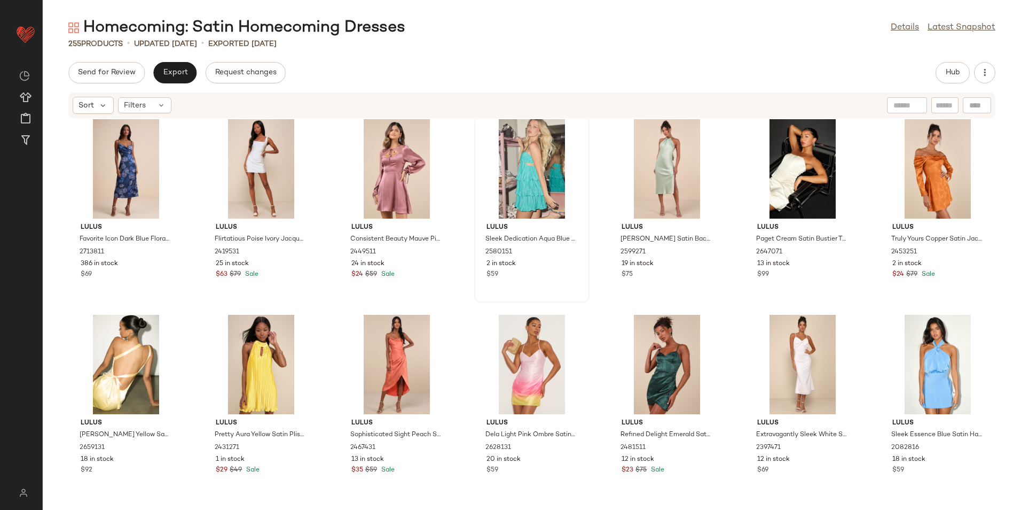
scroll to position [6217, 0]
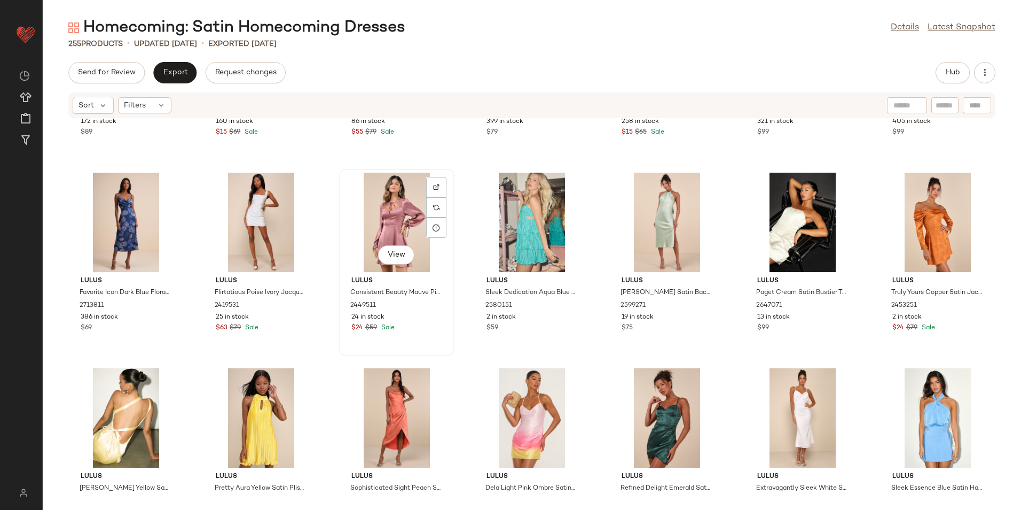
click at [391, 230] on div "View" at bounding box center [397, 222] width 108 height 99
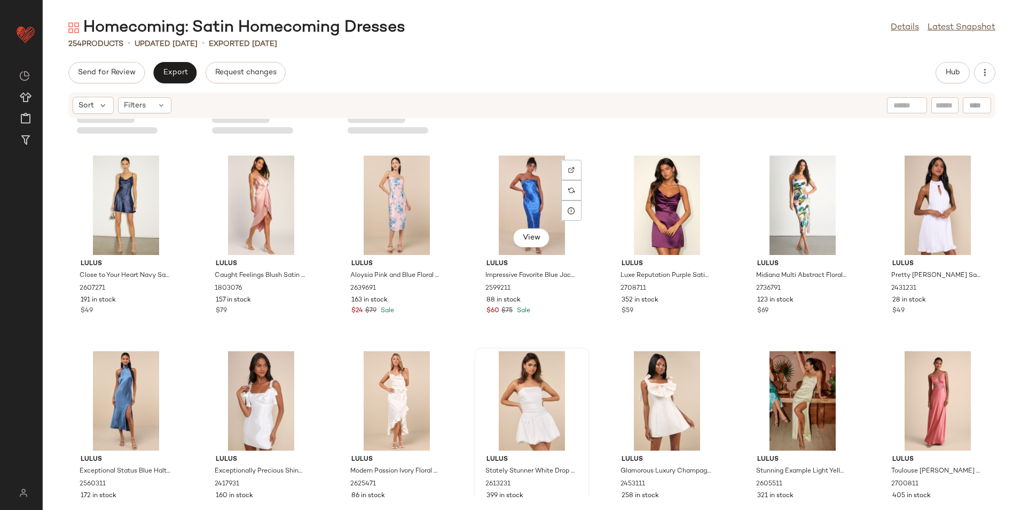
scroll to position [5736, 0]
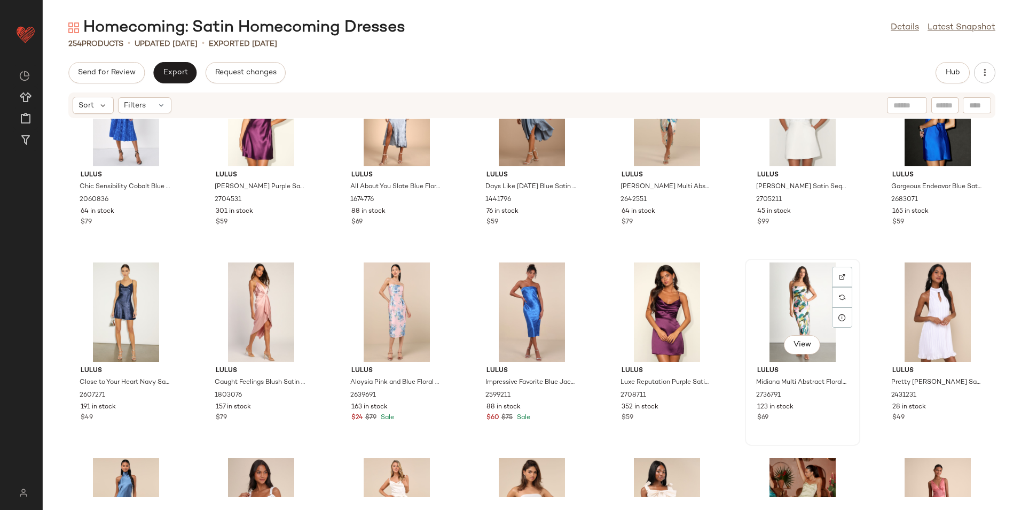
click at [819, 290] on div "View" at bounding box center [803, 311] width 108 height 99
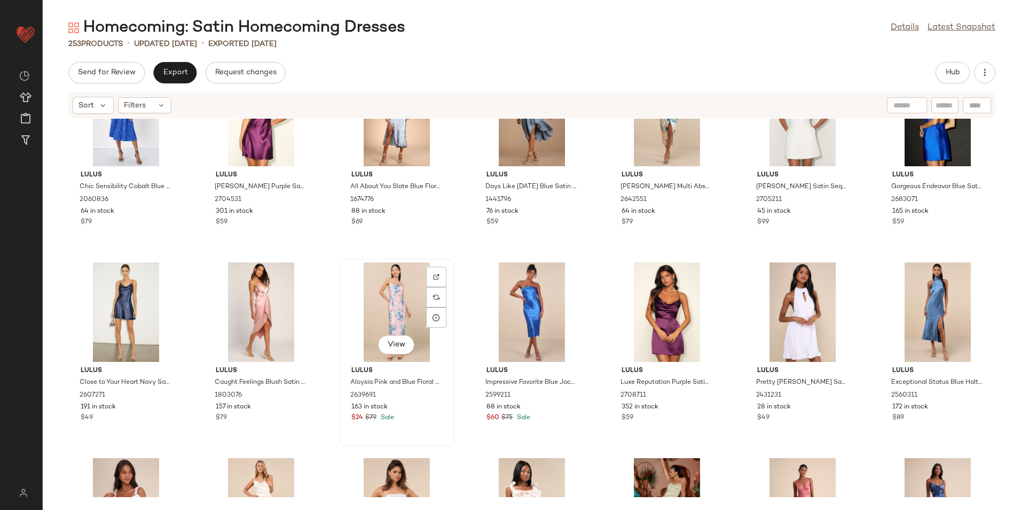
click at [387, 296] on div "View" at bounding box center [397, 311] width 108 height 99
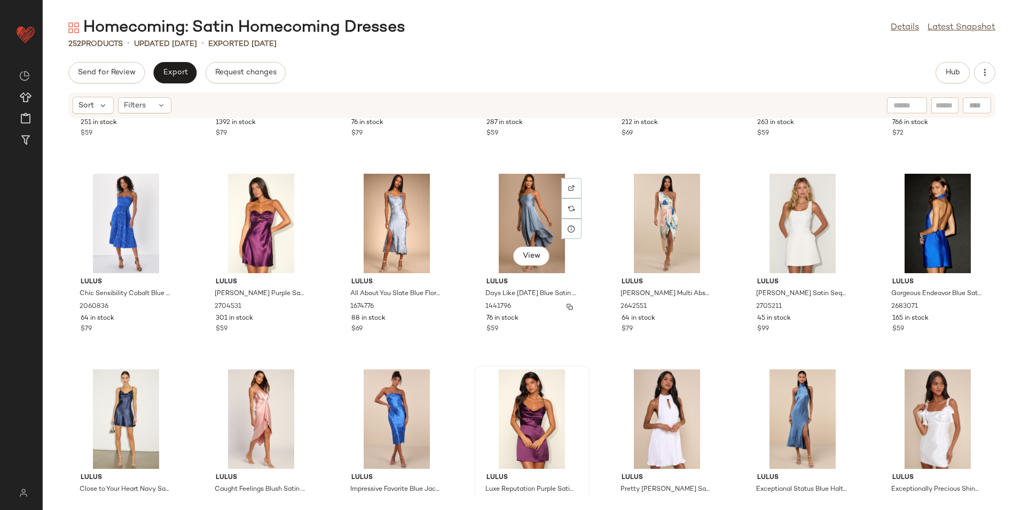
scroll to position [5576, 0]
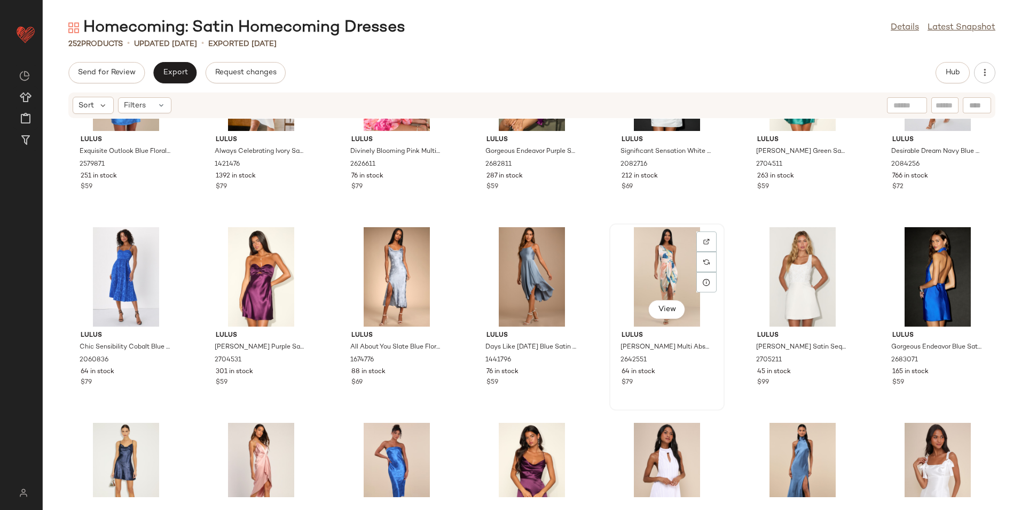
click at [676, 271] on div "View" at bounding box center [667, 276] width 108 height 99
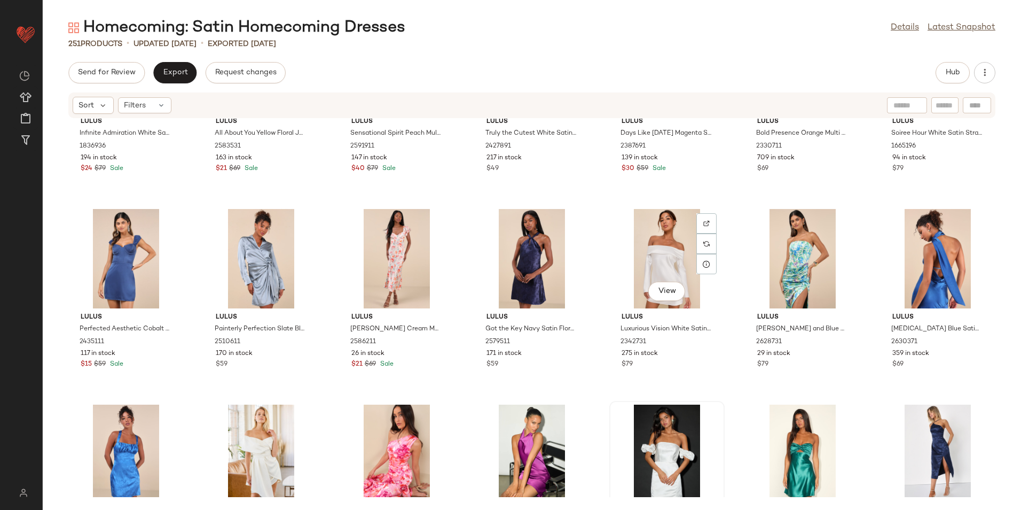
scroll to position [5202, 0]
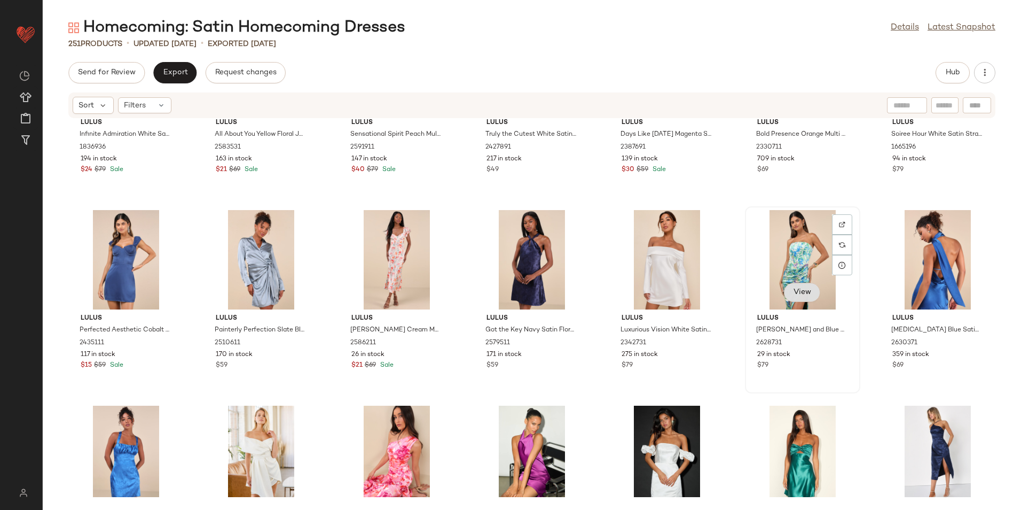
click at [793, 285] on button "View" at bounding box center [802, 292] width 36 height 19
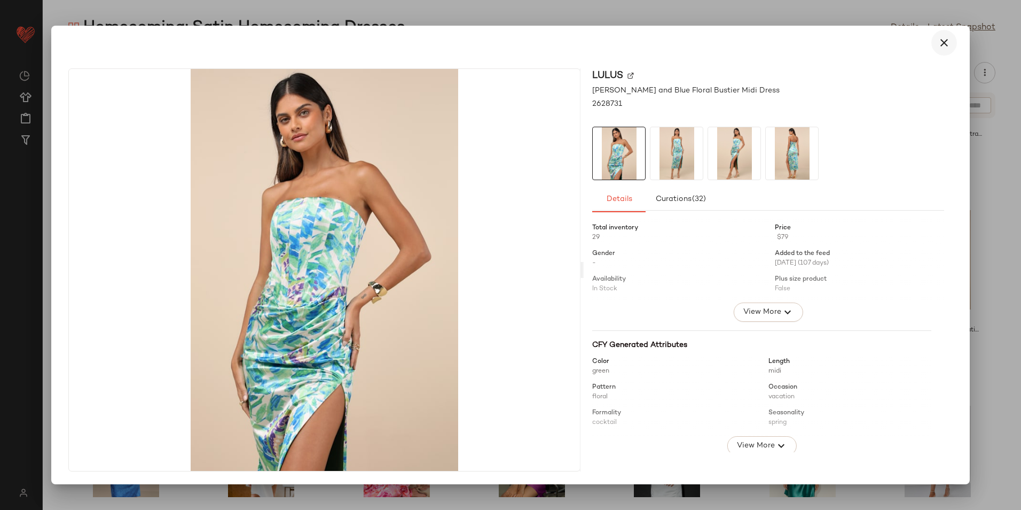
click at [939, 44] on icon "button" at bounding box center [944, 42] width 13 height 13
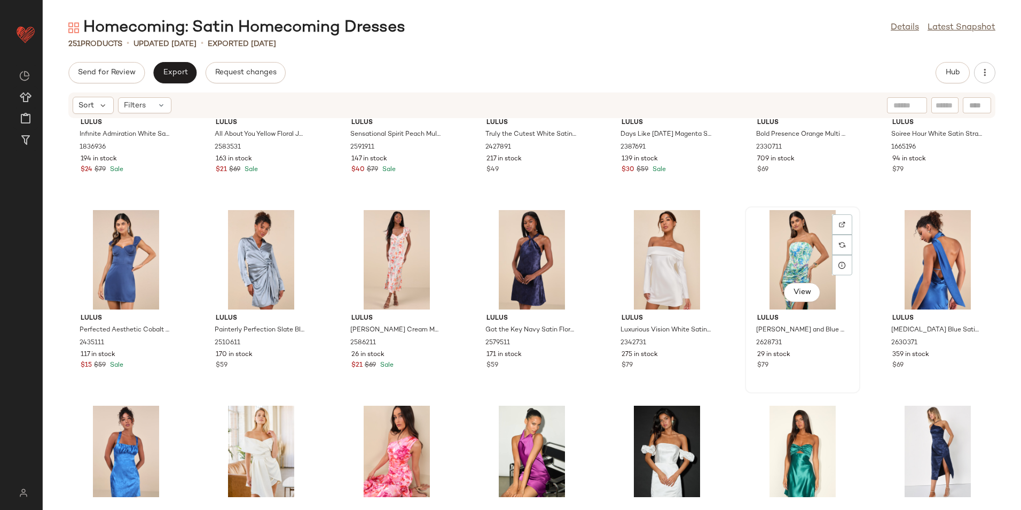
click at [781, 251] on div "View" at bounding box center [803, 259] width 108 height 99
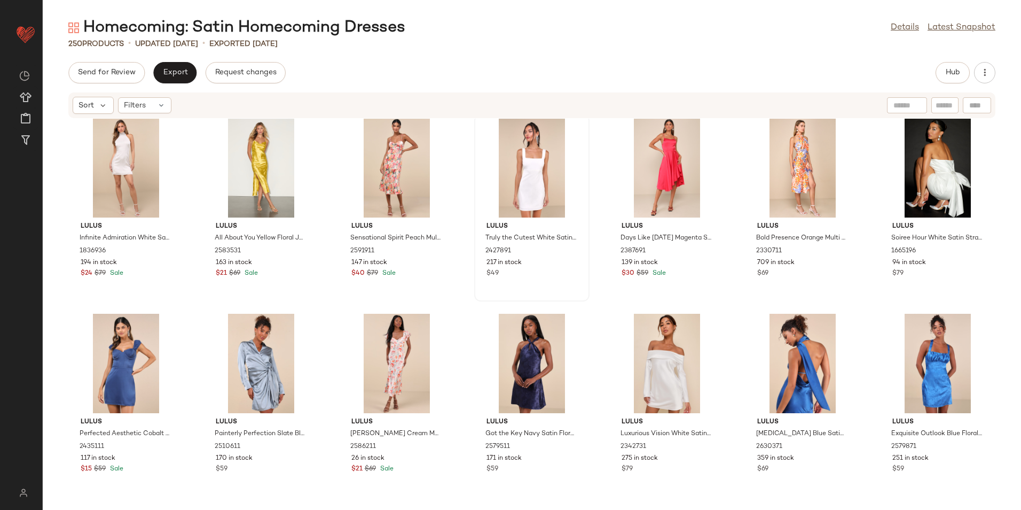
scroll to position [5095, 0]
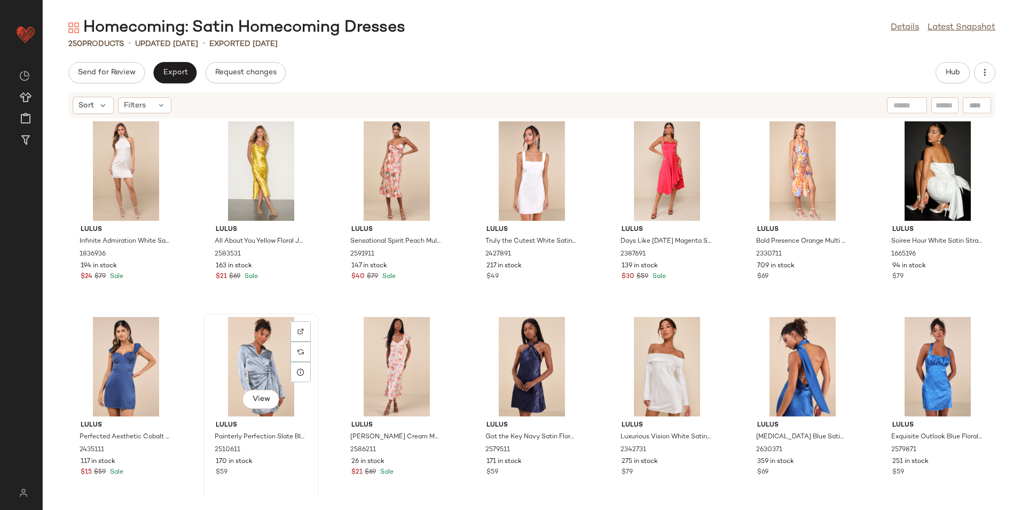
click at [262, 361] on div "View" at bounding box center [261, 366] width 108 height 99
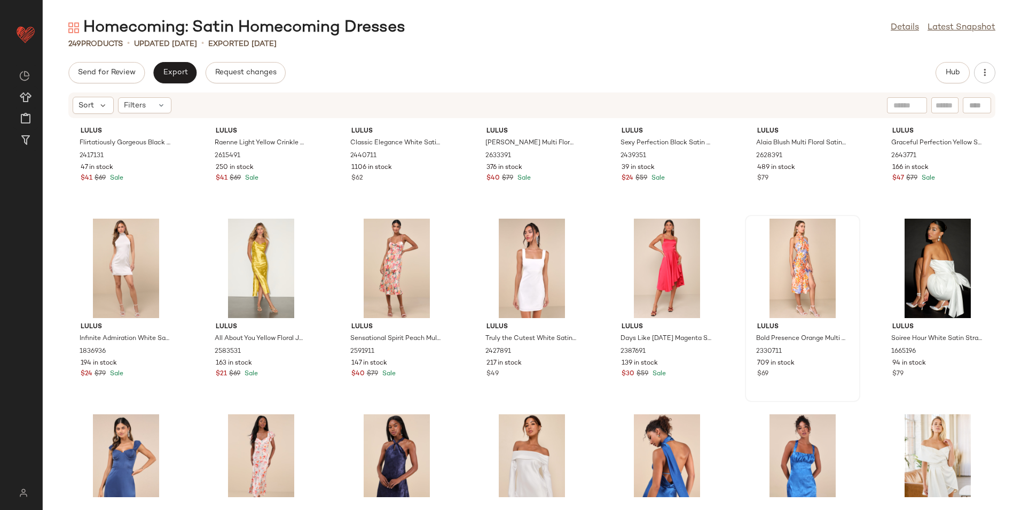
scroll to position [4989, 0]
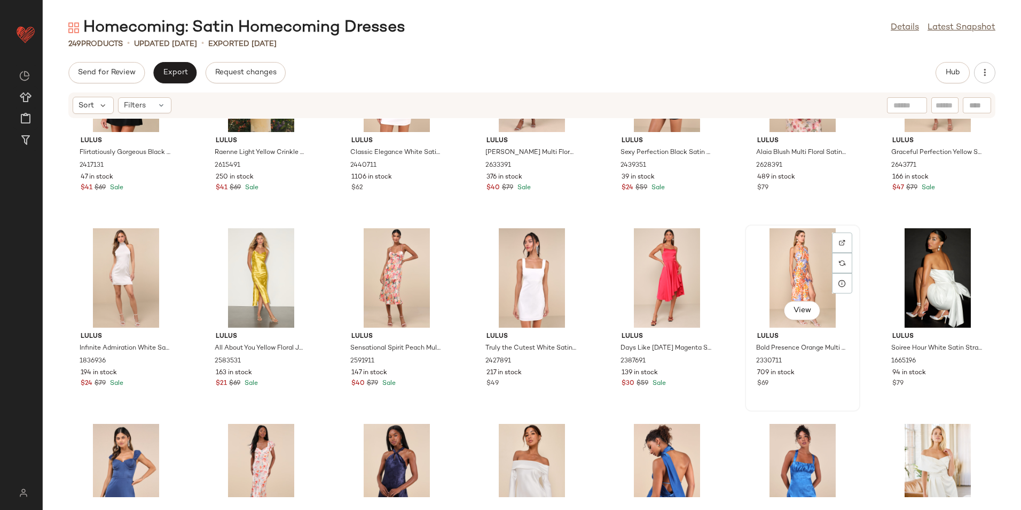
click at [791, 259] on div "View" at bounding box center [803, 277] width 108 height 99
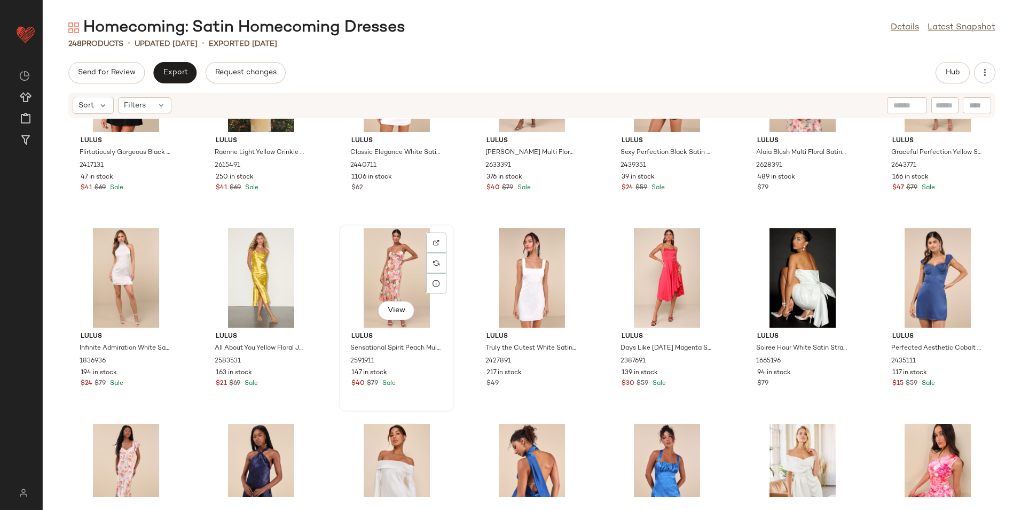
click at [395, 284] on div "View" at bounding box center [397, 277] width 108 height 99
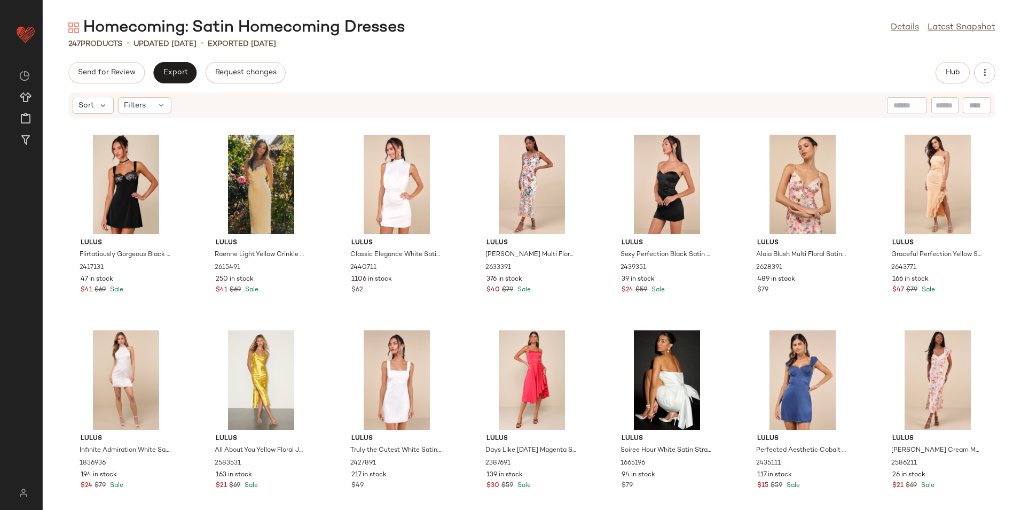
scroll to position [4882, 0]
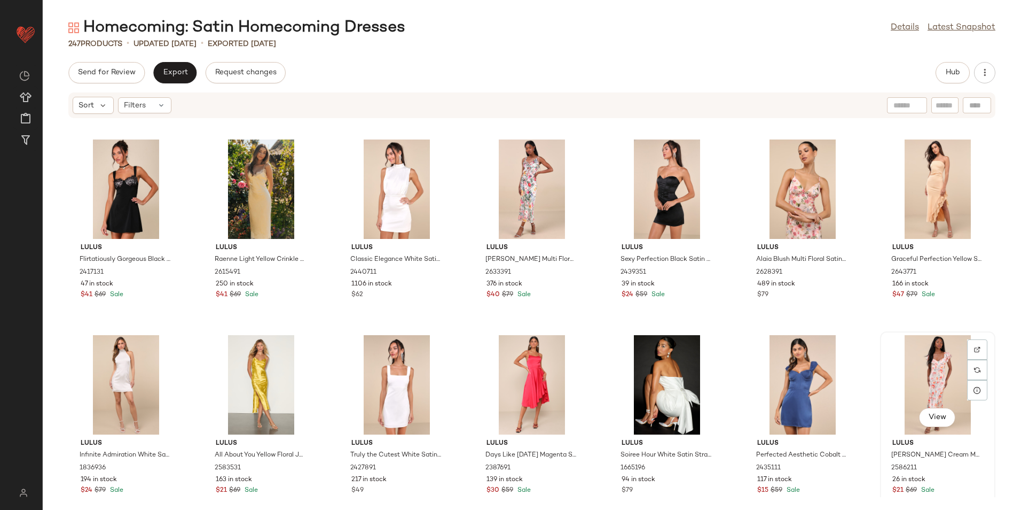
click at [918, 391] on div "View" at bounding box center [938, 384] width 108 height 99
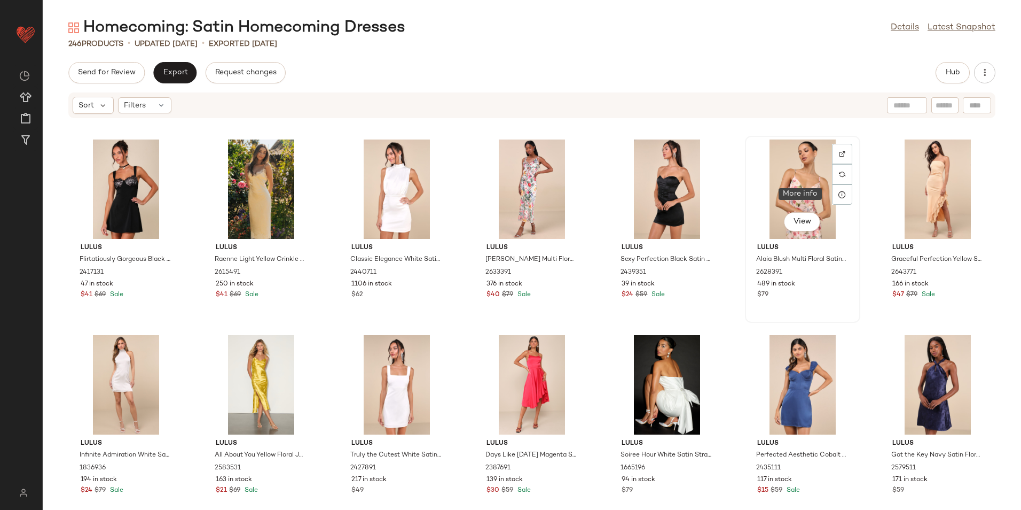
click at [791, 188] on div "View" at bounding box center [803, 188] width 108 height 99
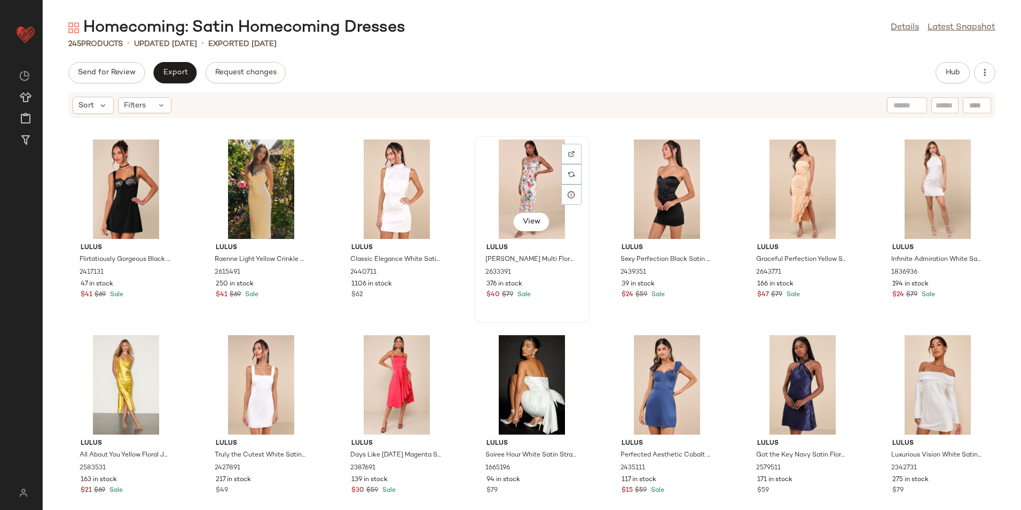
click at [541, 197] on div "View" at bounding box center [532, 188] width 108 height 99
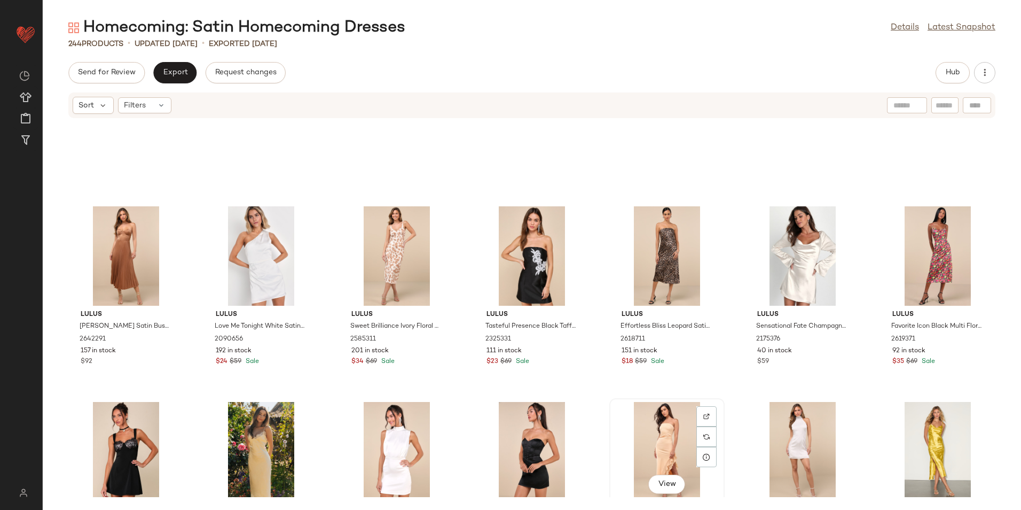
scroll to position [4615, 0]
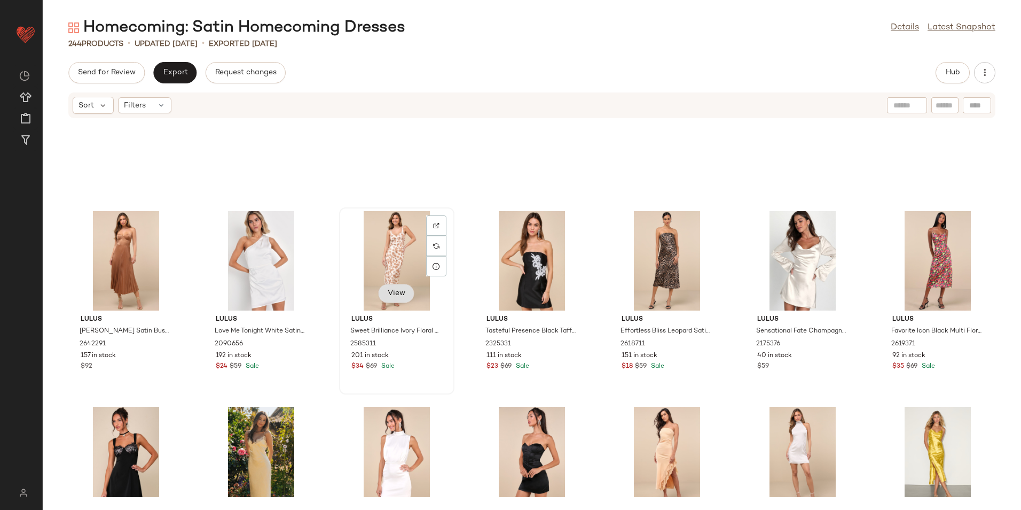
click at [389, 293] on span "View" at bounding box center [396, 293] width 18 height 9
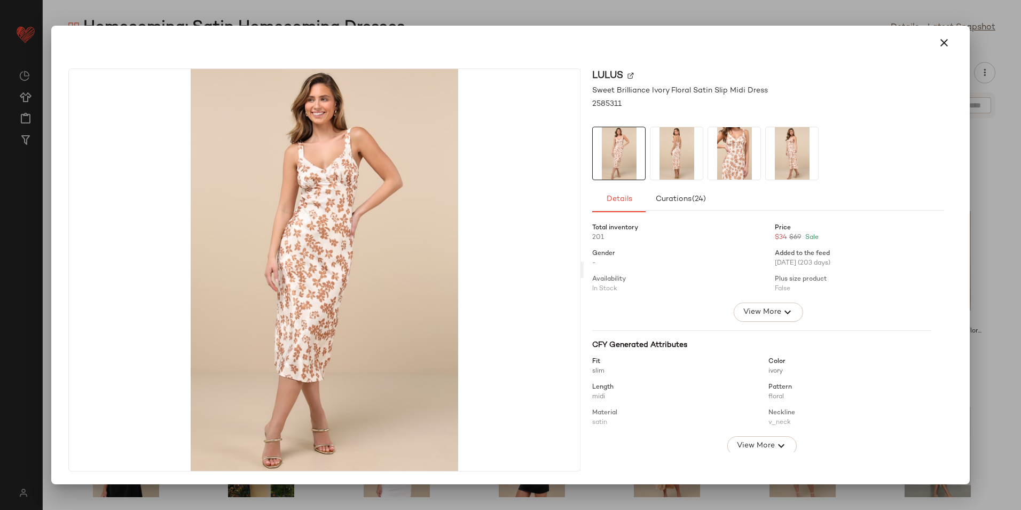
click at [931, 44] on div at bounding box center [511, 43] width 894 height 26
click at [938, 46] on button "button" at bounding box center [945, 43] width 26 height 26
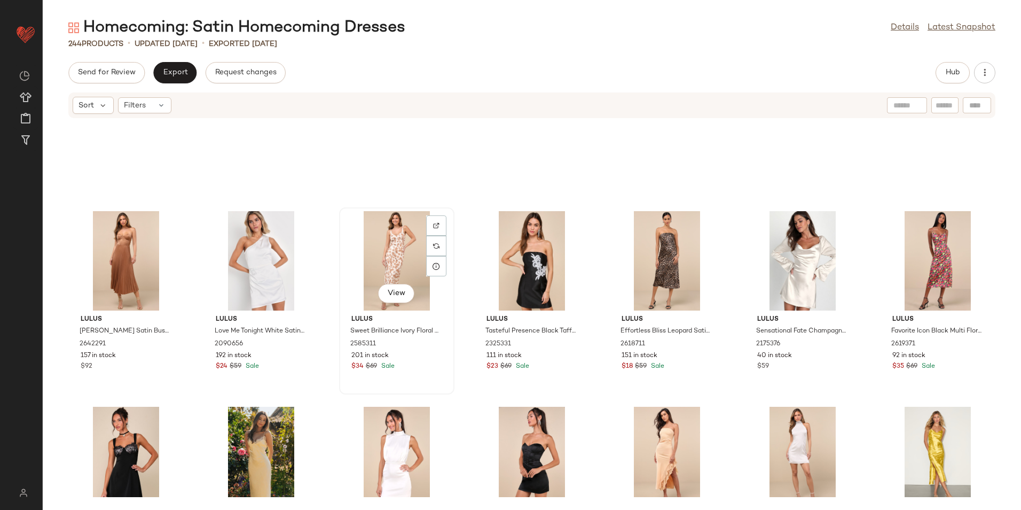
click at [384, 260] on div "View" at bounding box center [397, 260] width 108 height 99
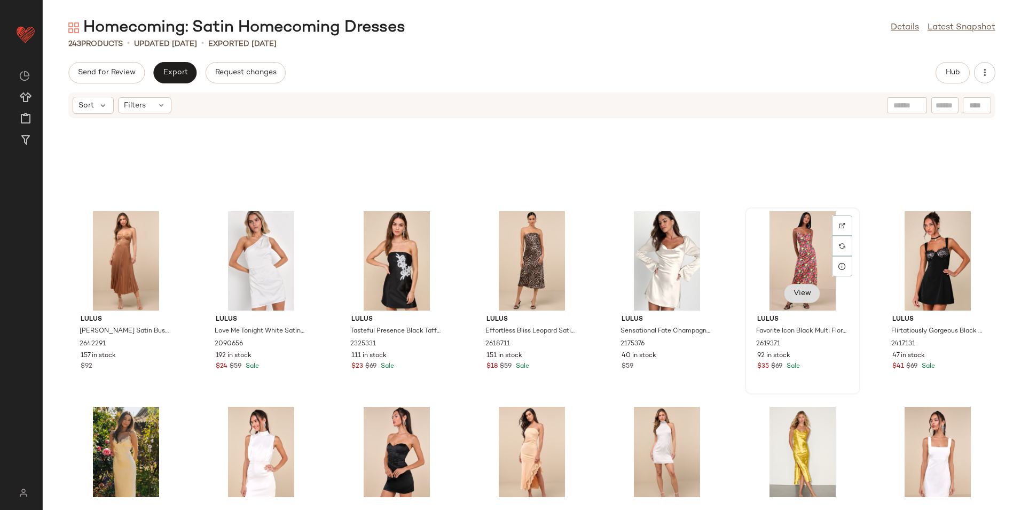
click at [794, 292] on span "View" at bounding box center [802, 293] width 18 height 9
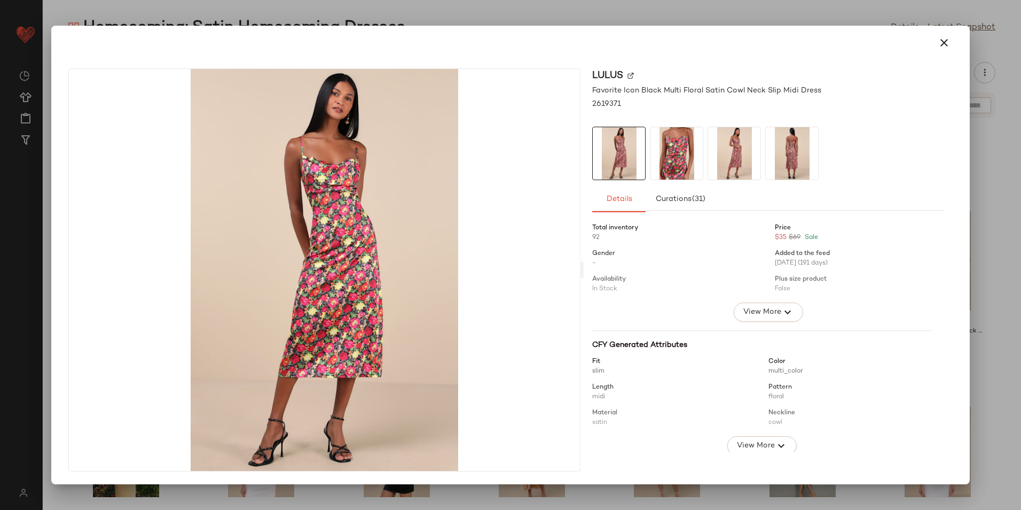
click at [957, 44] on div at bounding box center [511, 43] width 894 height 26
click at [946, 43] on icon "button" at bounding box center [944, 42] width 13 height 13
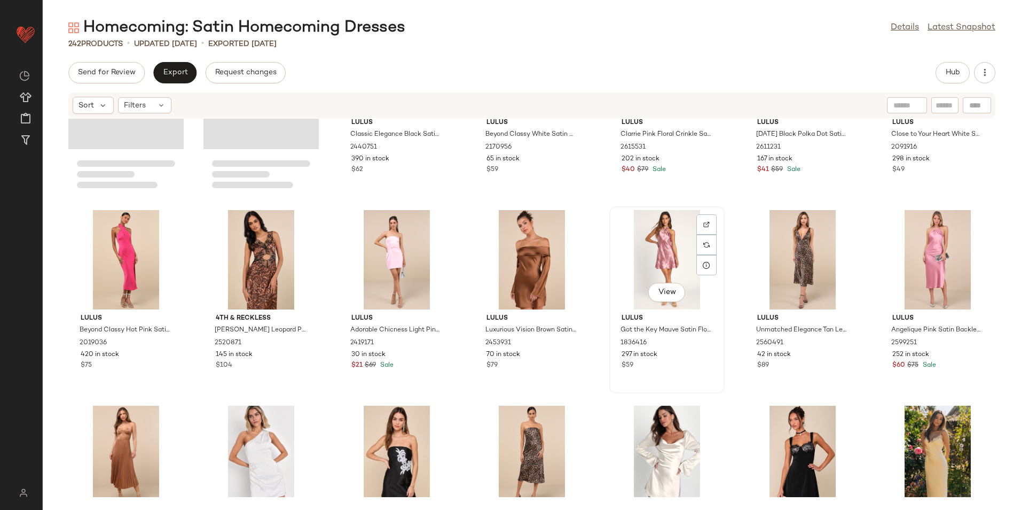
scroll to position [4401, 0]
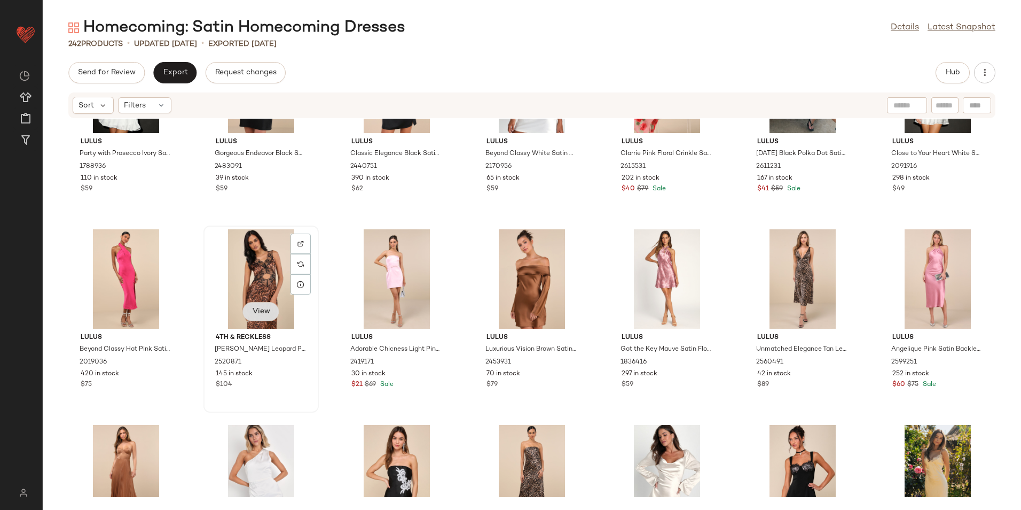
click at [261, 318] on button "View" at bounding box center [261, 311] width 36 height 19
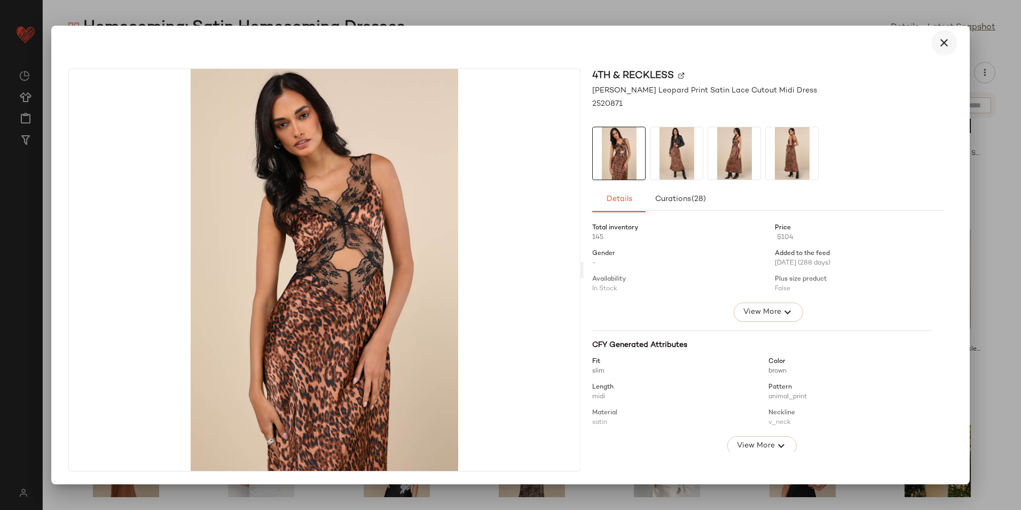
click at [949, 37] on icon "button" at bounding box center [944, 42] width 13 height 13
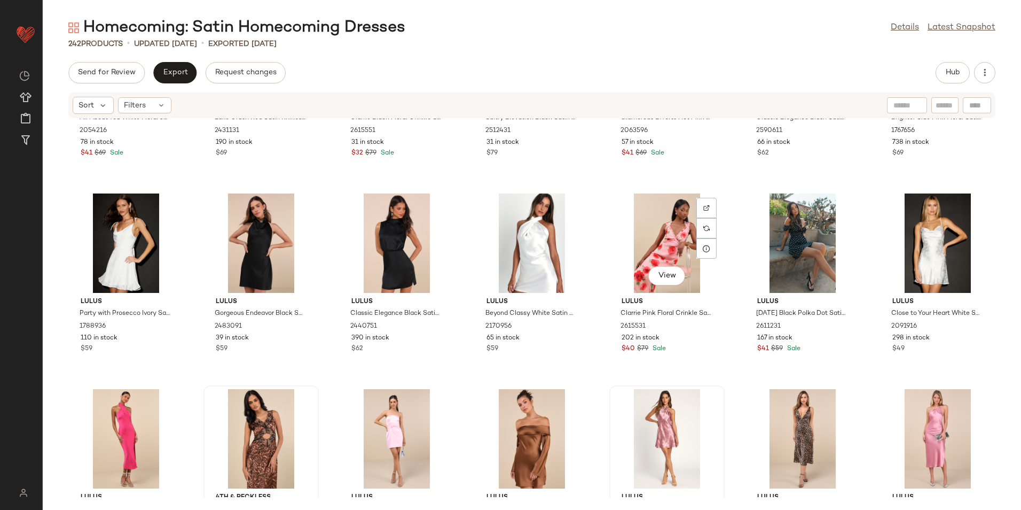
scroll to position [4241, 0]
click at [653, 227] on div "View" at bounding box center [667, 243] width 108 height 99
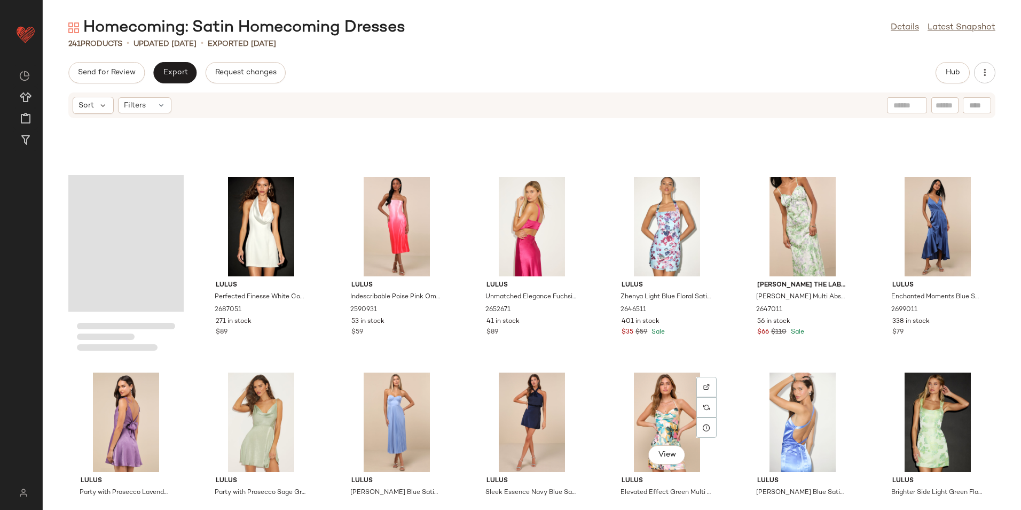
scroll to position [2852, 0]
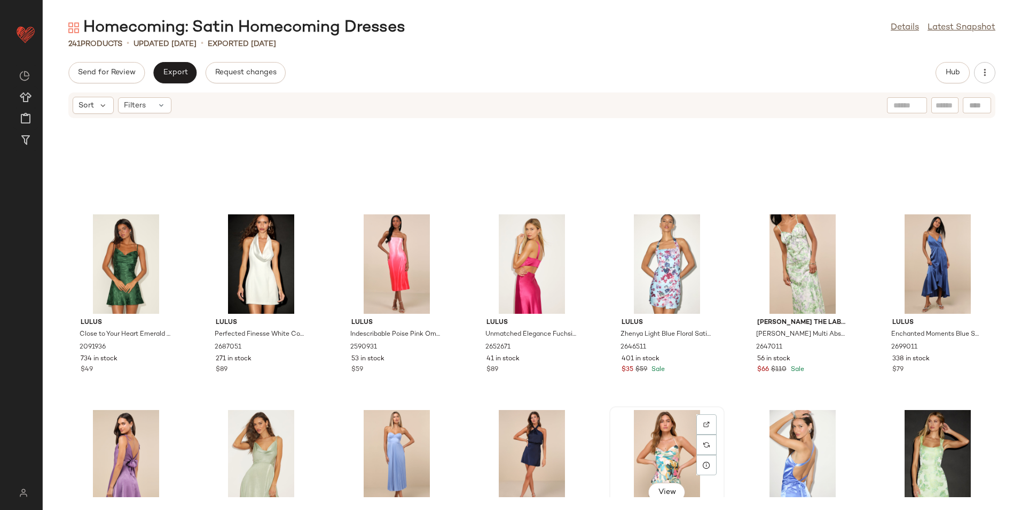
click at [670, 422] on div "View" at bounding box center [667, 459] width 108 height 99
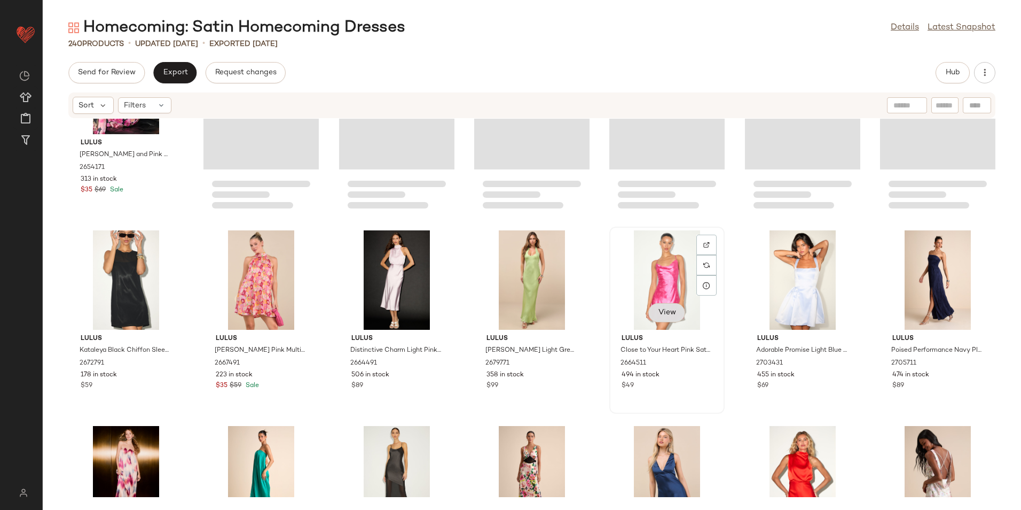
scroll to position [1463, 0]
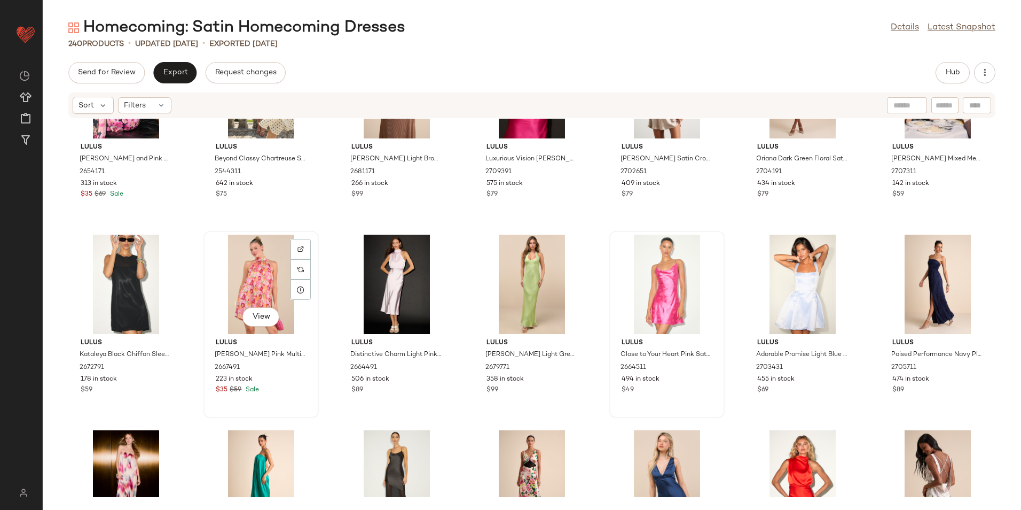
click at [267, 287] on div "View" at bounding box center [261, 284] width 108 height 99
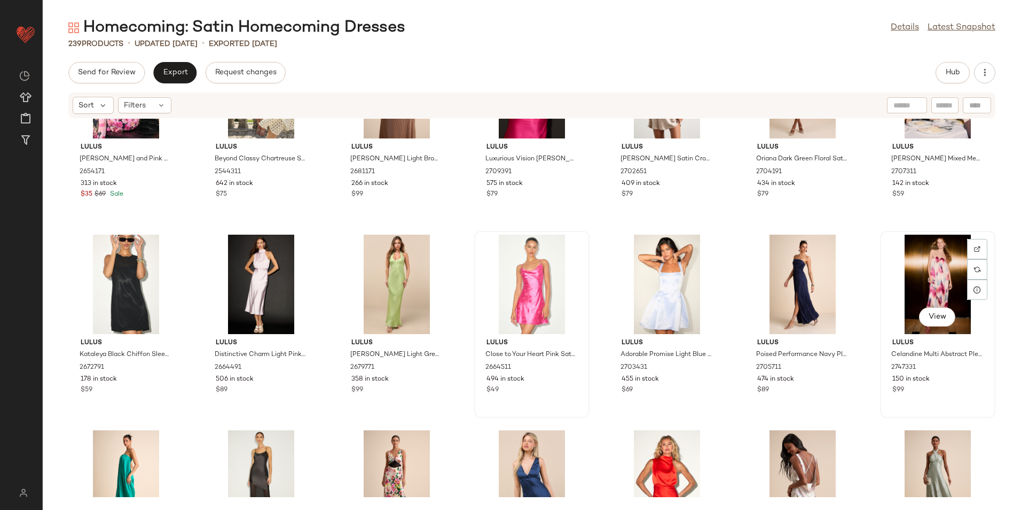
click at [908, 267] on div "View" at bounding box center [938, 284] width 108 height 99
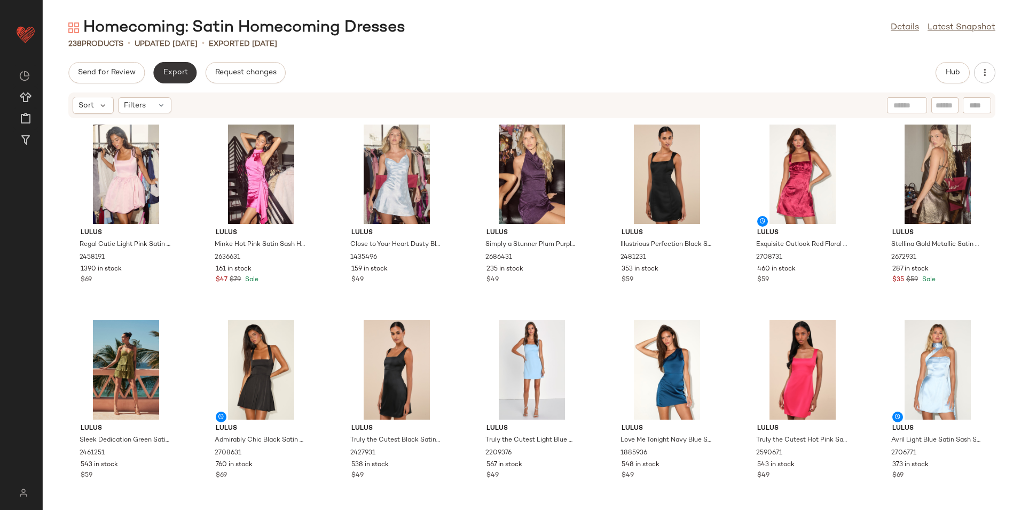
click at [175, 69] on span "Export" at bounding box center [174, 72] width 25 height 9
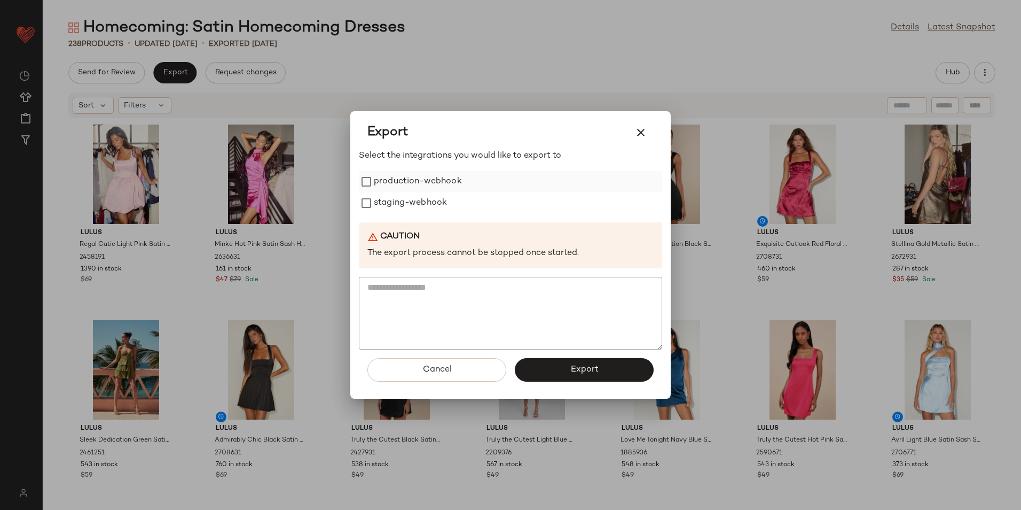
click at [399, 184] on label "production-webhook" at bounding box center [418, 181] width 88 height 21
click at [408, 205] on label "staging-webhook" at bounding box center [410, 202] width 73 height 21
click at [589, 367] on span "Export" at bounding box center [584, 369] width 28 height 10
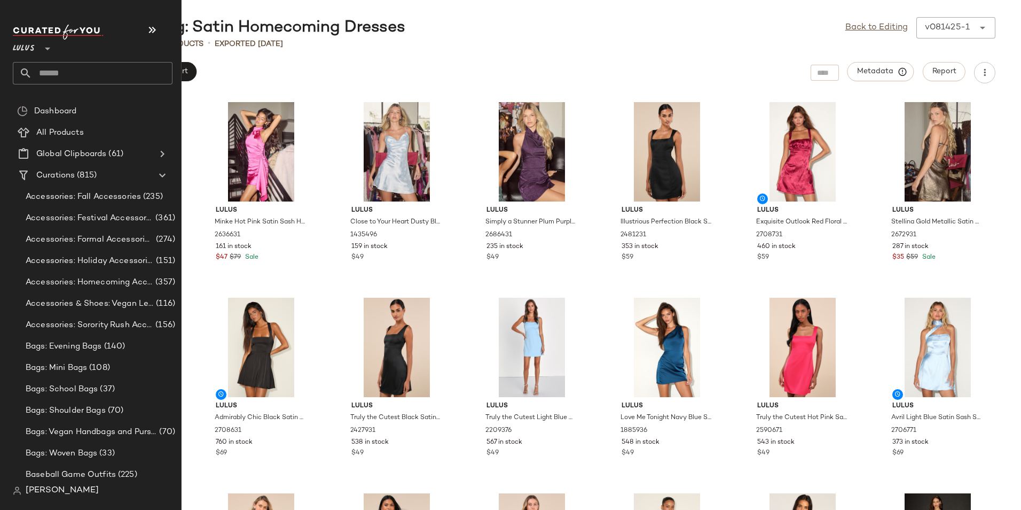
click at [48, 74] on input "text" at bounding box center [102, 73] width 141 height 22
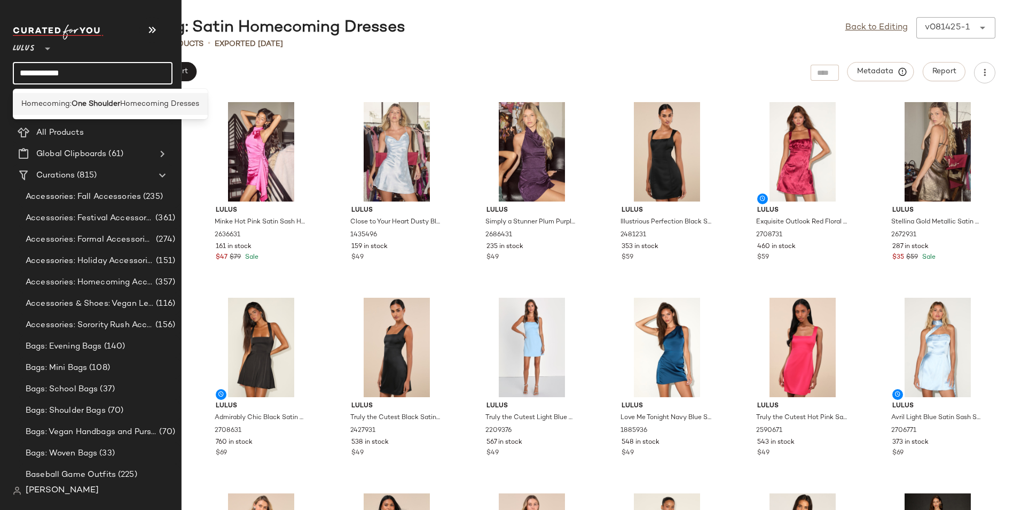
type input "**********"
drag, startPoint x: 90, startPoint y: 101, endPoint x: 96, endPoint y: 94, distance: 9.1
click at [91, 100] on b "One Shoulder" at bounding box center [96, 103] width 49 height 11
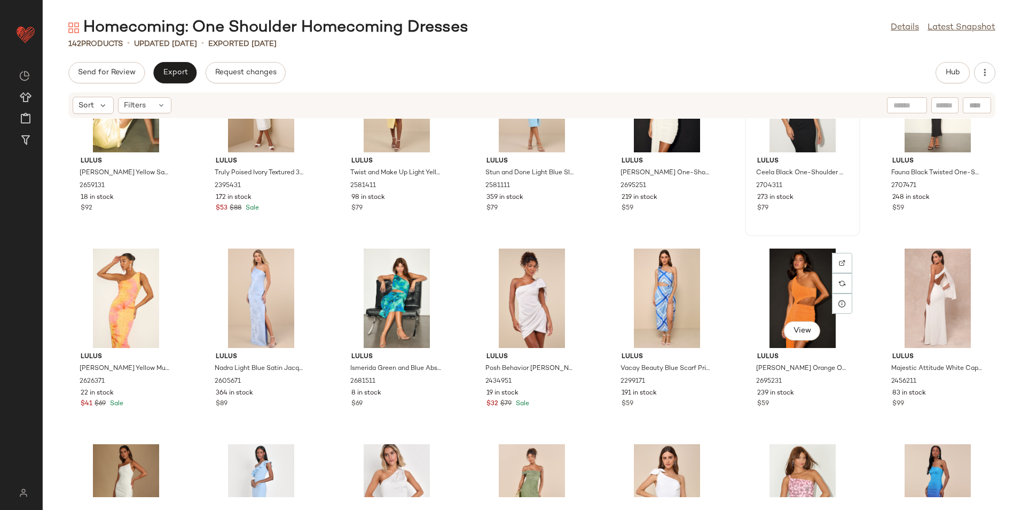
scroll to position [329, 0]
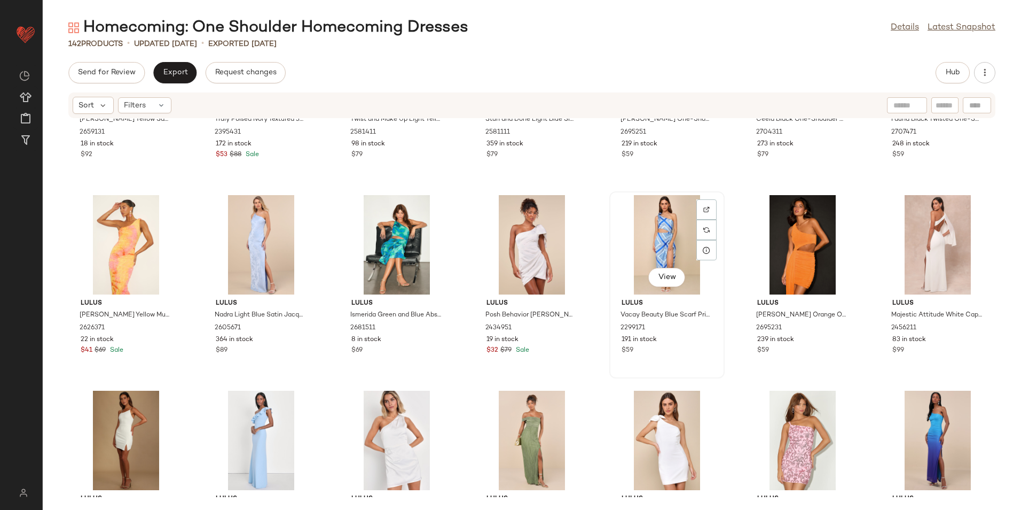
click at [673, 246] on div "View" at bounding box center [667, 244] width 108 height 99
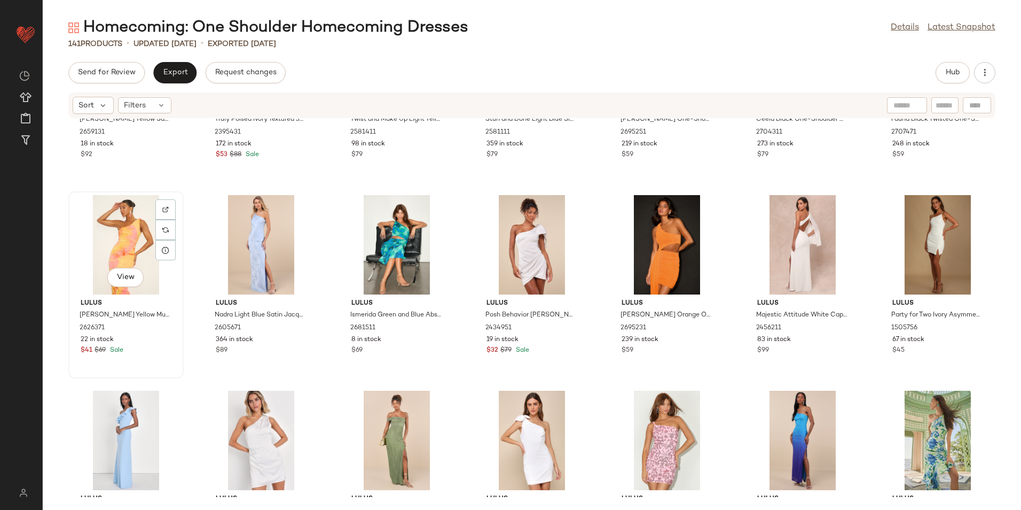
click at [138, 255] on div "View" at bounding box center [126, 244] width 108 height 99
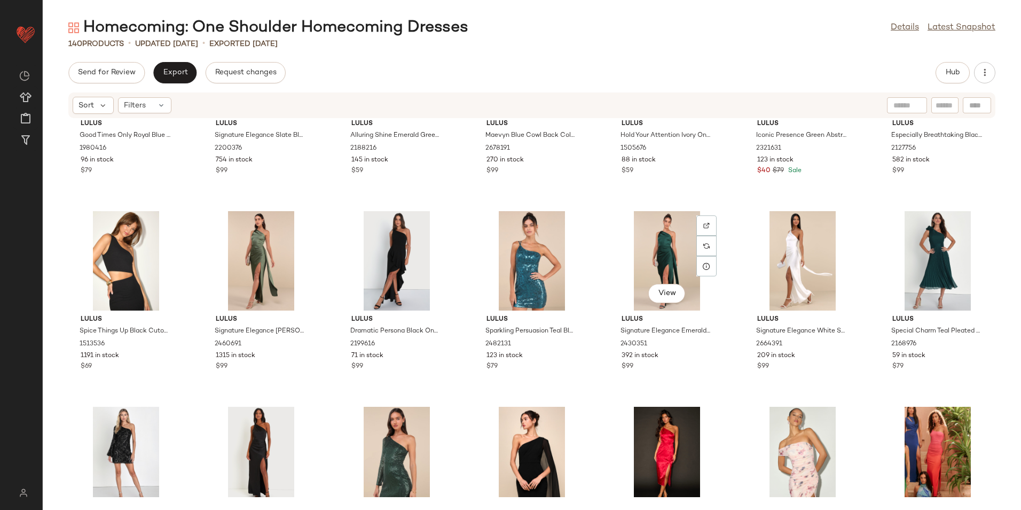
scroll to position [1077, 0]
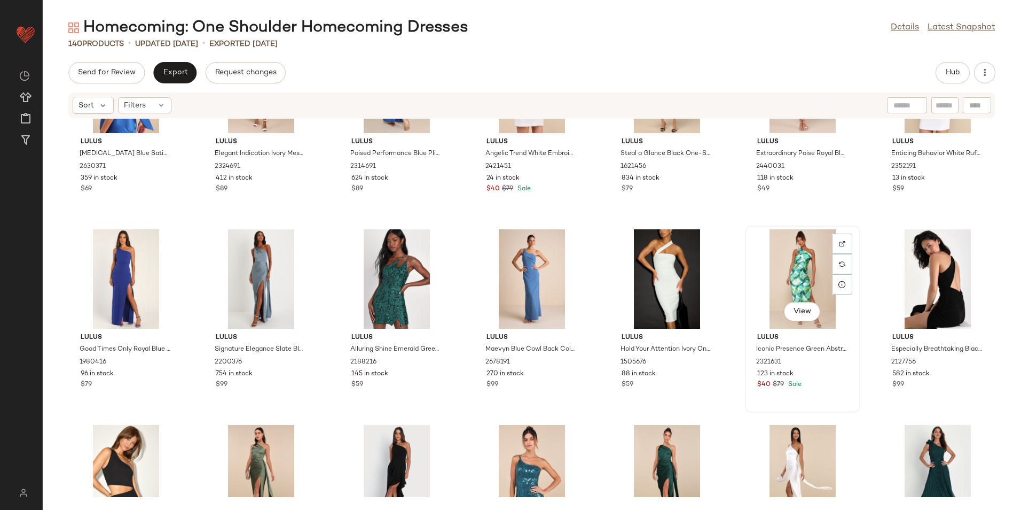
click at [779, 259] on div "View" at bounding box center [803, 278] width 108 height 99
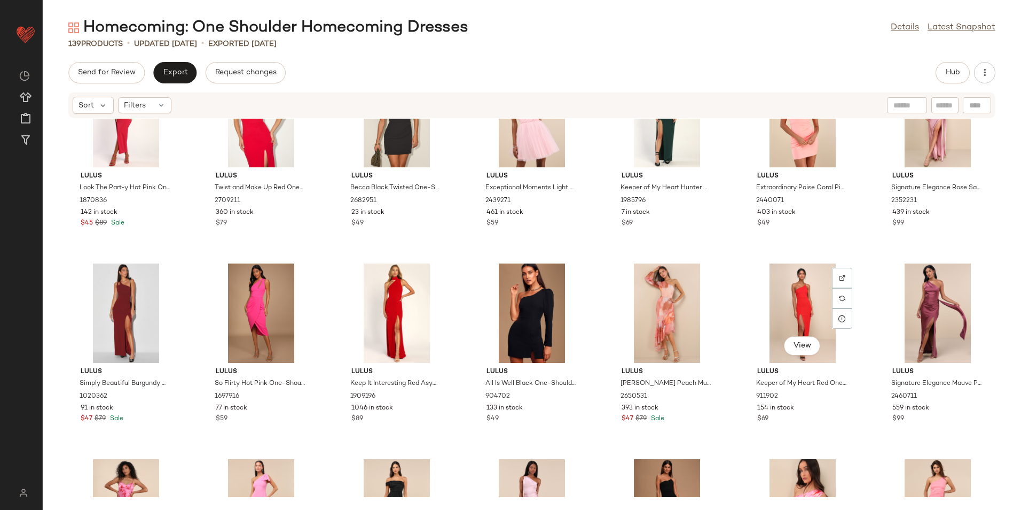
scroll to position [1878, 0]
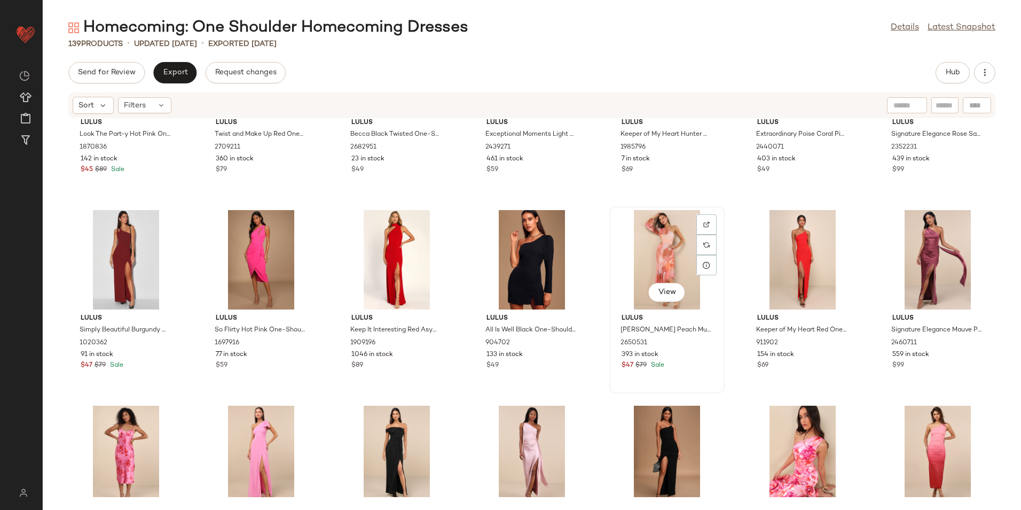
click at [676, 260] on div "View" at bounding box center [667, 259] width 108 height 99
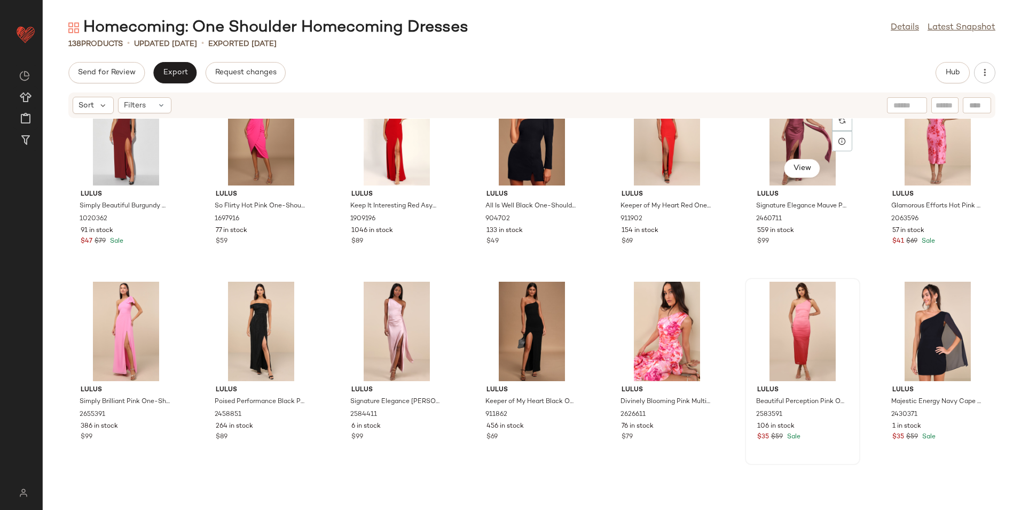
scroll to position [2039, 0]
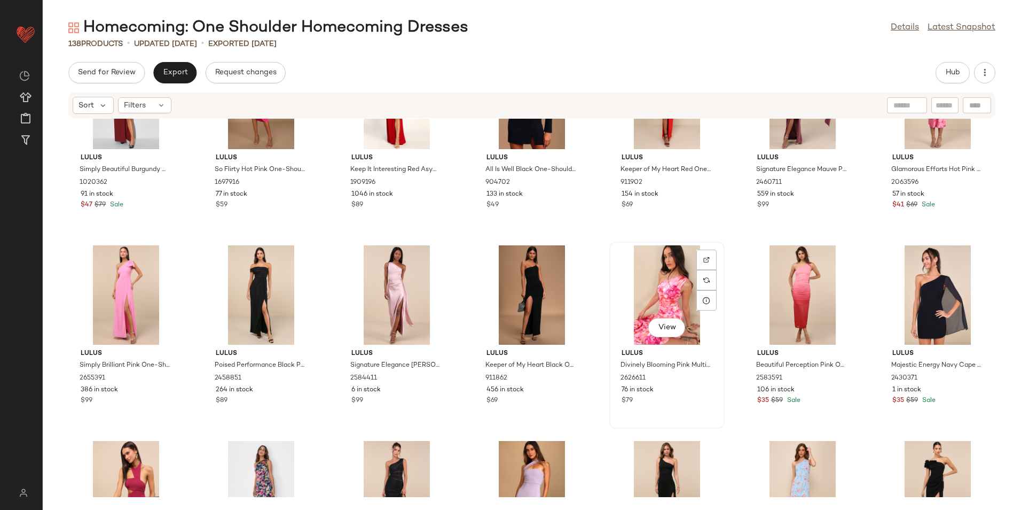
click at [646, 285] on div "View" at bounding box center [667, 294] width 108 height 99
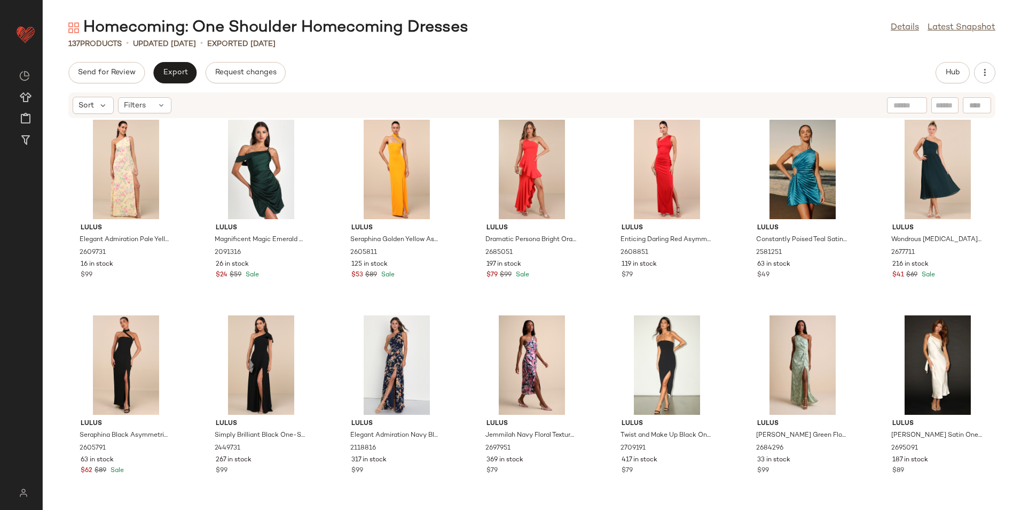
scroll to position [3374, 0]
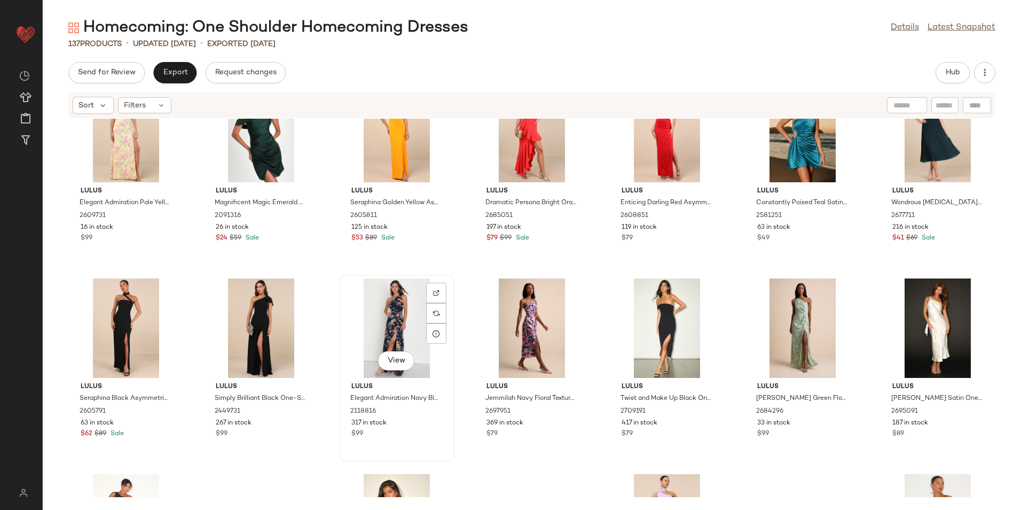
click at [397, 329] on div "View" at bounding box center [397, 327] width 108 height 99
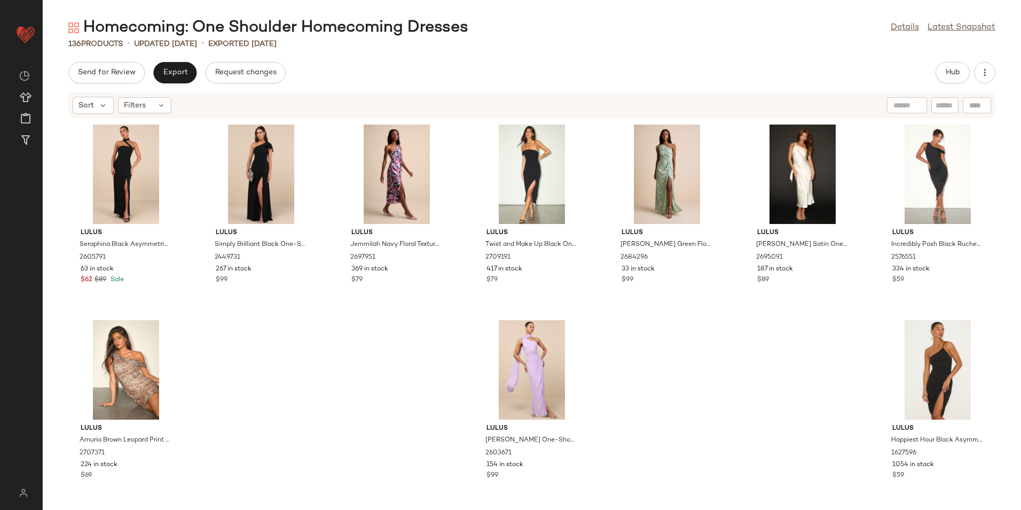
scroll to position [3534, 0]
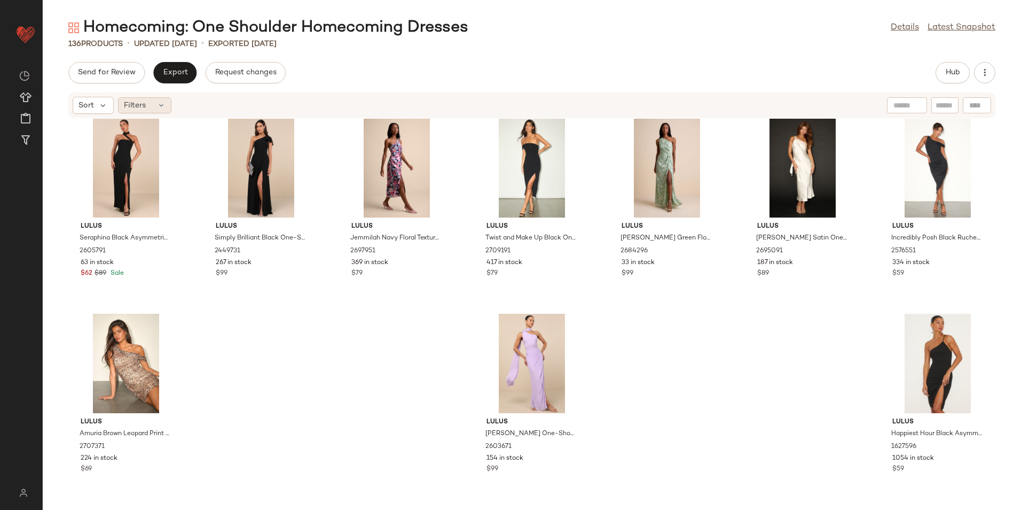
click at [153, 108] on div "Filters" at bounding box center [144, 105] width 53 height 16
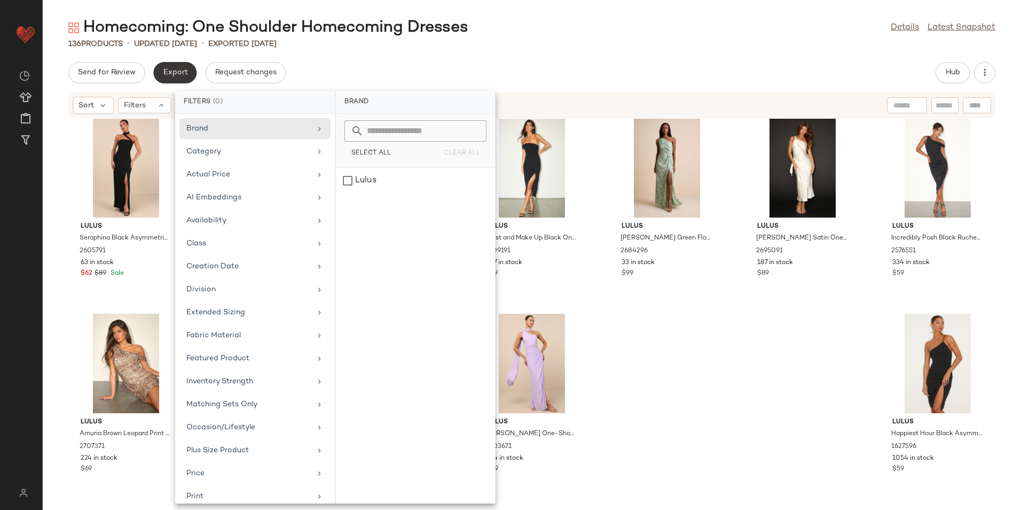
click at [178, 71] on span "Export" at bounding box center [174, 72] width 25 height 9
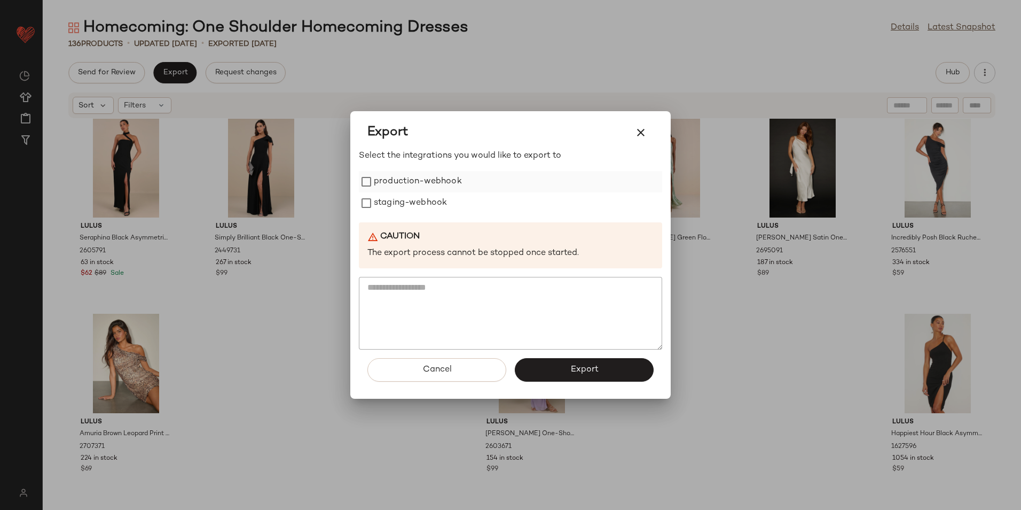
click at [381, 183] on label "production-webhook" at bounding box center [418, 181] width 88 height 21
click at [386, 200] on label "staging-webhook" at bounding box center [410, 202] width 73 height 21
click at [560, 367] on button "Export" at bounding box center [584, 370] width 139 height 24
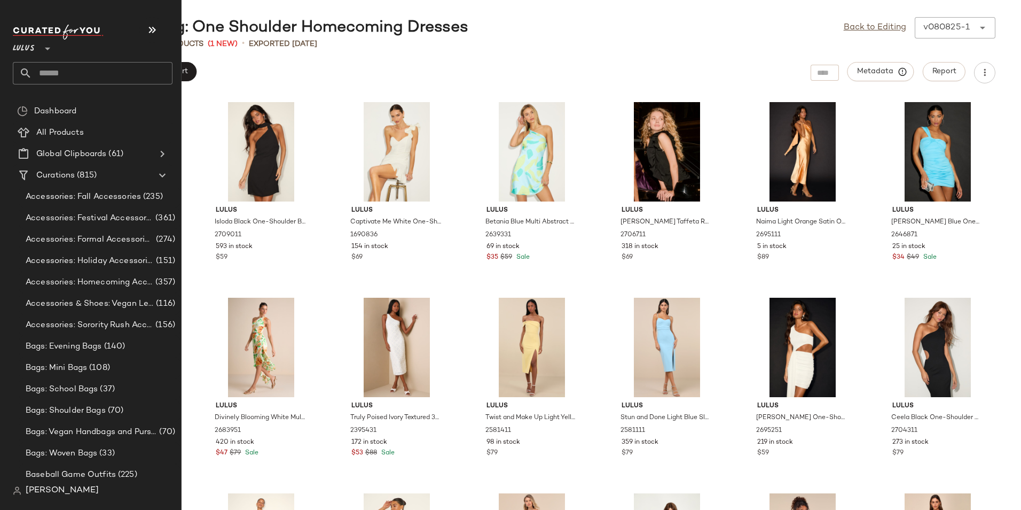
click at [74, 75] on input "text" at bounding box center [102, 73] width 141 height 22
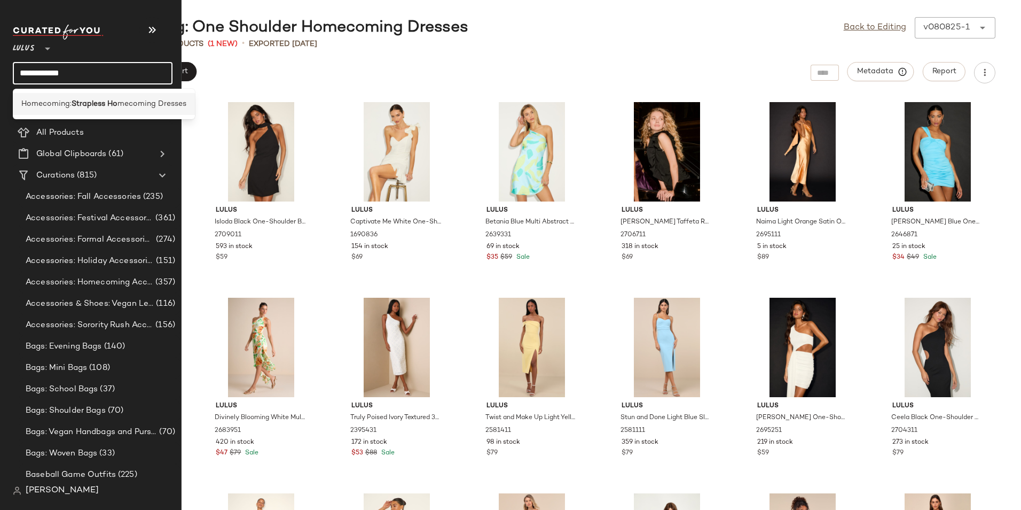
type input "**********"
click at [98, 100] on b "Strapless Ho" at bounding box center [95, 103] width 46 height 11
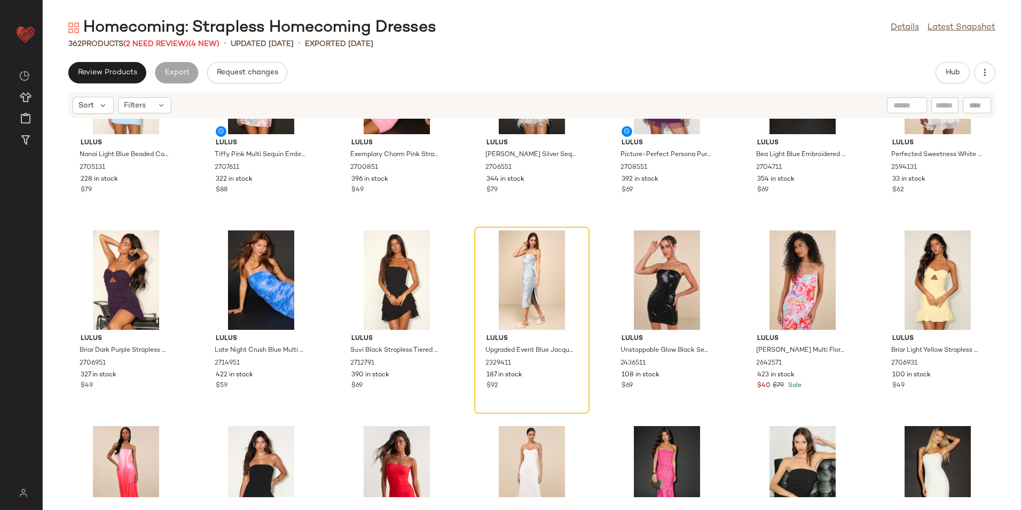
scroll to position [1077, 0]
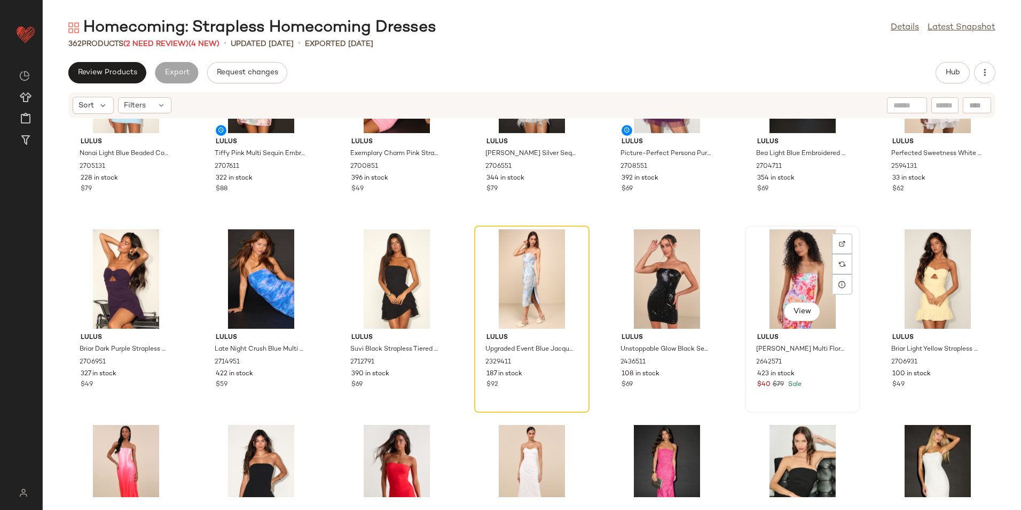
click at [777, 255] on div "View" at bounding box center [803, 278] width 108 height 99
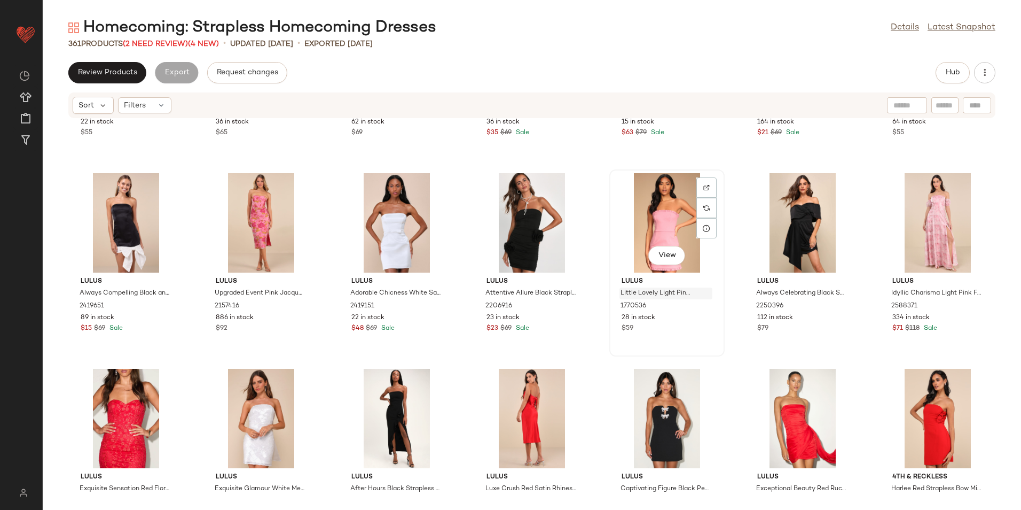
scroll to position [1771, 0]
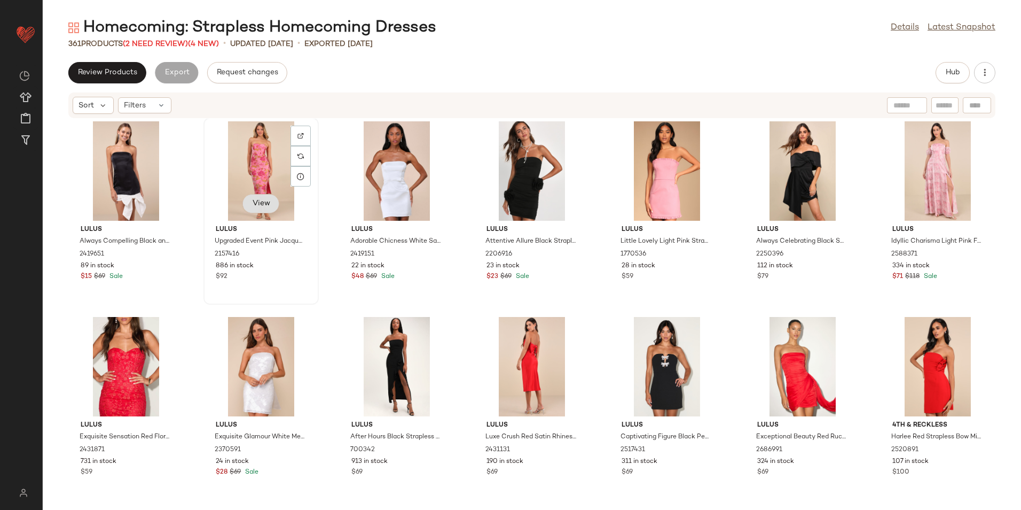
click at [266, 202] on span "View" at bounding box center [261, 203] width 18 height 9
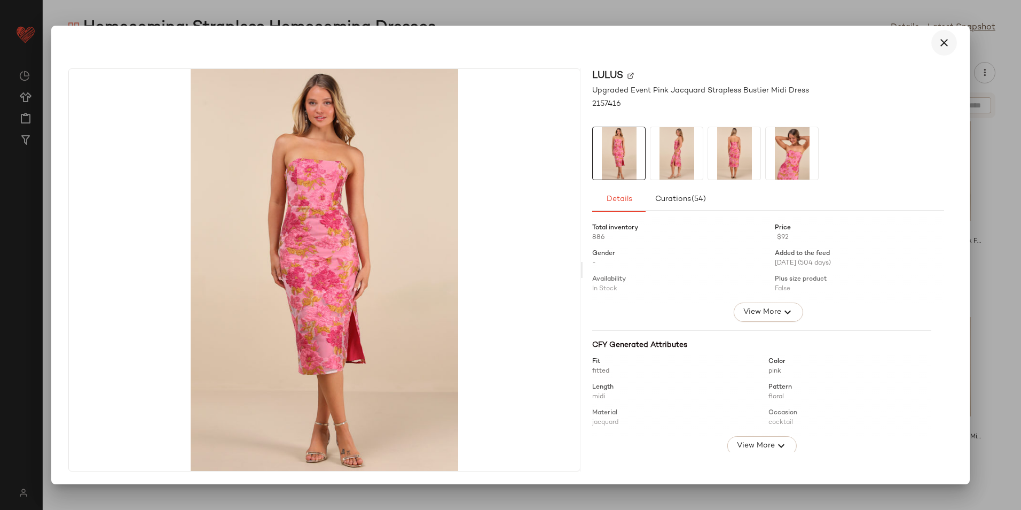
click at [944, 40] on icon "button" at bounding box center [944, 42] width 13 height 13
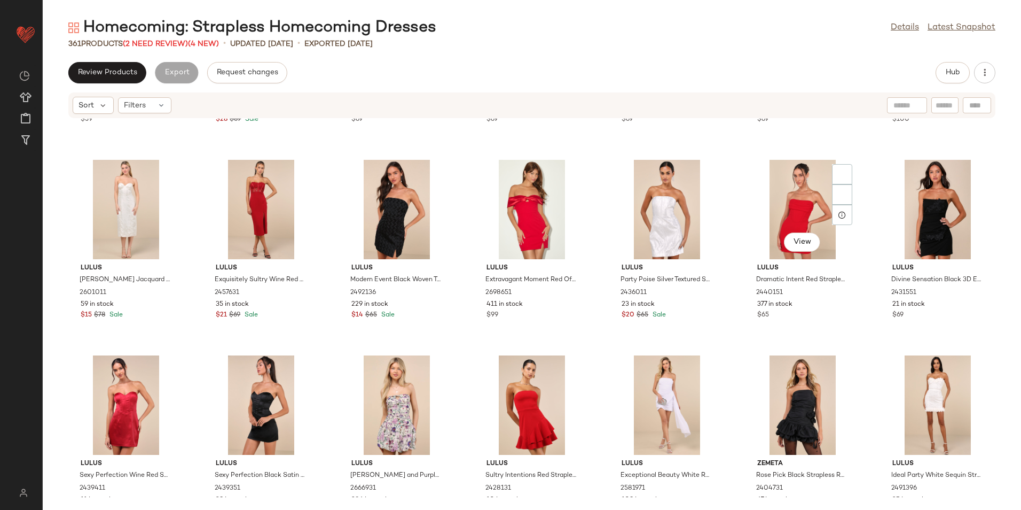
scroll to position [2145, 0]
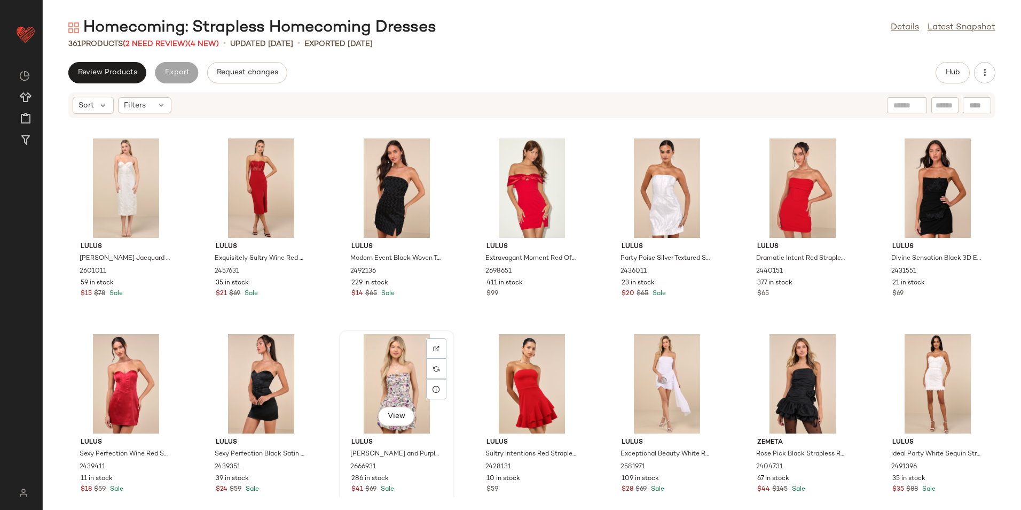
click at [371, 377] on div "View" at bounding box center [397, 383] width 108 height 99
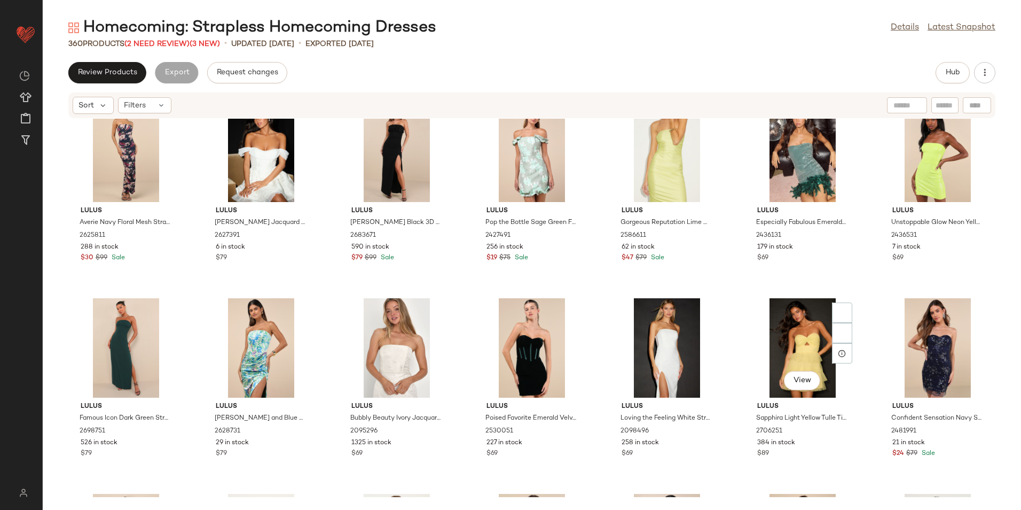
scroll to position [3748, 0]
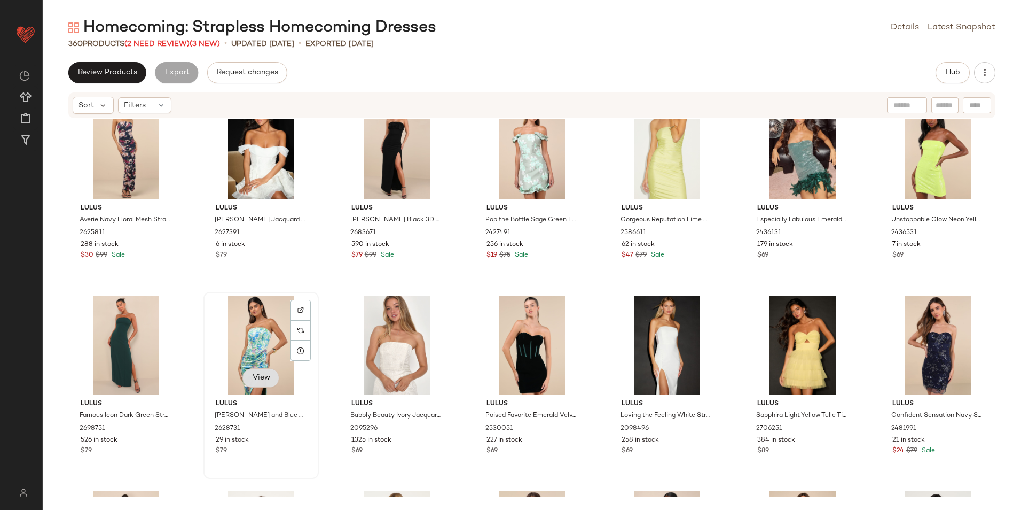
click at [271, 371] on button "View" at bounding box center [261, 377] width 36 height 19
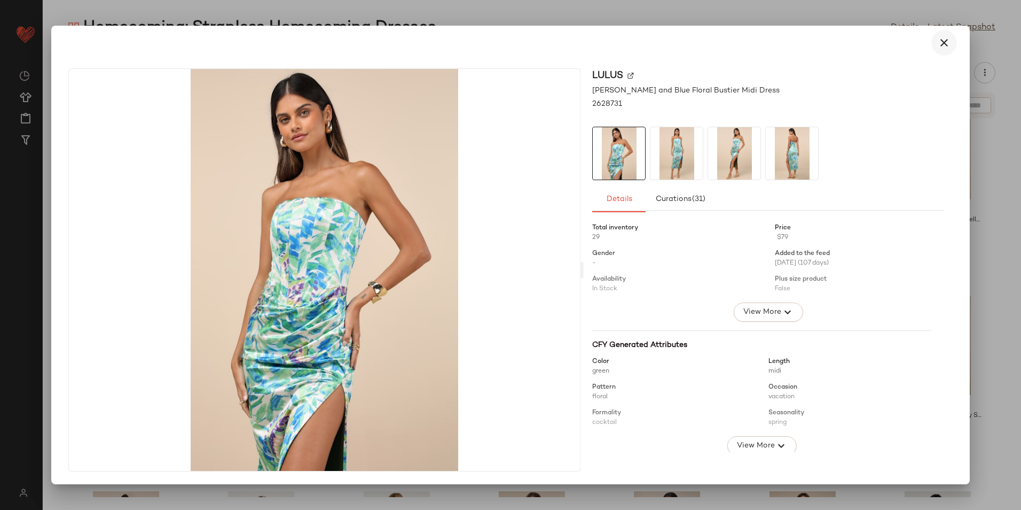
click at [941, 44] on icon "button" at bounding box center [944, 42] width 13 height 13
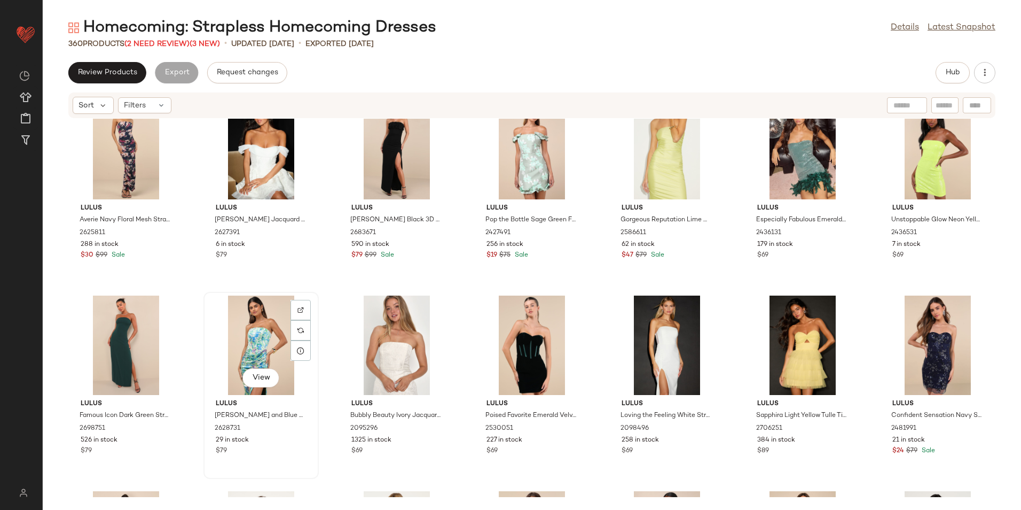
click at [237, 314] on div "View" at bounding box center [261, 344] width 108 height 99
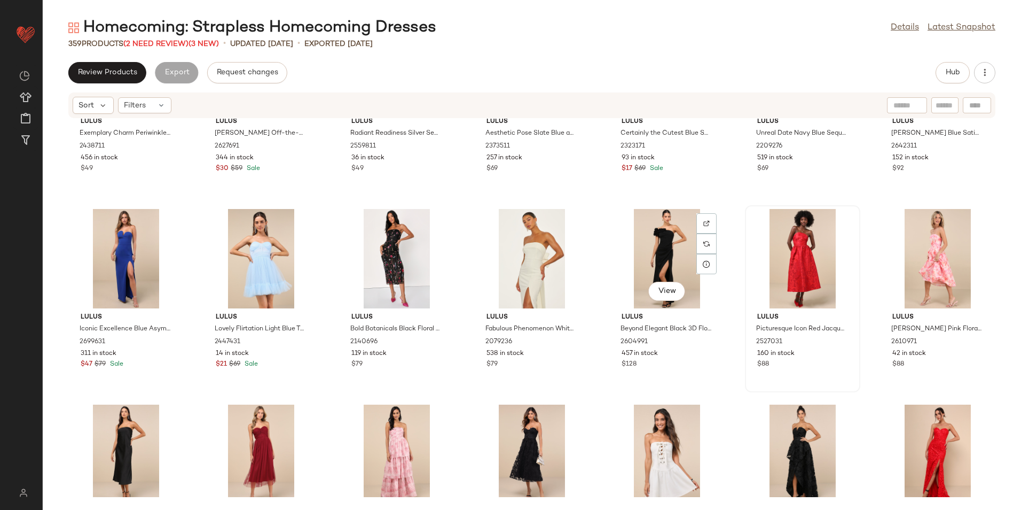
scroll to position [4229, 0]
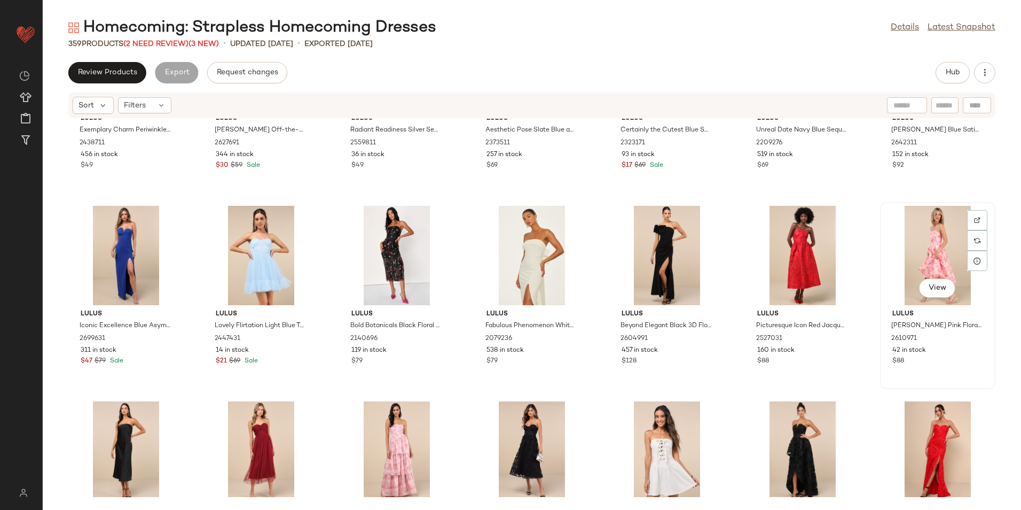
click at [931, 236] on div "View" at bounding box center [938, 255] width 108 height 99
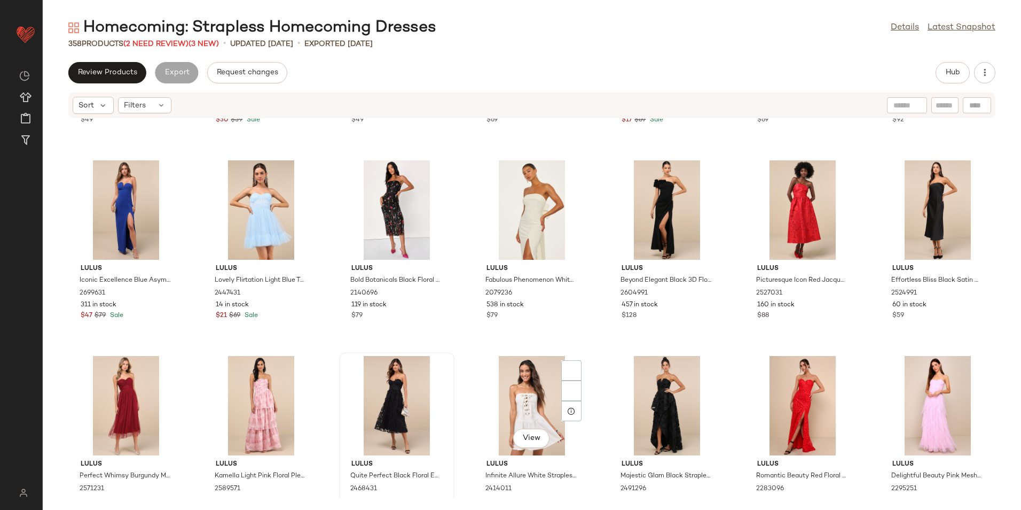
scroll to position [4336, 0]
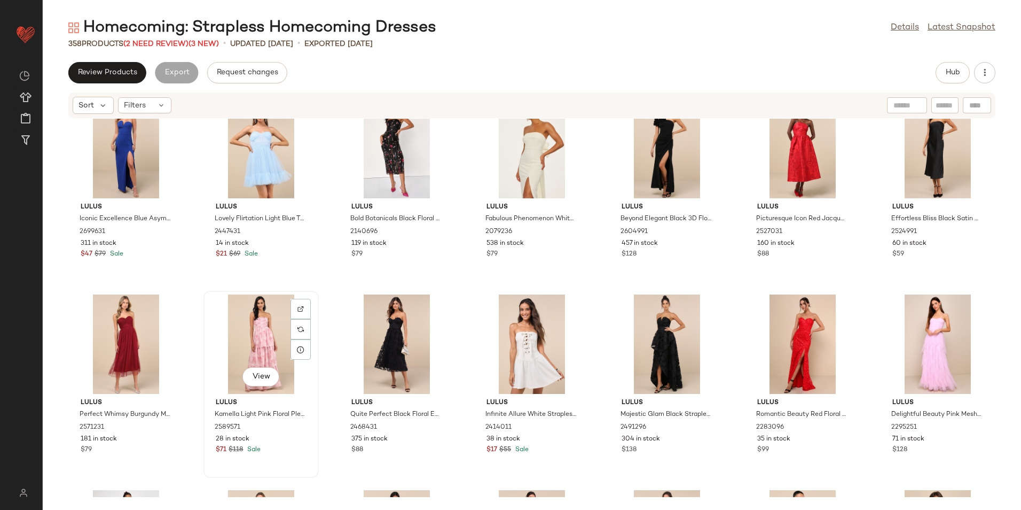
click at [256, 327] on div "View" at bounding box center [261, 343] width 108 height 99
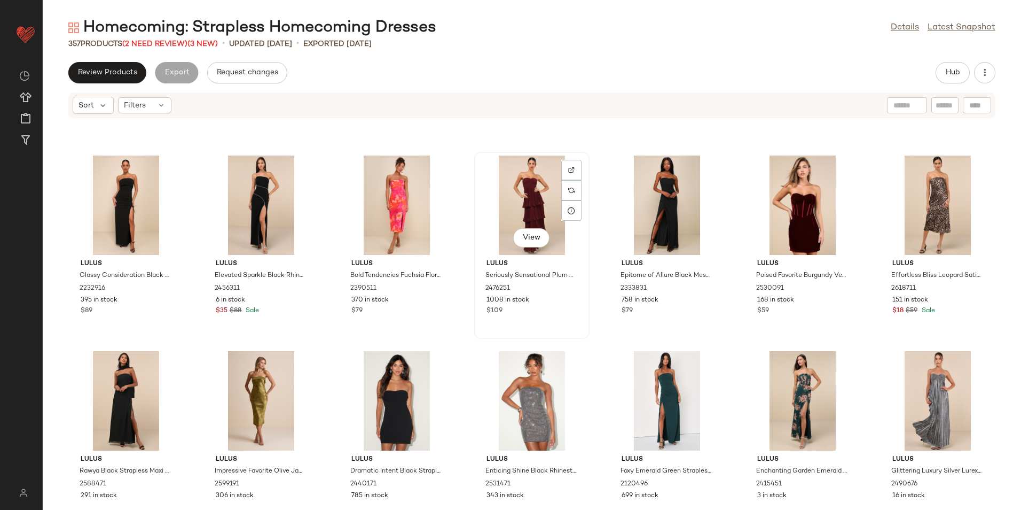
scroll to position [4870, 0]
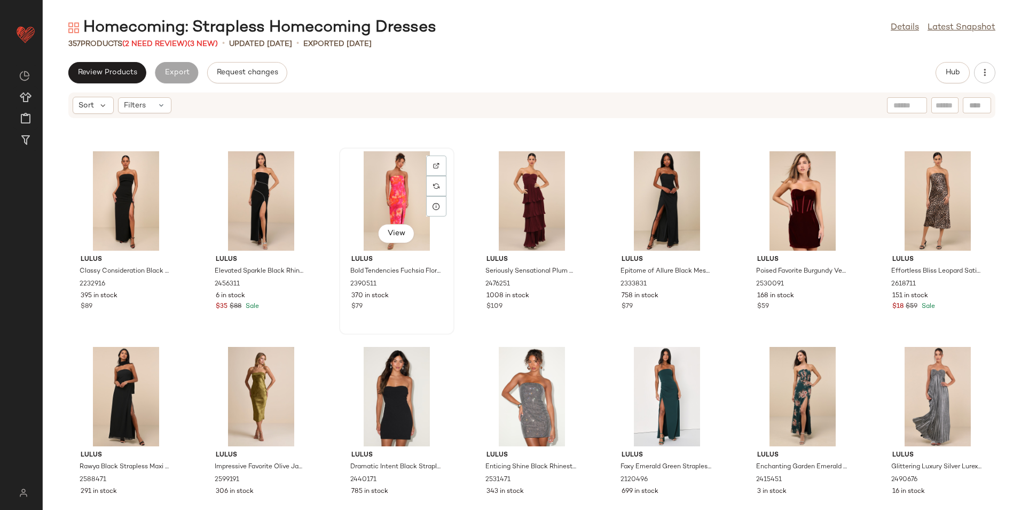
click at [384, 202] on div "View" at bounding box center [397, 200] width 108 height 99
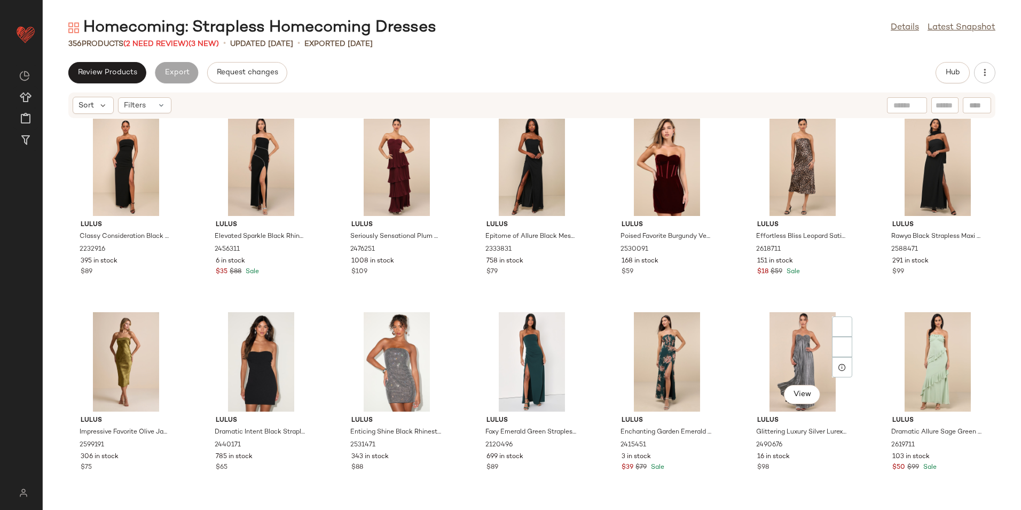
scroll to position [4923, 0]
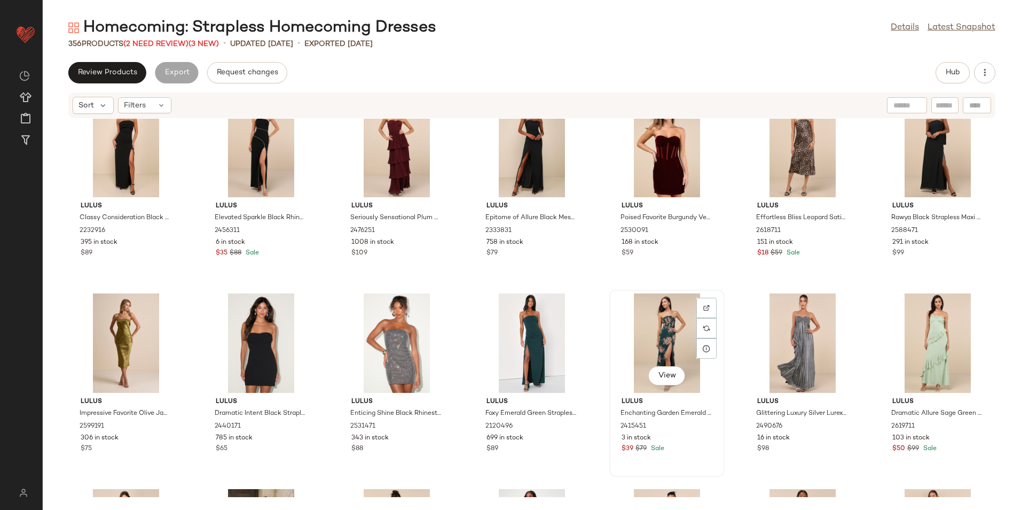
click at [646, 331] on div "View" at bounding box center [667, 342] width 108 height 99
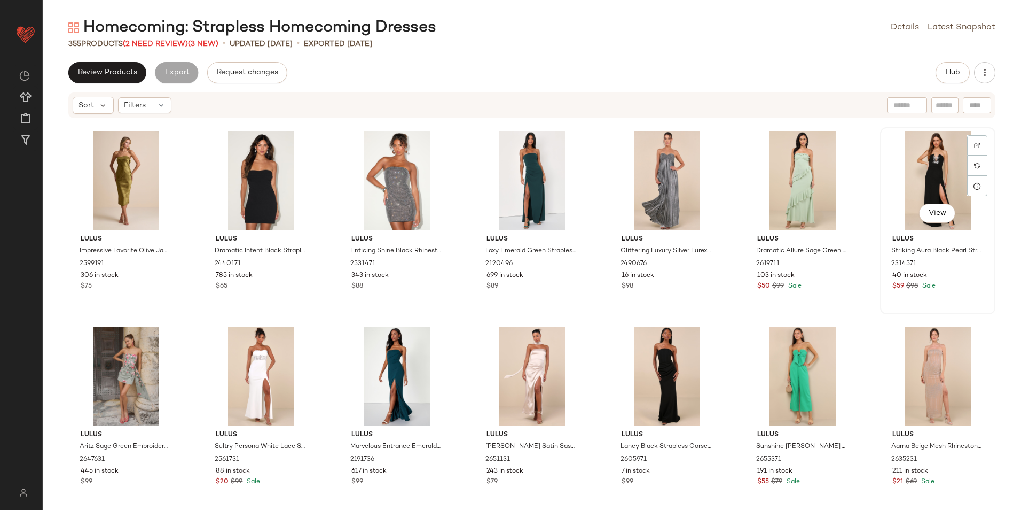
scroll to position [5137, 0]
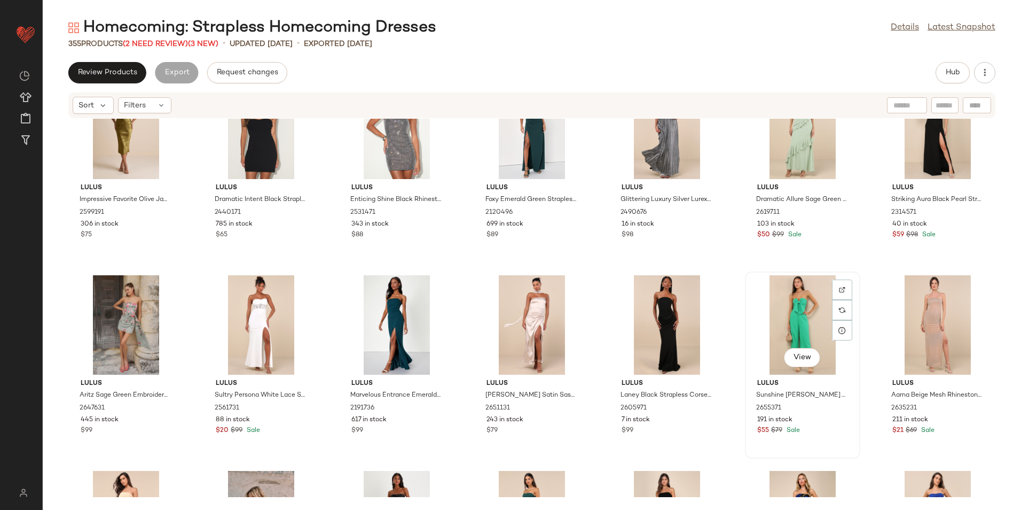
click at [801, 316] on div "View" at bounding box center [803, 324] width 108 height 99
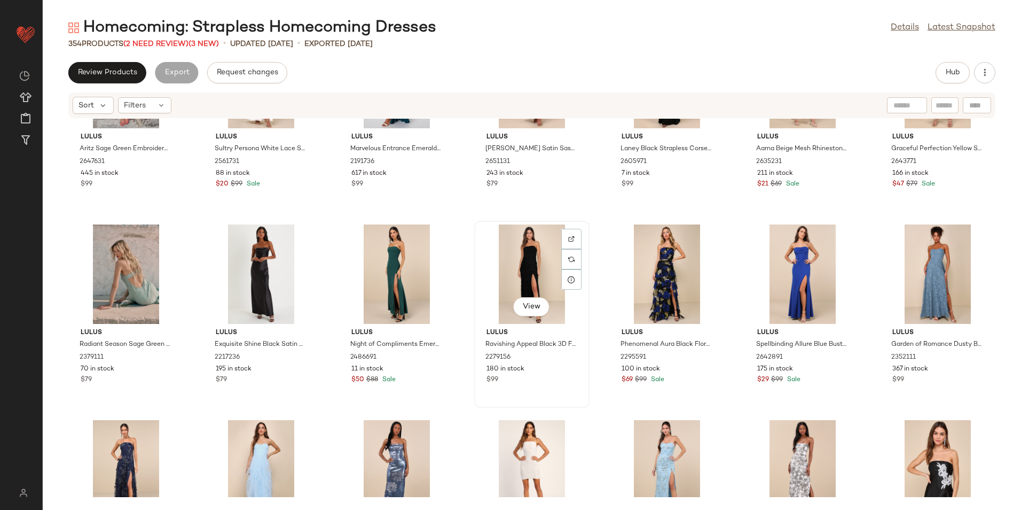
scroll to position [5404, 0]
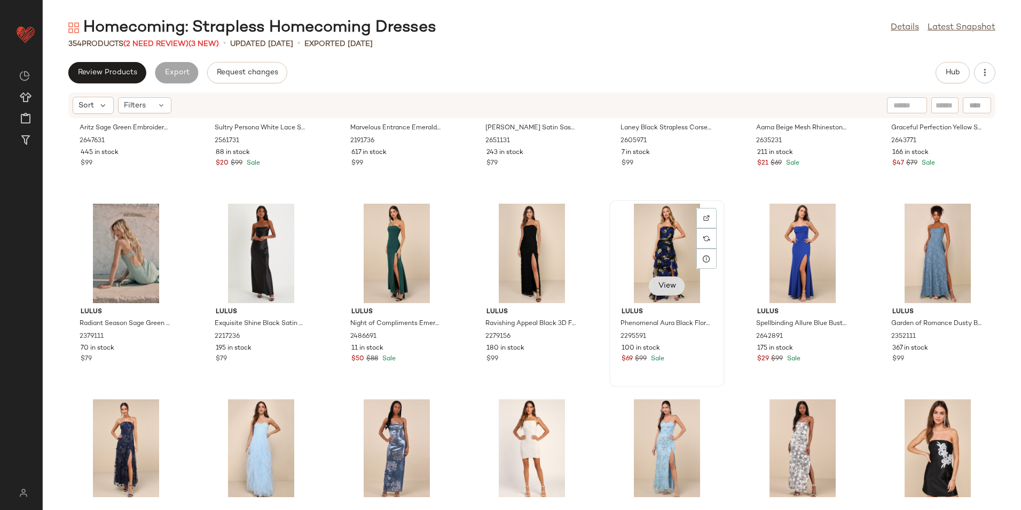
click at [660, 283] on span "View" at bounding box center [667, 286] width 18 height 9
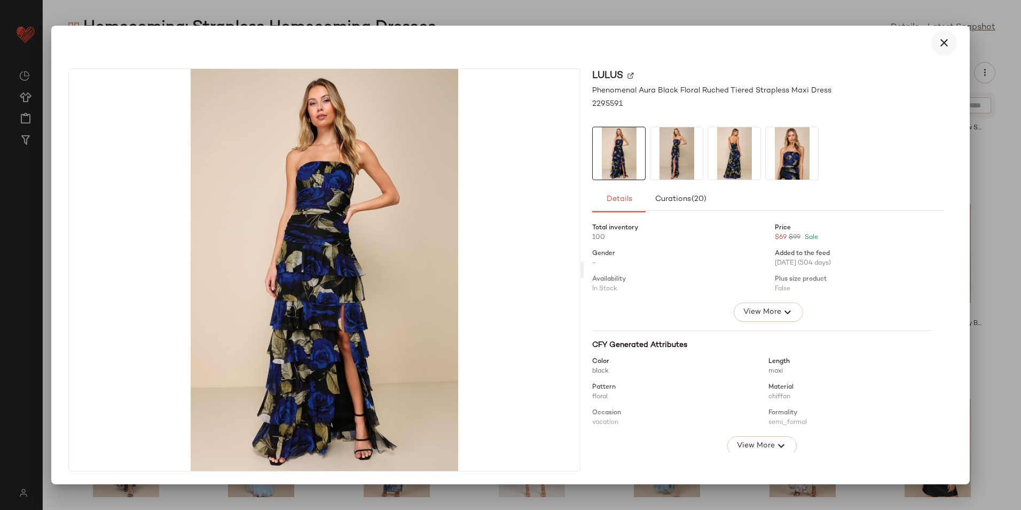
click at [951, 39] on icon "button" at bounding box center [944, 42] width 13 height 13
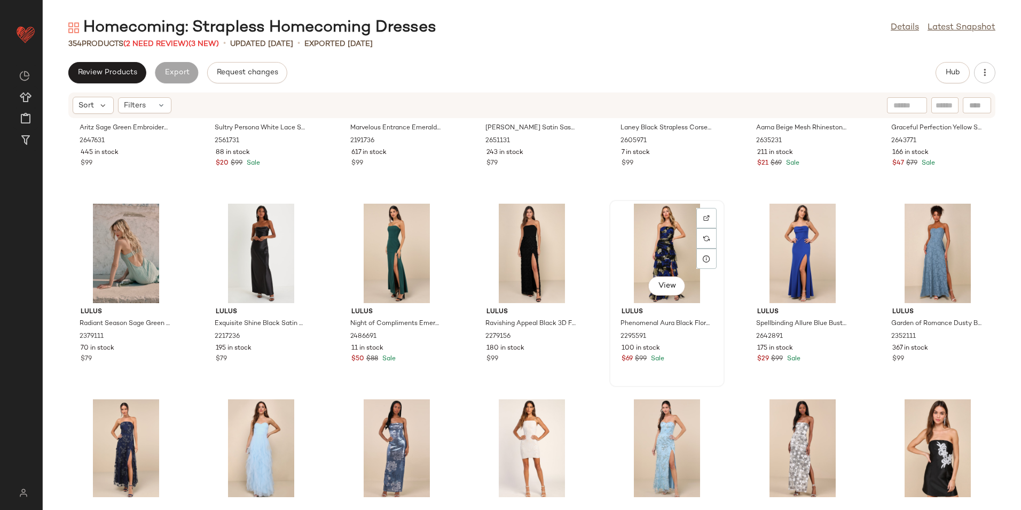
click at [670, 255] on div "View" at bounding box center [667, 253] width 108 height 99
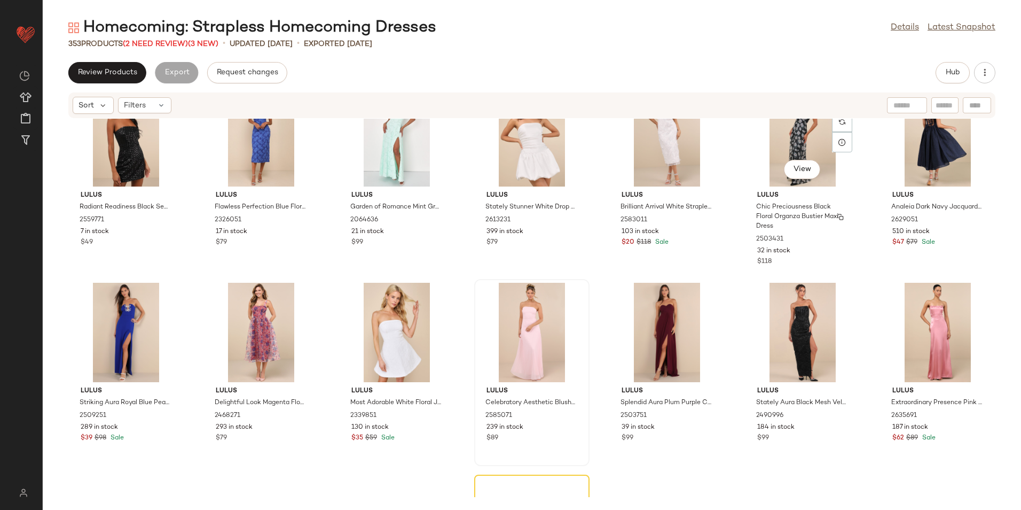
scroll to position [5938, 0]
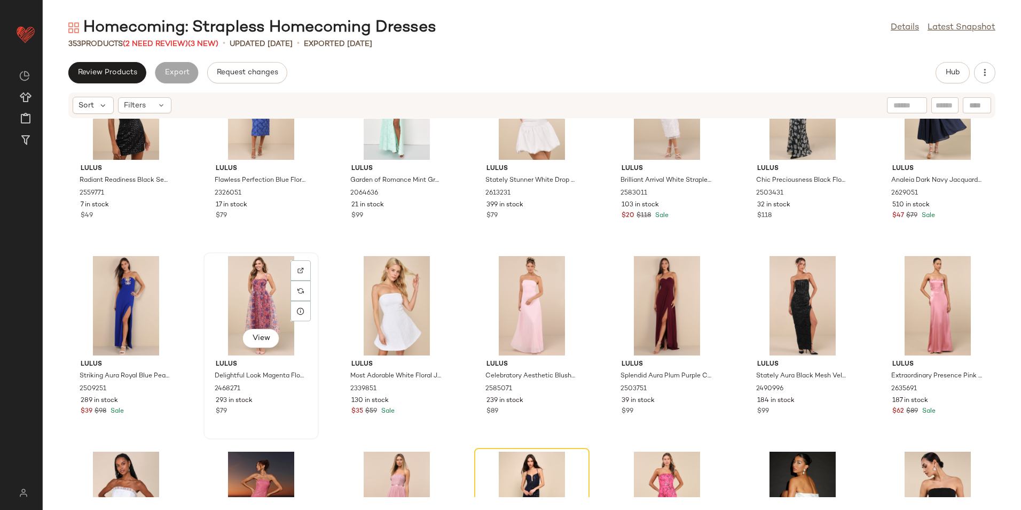
click at [255, 289] on div "View" at bounding box center [261, 305] width 108 height 99
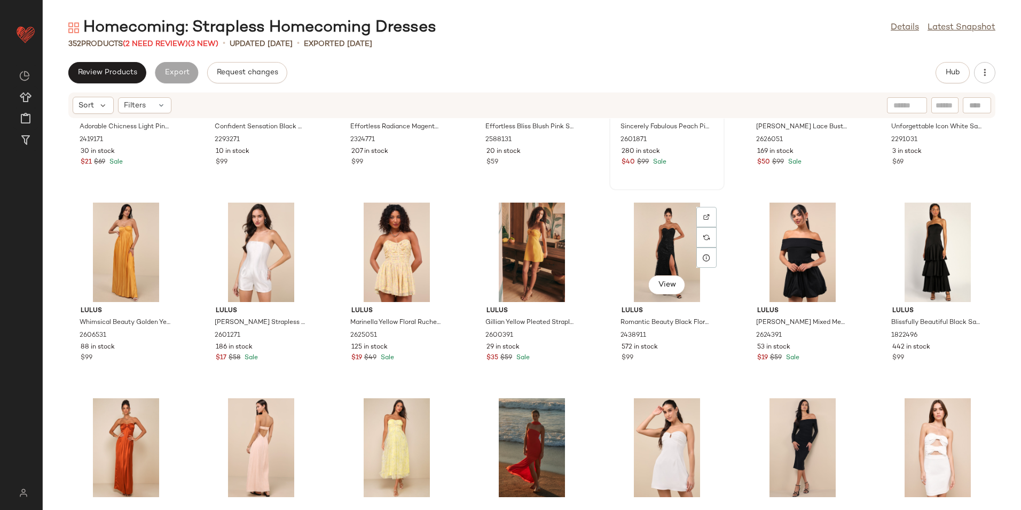
scroll to position [6579, 0]
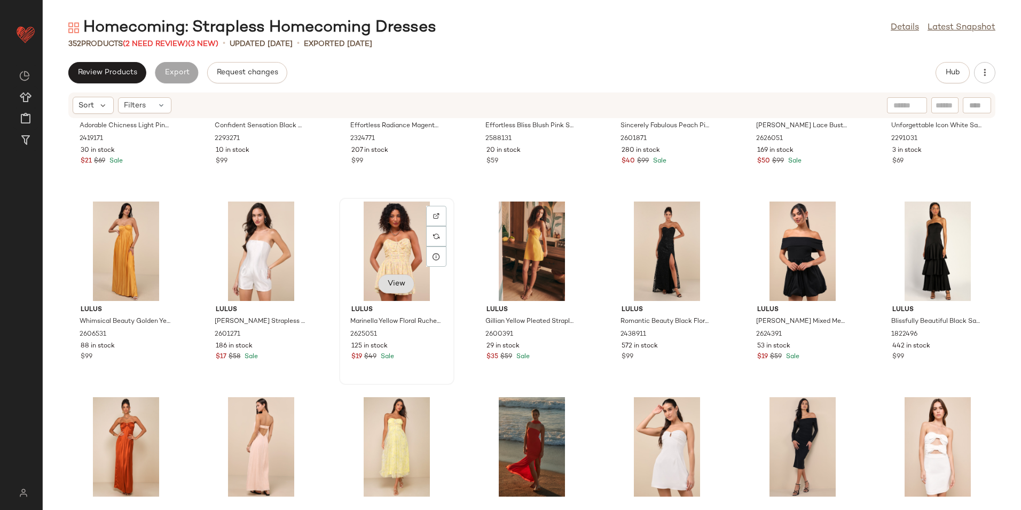
click at [397, 281] on span "View" at bounding box center [396, 283] width 18 height 9
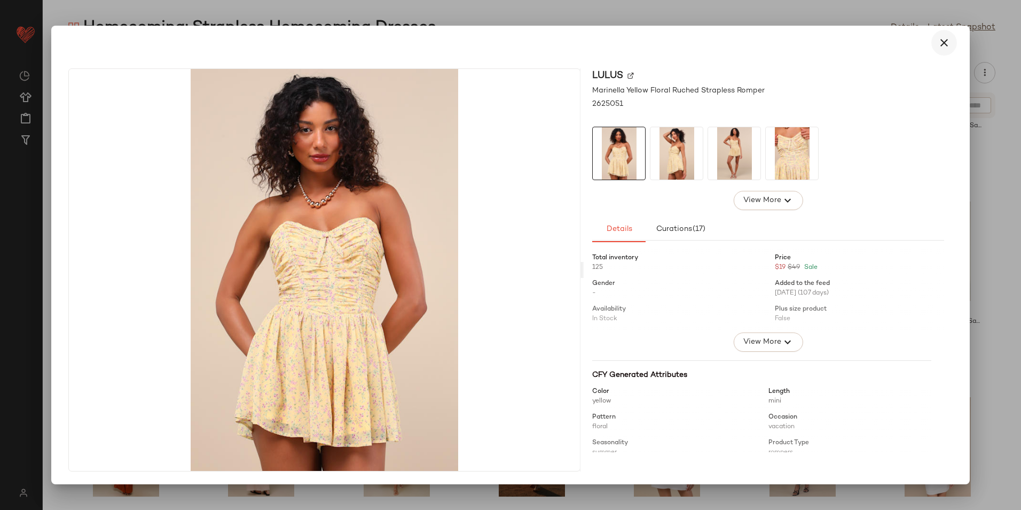
click at [937, 45] on button "button" at bounding box center [945, 43] width 26 height 26
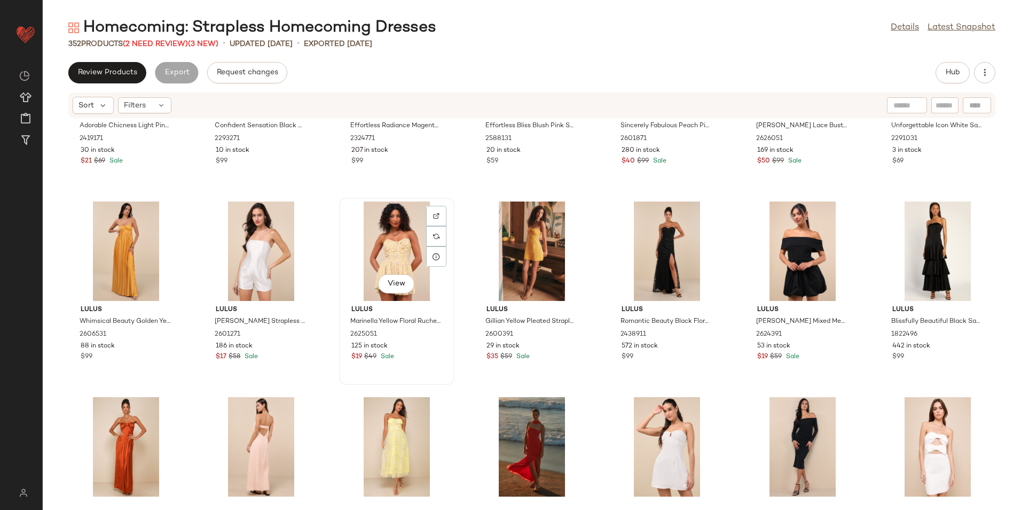
click at [397, 238] on div "View" at bounding box center [397, 250] width 108 height 99
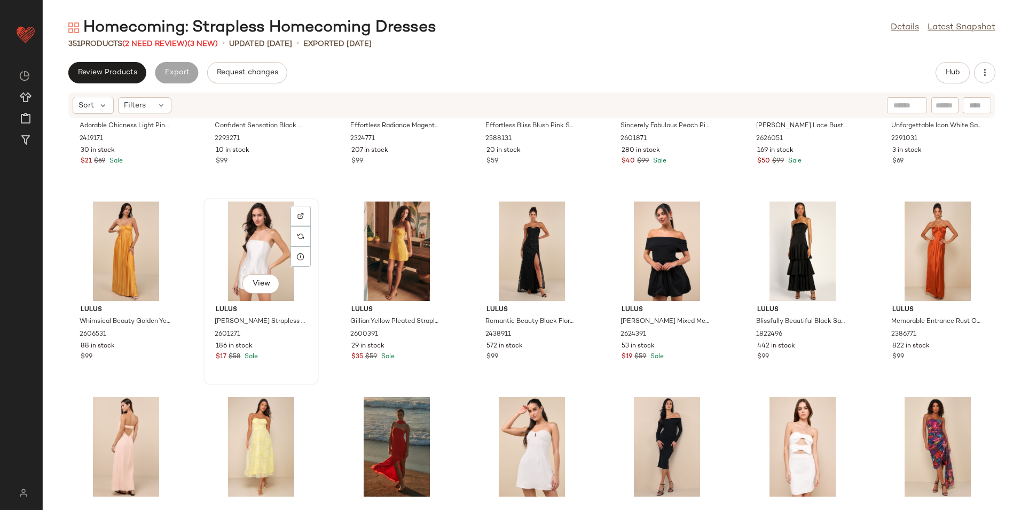
click at [248, 247] on div "View" at bounding box center [261, 250] width 108 height 99
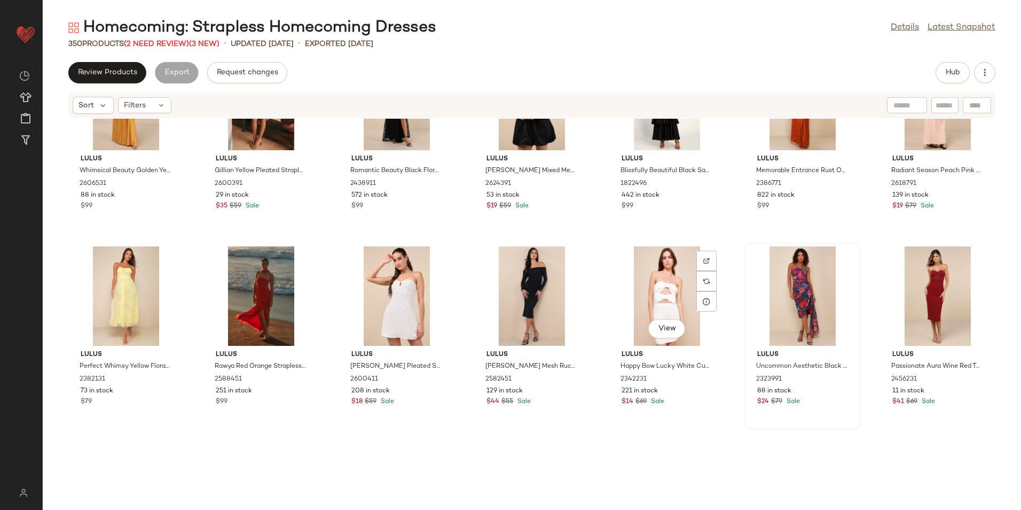
scroll to position [6740, 0]
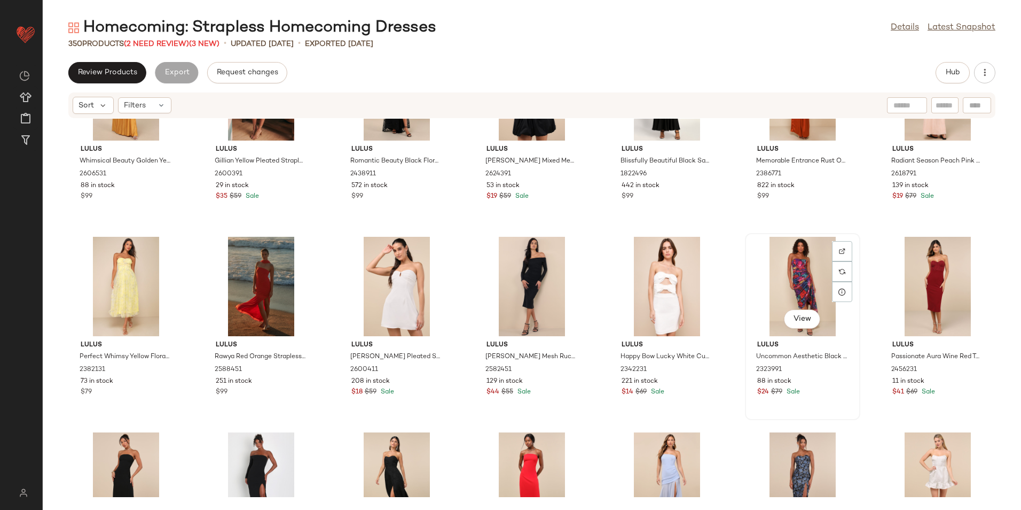
click at [772, 279] on div "View" at bounding box center [803, 286] width 108 height 99
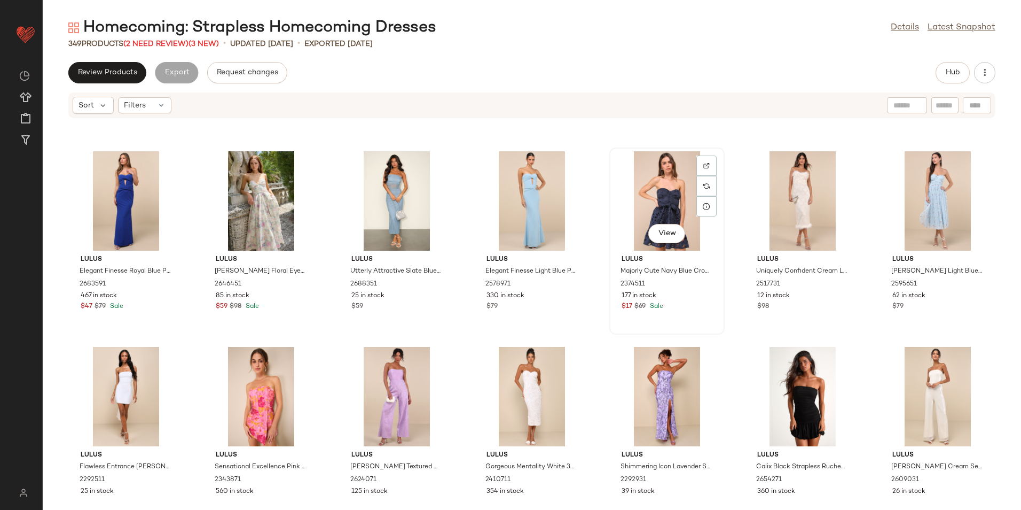
scroll to position [7221, 0]
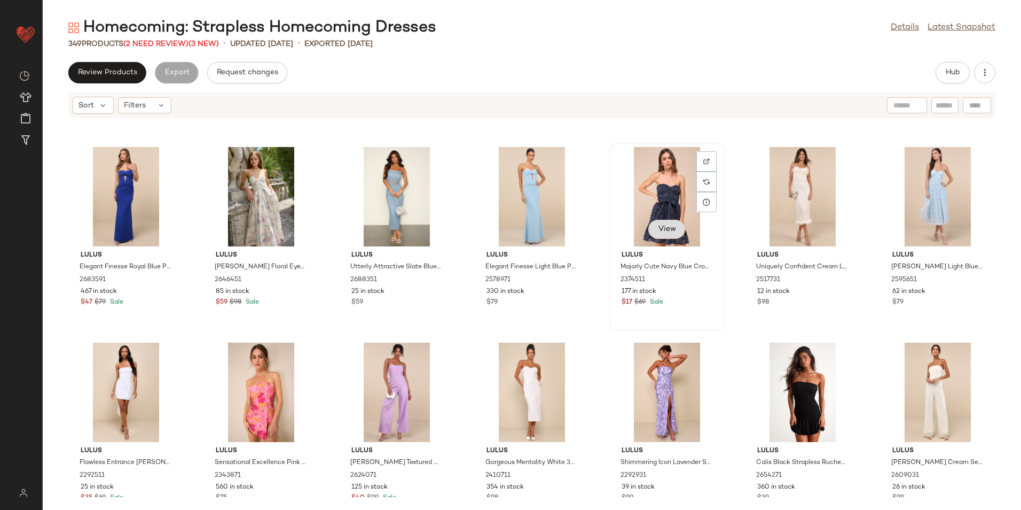
click at [659, 225] on span "View" at bounding box center [667, 229] width 18 height 9
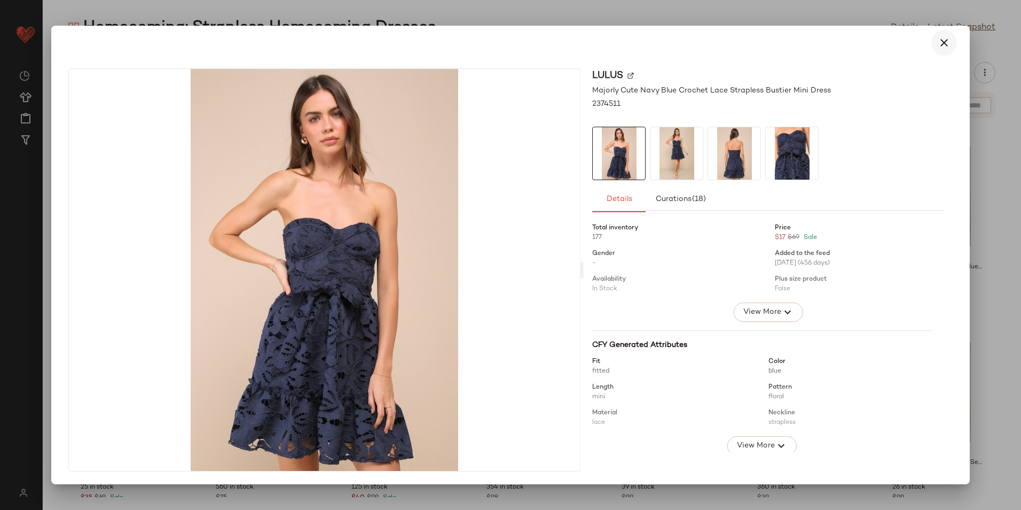
click at [945, 41] on icon "button" at bounding box center [944, 42] width 13 height 13
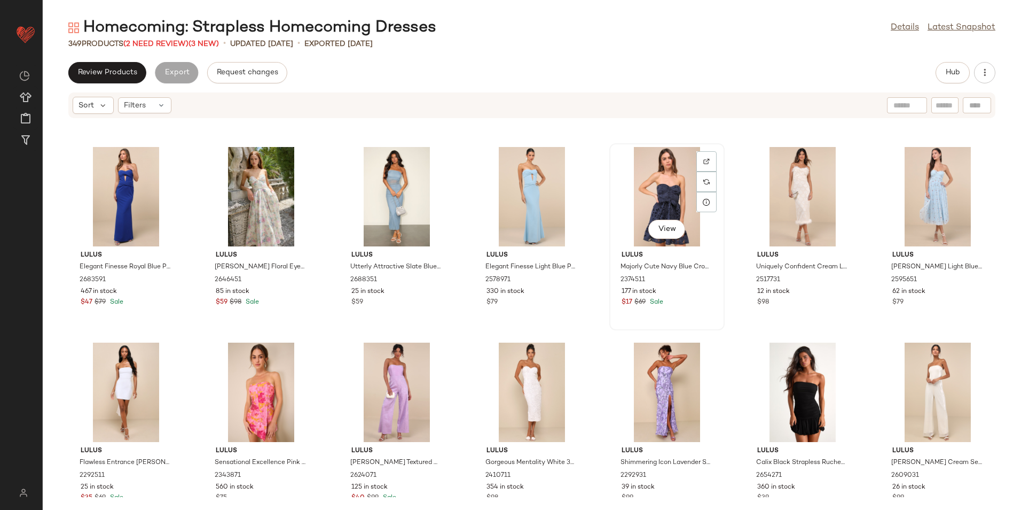
click at [672, 171] on div "View" at bounding box center [667, 196] width 108 height 99
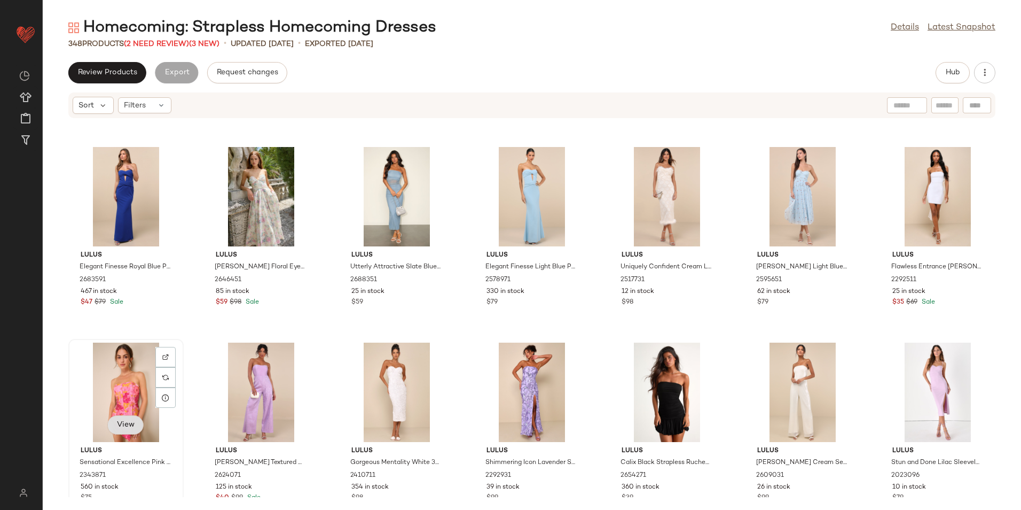
click at [124, 417] on button "View" at bounding box center [125, 424] width 36 height 19
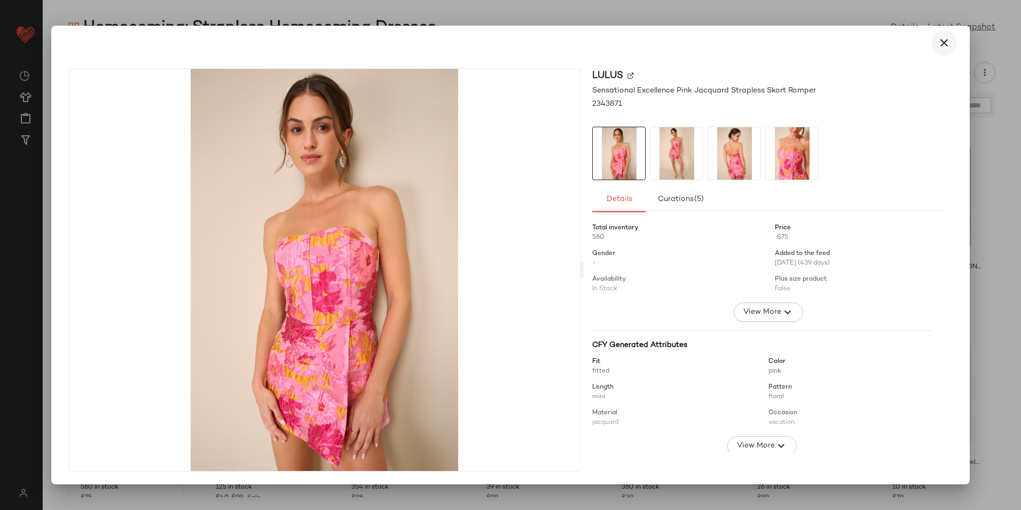
click at [946, 47] on icon "button" at bounding box center [944, 42] width 13 height 13
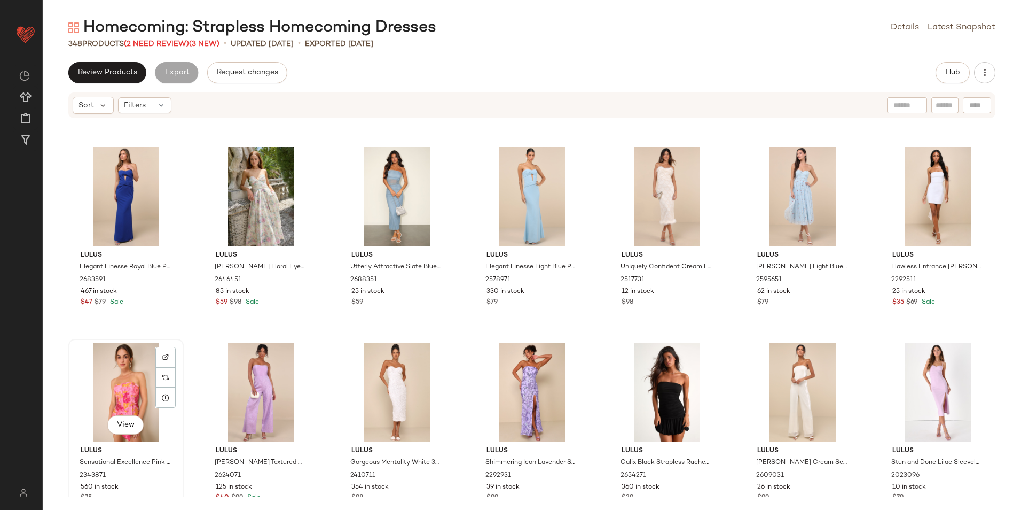
click at [122, 373] on div "View" at bounding box center [126, 391] width 108 height 99
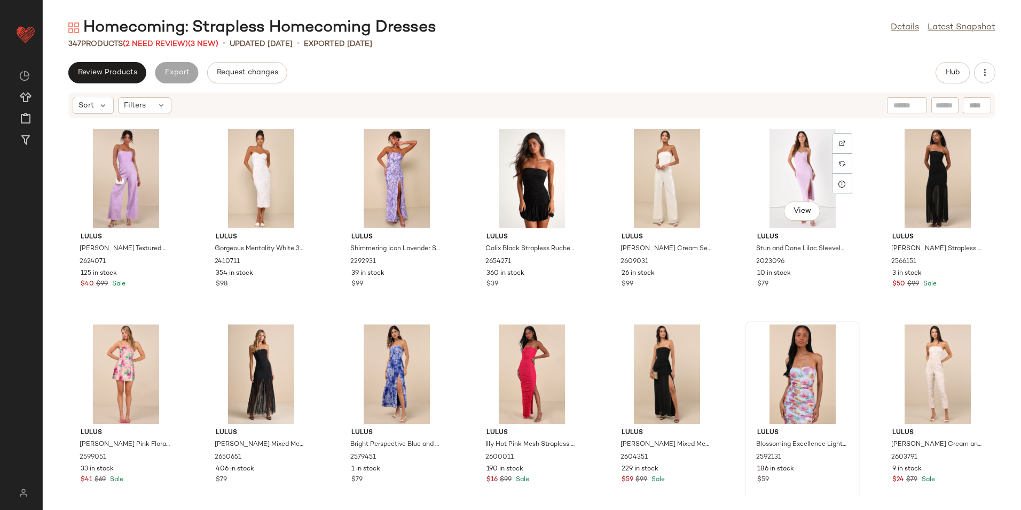
scroll to position [7488, 0]
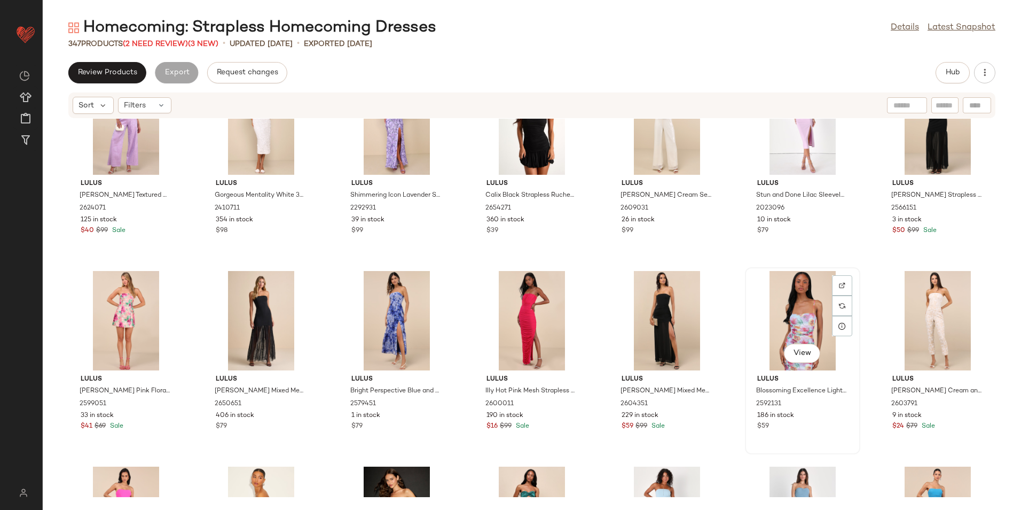
click at [786, 319] on div "View" at bounding box center [803, 320] width 108 height 99
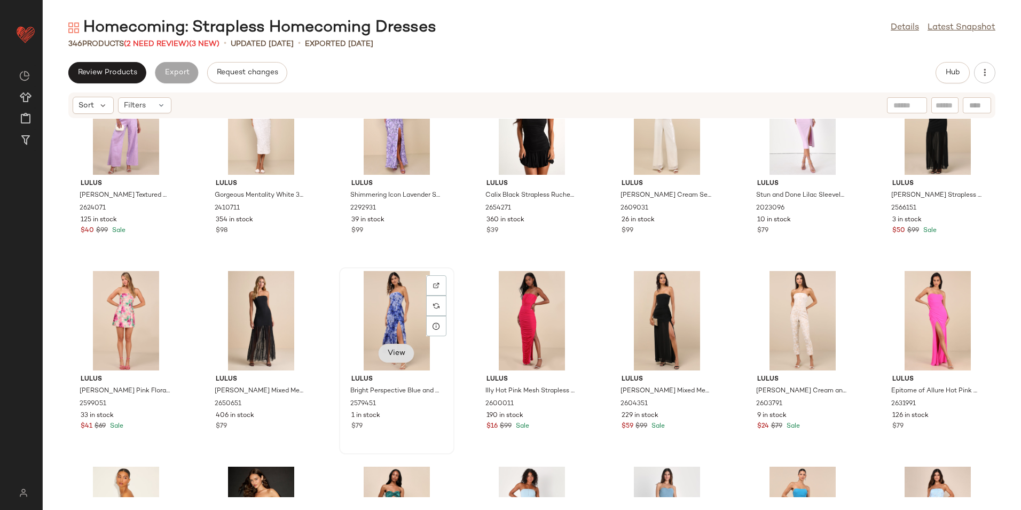
click at [394, 349] on span "View" at bounding box center [396, 353] width 18 height 9
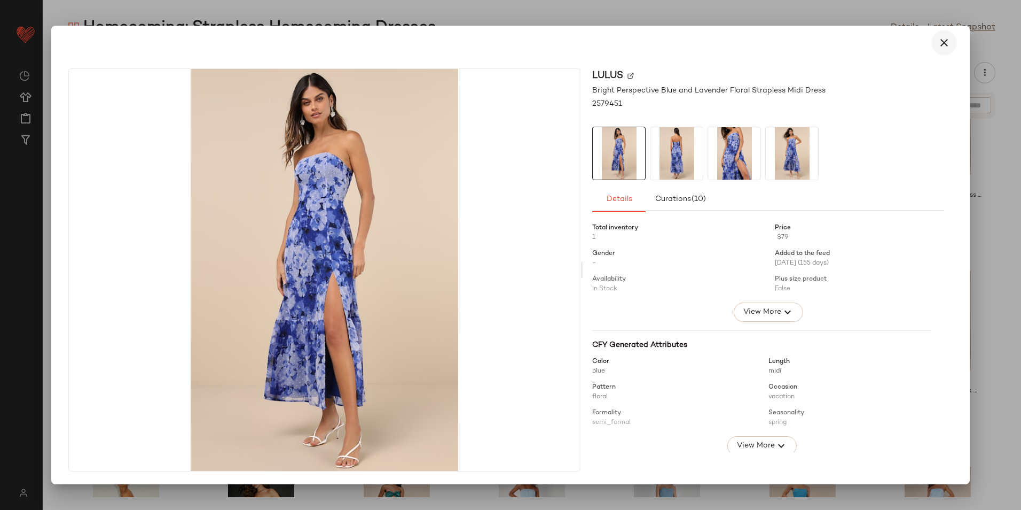
click at [949, 42] on icon "button" at bounding box center [944, 42] width 13 height 13
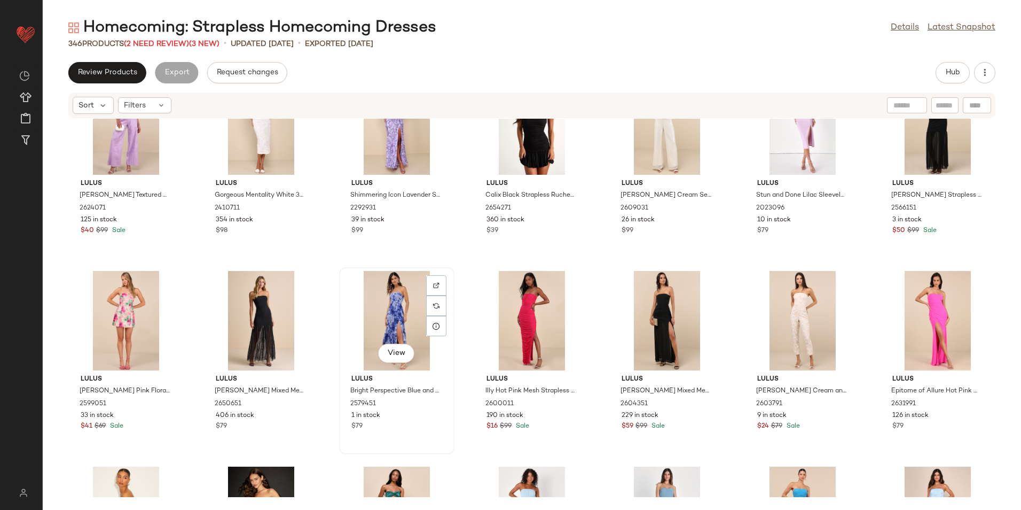
click at [407, 309] on div "View" at bounding box center [397, 320] width 108 height 99
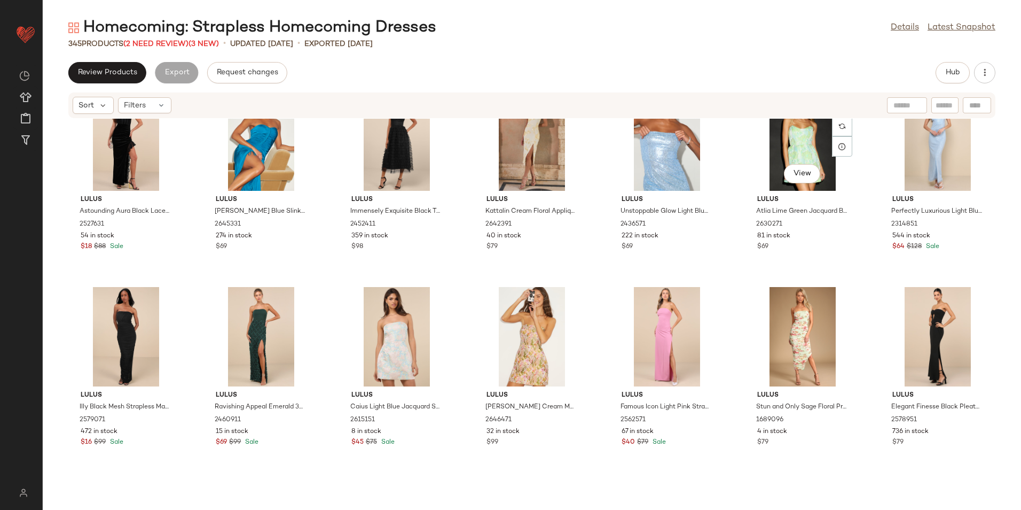
scroll to position [8075, 0]
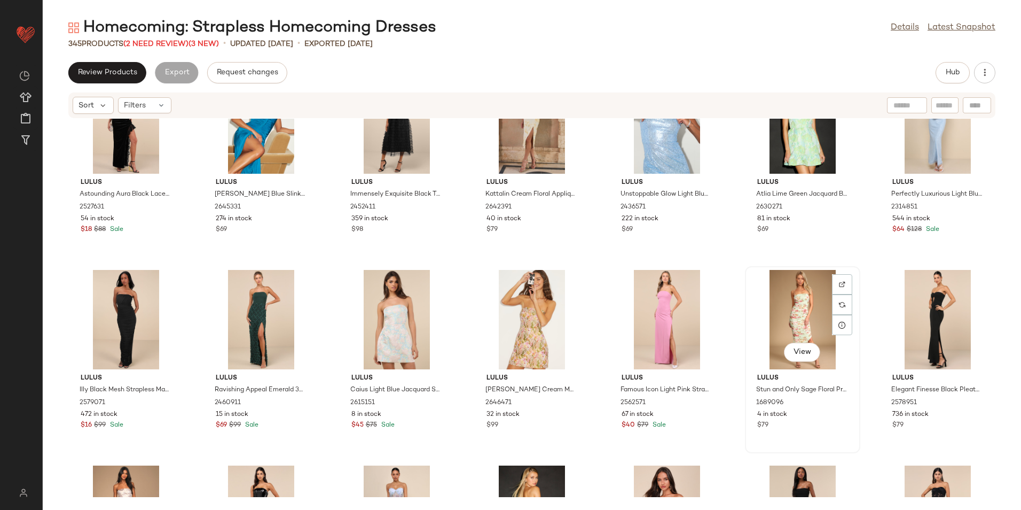
click at [787, 307] on div "View" at bounding box center [803, 319] width 108 height 99
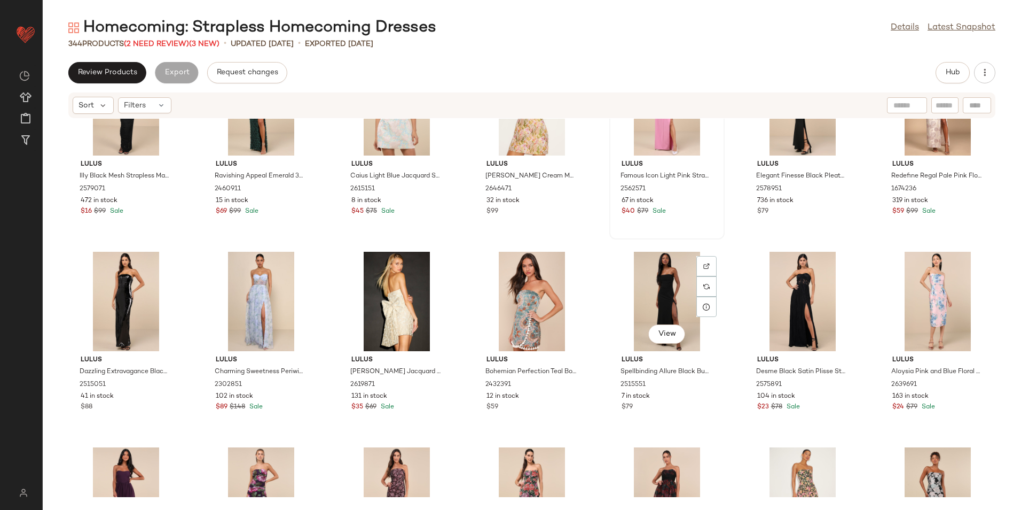
scroll to position [8342, 0]
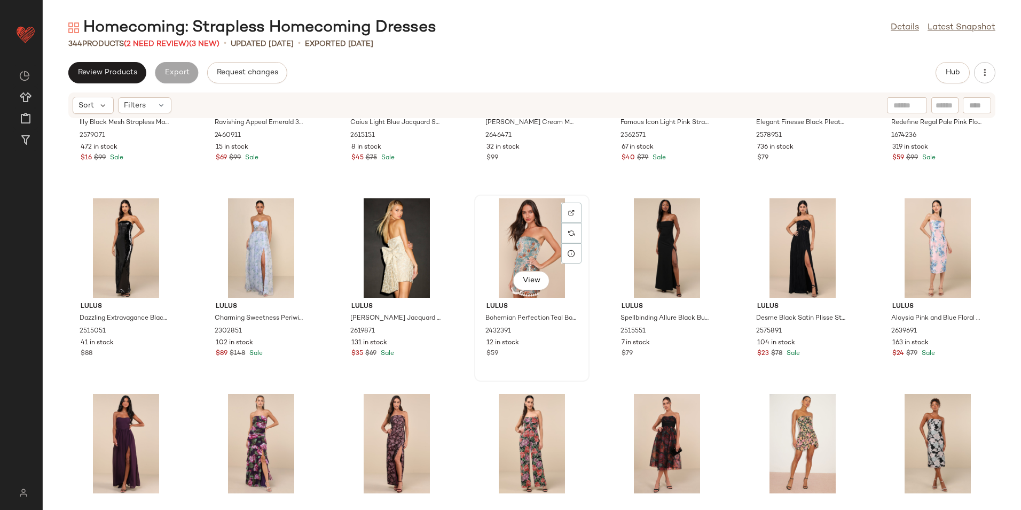
click at [524, 246] on div "View" at bounding box center [532, 247] width 108 height 99
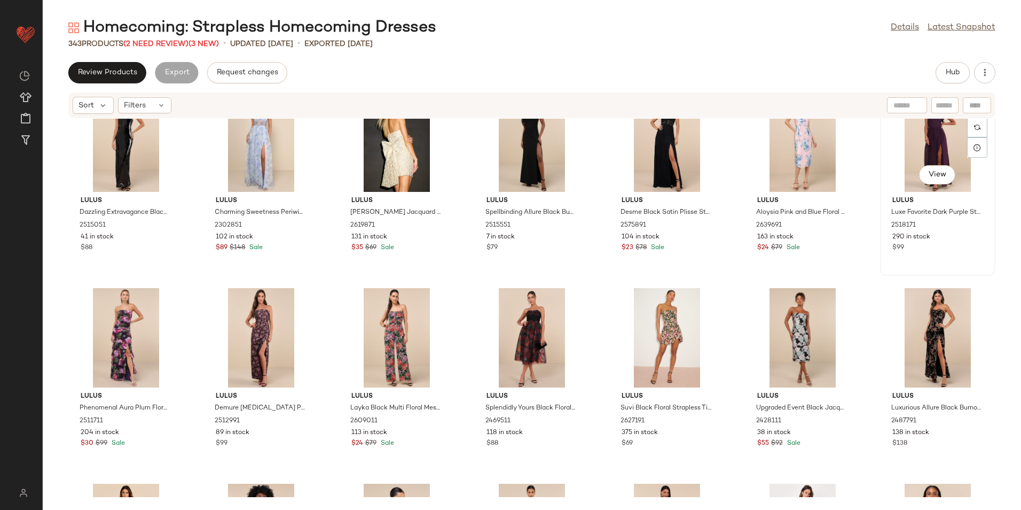
scroll to position [8449, 0]
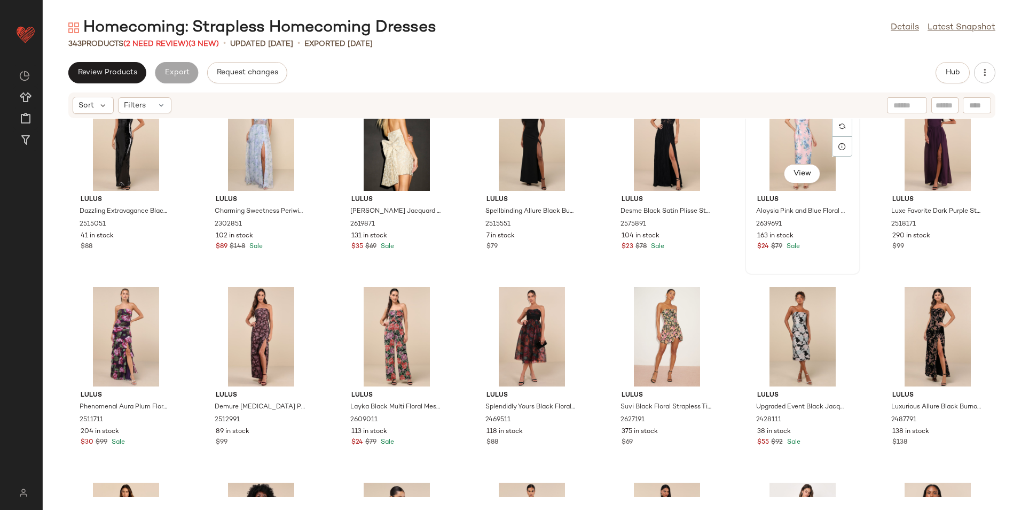
click at [806, 137] on div "View" at bounding box center [803, 140] width 108 height 99
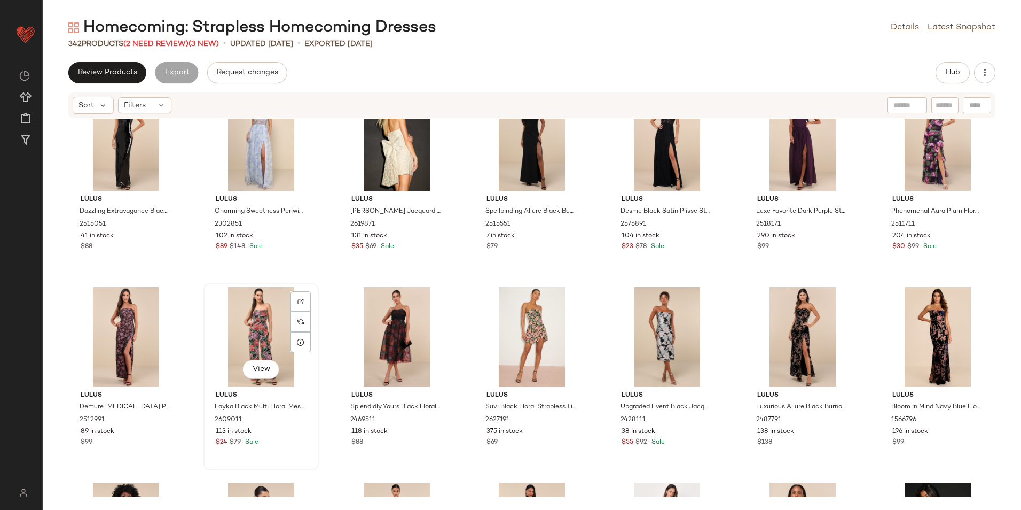
click at [248, 322] on div "View" at bounding box center [261, 336] width 108 height 99
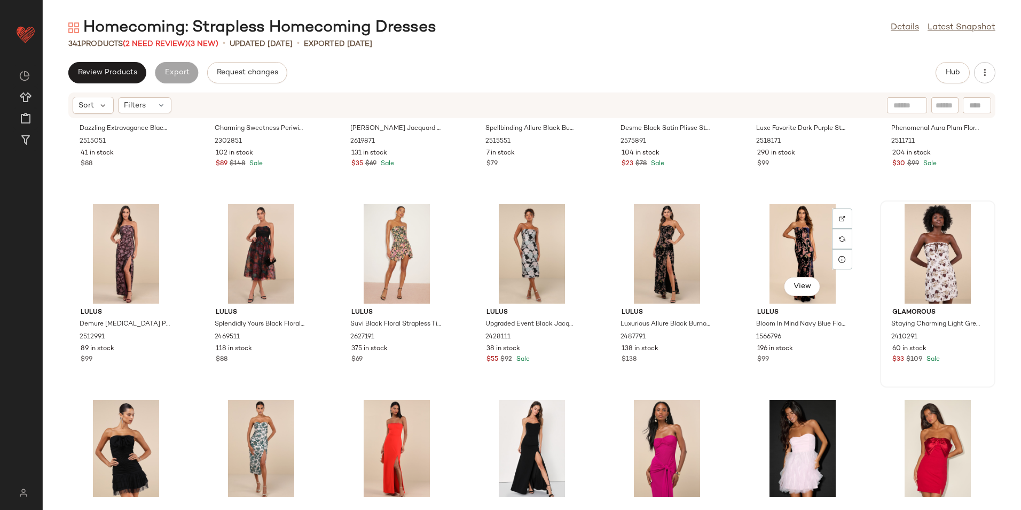
scroll to position [8556, 0]
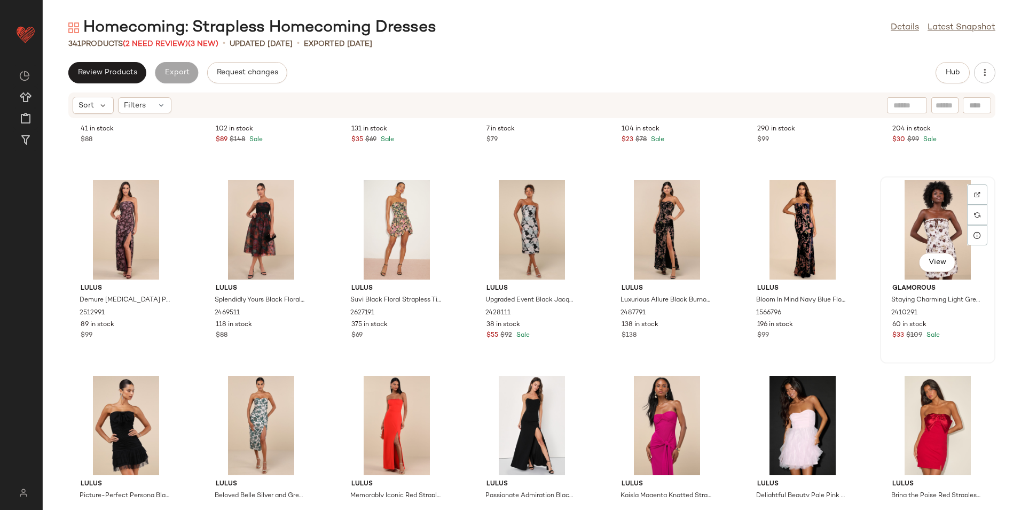
click at [933, 238] on div "View" at bounding box center [938, 229] width 108 height 99
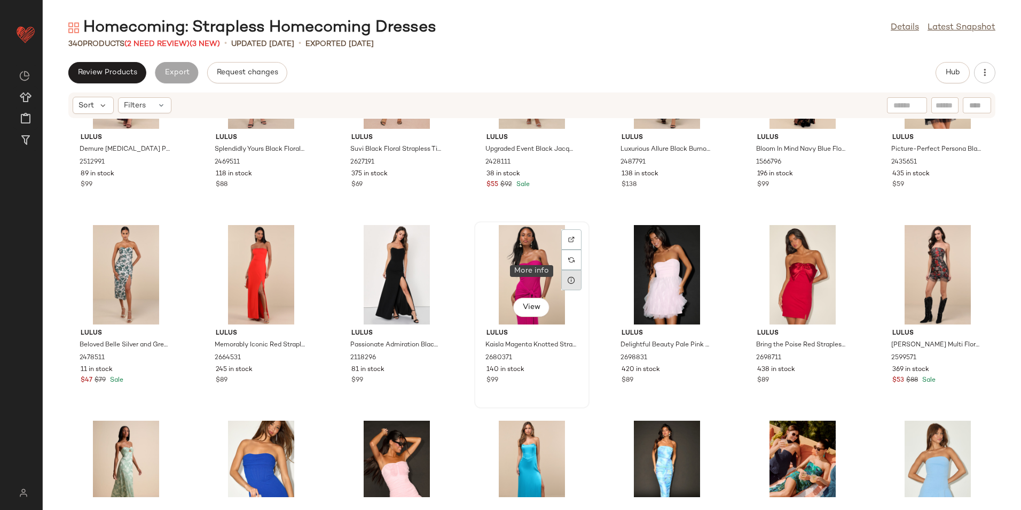
scroll to position [8716, 0]
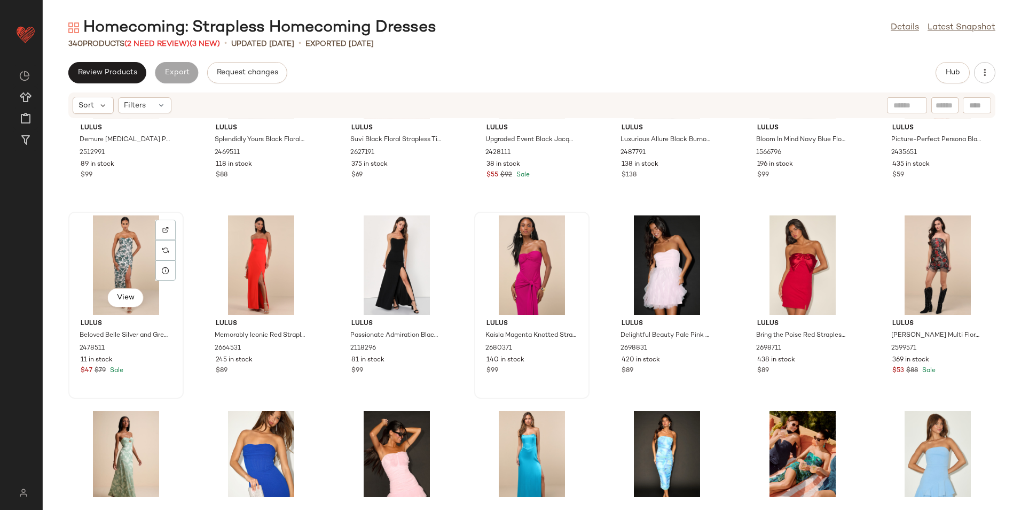
click at [130, 249] on div "View" at bounding box center [126, 264] width 108 height 99
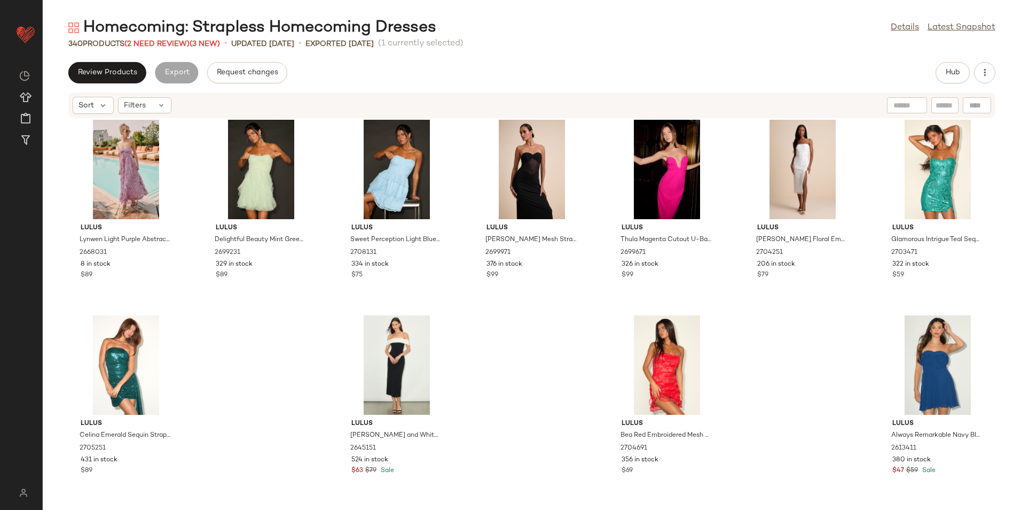
scroll to position [9205, 0]
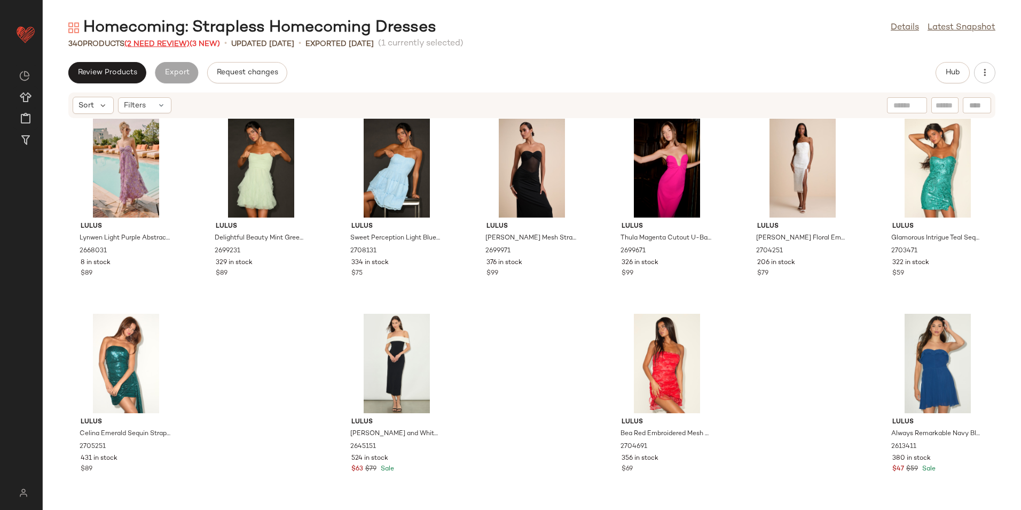
click at [159, 46] on span "(2 Need Review)" at bounding box center [156, 44] width 65 height 8
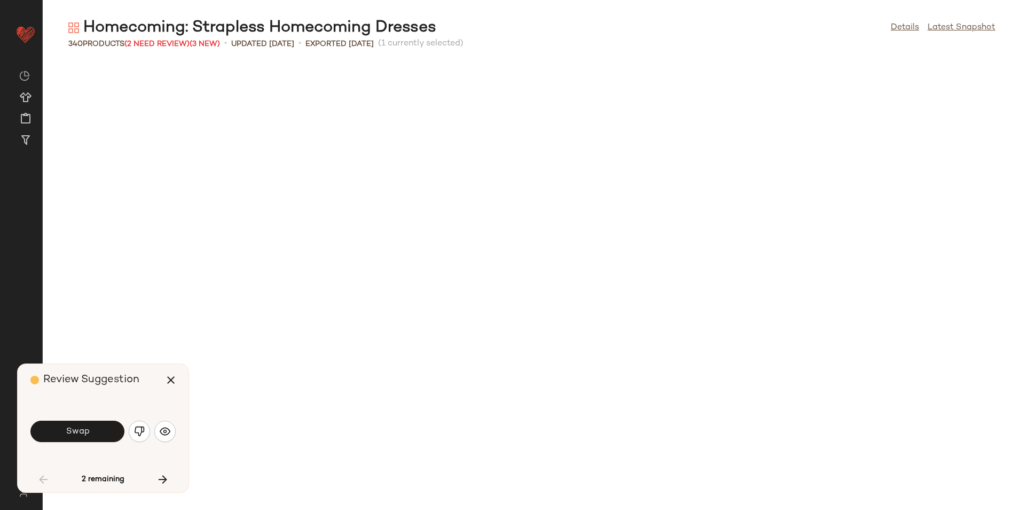
scroll to position [978, 0]
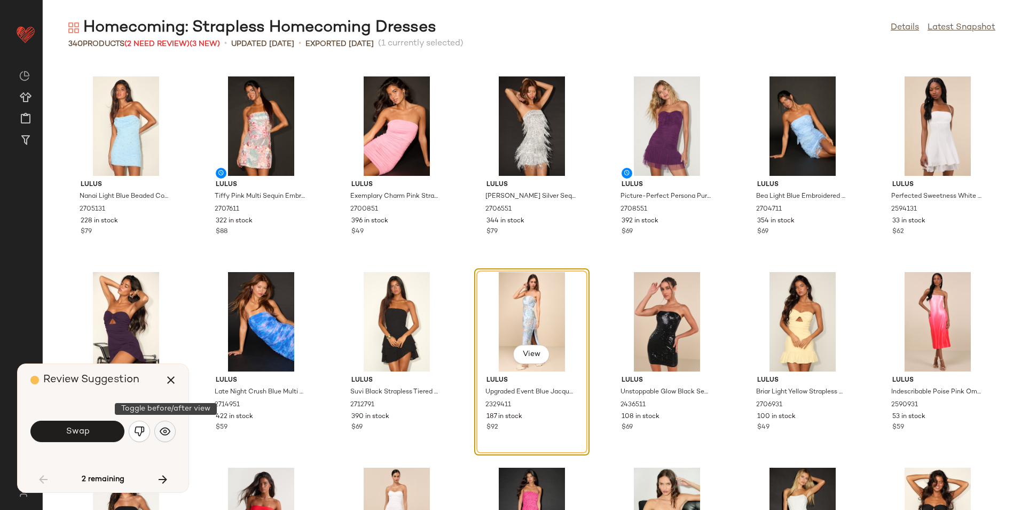
click at [165, 435] on img "button" at bounding box center [165, 431] width 11 height 11
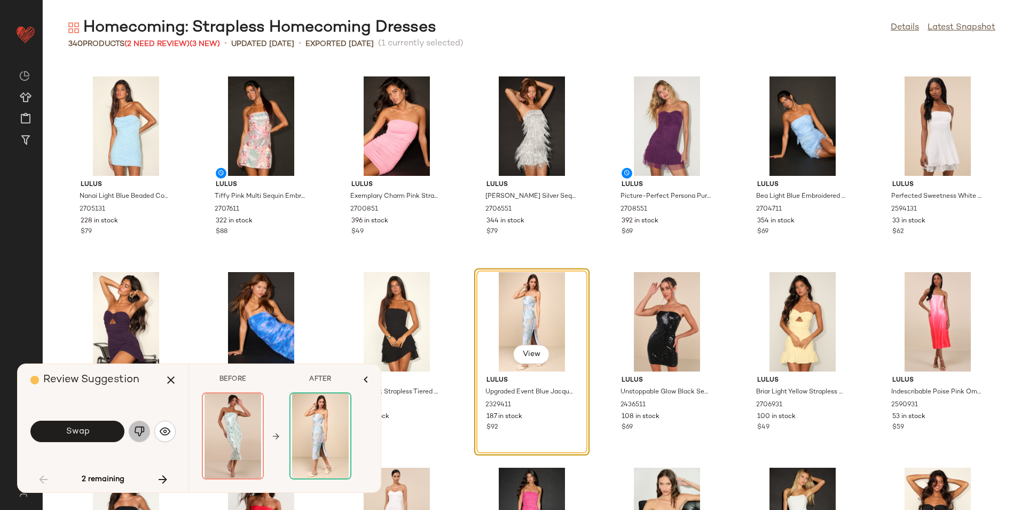
click at [139, 435] on img "button" at bounding box center [139, 431] width 11 height 11
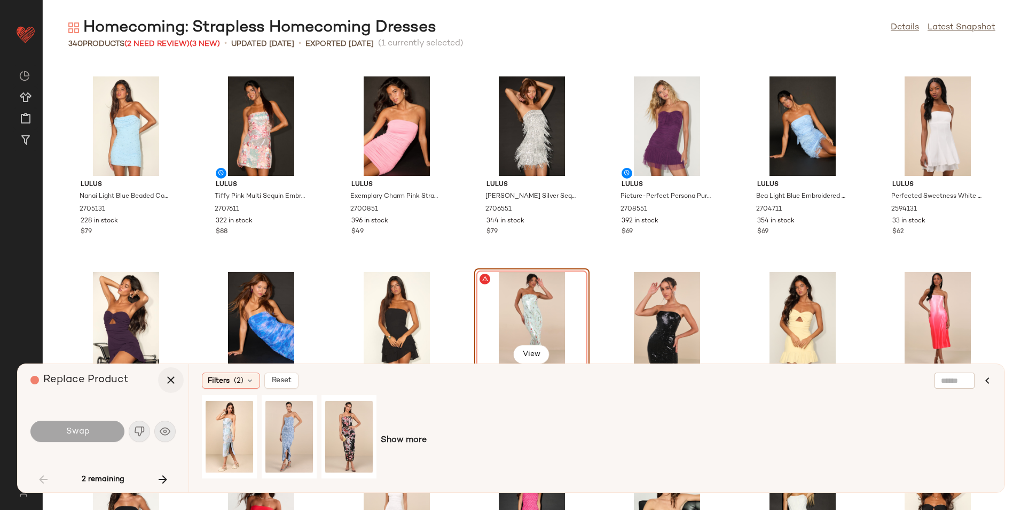
click at [175, 388] on button "button" at bounding box center [171, 380] width 26 height 26
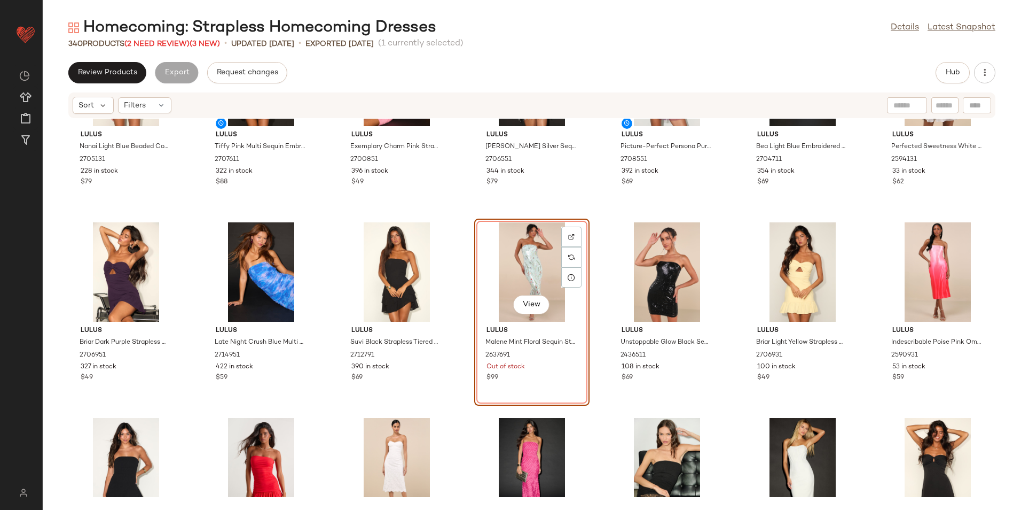
scroll to position [1084, 0]
click at [515, 255] on div "View" at bounding box center [532, 271] width 108 height 99
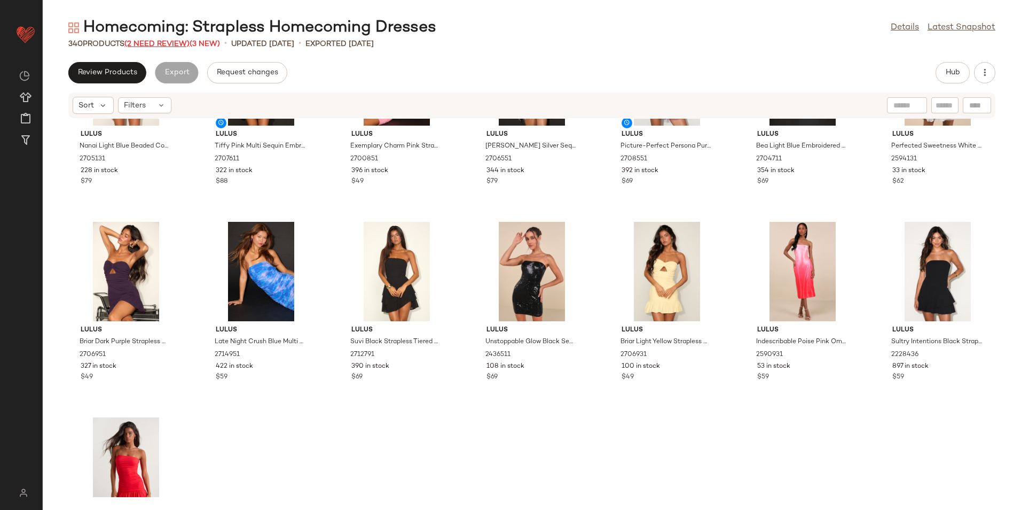
click at [166, 41] on span "(2 Need Review)" at bounding box center [156, 44] width 65 height 8
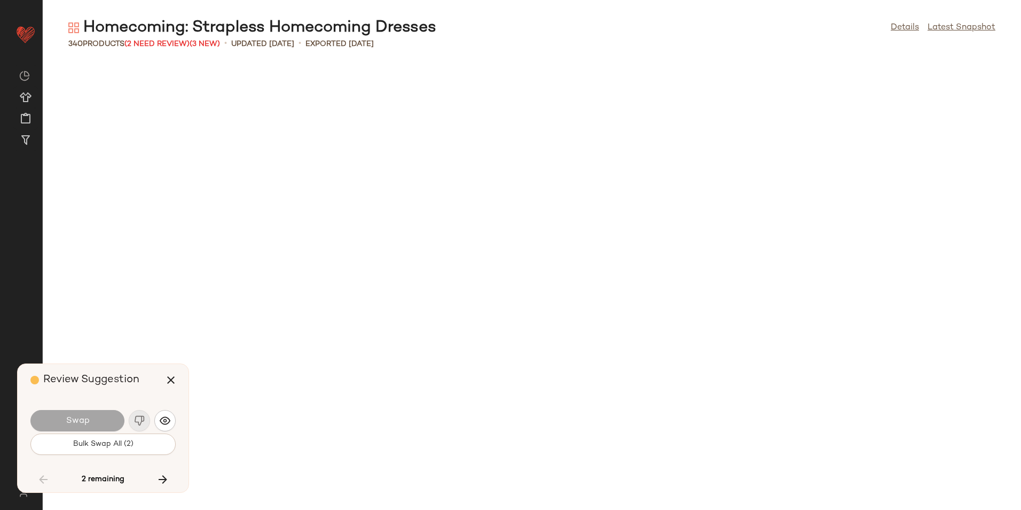
scroll to position [6061, 0]
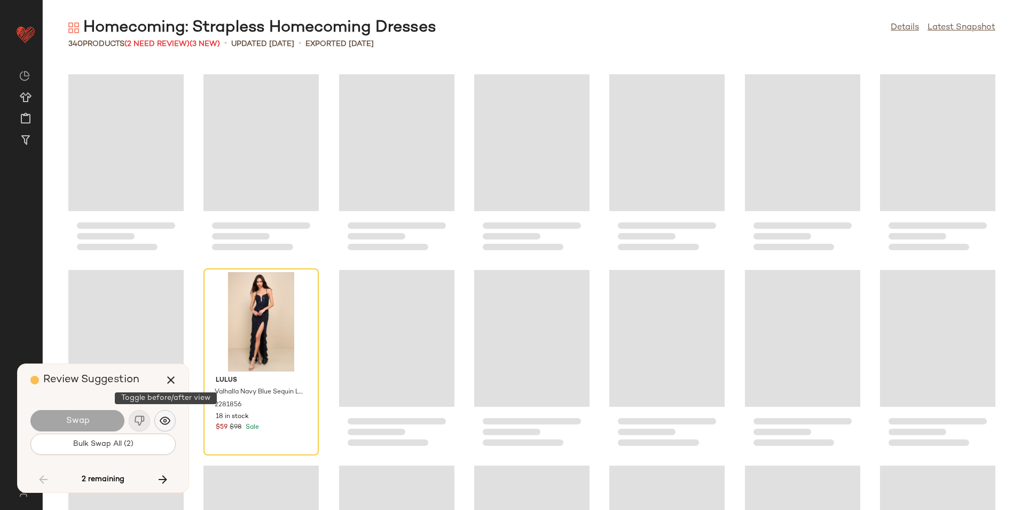
click at [159, 420] on button "button" at bounding box center [164, 420] width 21 height 21
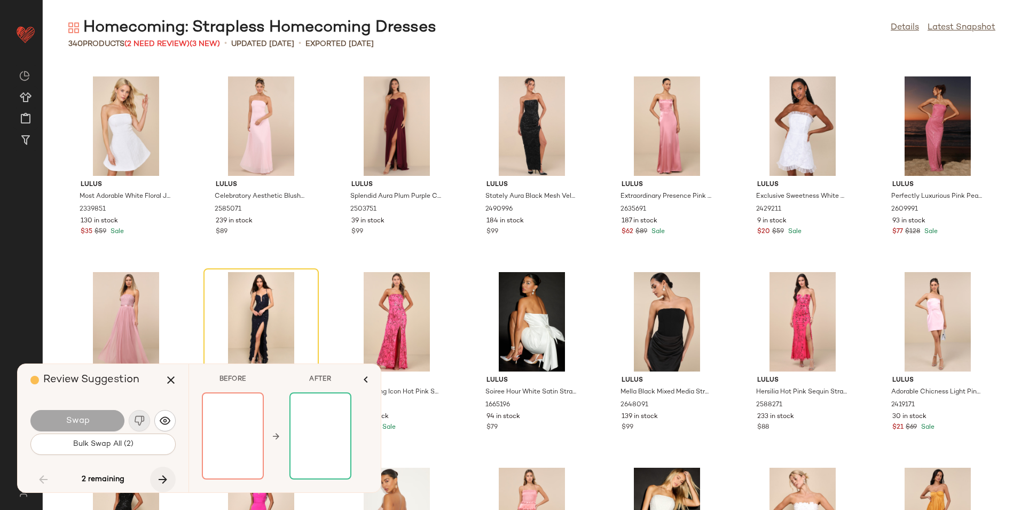
click at [163, 482] on icon "button" at bounding box center [163, 479] width 13 height 13
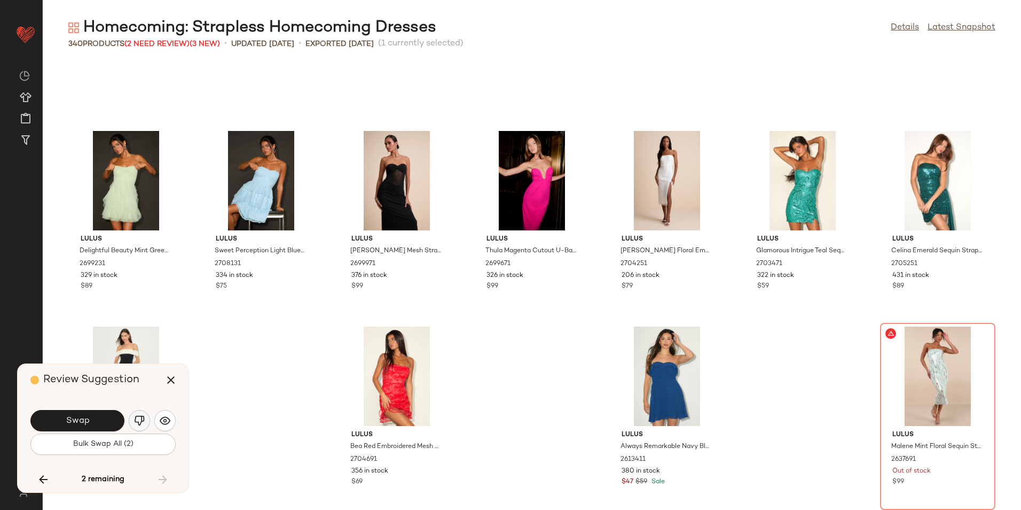
click at [138, 420] on img "button" at bounding box center [139, 420] width 11 height 11
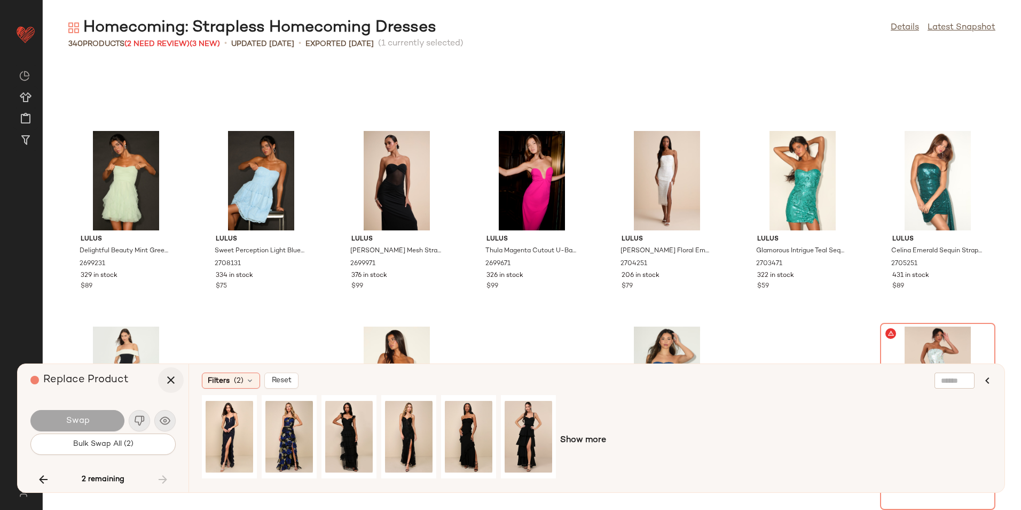
click at [167, 377] on icon "button" at bounding box center [171, 379] width 13 height 13
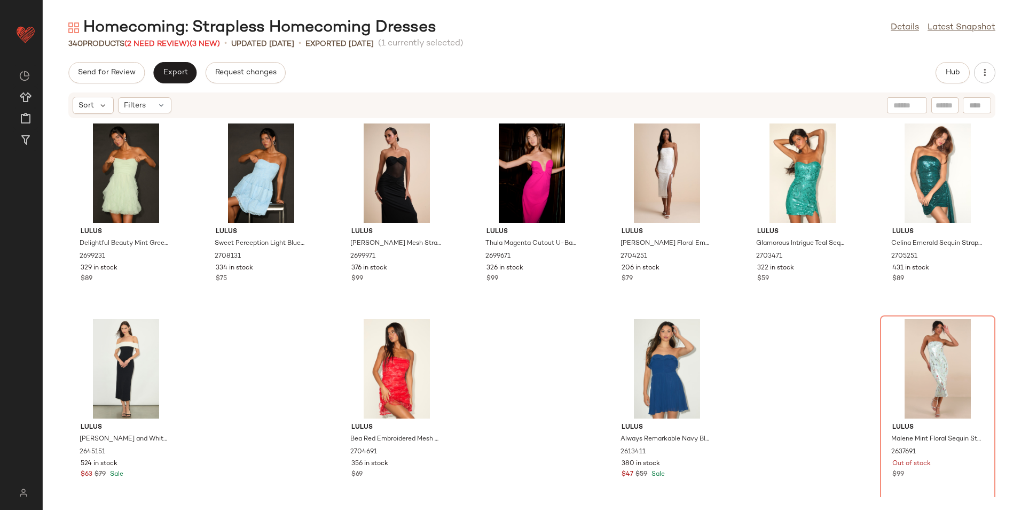
scroll to position [9205, 0]
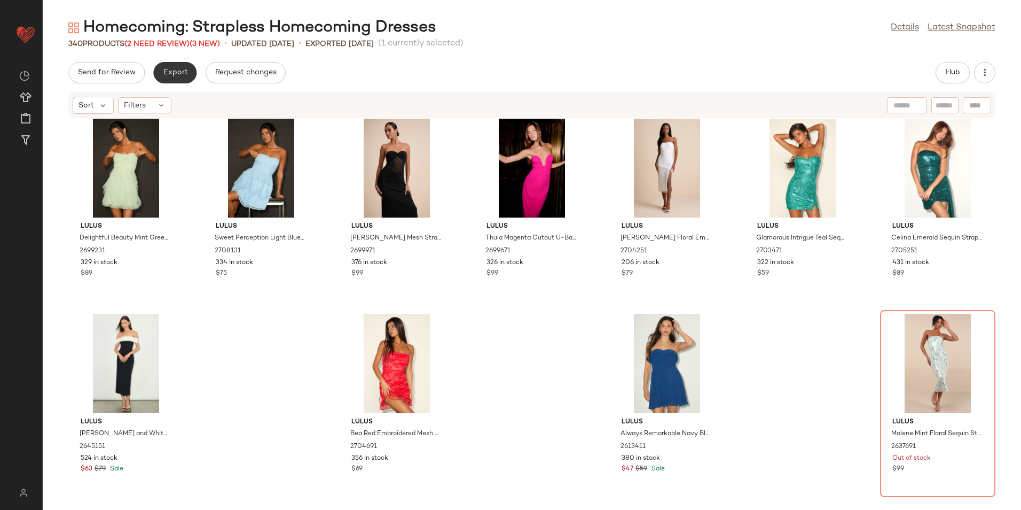
click at [173, 74] on span "Export" at bounding box center [174, 72] width 25 height 9
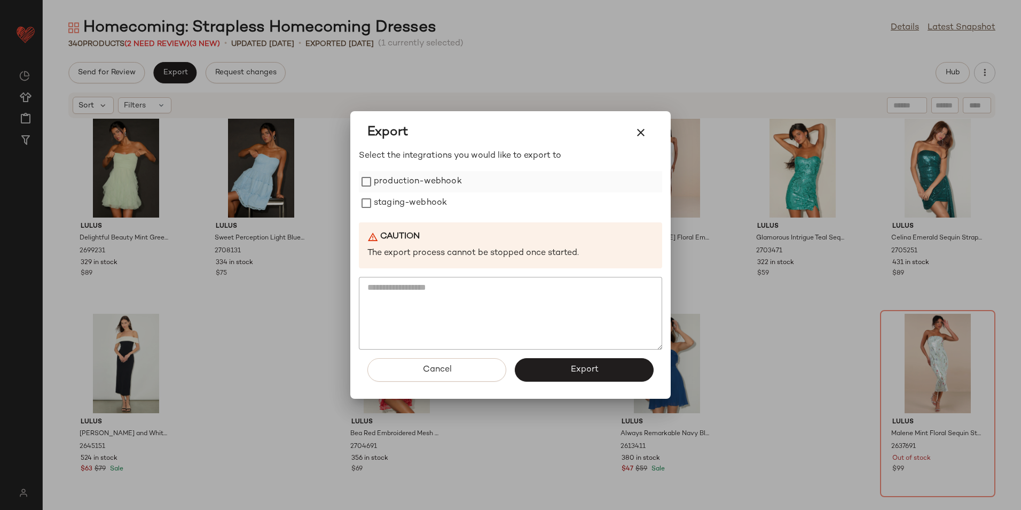
click at [387, 182] on label "production-webhook" at bounding box center [418, 181] width 88 height 21
click at [387, 209] on label "staging-webhook" at bounding box center [410, 202] width 73 height 21
click at [542, 358] on button "Export" at bounding box center [584, 370] width 139 height 24
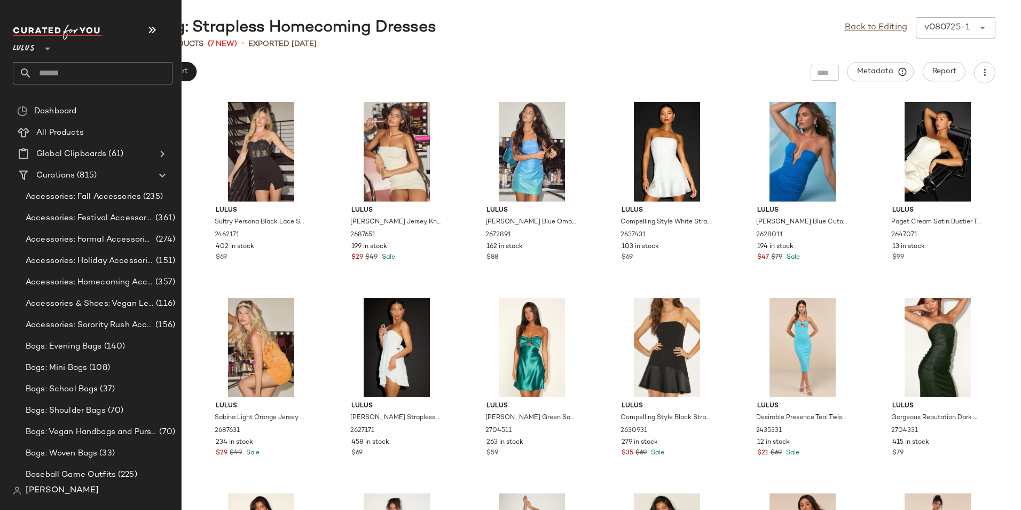
click at [76, 69] on input "text" at bounding box center [102, 73] width 141 height 22
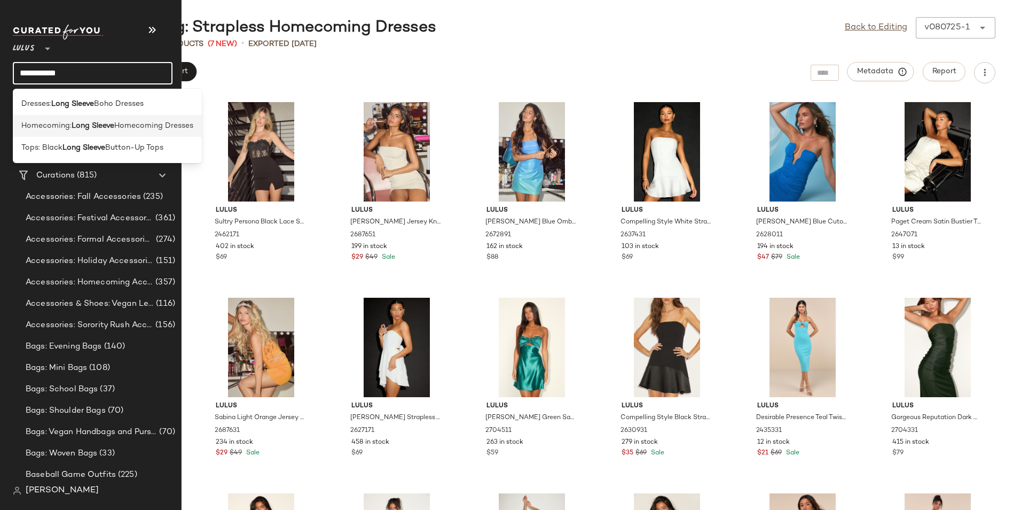
type input "**********"
click at [83, 126] on b "Long Sleeve" at bounding box center [93, 125] width 43 height 11
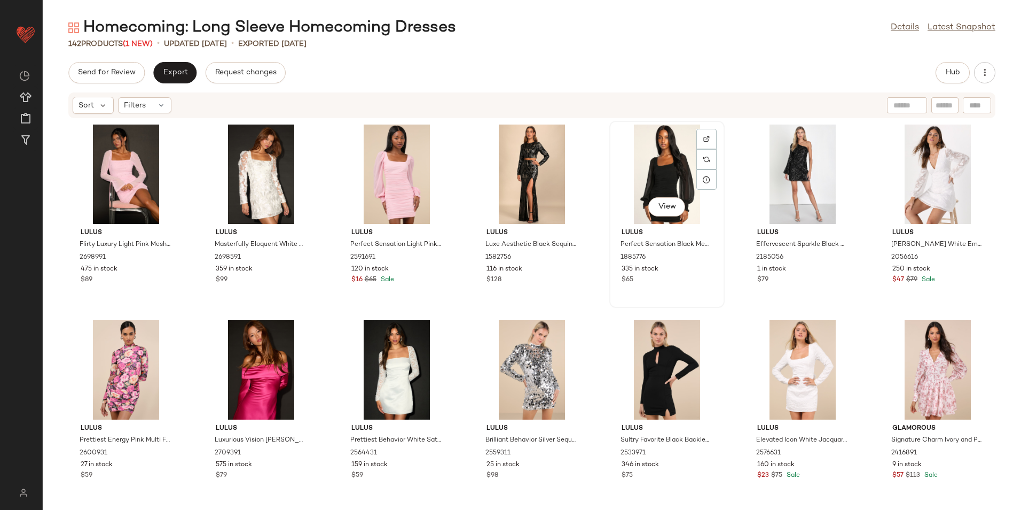
scroll to position [53, 0]
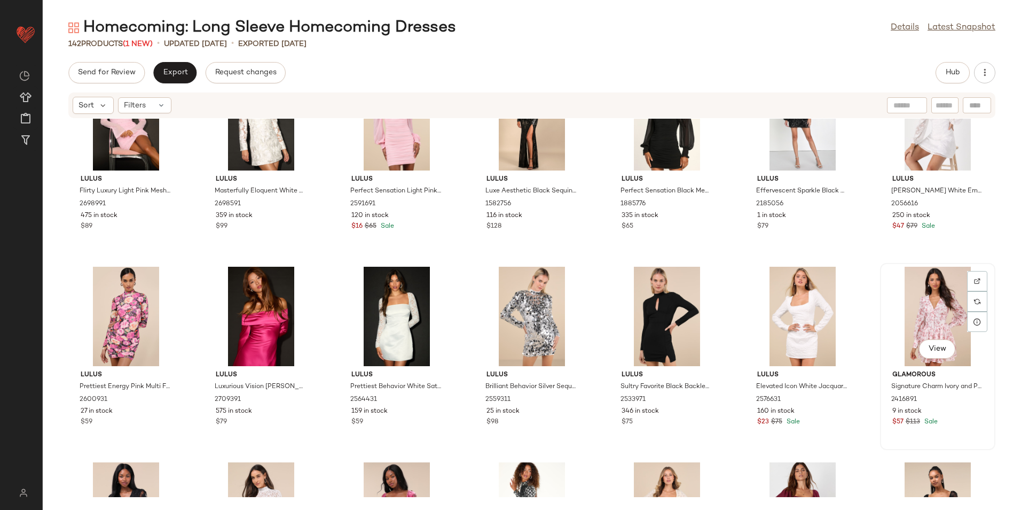
click at [913, 296] on div "View" at bounding box center [938, 316] width 108 height 99
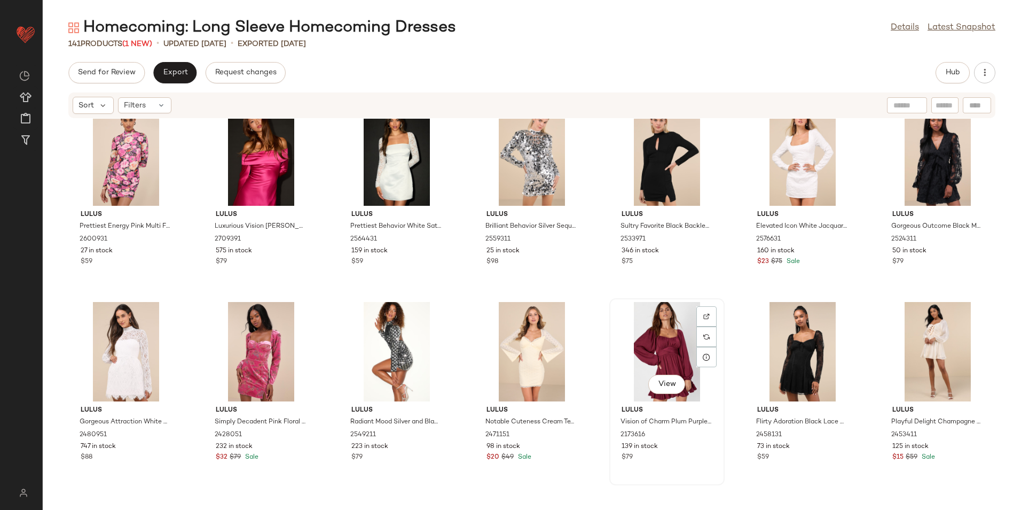
scroll to position [329, 0]
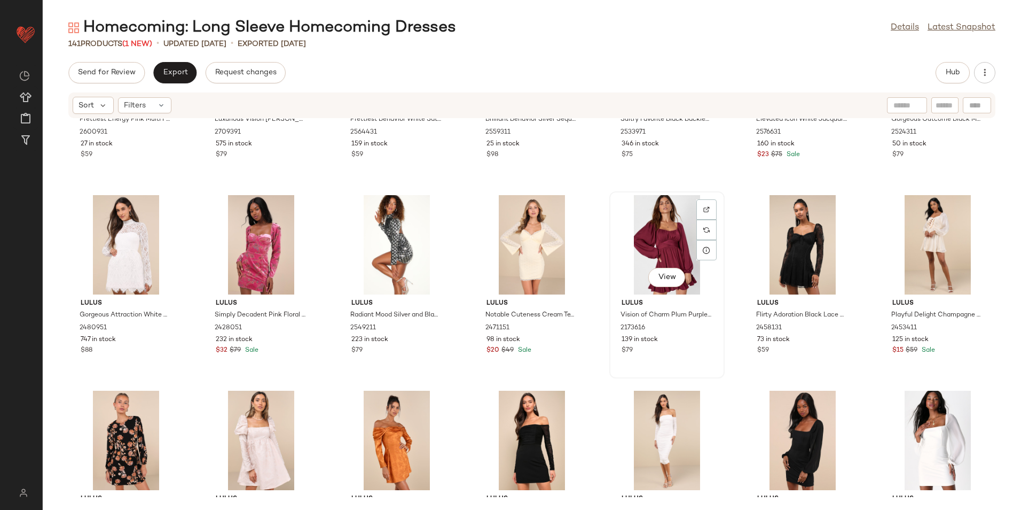
click at [674, 238] on div "View" at bounding box center [667, 244] width 108 height 99
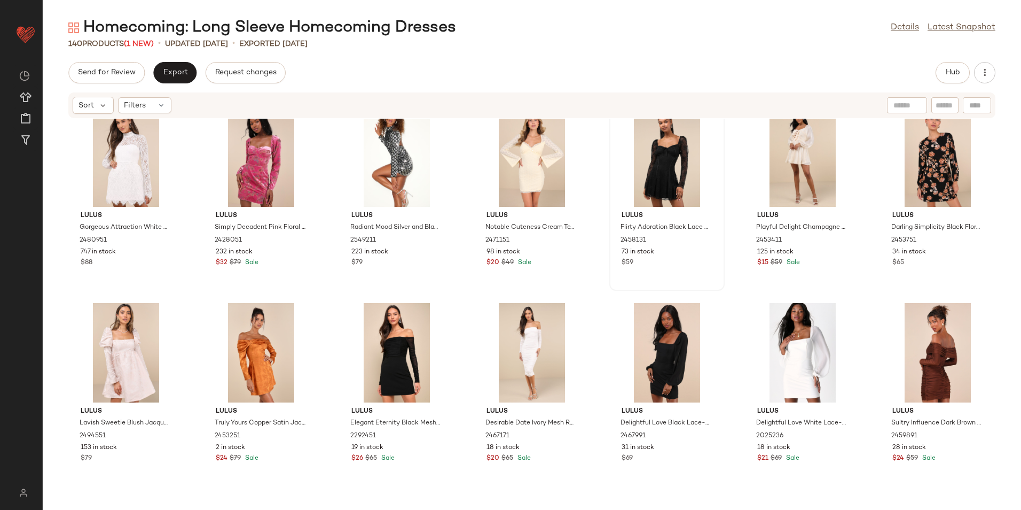
scroll to position [436, 0]
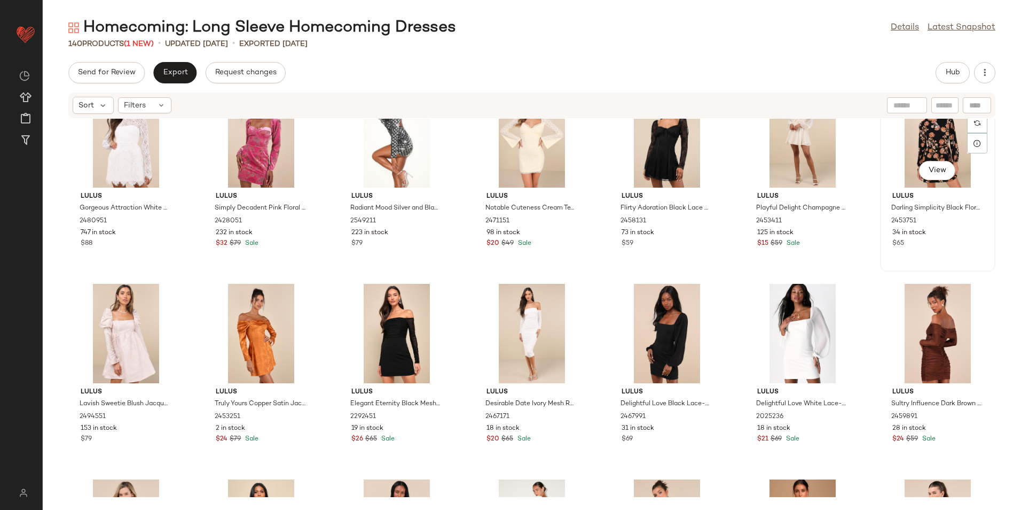
click at [937, 136] on div "View" at bounding box center [938, 137] width 108 height 99
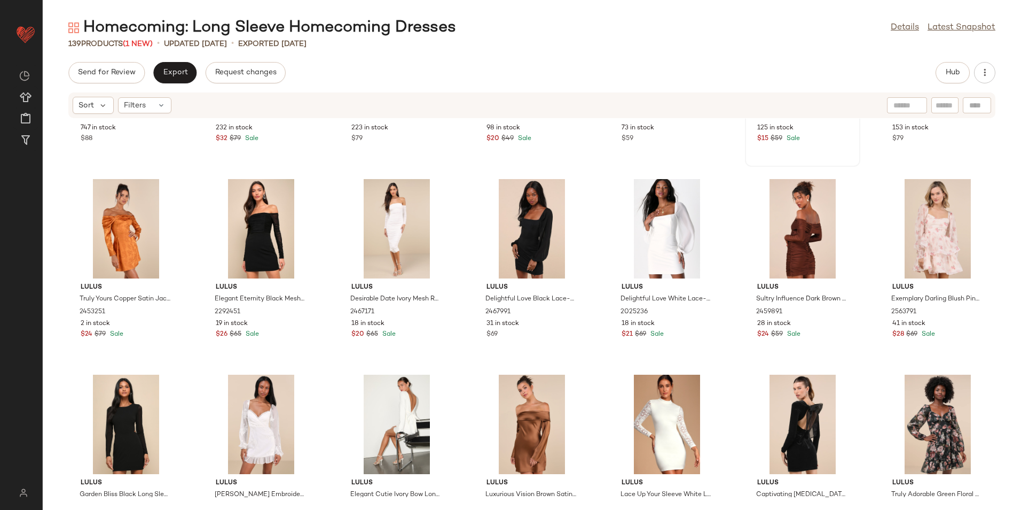
scroll to position [543, 0]
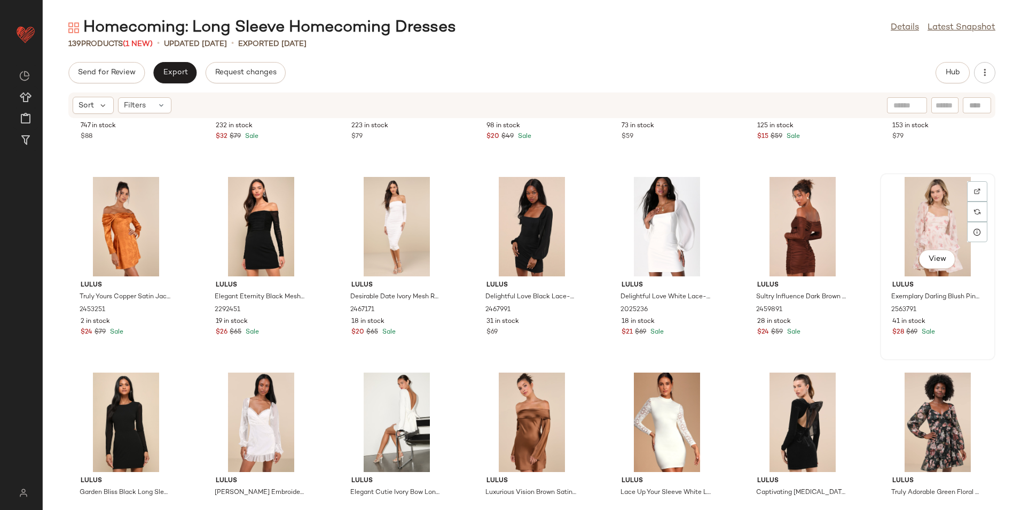
click at [934, 232] on div "View" at bounding box center [938, 226] width 108 height 99
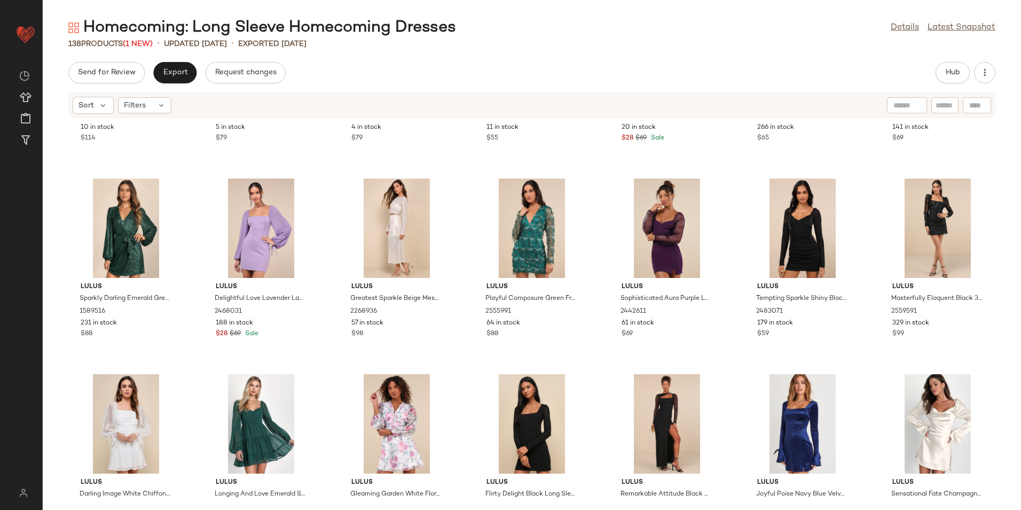
scroll to position [1130, 0]
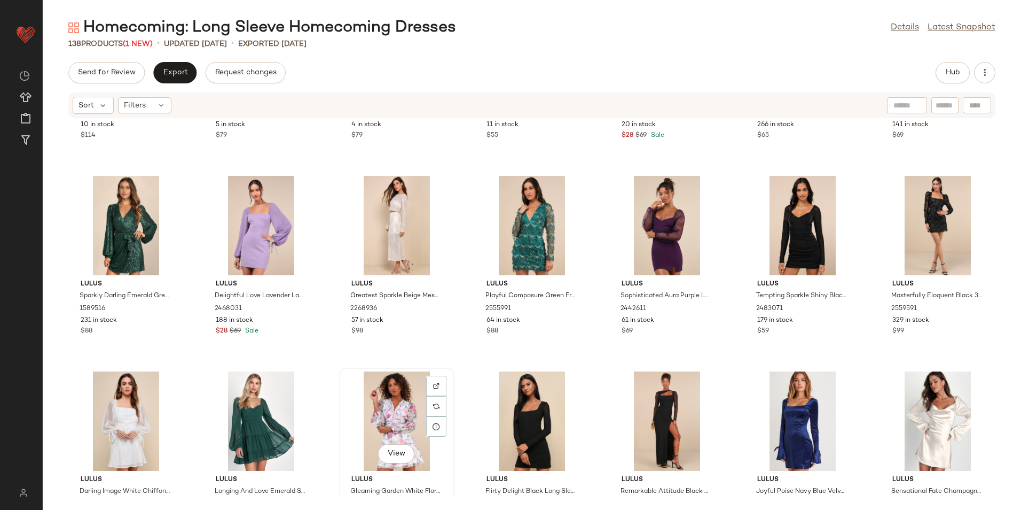
click at [361, 406] on div "View" at bounding box center [397, 420] width 108 height 99
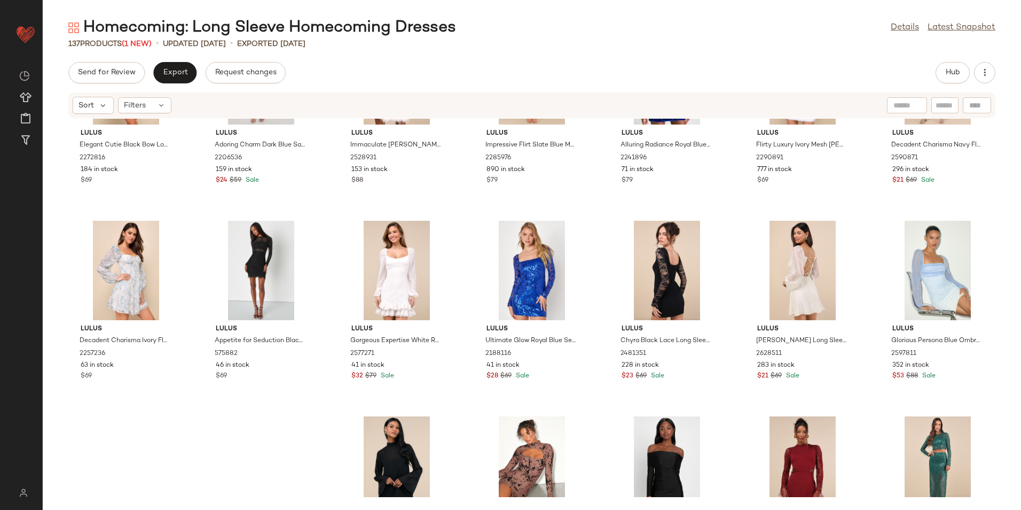
scroll to position [1878, 0]
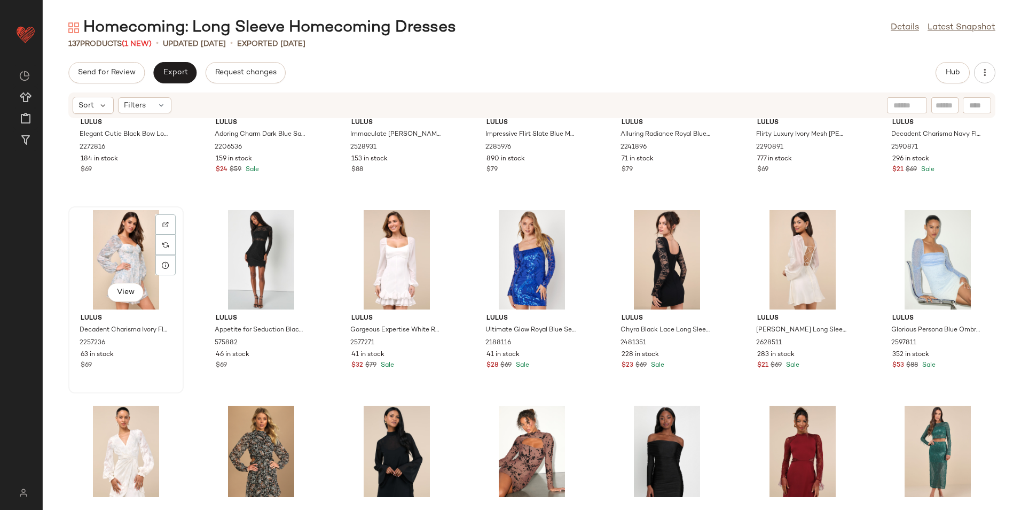
click at [135, 266] on div "View" at bounding box center [126, 259] width 108 height 99
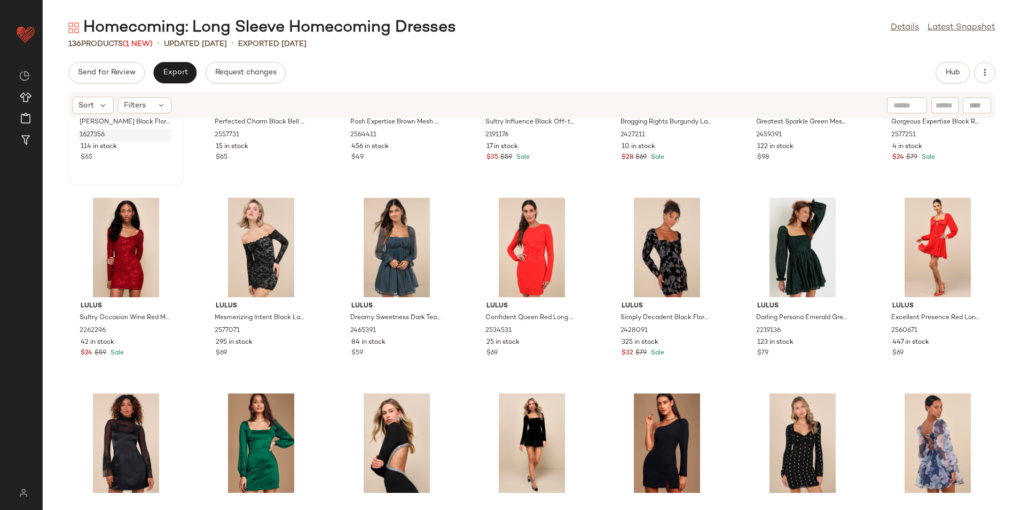
scroll to position [2199, 0]
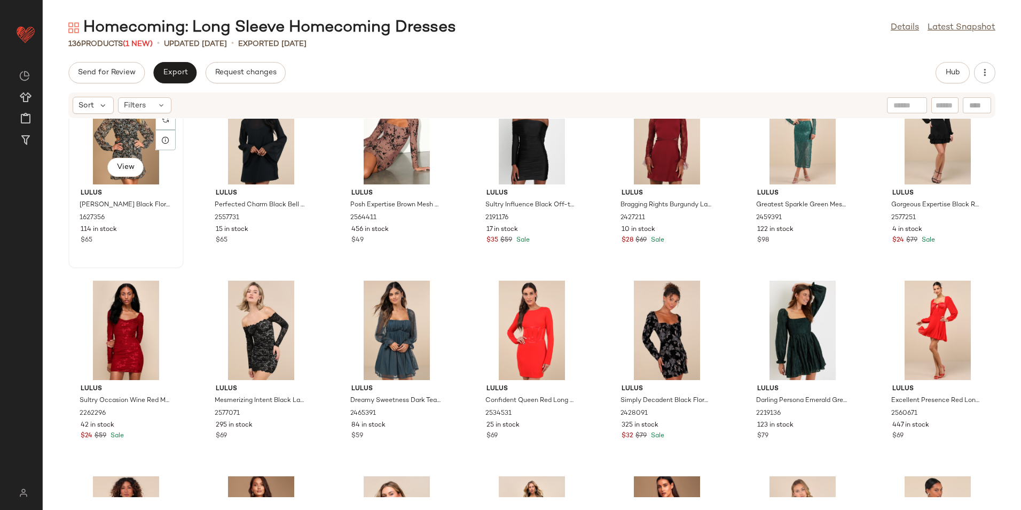
click at [128, 136] on div "View" at bounding box center [126, 134] width 108 height 99
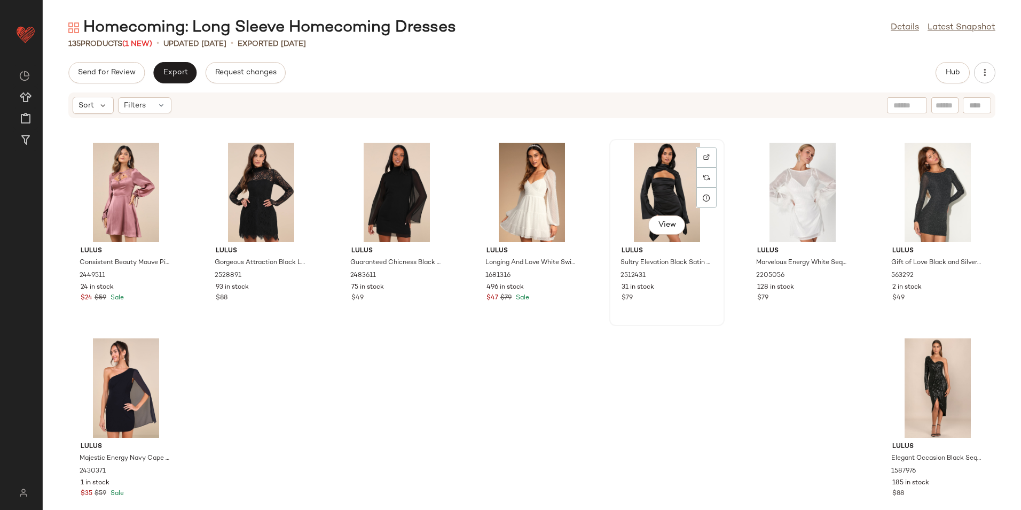
scroll to position [3534, 0]
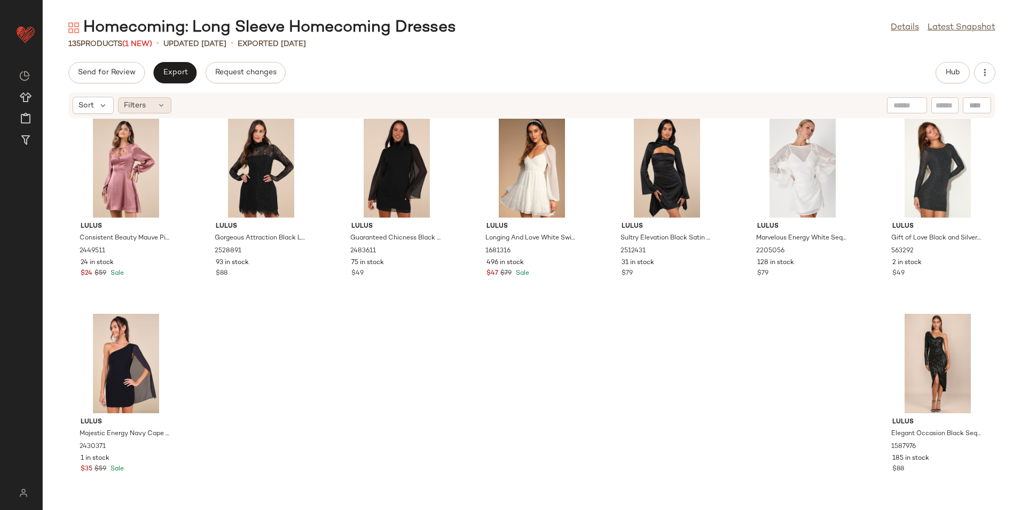
click at [157, 111] on div "Filters" at bounding box center [144, 105] width 53 height 16
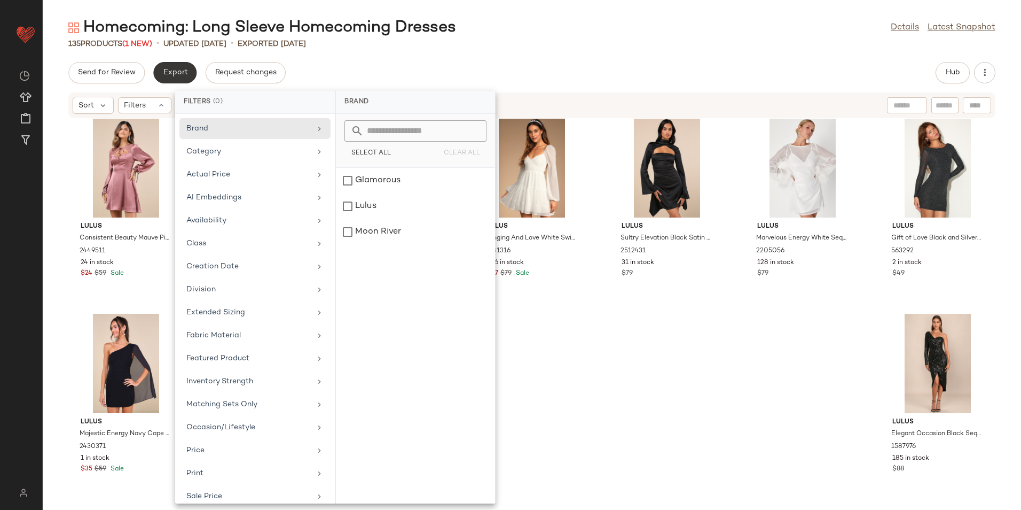
click at [171, 80] on button "Export" at bounding box center [174, 72] width 43 height 21
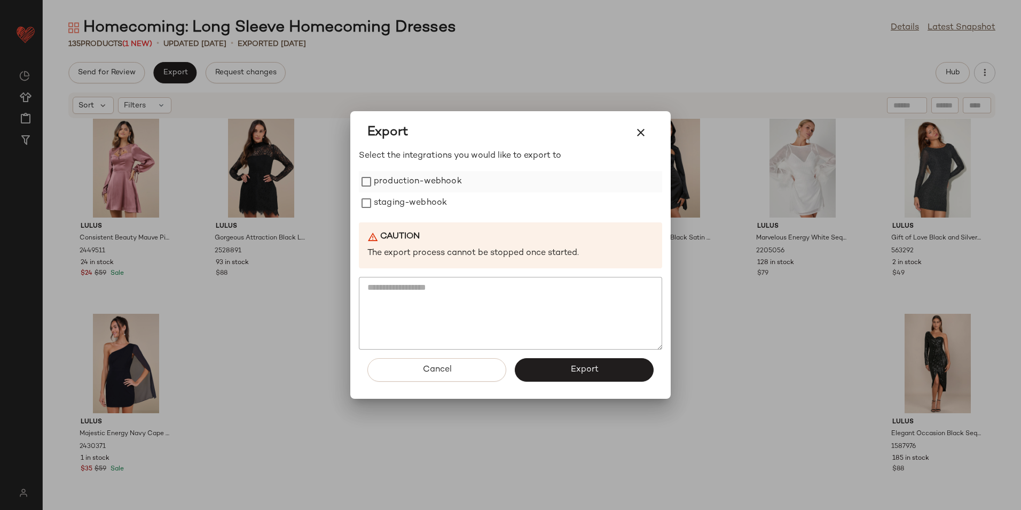
click at [405, 179] on label "production-webhook" at bounding box center [418, 181] width 88 height 21
click at [413, 209] on label "staging-webhook" at bounding box center [410, 202] width 73 height 21
click at [533, 361] on button "Export" at bounding box center [584, 370] width 139 height 24
